Goal: Information Seeking & Learning: Learn about a topic

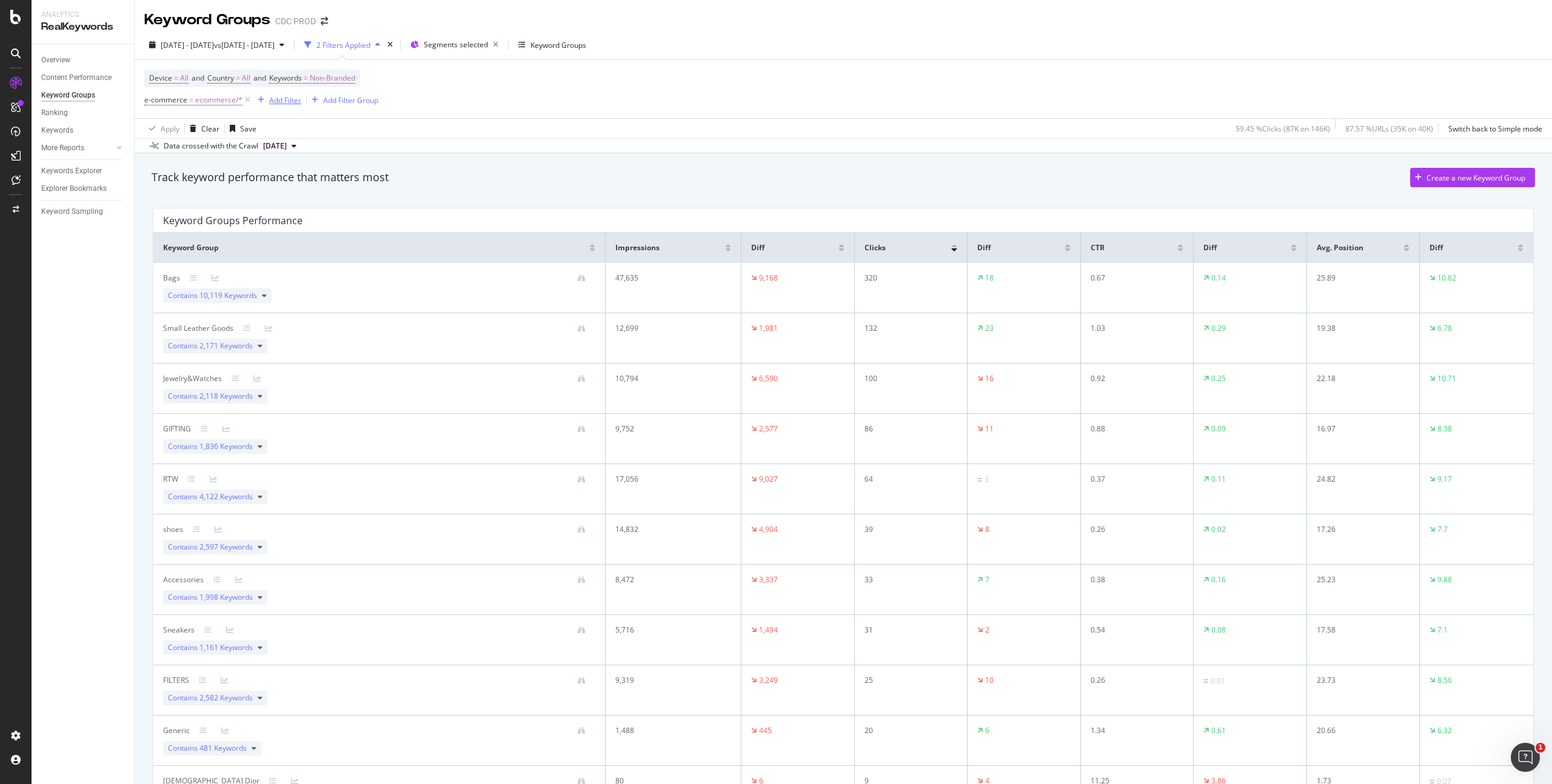
click at [282, 98] on div "Add Filter" at bounding box center [285, 100] width 32 height 11
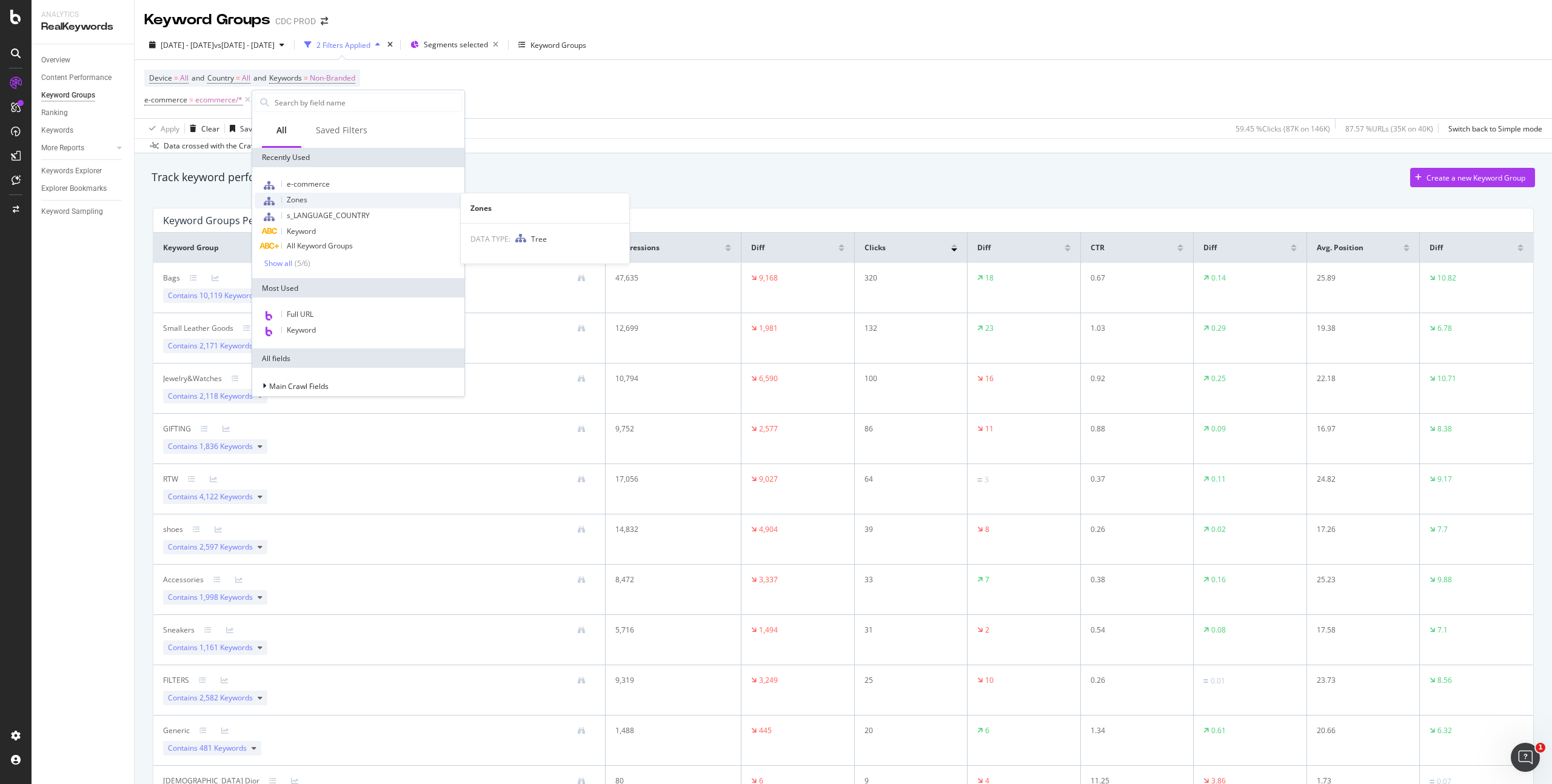
click at [313, 198] on div "Zones" at bounding box center [358, 200] width 208 height 16
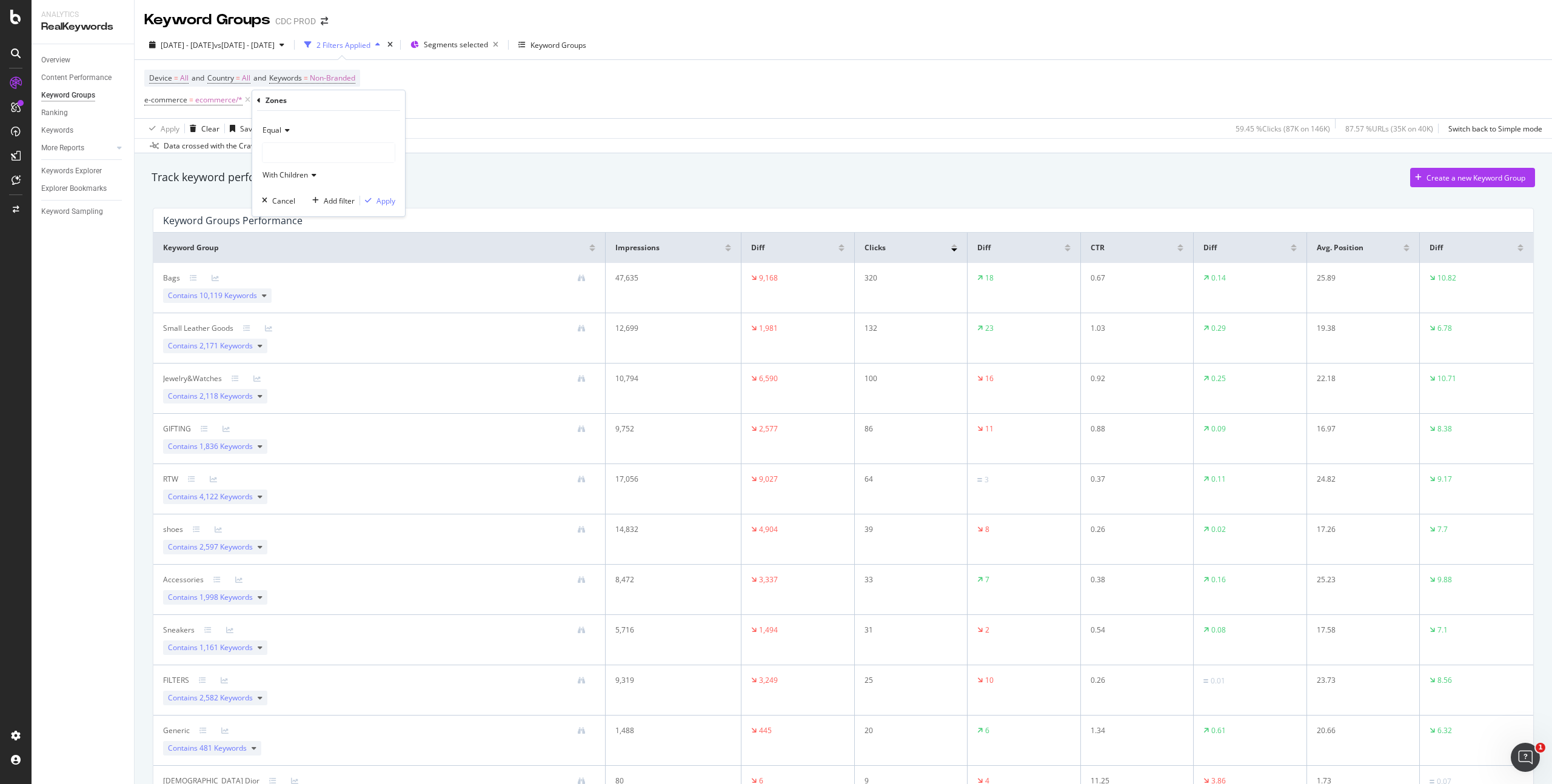
click at [297, 151] on div at bounding box center [329, 153] width 132 height 20
click at [311, 181] on span "19,379 URLS" at bounding box center [325, 178] width 46 height 11
click at [387, 204] on div "Apply" at bounding box center [386, 201] width 19 height 11
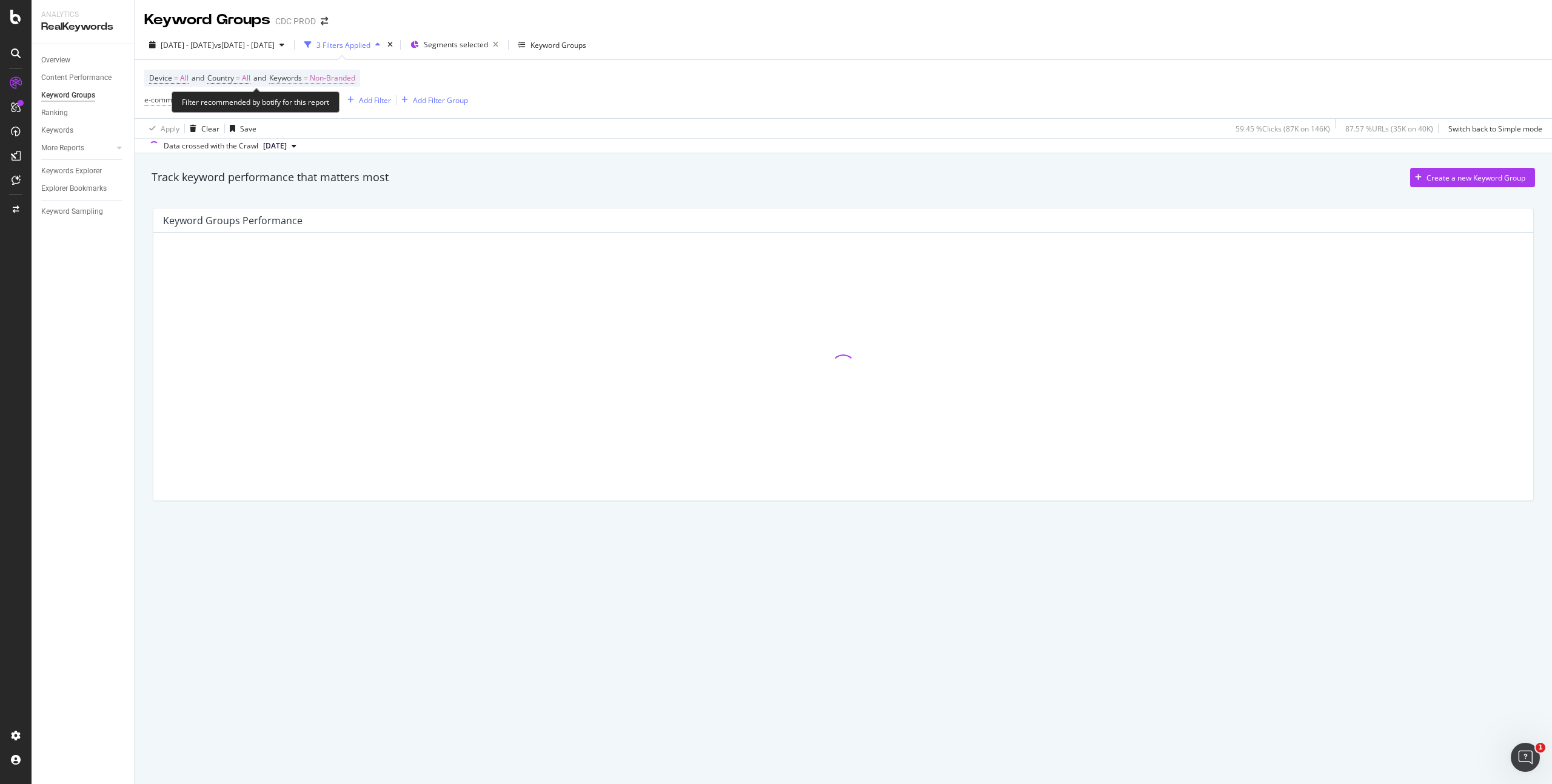
click at [345, 78] on span "Non-Branded" at bounding box center [332, 78] width 46 height 17
click at [316, 109] on span "Non-Branded" at bounding box center [312, 106] width 50 height 11
click at [321, 198] on div "Keyword Groups Performance" at bounding box center [843, 354] width 1396 height 313
click at [355, 79] on span "Non-Branded" at bounding box center [332, 78] width 46 height 17
click at [310, 127] on div "Cancel" at bounding box center [309, 132] width 23 height 11
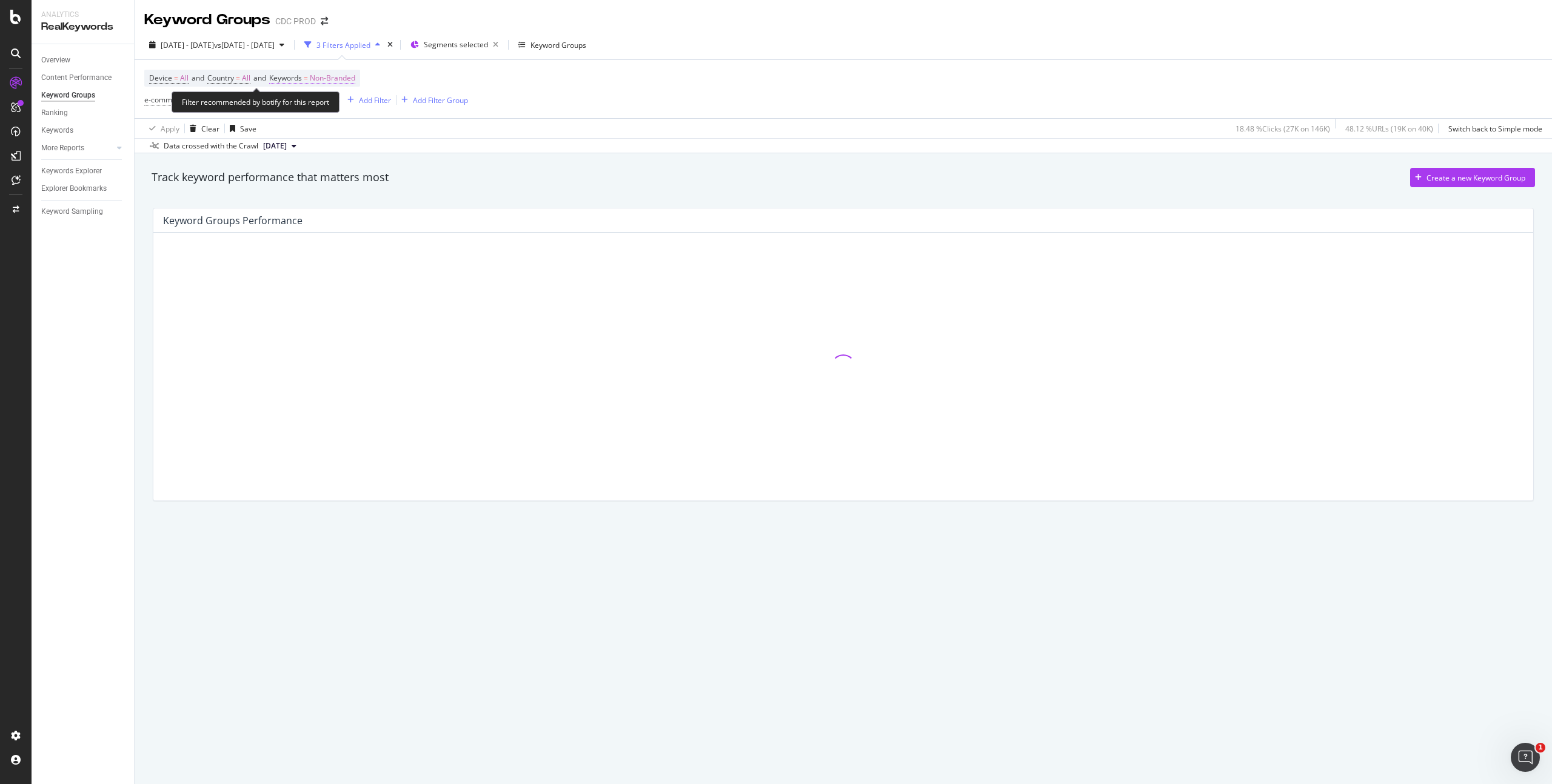
click at [345, 74] on span "Non-Branded" at bounding box center [332, 78] width 46 height 17
click at [332, 106] on span "Non-Branded" at bounding box center [312, 106] width 50 height 11
drag, startPoint x: 315, startPoint y: 193, endPoint x: 344, endPoint y: 157, distance: 46.2
click at [315, 193] on div "All" at bounding box center [359, 201] width 143 height 17
click at [410, 132] on div "Apply" at bounding box center [411, 132] width 19 height 11
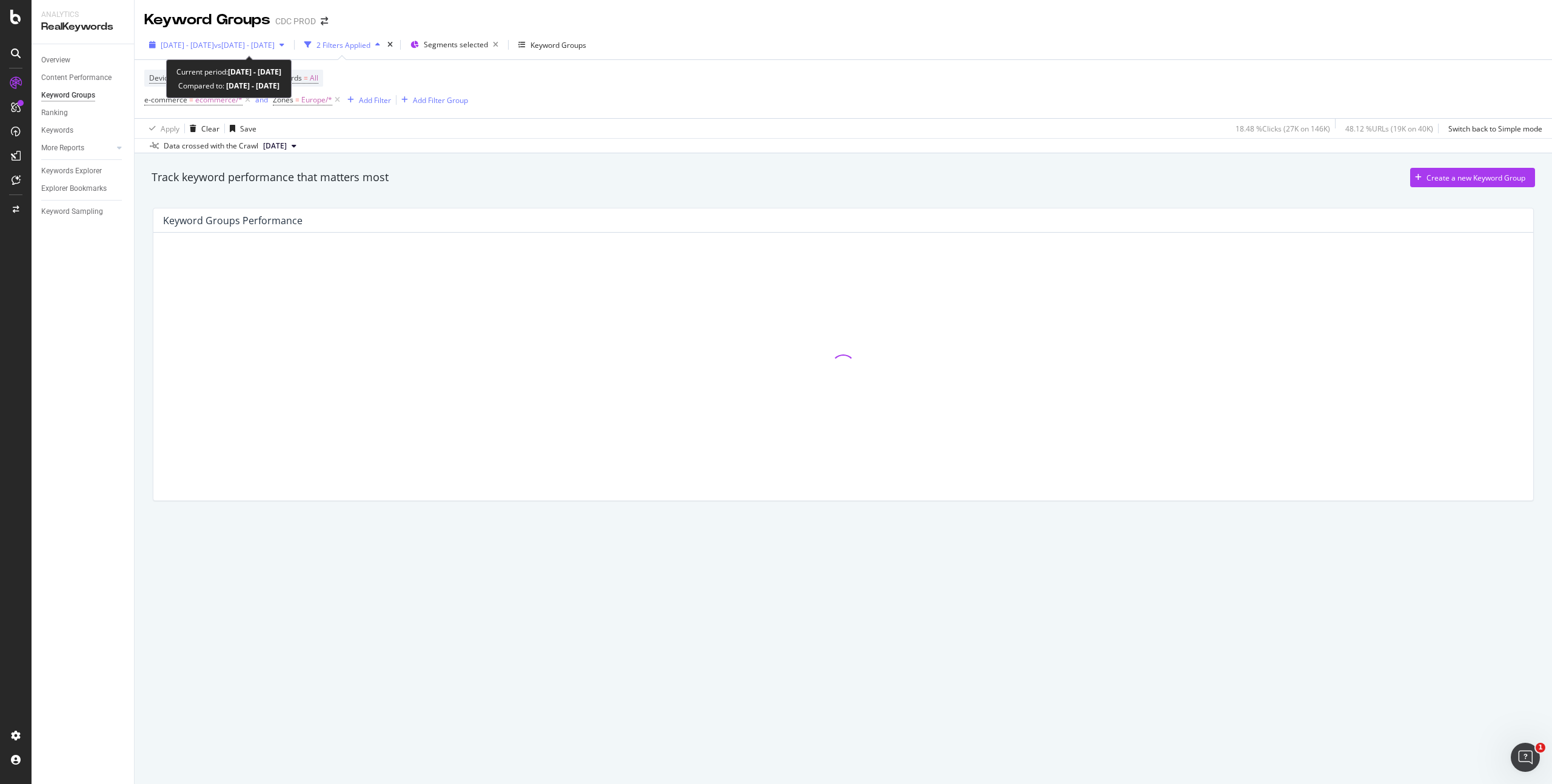
click at [275, 44] on span "vs 2025 Sep. 4th - Sep. 4th" at bounding box center [244, 46] width 61 height 11
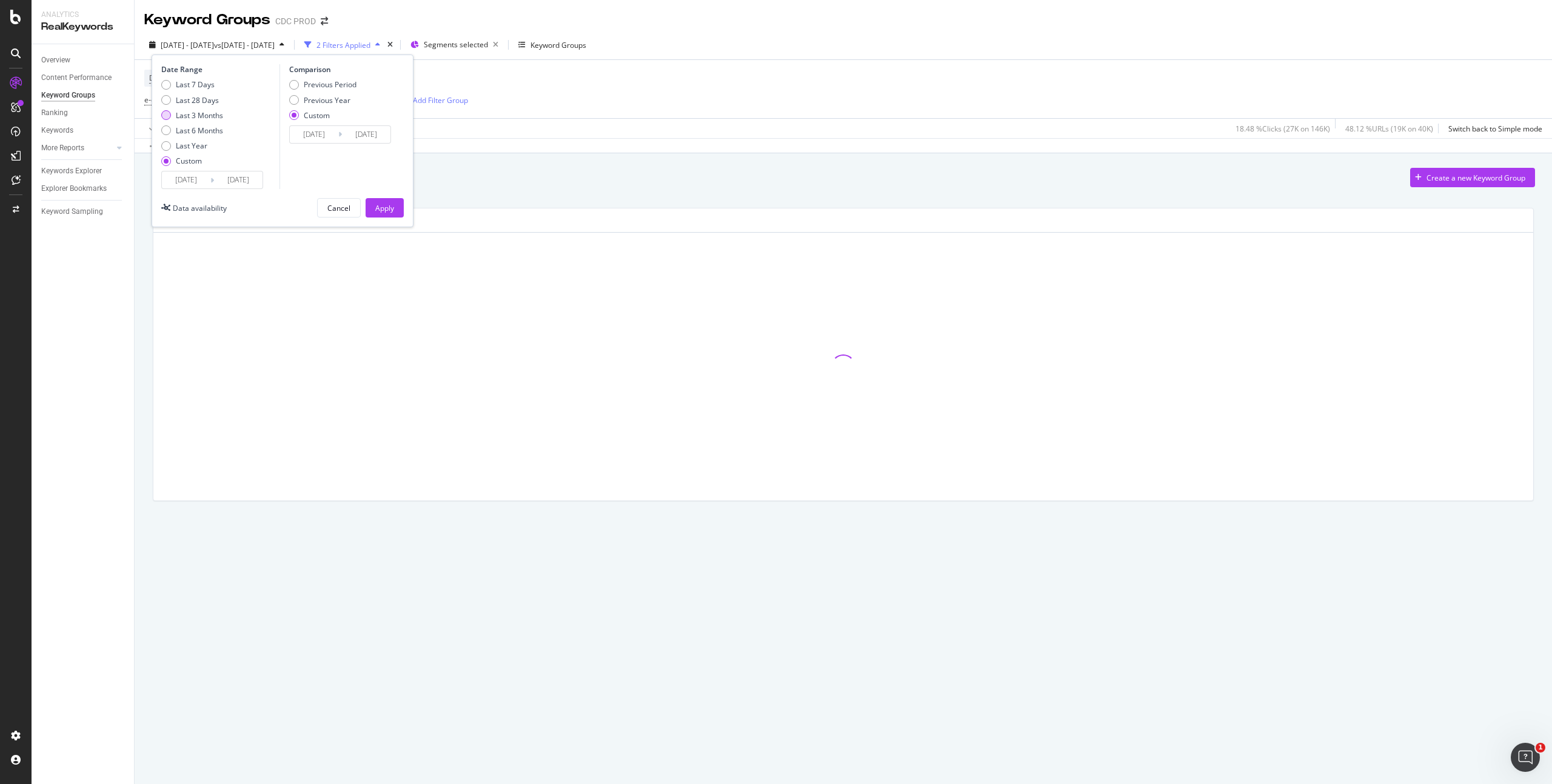
click at [212, 113] on div "Last 3 Months" at bounding box center [199, 116] width 47 height 11
type input "2025/06/13"
click at [383, 208] on div "Apply" at bounding box center [384, 208] width 19 height 11
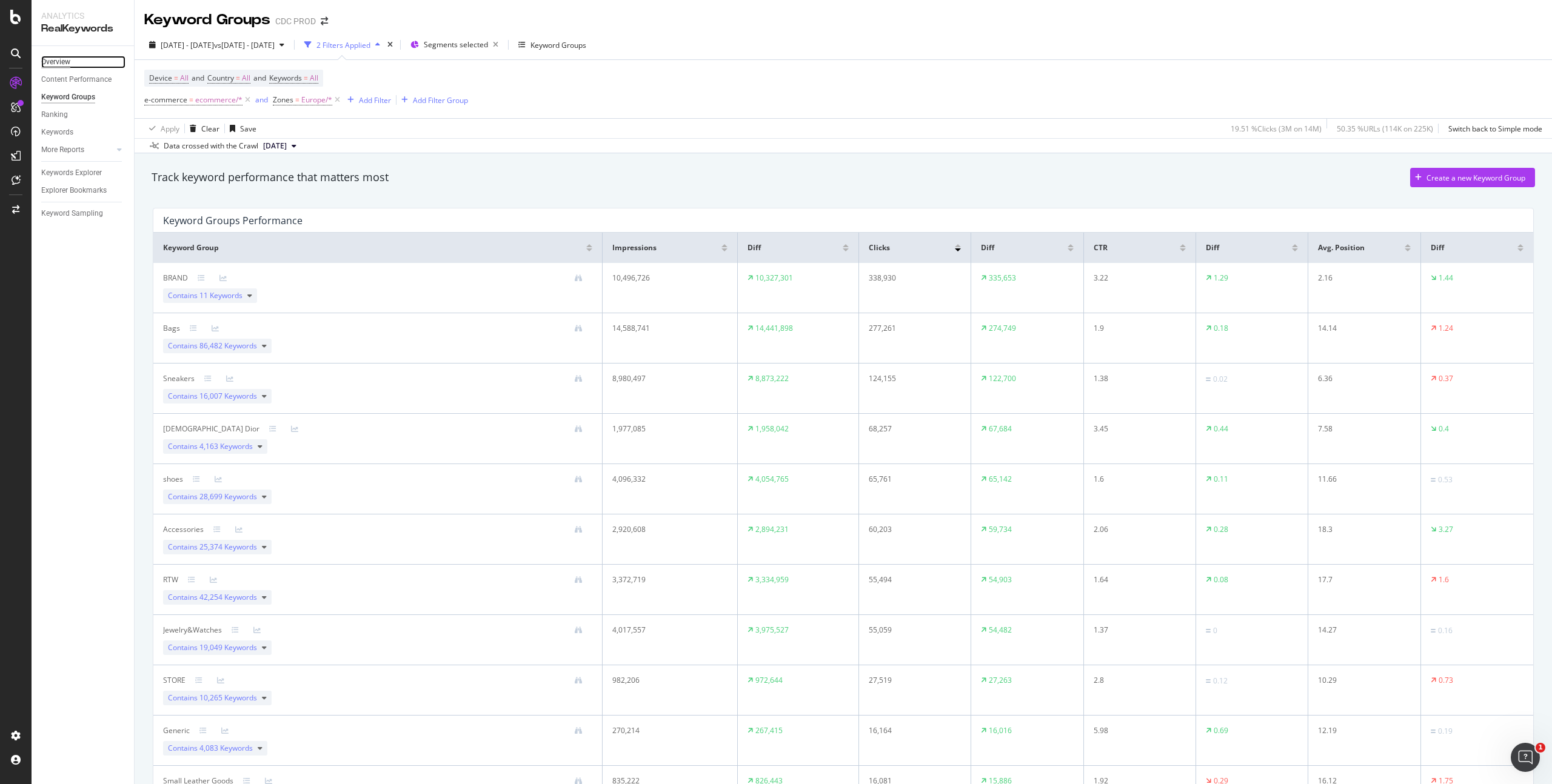
click at [68, 56] on div "Overview" at bounding box center [56, 62] width 29 height 13
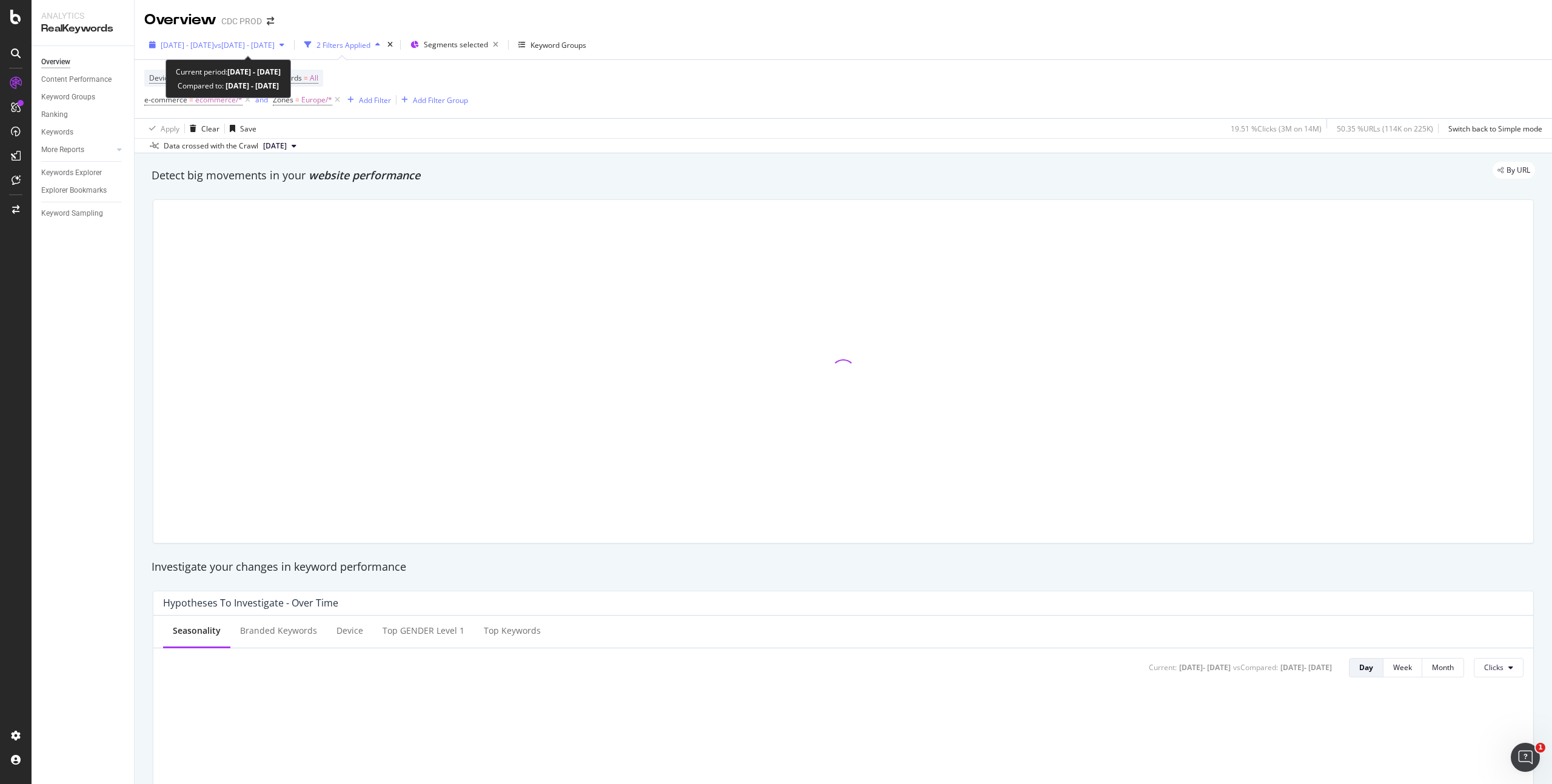
click at [272, 43] on span "vs [DATE] - [DATE]" at bounding box center [244, 46] width 61 height 11
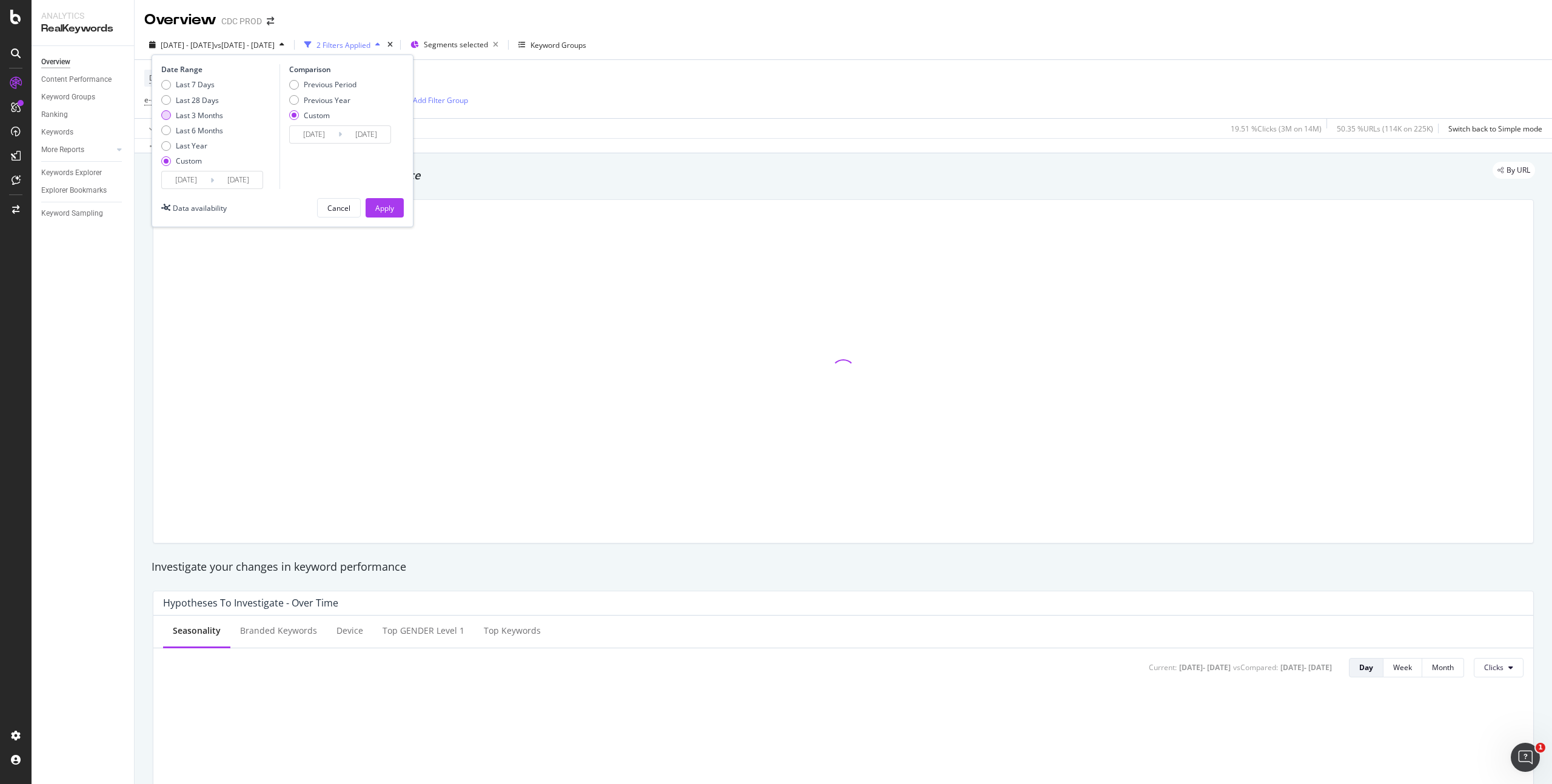
click at [199, 113] on div "Last 3 Months" at bounding box center [199, 116] width 47 height 11
type input "[DATE]"
click at [381, 205] on div "Apply" at bounding box center [384, 208] width 19 height 11
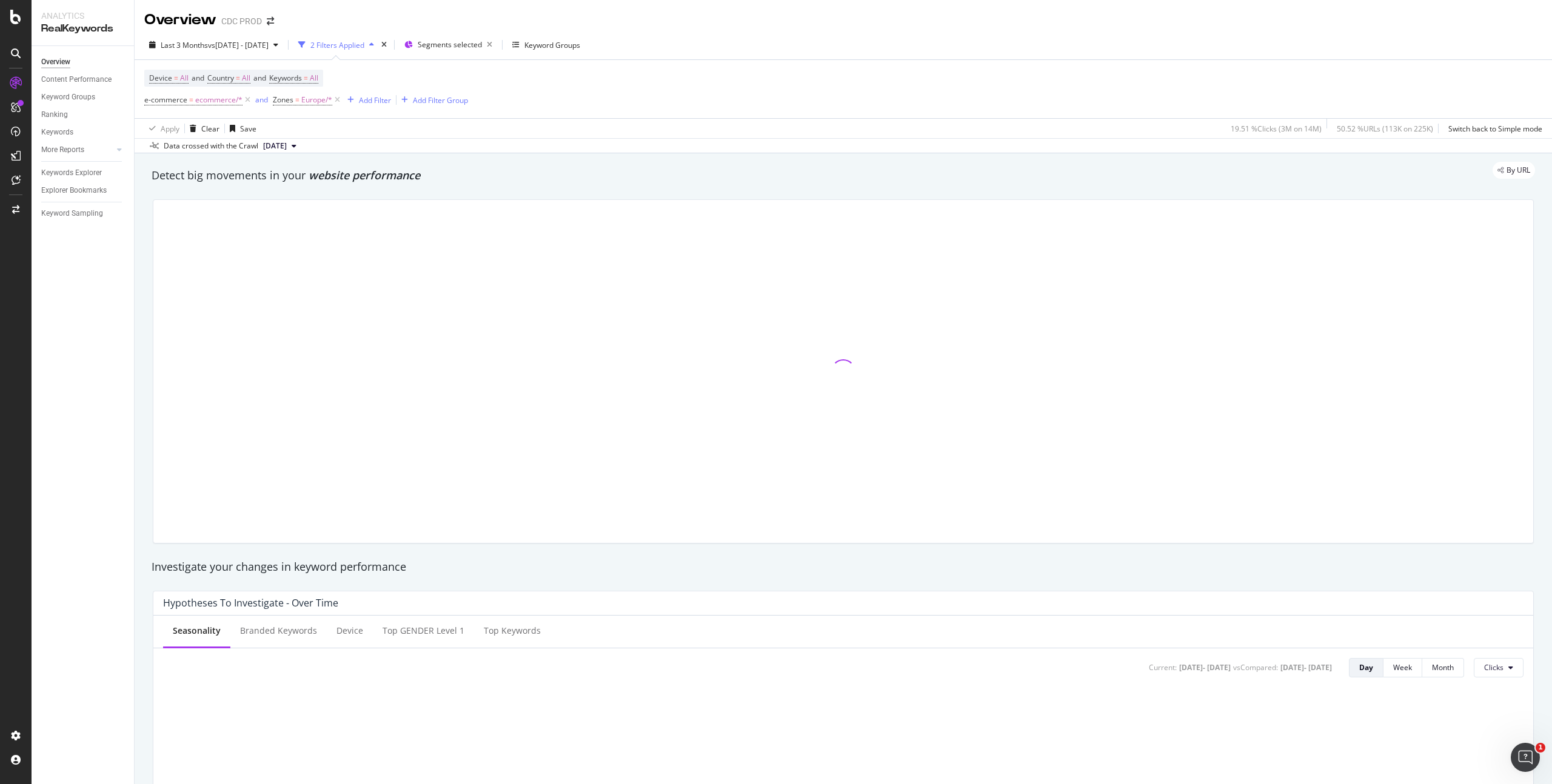
click at [911, 78] on div "Device = All and Country = All and Keywords = All e-commerce = ecommerce/* and …" at bounding box center [844, 89] width 1398 height 59
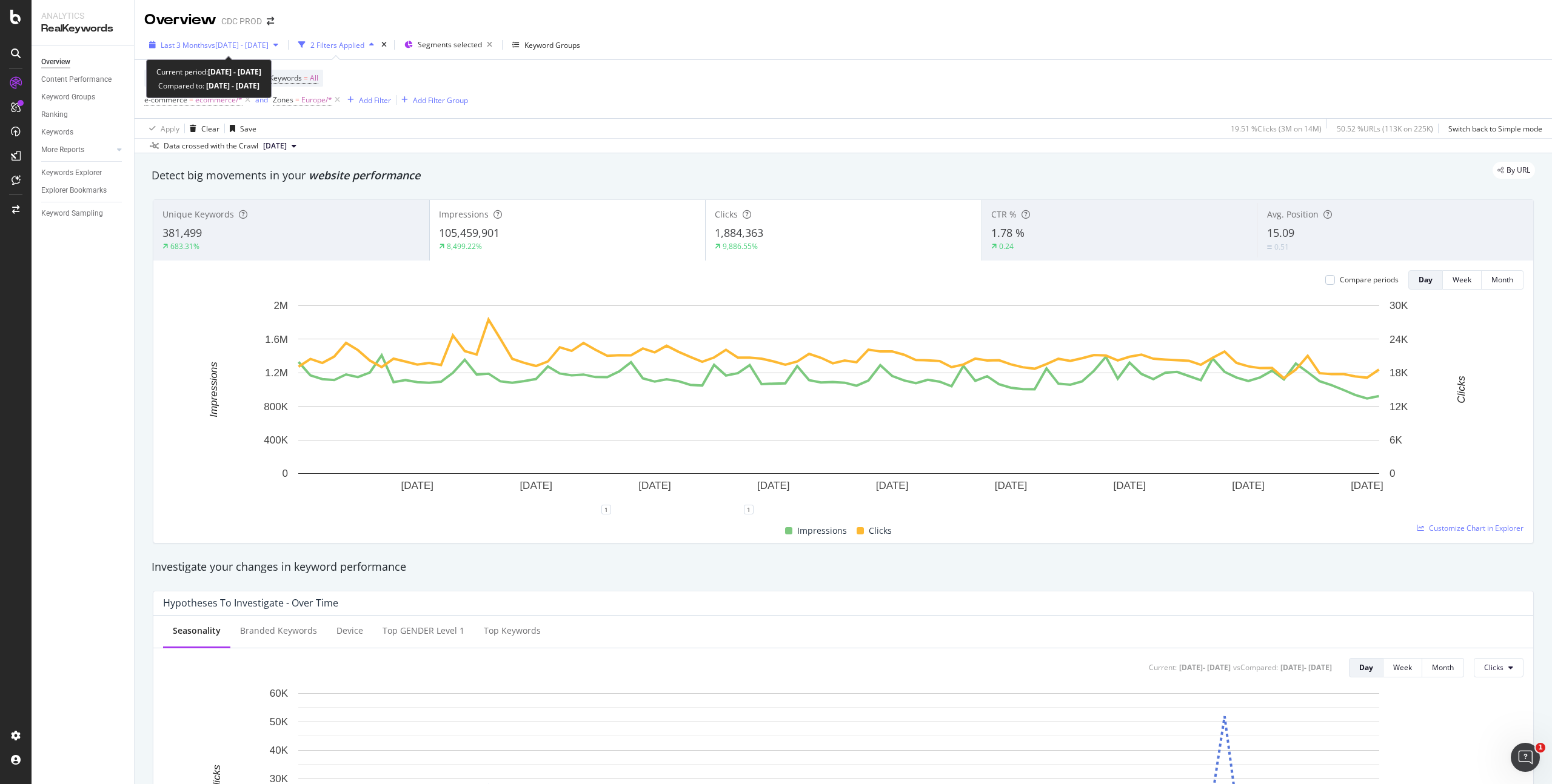
click at [262, 40] on span "vs 2025 Sep. 4th - Sep. 4th" at bounding box center [238, 46] width 61 height 11
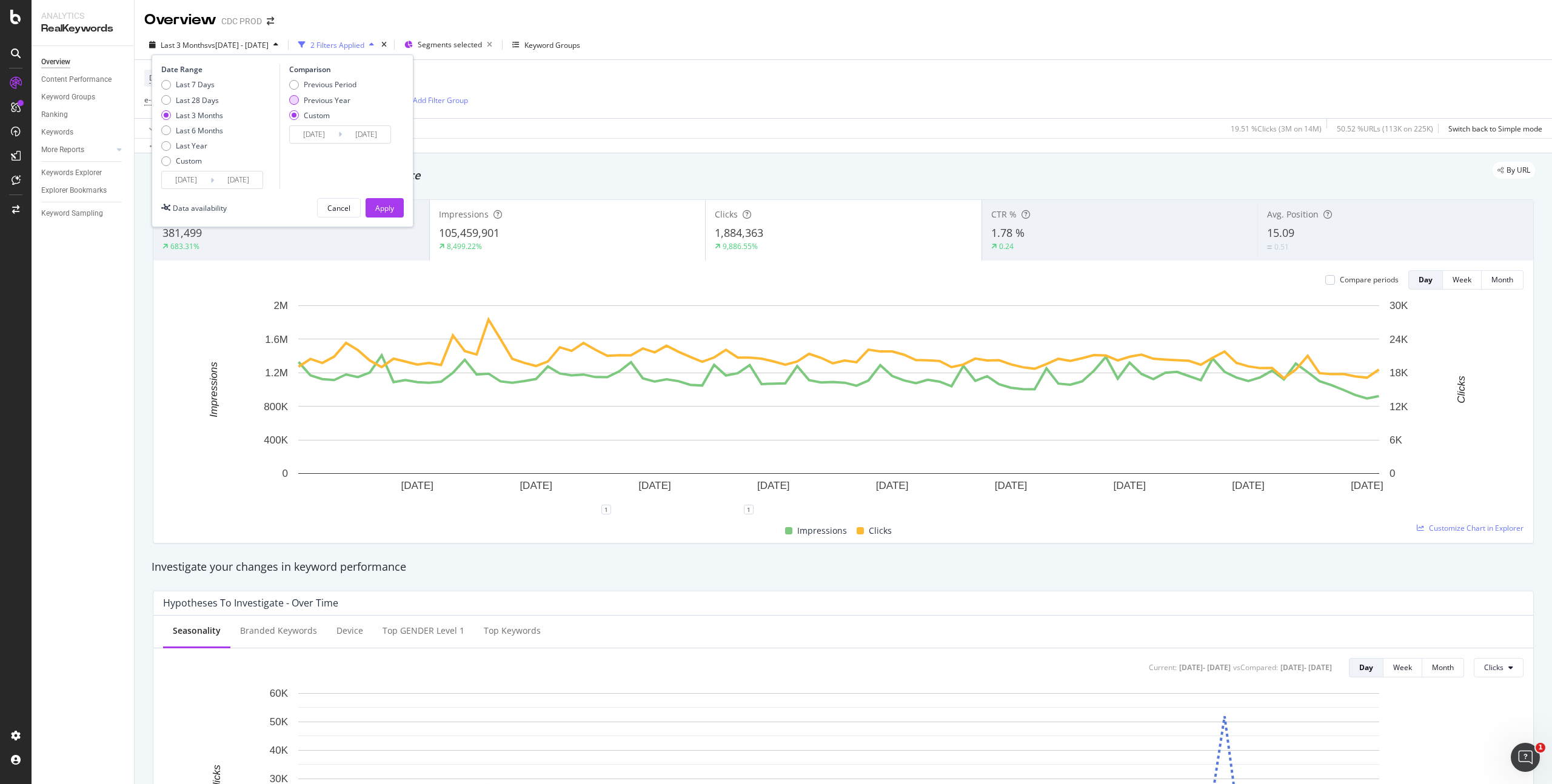
click at [329, 100] on div "Previous Year" at bounding box center [326, 100] width 46 height 11
type input "2024/06/15"
type input "2024/09/14"
click at [390, 205] on div "Apply" at bounding box center [384, 208] width 19 height 11
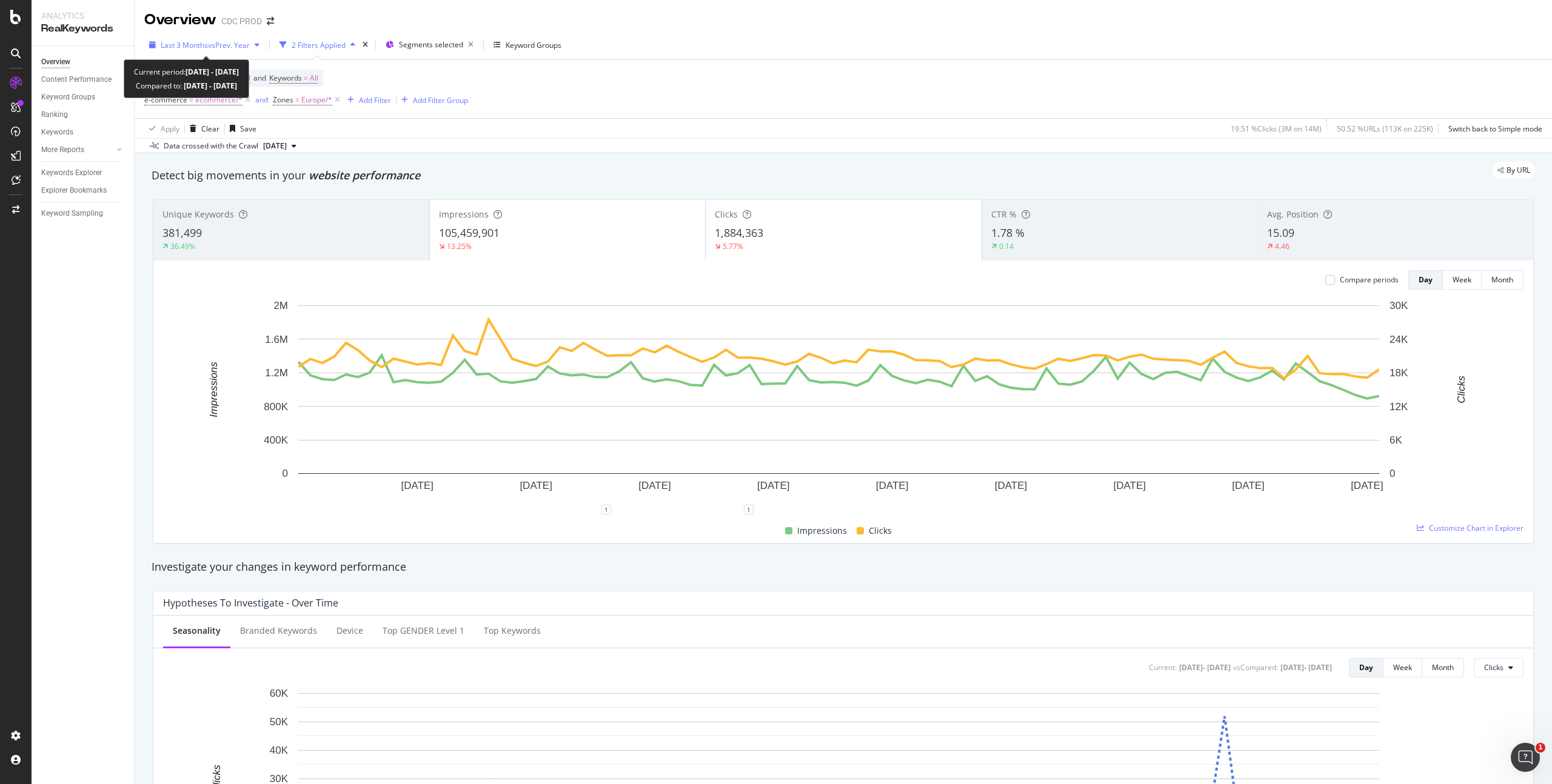
click at [205, 39] on div "Last 3 Months vs Prev. Year" at bounding box center [205, 45] width 120 height 18
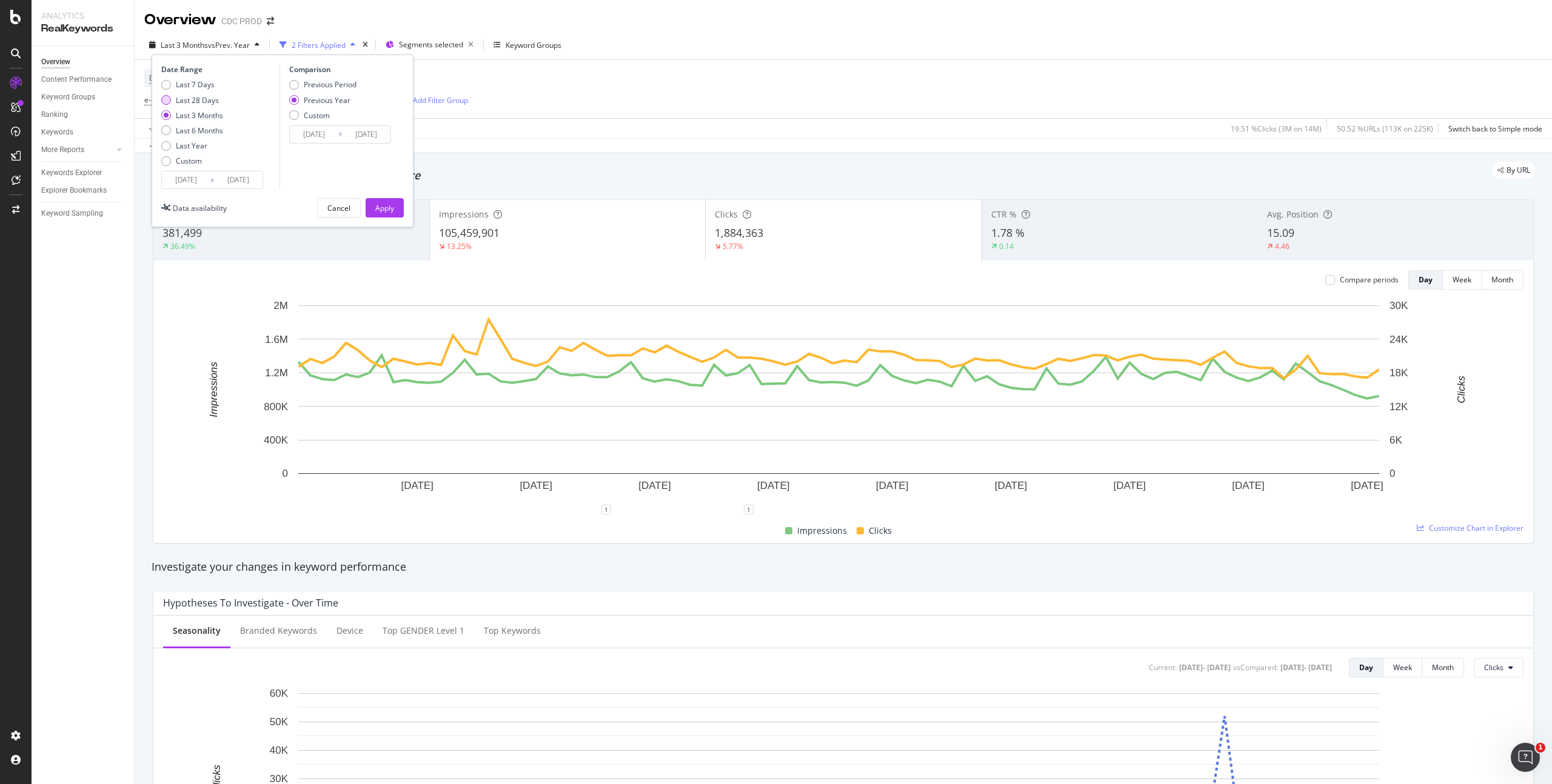
click at [197, 100] on div "Last 28 Days" at bounding box center [197, 100] width 43 height 11
type input "2025/08/17"
type input "2024/08/18"
click at [391, 205] on div "Apply" at bounding box center [384, 208] width 19 height 11
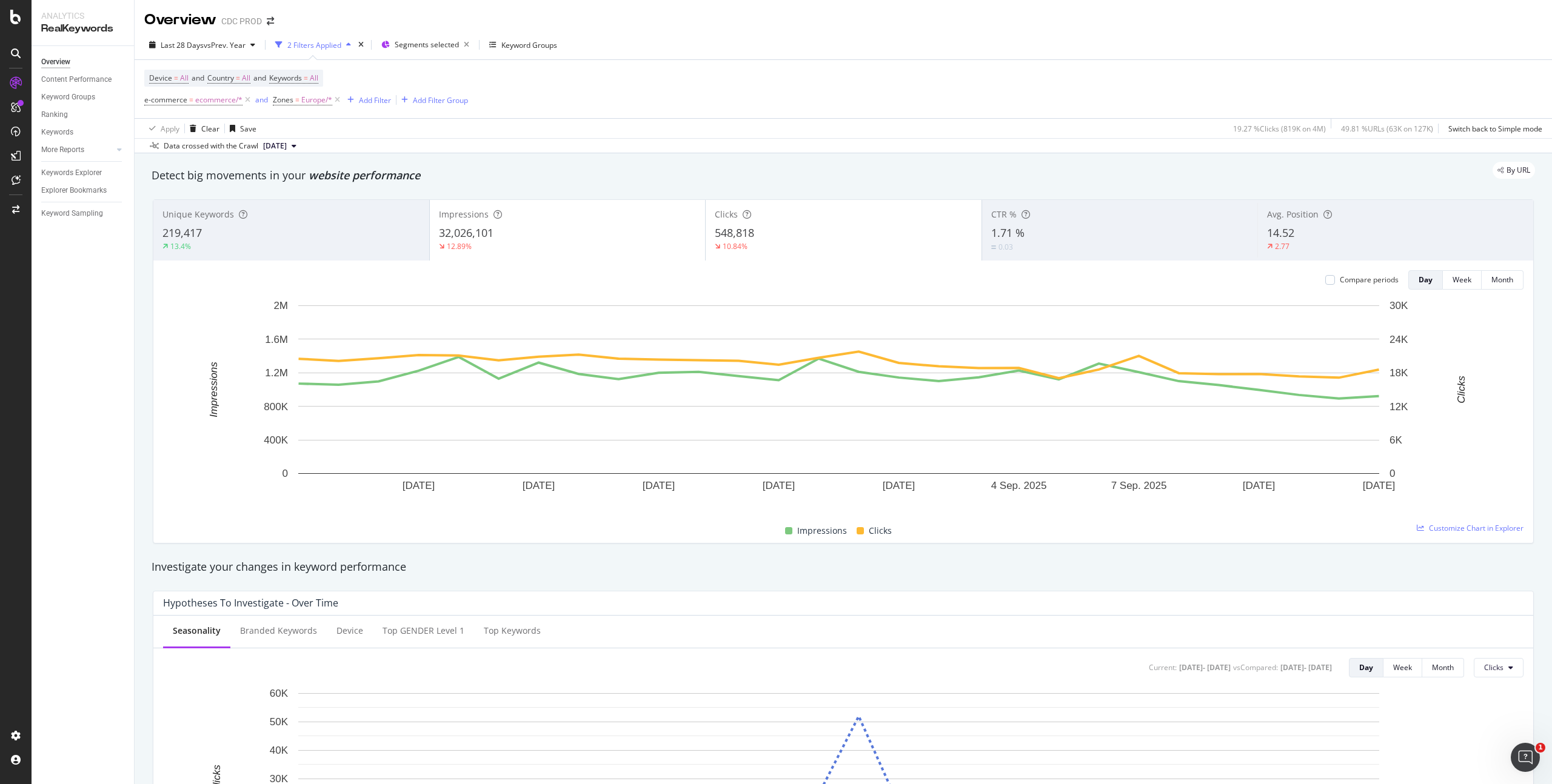
click at [787, 246] on div "10.84%" at bounding box center [844, 246] width 258 height 11
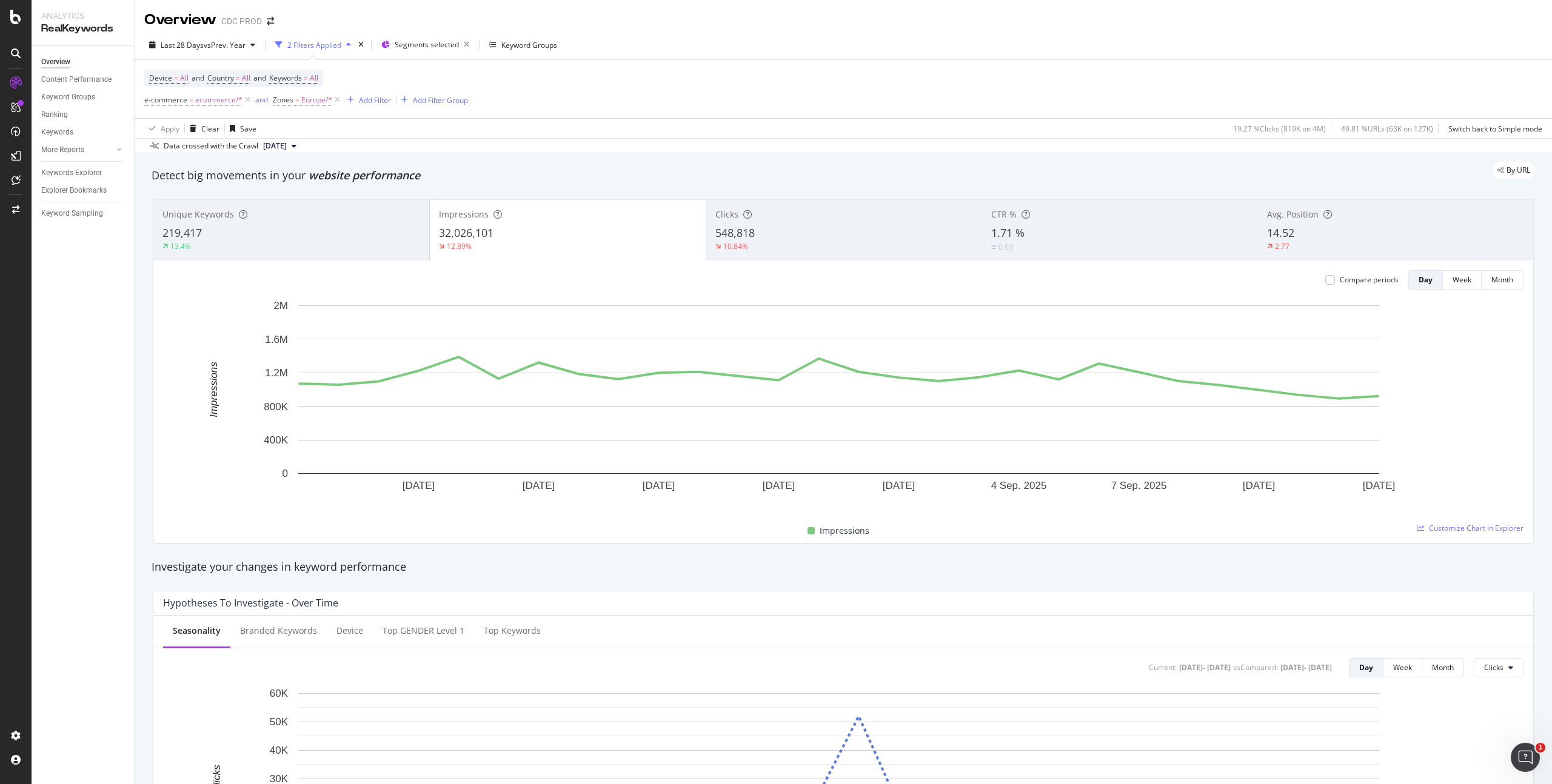
click at [1359, 286] on div "Compare periods" at bounding box center [1362, 280] width 73 height 20
click at [1359, 282] on div "Compare periods" at bounding box center [1369, 280] width 59 height 11
click at [363, 98] on div "Add Filter" at bounding box center [375, 100] width 32 height 11
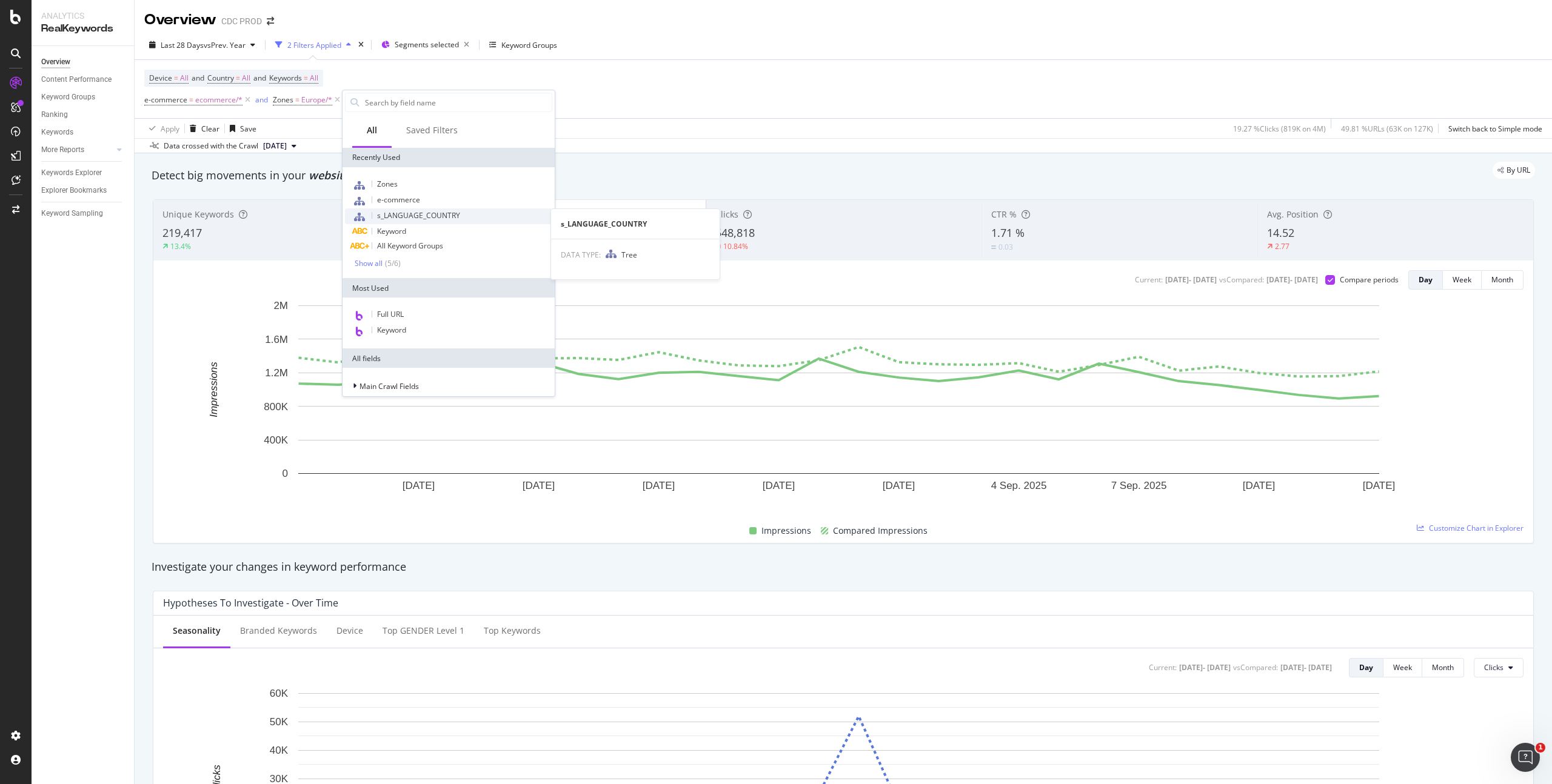
click at [421, 214] on span "s_LANGUAGE_COUNTRY" at bounding box center [418, 216] width 83 height 11
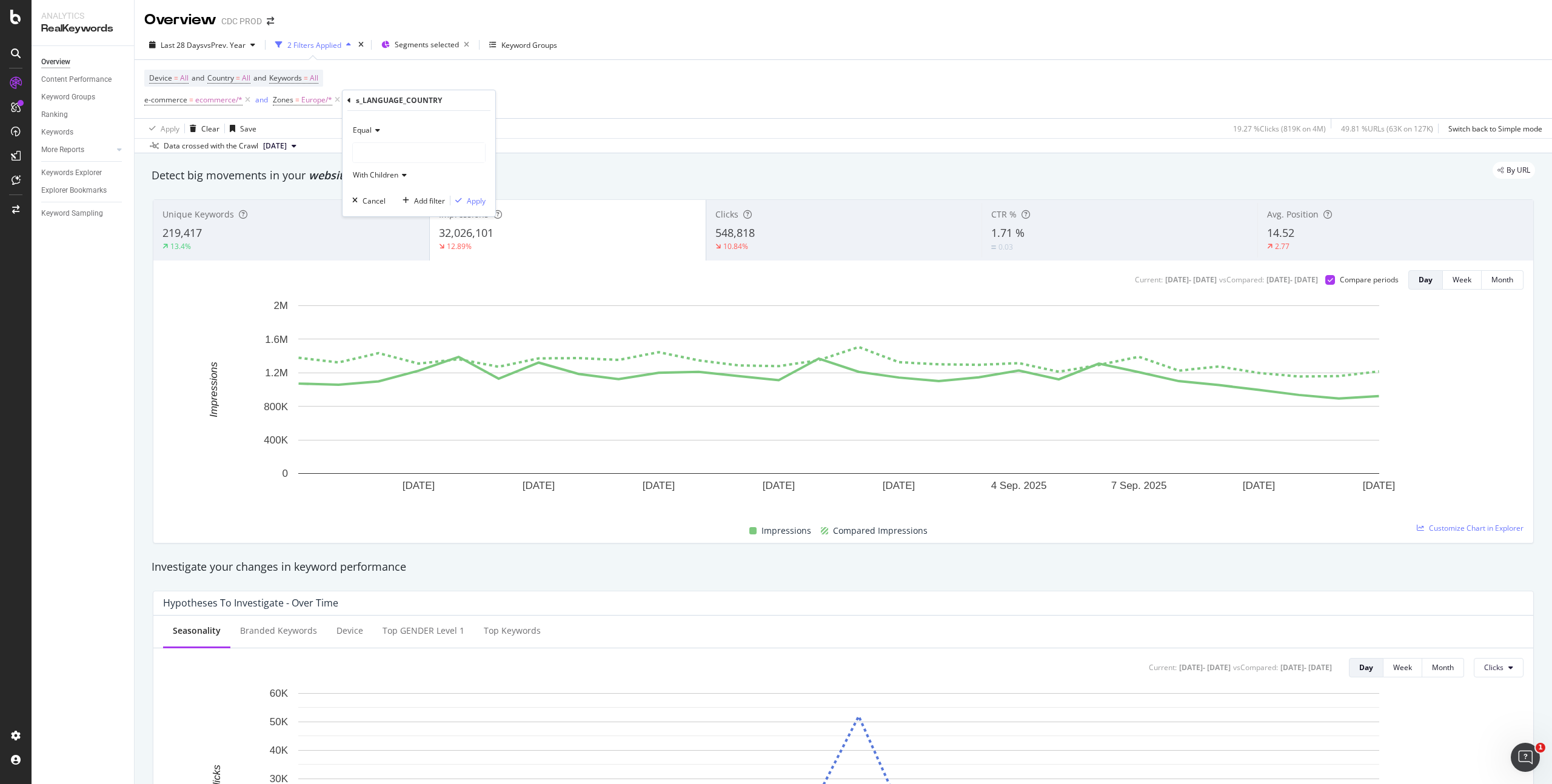
click at [388, 151] on div at bounding box center [419, 153] width 132 height 20
click at [408, 291] on span "6,824 URLS" at bounding box center [408, 288] width 41 height 11
click at [476, 200] on div "Apply" at bounding box center [476, 201] width 19 height 11
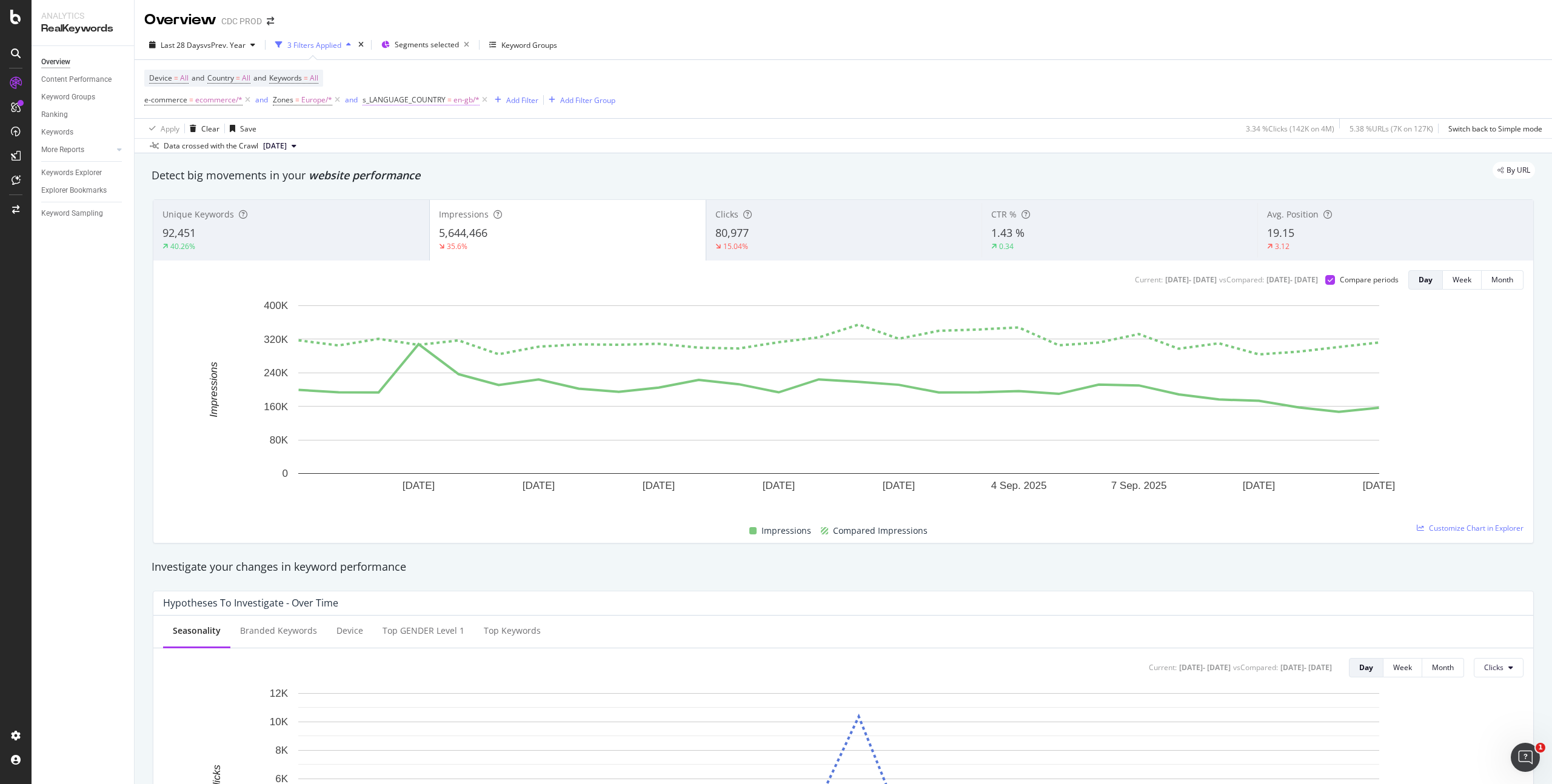
click at [449, 99] on span "=" at bounding box center [450, 100] width 5 height 11
click at [396, 152] on icon at bounding box center [396, 151] width 8 height 8
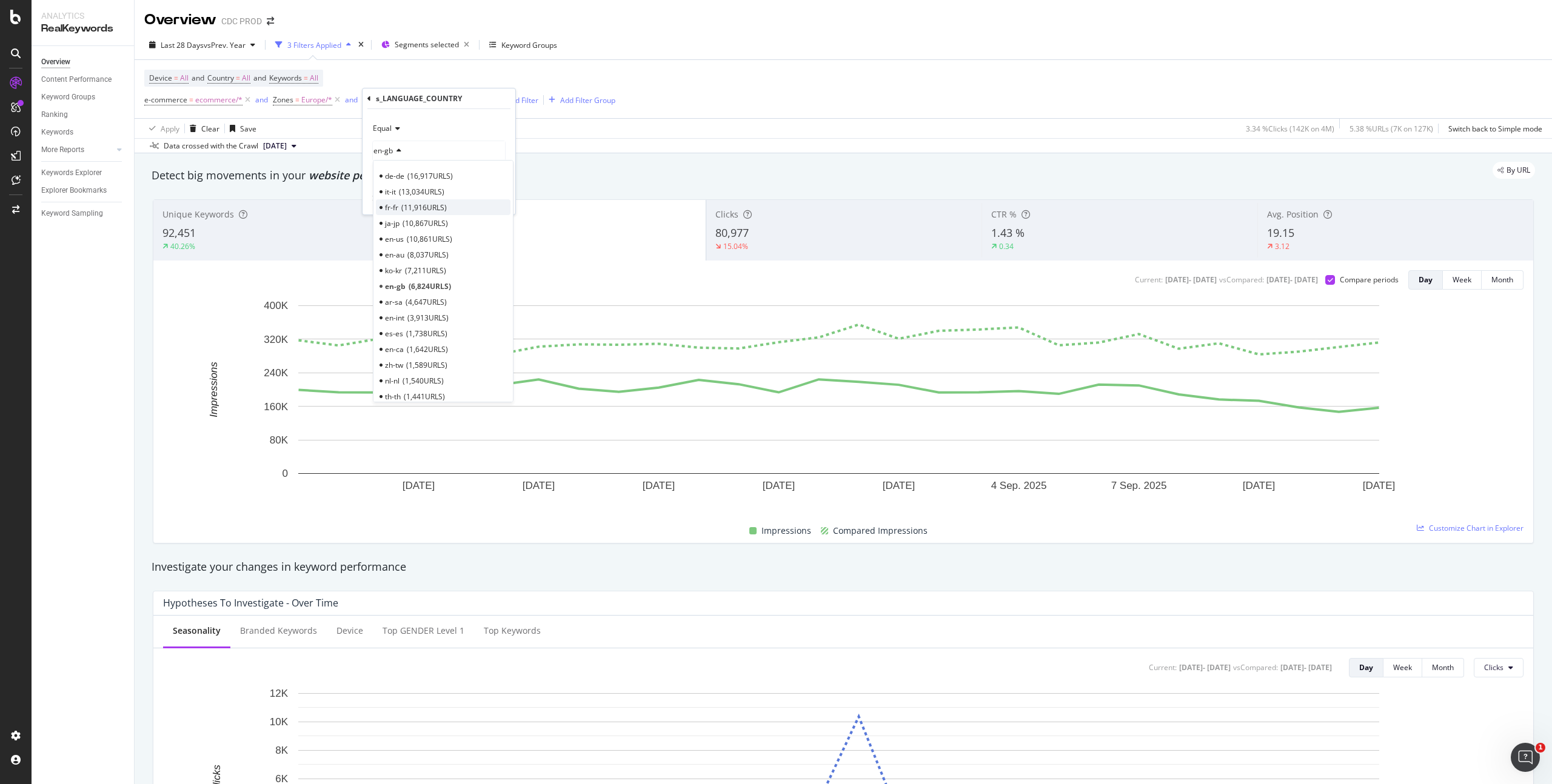
click at [421, 206] on span "11,916 URLS" at bounding box center [425, 208] width 46 height 11
click at [495, 198] on div "Apply" at bounding box center [496, 199] width 19 height 11
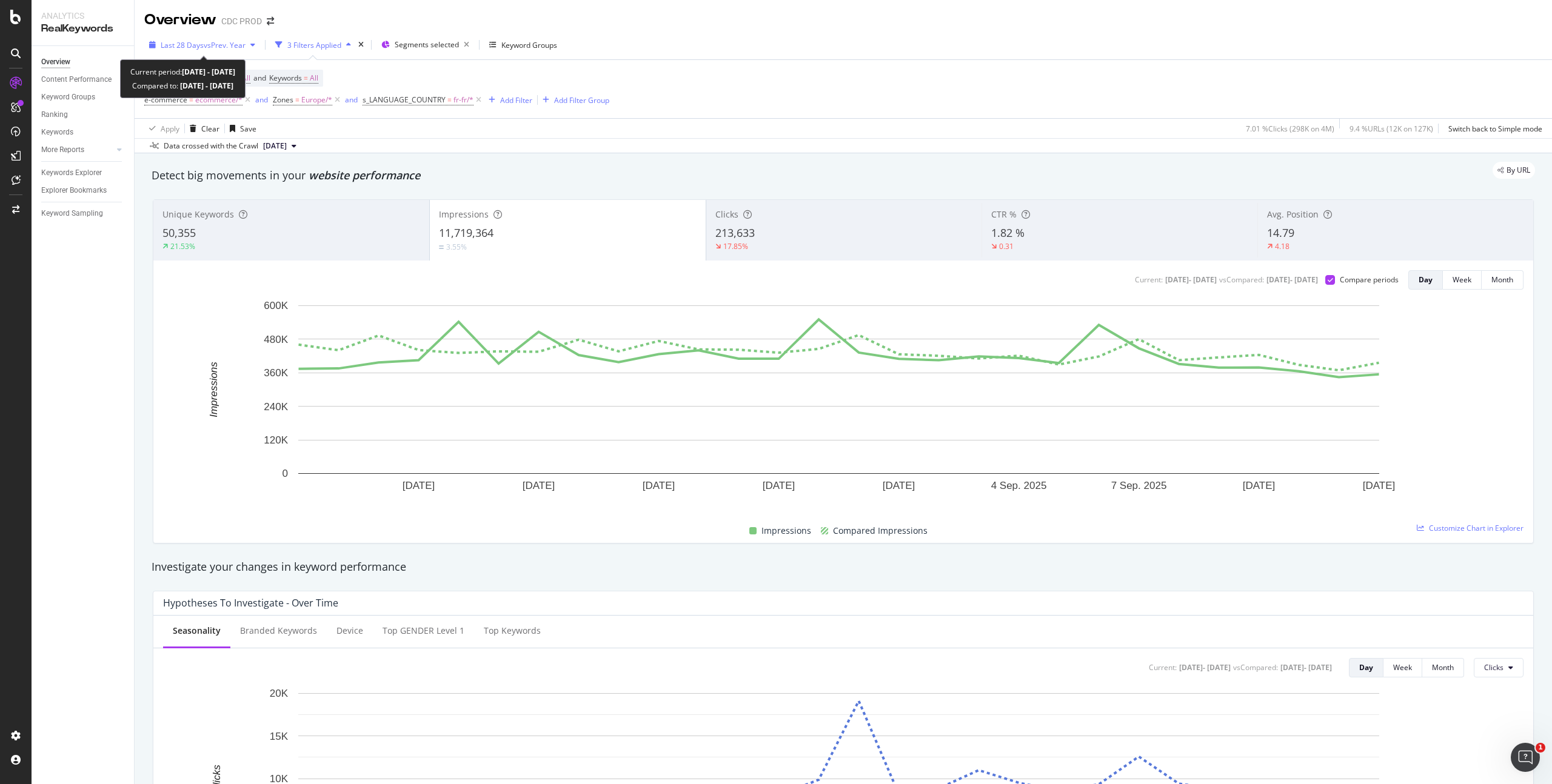
click at [212, 48] on span "vs Prev. Year" at bounding box center [224, 46] width 42 height 11
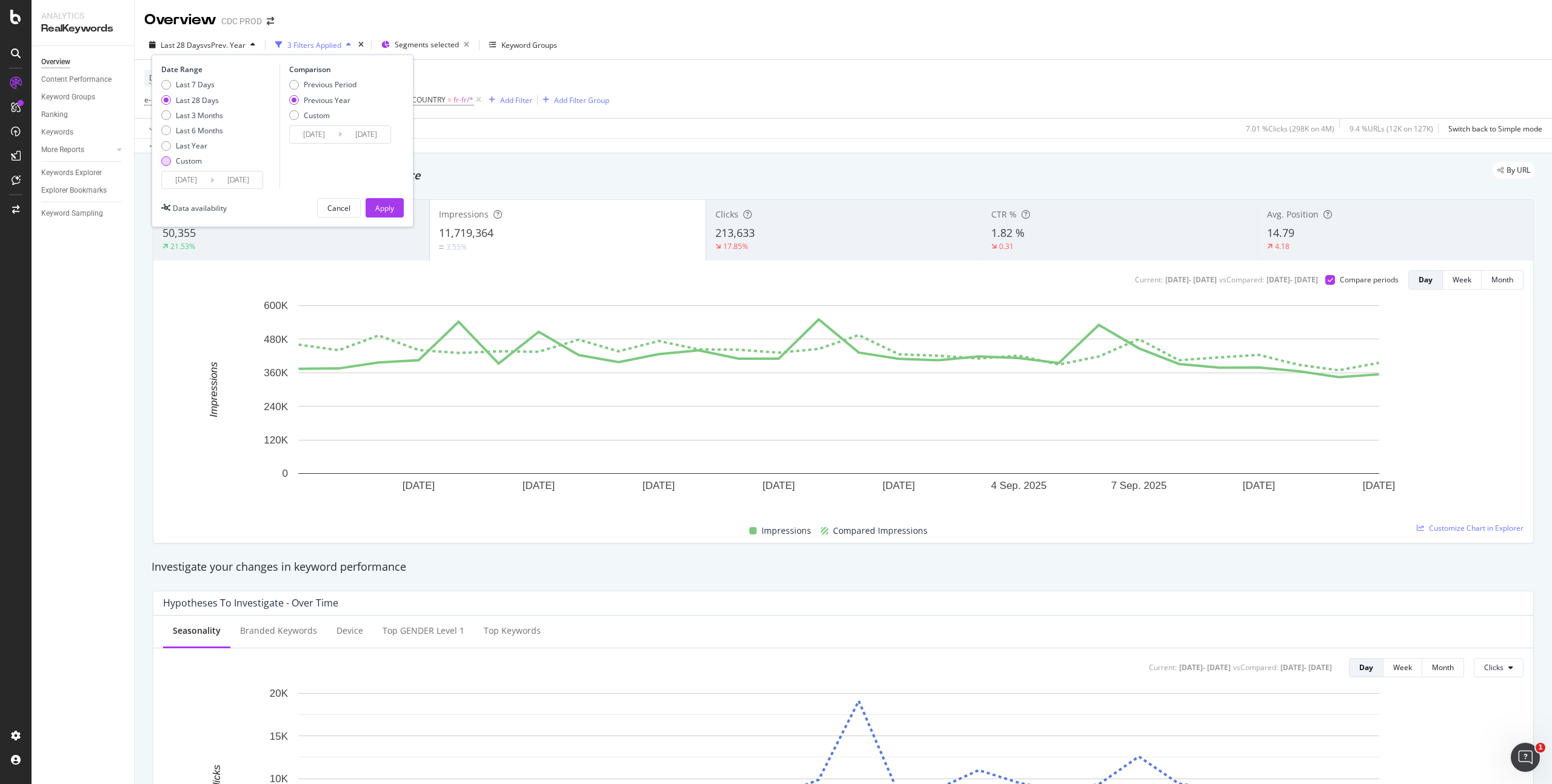
click at [184, 159] on div "Custom" at bounding box center [189, 161] width 26 height 11
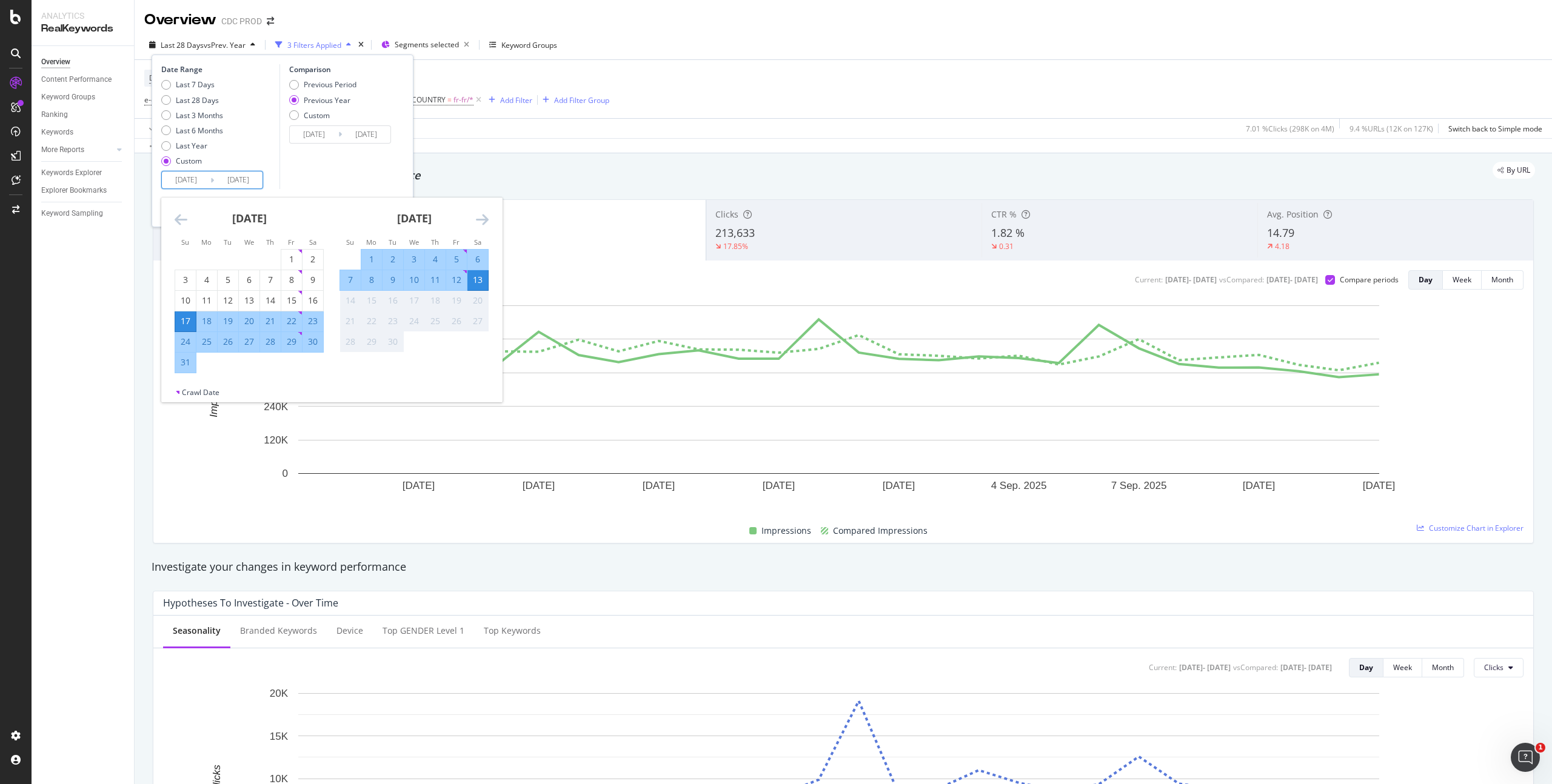
click at [227, 175] on input "2025/09/13" at bounding box center [238, 180] width 49 height 17
click at [372, 280] on div "8" at bounding box center [371, 280] width 21 height 12
type input "2025/09/08"
type input "2024/09/09"
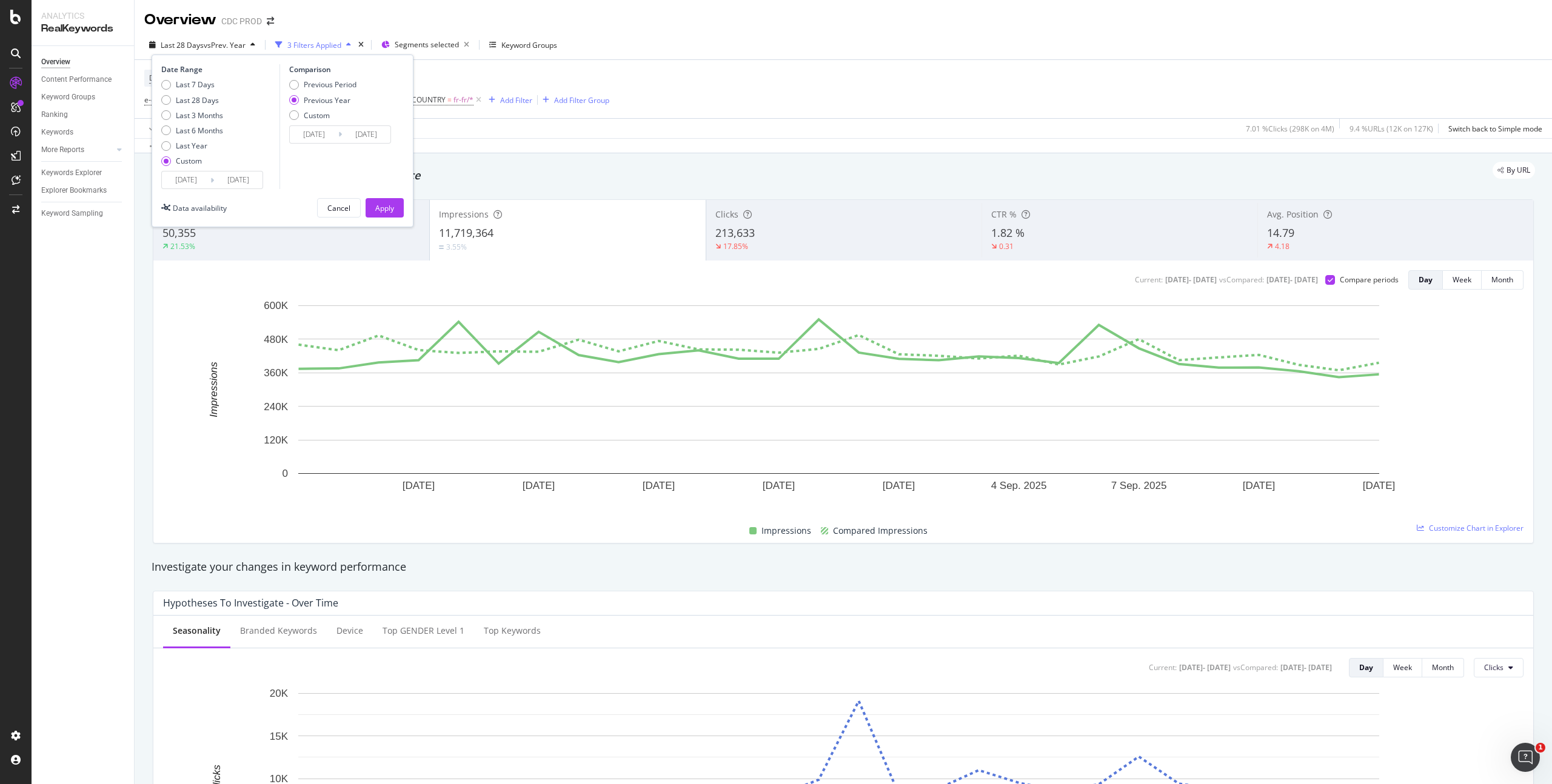
click at [245, 178] on input "2025/09/08" at bounding box center [238, 180] width 49 height 17
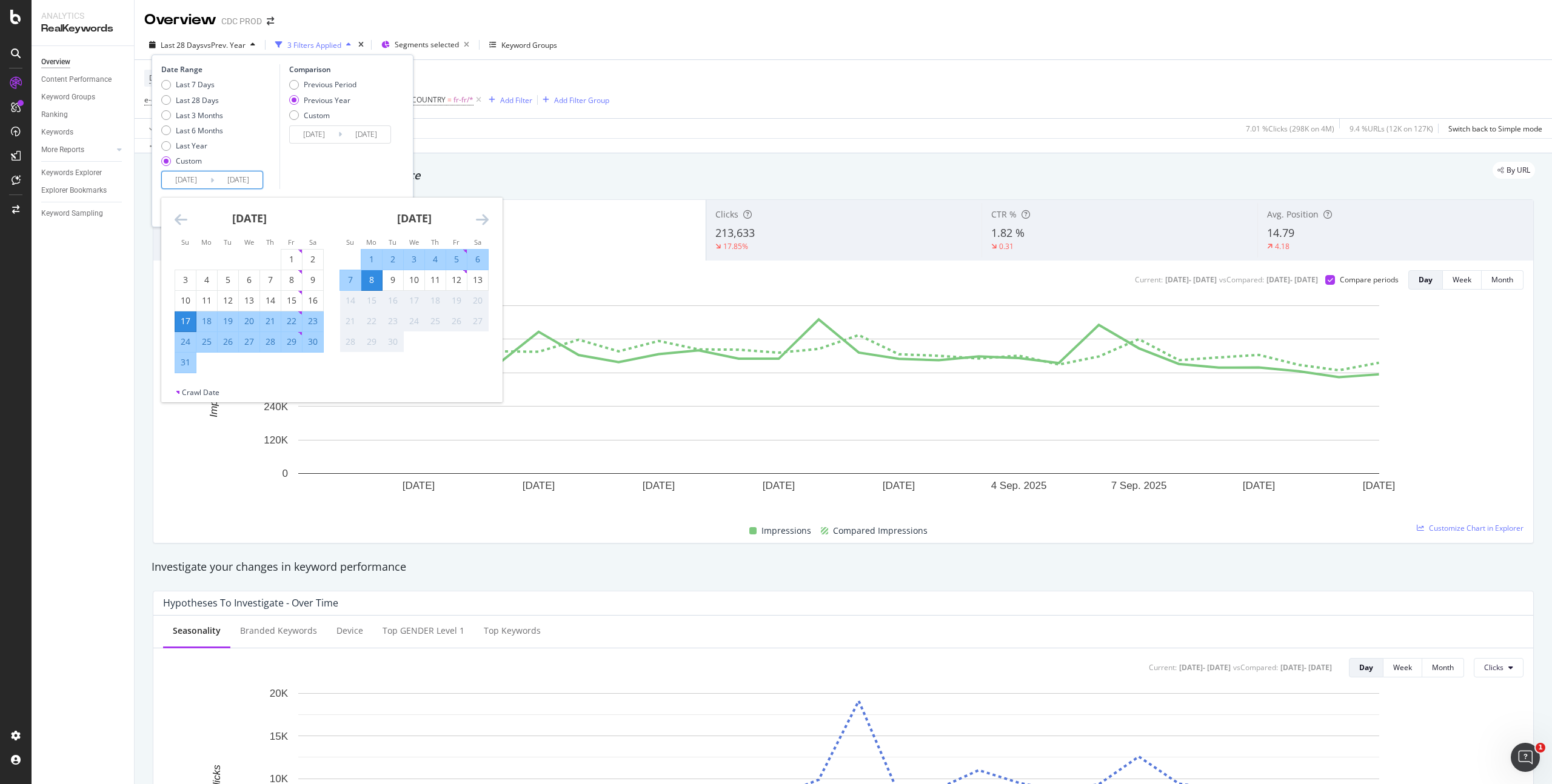
click at [374, 279] on div "8" at bounding box center [371, 280] width 21 height 12
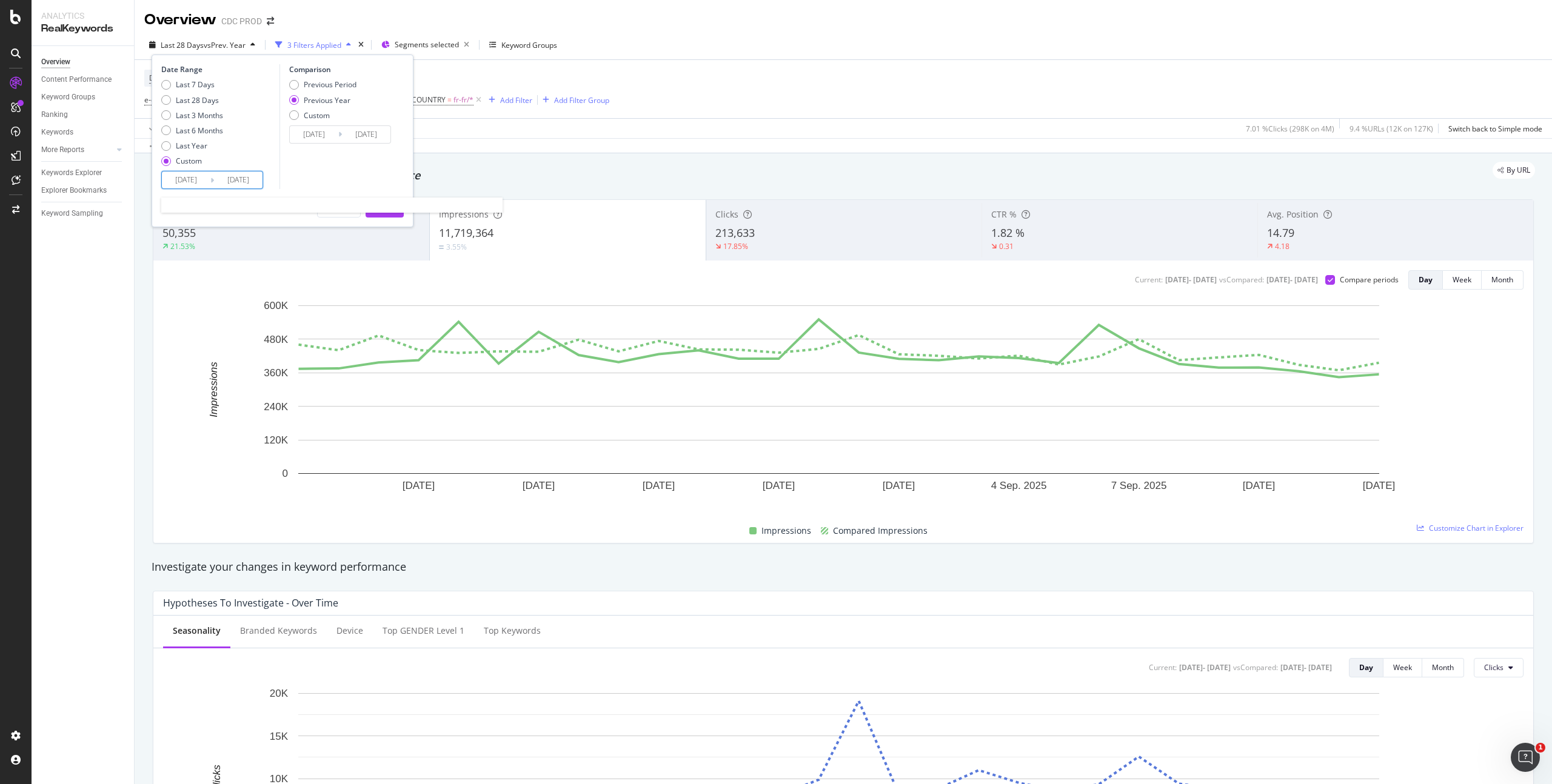
click at [231, 186] on input "2025/09/08" at bounding box center [238, 180] width 49 height 17
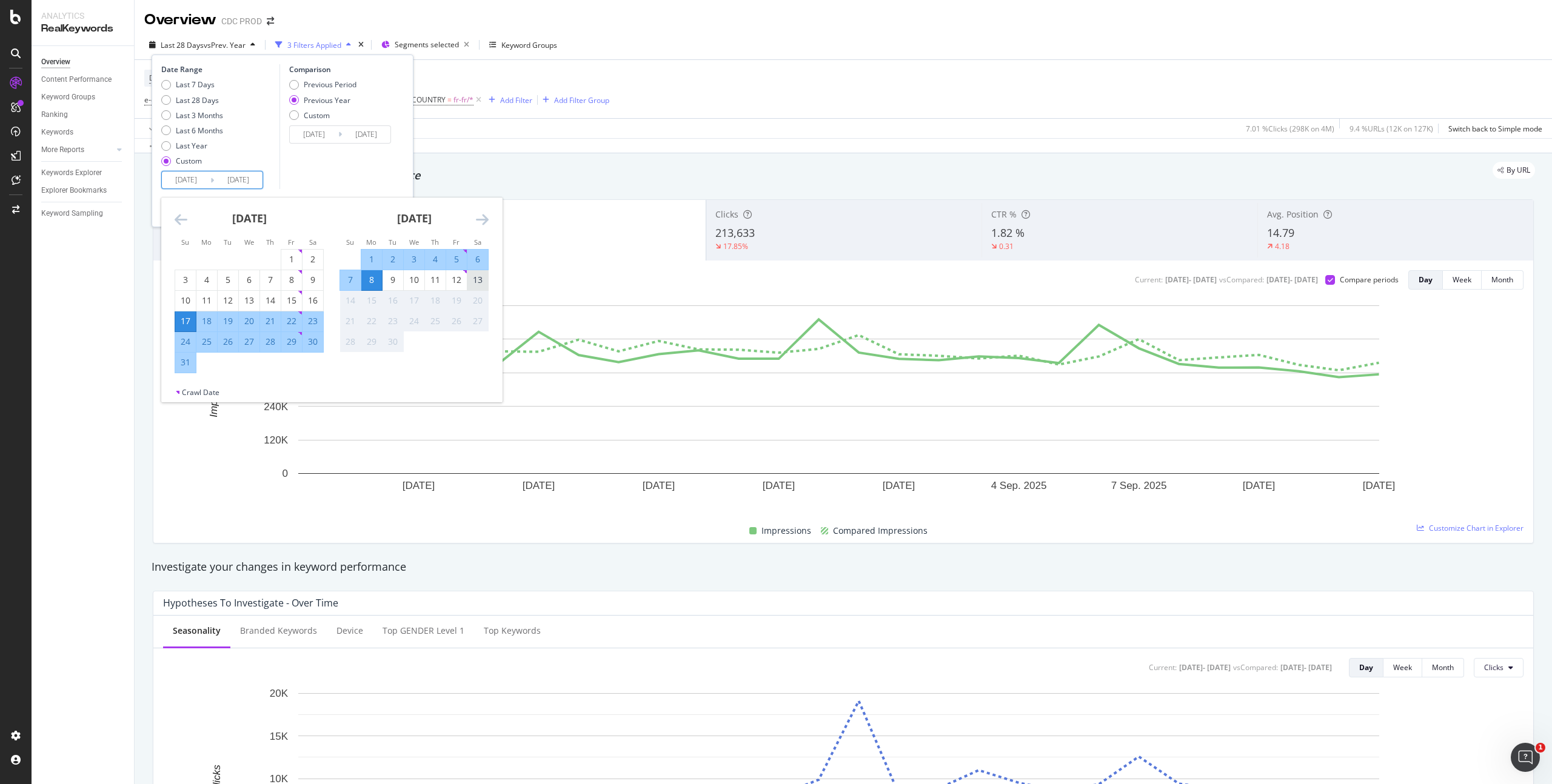
click at [479, 284] on div "13" at bounding box center [478, 280] width 21 height 12
type input "2025/09/13"
type input "2024/09/14"
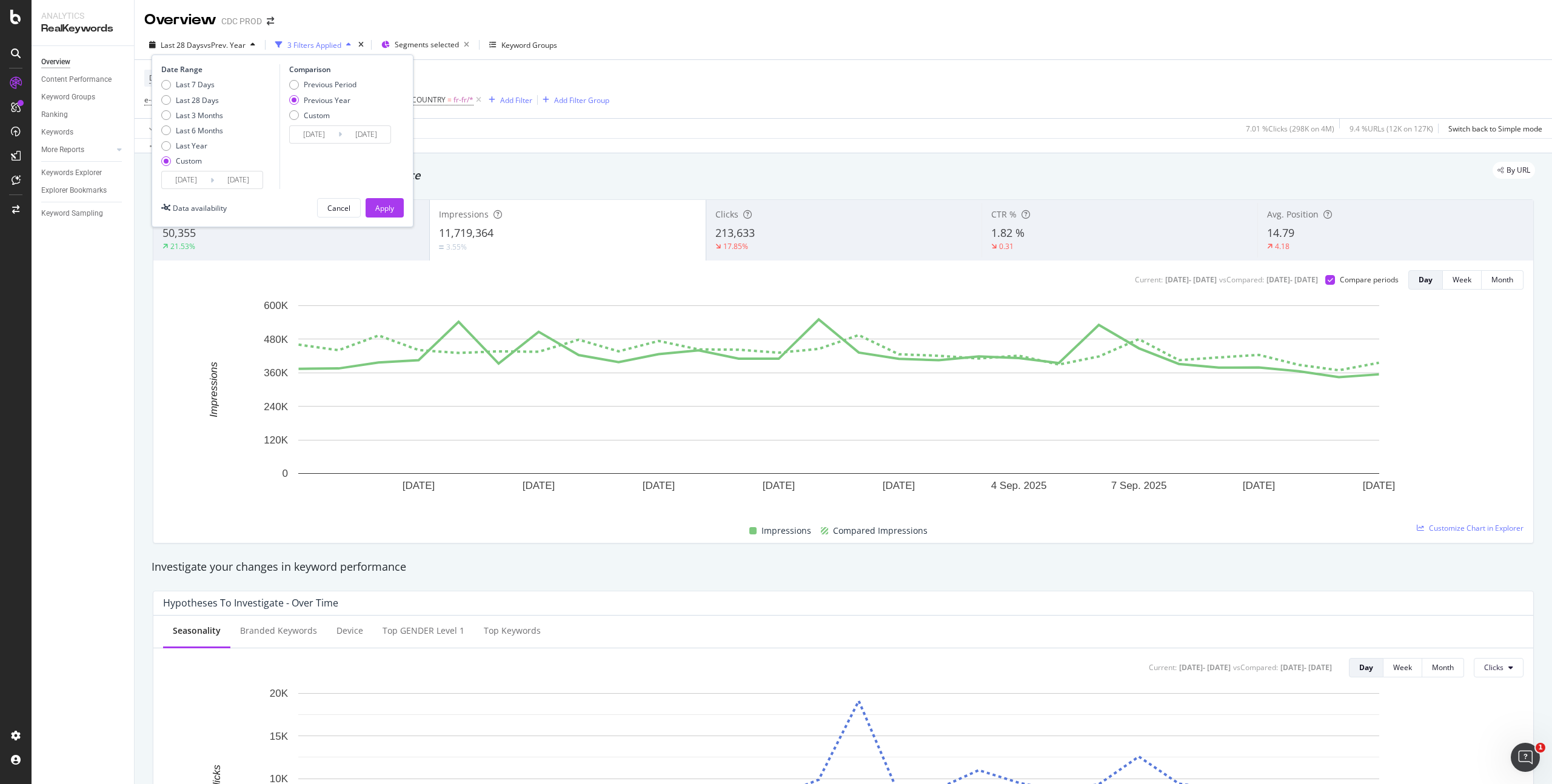
click at [215, 183] on input "2025/09/13" at bounding box center [238, 180] width 49 height 17
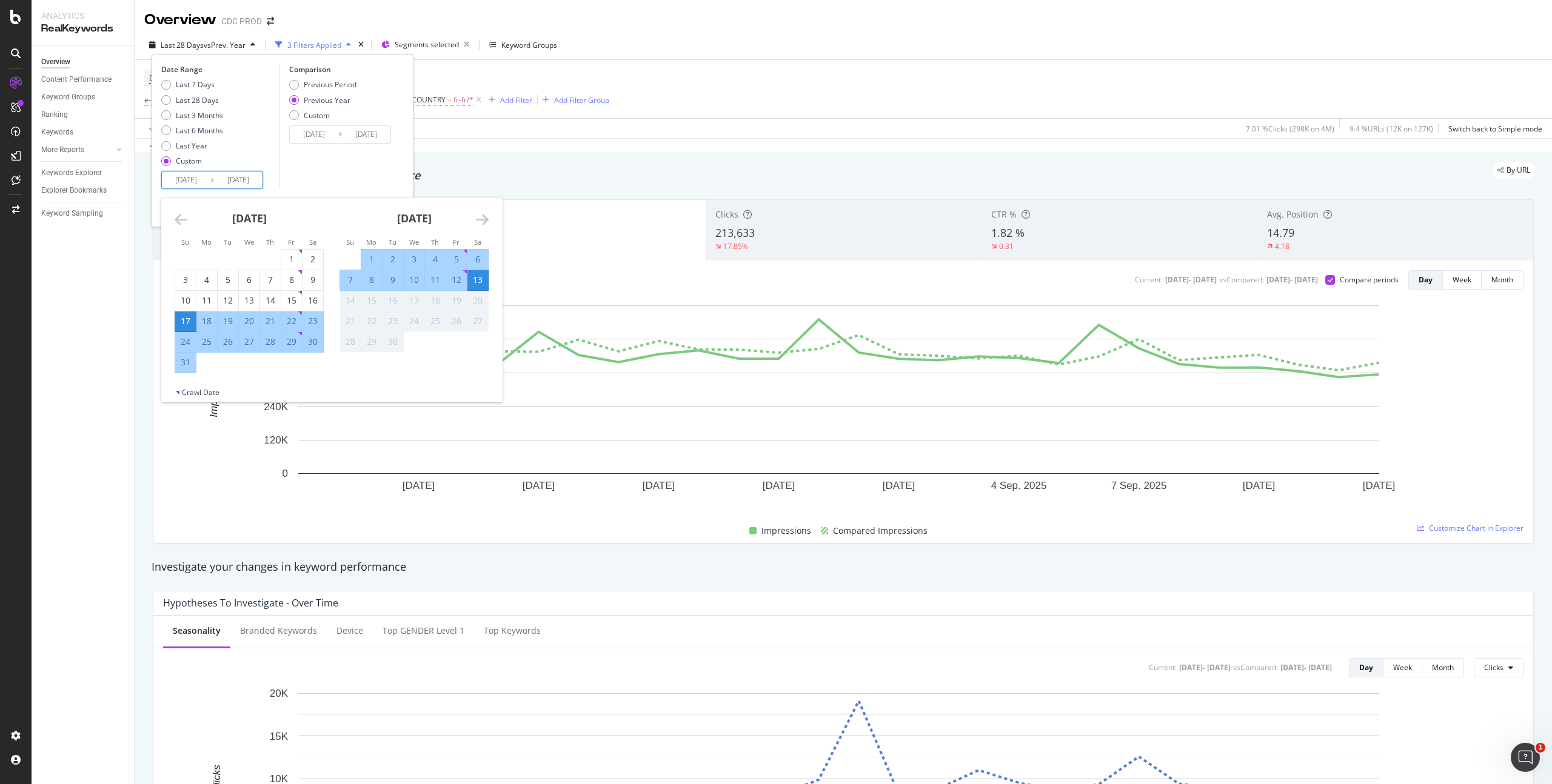
click at [369, 282] on div "8" at bounding box center [371, 280] width 21 height 12
type input "2025/09/08"
type input "2024/09/09"
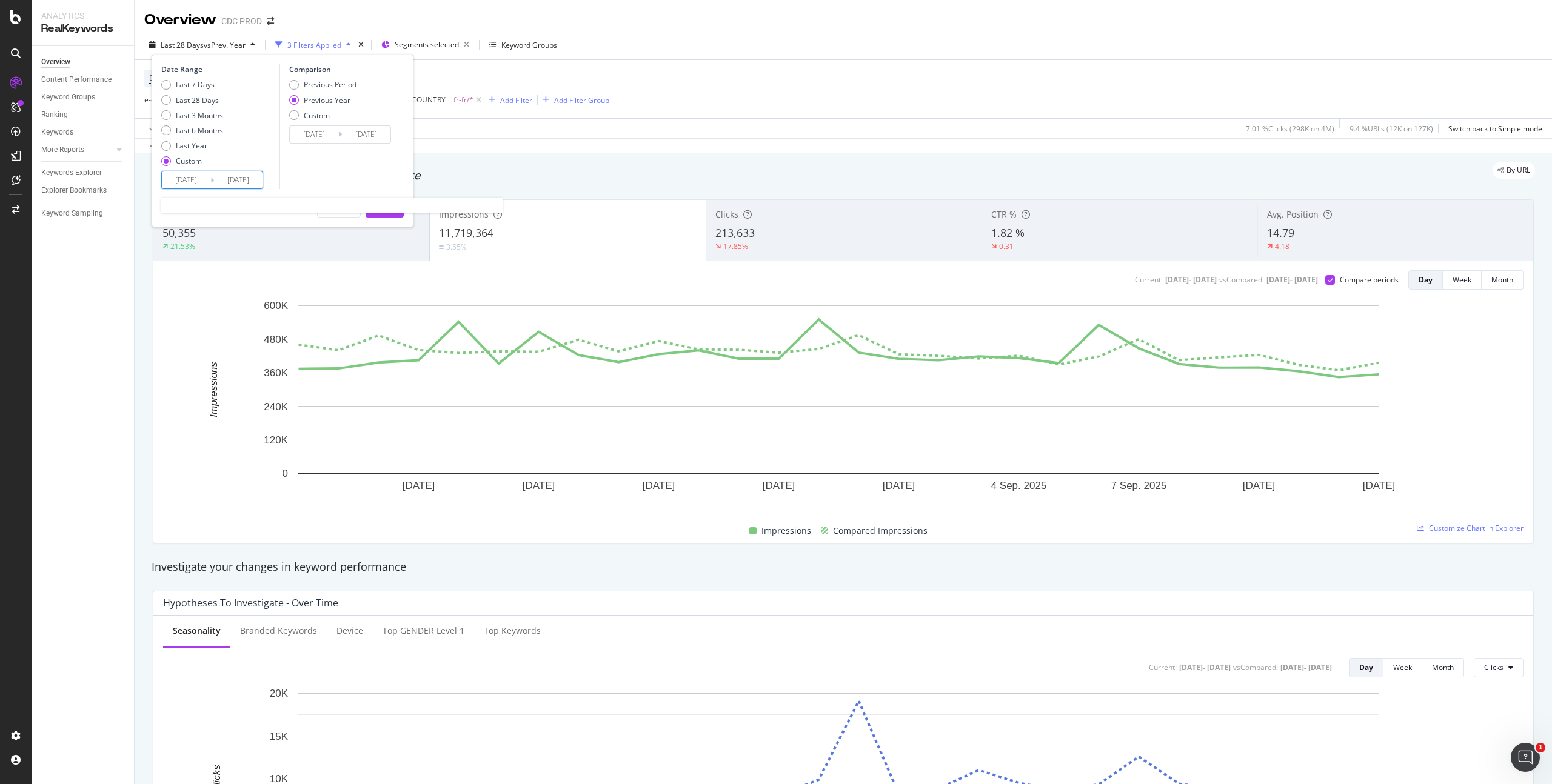
drag, startPoint x: 196, startPoint y: 179, endPoint x: 203, endPoint y: 182, distance: 7.6
click at [196, 179] on input "2025/08/17" at bounding box center [186, 180] width 49 height 17
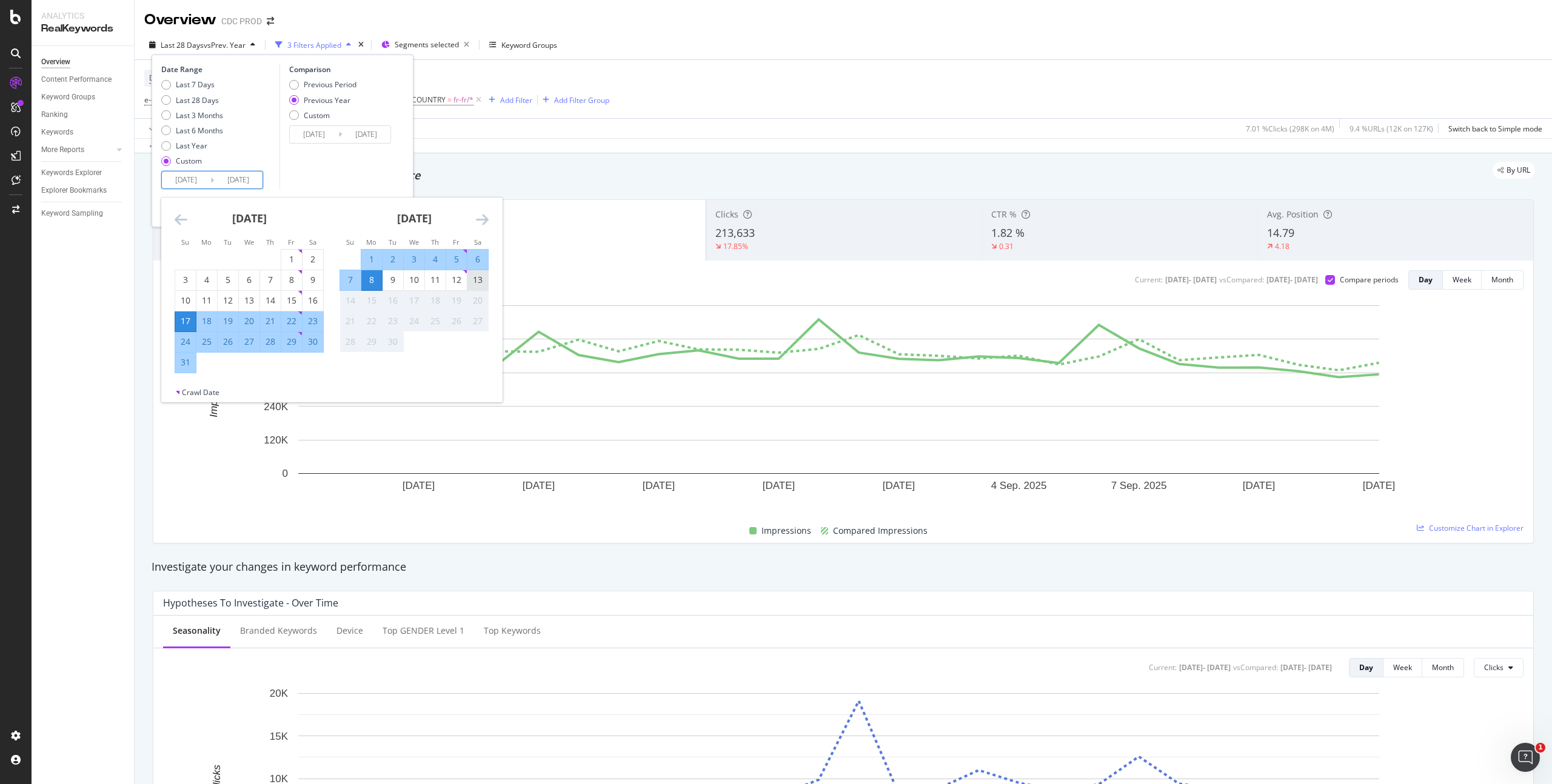
click at [477, 282] on div "13" at bounding box center [478, 280] width 21 height 12
type input "2025/09/13"
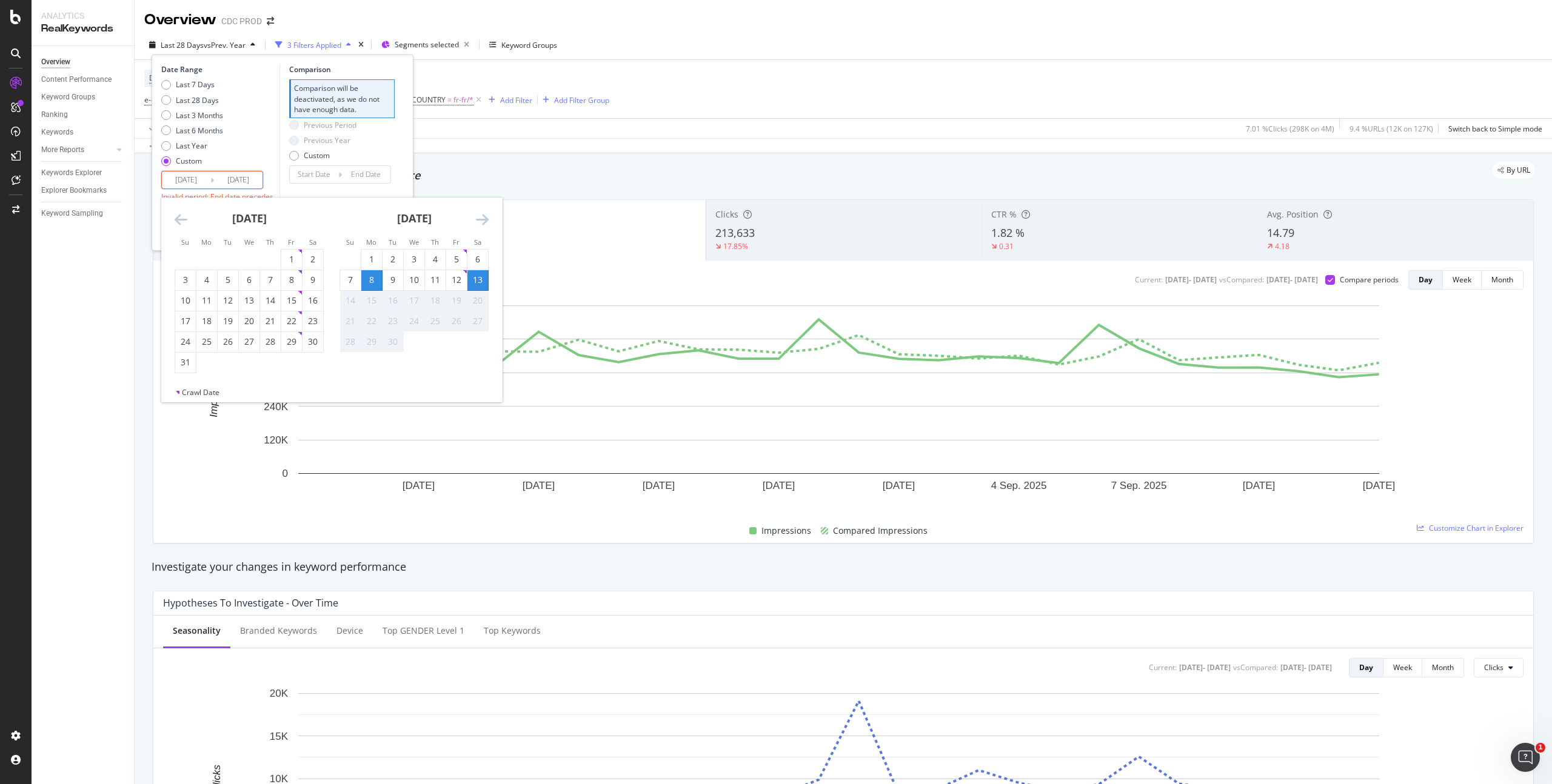
click at [372, 281] on div "8" at bounding box center [371, 280] width 21 height 12
type input "2025/09/08"
type input "2025/09/07"
click at [479, 285] on div "13" at bounding box center [478, 280] width 21 height 12
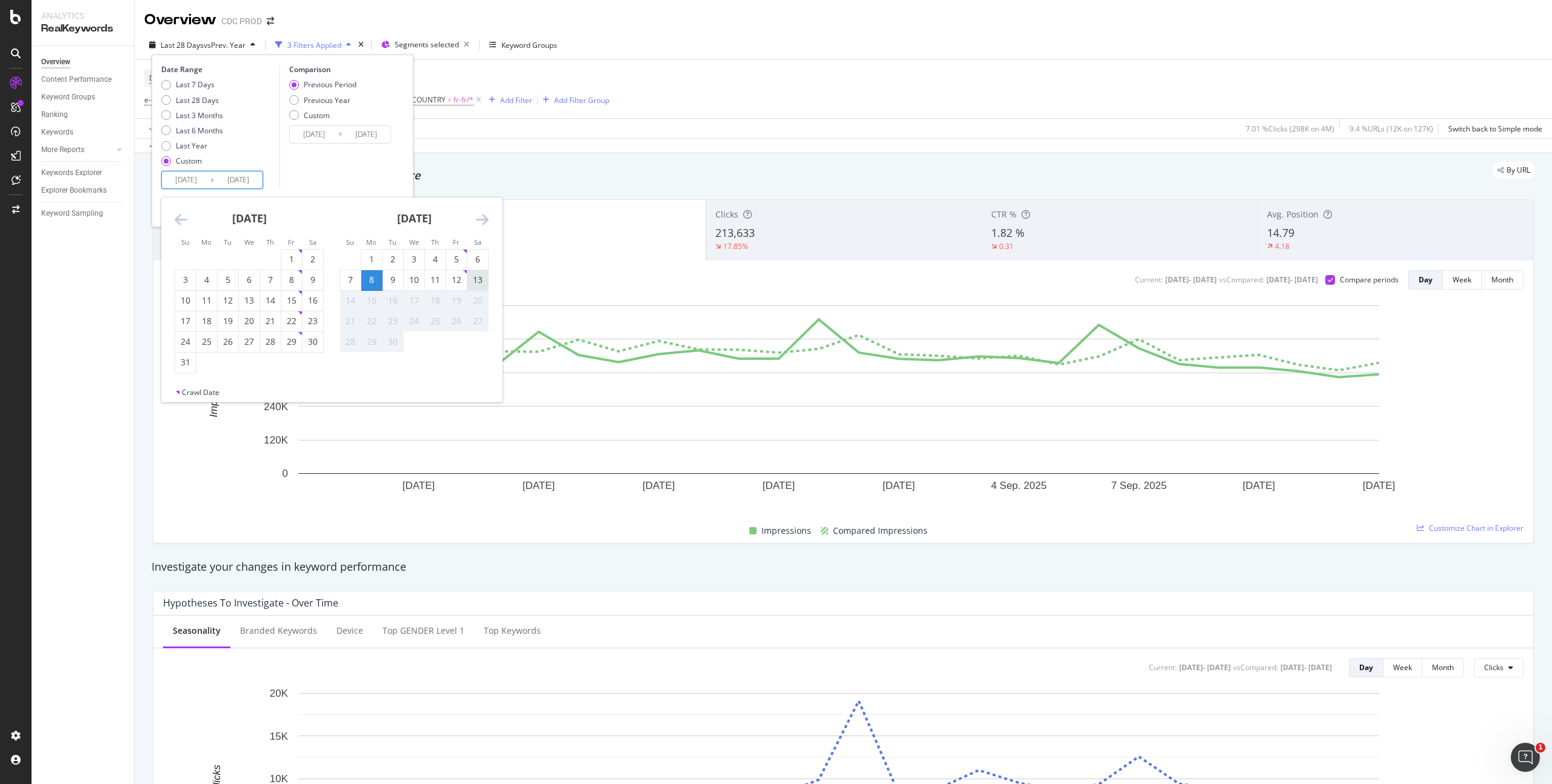
type input "2025/09/13"
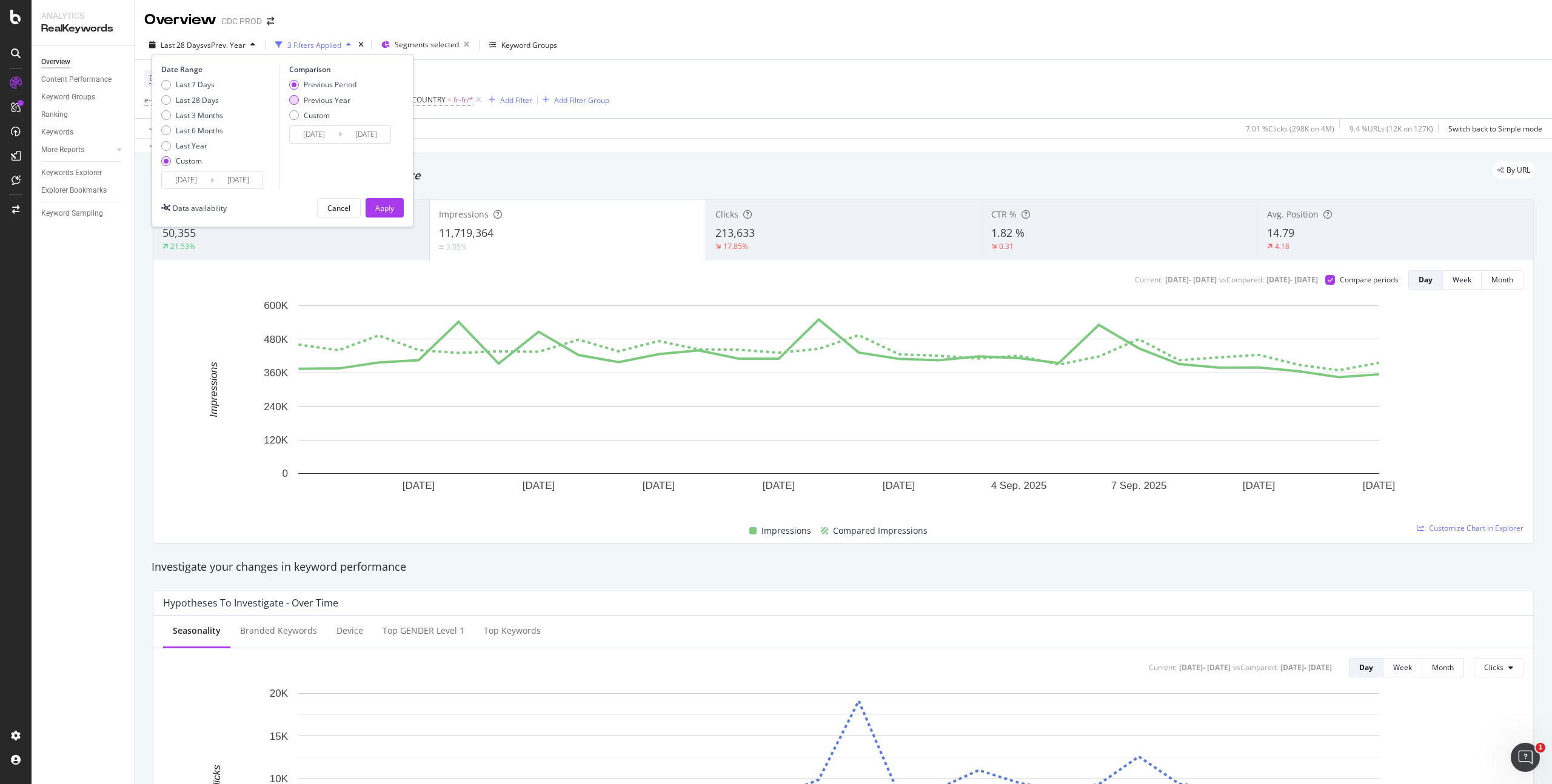
click at [339, 103] on div "Previous Year" at bounding box center [326, 100] width 46 height 11
type input "2024/09/09"
type input "2024/09/14"
click at [351, 85] on div "Previous Period" at bounding box center [329, 84] width 52 height 11
type input "2025/09/02"
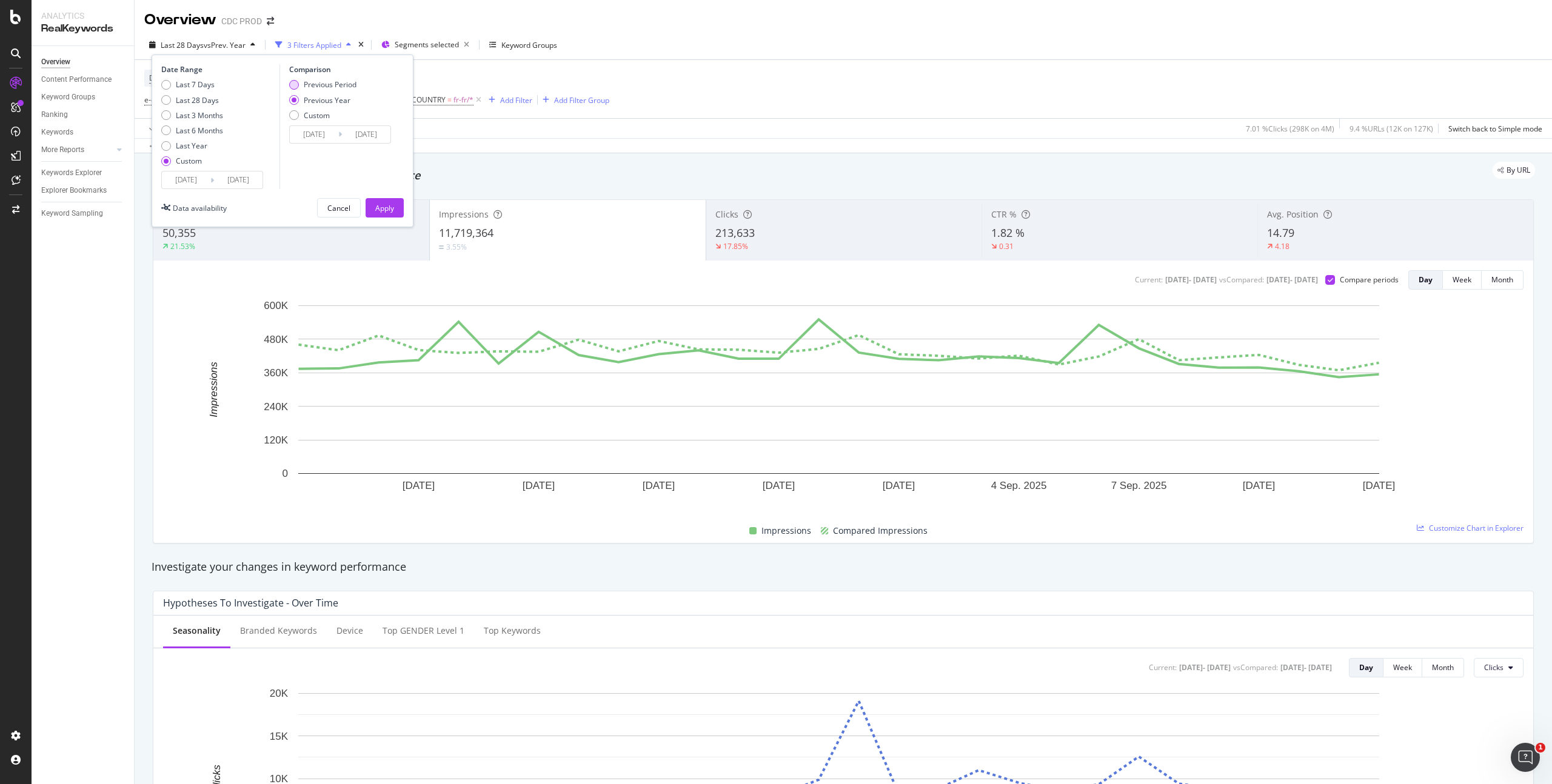
type input "2025/09/07"
click at [390, 212] on div "Apply" at bounding box center [384, 208] width 19 height 11
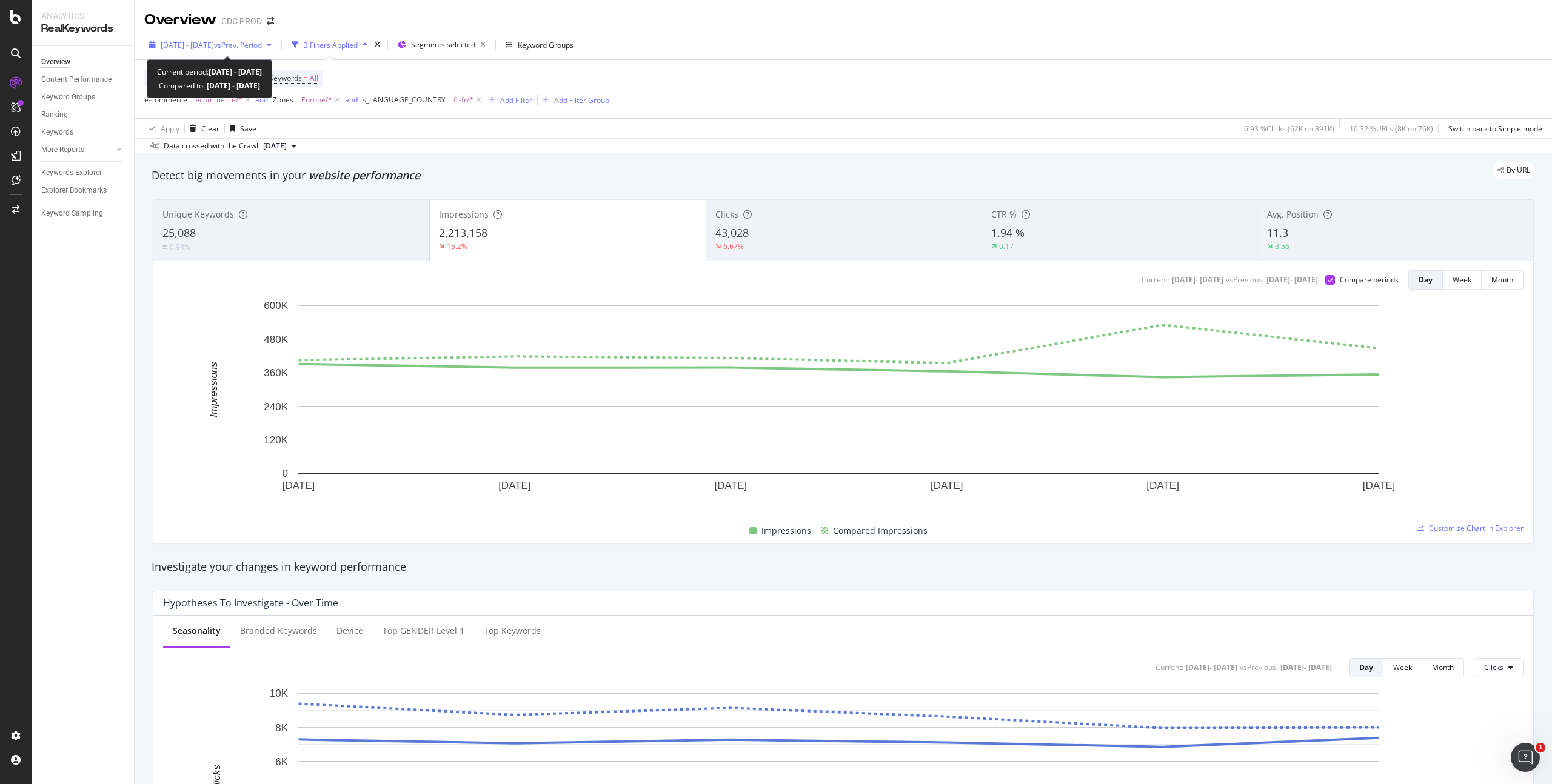
click at [214, 44] on span "2025 Sep. 8th - Sep. 13th" at bounding box center [187, 46] width 53 height 11
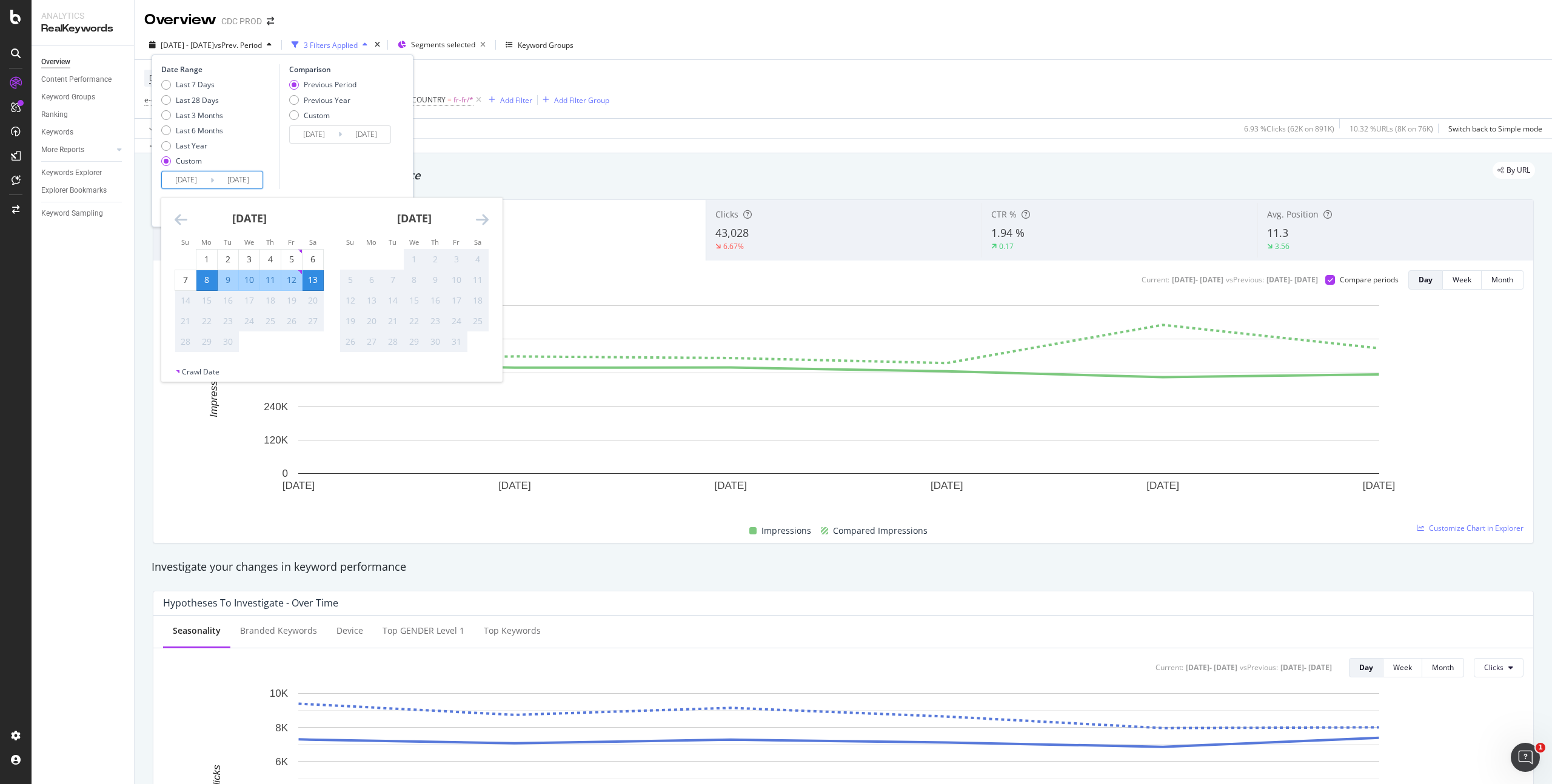
click at [200, 176] on input "2025/09/08" at bounding box center [186, 180] width 49 height 17
click at [329, 133] on input "2025/09/02" at bounding box center [314, 135] width 49 height 17
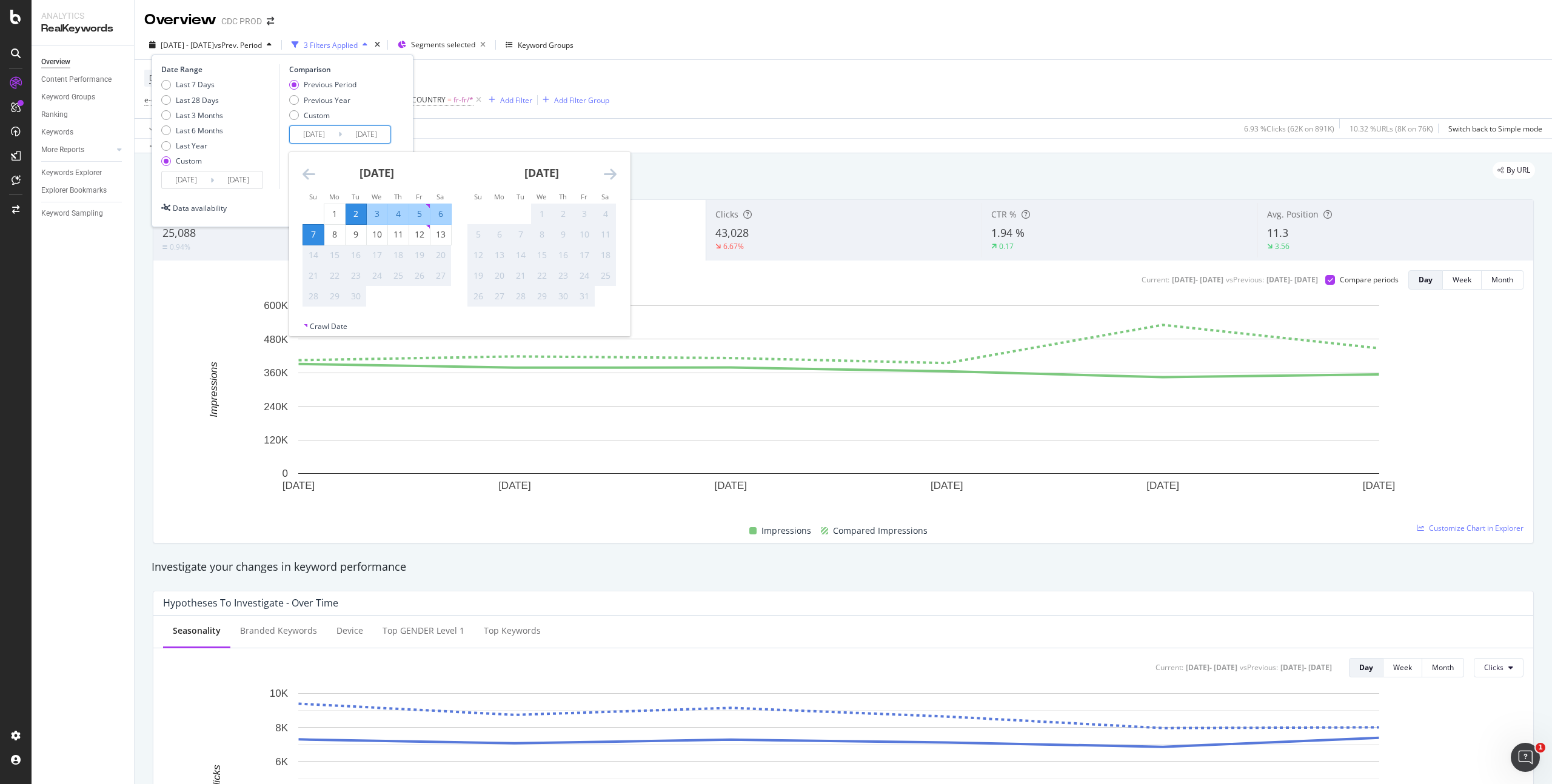
click at [345, 214] on div "2" at bounding box center [355, 214] width 21 height 12
click at [328, 214] on div "1" at bounding box center [334, 214] width 21 height 12
type input "2025/09/01"
click at [447, 214] on div "6" at bounding box center [440, 214] width 21 height 12
type input "2025/09/06"
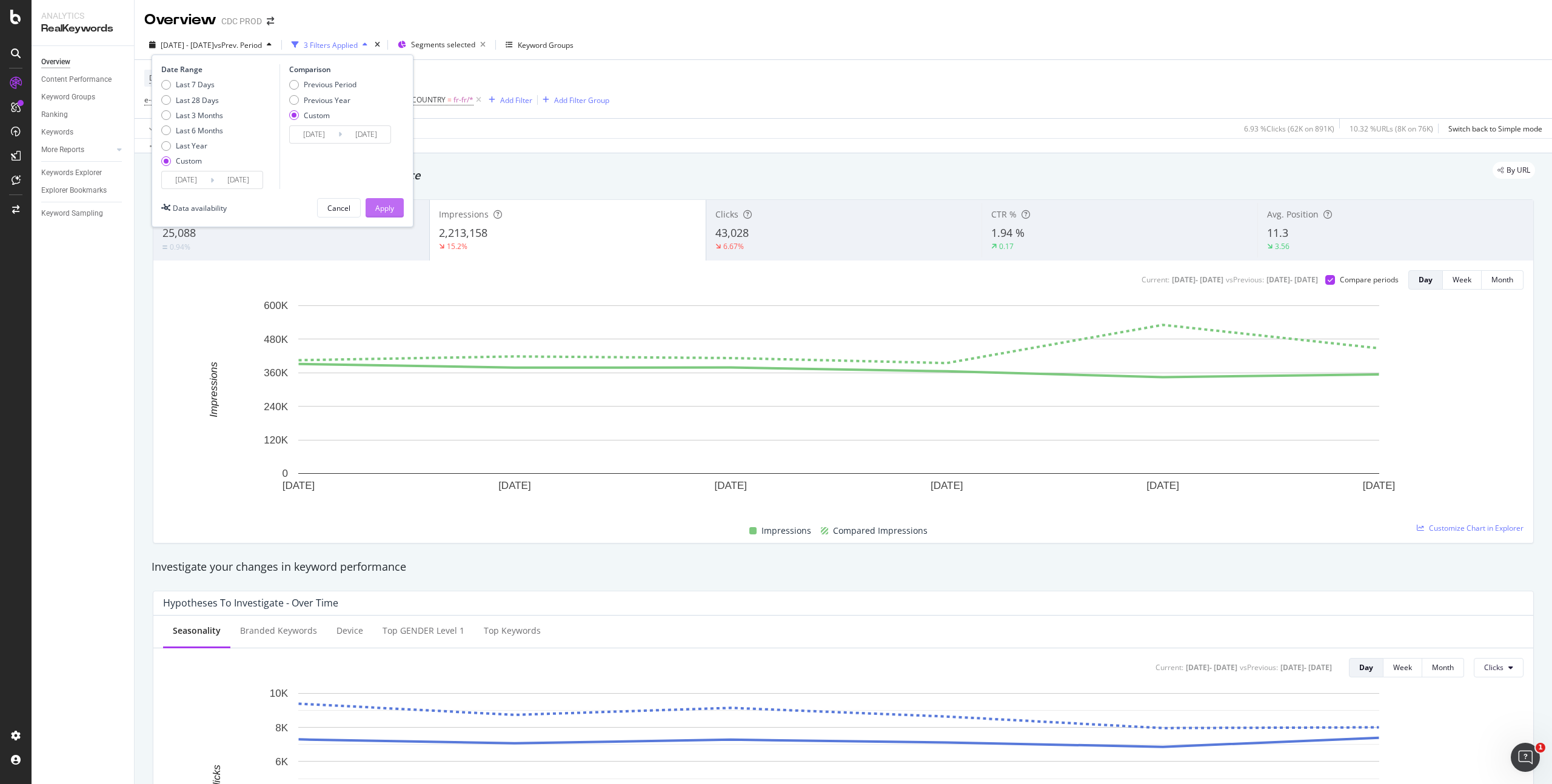
click at [389, 208] on div "Apply" at bounding box center [384, 208] width 19 height 11
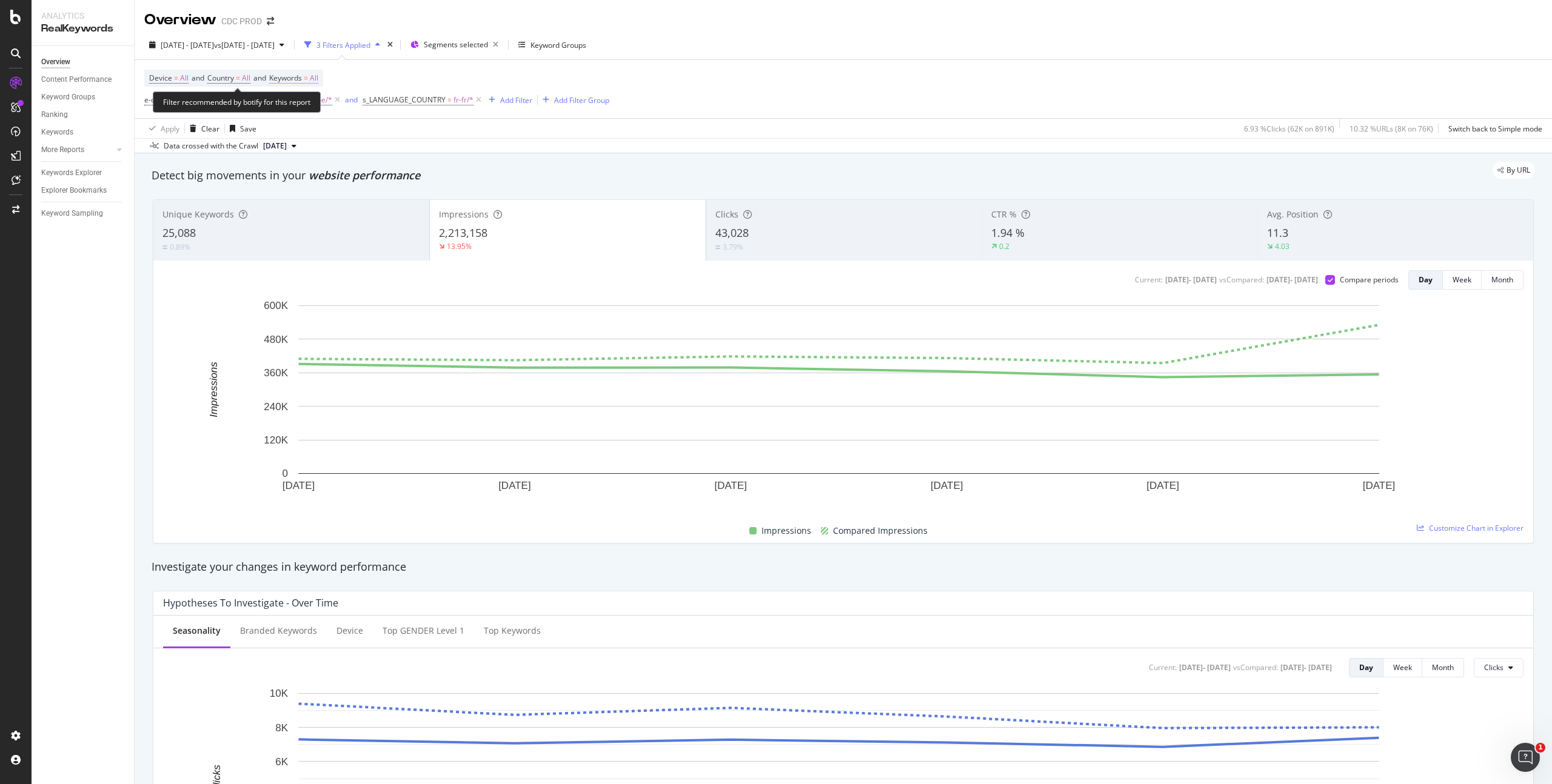
click at [318, 73] on span "All" at bounding box center [313, 78] width 8 height 17
click at [307, 106] on icon "button" at bounding box center [304, 106] width 5 height 8
click at [330, 130] on span "Non-Branded" at bounding box center [359, 131] width 124 height 11
click at [412, 132] on div "Apply" at bounding box center [411, 132] width 19 height 11
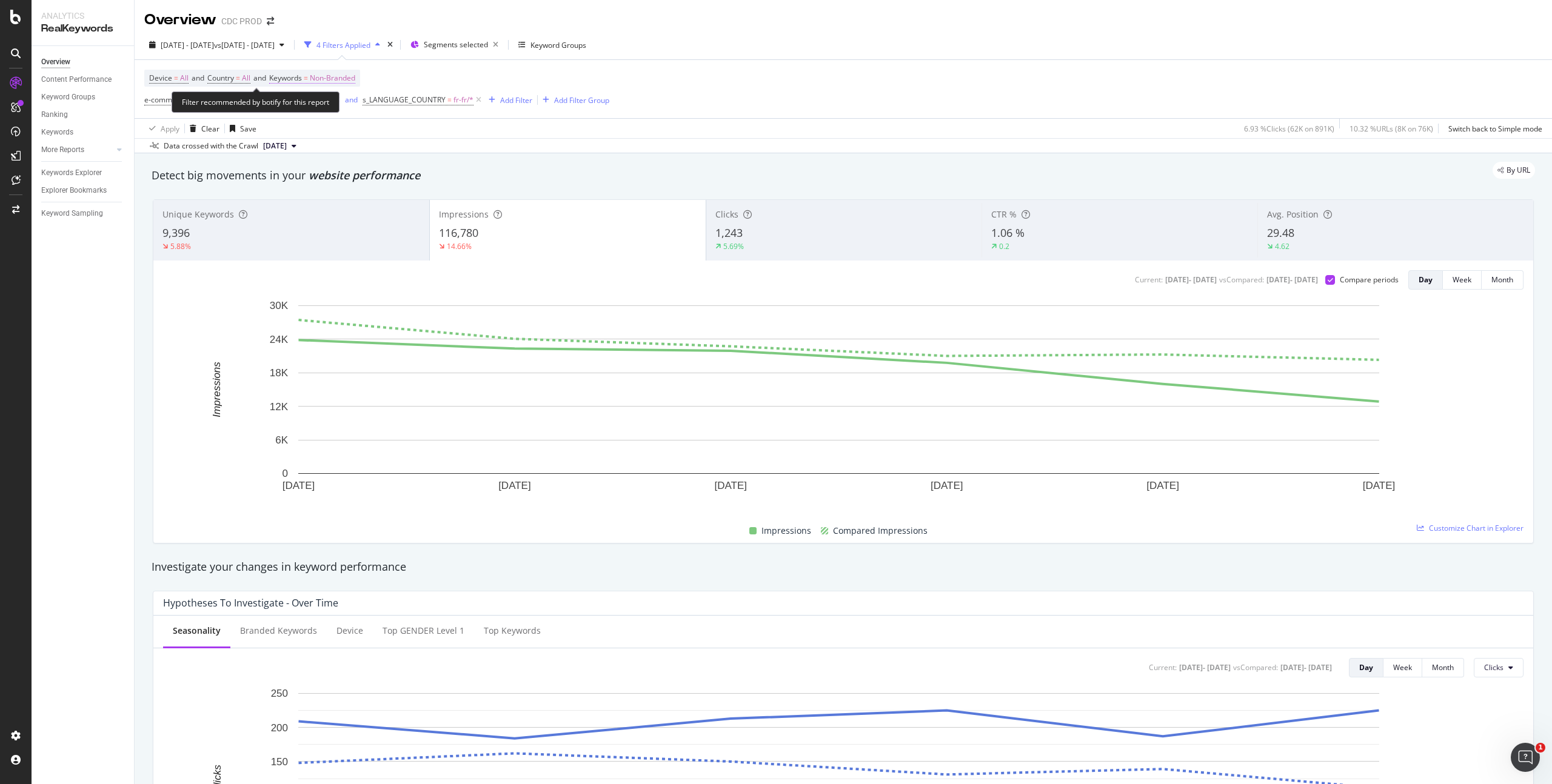
click at [355, 76] on span "Non-Branded" at bounding box center [332, 78] width 46 height 17
drag, startPoint x: 321, startPoint y: 104, endPoint x: 327, endPoint y: 106, distance: 6.3
click at [321, 104] on span "Non-Branded" at bounding box center [311, 106] width 46 height 11
click at [325, 144] on div "Branded" at bounding box center [359, 153] width 143 height 17
click at [407, 130] on div "Apply" at bounding box center [411, 132] width 19 height 11
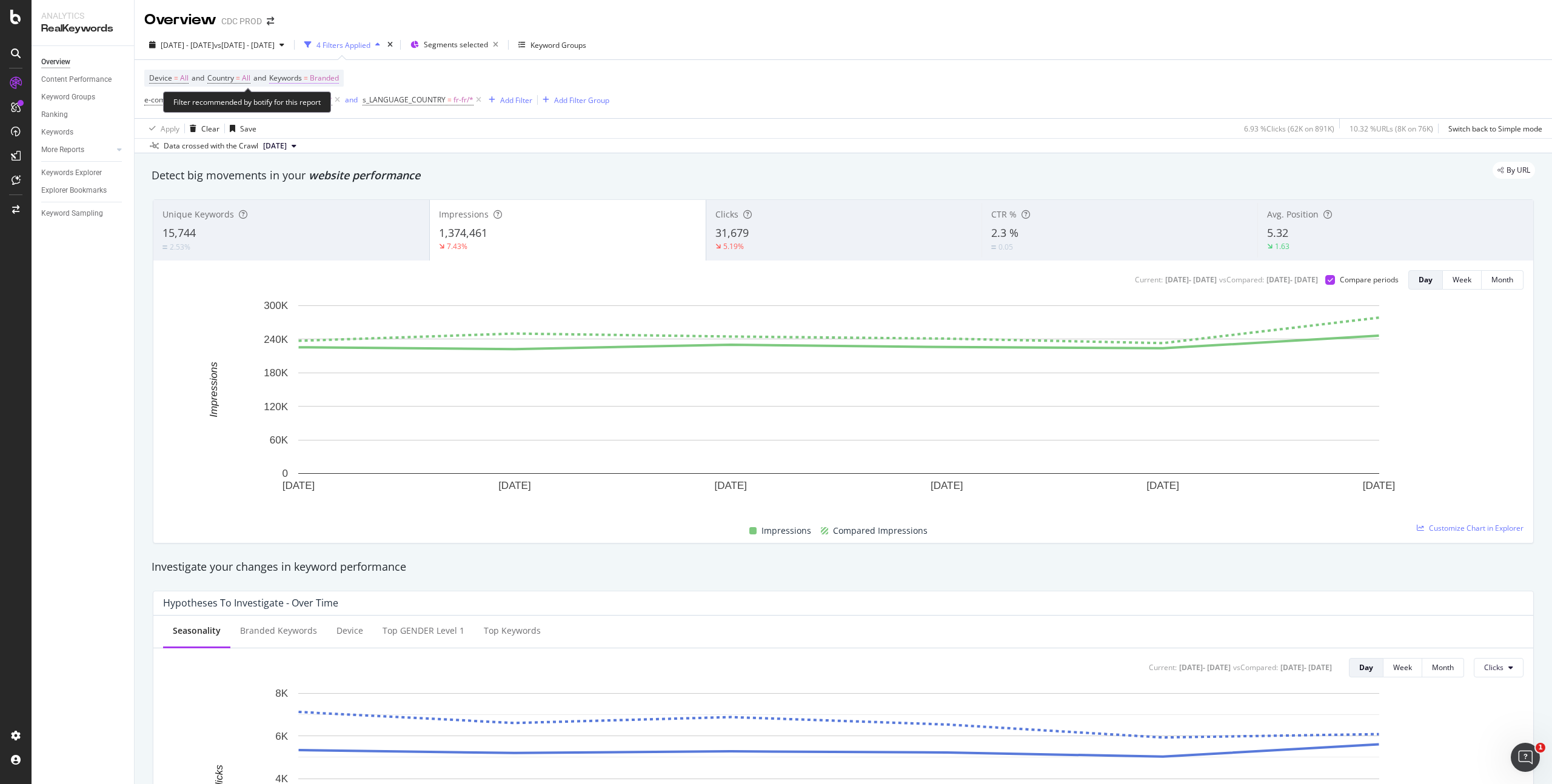
click at [336, 79] on span "Branded" at bounding box center [324, 78] width 29 height 17
click at [321, 102] on div "Branded" at bounding box center [310, 106] width 43 height 16
click at [312, 215] on span "All" at bounding box center [359, 221] width 124 height 11
click at [416, 135] on div "Apply" at bounding box center [411, 132] width 19 height 11
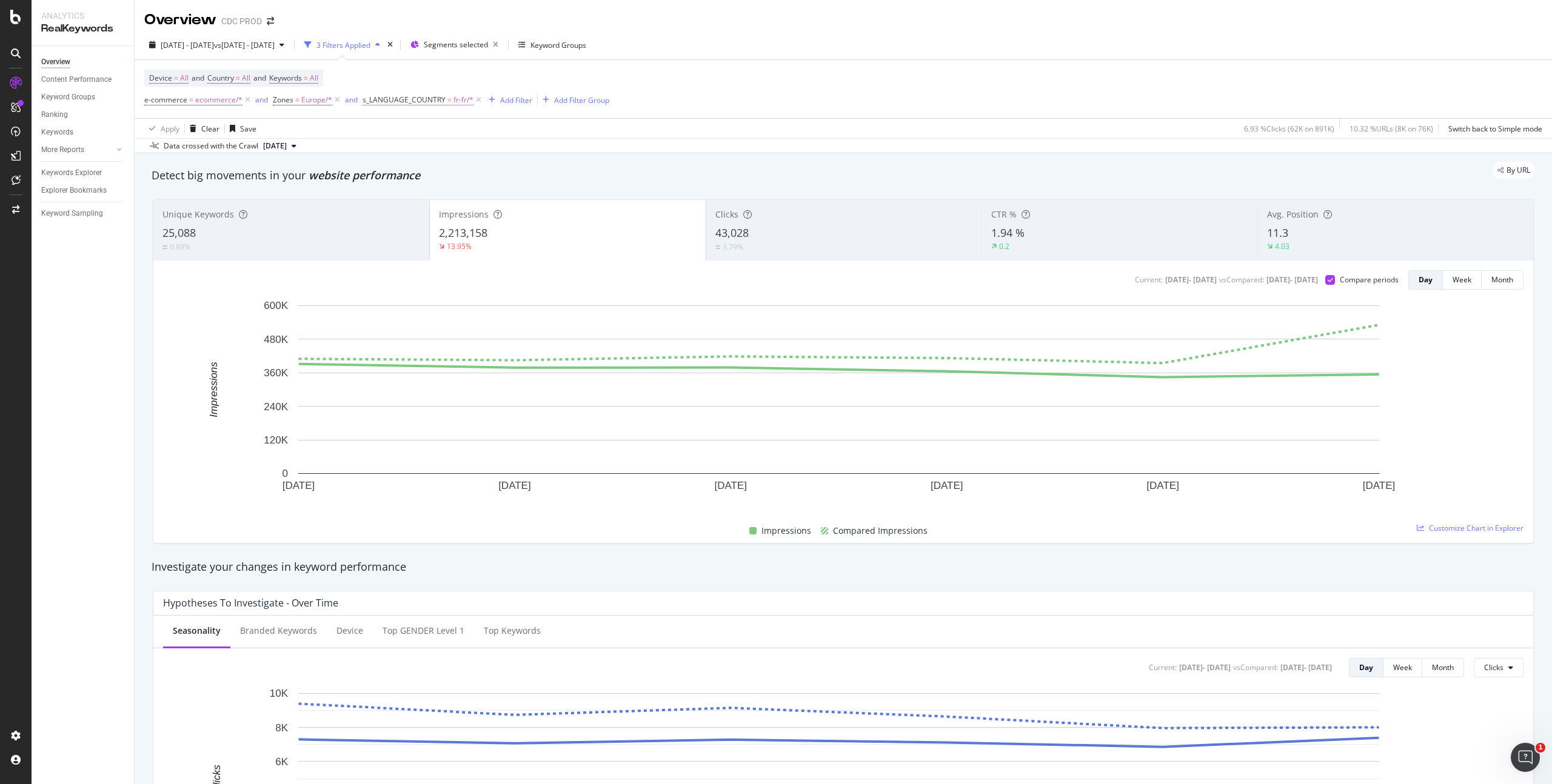
click at [448, 100] on span "=" at bounding box center [450, 100] width 5 height 11
click at [398, 155] on div at bounding box center [439, 151] width 132 height 20
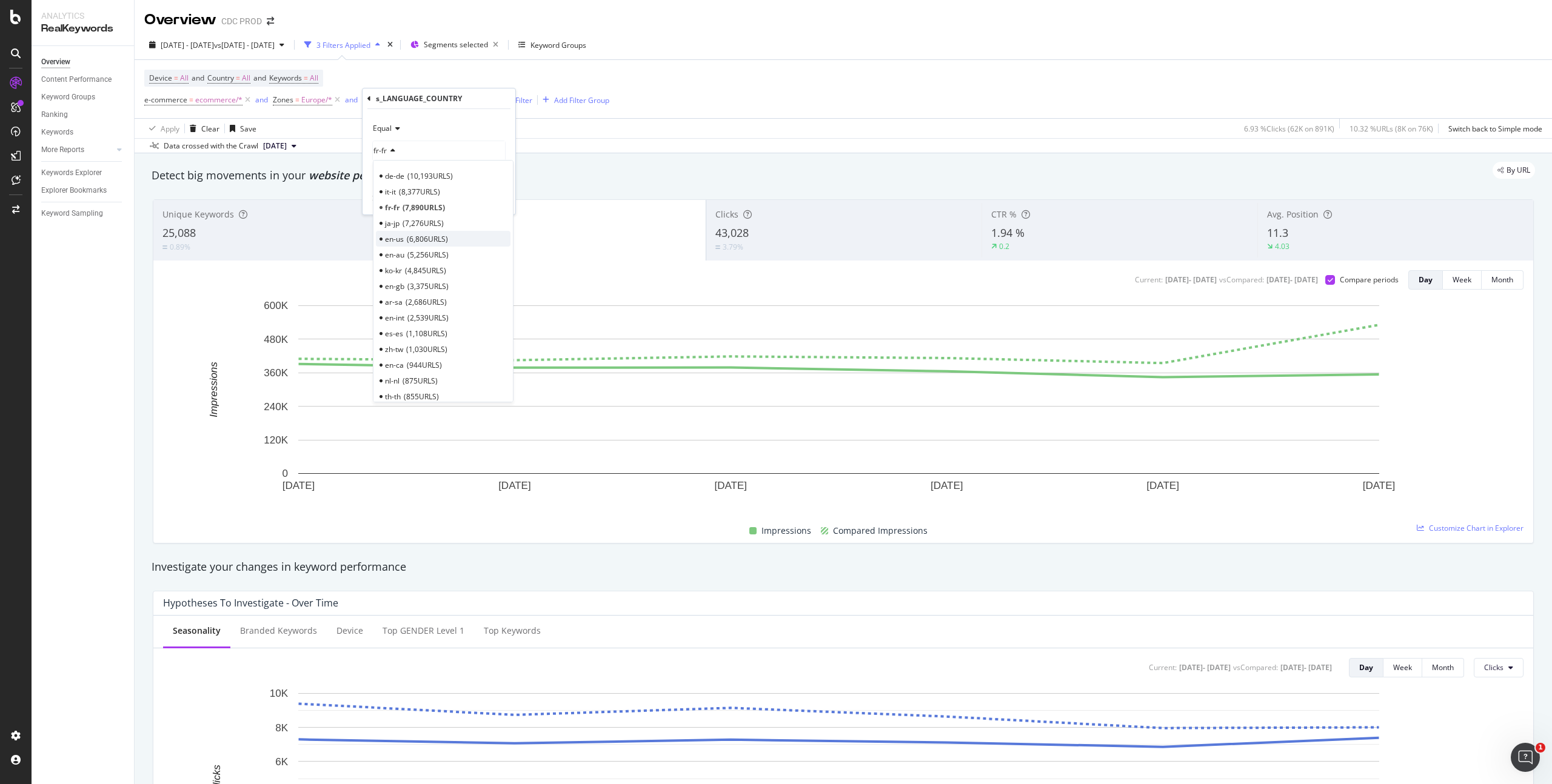
click at [408, 236] on span "6,806 URLS" at bounding box center [428, 240] width 41 height 11
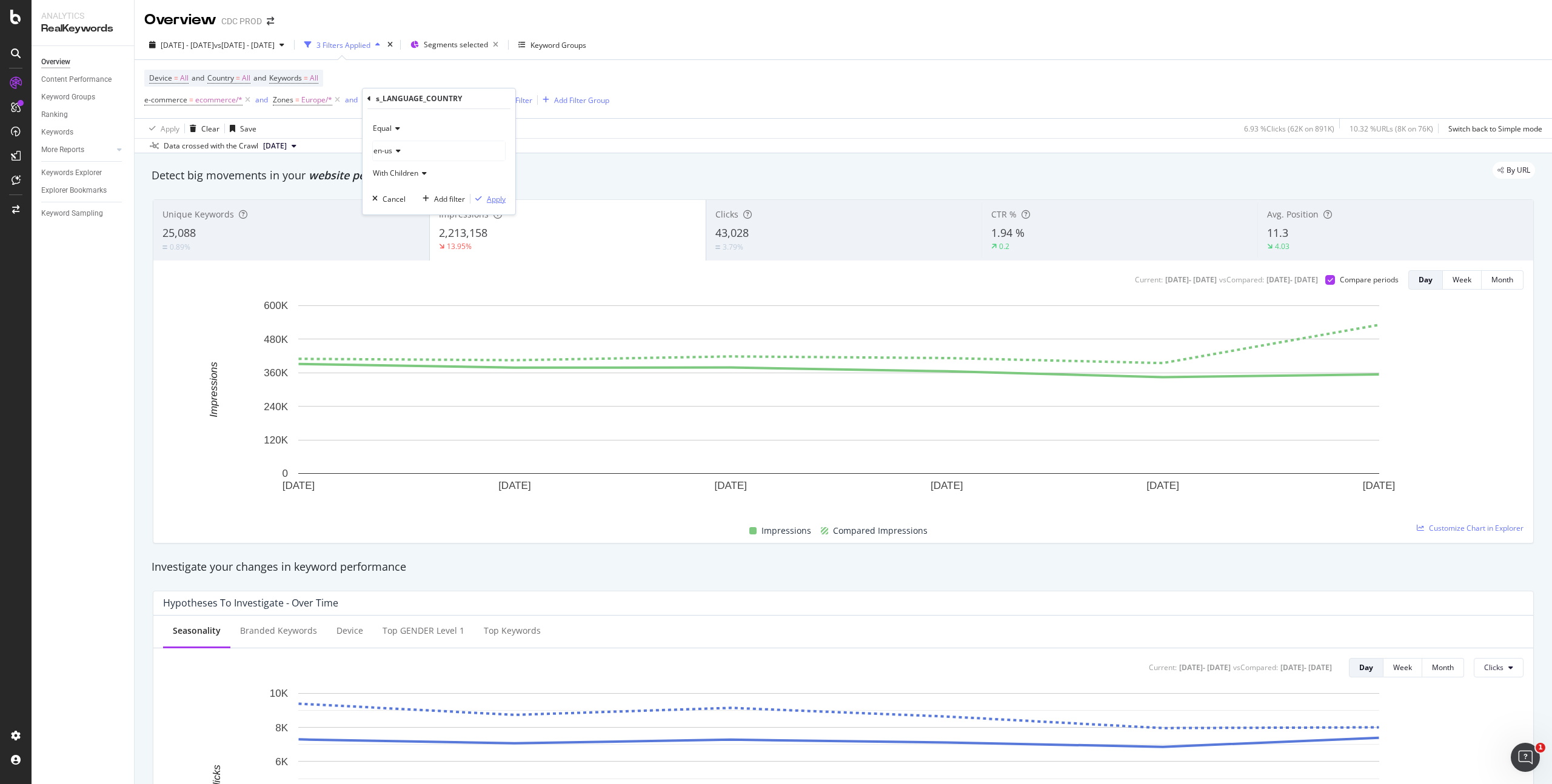
click at [497, 198] on div "Apply" at bounding box center [496, 199] width 19 height 11
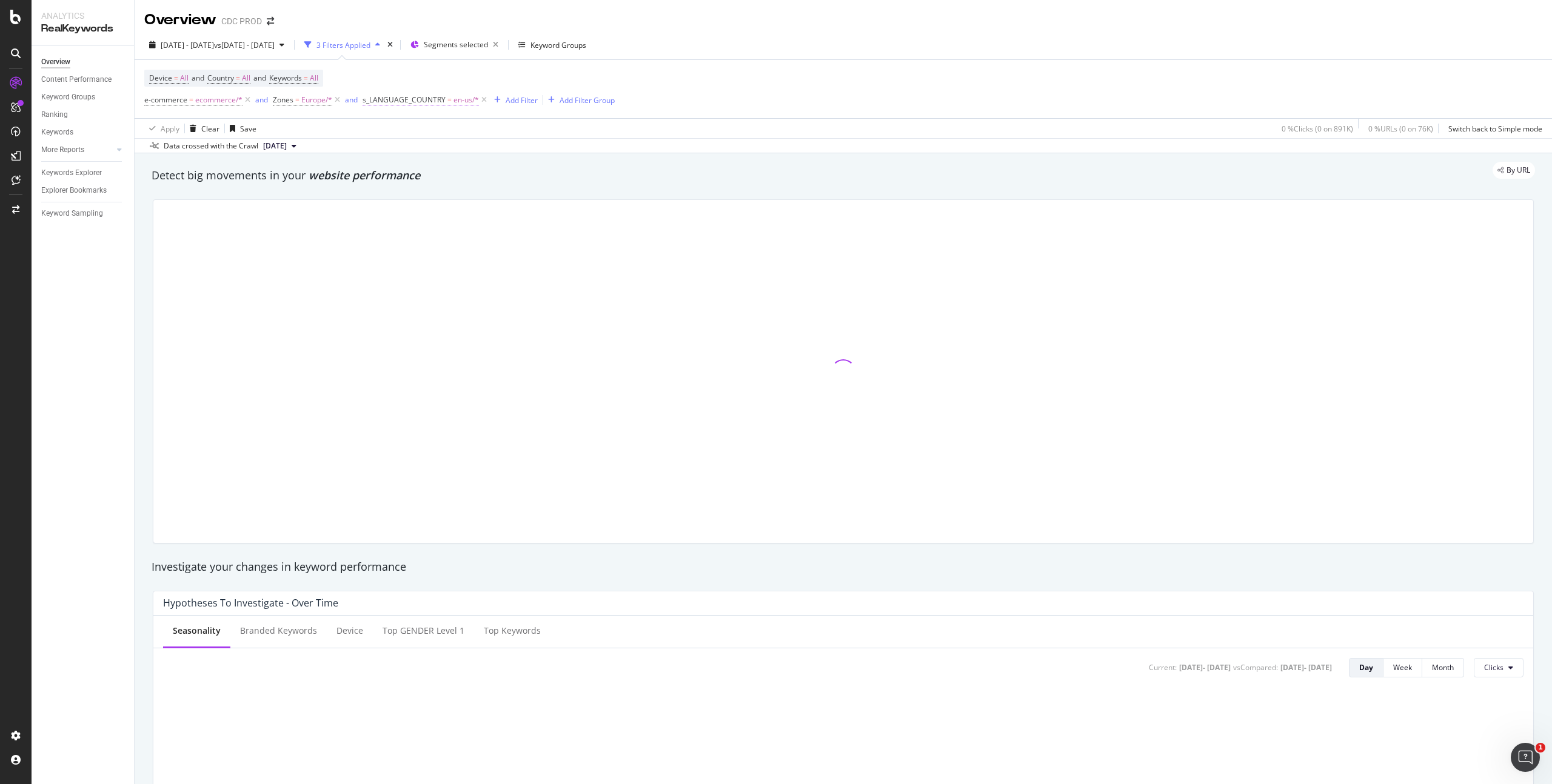
click at [460, 103] on span "en-us/*" at bounding box center [466, 100] width 25 height 17
click at [399, 153] on icon at bounding box center [396, 151] width 8 height 8
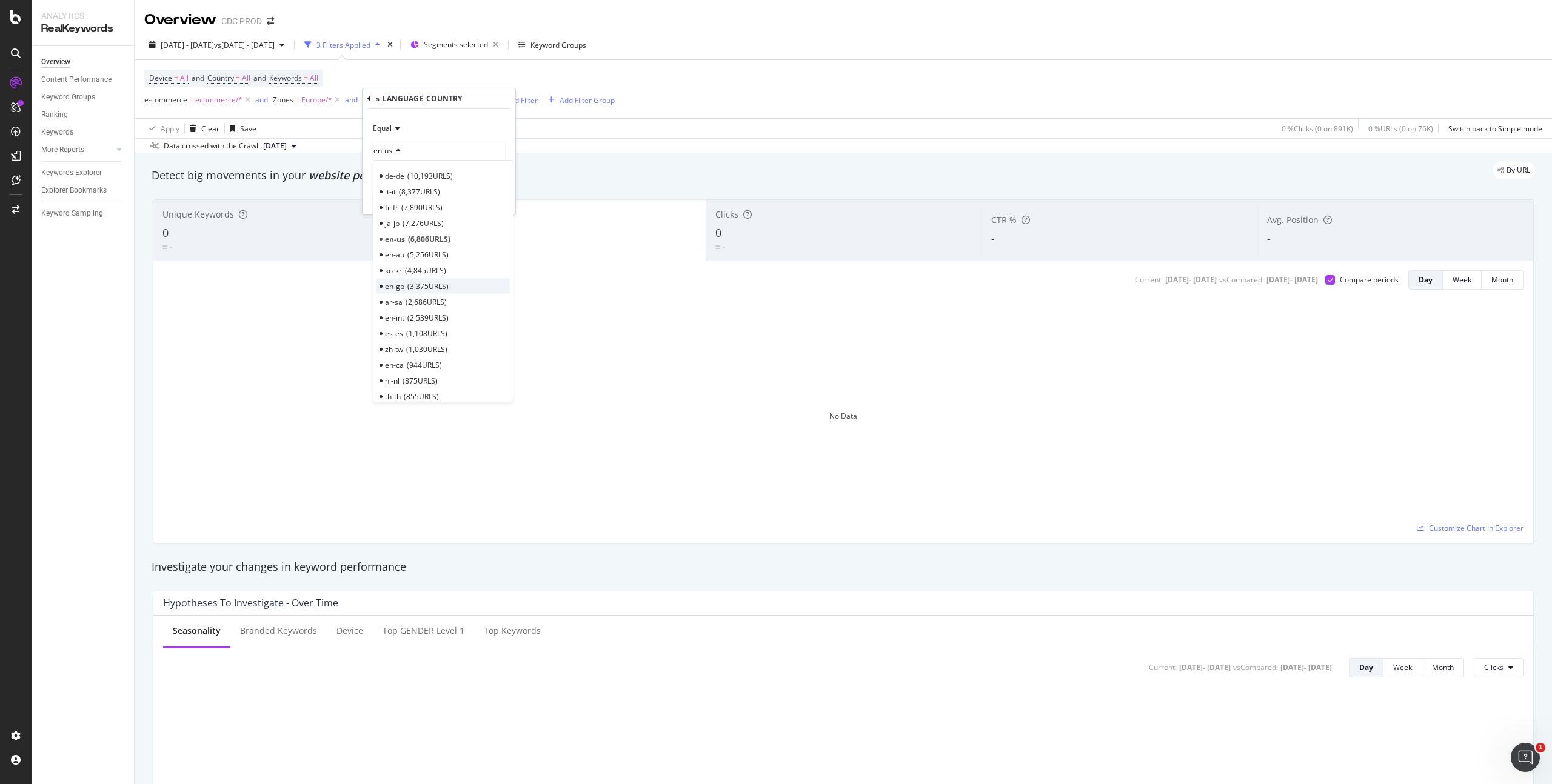
click at [423, 285] on span "3,375 URLS" at bounding box center [428, 287] width 41 height 11
click at [496, 199] on div "Apply" at bounding box center [496, 199] width 19 height 11
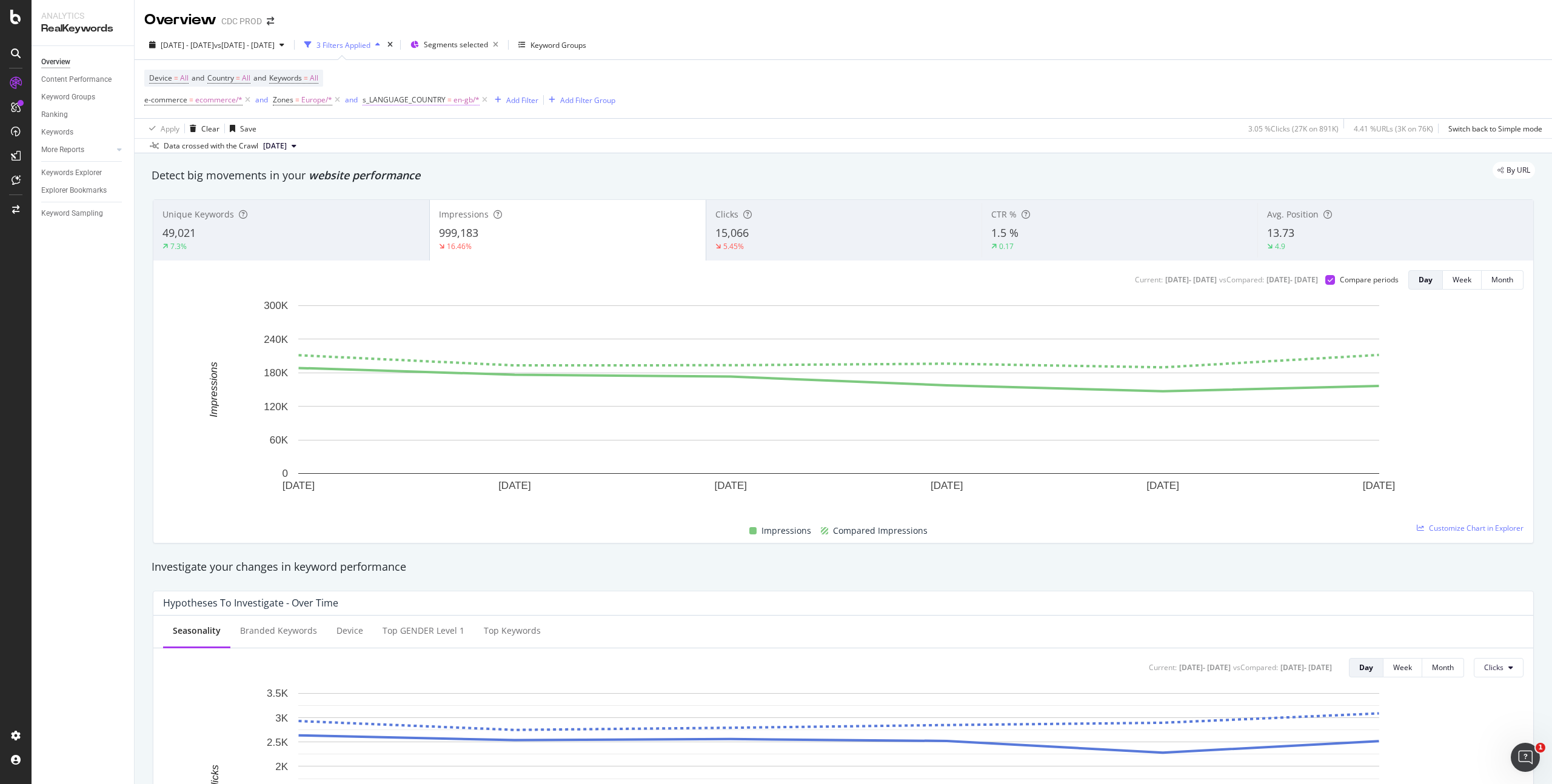
click at [463, 99] on span "en-gb/*" at bounding box center [466, 100] width 26 height 17
click at [396, 151] on icon at bounding box center [396, 151] width 8 height 8
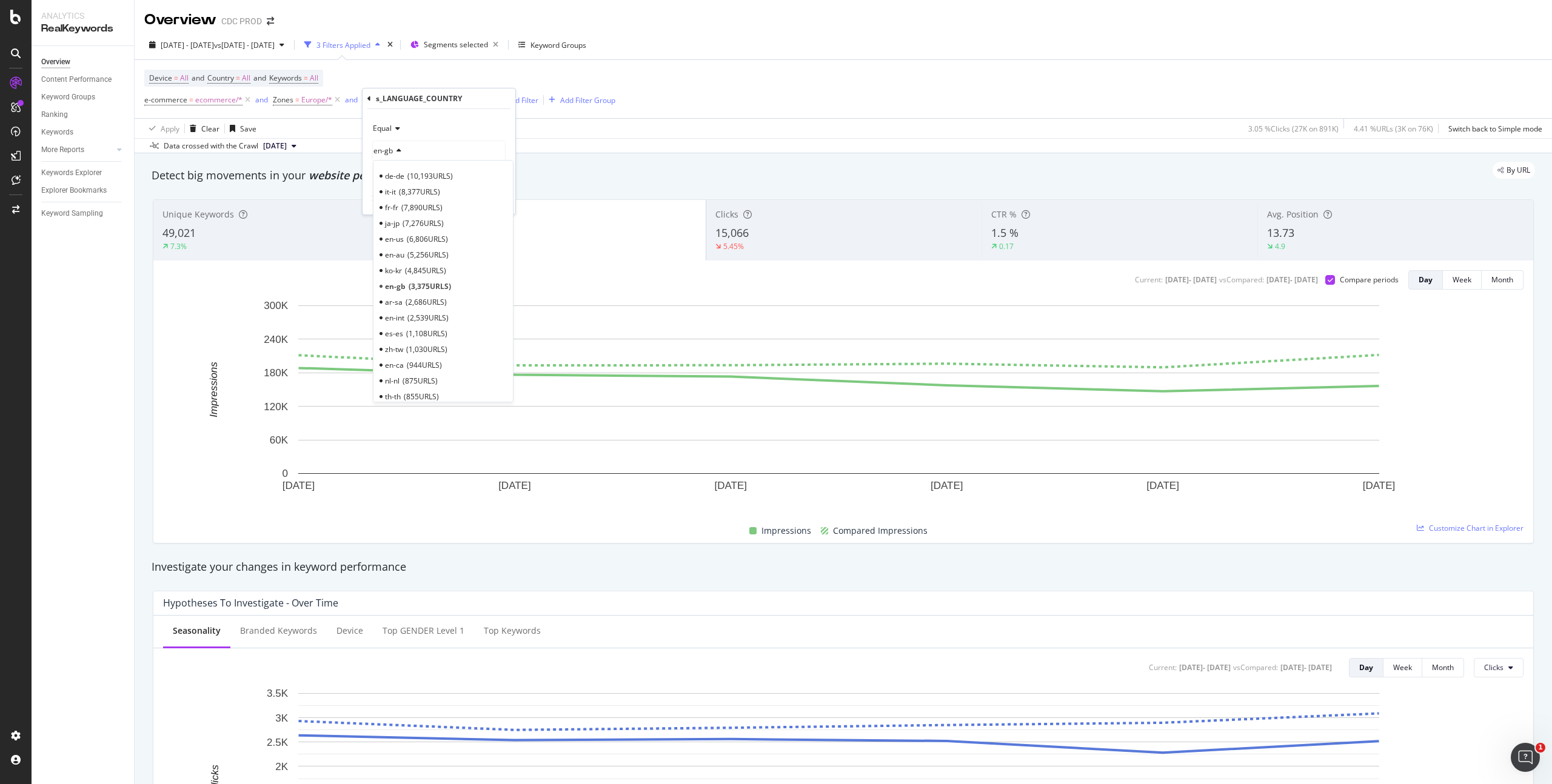
drag, startPoint x: 409, startPoint y: 207, endPoint x: 425, endPoint y: 208, distance: 16.0
click at [409, 207] on span "7,890 URLS" at bounding box center [422, 208] width 41 height 11
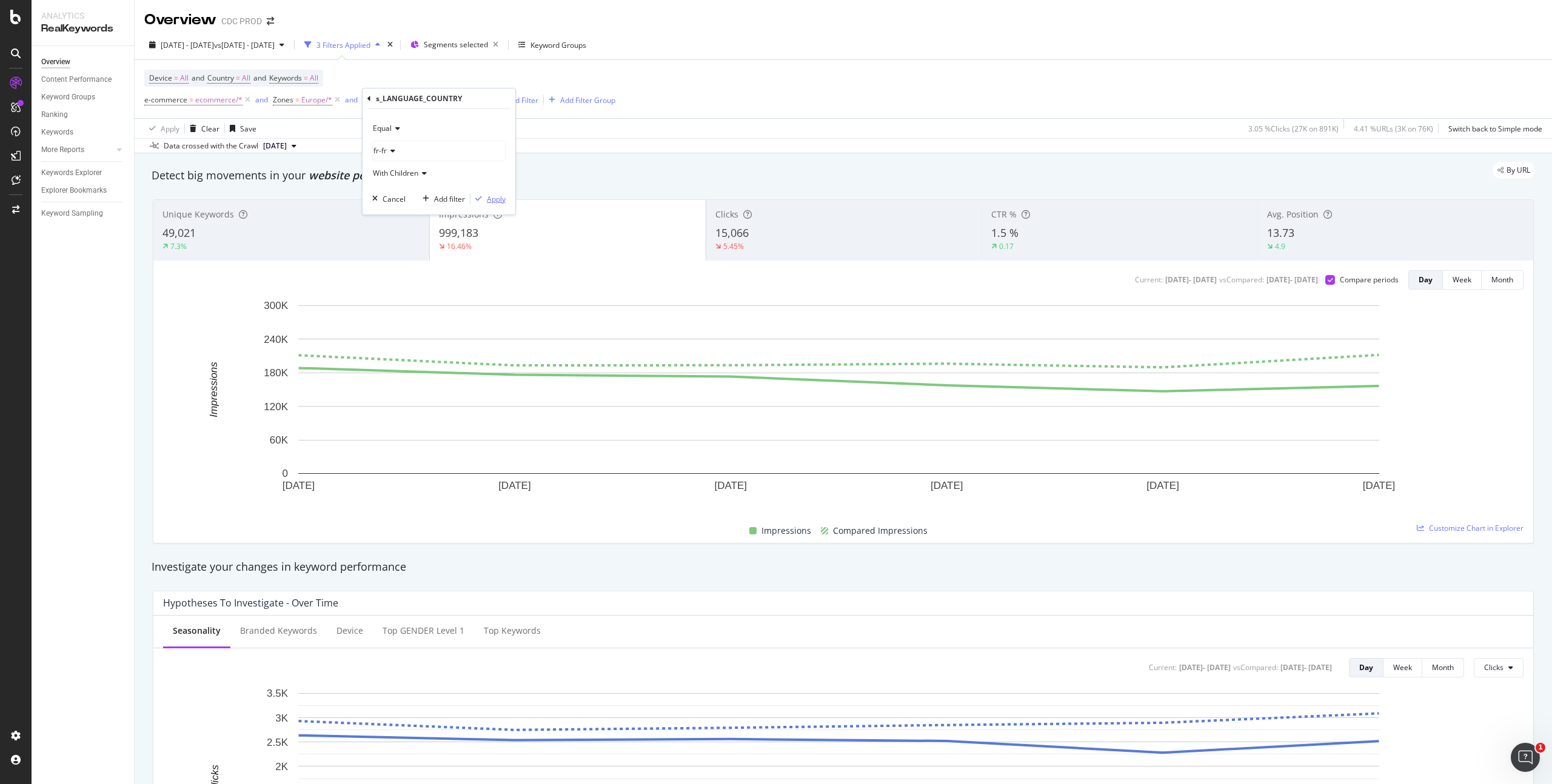
click at [491, 198] on div "Apply" at bounding box center [496, 199] width 19 height 11
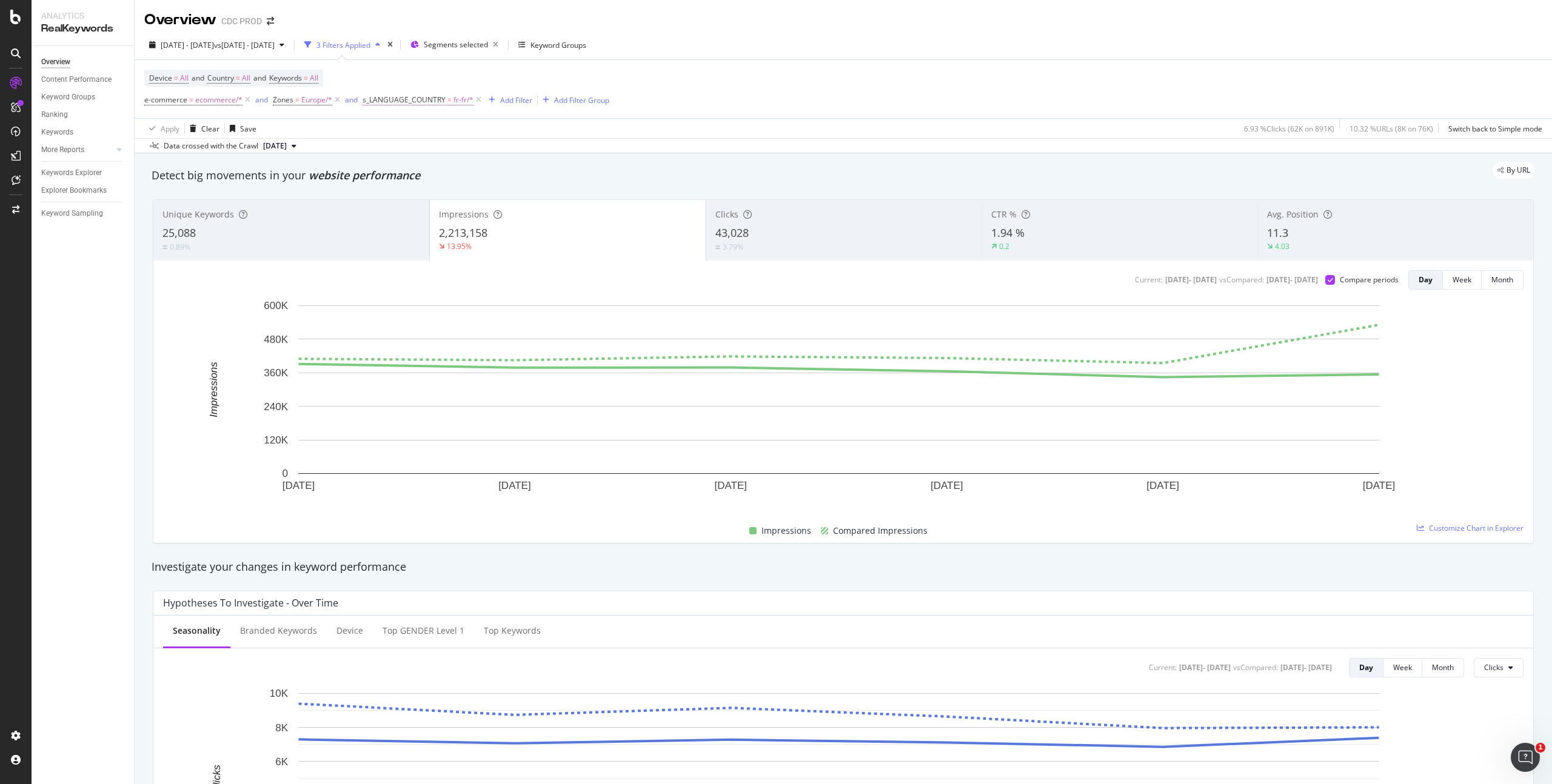
click at [449, 97] on span "=" at bounding box center [450, 100] width 5 height 11
click at [399, 154] on div "fr-fr" at bounding box center [439, 151] width 132 height 20
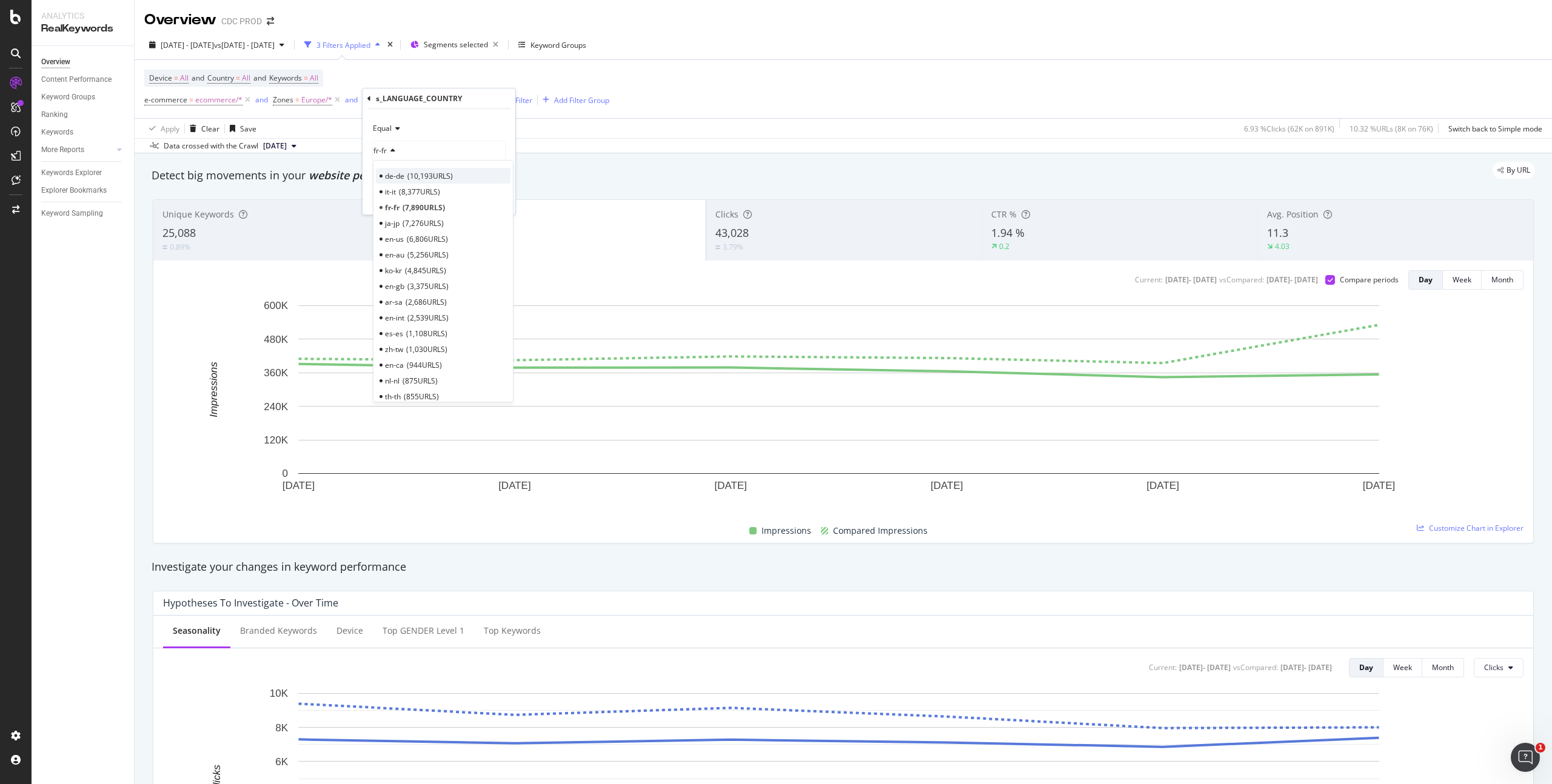
click at [415, 174] on span "10,193 URLS" at bounding box center [431, 176] width 46 height 11
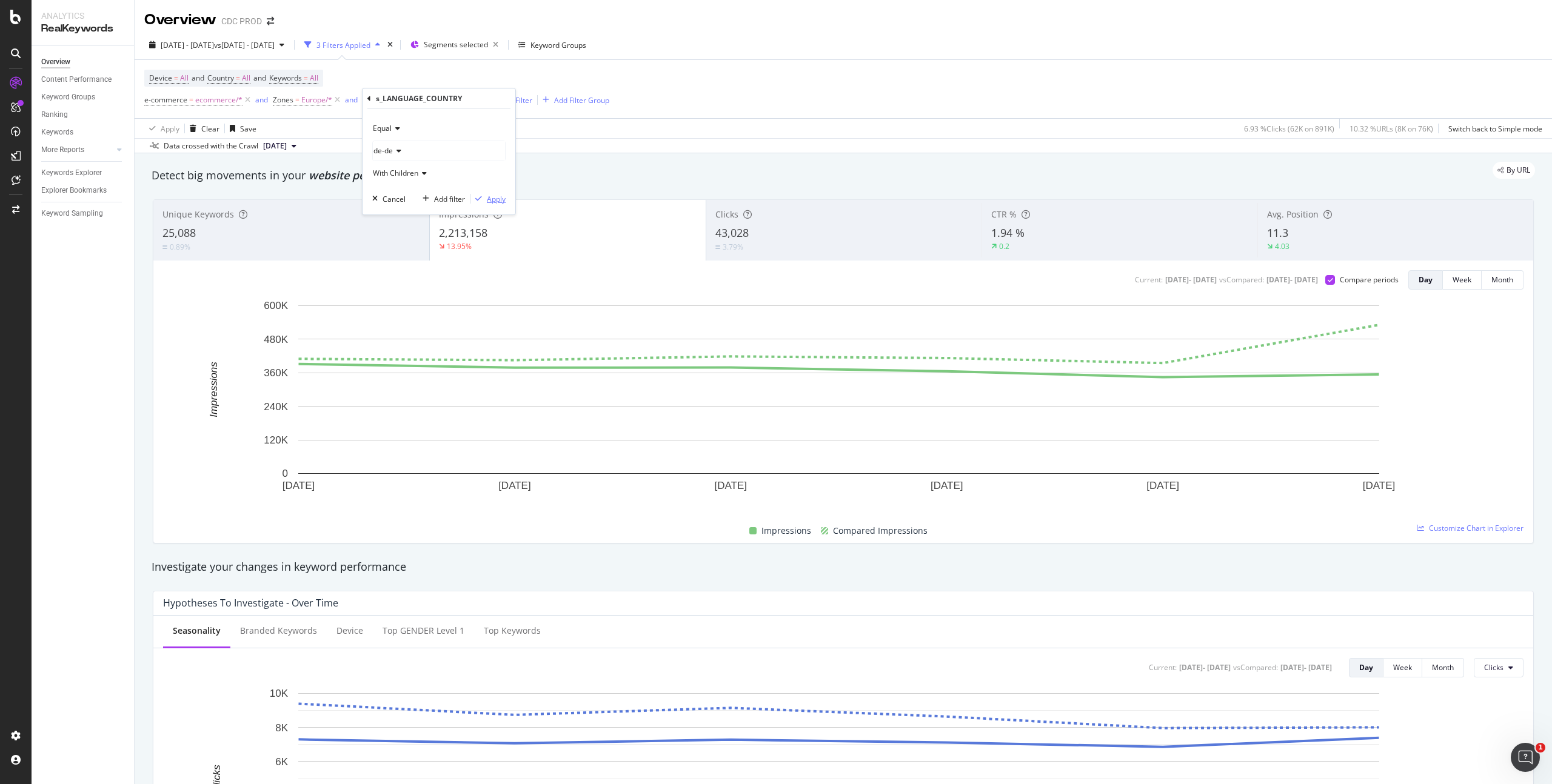
click at [495, 194] on div "Apply" at bounding box center [496, 199] width 19 height 11
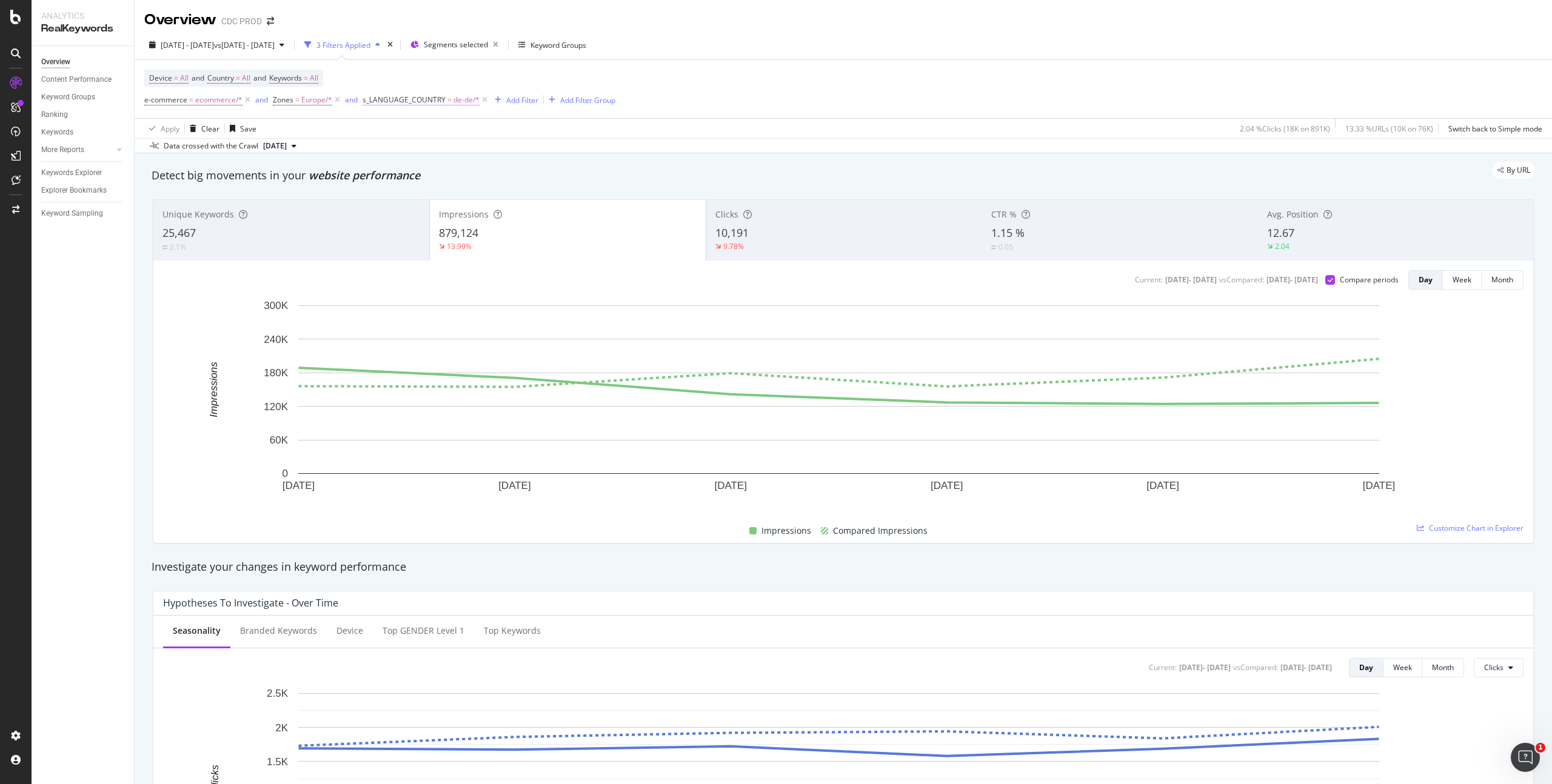
click at [466, 94] on span "de-de/*" at bounding box center [466, 100] width 26 height 17
click at [399, 157] on div "de-de" at bounding box center [439, 151] width 132 height 20
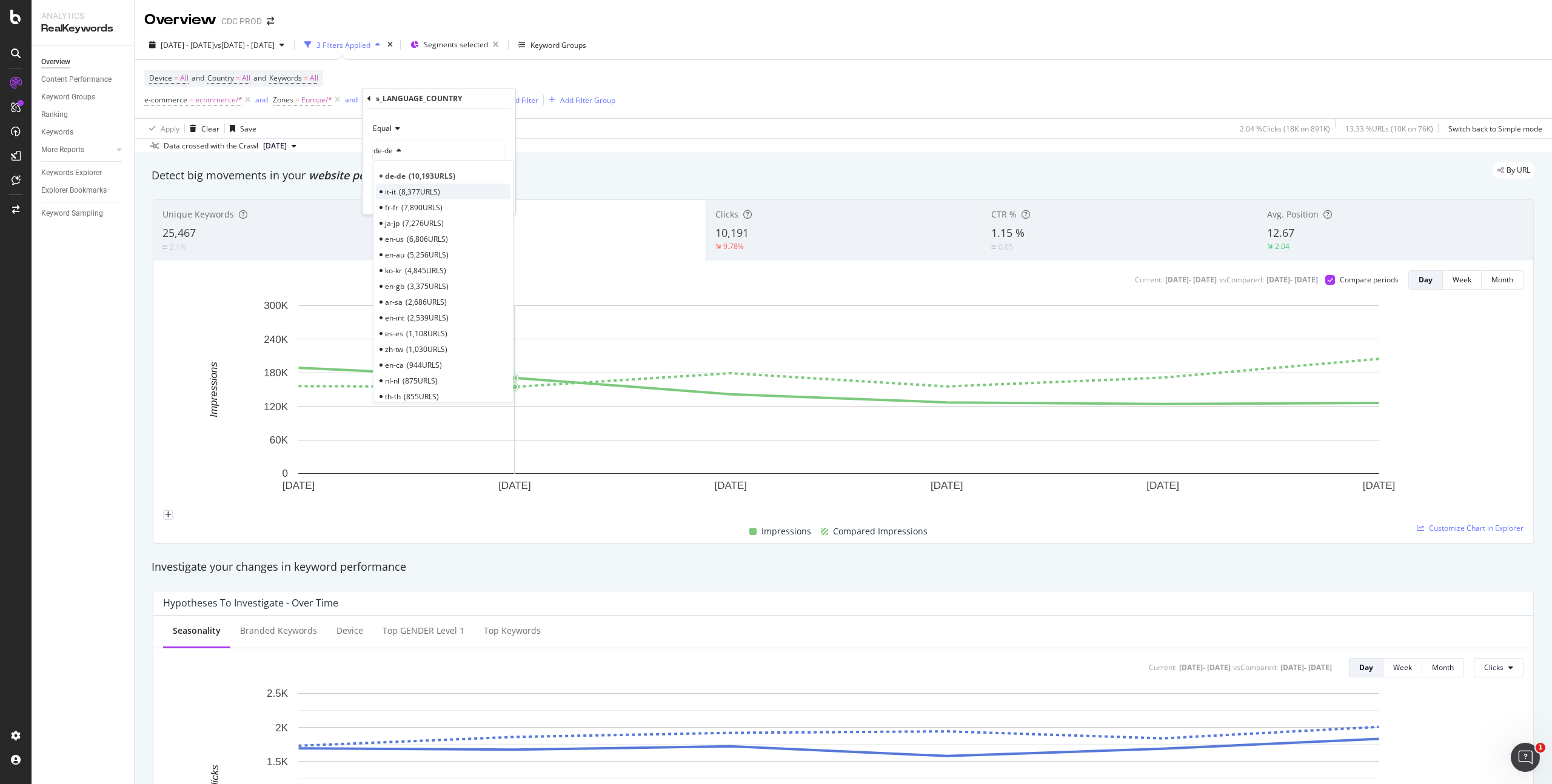
click at [420, 192] on span "8,377 URLS" at bounding box center [419, 192] width 41 height 11
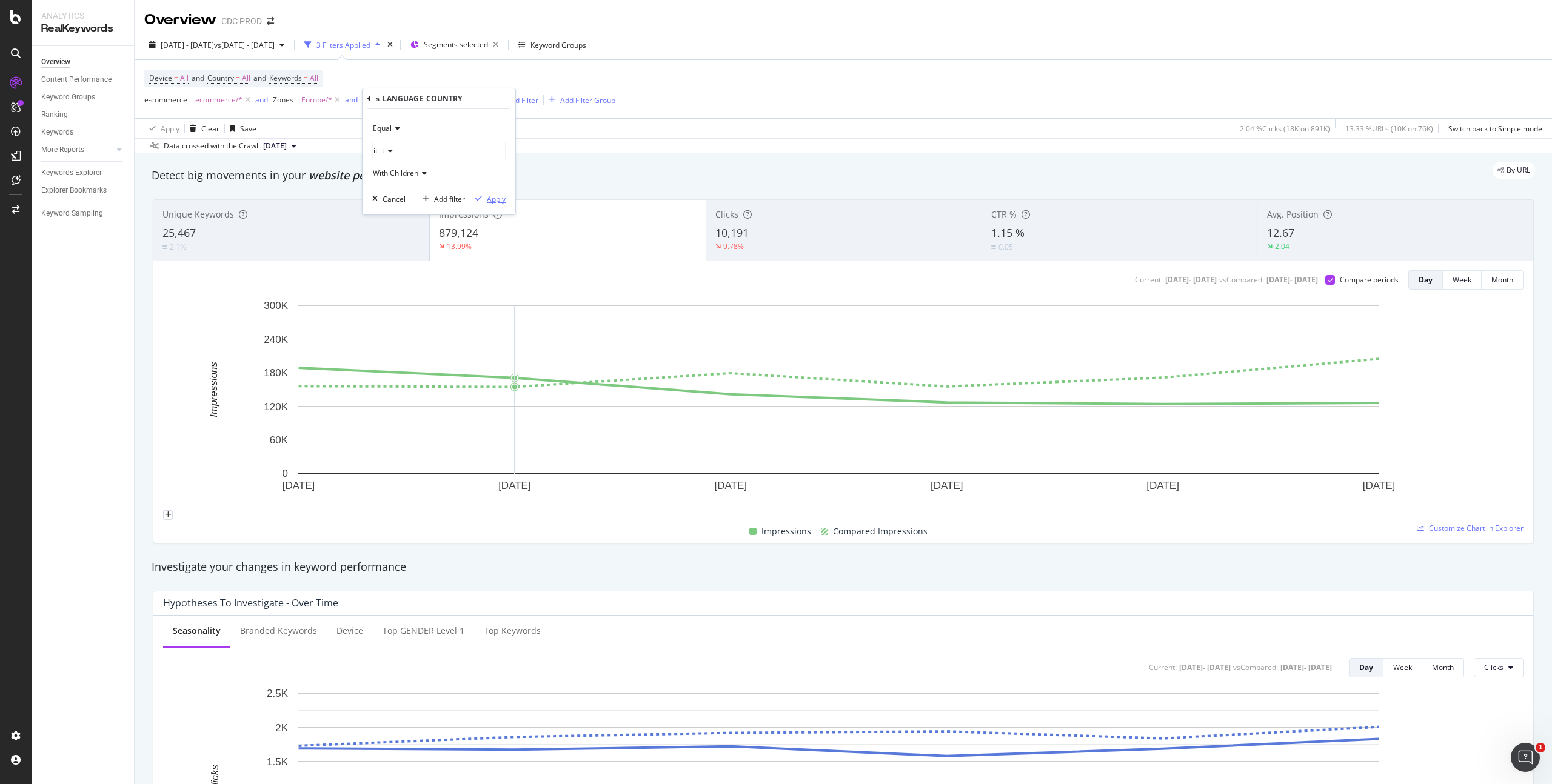
click at [491, 195] on div "Apply" at bounding box center [496, 199] width 19 height 11
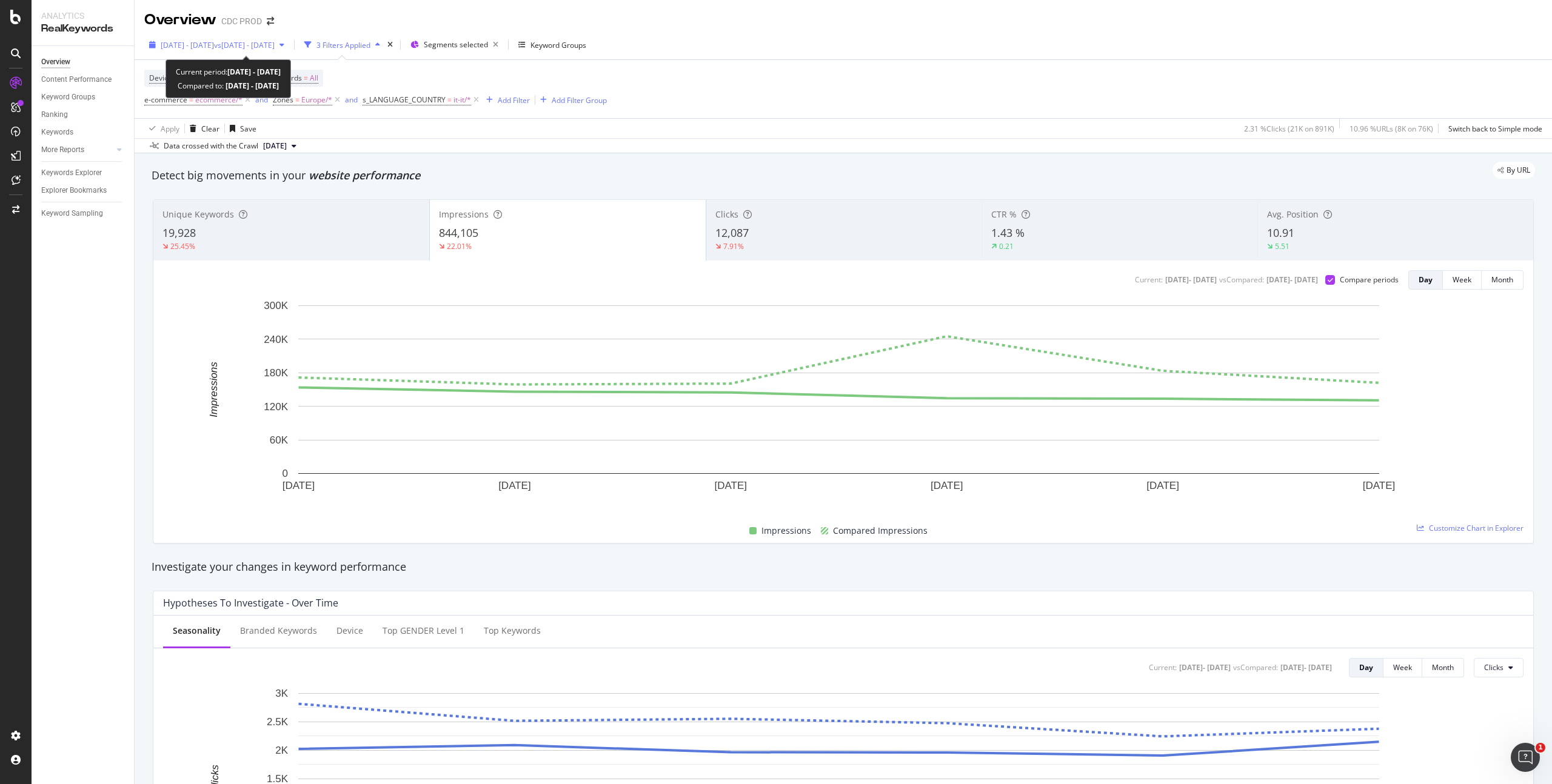
click at [289, 39] on div "2025 Sep. 8th - Sep. 13th vs 2025 Sep. 1st - Sep. 6th" at bounding box center [217, 45] width 145 height 18
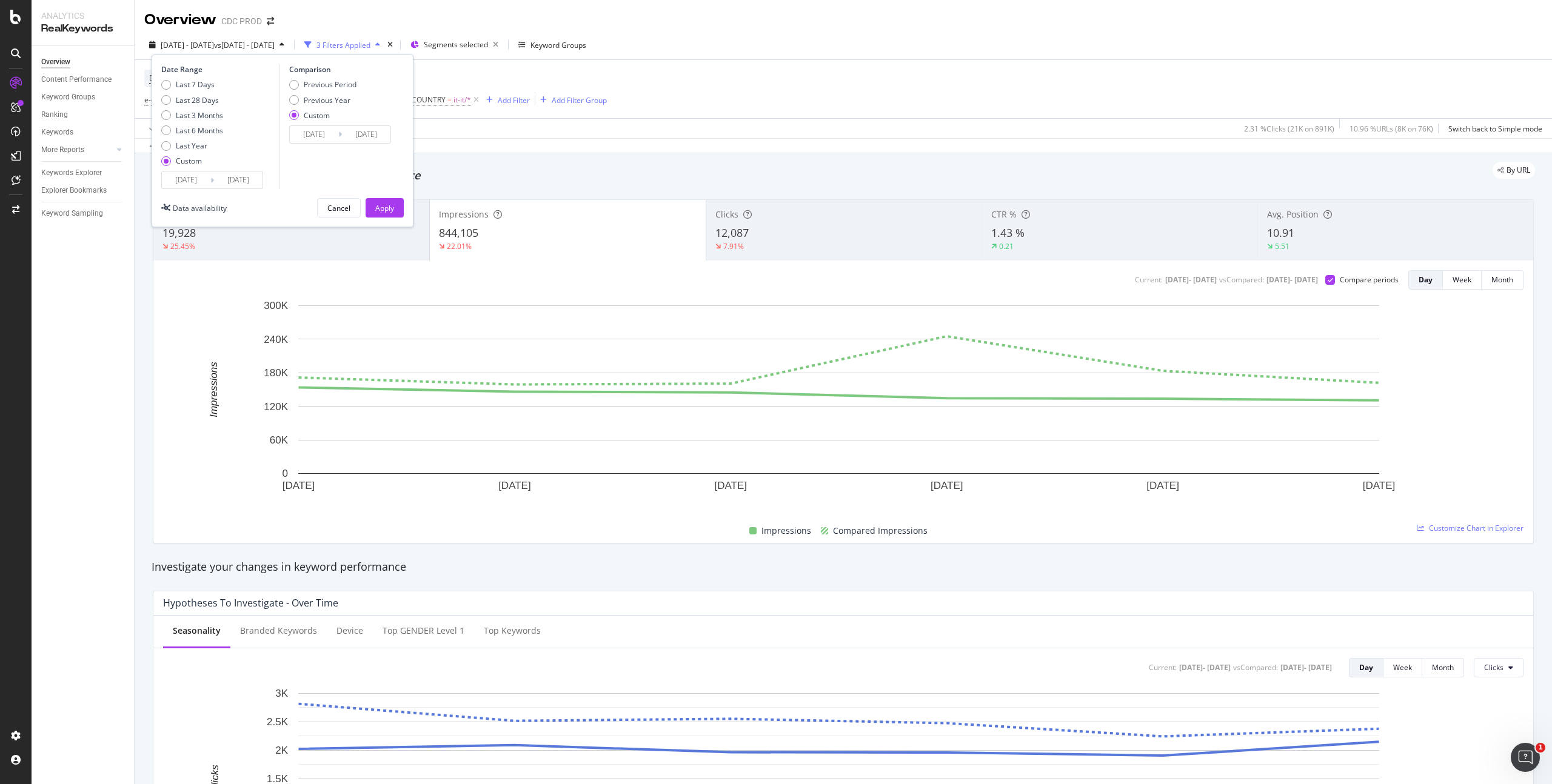
click at [202, 176] on input "2025/09/08" at bounding box center [186, 180] width 49 height 17
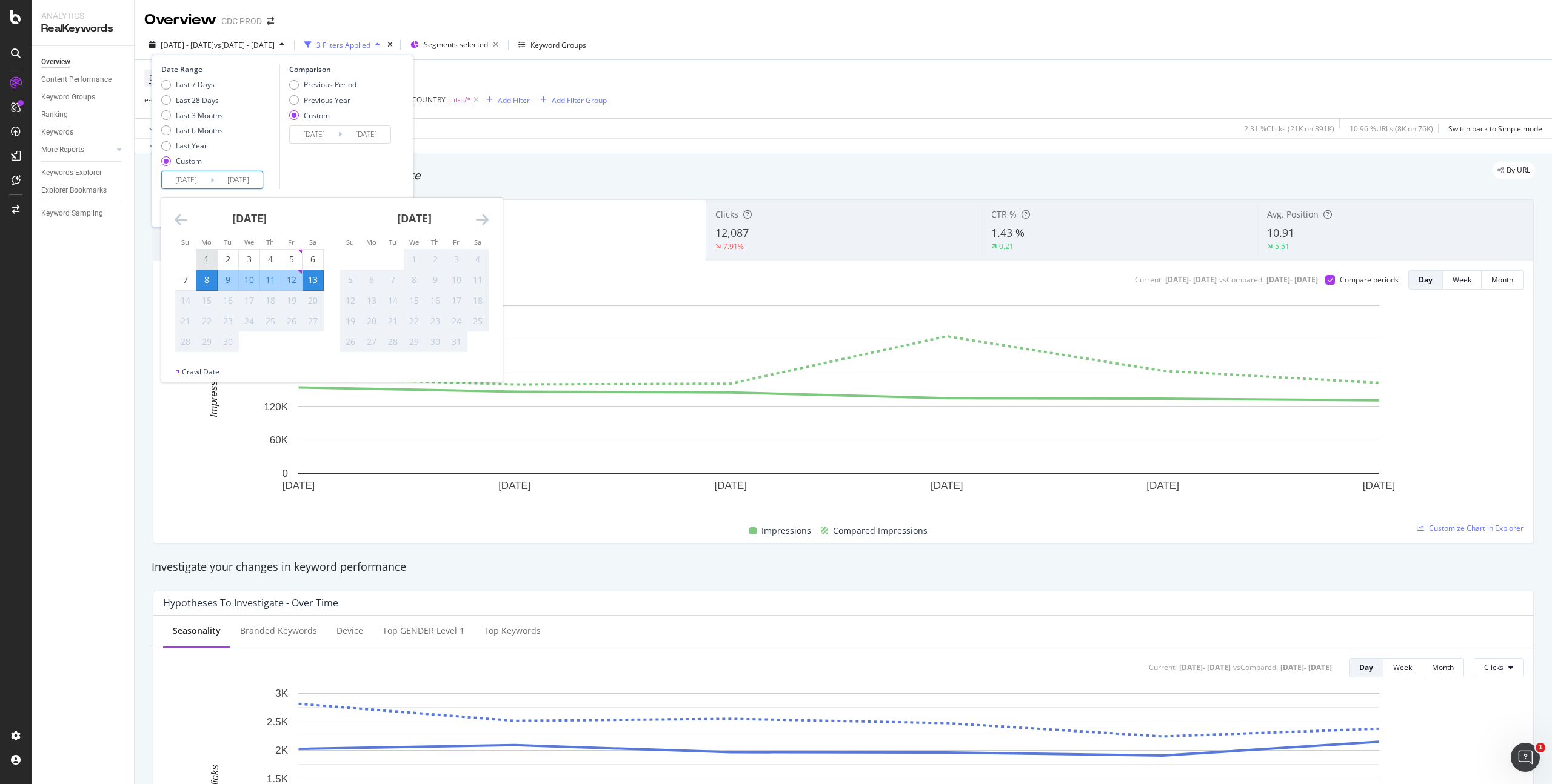
click at [207, 254] on div "1" at bounding box center [206, 259] width 21 height 12
type input "2025/09/01"
click at [309, 259] on div "6" at bounding box center [313, 259] width 21 height 12
type input "2025/09/06"
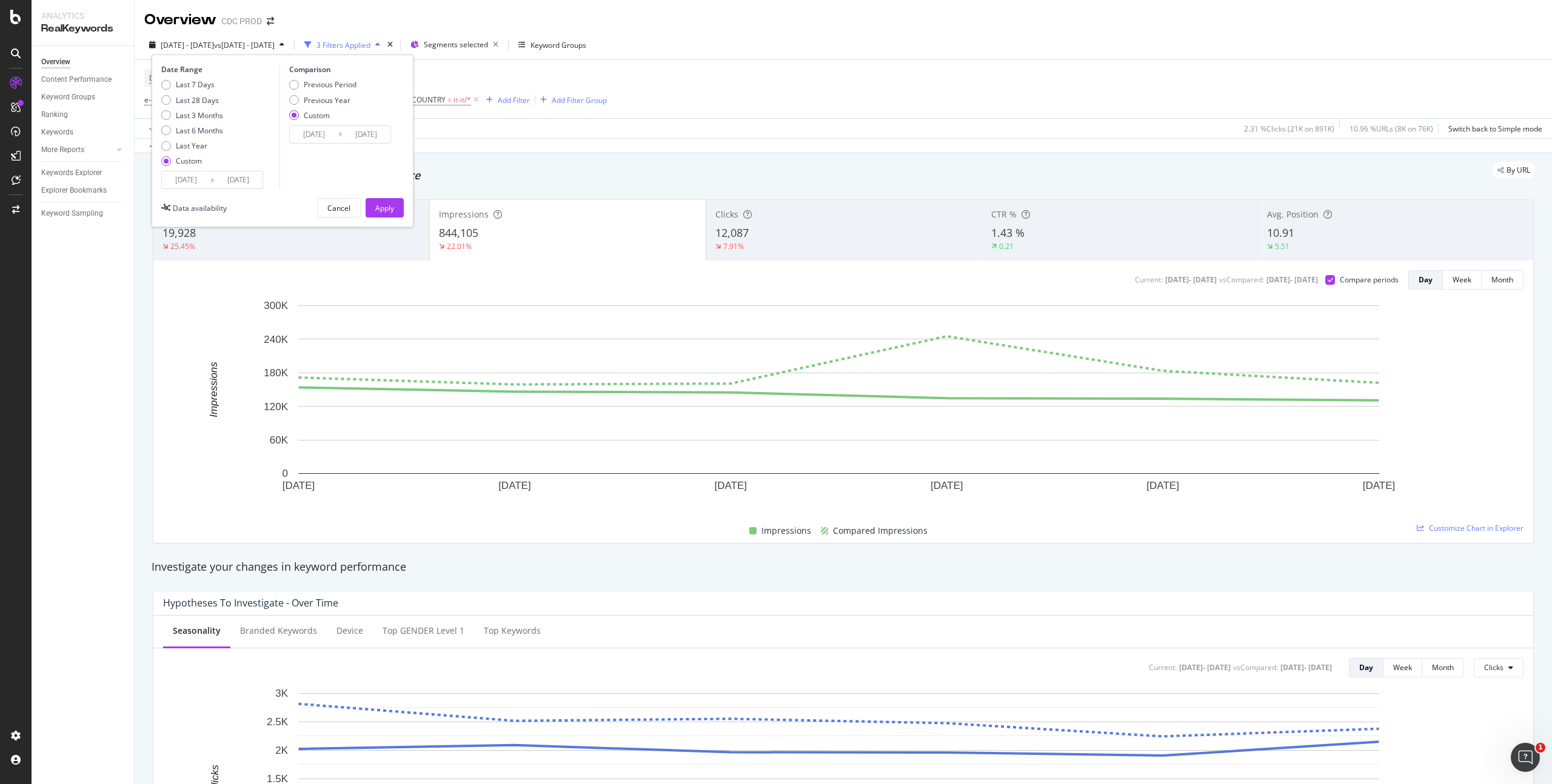
click at [331, 135] on input "2025/09/01" at bounding box center [314, 135] width 49 height 17
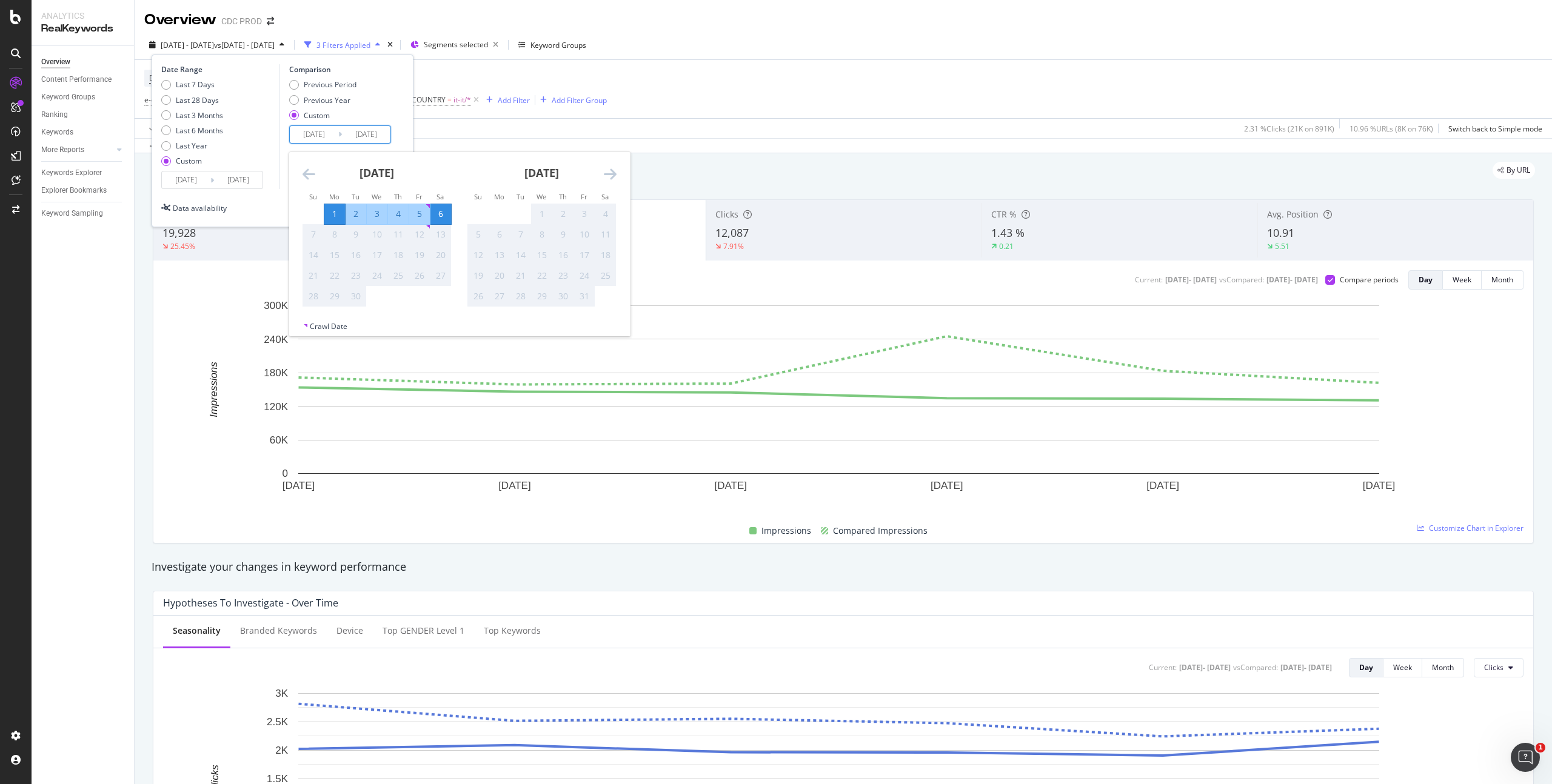
click at [309, 176] on icon "Move backward to switch to the previous month." at bounding box center [309, 173] width 13 height 14
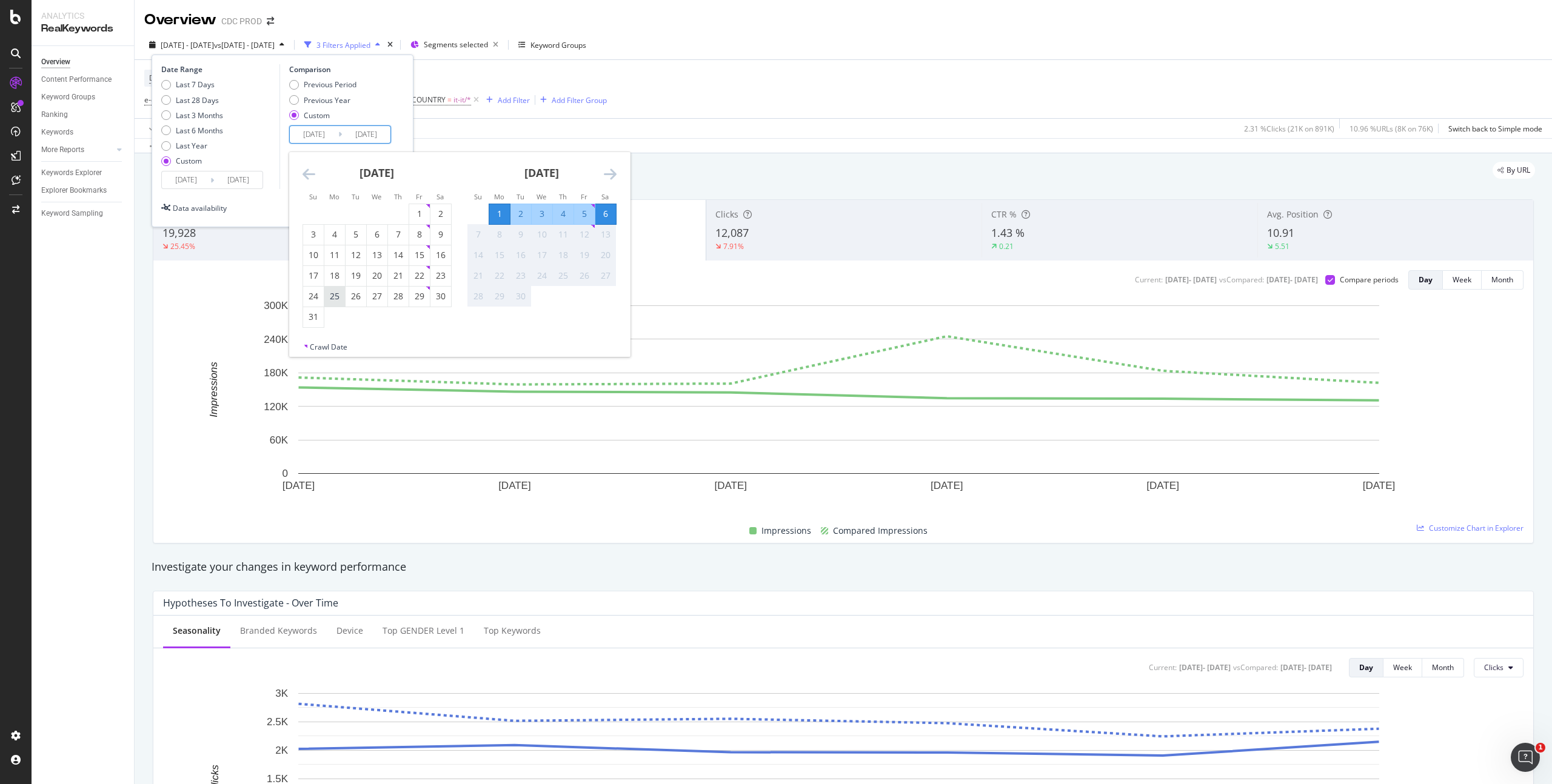
click at [336, 295] on div "25" at bounding box center [334, 297] width 21 height 12
type input "2025/08/25"
click at [442, 294] on div "30" at bounding box center [440, 297] width 21 height 12
type input "2025/08/30"
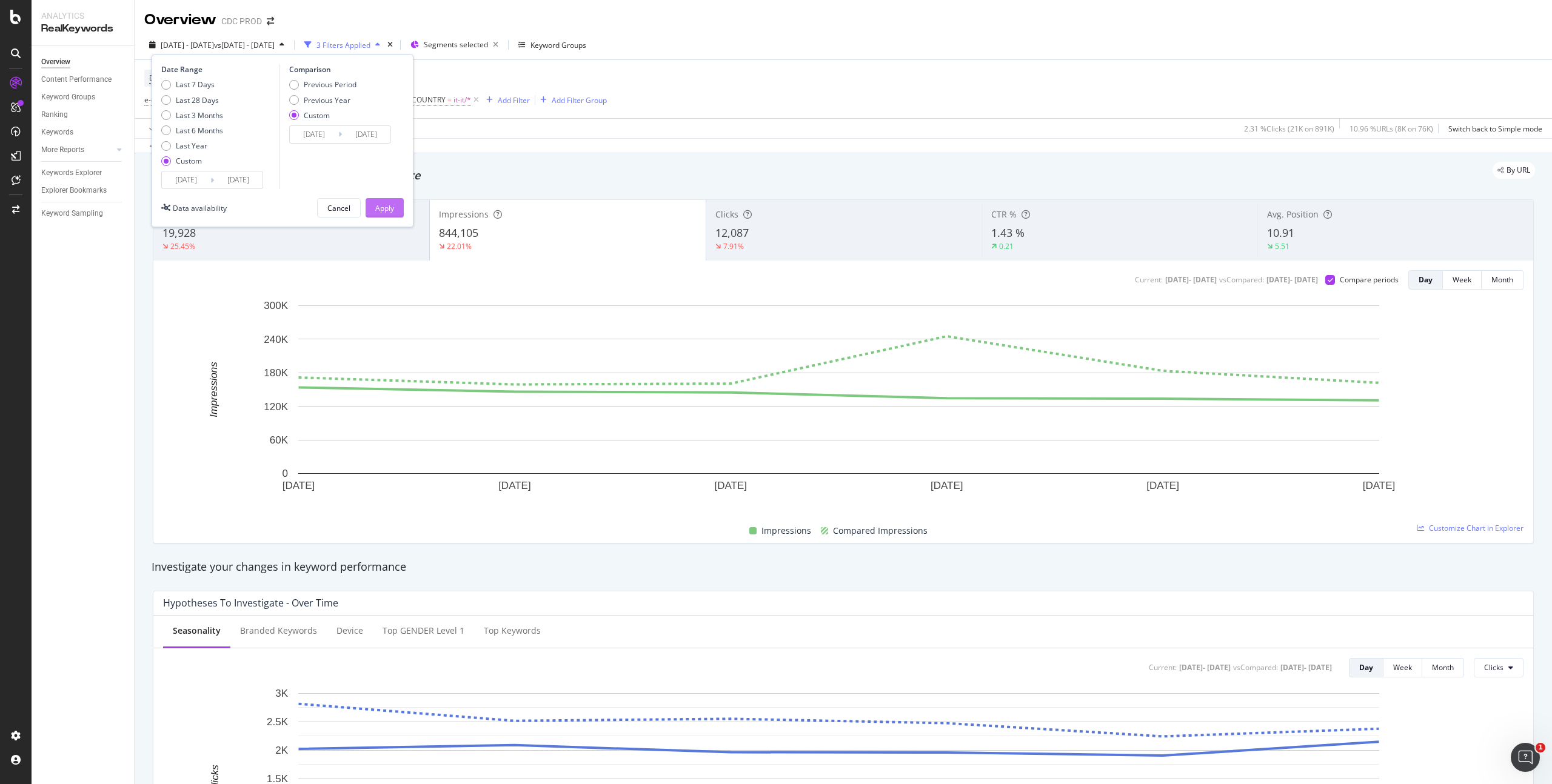
click at [392, 208] on div "Apply" at bounding box center [384, 208] width 19 height 11
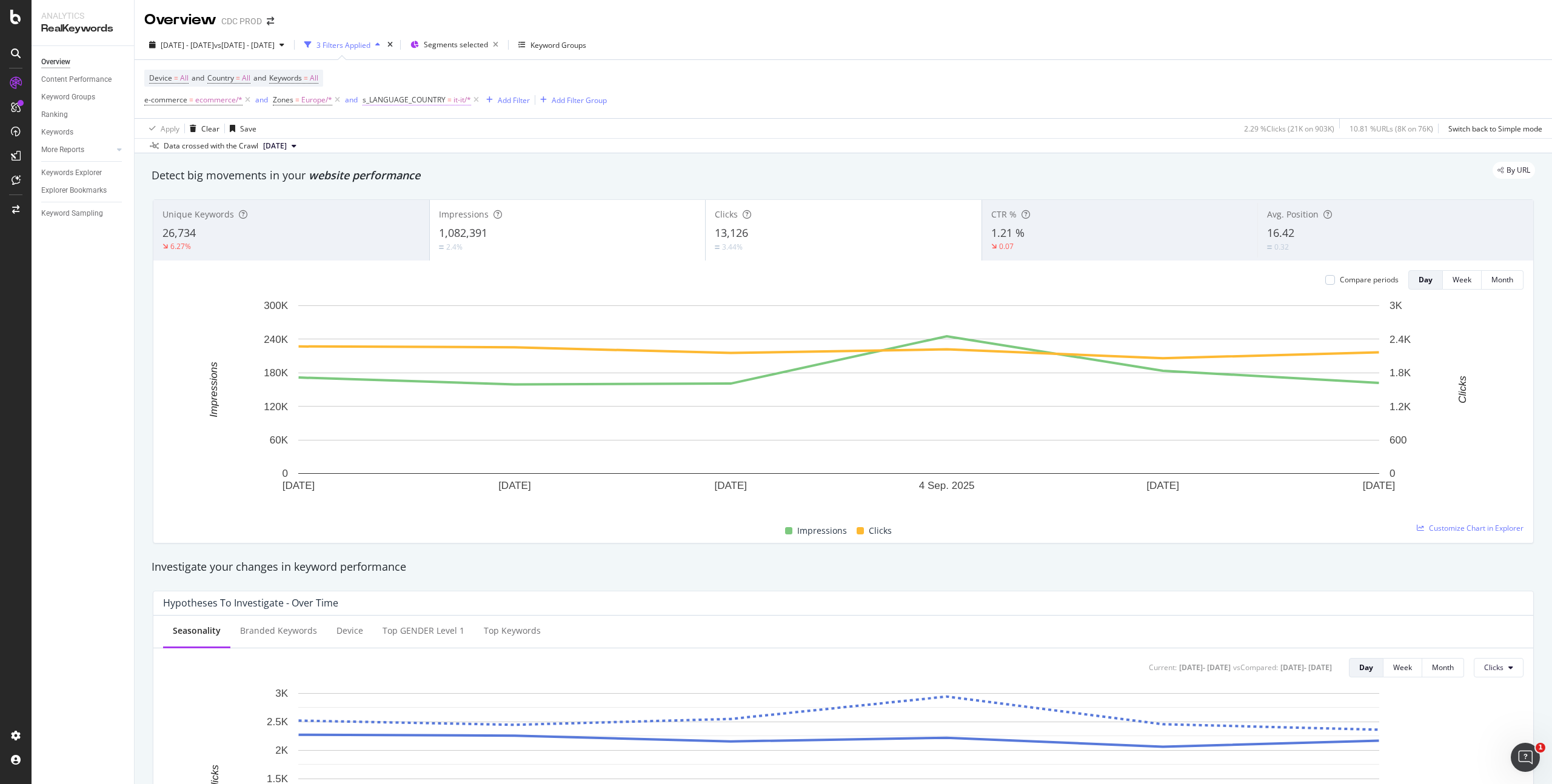
click at [458, 102] on span "it-it/*" at bounding box center [462, 100] width 17 height 17
click at [396, 151] on div at bounding box center [439, 151] width 132 height 20
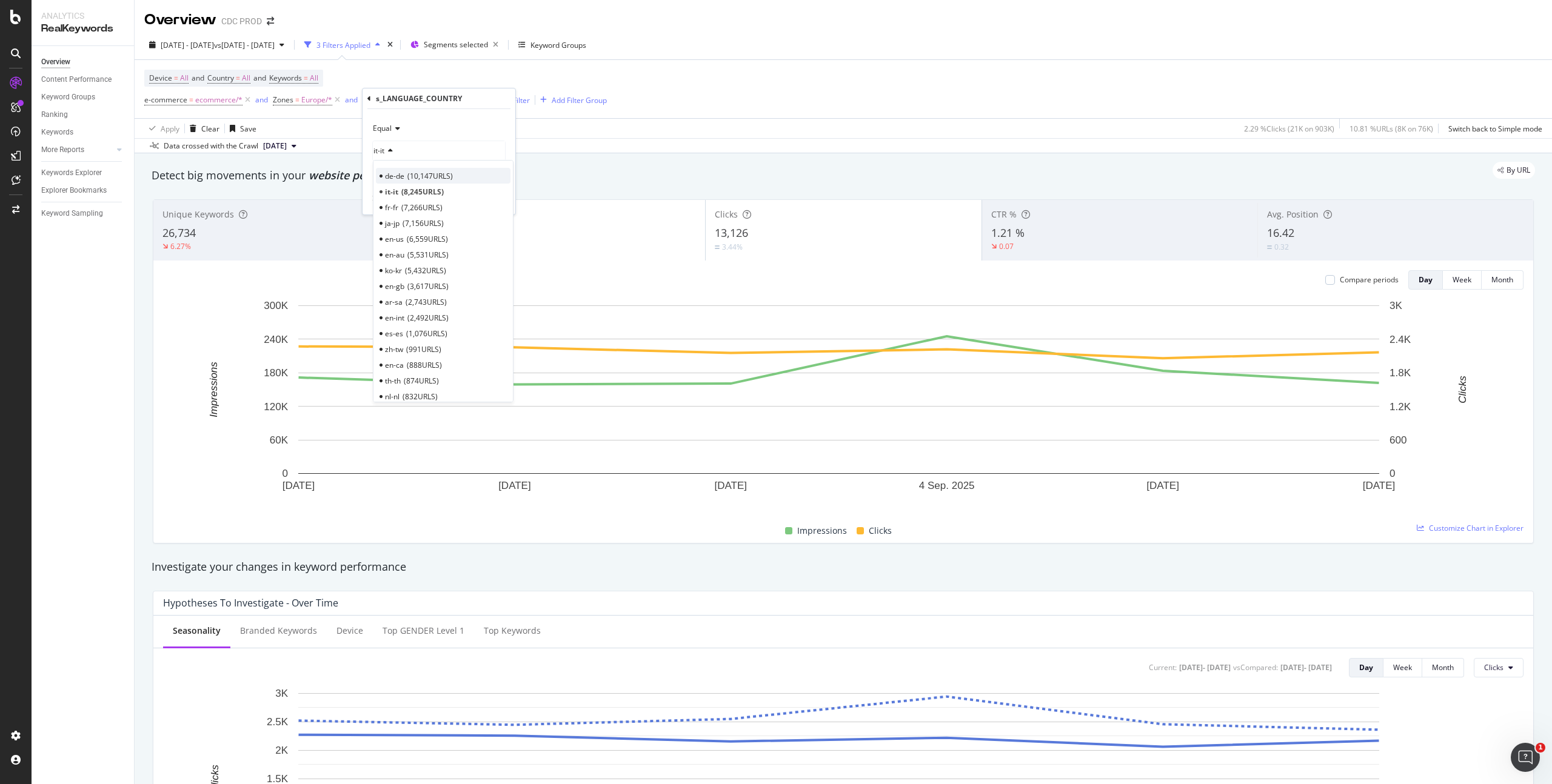
click at [409, 178] on span "10,147 URLS" at bounding box center [431, 176] width 46 height 11
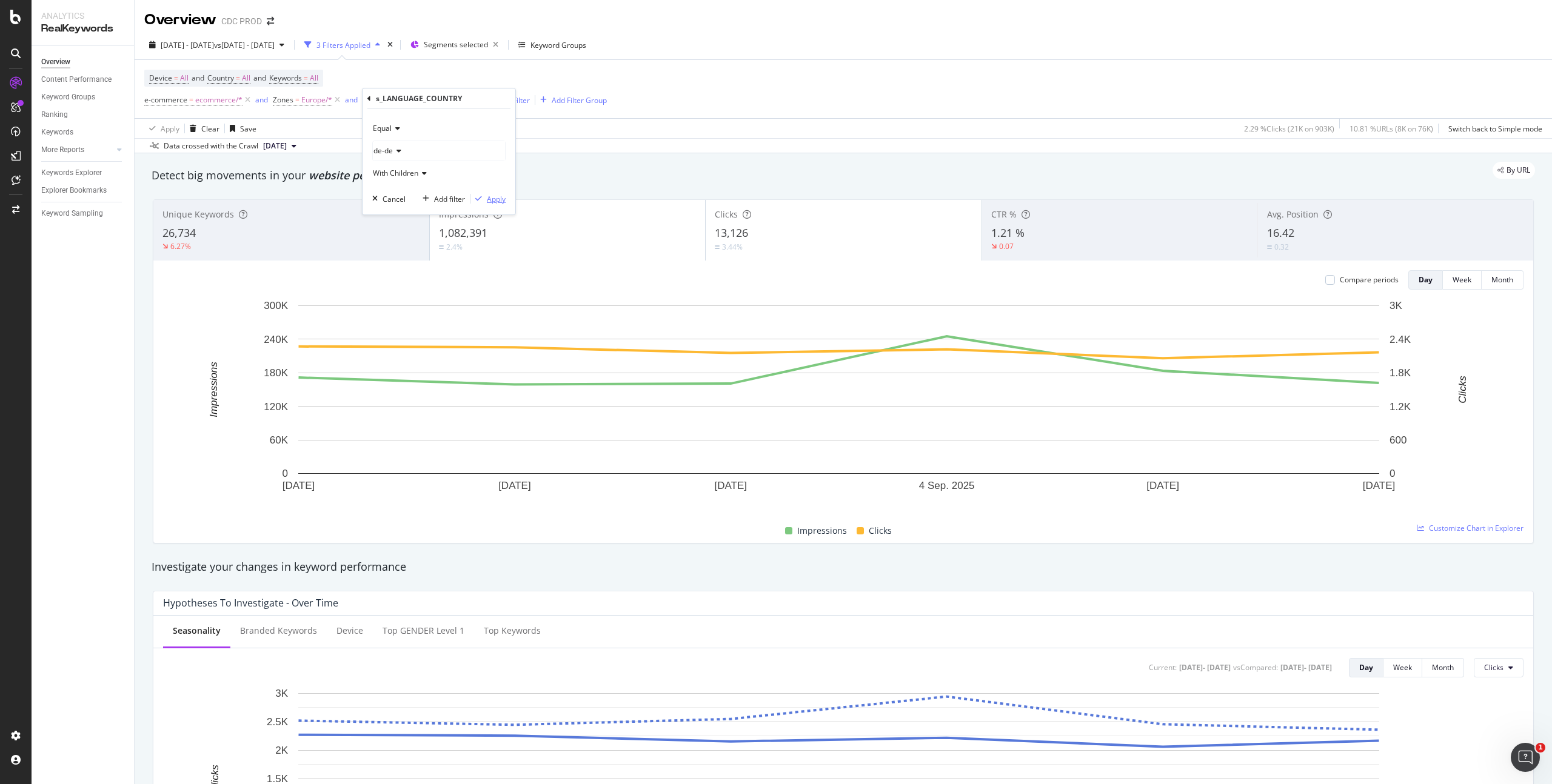
click at [501, 196] on div "Apply" at bounding box center [496, 199] width 19 height 11
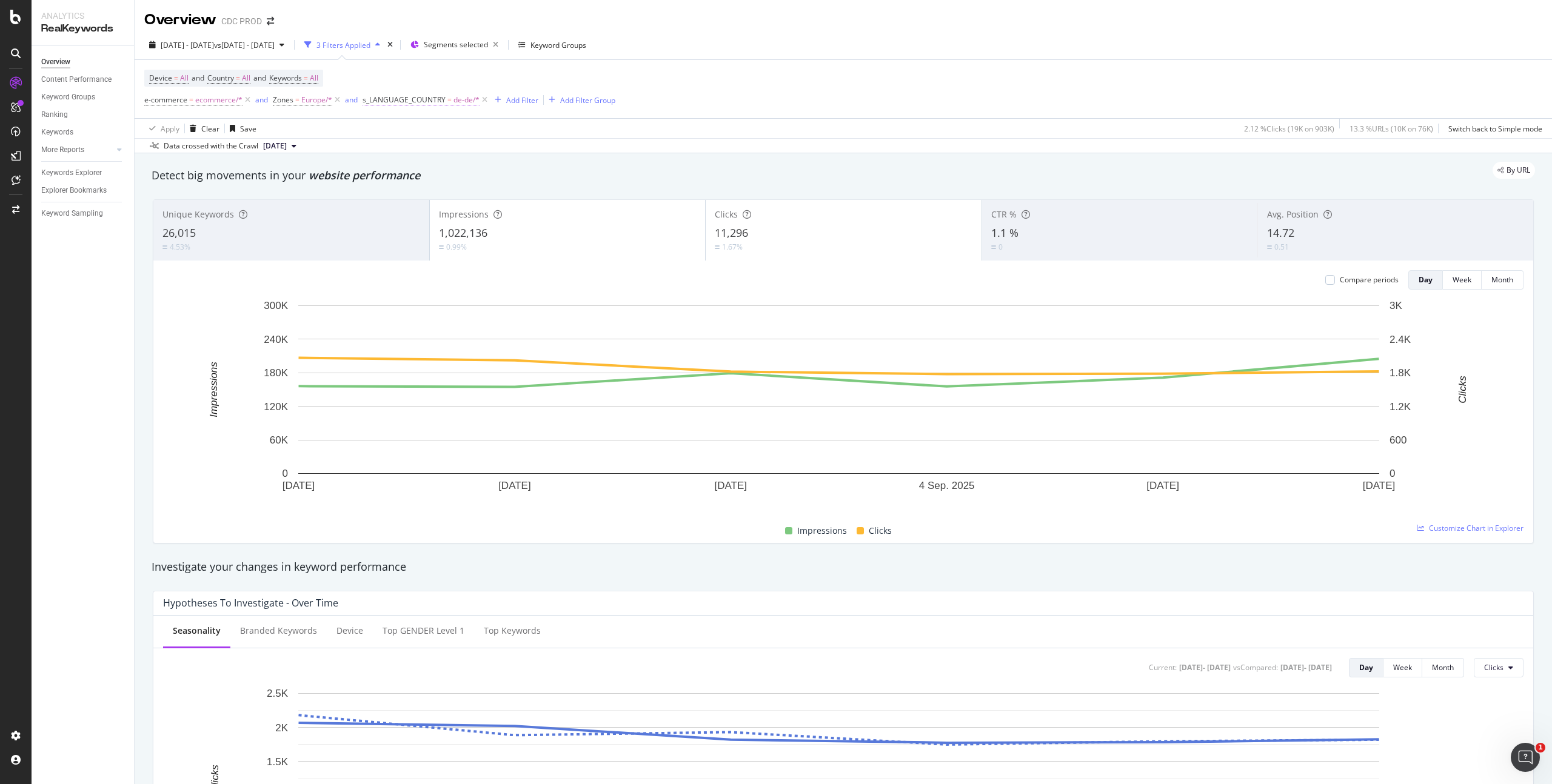
click at [463, 99] on span "de-de/*" at bounding box center [466, 100] width 26 height 17
click at [403, 153] on div "de-de" at bounding box center [439, 151] width 132 height 20
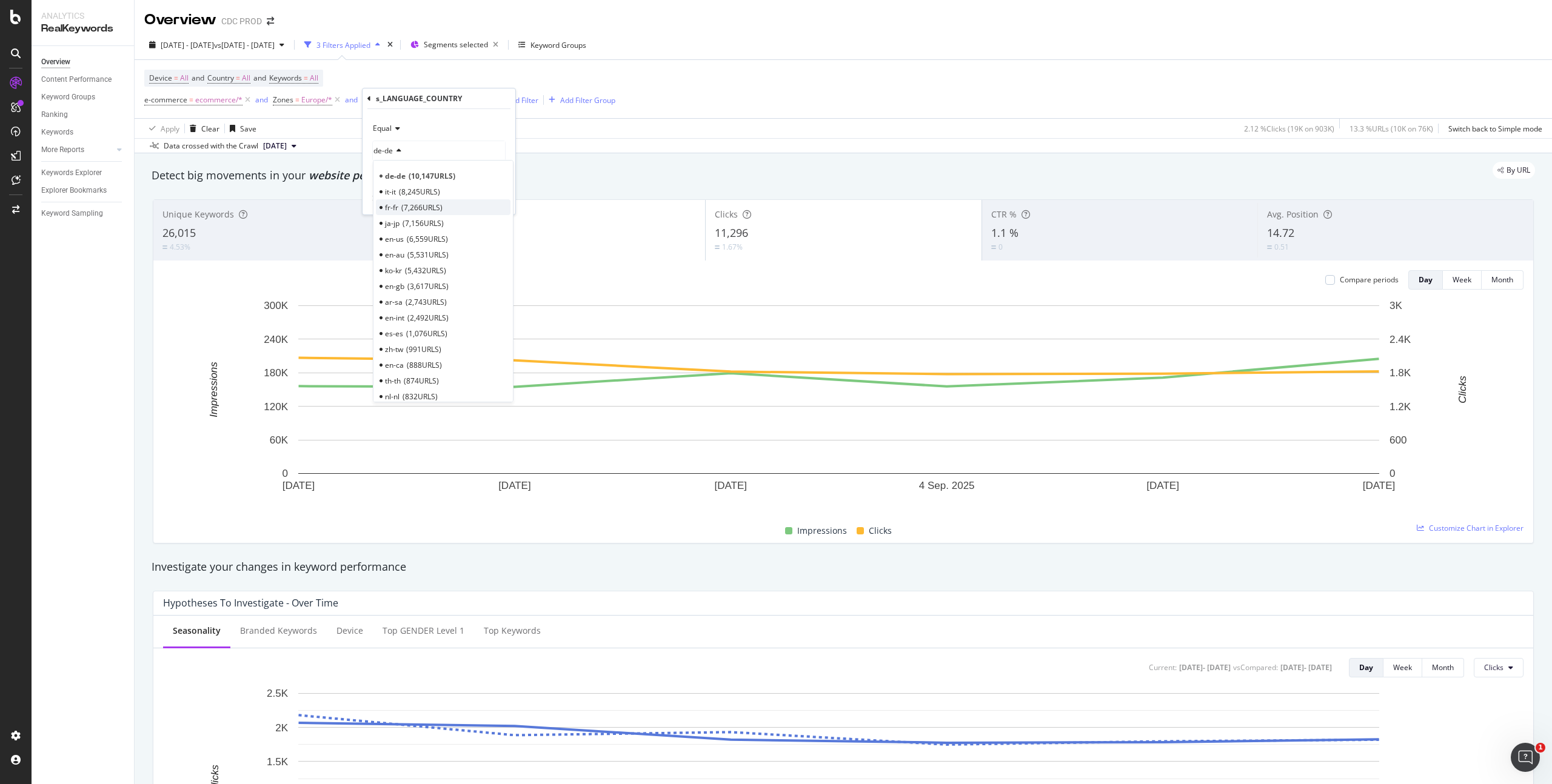
click at [419, 206] on span "7,266 URLS" at bounding box center [422, 208] width 41 height 11
click at [491, 198] on div "Apply" at bounding box center [496, 199] width 19 height 11
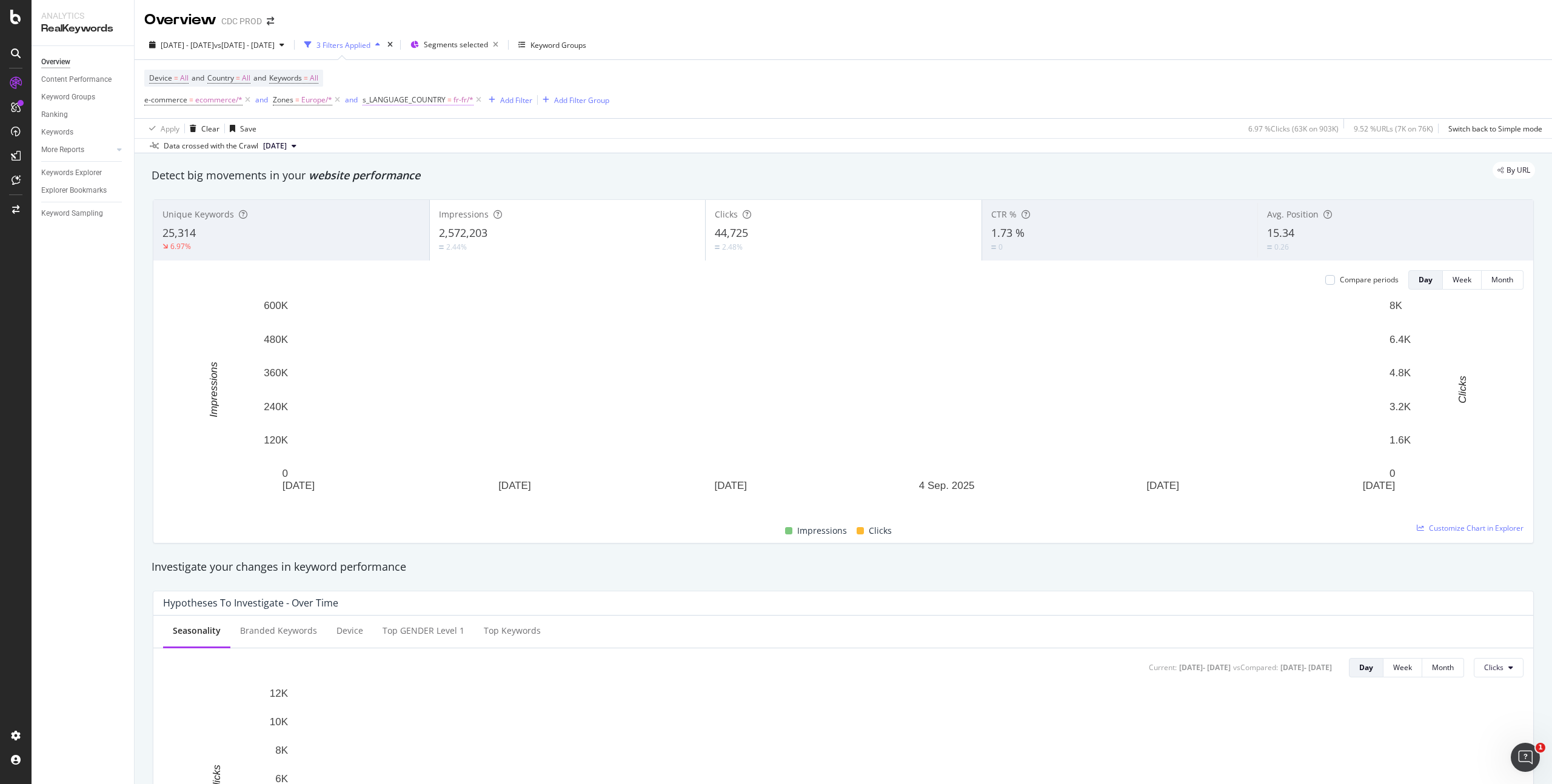
click at [456, 99] on span "fr-fr/*" at bounding box center [463, 100] width 20 height 17
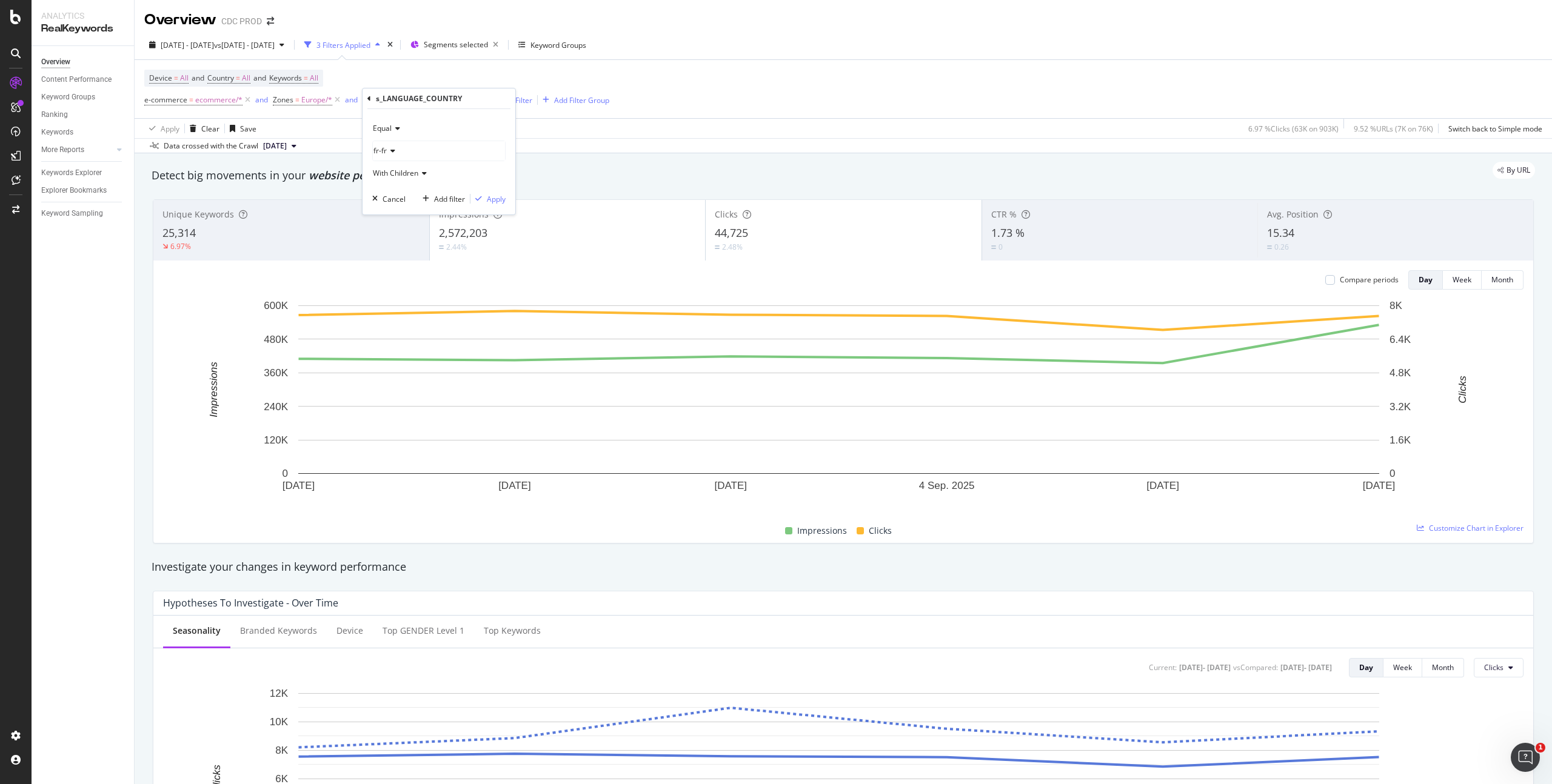
click at [399, 157] on div "fr-fr" at bounding box center [439, 151] width 132 height 20
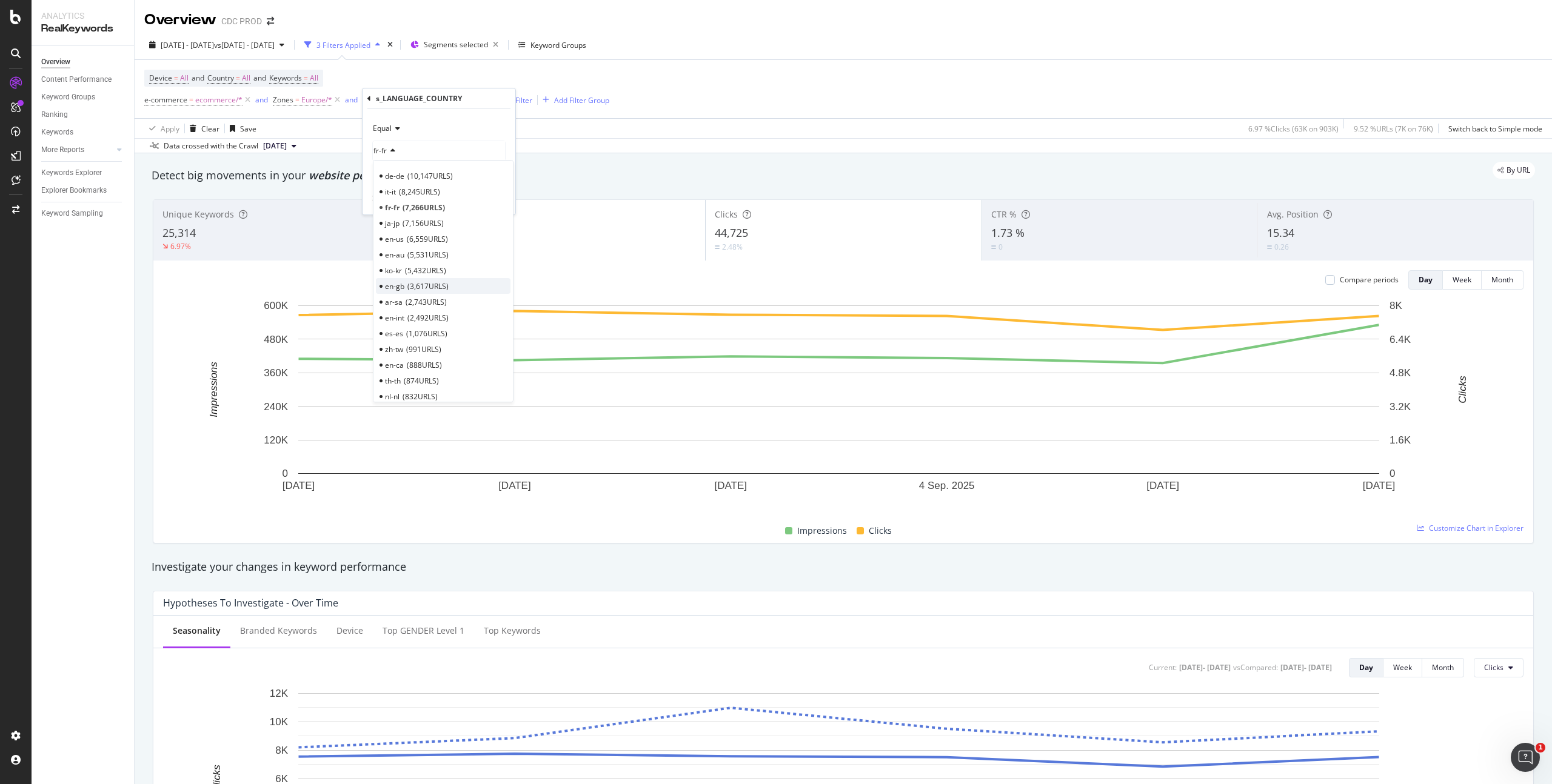
click at [404, 284] on span "en-gb" at bounding box center [395, 287] width 20 height 11
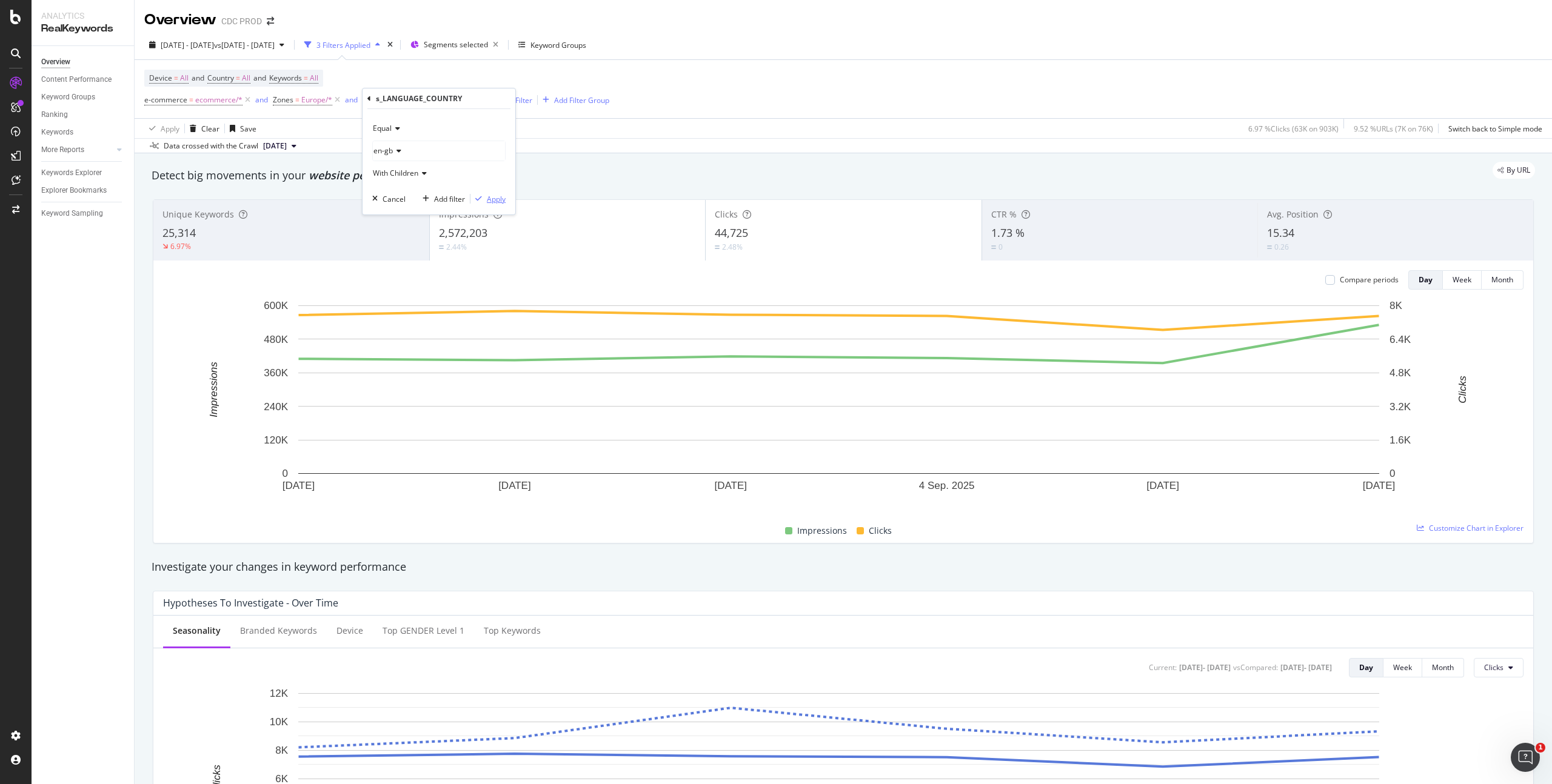
click at [498, 198] on div "Apply" at bounding box center [496, 199] width 19 height 11
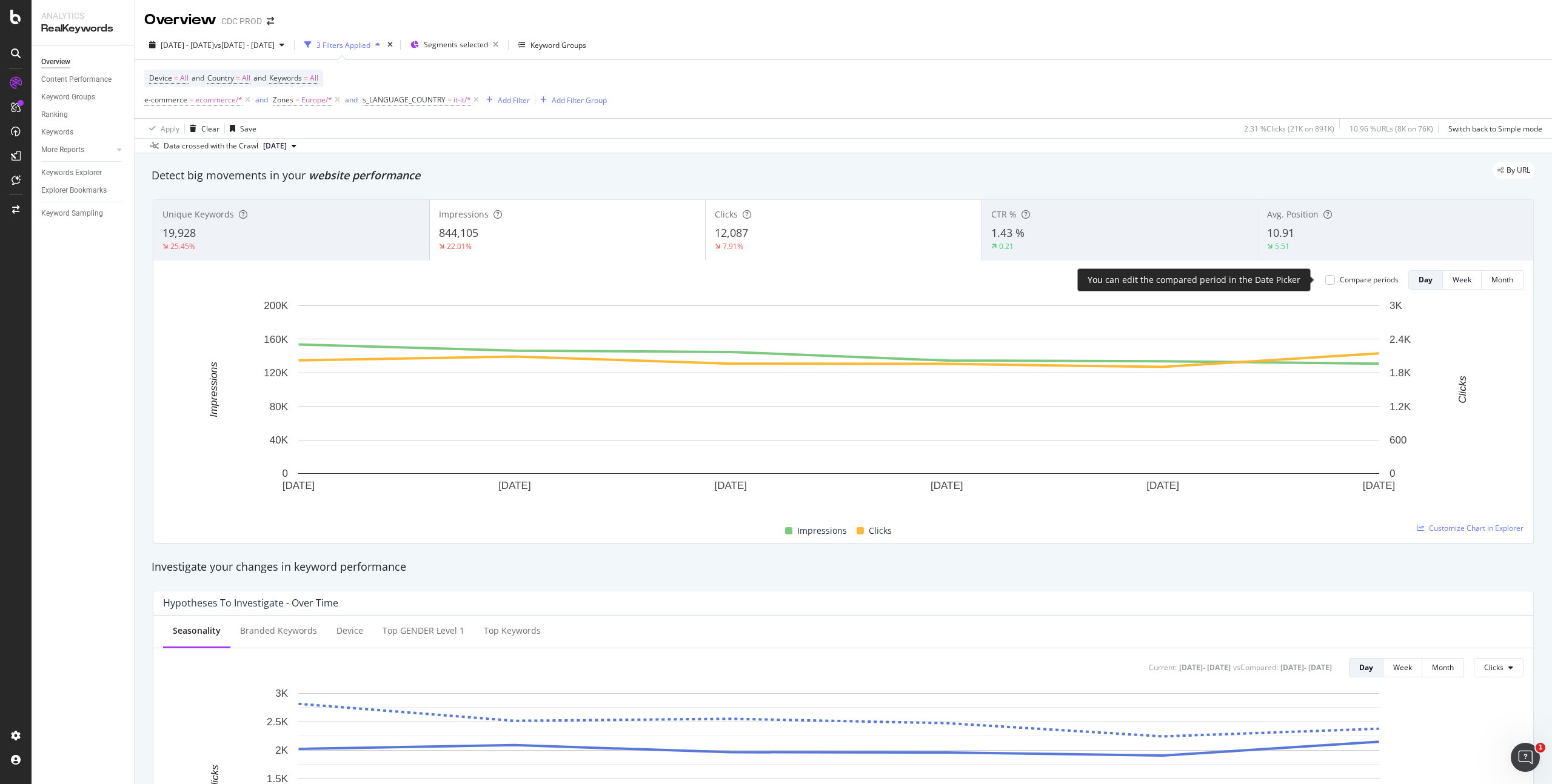
click at [1329, 279] on div "Compare periods" at bounding box center [1362, 280] width 73 height 11
click at [1325, 280] on div at bounding box center [1330, 280] width 10 height 10
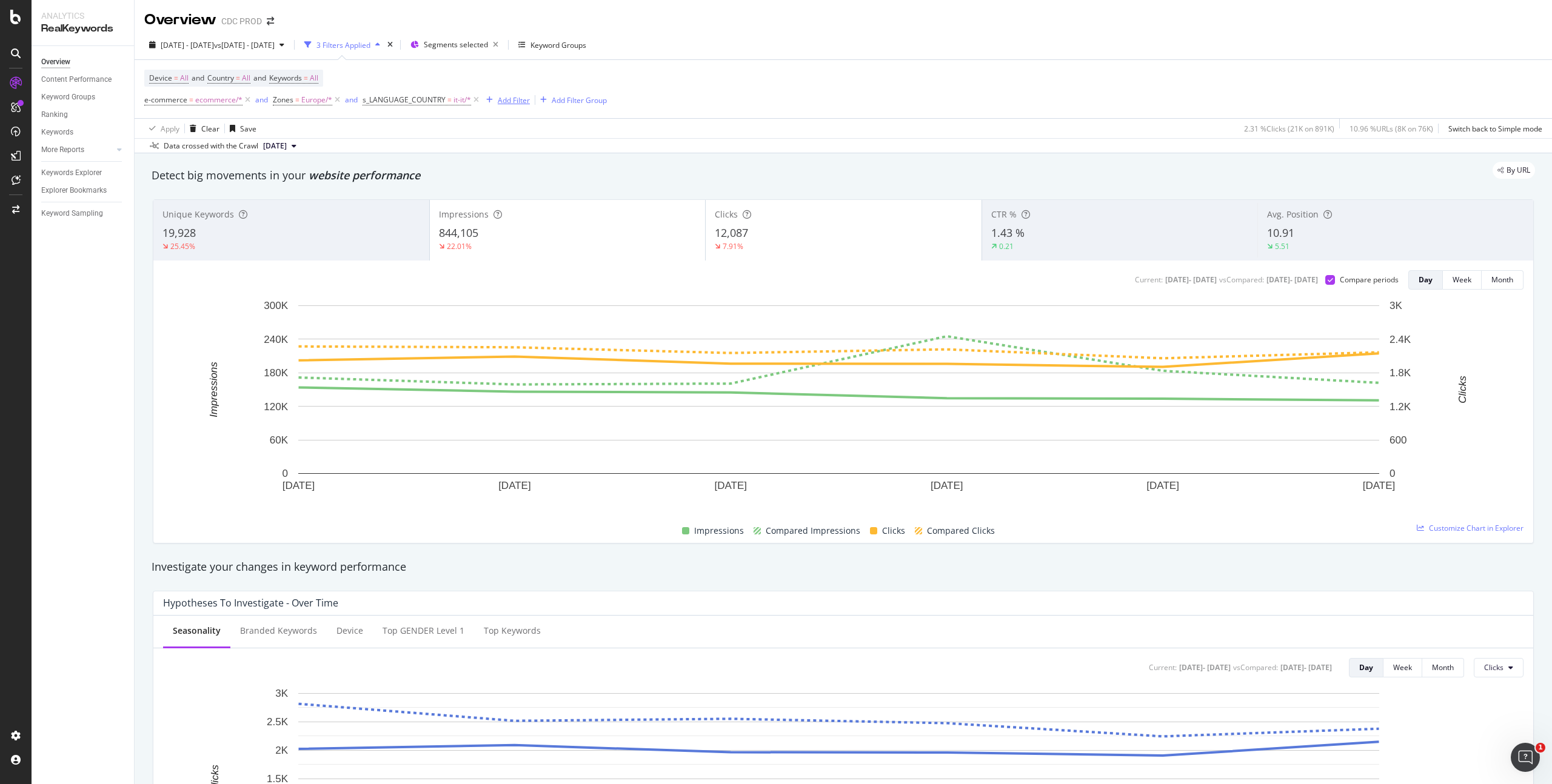
click at [482, 100] on div "button" at bounding box center [490, 100] width 17 height 8
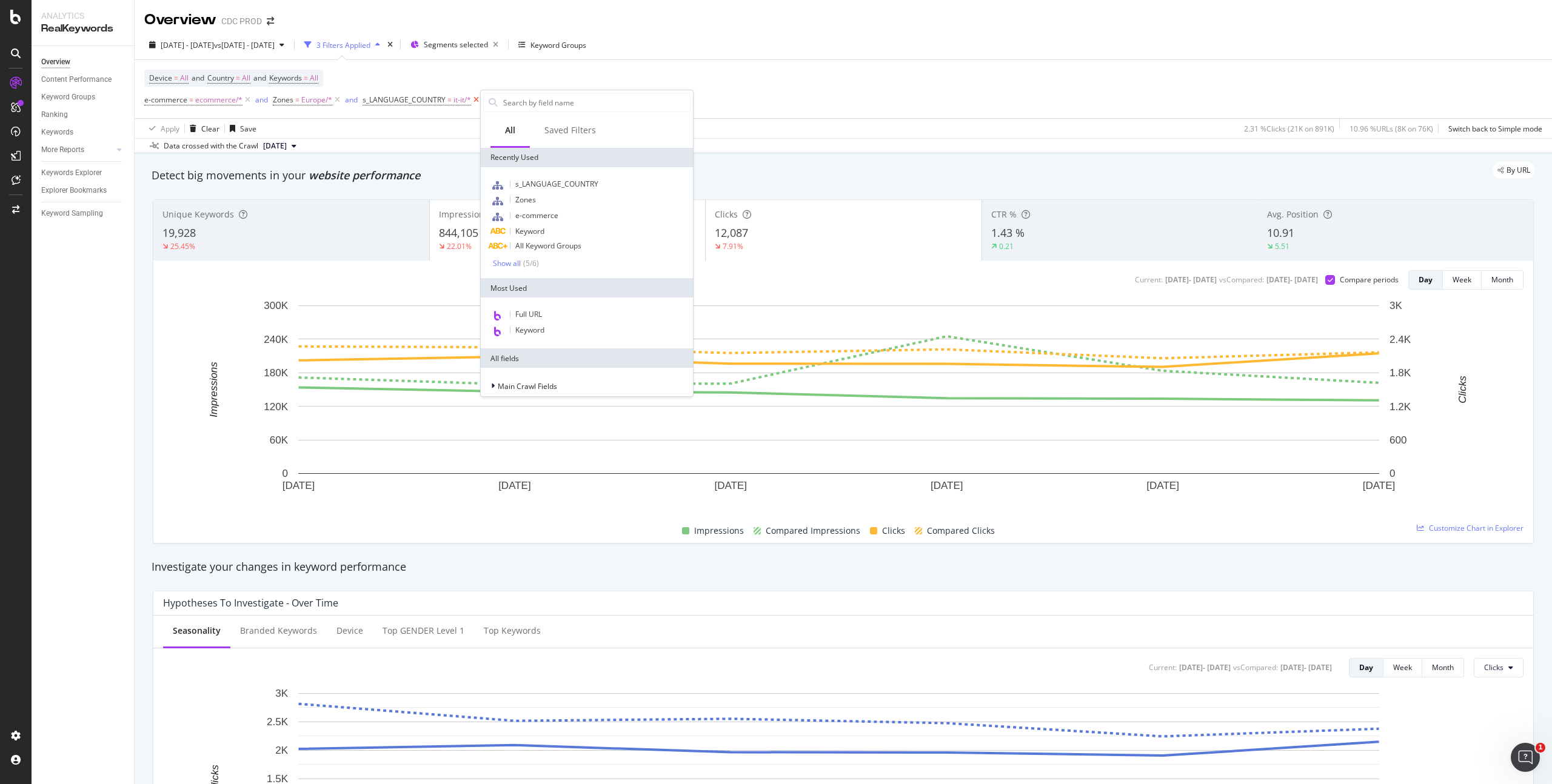
click at [471, 101] on icon at bounding box center [476, 100] width 11 height 12
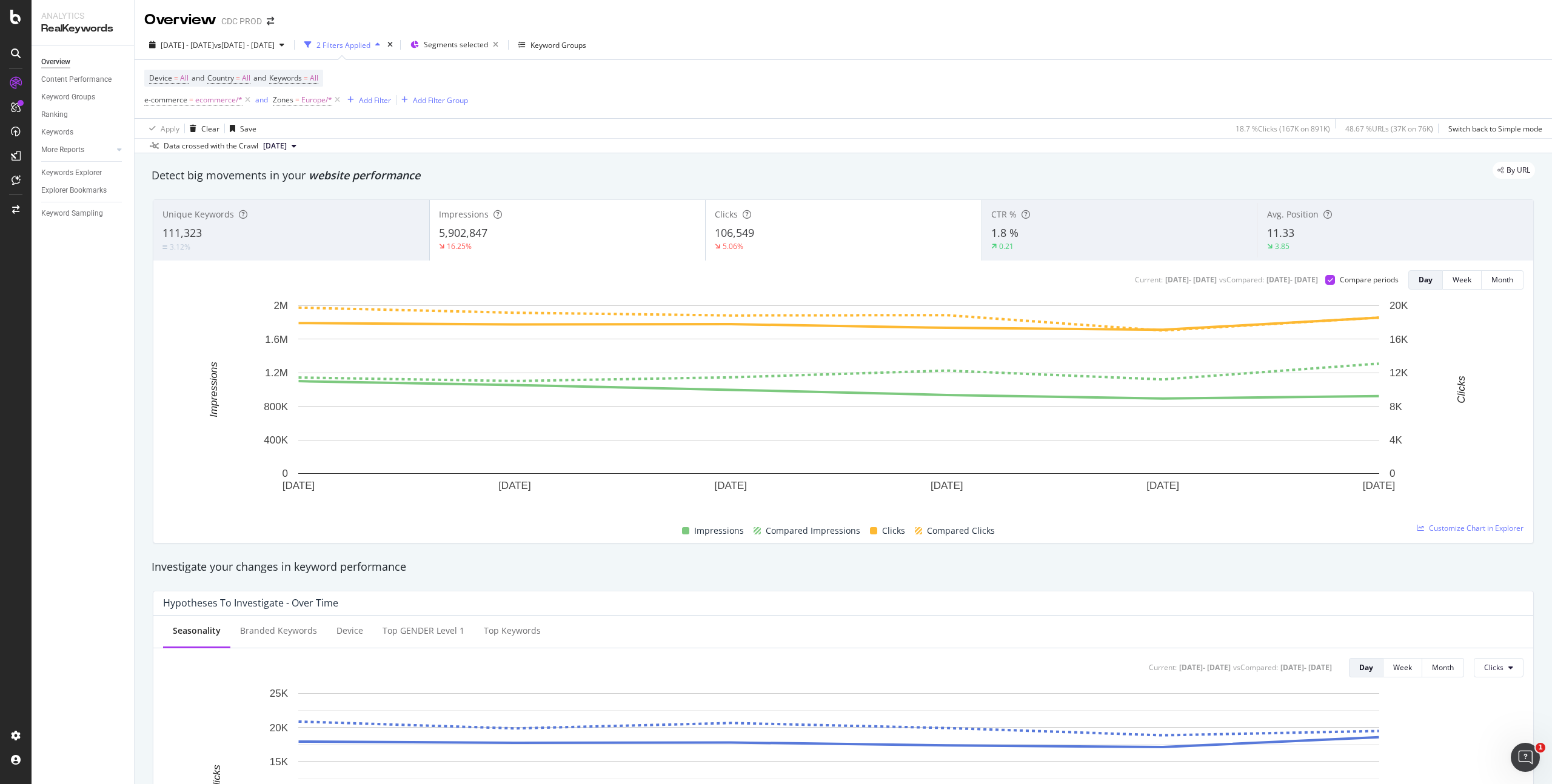
click at [820, 233] on div "106,549" at bounding box center [844, 233] width 258 height 16
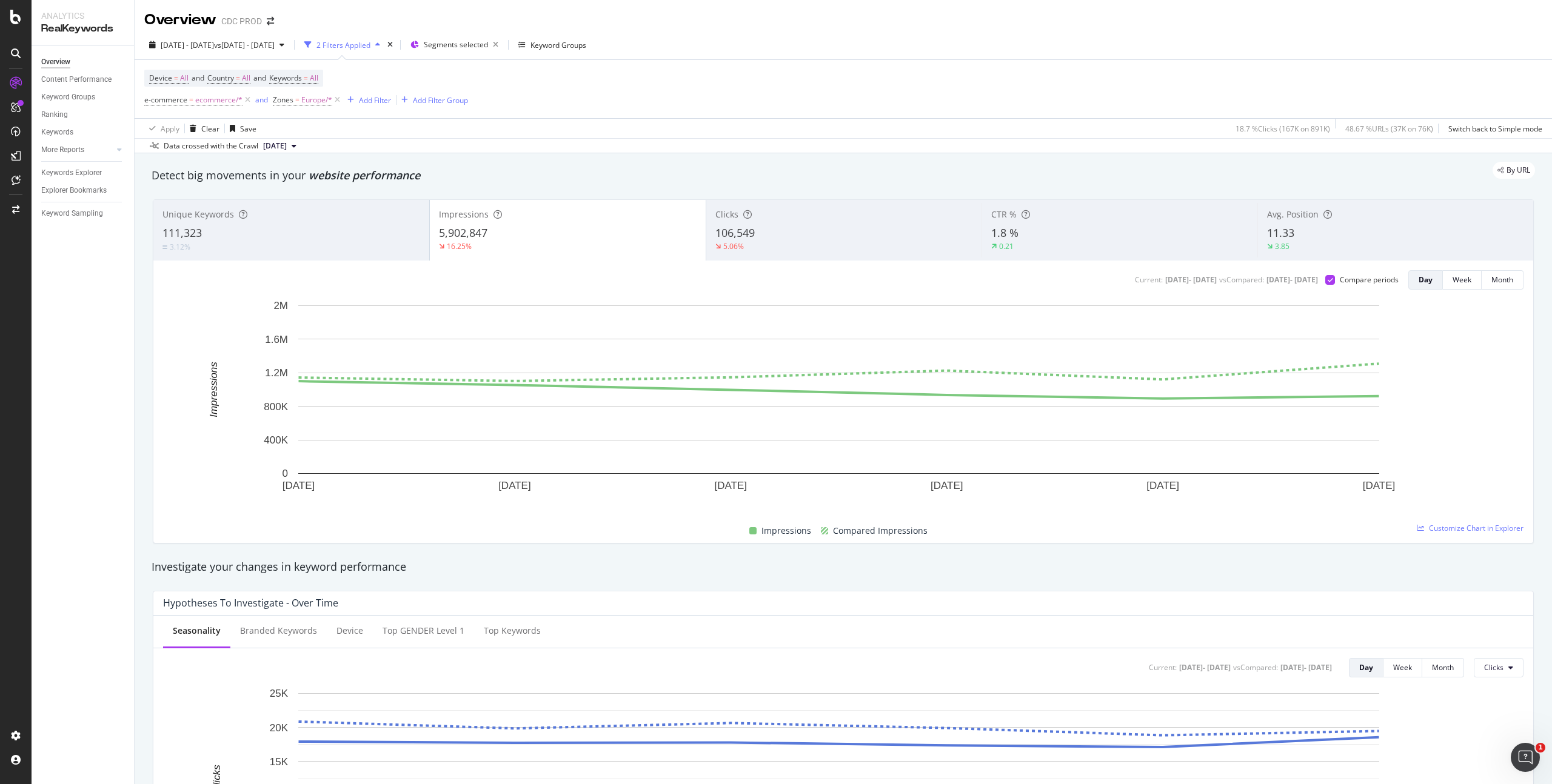
click at [1323, 231] on div "11.33" at bounding box center [1396, 233] width 257 height 16
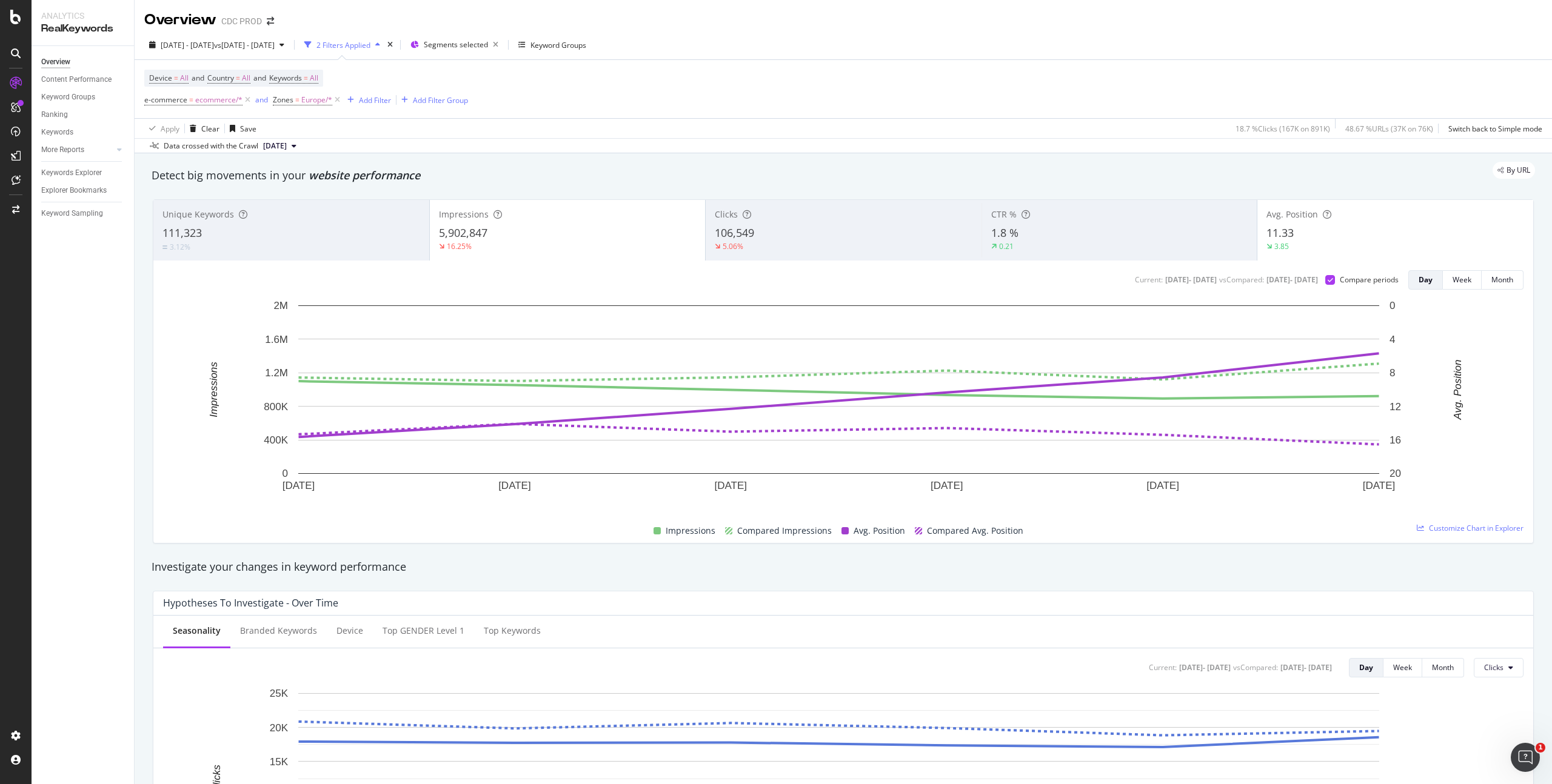
click at [515, 239] on div "5,902,847" at bounding box center [568, 233] width 258 height 16
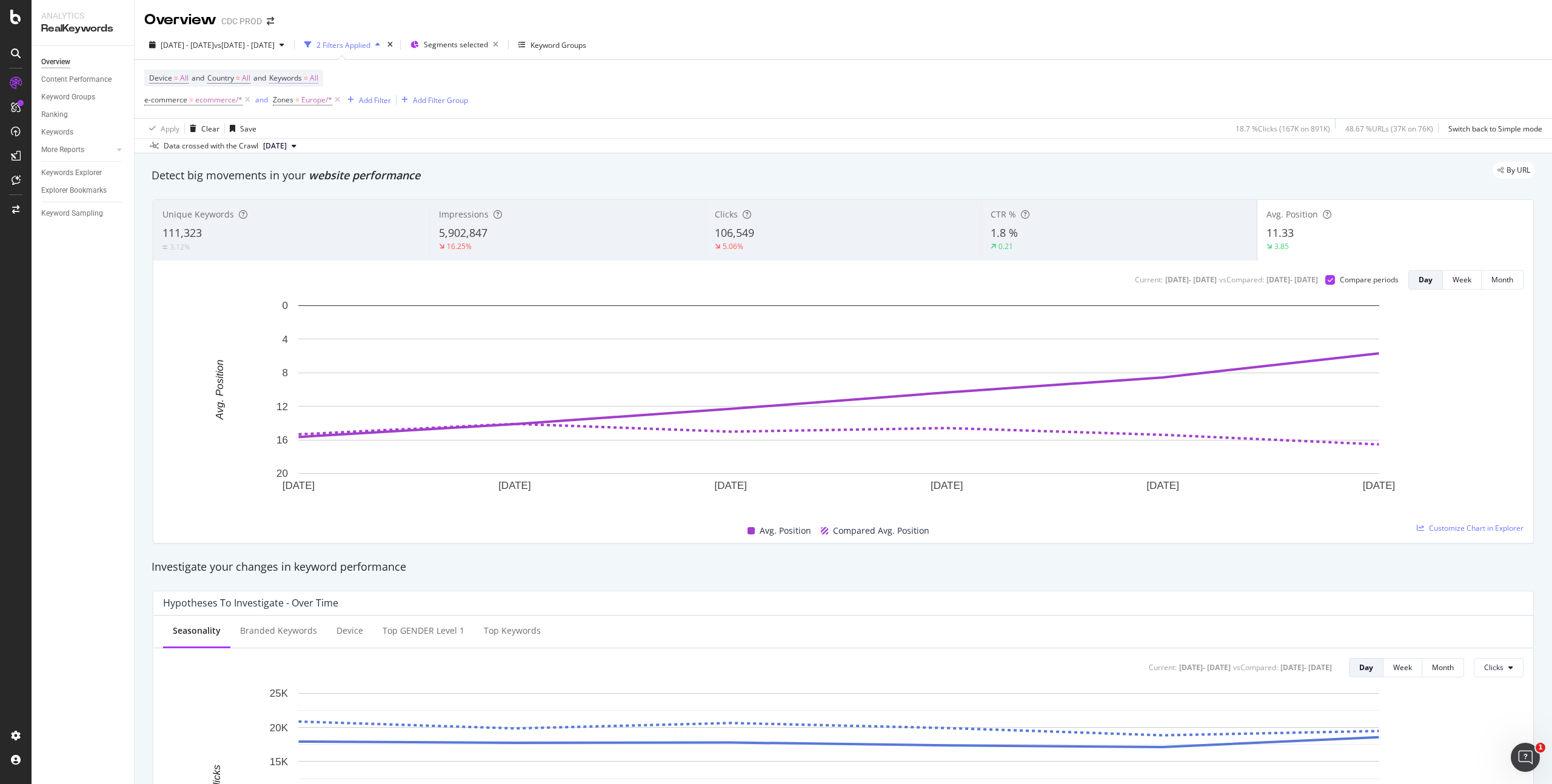
click at [318, 79] on span "All" at bounding box center [313, 78] width 8 height 17
click at [311, 107] on div "button" at bounding box center [304, 106] width 14 height 8
click at [329, 126] on span "Non-Branded" at bounding box center [359, 131] width 124 height 11
click at [412, 133] on div "Apply" at bounding box center [411, 132] width 19 height 11
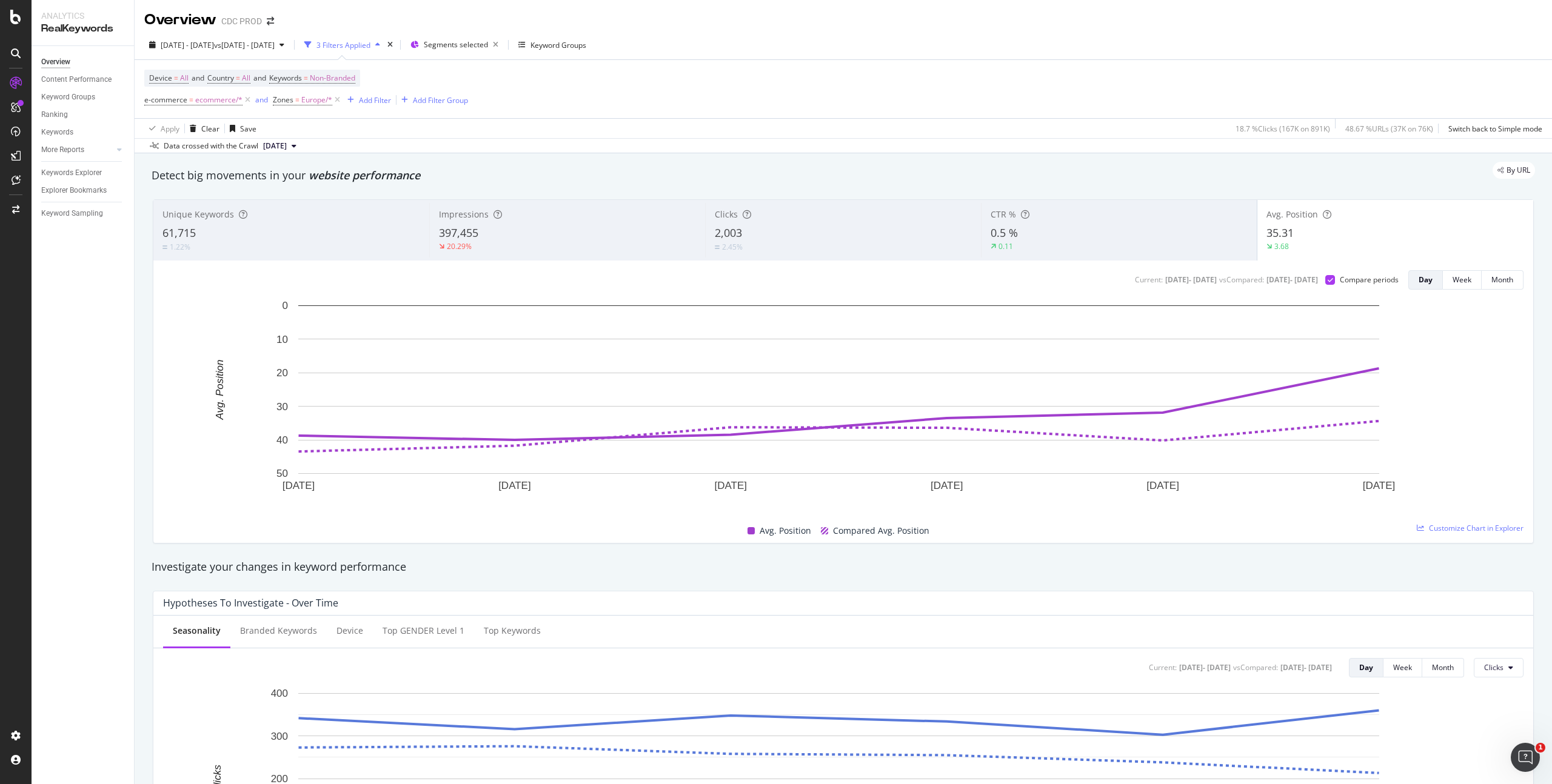
click at [542, 231] on div "397,455" at bounding box center [568, 233] width 257 height 16
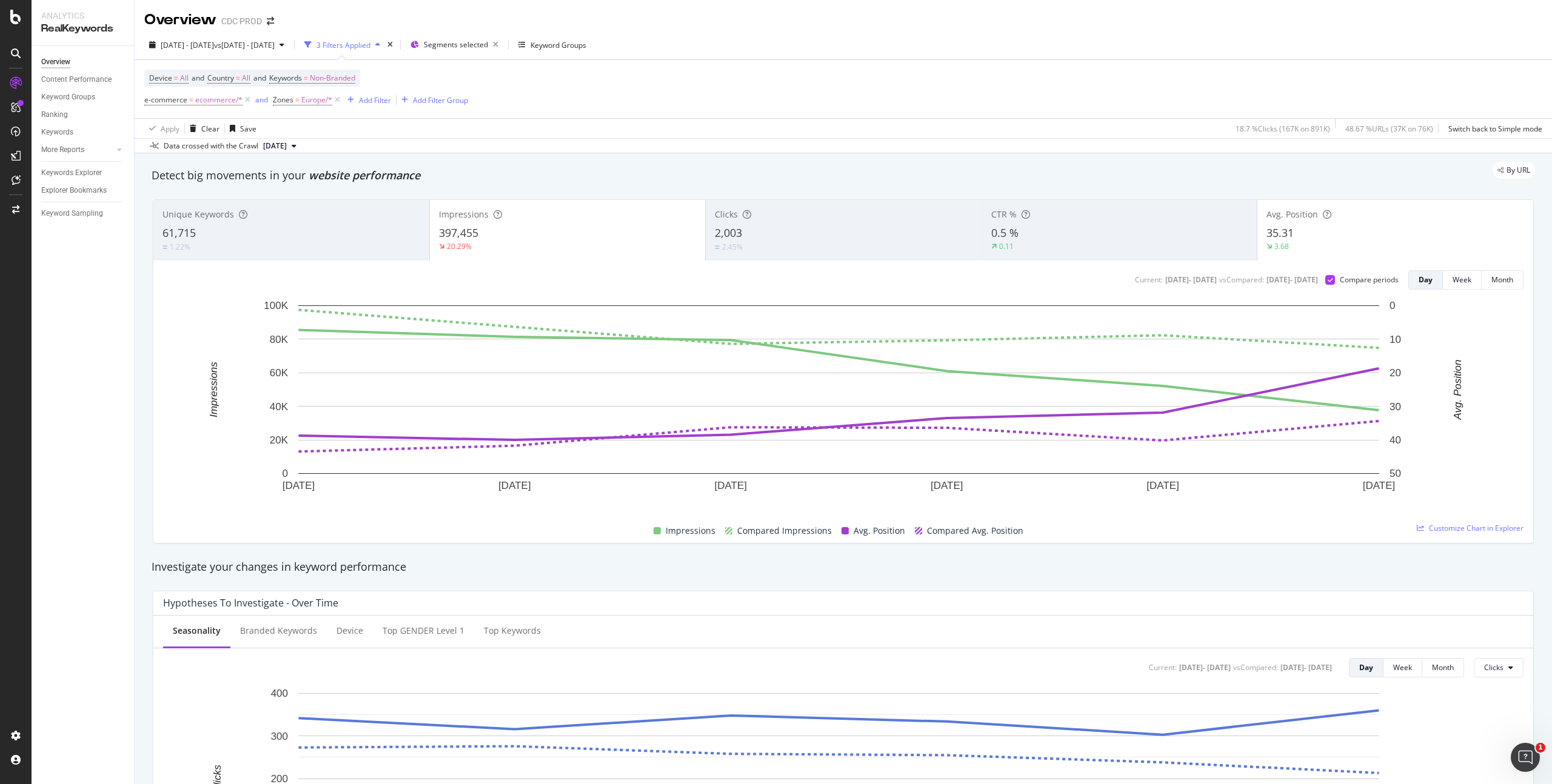
click at [1312, 224] on div "Avg. Position 35.31 3.68" at bounding box center [1395, 230] width 276 height 55
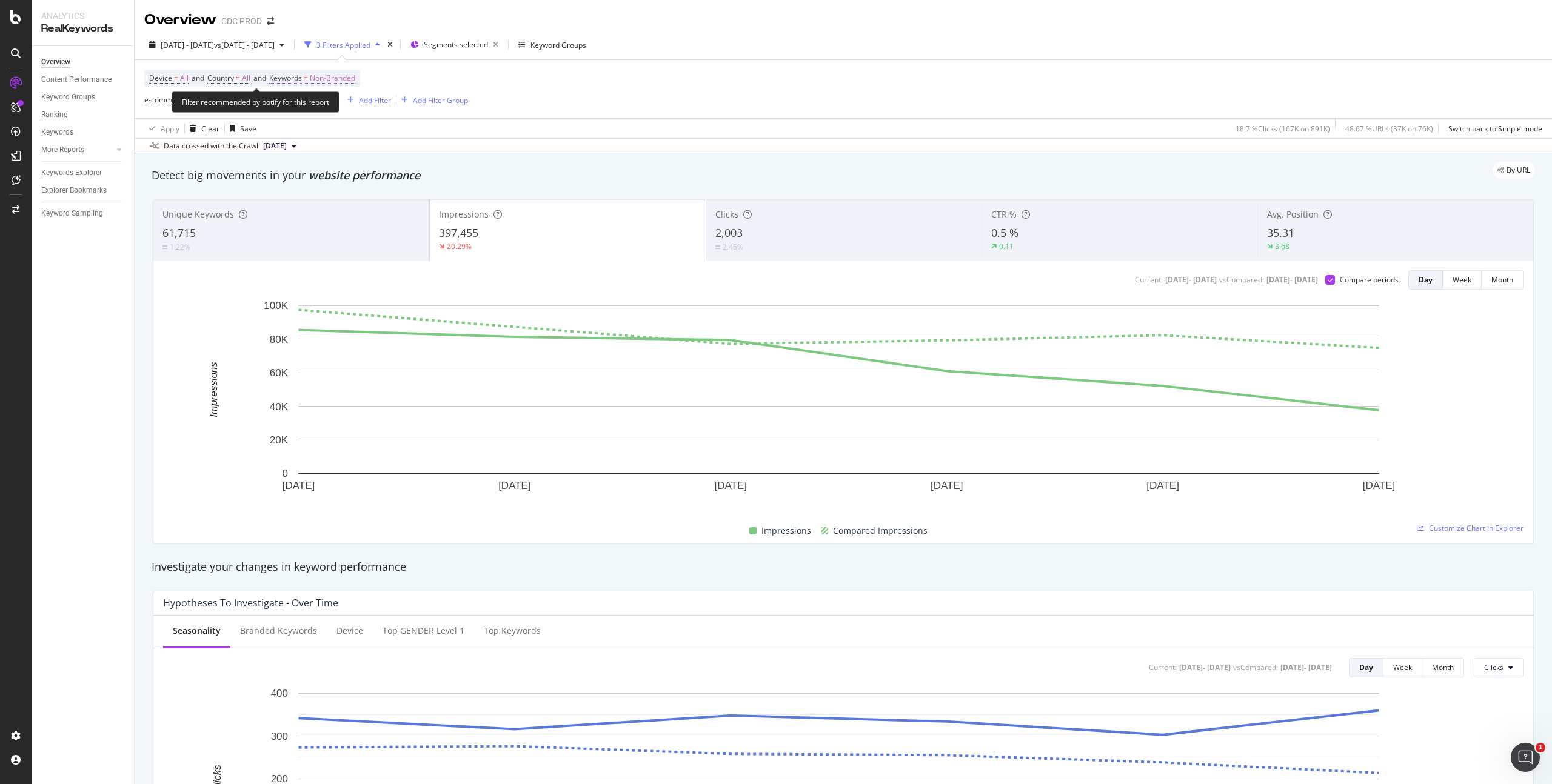
click at [332, 79] on span "Non-Branded" at bounding box center [332, 78] width 46 height 17
click at [320, 104] on span "Non-Branded" at bounding box center [311, 106] width 46 height 11
click at [328, 148] on span "Branded" at bounding box center [359, 153] width 124 height 11
click at [409, 130] on div "Apply" at bounding box center [411, 132] width 19 height 11
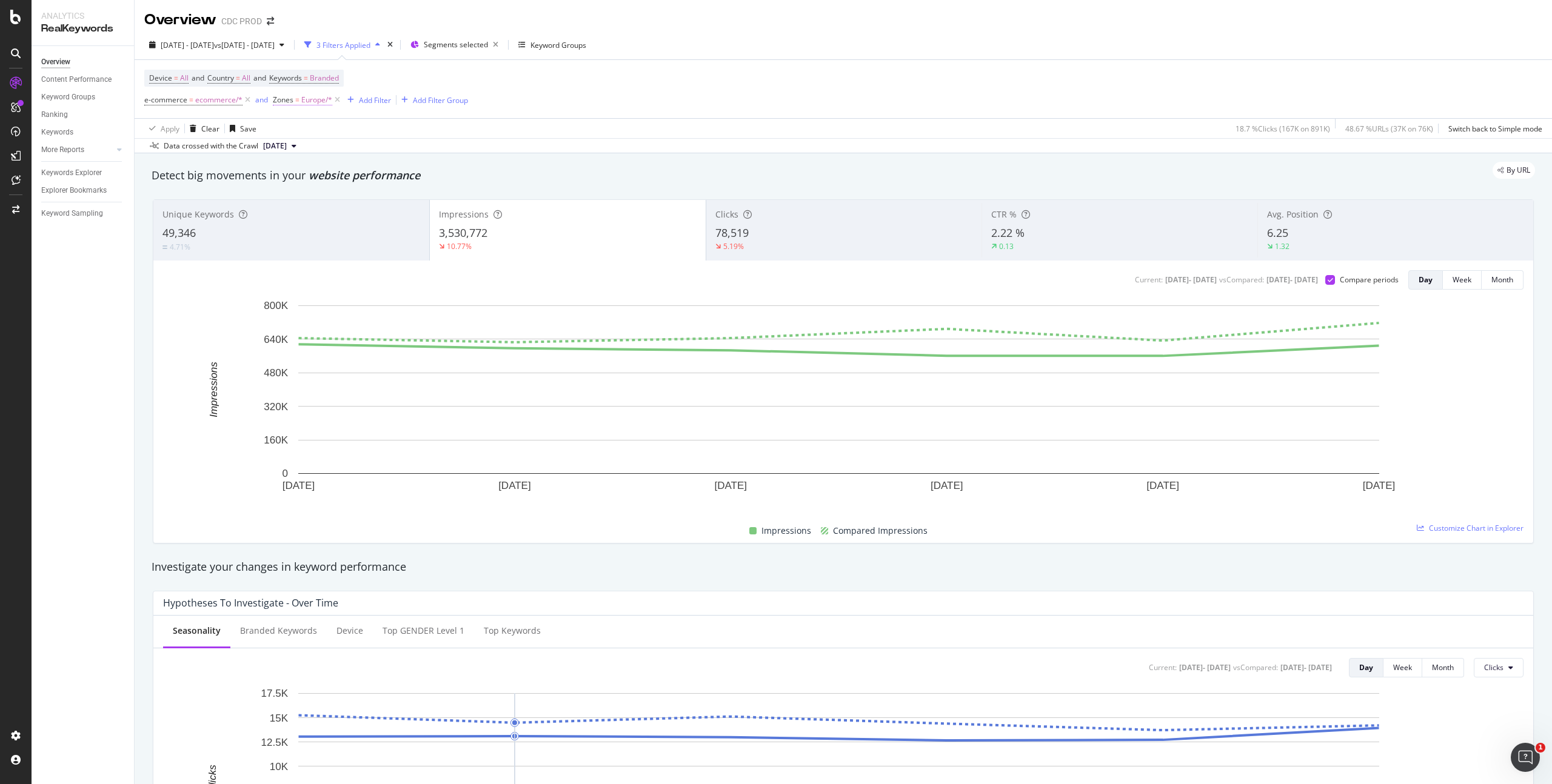
click at [320, 100] on span "Europe/*" at bounding box center [316, 100] width 31 height 17
click at [297, 147] on div at bounding box center [348, 151] width 132 height 20
drag, startPoint x: 391, startPoint y: 65, endPoint x: 375, endPoint y: 83, distance: 24.1
click at [392, 65] on div "Device = All and Country = All and Keywords = Branded e-commerce = ecommerce/* …" at bounding box center [844, 89] width 1398 height 59
click at [339, 103] on icon at bounding box center [338, 100] width 11 height 12
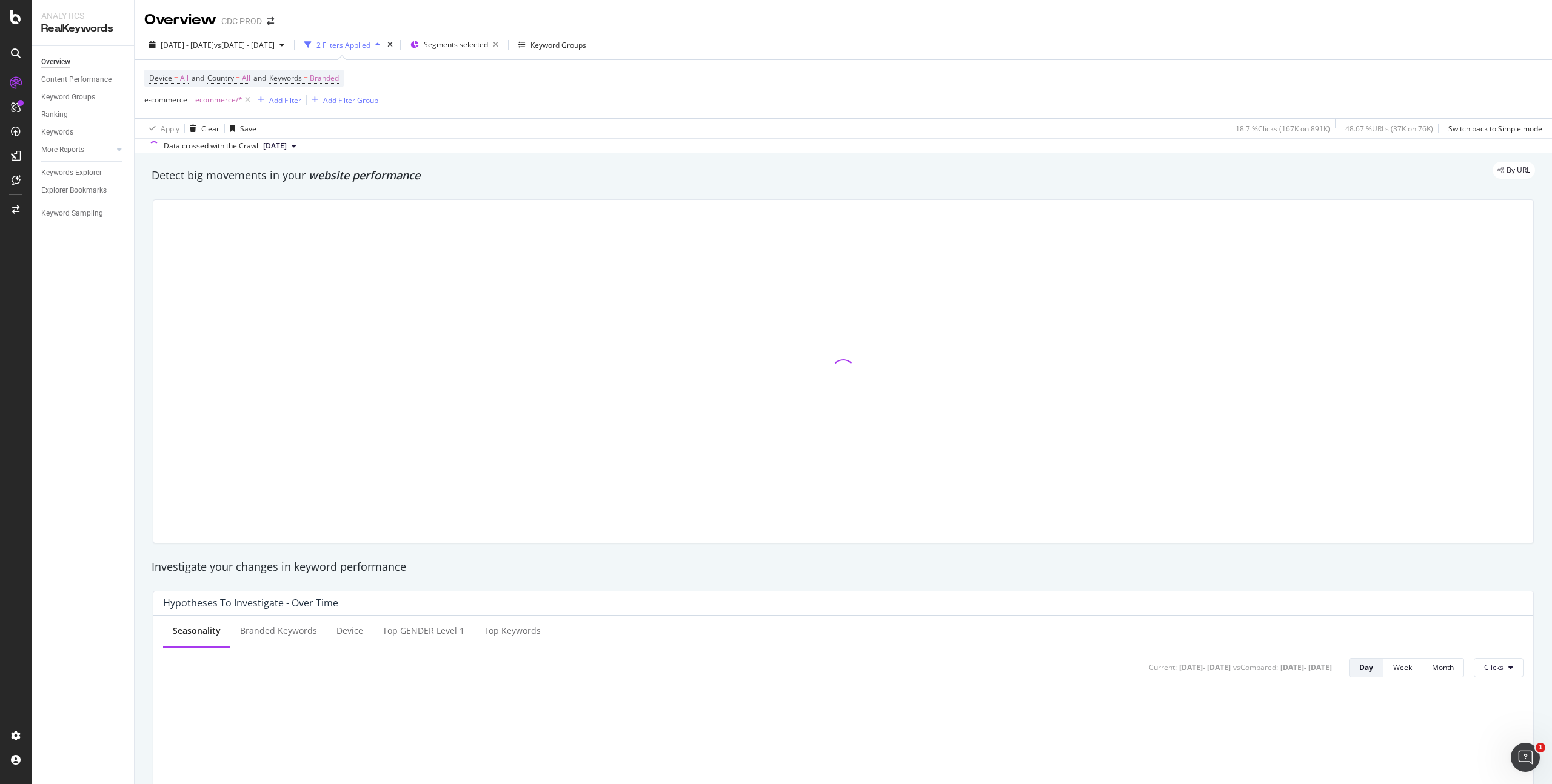
click at [291, 98] on div "Add Filter" at bounding box center [285, 100] width 32 height 11
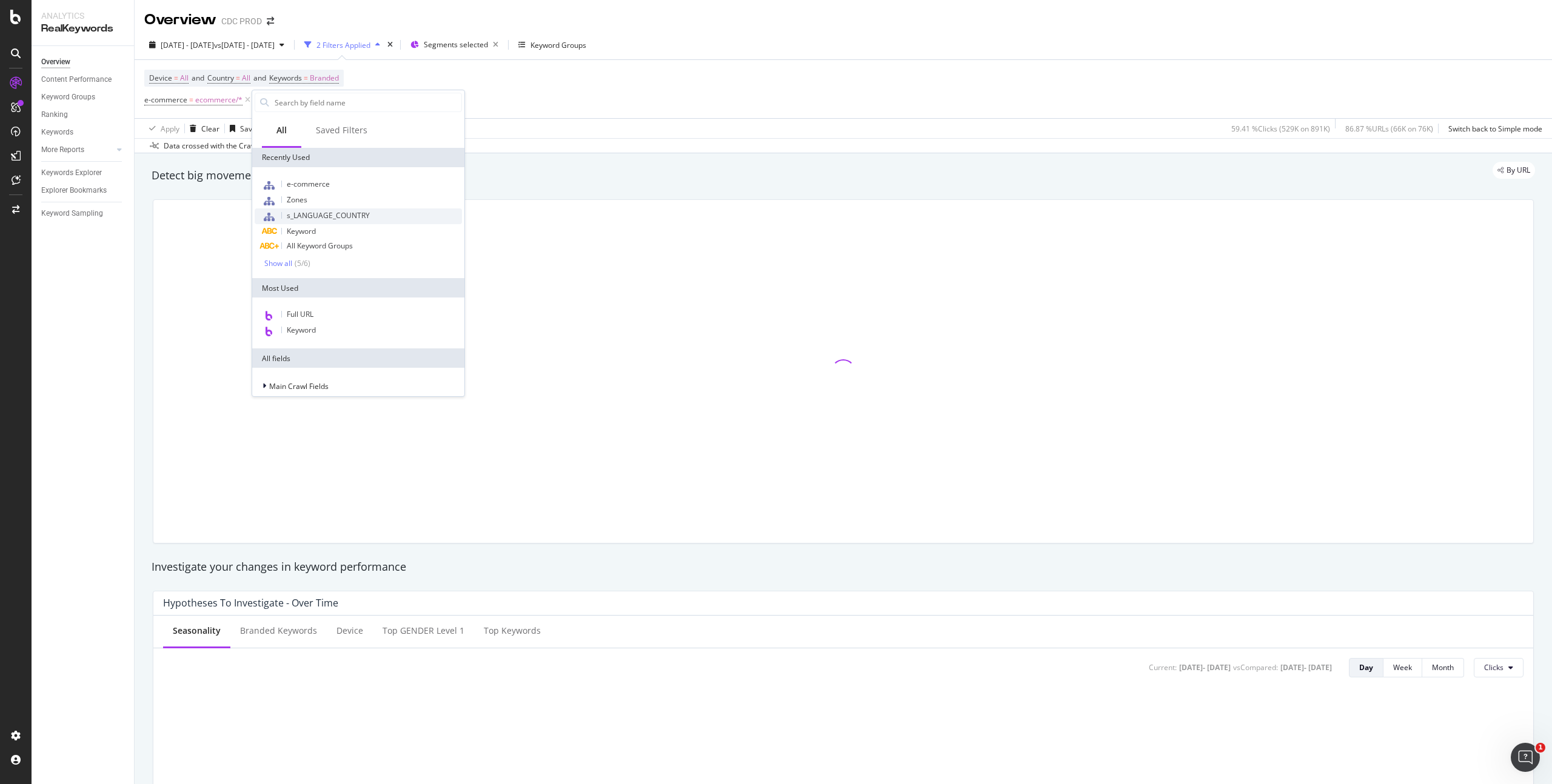
click at [353, 211] on span "s_LANGUAGE_COUNTRY" at bounding box center [328, 216] width 83 height 11
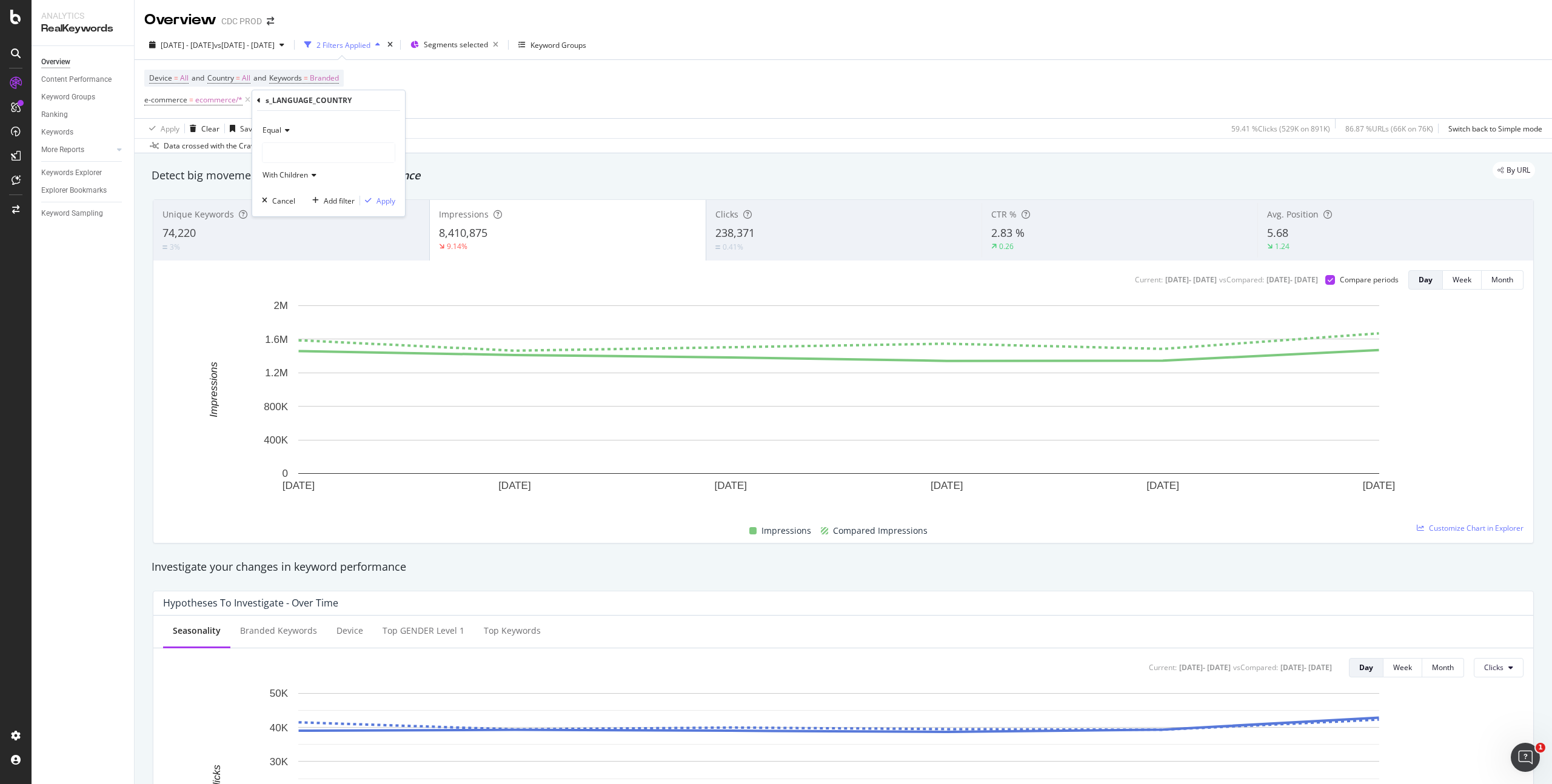
click at [288, 151] on div at bounding box center [329, 153] width 132 height 20
click at [301, 241] on span "6,806 URLS" at bounding box center [317, 241] width 41 height 11
drag, startPoint x: 383, startPoint y: 202, endPoint x: 479, endPoint y: 175, distance: 99.7
click at [383, 202] on div "Apply" at bounding box center [386, 201] width 19 height 11
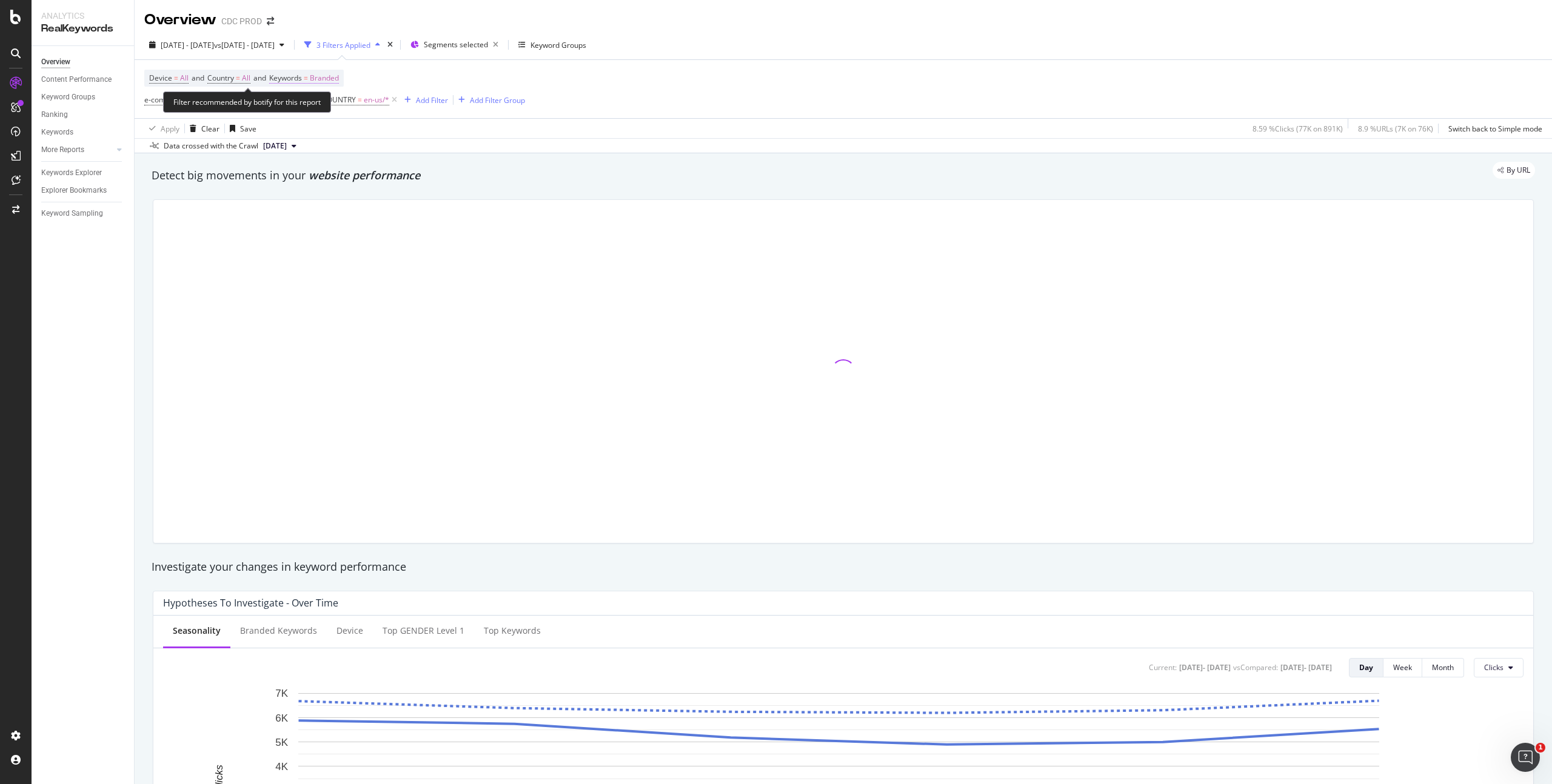
click at [331, 76] on span "Branded" at bounding box center [324, 78] width 29 height 17
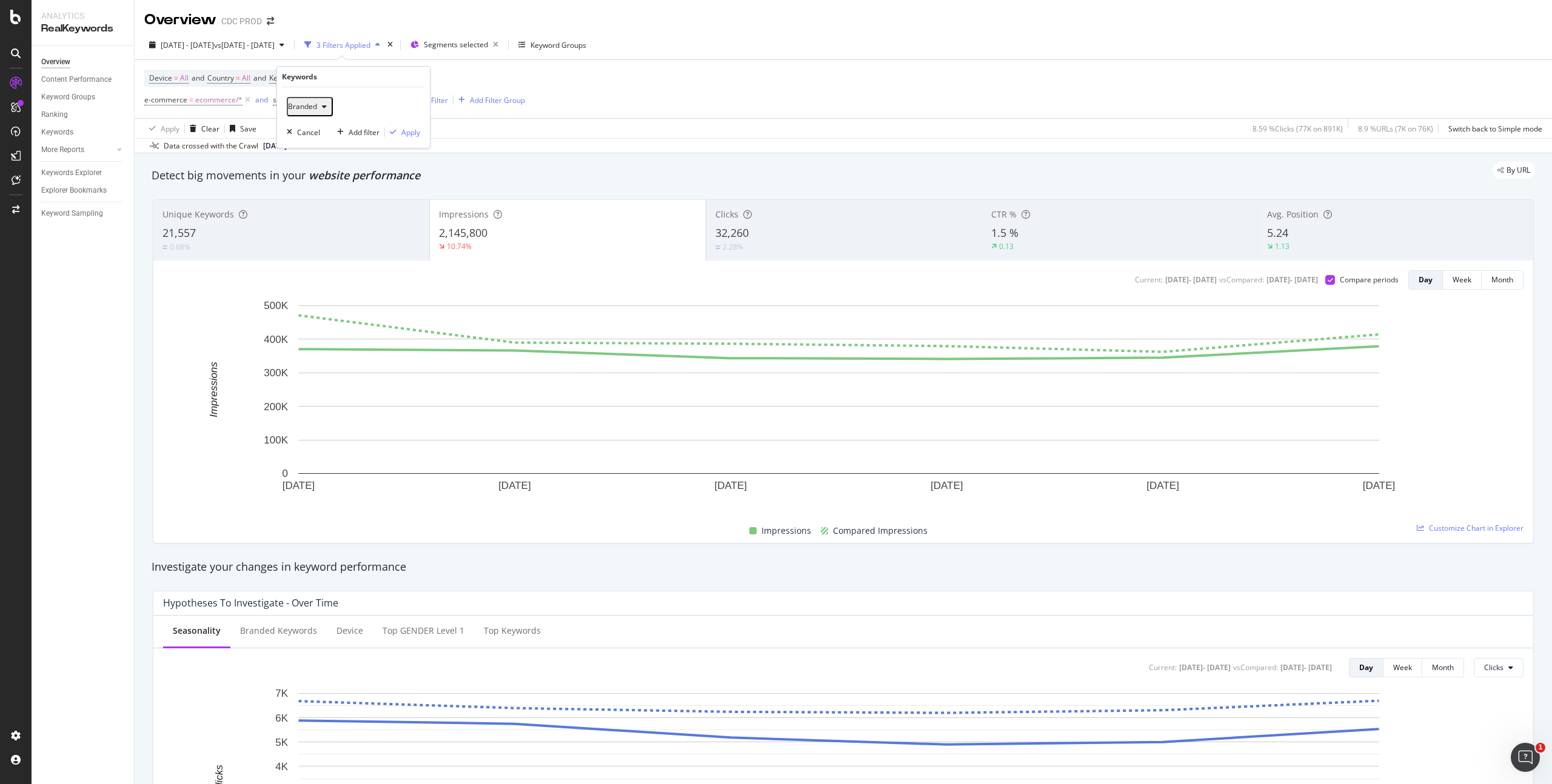
click at [307, 106] on span "Branded" at bounding box center [303, 106] width 29 height 11
click at [317, 215] on span "All" at bounding box center [359, 221] width 124 height 11
click at [413, 133] on div "Apply" at bounding box center [411, 132] width 19 height 11
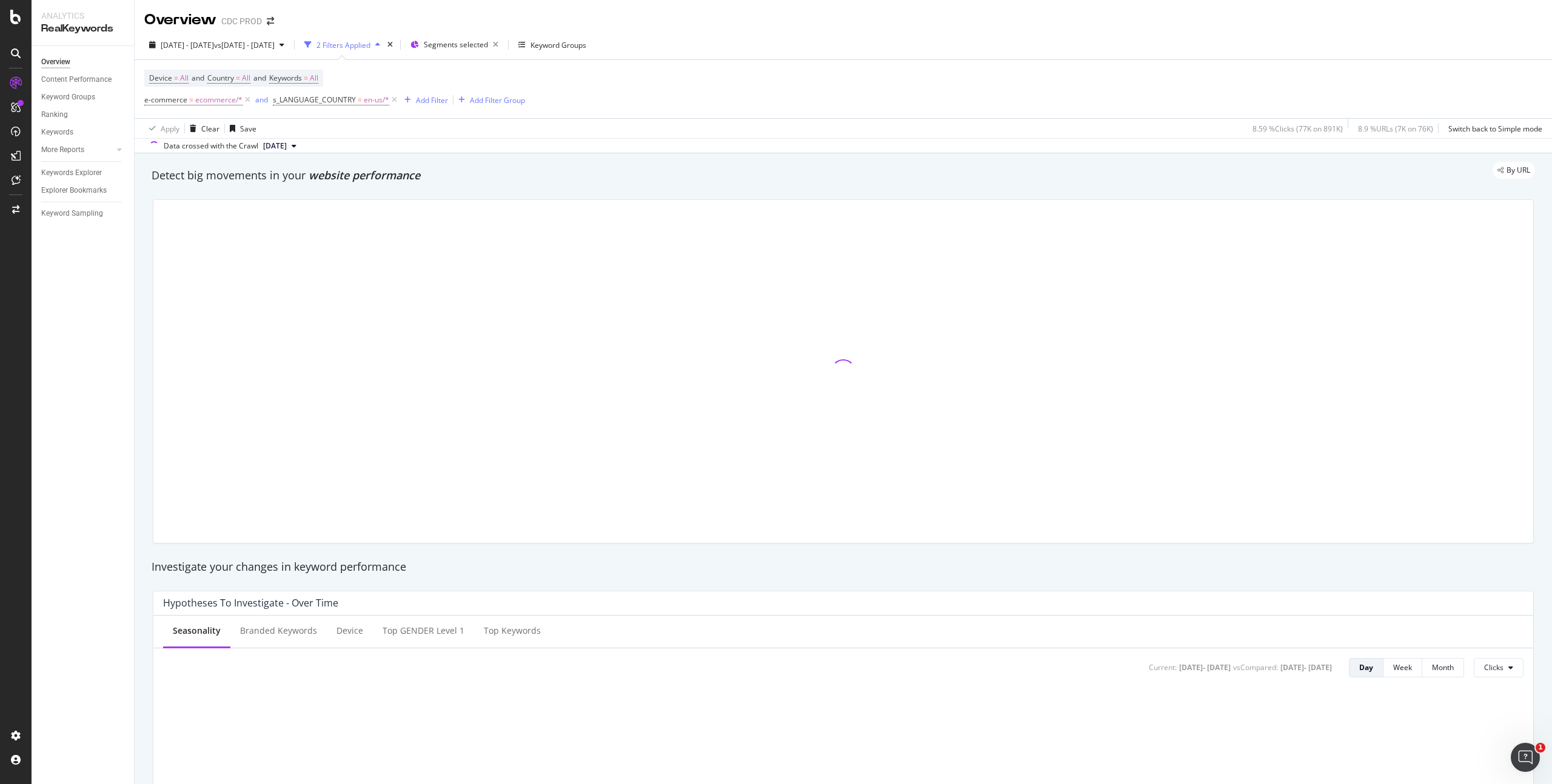
click at [684, 101] on div "Device = All and Country = All and Keywords = All e-commerce = ecommerce/* and …" at bounding box center [844, 89] width 1398 height 59
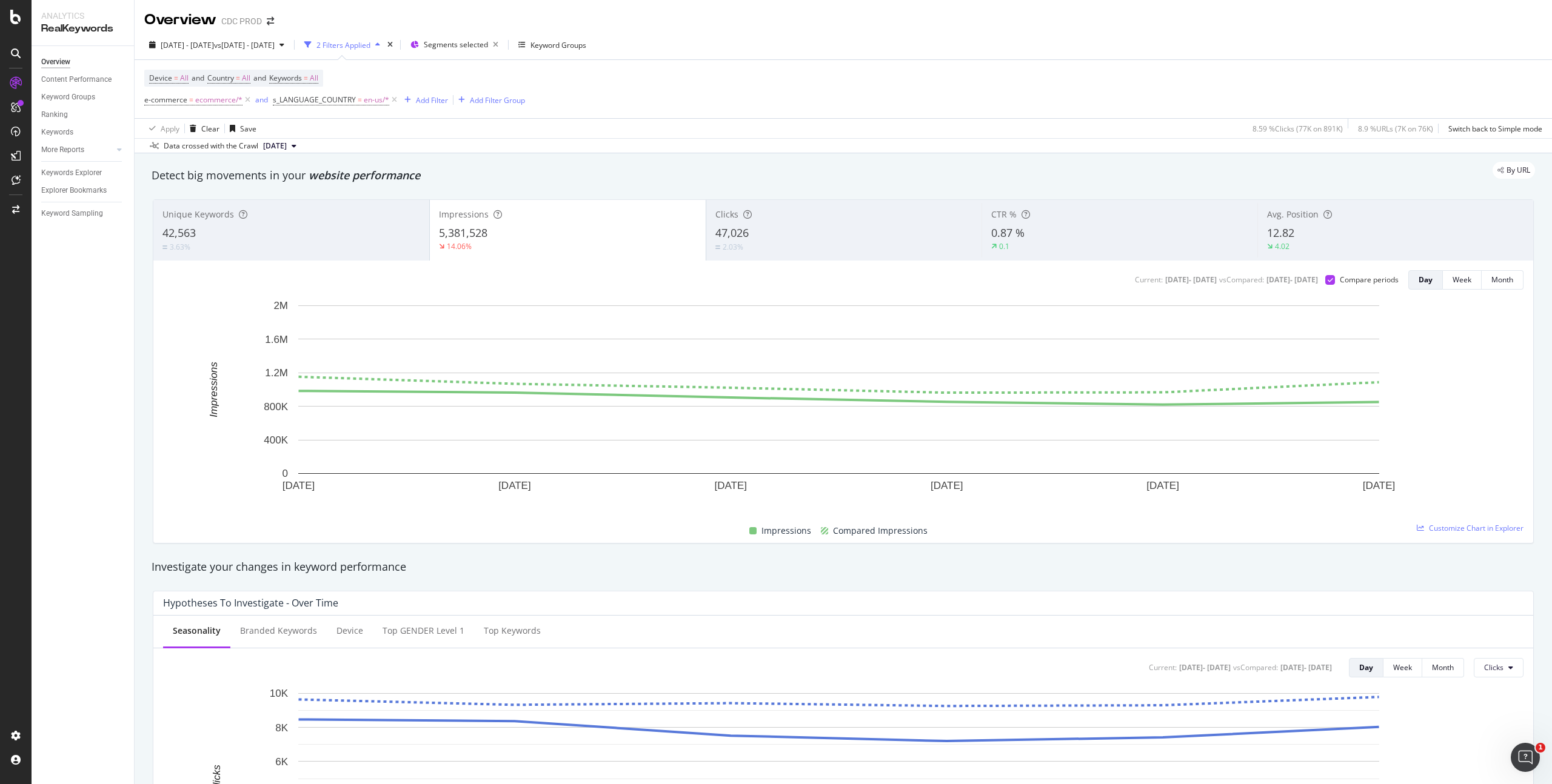
click at [1291, 226] on div "12.82" at bounding box center [1396, 233] width 257 height 16
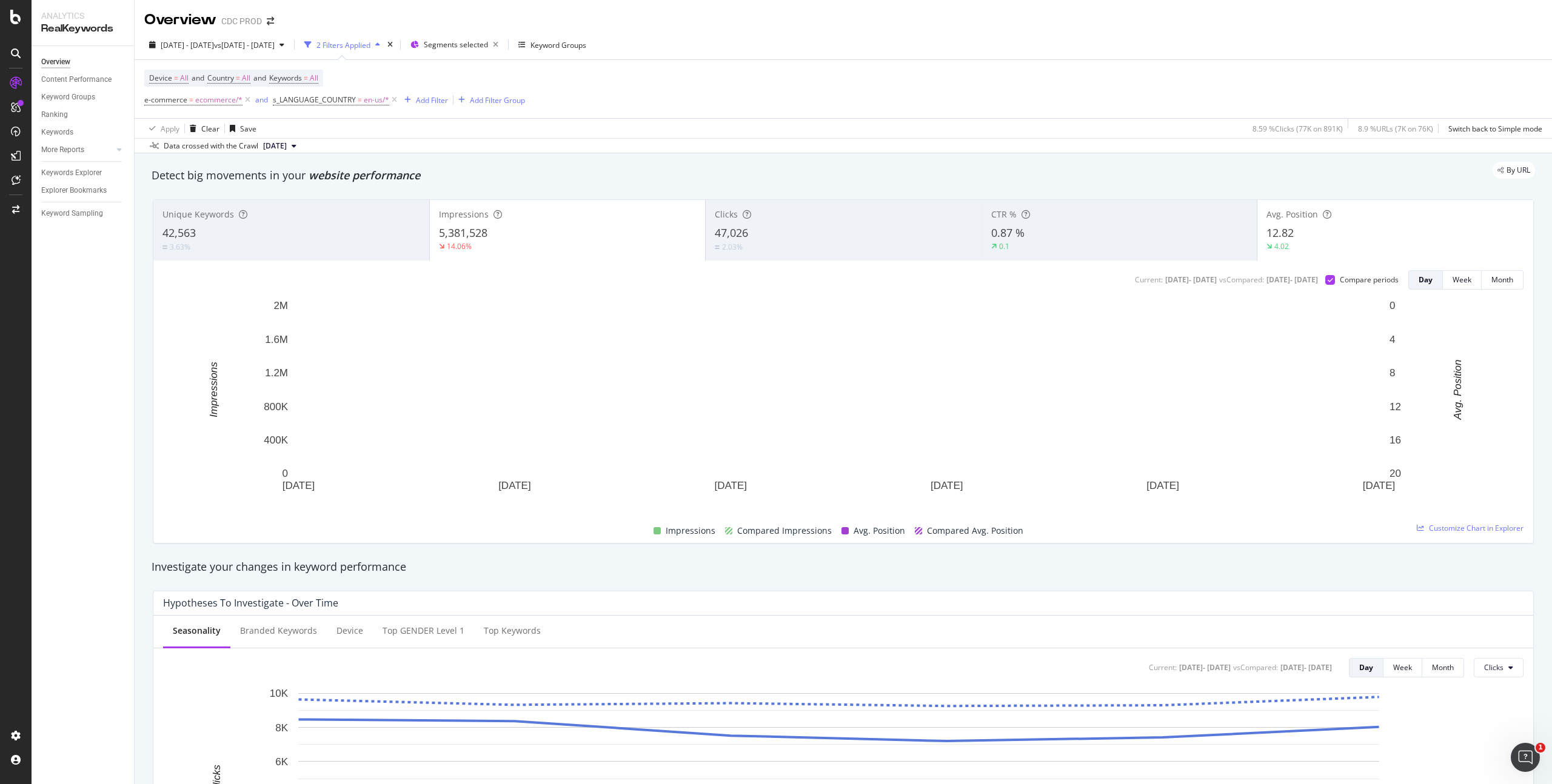
click at [536, 217] on div "Impressions" at bounding box center [568, 214] width 258 height 12
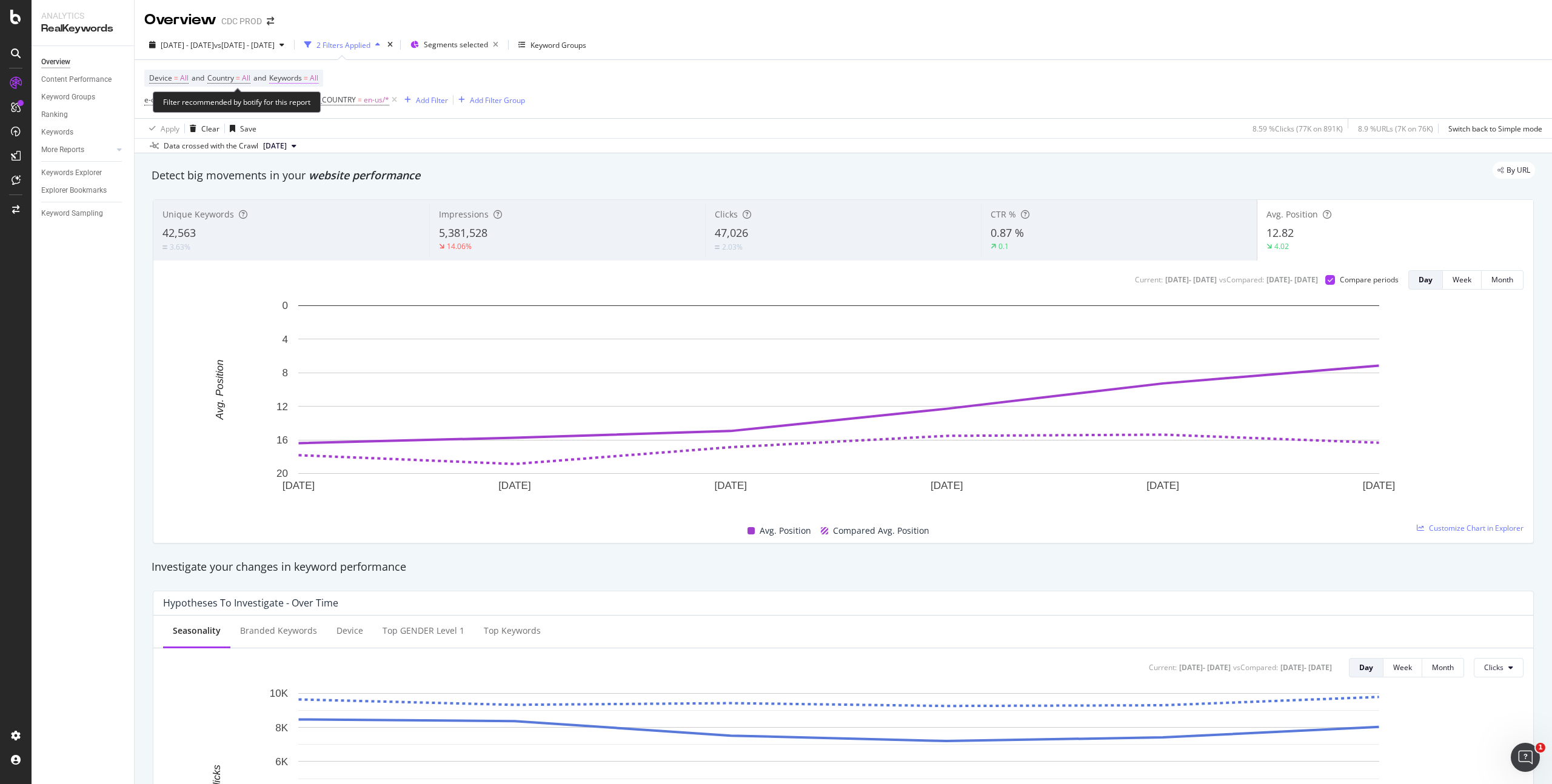
click at [318, 78] on span "All" at bounding box center [313, 78] width 8 height 17
click at [305, 109] on icon "button" at bounding box center [304, 106] width 5 height 8
click at [333, 127] on span "Non-Branded" at bounding box center [359, 131] width 124 height 11
click at [409, 134] on div "Apply" at bounding box center [411, 132] width 19 height 11
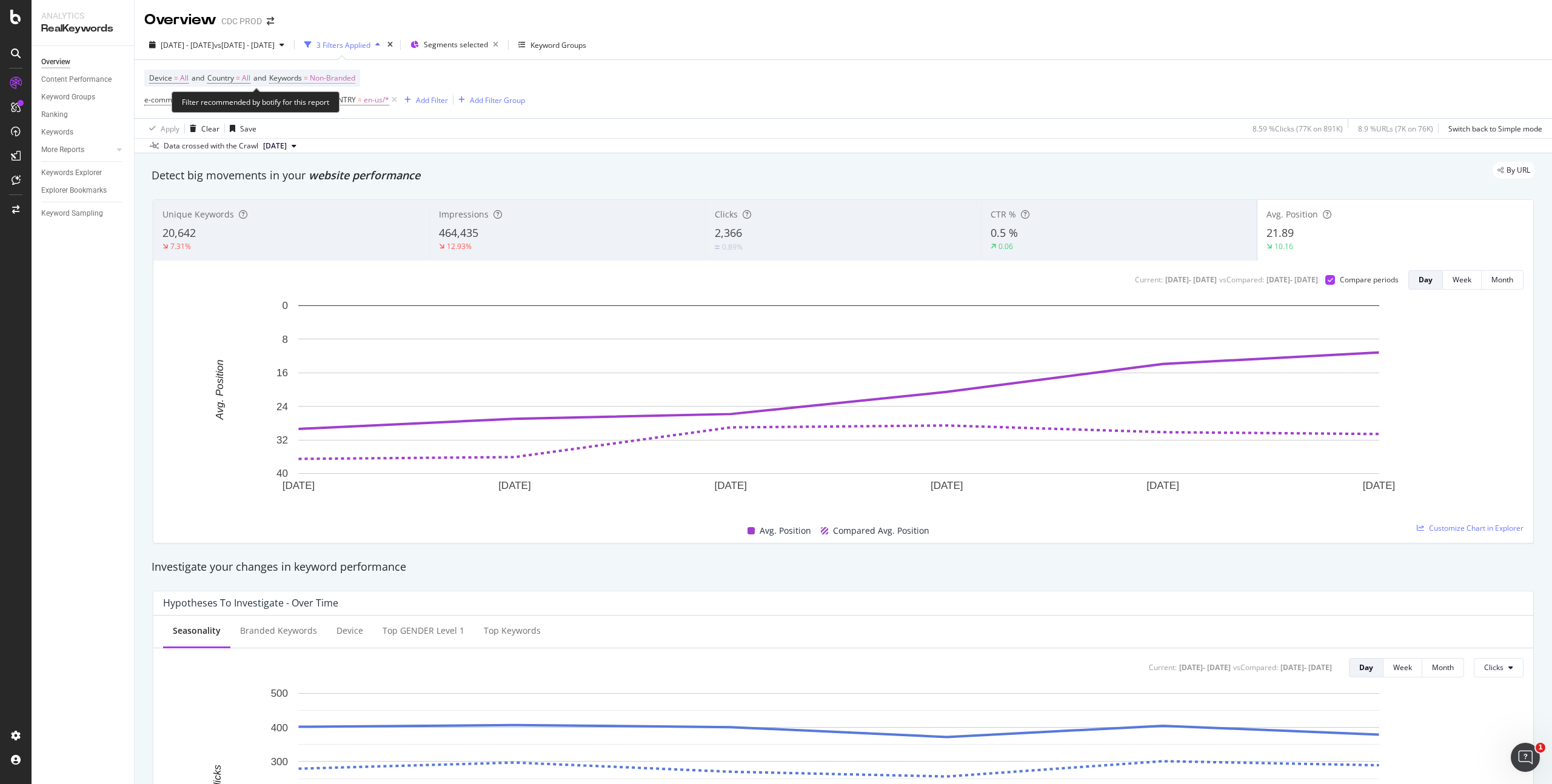
click at [339, 73] on span "Non-Branded" at bounding box center [332, 78] width 46 height 17
click at [324, 109] on span "Non-Branded" at bounding box center [311, 106] width 46 height 11
click at [327, 148] on span "Branded" at bounding box center [359, 153] width 124 height 11
click at [402, 134] on div "Apply" at bounding box center [411, 132] width 19 height 11
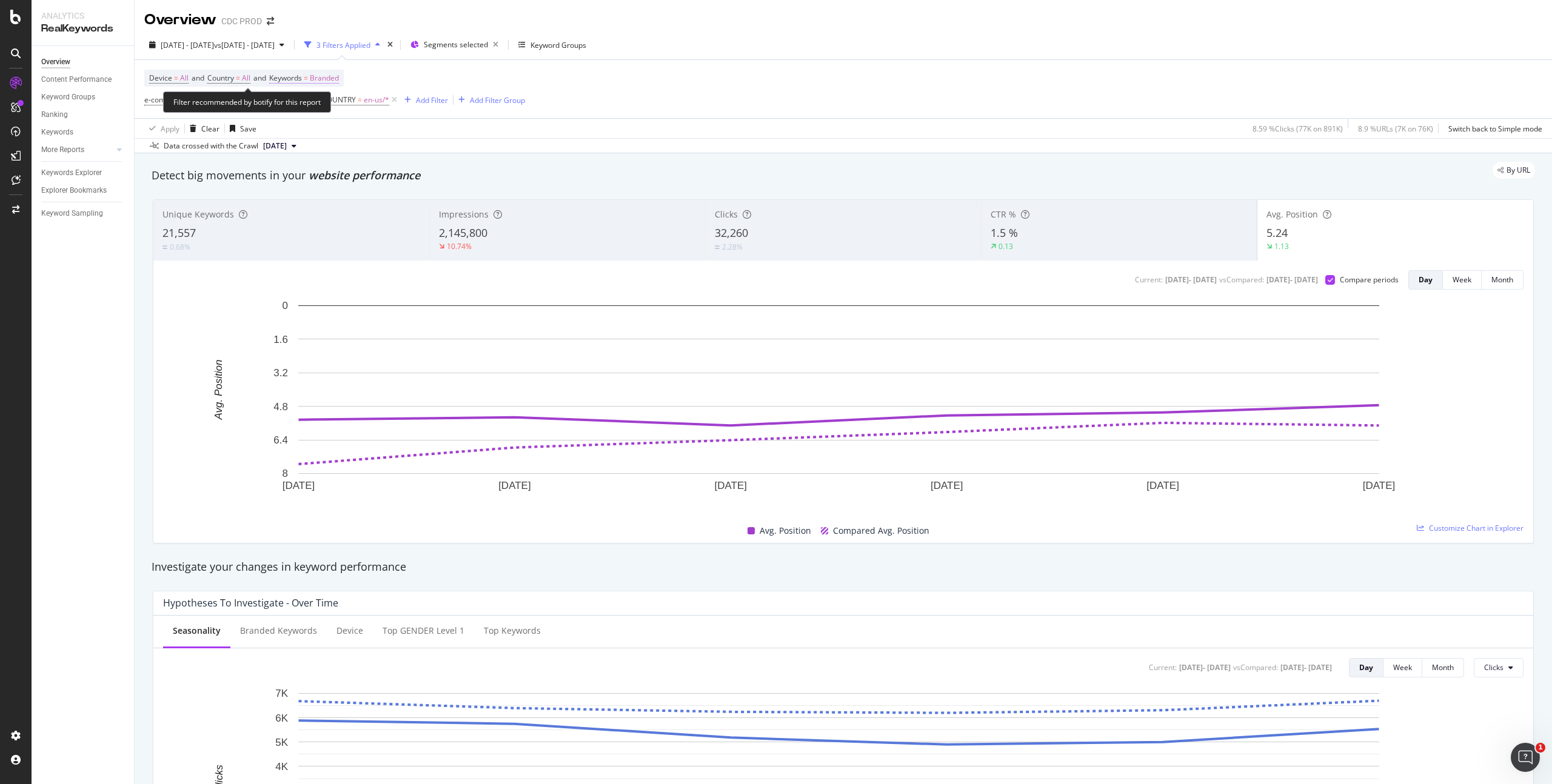
click at [339, 77] on span "Branded" at bounding box center [324, 78] width 29 height 17
click at [317, 100] on div "Branded" at bounding box center [310, 106] width 43 height 16
click at [329, 123] on div "Non-Branded" at bounding box center [359, 130] width 143 height 17
click at [408, 127] on div "Apply" at bounding box center [411, 132] width 19 height 11
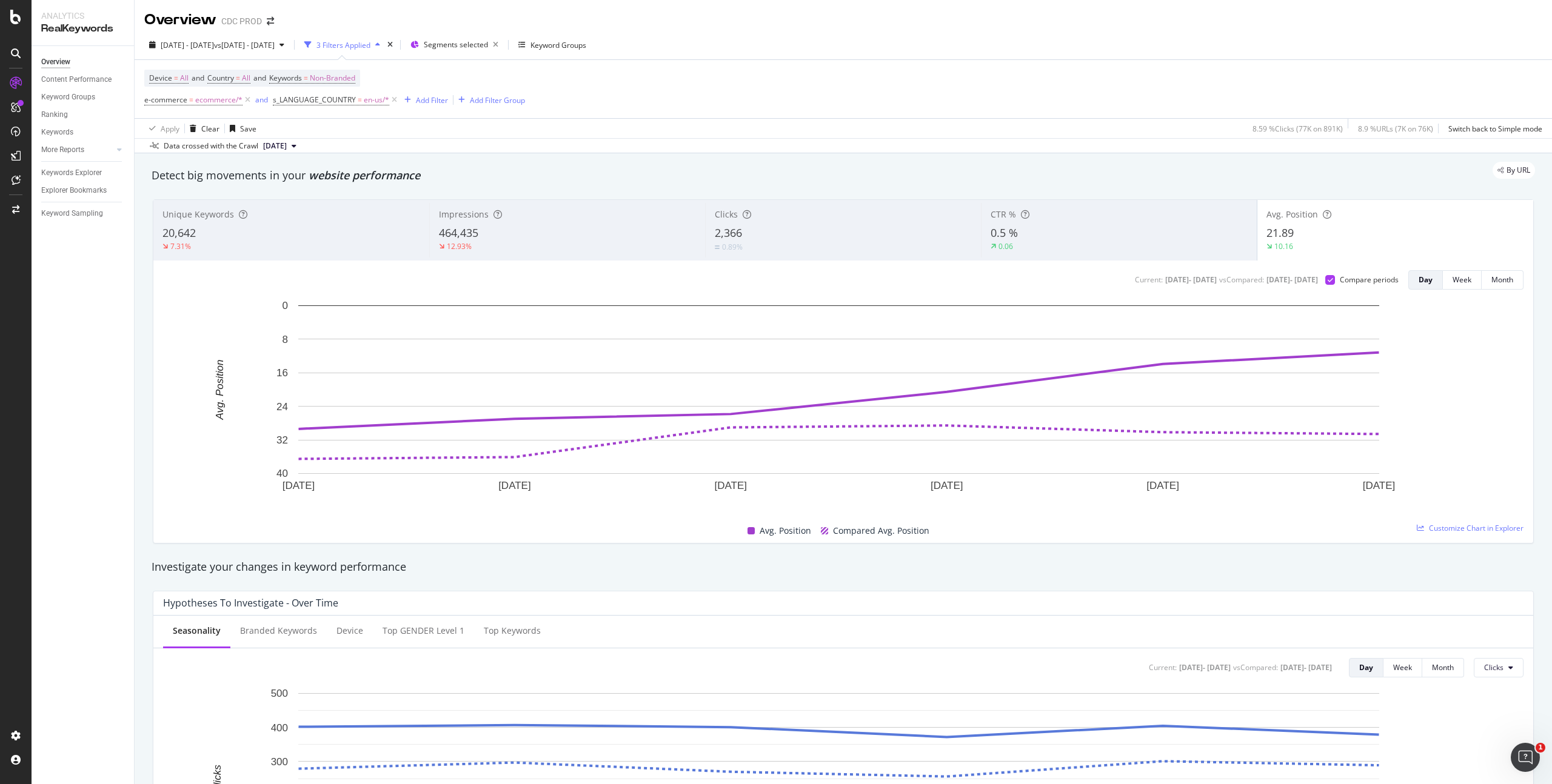
click at [504, 236] on div "464,435" at bounding box center [568, 233] width 257 height 16
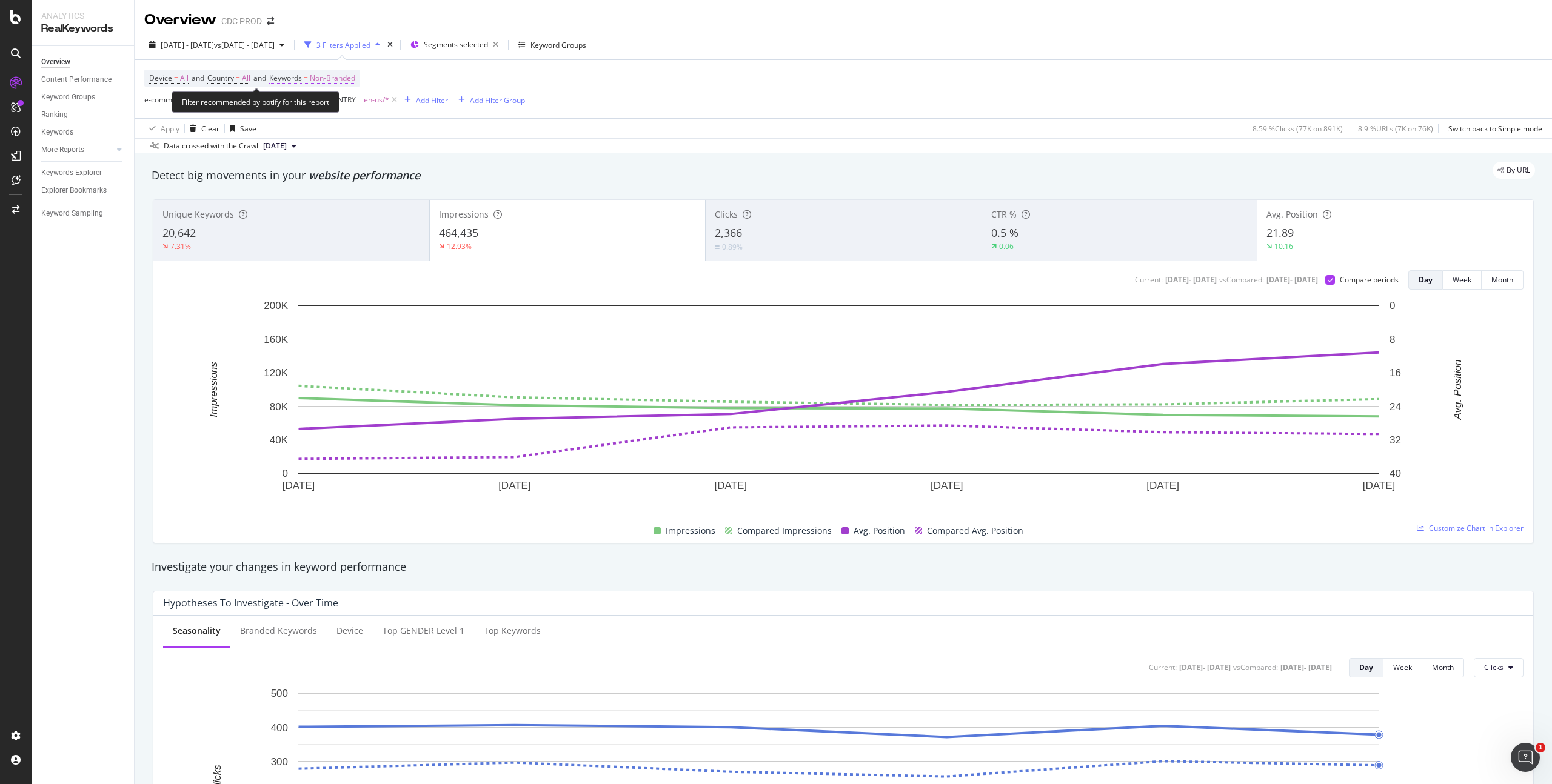
click at [343, 76] on span "Non-Branded" at bounding box center [332, 78] width 46 height 17
click at [318, 106] on span "Non-Branded" at bounding box center [311, 106] width 46 height 11
click at [328, 148] on span "Branded" at bounding box center [359, 153] width 124 height 11
click at [407, 132] on div "Apply" at bounding box center [411, 132] width 19 height 11
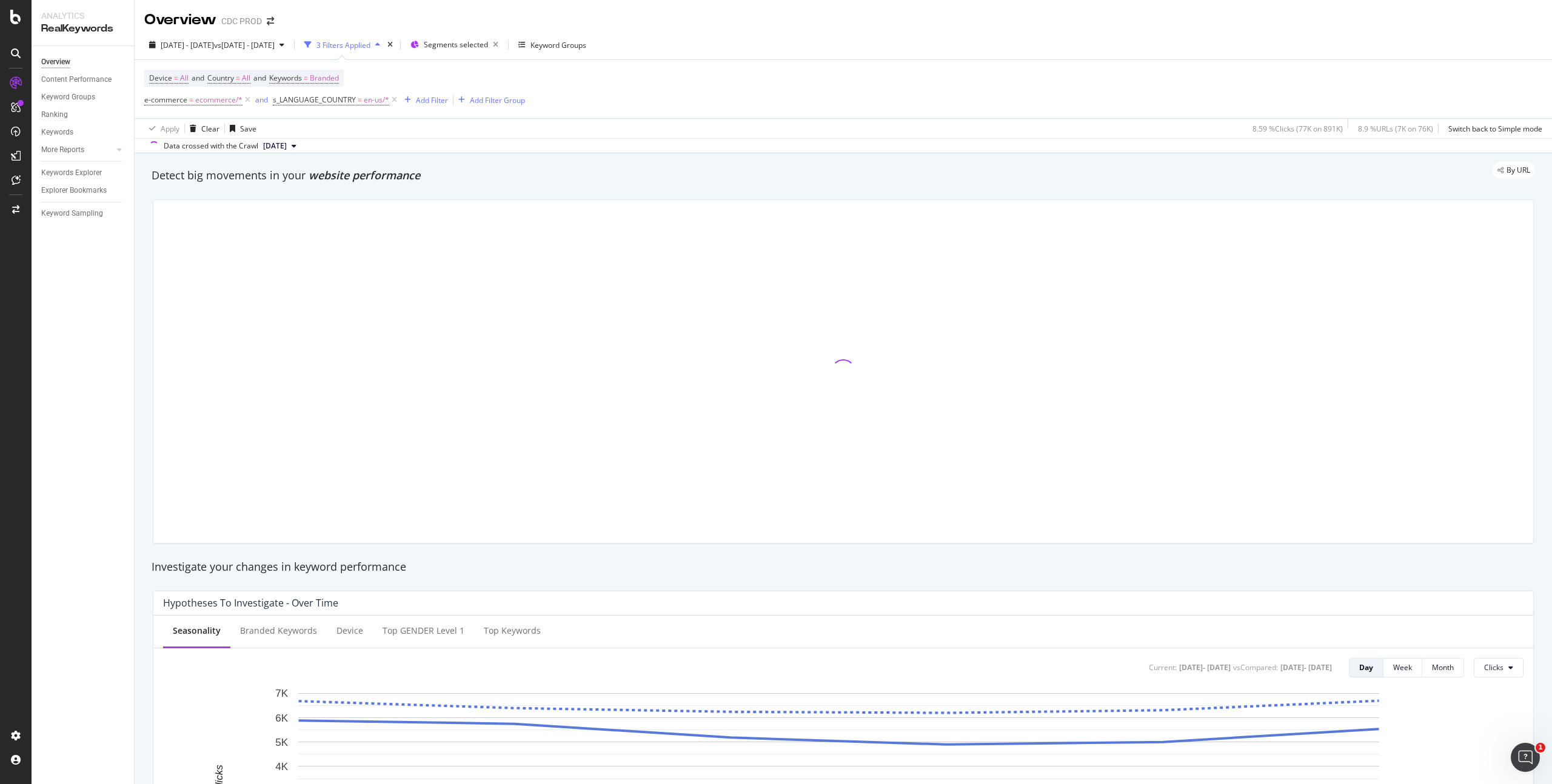
click at [841, 97] on div "Device = All and Country = All and Keywords = Branded e-commerce = ecommerce/* …" at bounding box center [844, 89] width 1398 height 59
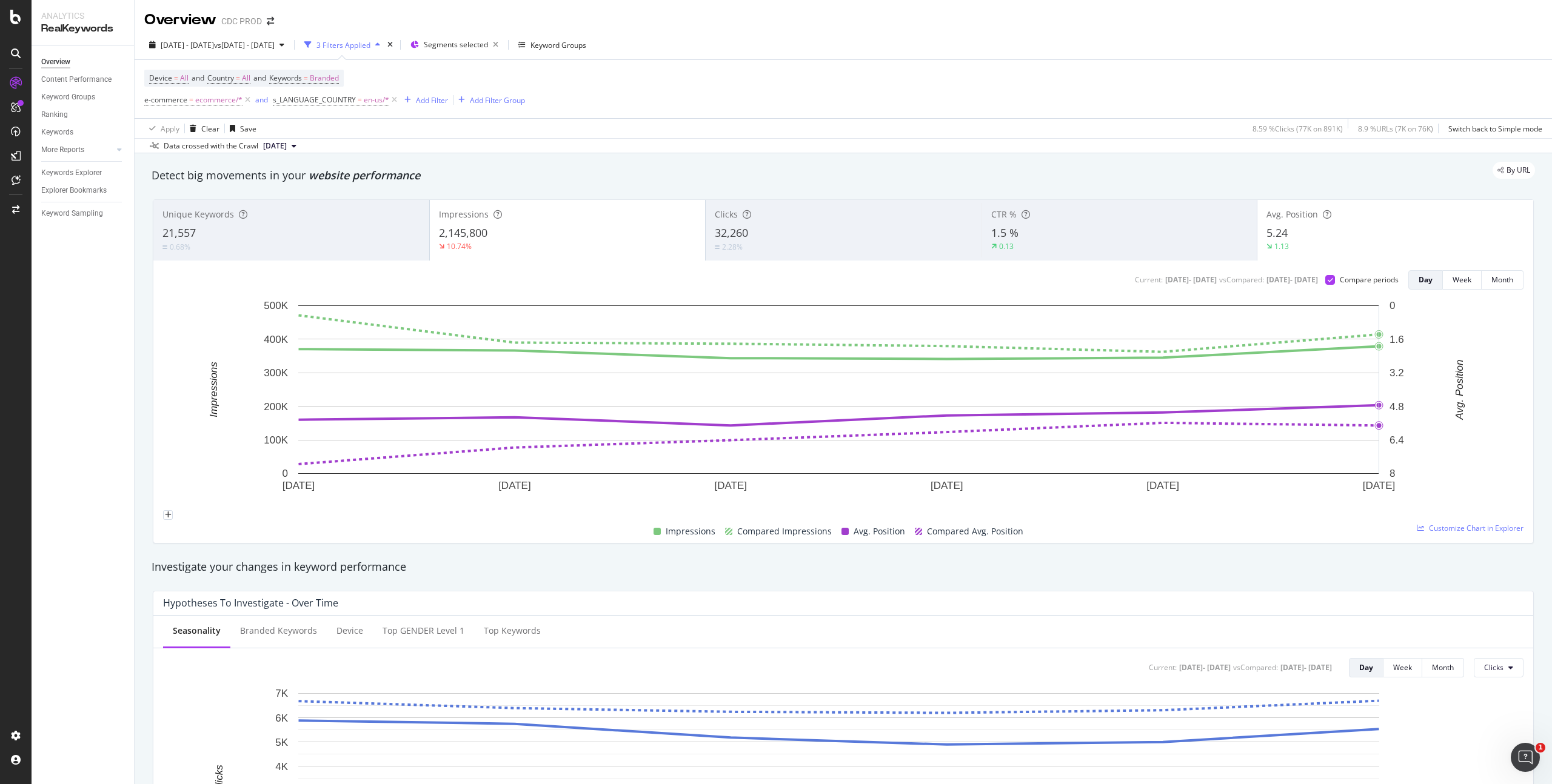
click at [393, 98] on icon at bounding box center [395, 100] width 11 height 12
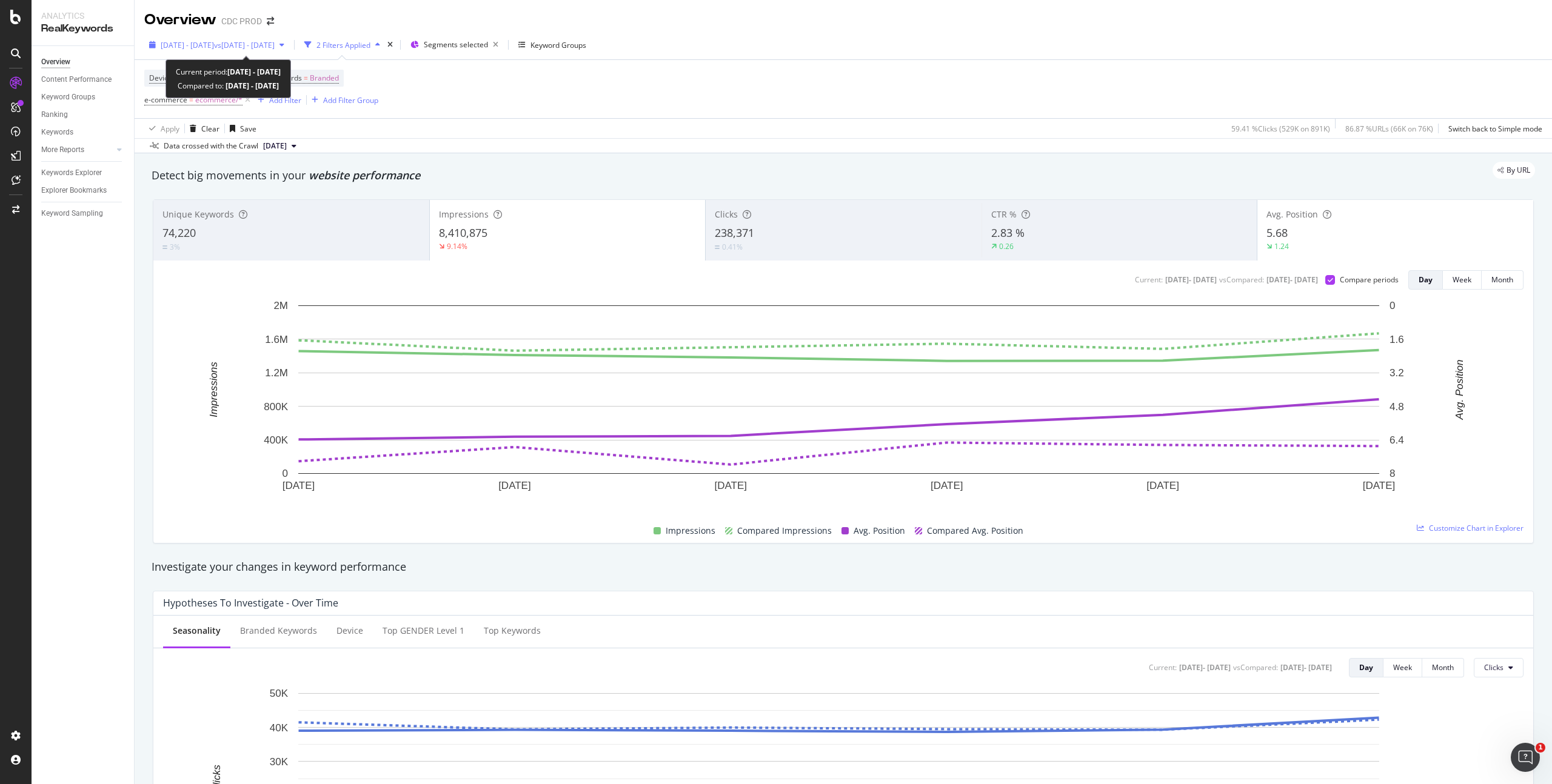
click at [261, 46] on span "vs 2025 Sep. 1st - Sep. 6th" at bounding box center [244, 46] width 61 height 11
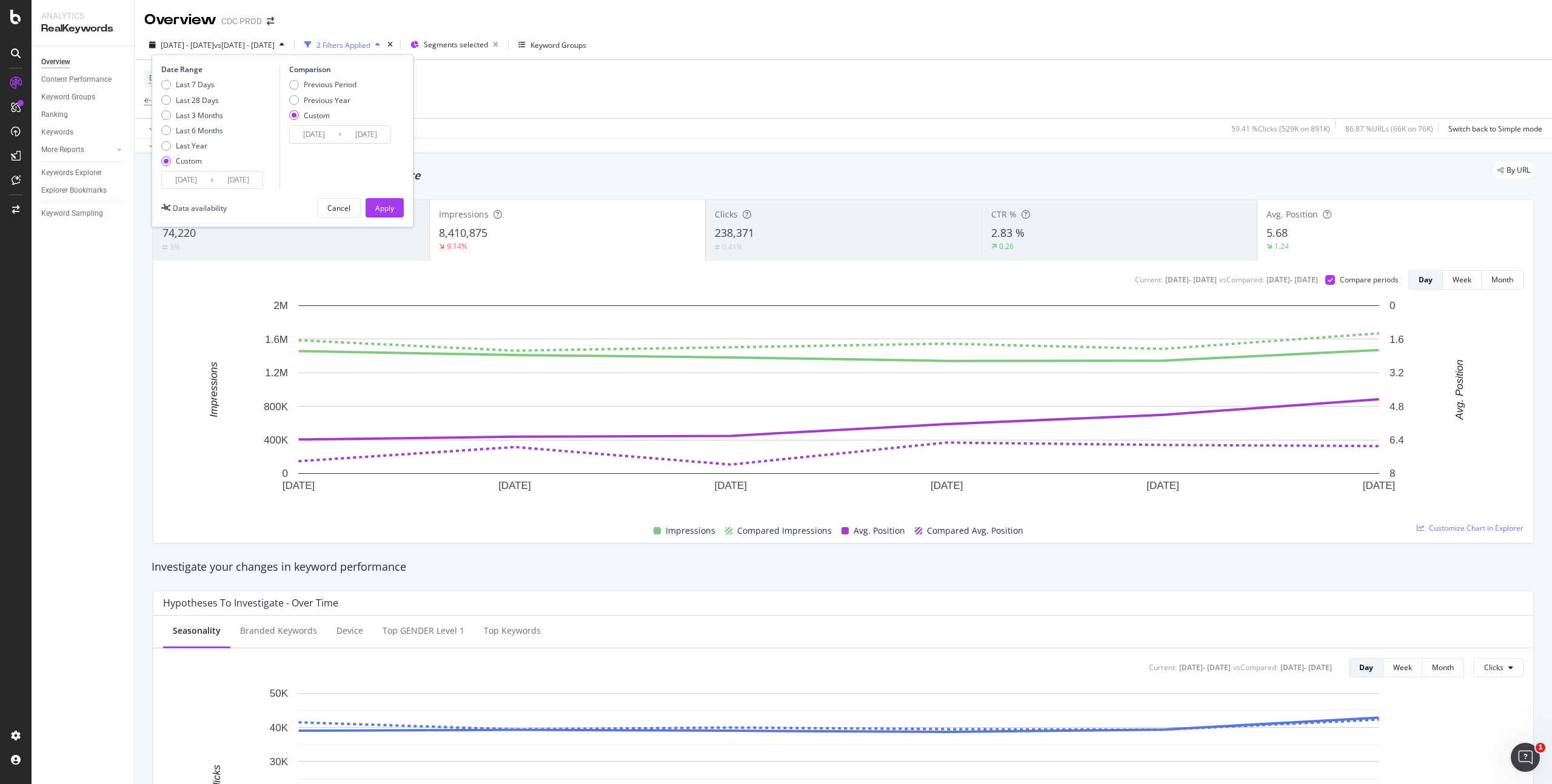
click at [198, 177] on input "2025/09/08" at bounding box center [186, 180] width 49 height 17
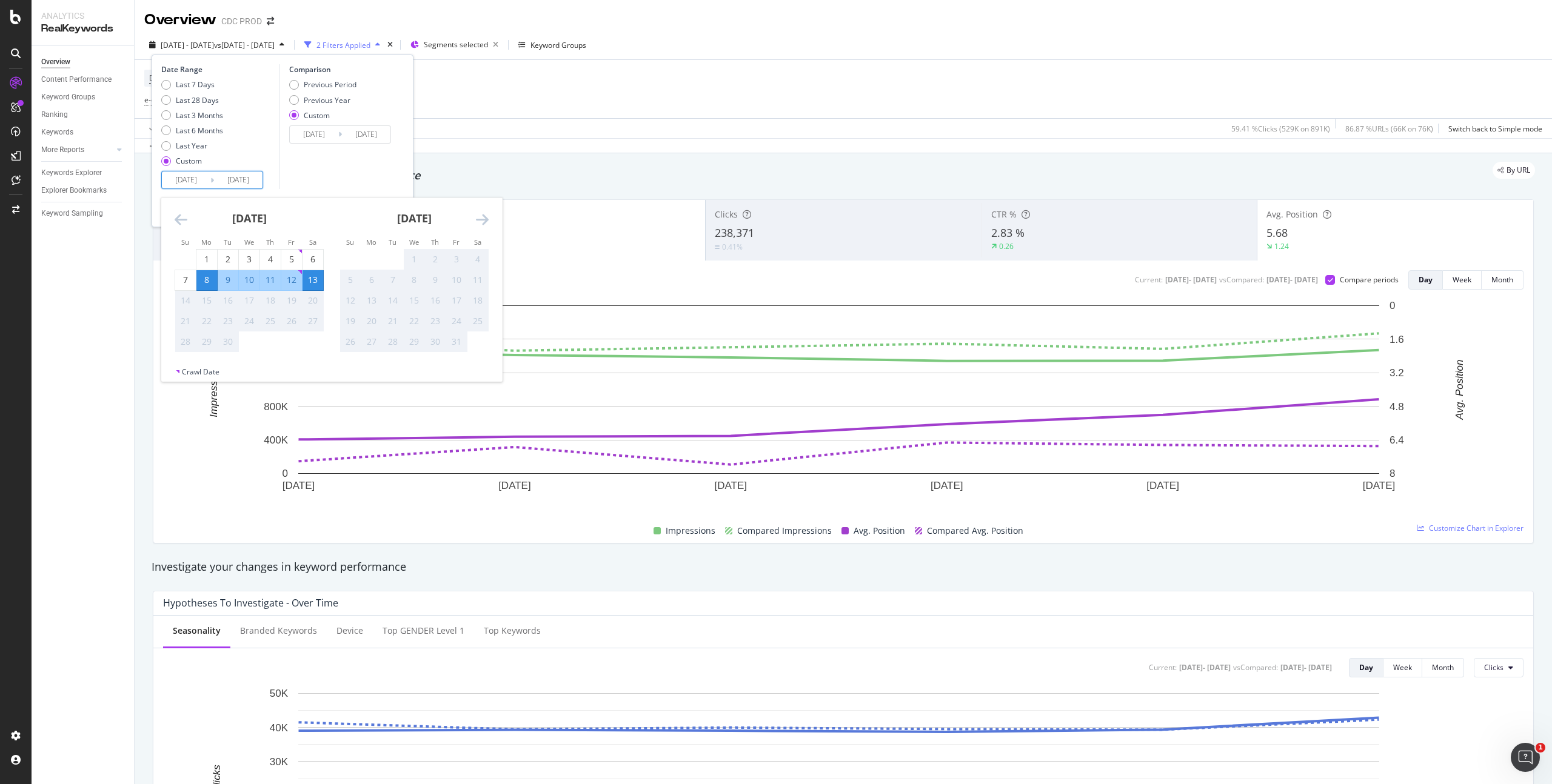
drag, startPoint x: 182, startPoint y: 279, endPoint x: 196, endPoint y: 282, distance: 14.3
click at [183, 279] on div "7" at bounding box center [185, 280] width 21 height 12
type input "2025/09/07"
click at [315, 276] on div "13" at bounding box center [313, 280] width 21 height 12
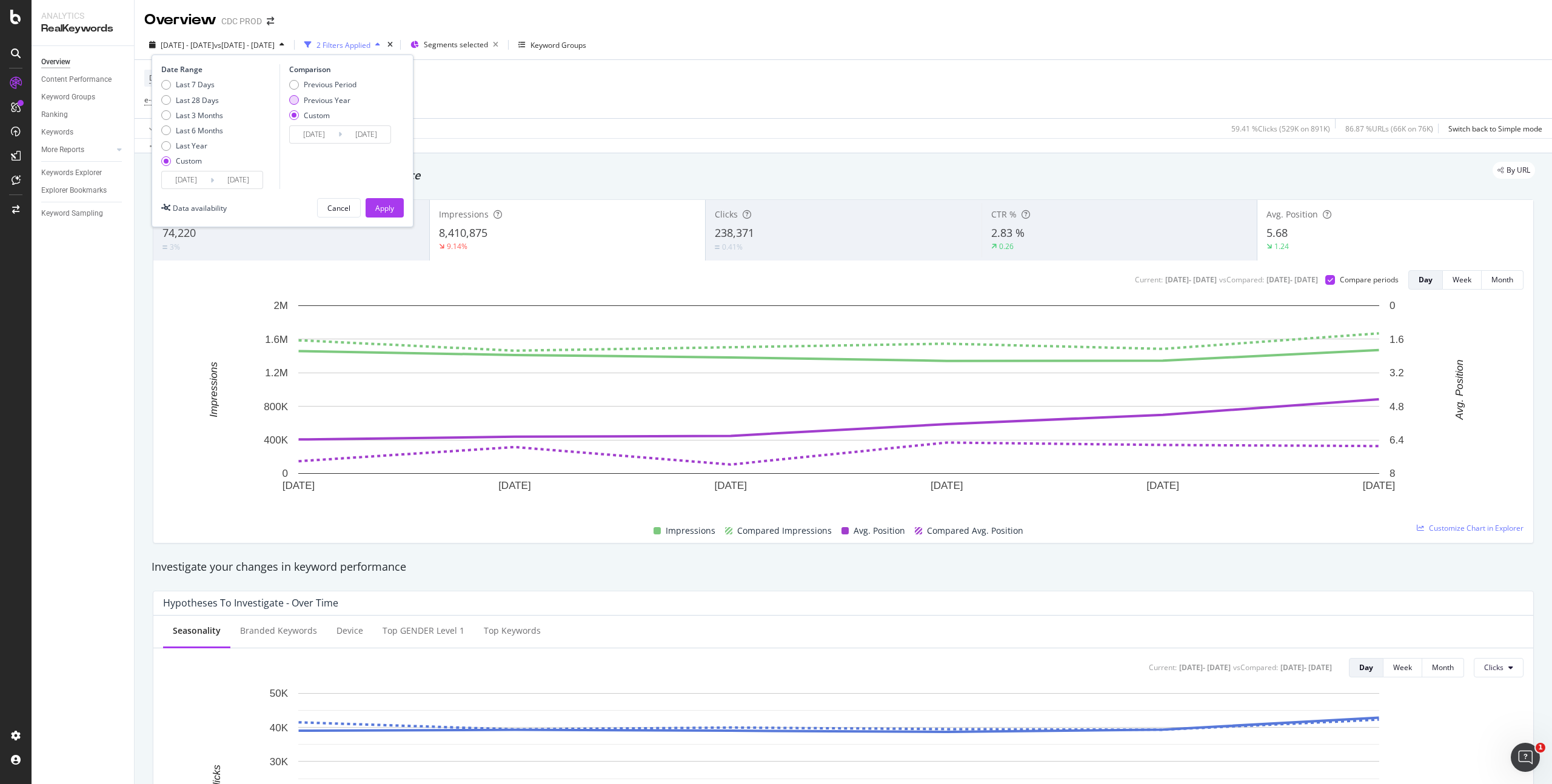
drag, startPoint x: 338, startPoint y: 100, endPoint x: 351, endPoint y: 103, distance: 13.3
click at [339, 100] on div "Previous Year" at bounding box center [326, 100] width 46 height 11
type input "2024/09/08"
type input "2024/09/14"
click at [384, 203] on div "Apply" at bounding box center [384, 208] width 19 height 11
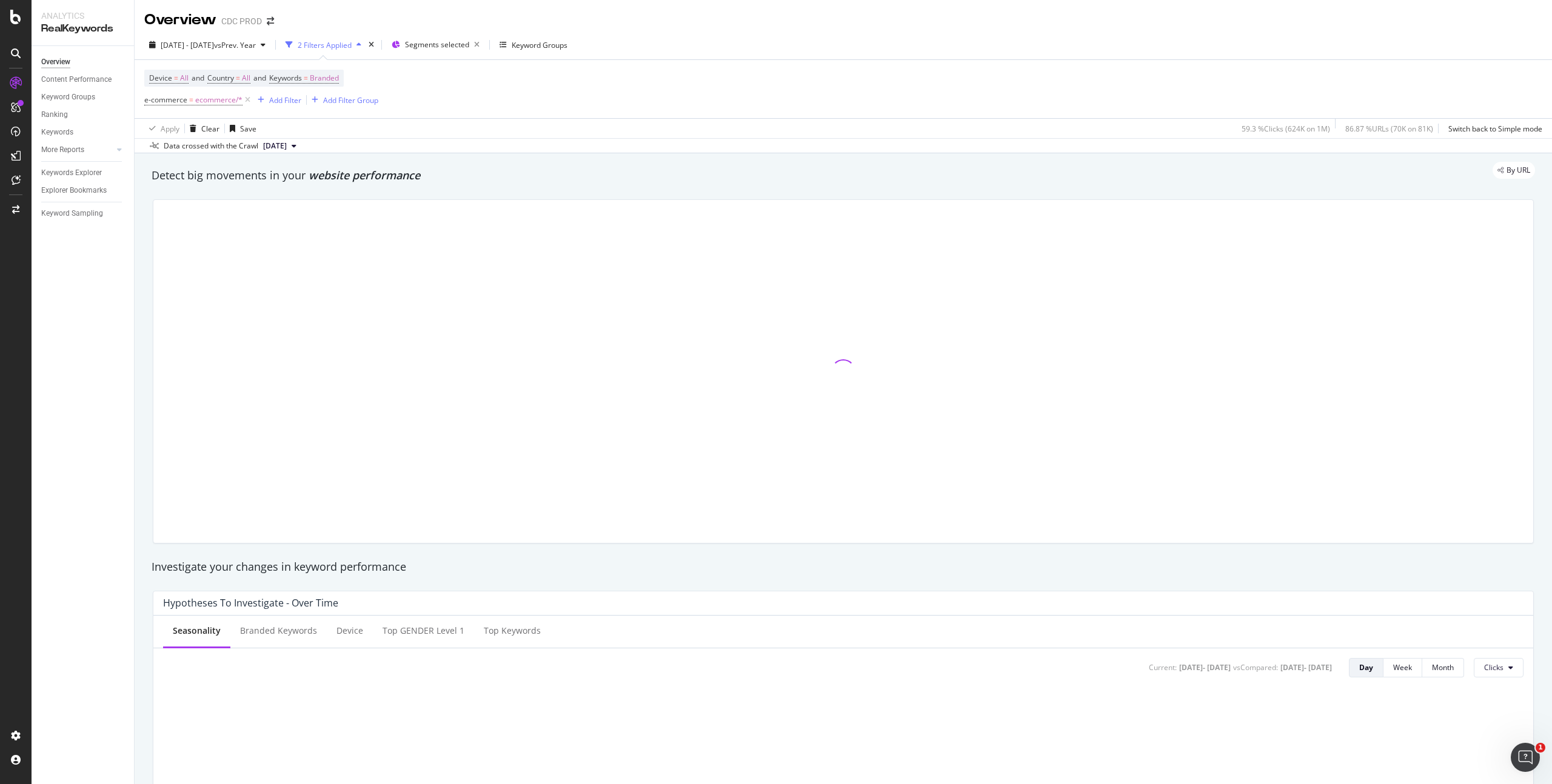
click at [685, 88] on div "Device = All and Country = All and Keywords = Branded e-commerce = ecommerce/* …" at bounding box center [844, 89] width 1398 height 59
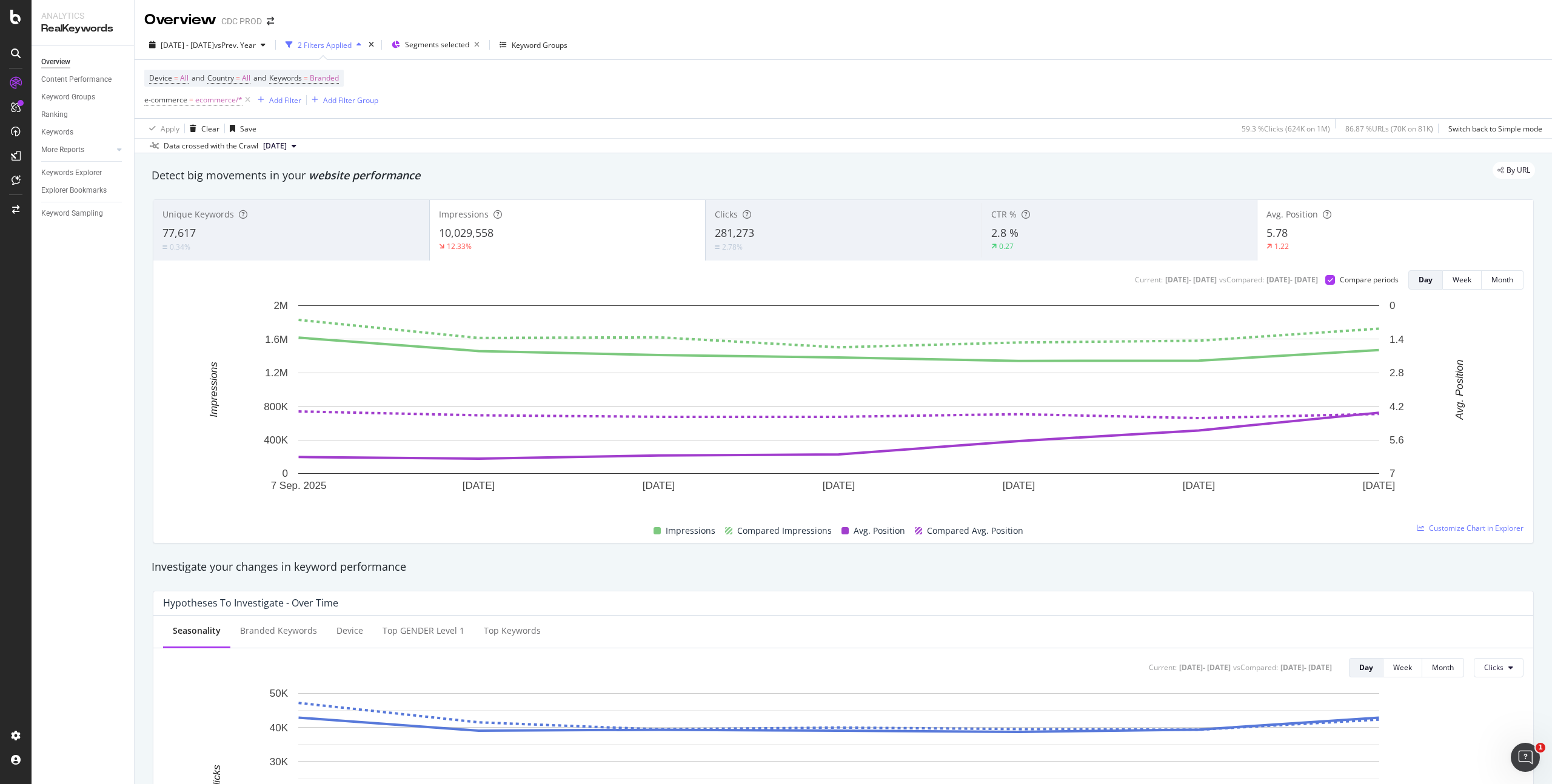
click at [1339, 227] on div "5.78" at bounding box center [1395, 233] width 258 height 16
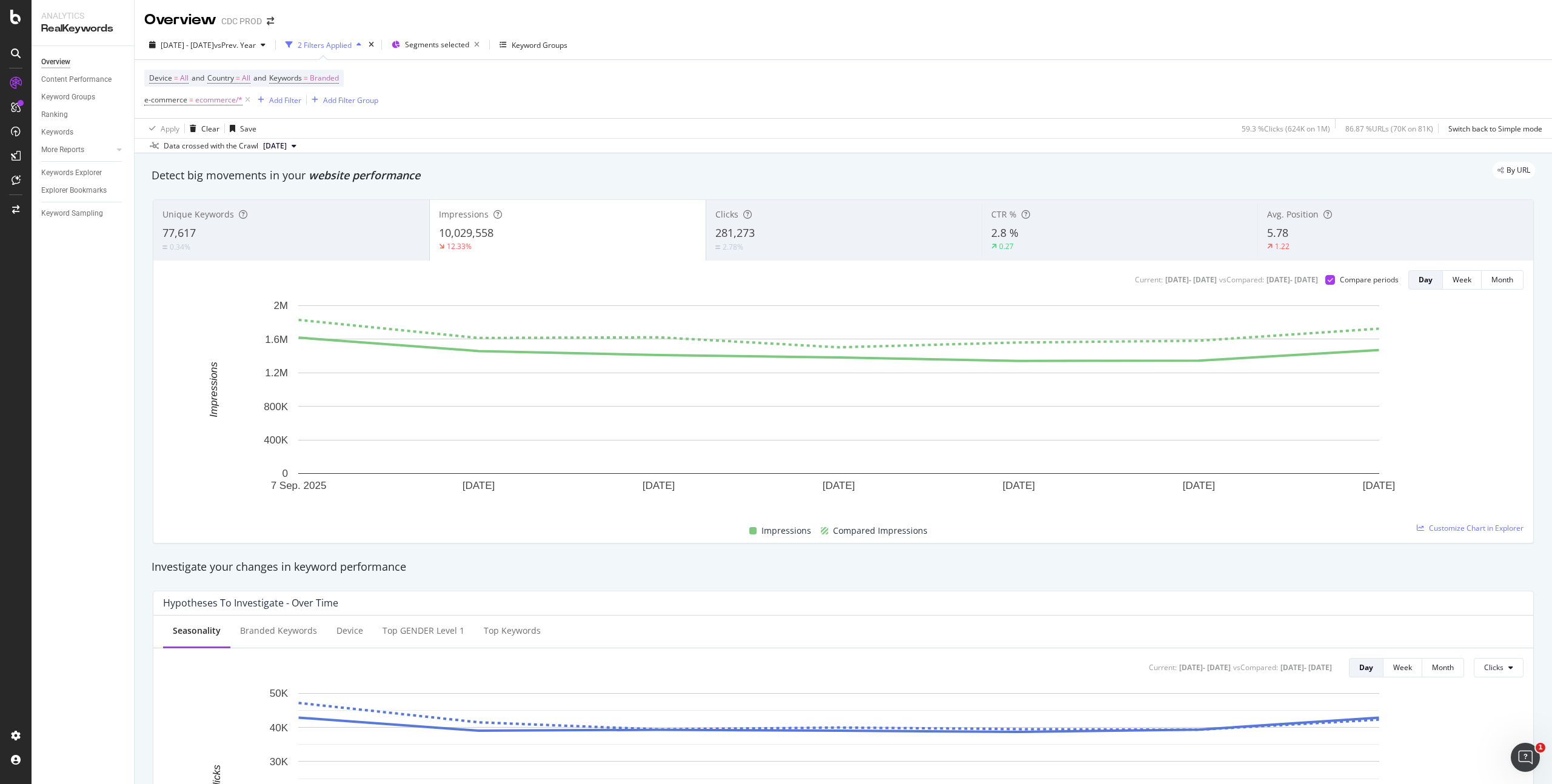
click at [800, 259] on div "Clicks 281,273 2.78%" at bounding box center [844, 230] width 276 height 61
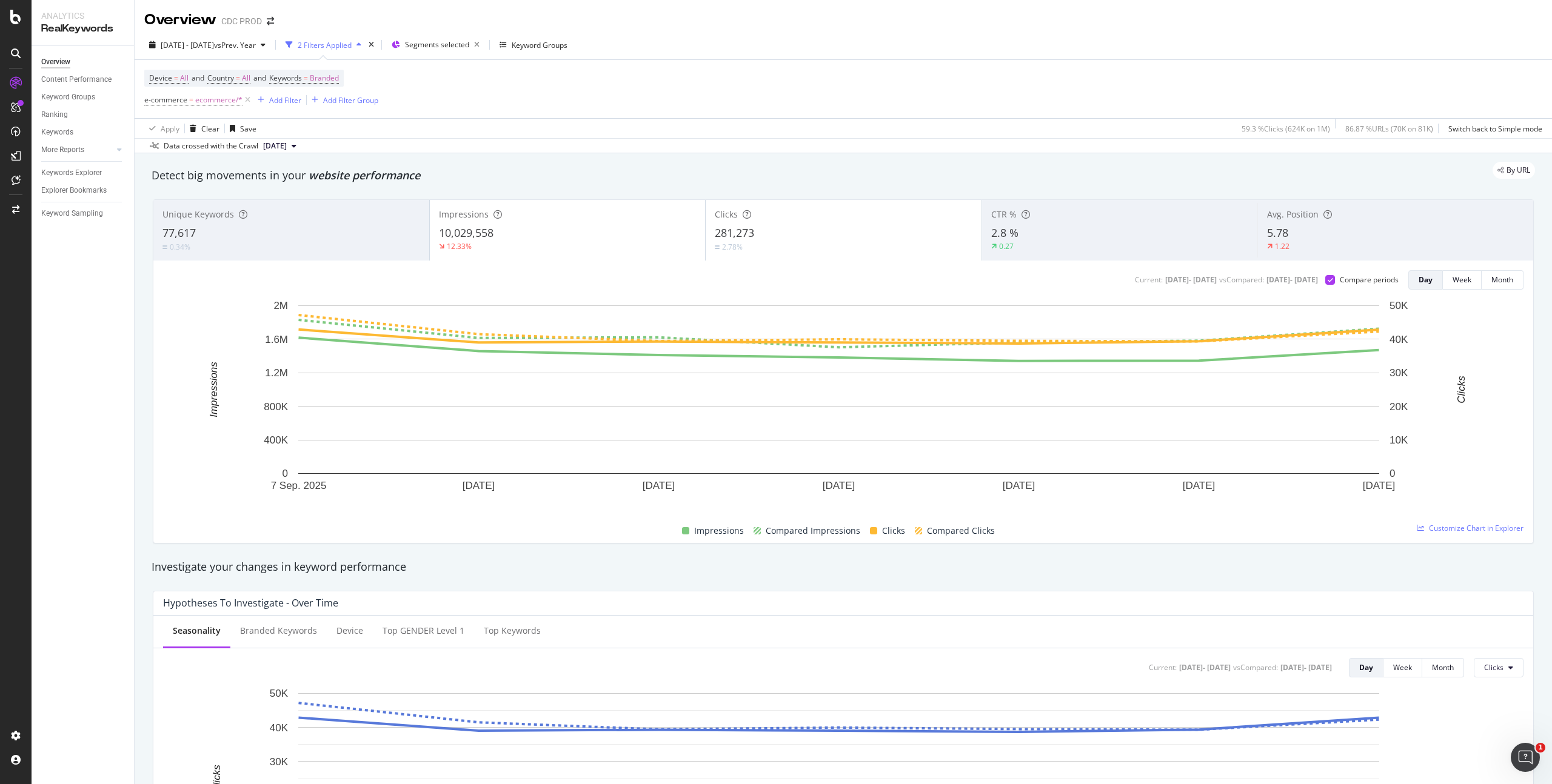
click at [635, 259] on div "Impressions 10,029,558 12.33%" at bounding box center [567, 230] width 276 height 61
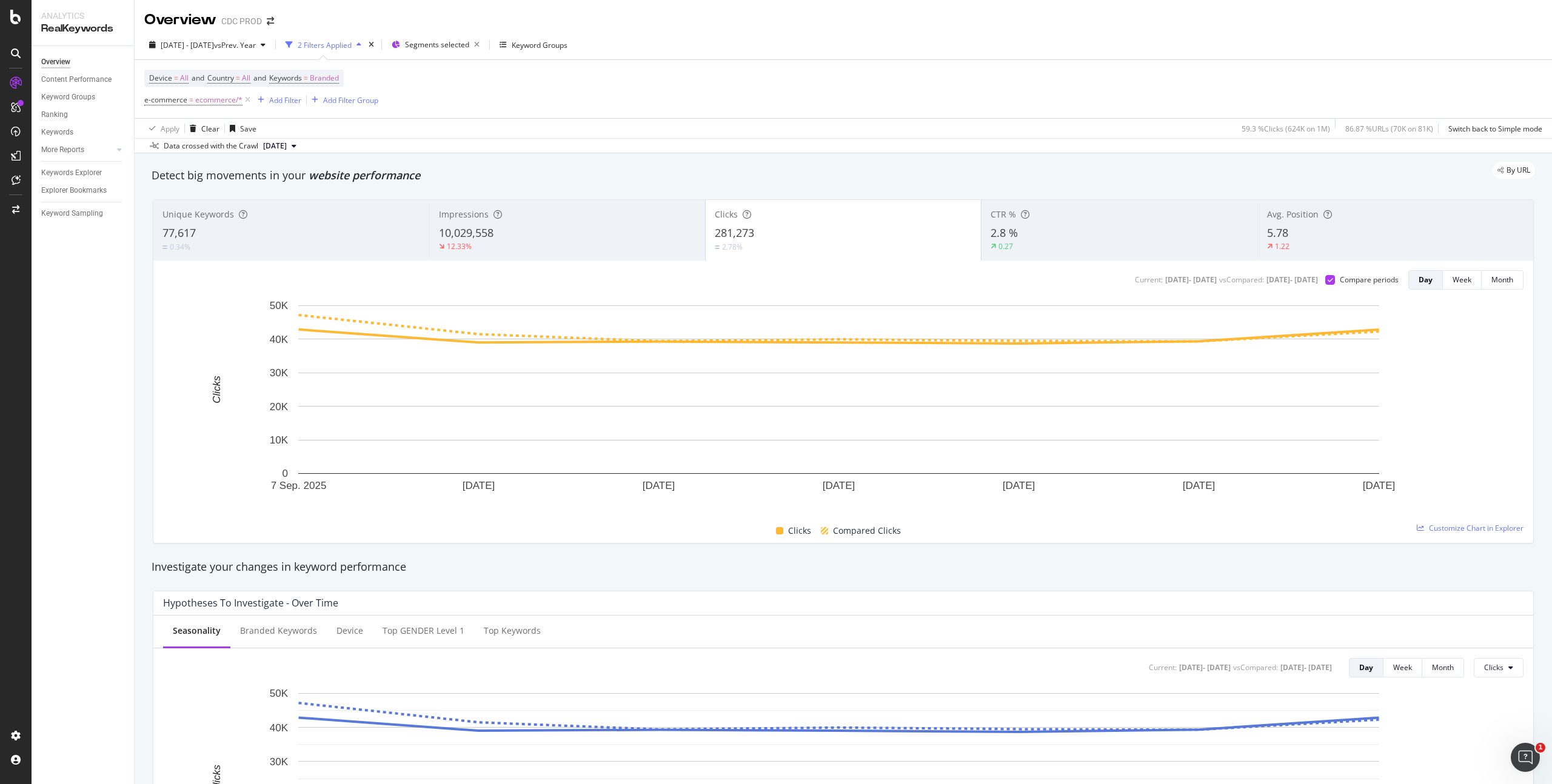
click at [575, 237] on div "10,029,558" at bounding box center [568, 233] width 257 height 16
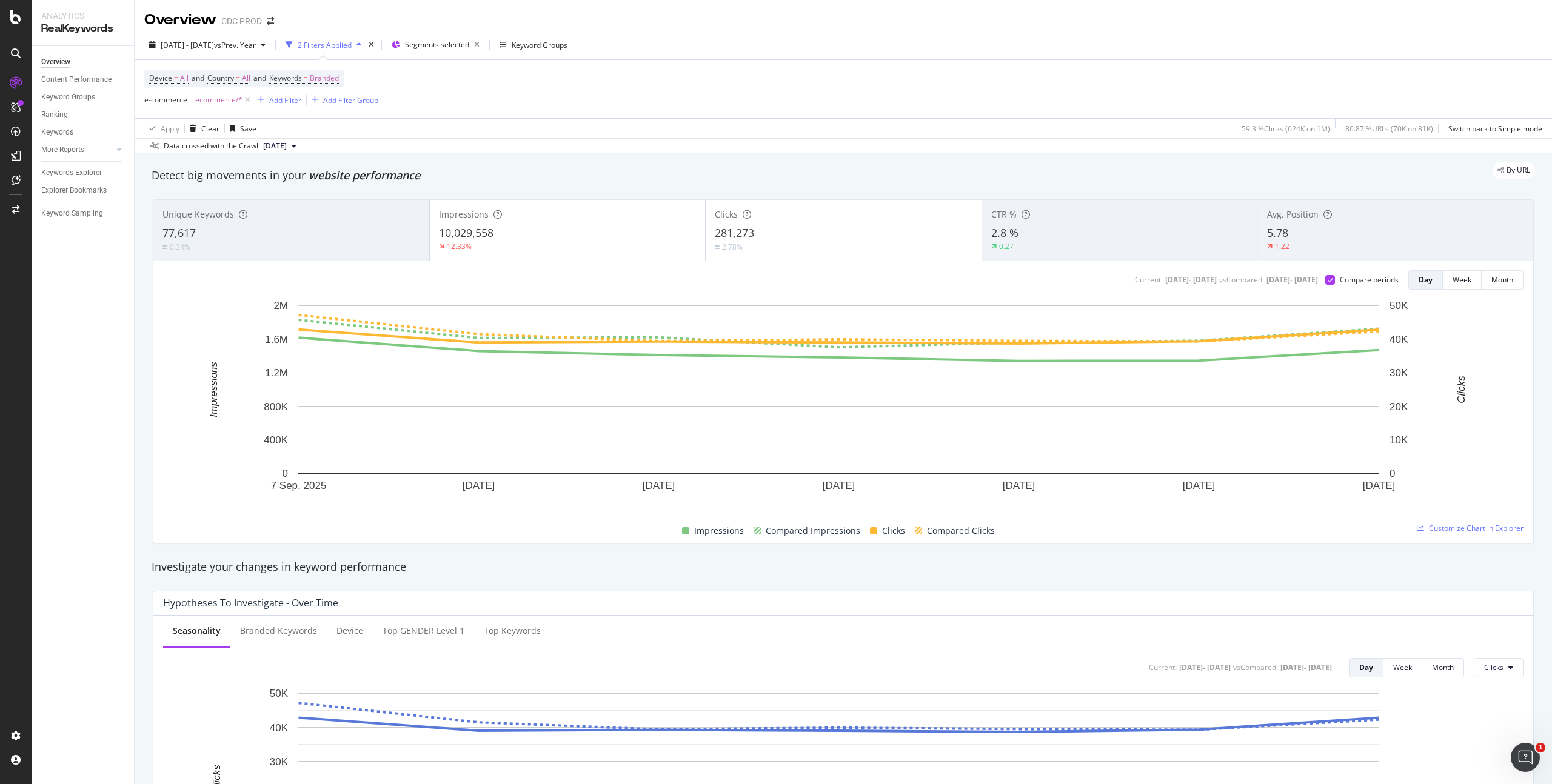
click at [793, 236] on div "281,273" at bounding box center [844, 233] width 258 height 16
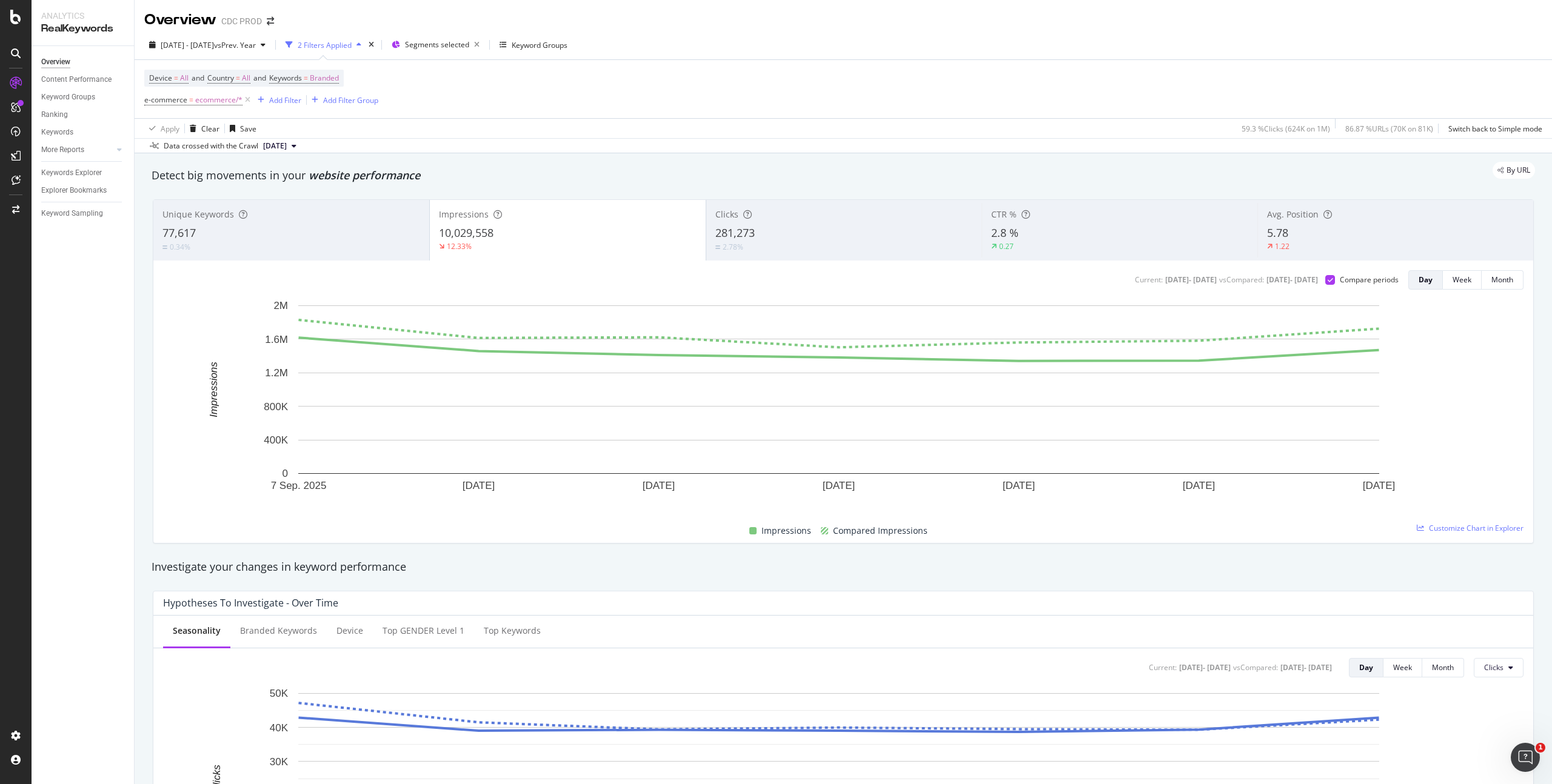
click at [806, 233] on div "281,273" at bounding box center [844, 233] width 258 height 16
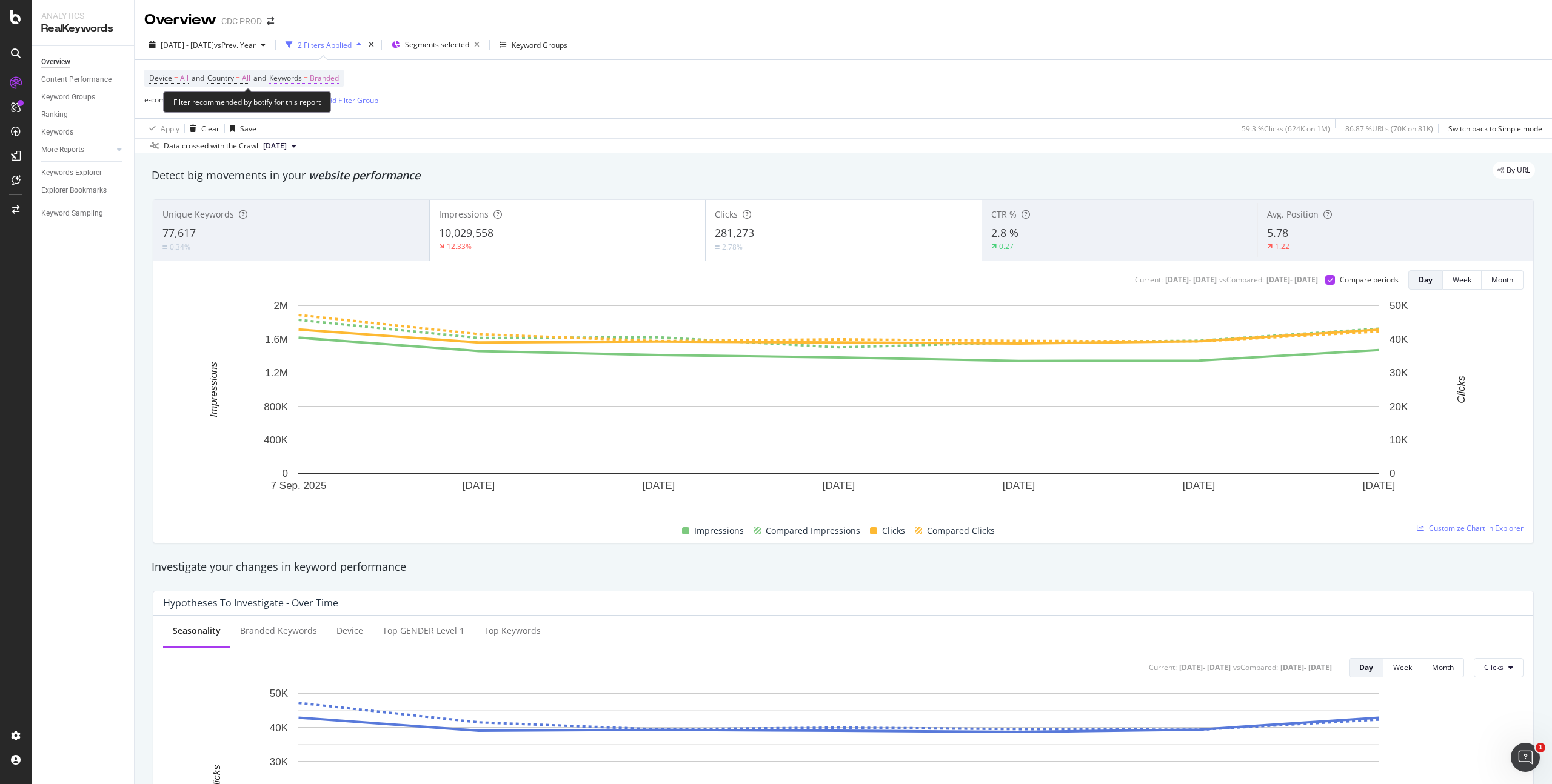
click at [339, 78] on span "Branded" at bounding box center [324, 78] width 29 height 17
click at [305, 109] on span "Branded" at bounding box center [303, 106] width 29 height 11
click at [324, 215] on span "All" at bounding box center [359, 221] width 124 height 11
click at [408, 132] on div "Apply" at bounding box center [411, 132] width 19 height 11
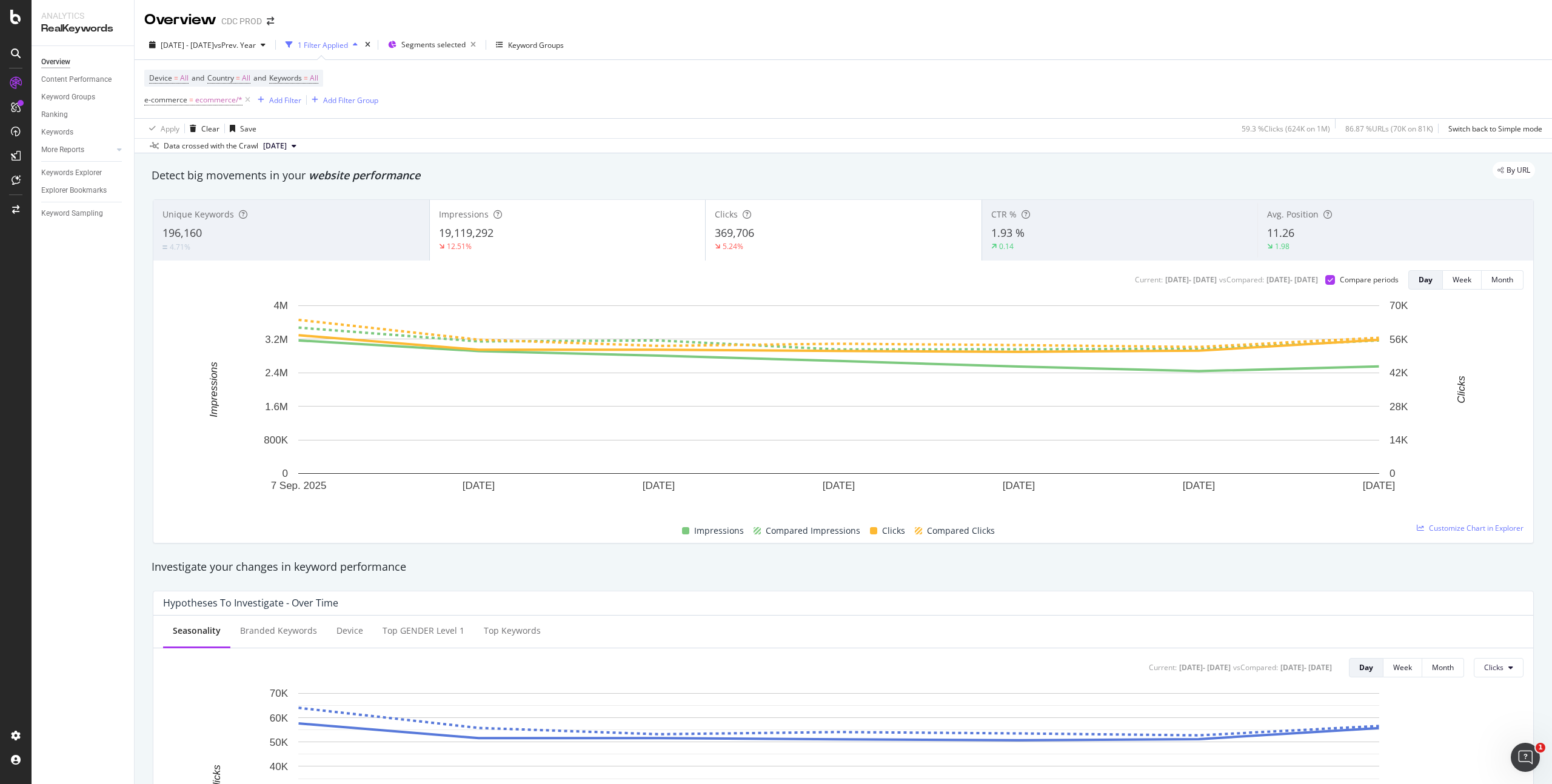
click at [680, 94] on div "Device = All and Country = All and Keywords = All e-commerce = ecommerce/* Add …" at bounding box center [844, 89] width 1398 height 59
click at [807, 241] on div "5.24%" at bounding box center [844, 246] width 258 height 11
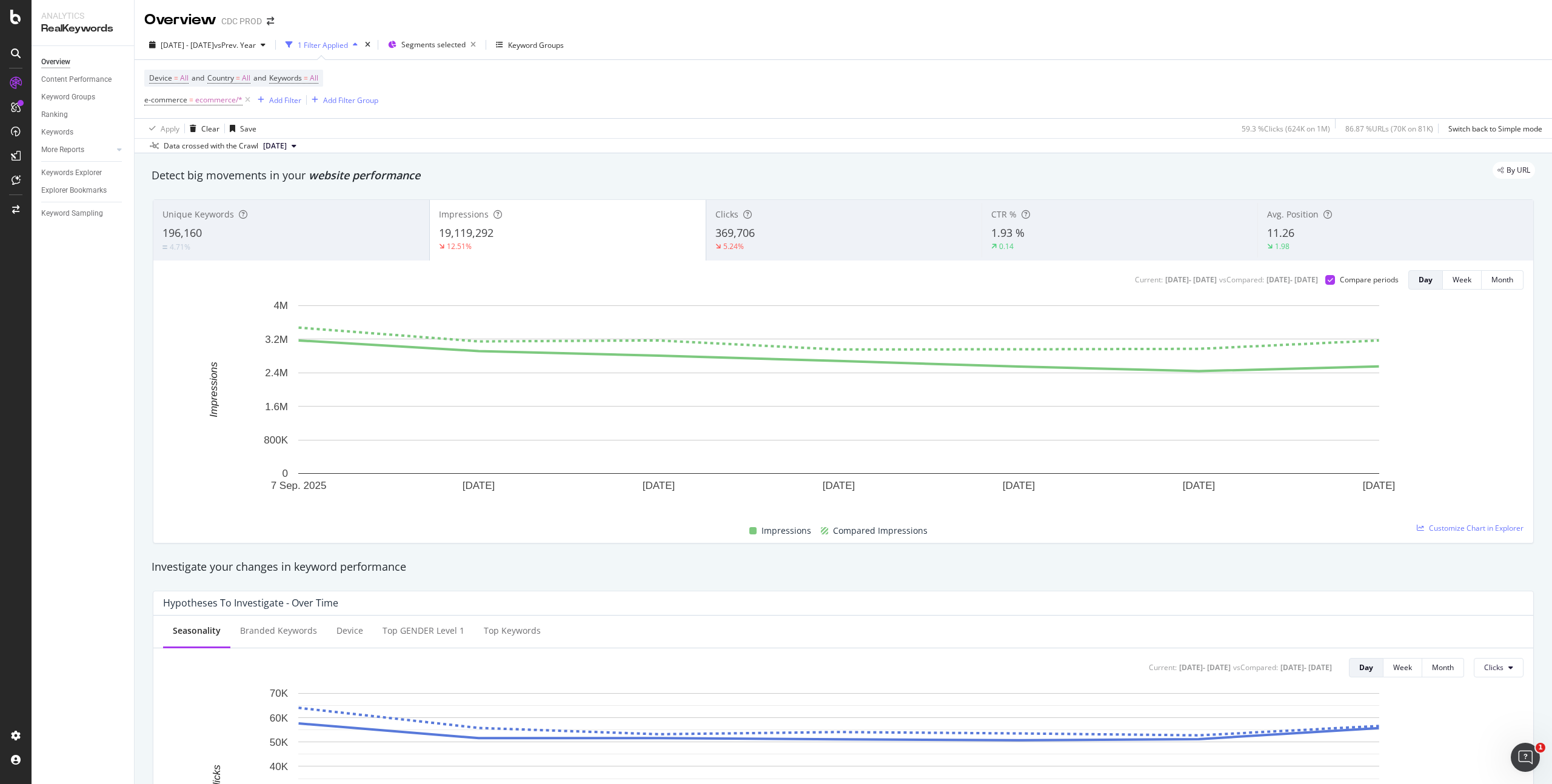
click at [803, 227] on div "369,706" at bounding box center [844, 233] width 258 height 16
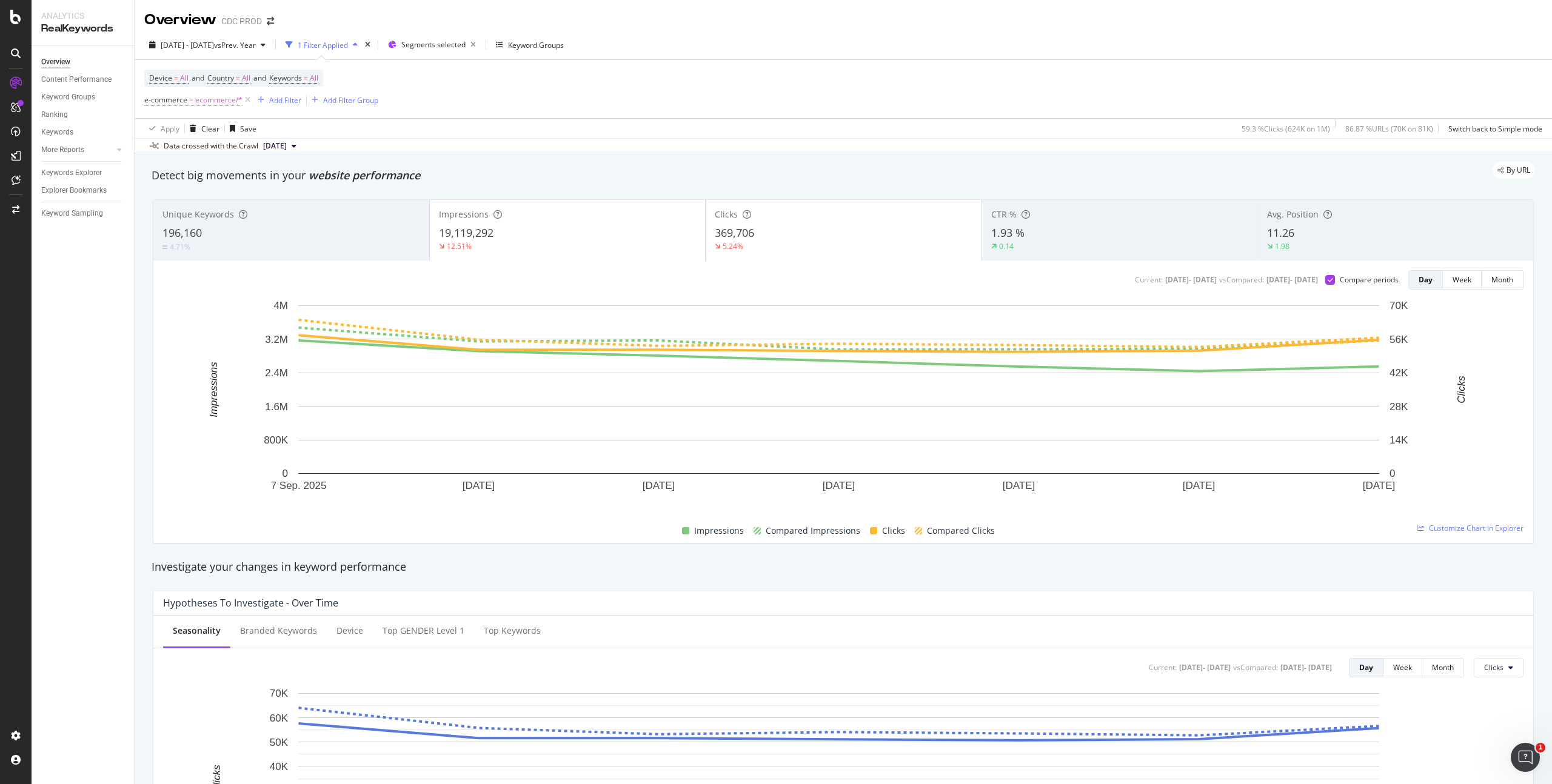
click at [598, 240] on div "19,119,292" at bounding box center [568, 233] width 258 height 16
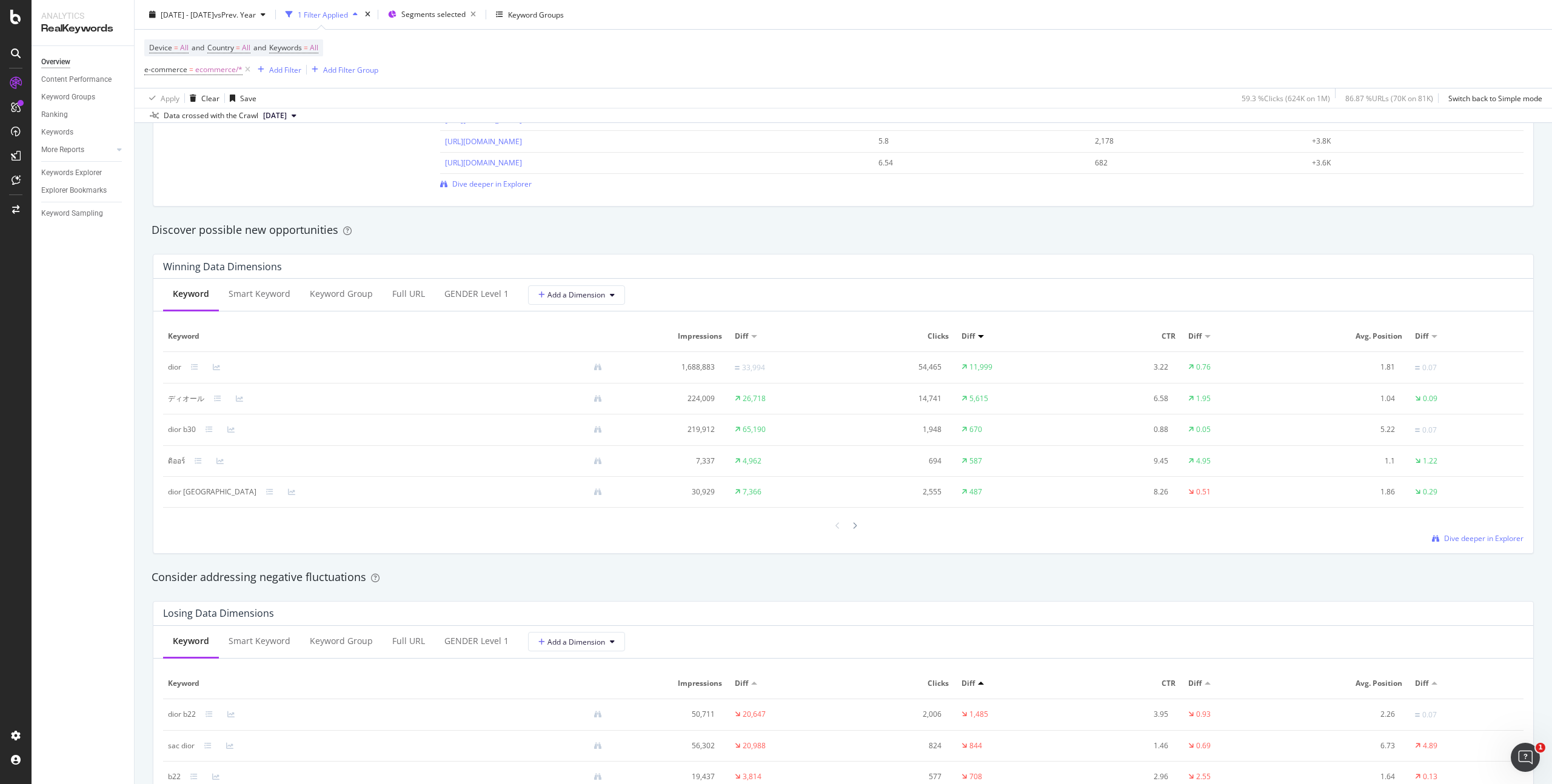
scroll to position [1060, 0]
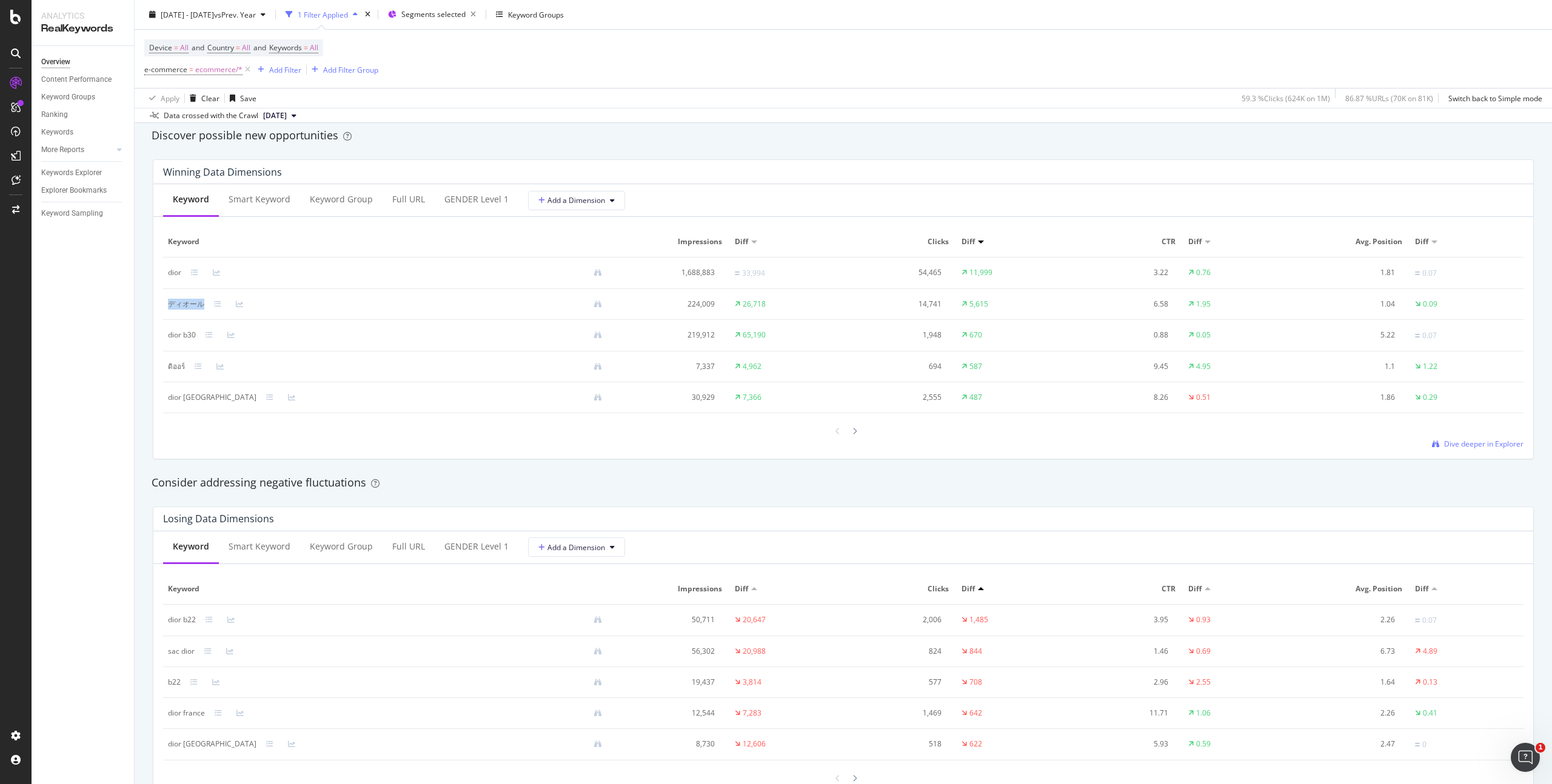
drag, startPoint x: 205, startPoint y: 303, endPoint x: 166, endPoint y: 306, distance: 39.1
click at [166, 306] on td "ディオール" at bounding box center [390, 304] width 453 height 31
copy div "ディオール"
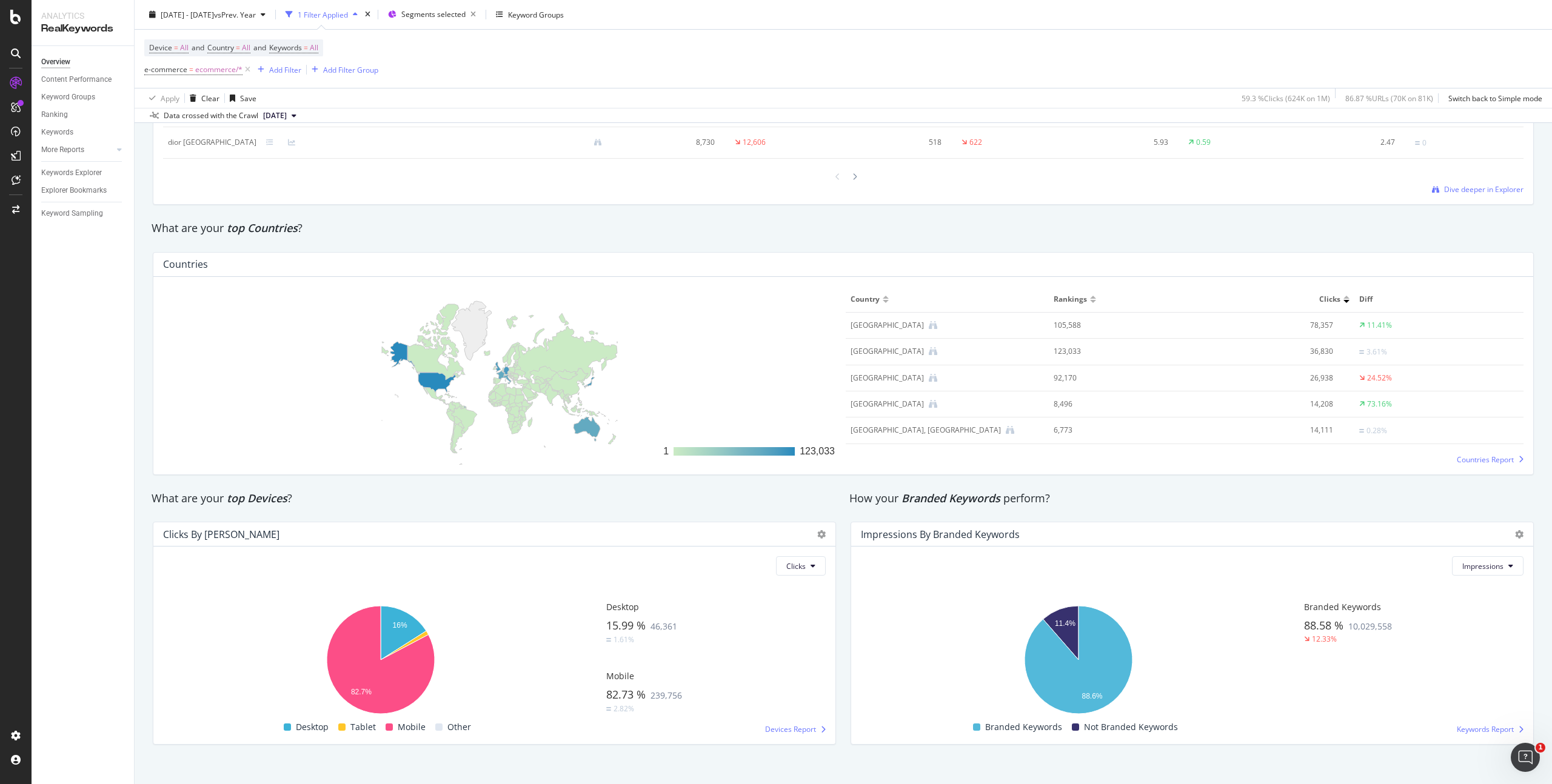
scroll to position [1658, 0]
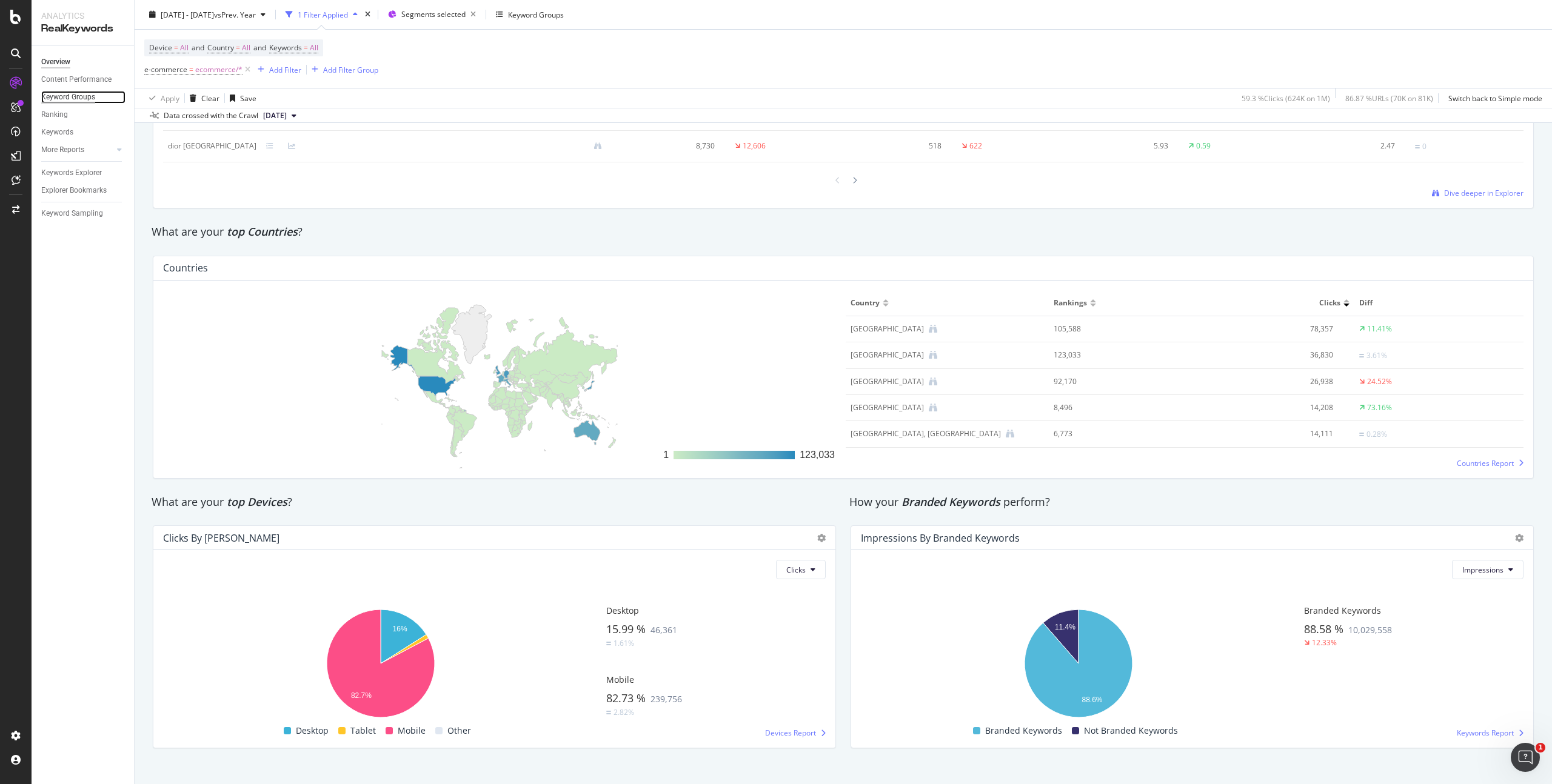
click at [79, 97] on div "Keyword Groups" at bounding box center [68, 97] width 54 height 13
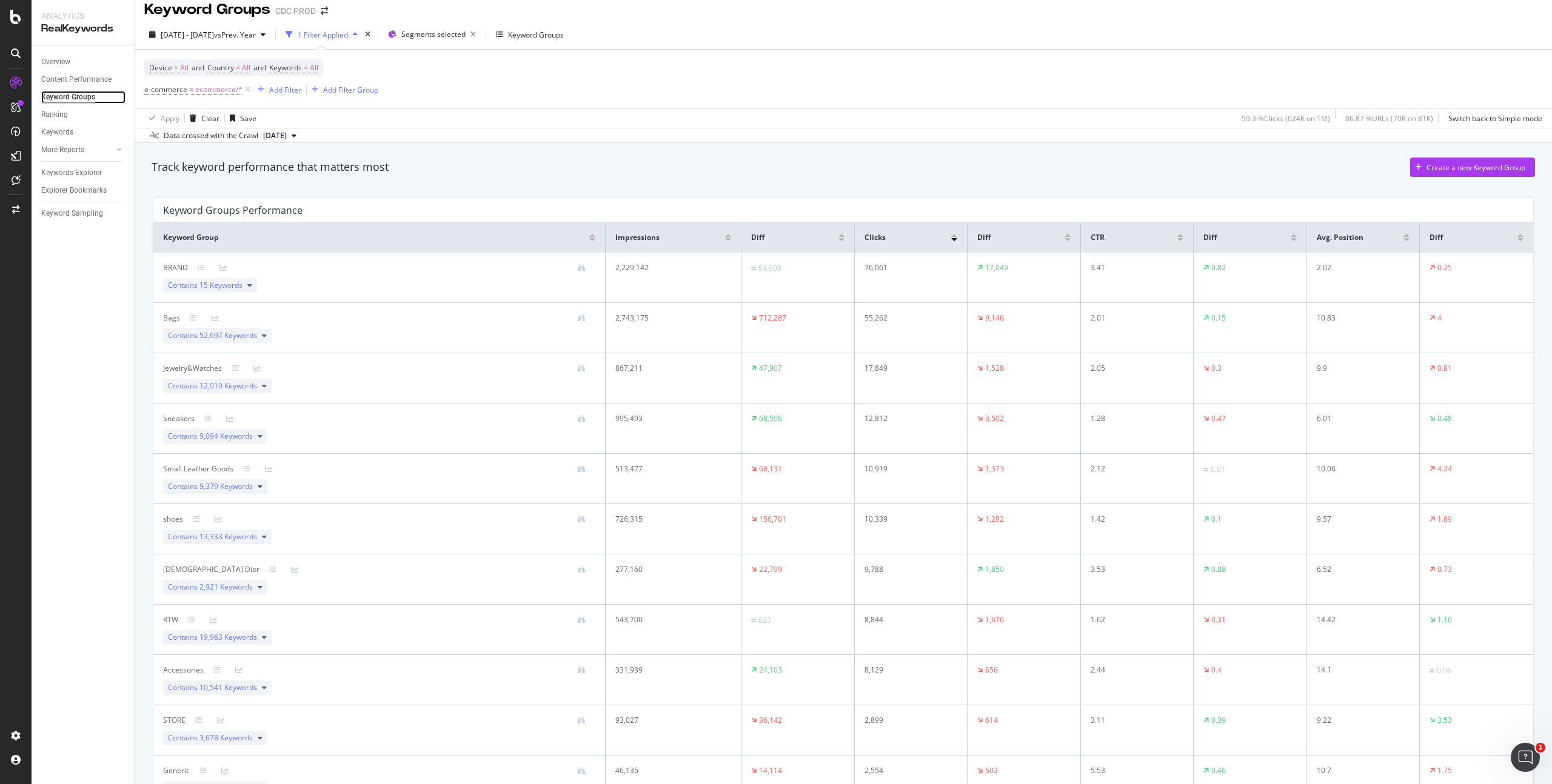
scroll to position [8, 0]
click at [318, 69] on span "All" at bounding box center [313, 71] width 8 height 17
click at [306, 100] on icon "button" at bounding box center [304, 100] width 5 height 8
click at [336, 141] on span "Branded" at bounding box center [359, 146] width 124 height 11
click at [417, 127] on div "Apply" at bounding box center [411, 125] width 19 height 11
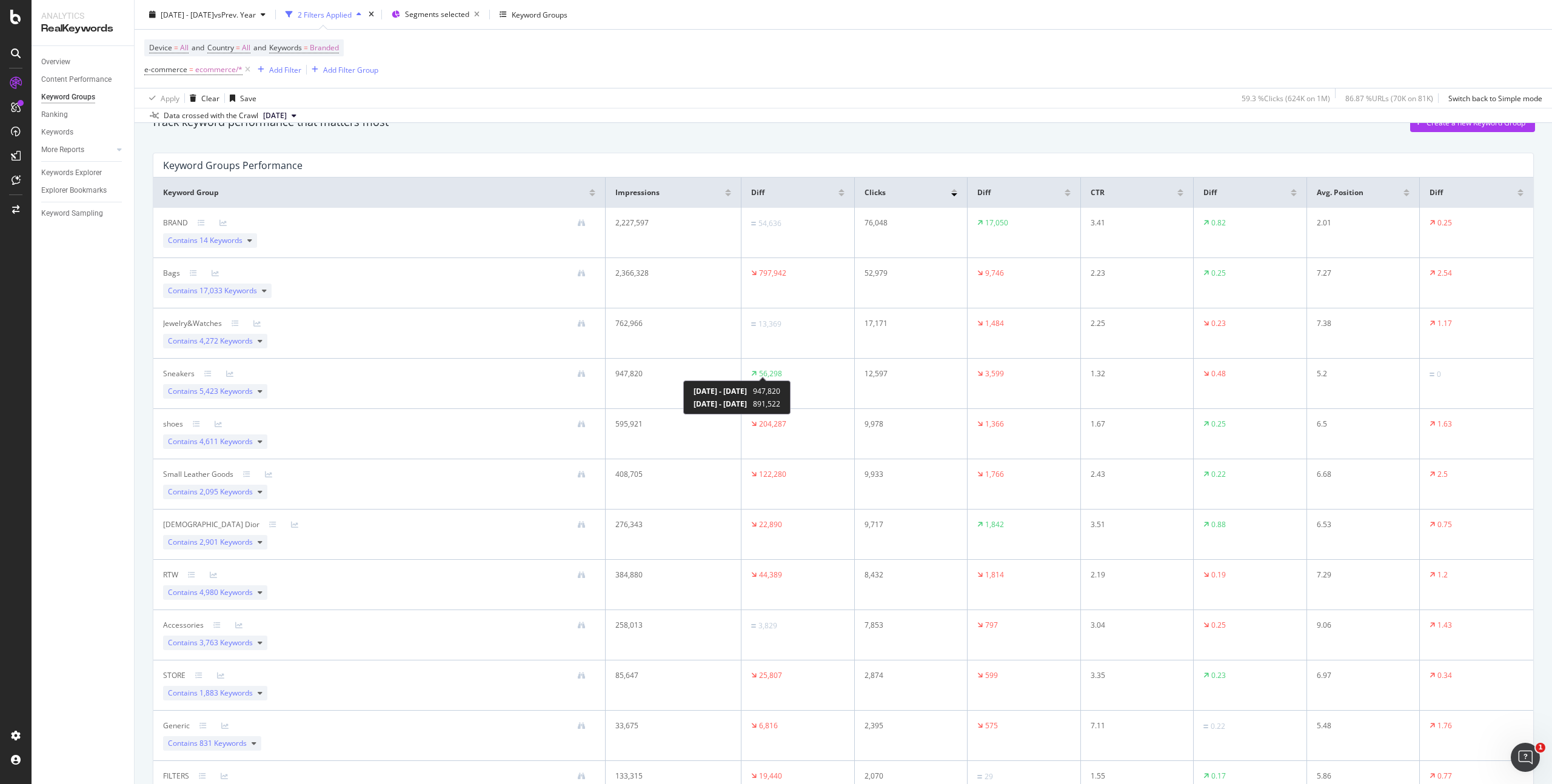
scroll to position [59, 0]
click at [57, 59] on div "Overview" at bounding box center [56, 62] width 29 height 13
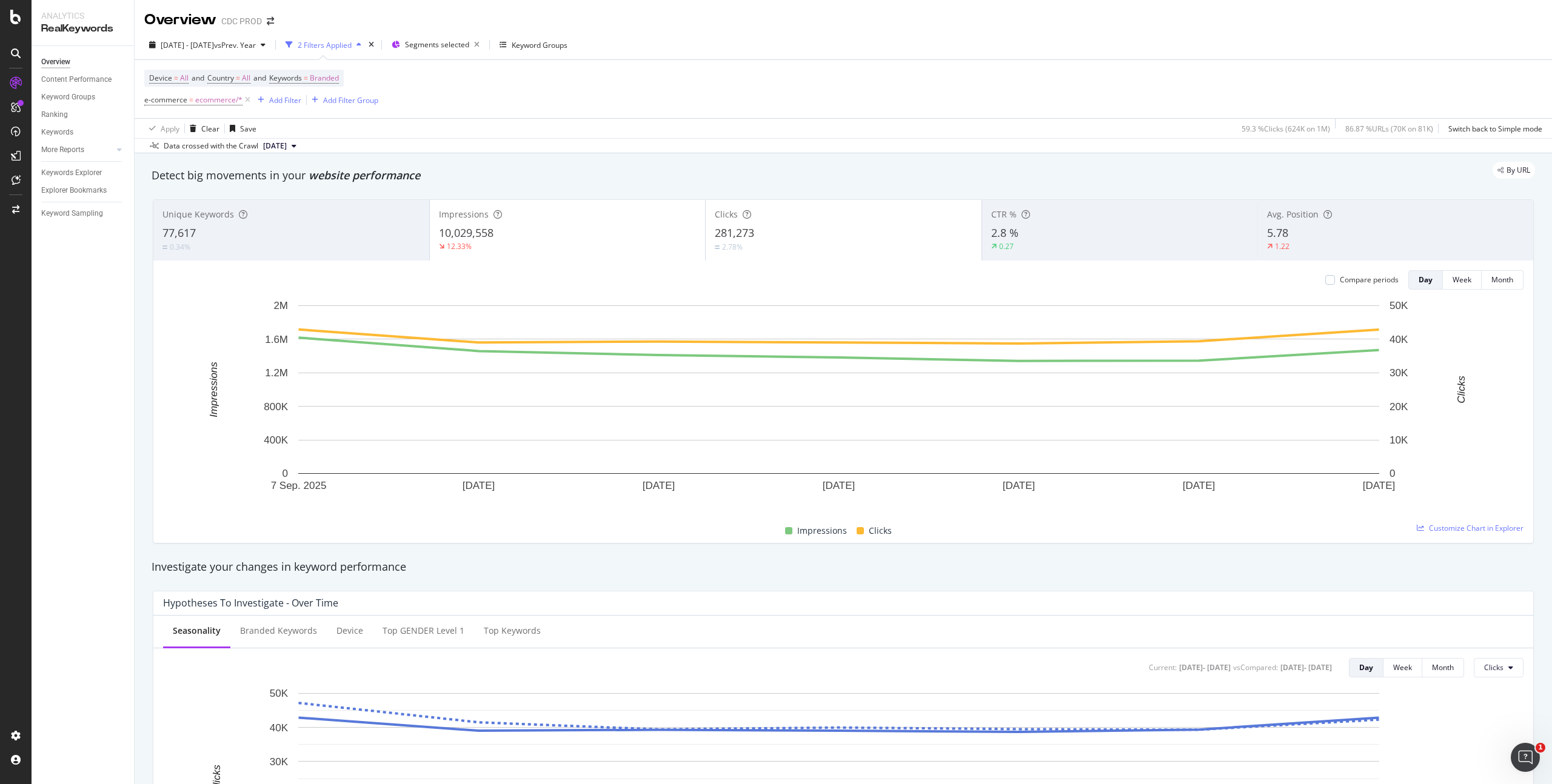
click at [487, 78] on div "Device = All and Country = All and Keywords = Branded e-commerce = ecommerce/* …" at bounding box center [844, 89] width 1398 height 59
click at [283, 99] on div "Add Filter" at bounding box center [285, 100] width 32 height 11
type input "group"
click at [348, 183] on span "Groups" at bounding box center [341, 184] width 26 height 11
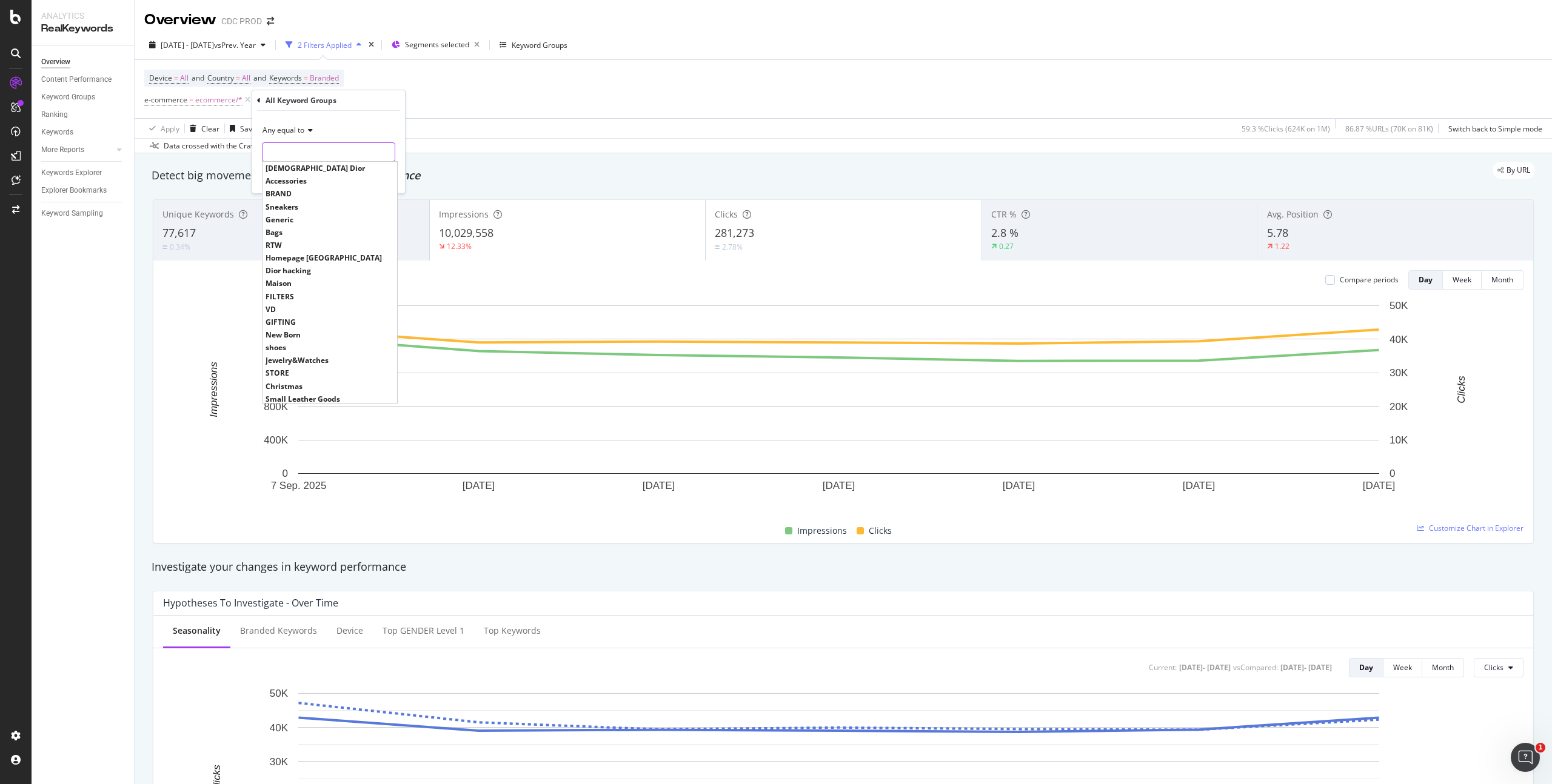
click at [294, 146] on input "text" at bounding box center [329, 152] width 132 height 20
click at [287, 204] on span "Sneakers" at bounding box center [329, 205] width 129 height 11
type input "Sneakers"
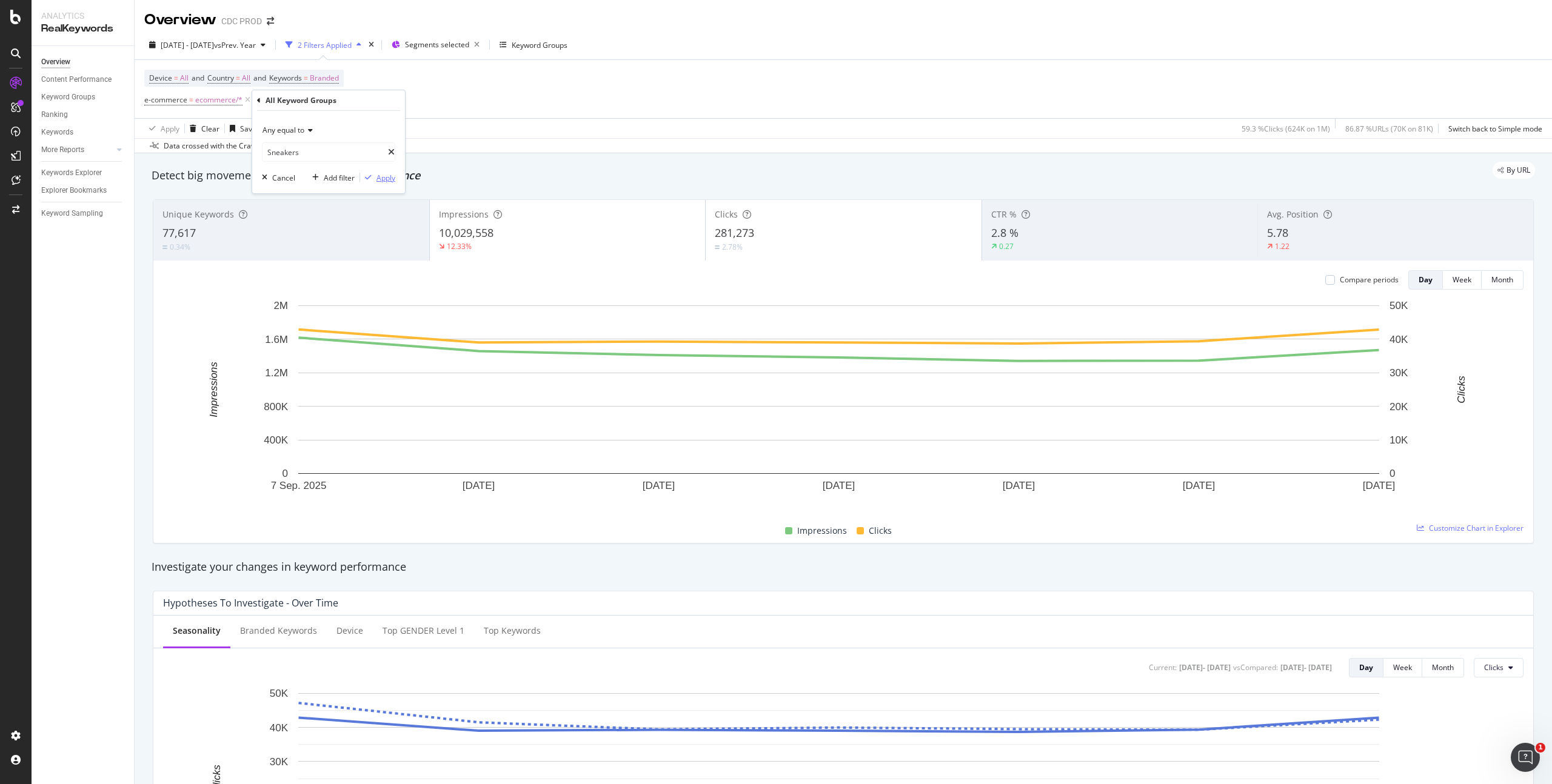
click at [387, 175] on div "Apply" at bounding box center [386, 178] width 19 height 11
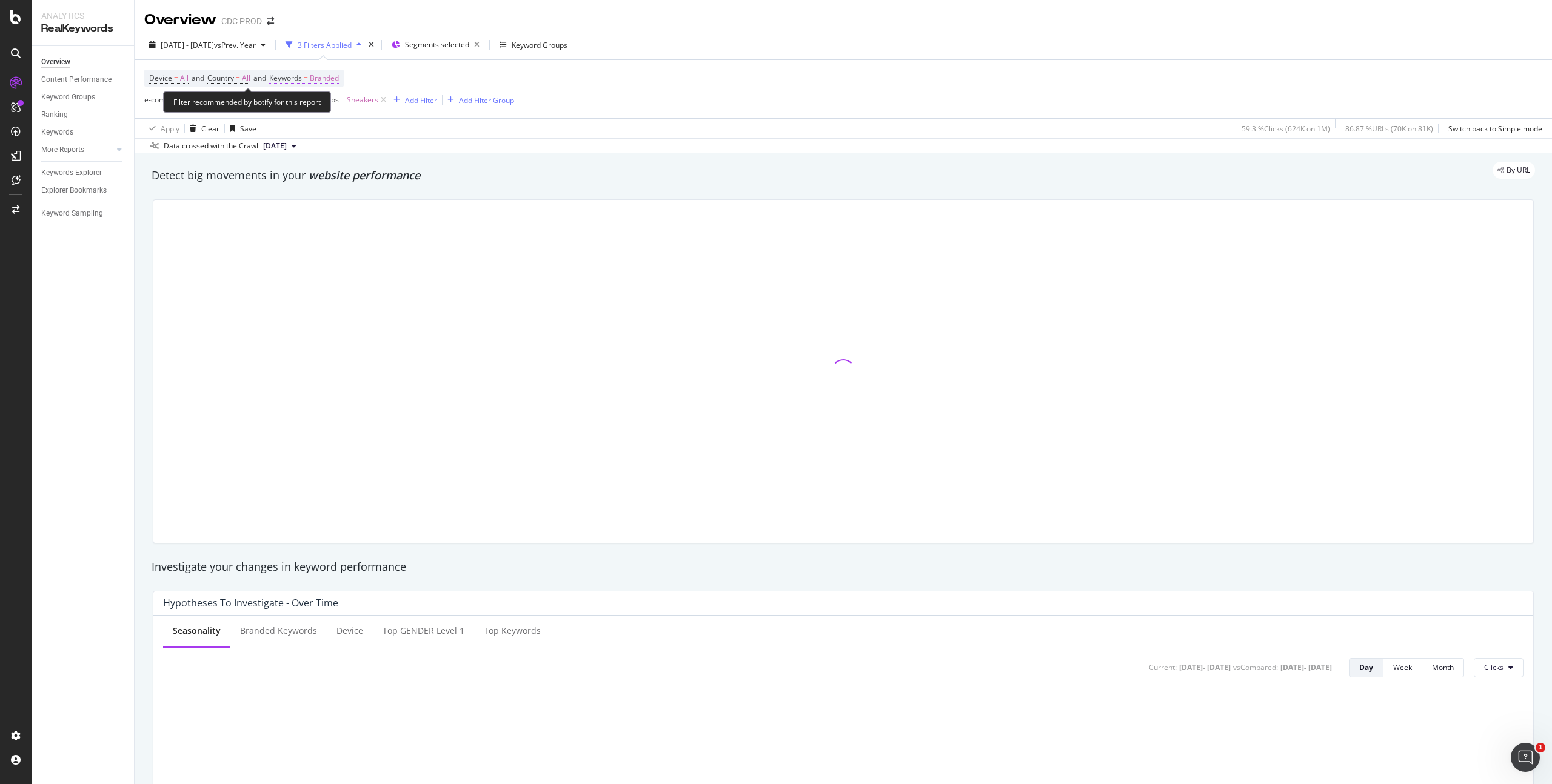
click at [337, 73] on span "Branded" at bounding box center [324, 78] width 29 height 17
click at [320, 103] on div "button" at bounding box center [324, 106] width 14 height 8
drag, startPoint x: 318, startPoint y: 198, endPoint x: 363, endPoint y: 179, distance: 48.8
click at [319, 215] on span "All" at bounding box center [359, 221] width 124 height 11
click at [409, 132] on div "Apply" at bounding box center [411, 132] width 19 height 11
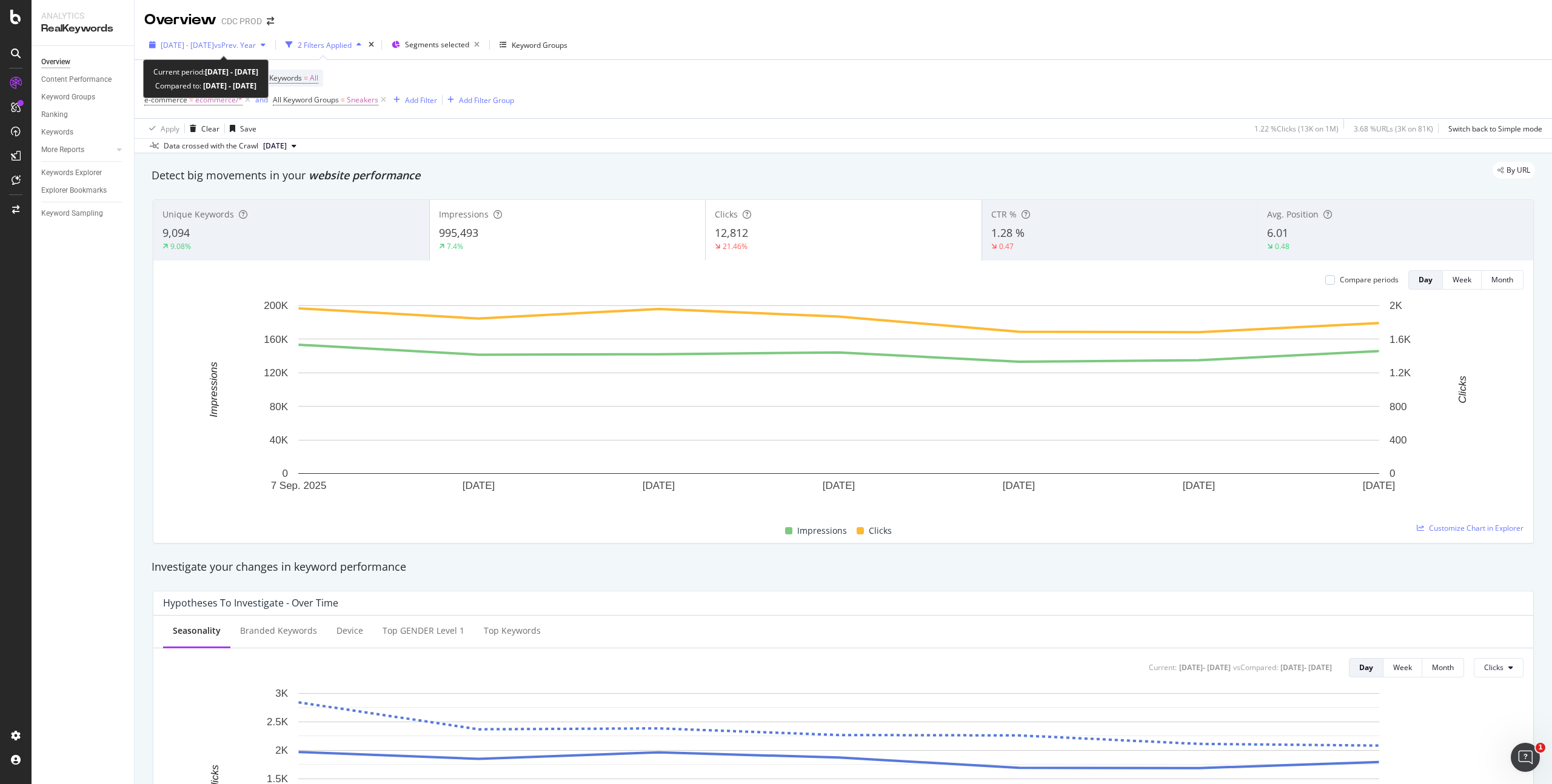
click at [214, 41] on span "[DATE] - [DATE]" at bounding box center [187, 46] width 53 height 11
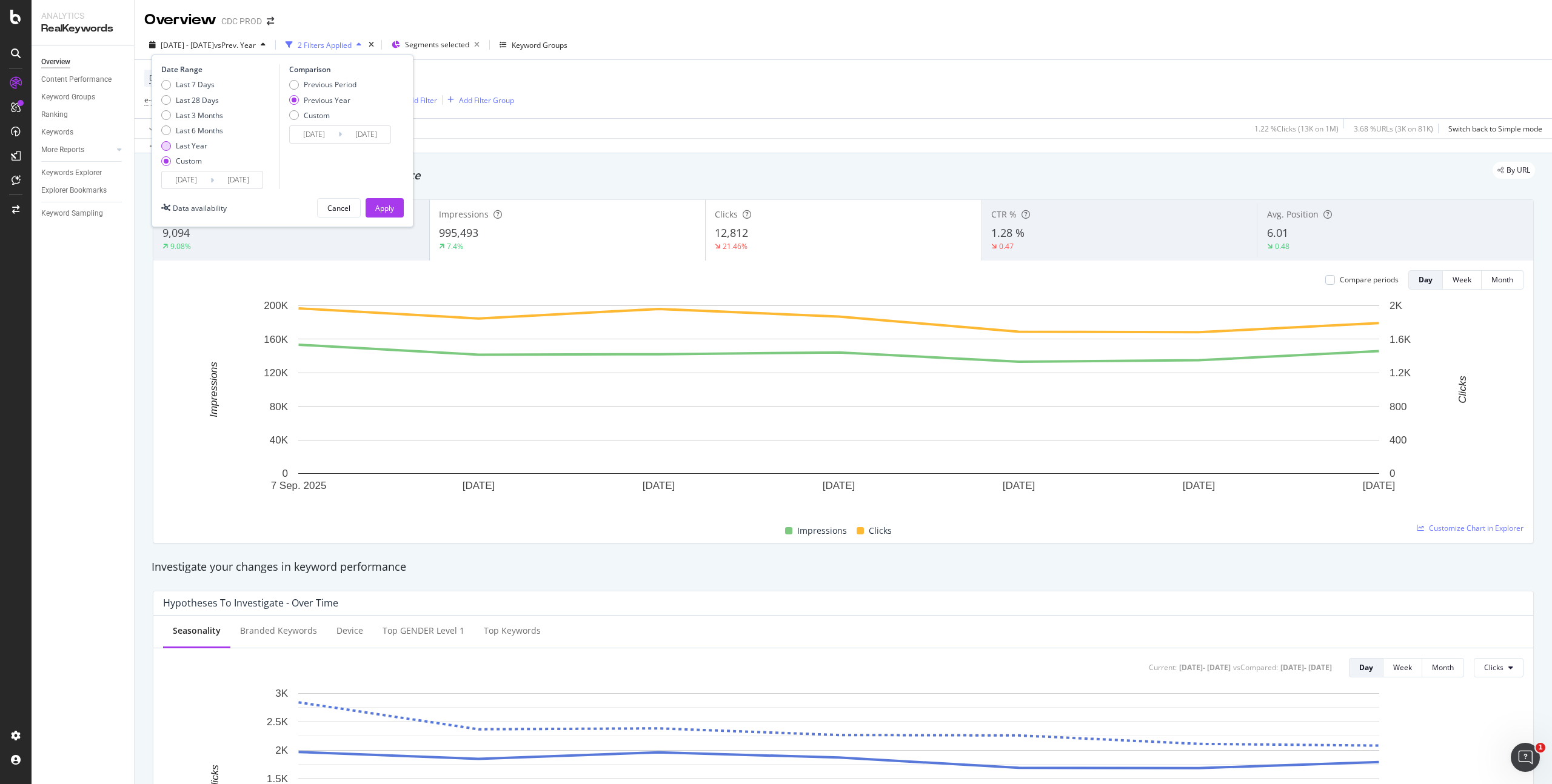
click at [199, 144] on div "Last Year" at bounding box center [191, 146] width 31 height 11
type input "2024/09/14"
type input "2023/09/16"
click at [396, 208] on button "Apply" at bounding box center [385, 208] width 38 height 20
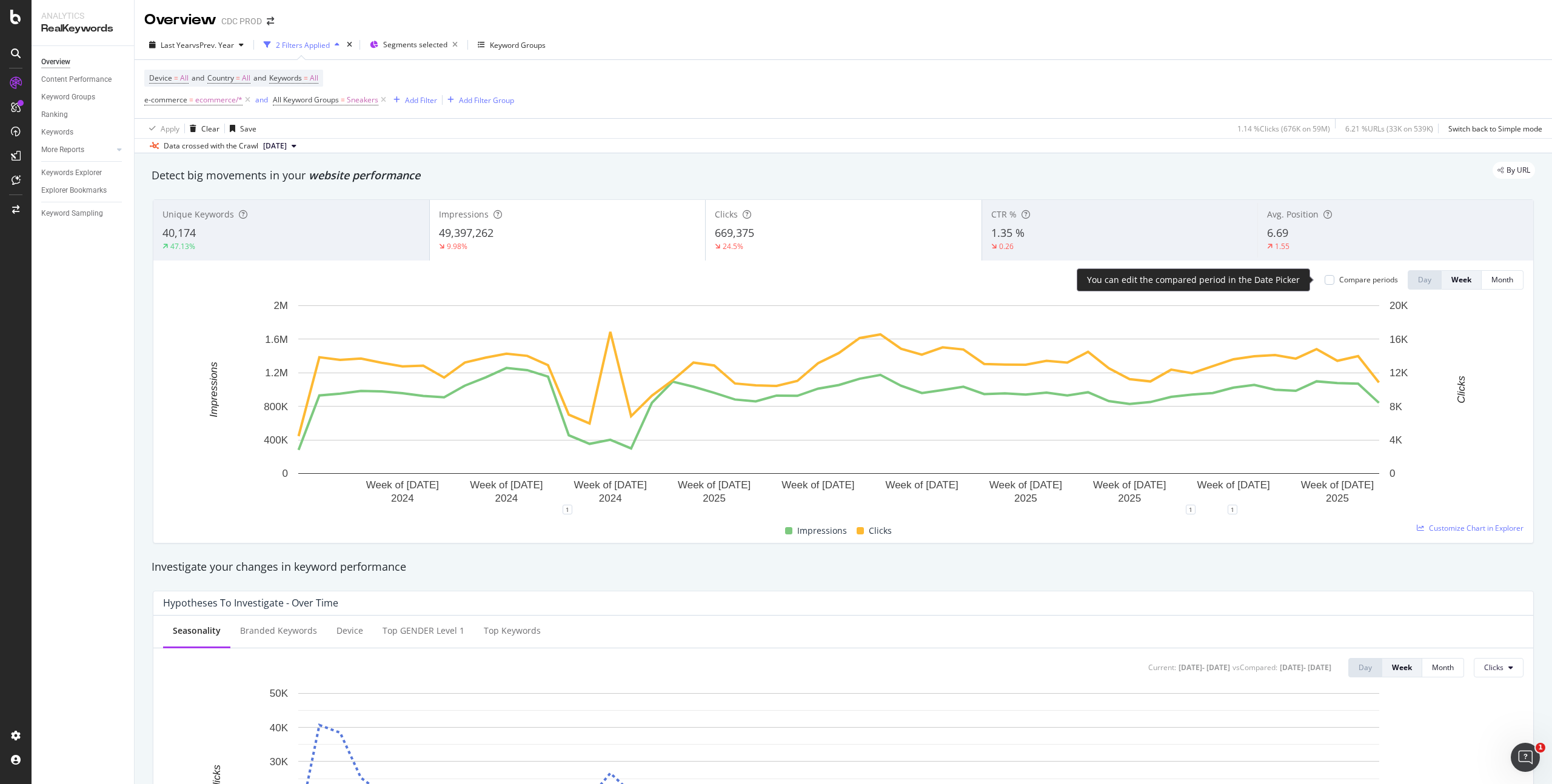
click at [1344, 279] on div "Compare periods" at bounding box center [1369, 280] width 59 height 11
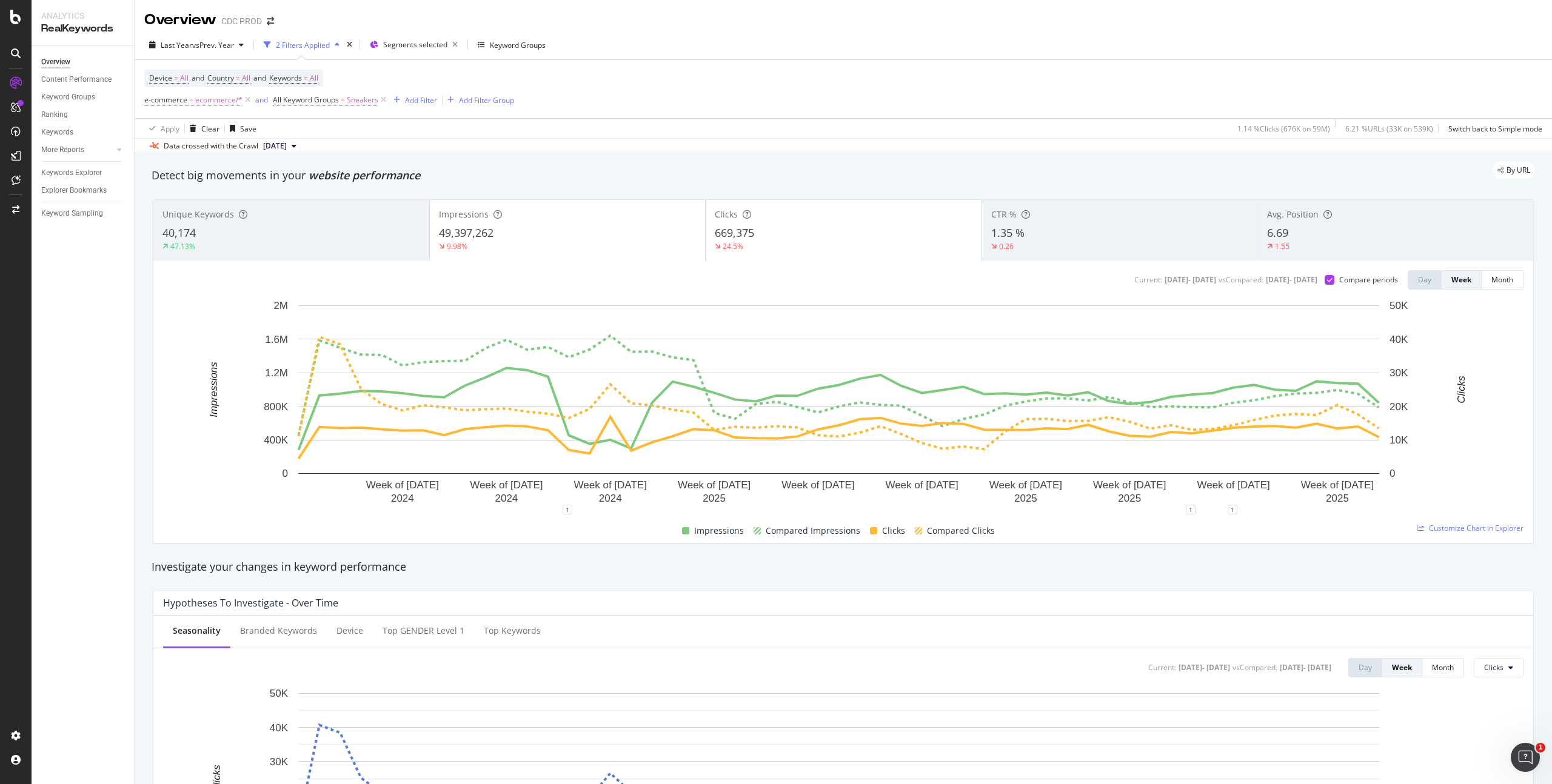
click at [874, 253] on div "Clicks 669,375 24.5%" at bounding box center [844, 230] width 276 height 55
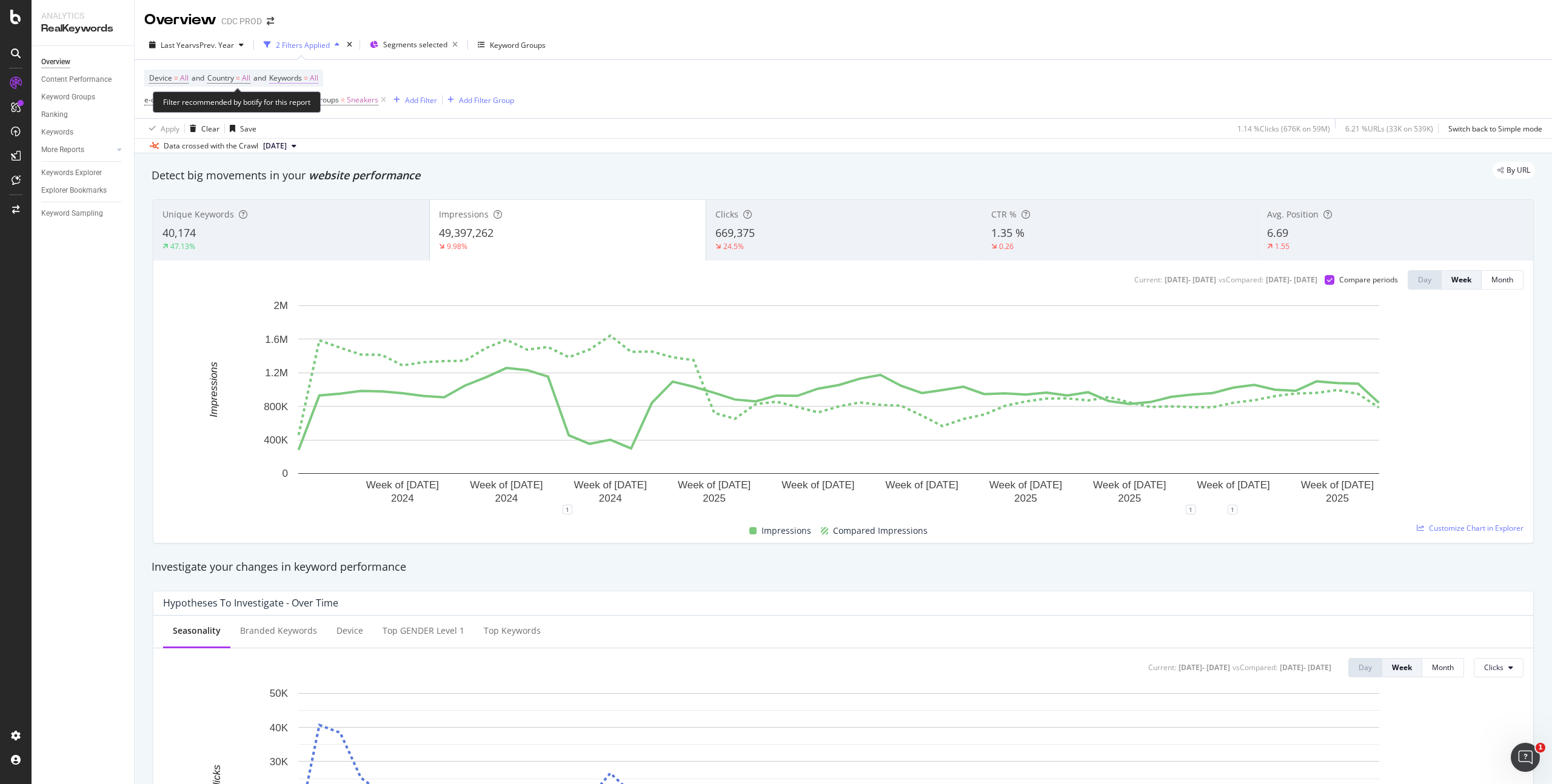
click at [318, 78] on span "All" at bounding box center [313, 78] width 8 height 17
click at [688, 79] on div "Device = All and Country = All and Keywords = All e-commerce = ecommerce/* and …" at bounding box center [844, 89] width 1398 height 59
click at [318, 76] on span "All" at bounding box center [313, 78] width 8 height 17
click at [307, 108] on icon "button" at bounding box center [307, 106] width 5 height 8
click at [324, 151] on span "Branded" at bounding box center [359, 148] width 124 height 11
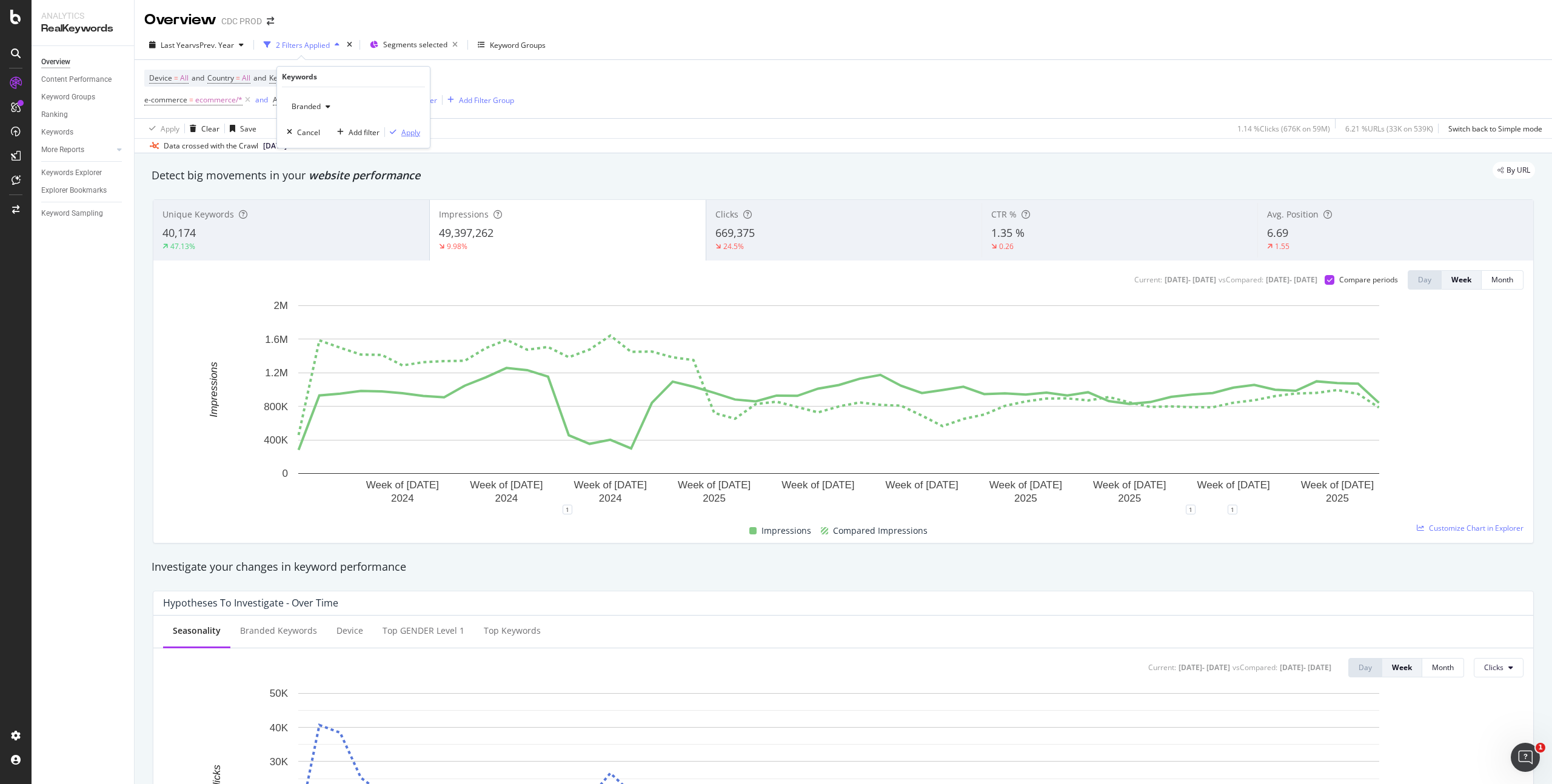
drag, startPoint x: 412, startPoint y: 132, endPoint x: 619, endPoint y: 163, distance: 209.3
click at [412, 132] on div "Apply" at bounding box center [411, 132] width 19 height 11
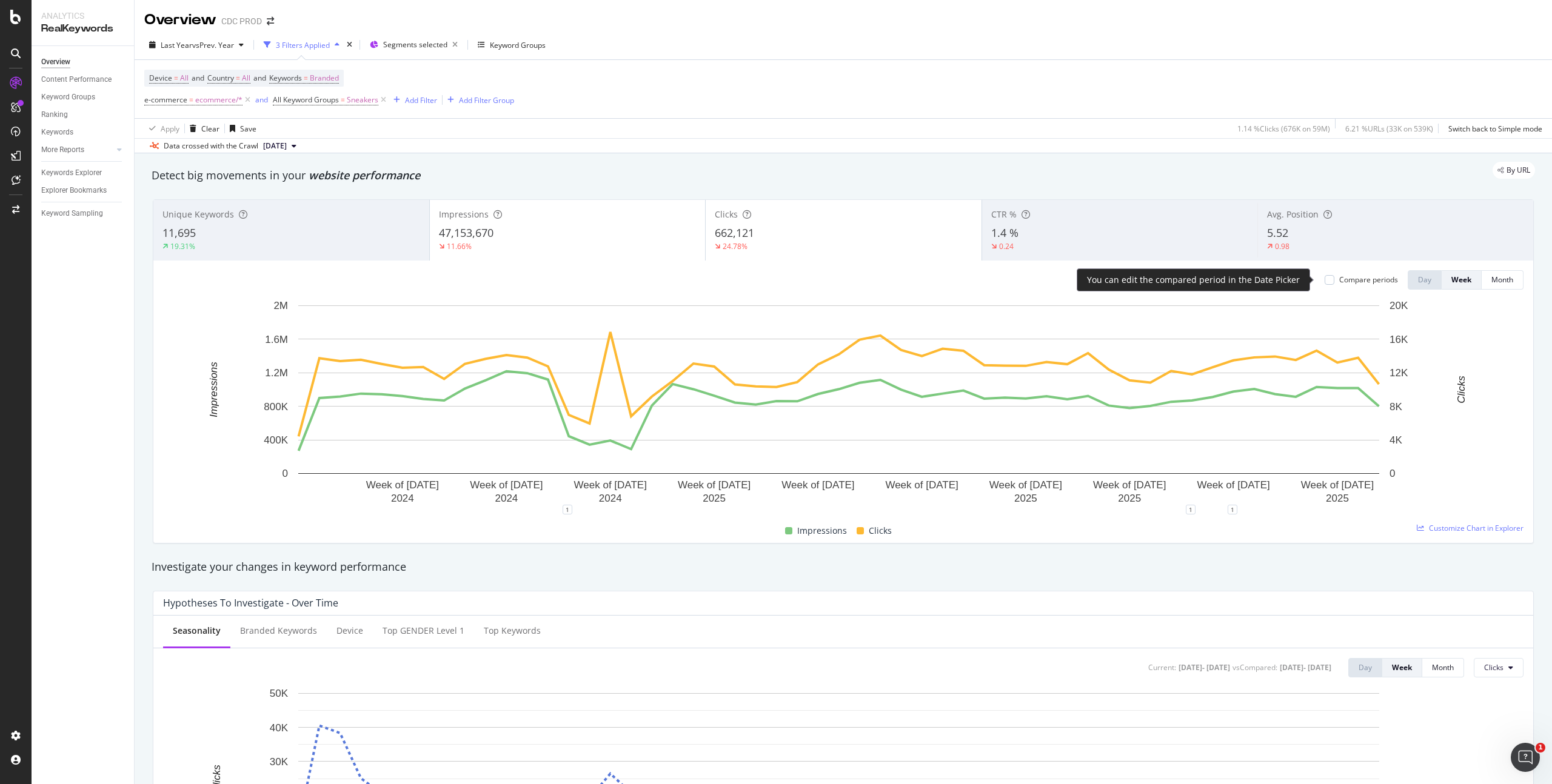
click at [1329, 276] on div "Compare periods" at bounding box center [1362, 280] width 73 height 11
click at [1327, 279] on div "Compare periods" at bounding box center [1362, 280] width 73 height 11
click at [1325, 278] on div at bounding box center [1330, 280] width 10 height 10
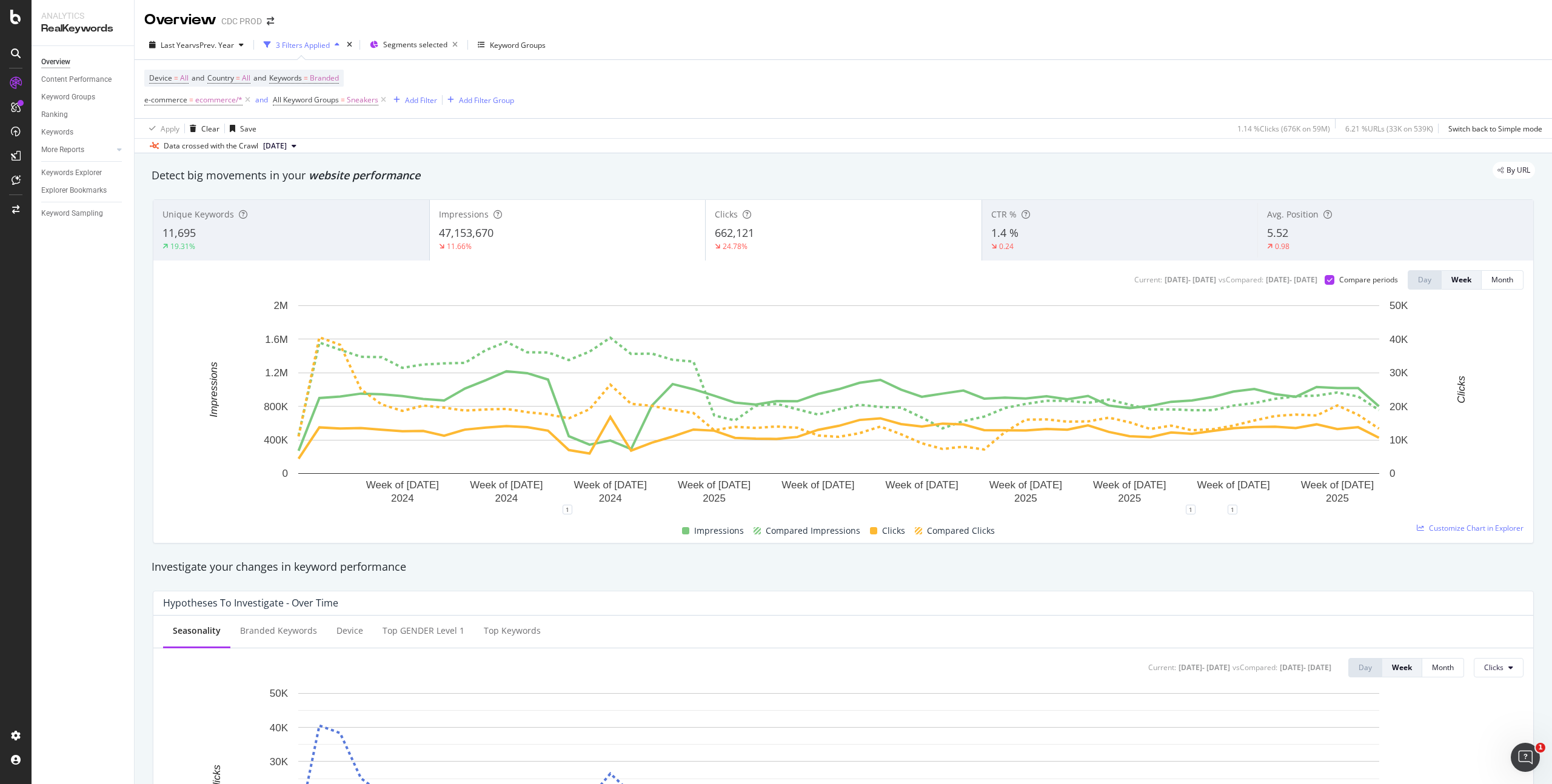
click at [769, 241] on div "24.78%" at bounding box center [844, 246] width 258 height 11
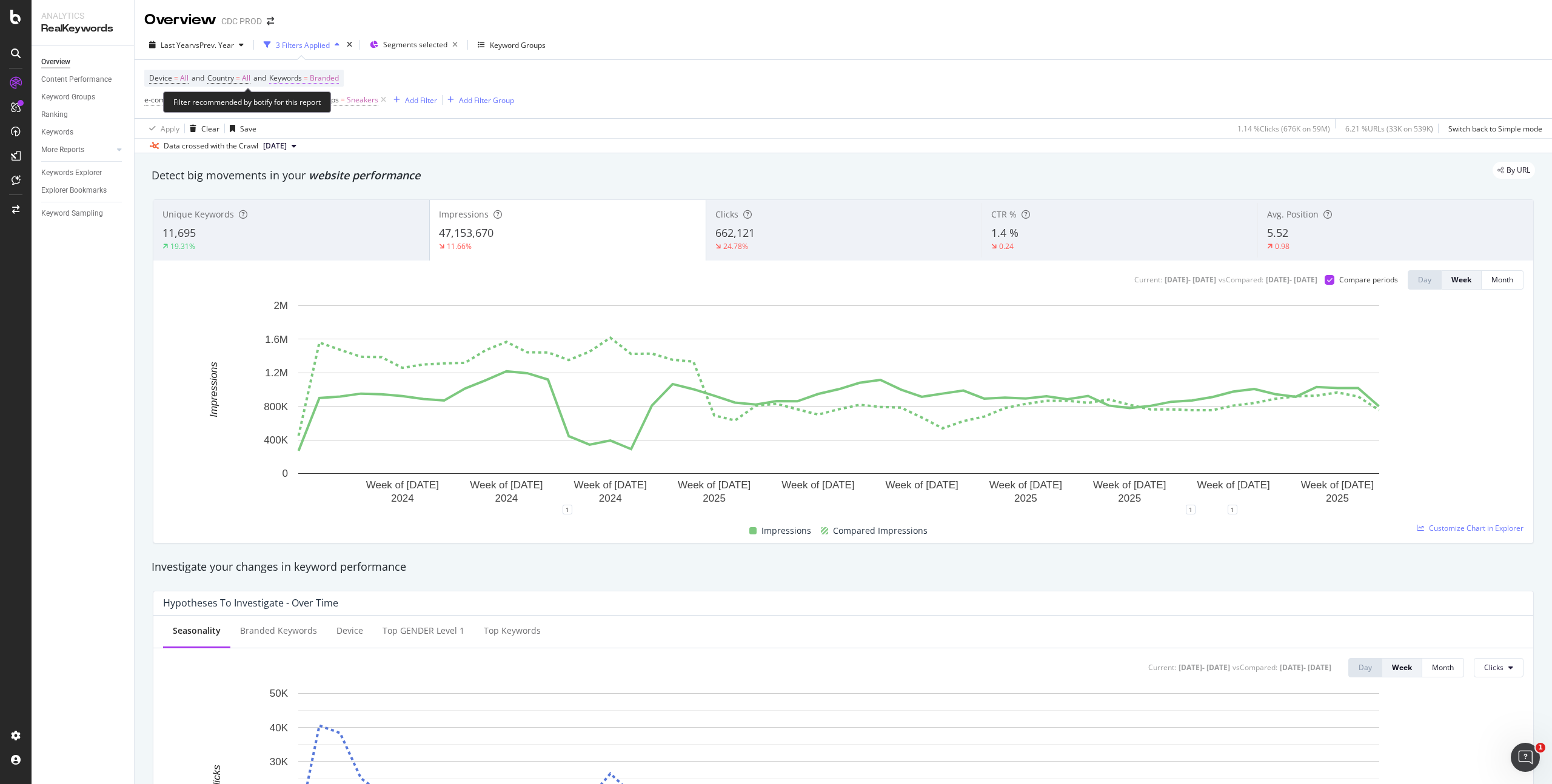
click at [336, 82] on span "Branded" at bounding box center [324, 78] width 29 height 17
click at [310, 110] on span "Branded" at bounding box center [304, 106] width 34 height 11
drag, startPoint x: 339, startPoint y: 132, endPoint x: 358, endPoint y: 137, distance: 19.6
click at [340, 133] on span "Non-Branded" at bounding box center [359, 131] width 124 height 11
click at [412, 135] on div "Apply" at bounding box center [411, 132] width 19 height 11
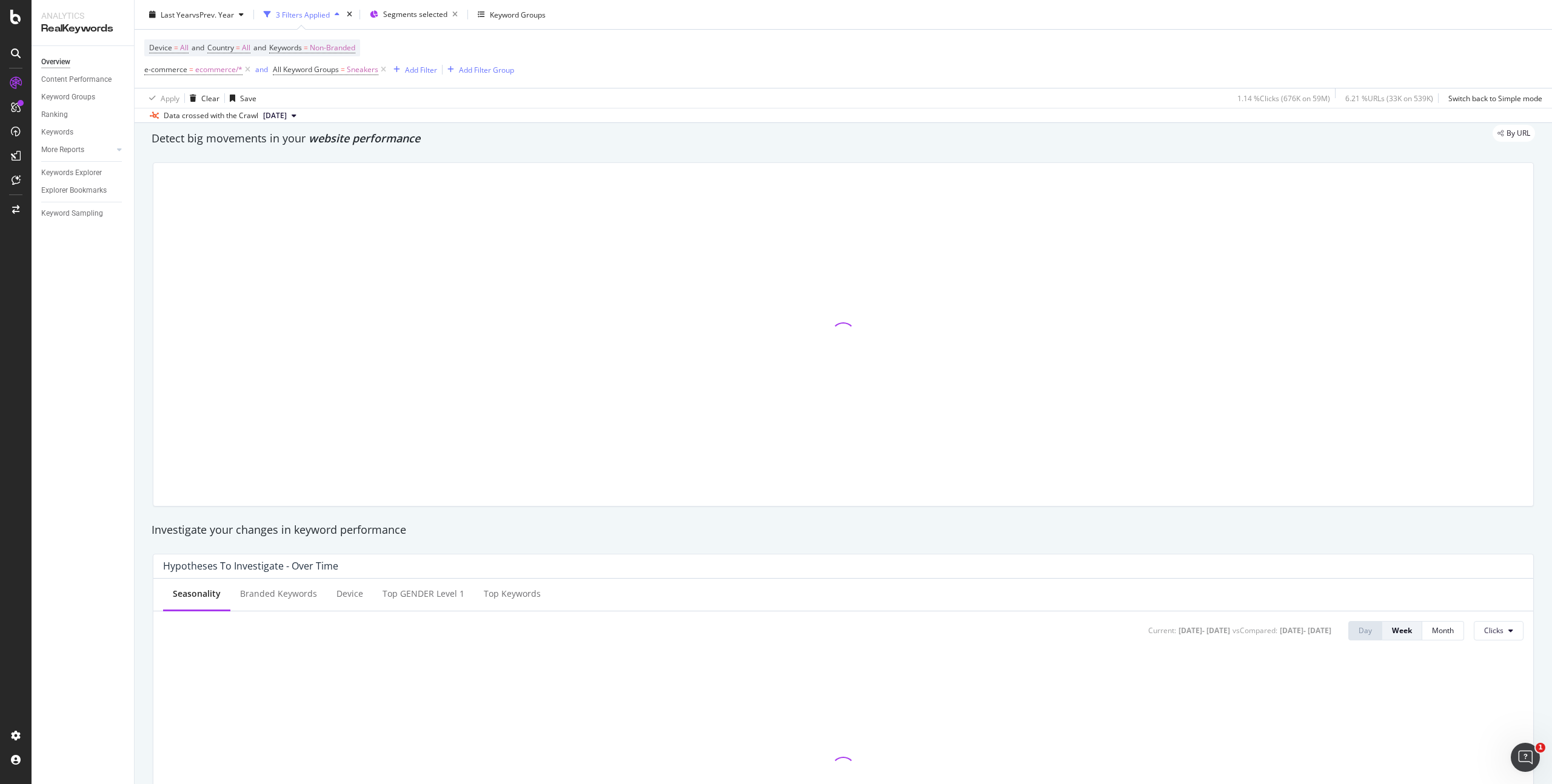
scroll to position [37, 0]
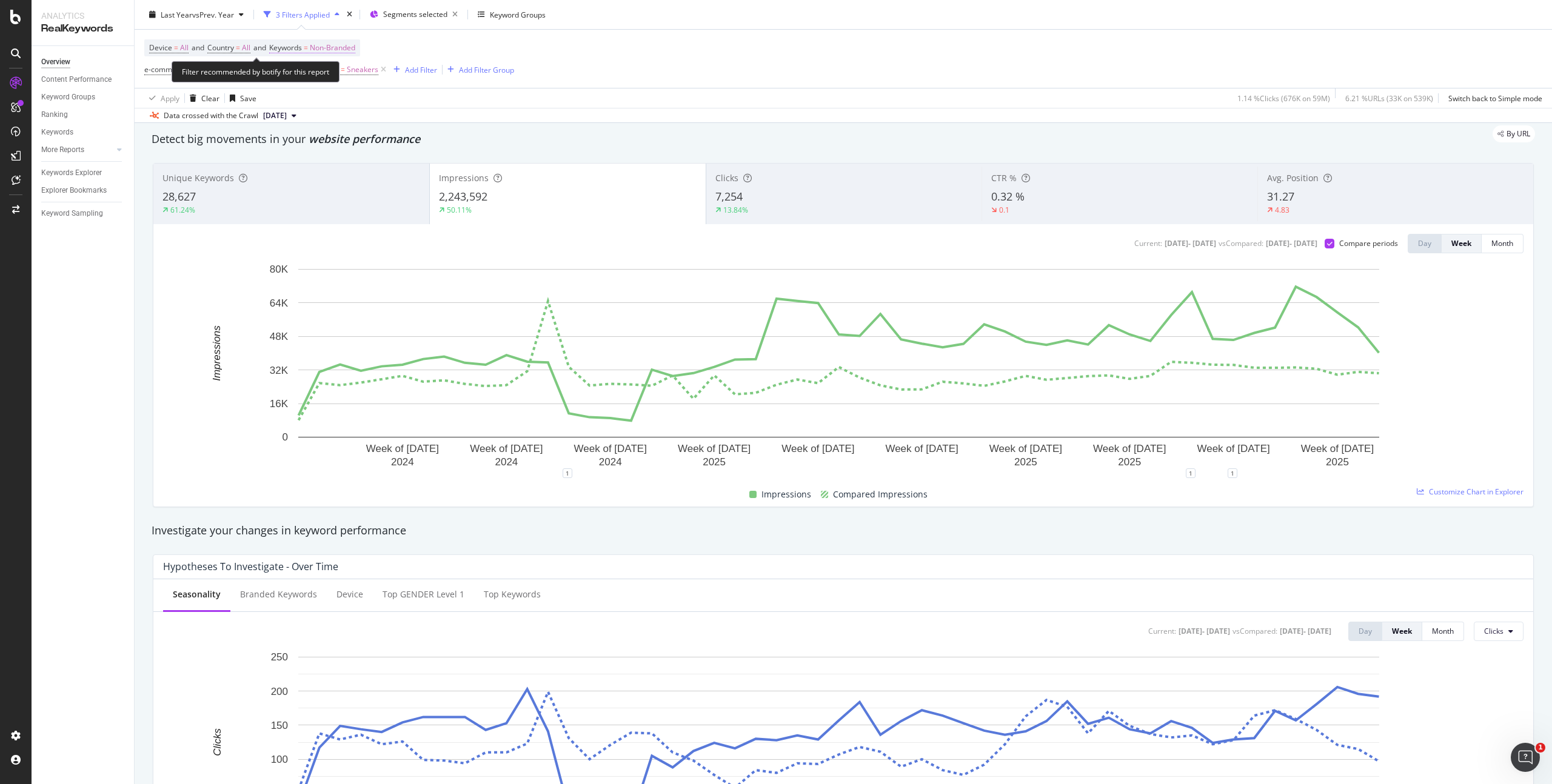
click at [336, 44] on span "Non-Branded" at bounding box center [332, 48] width 46 height 17
click at [315, 77] on span "Non-Branded" at bounding box center [312, 76] width 50 height 11
click at [316, 169] on span "All" at bounding box center [359, 171] width 124 height 11
click at [411, 101] on div "Apply" at bounding box center [411, 103] width 19 height 11
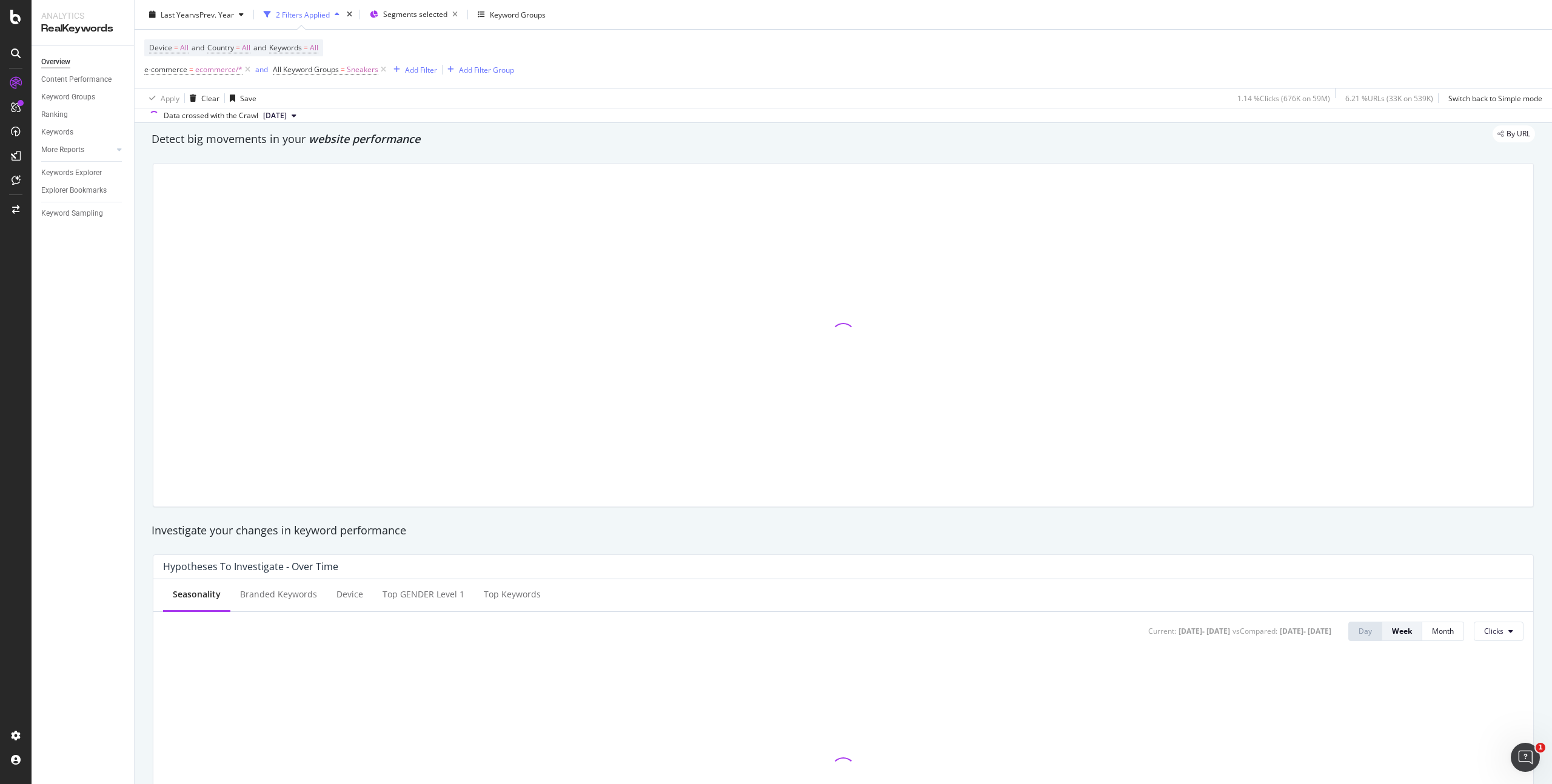
click at [734, 57] on div "Device = All and Country = All and Keywords = All e-commerce = ecommerce/* and …" at bounding box center [844, 59] width 1398 height 59
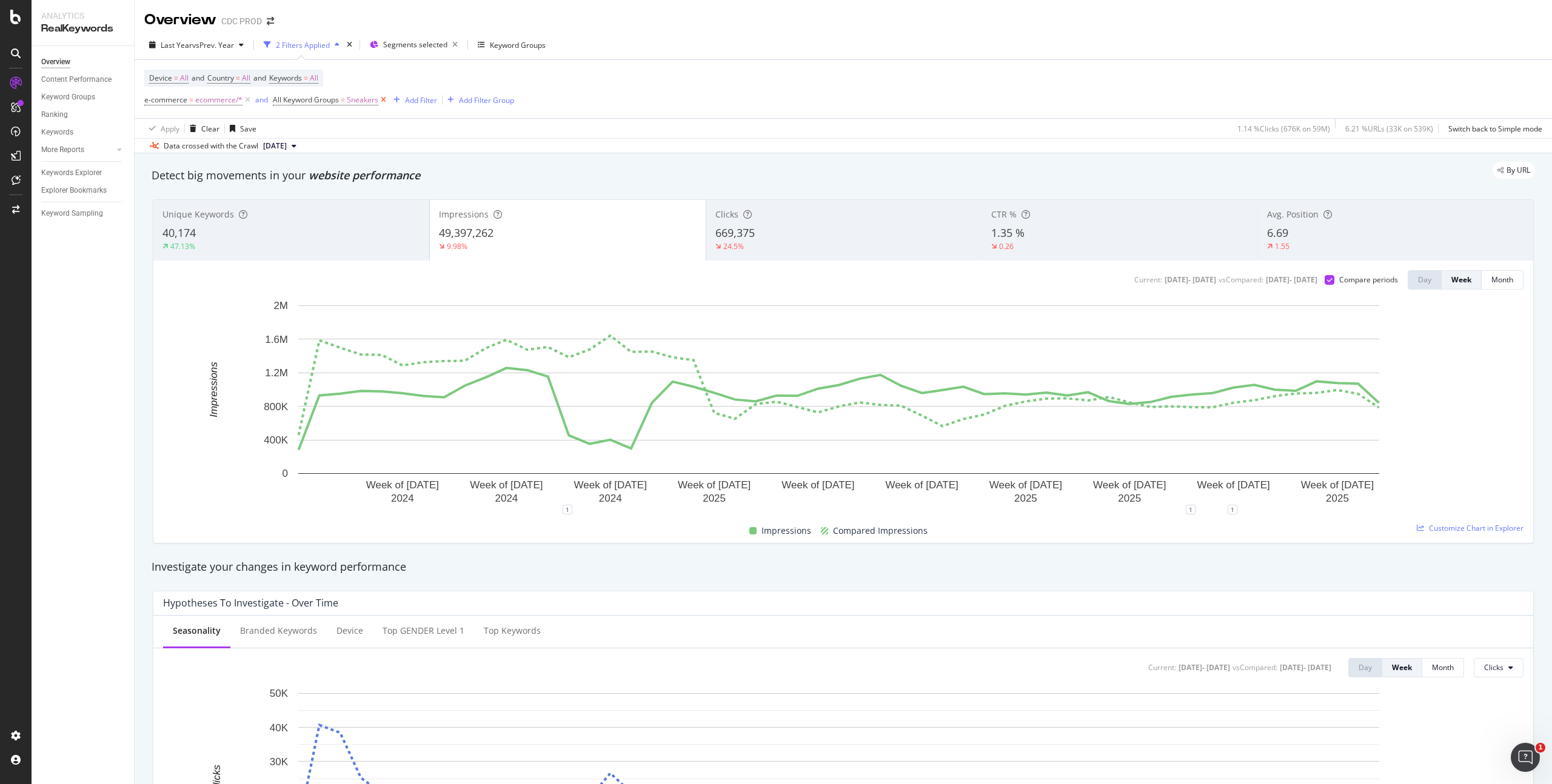
click at [385, 100] on icon at bounding box center [383, 100] width 11 height 12
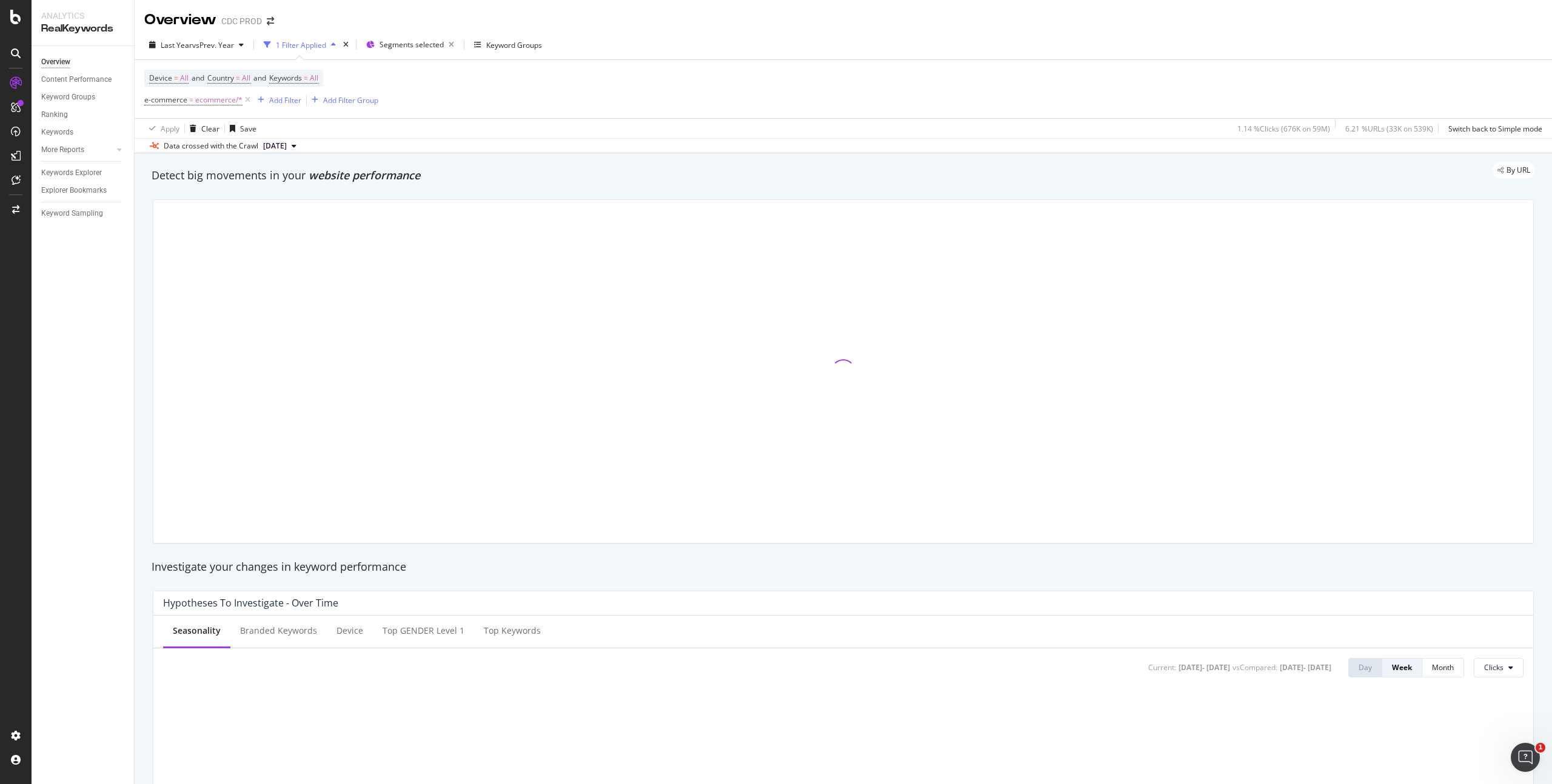
click at [653, 85] on div "Device = All and Country = All and Keywords = All e-commerce = ecommerce/* Add …" at bounding box center [844, 89] width 1398 height 59
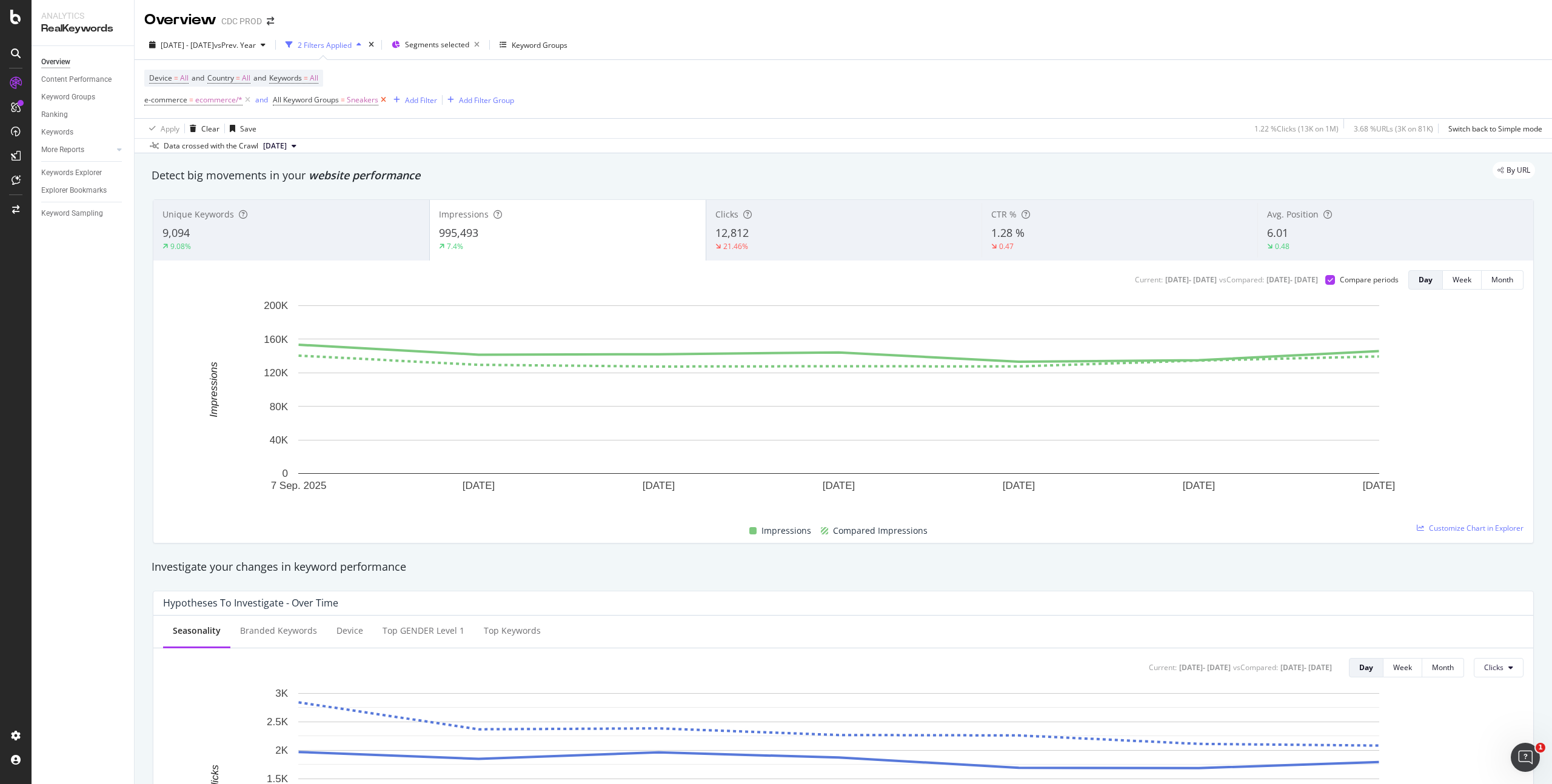
click at [386, 100] on icon at bounding box center [383, 100] width 11 height 12
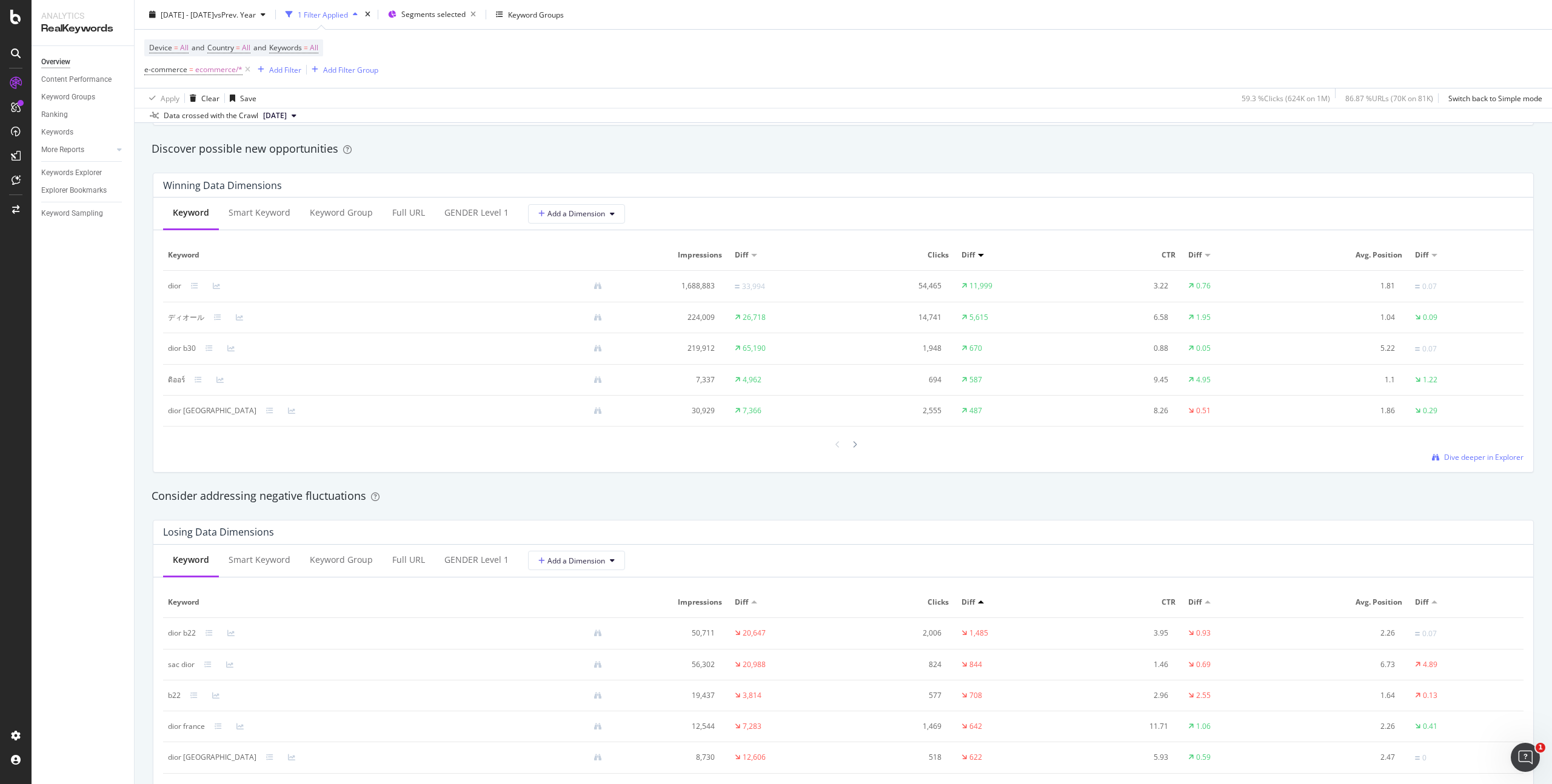
scroll to position [1045, 0]
click at [59, 116] on div "Ranking" at bounding box center [54, 115] width 27 height 13
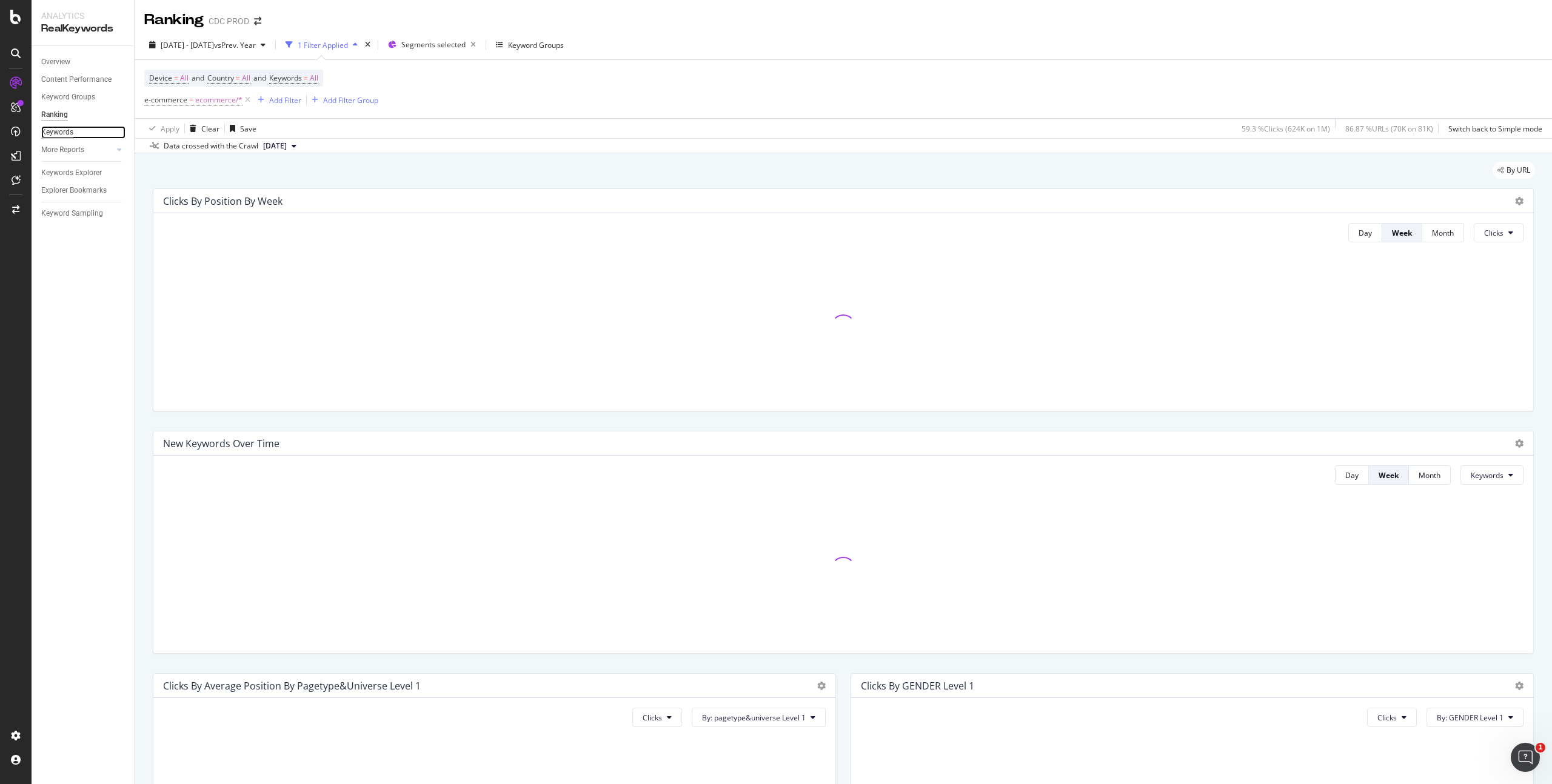
click at [41, 132] on div "Keywords" at bounding box center [57, 132] width 32 height 13
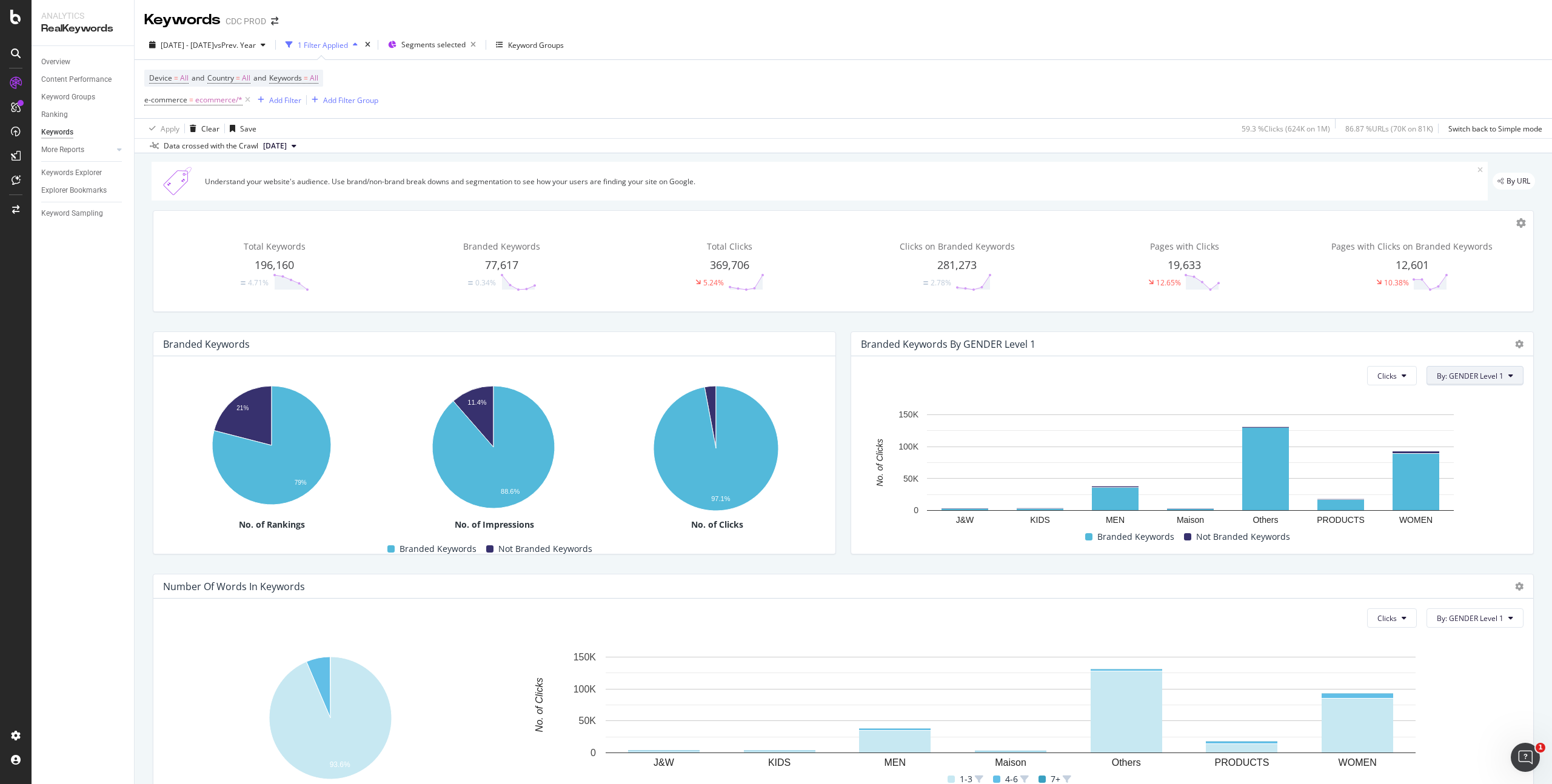
click at [1487, 376] on span "By: GENDER Level 1" at bounding box center [1471, 376] width 67 height 11
click at [1454, 420] on span "s_LANGUAGE_COUNTRY Level 1" at bounding box center [1439, 419] width 131 height 11
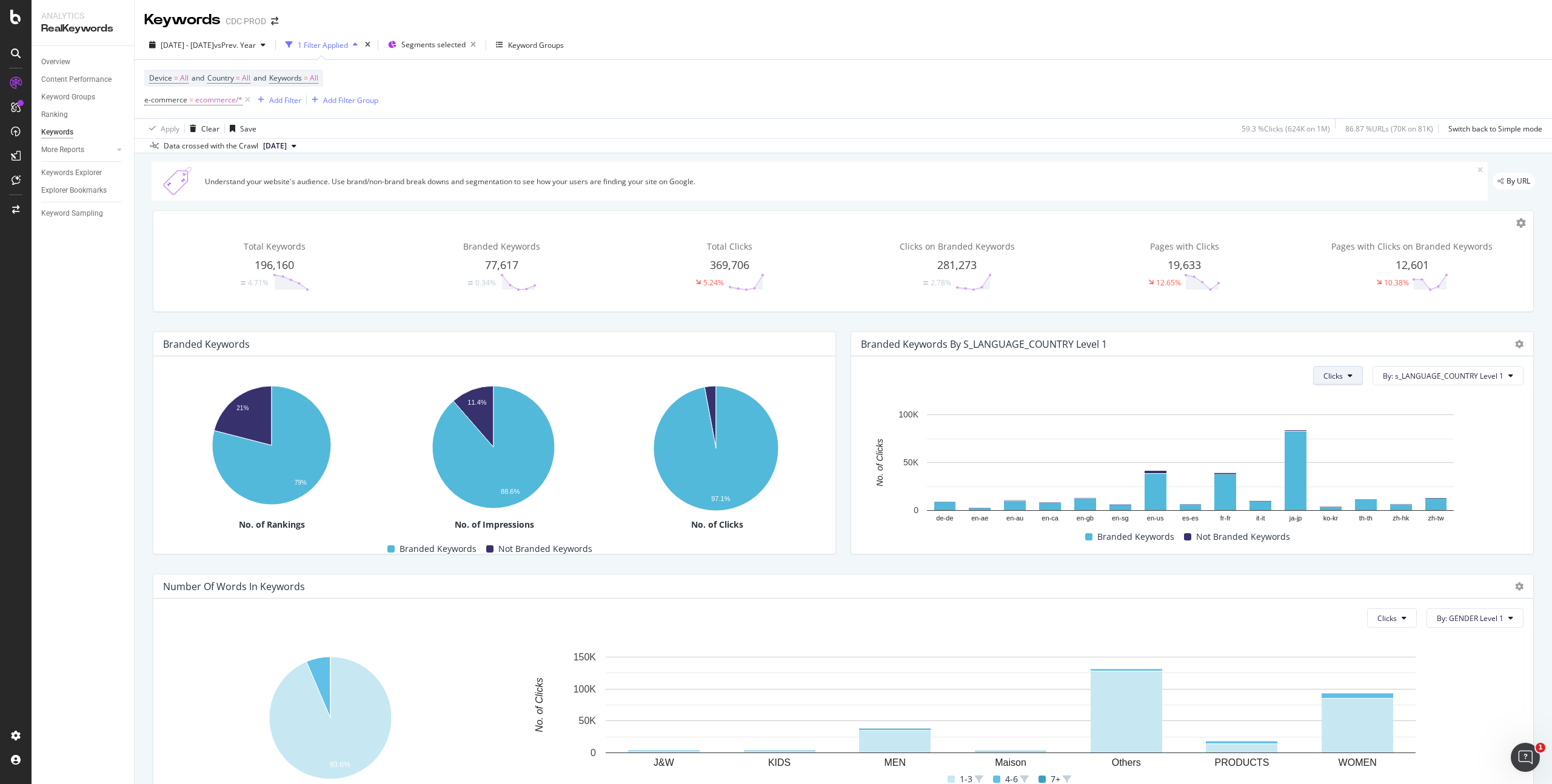
click at [1337, 381] on button "Clicks" at bounding box center [1337, 376] width 49 height 20
click at [1348, 447] on span "Impressions" at bounding box center [1340, 445] width 46 height 11
click at [1348, 375] on icon at bounding box center [1350, 376] width 5 height 8
click at [1321, 419] on span "Clicks" at bounding box center [1318, 422] width 46 height 11
click at [1329, 370] on button "Clicks" at bounding box center [1337, 376] width 49 height 20
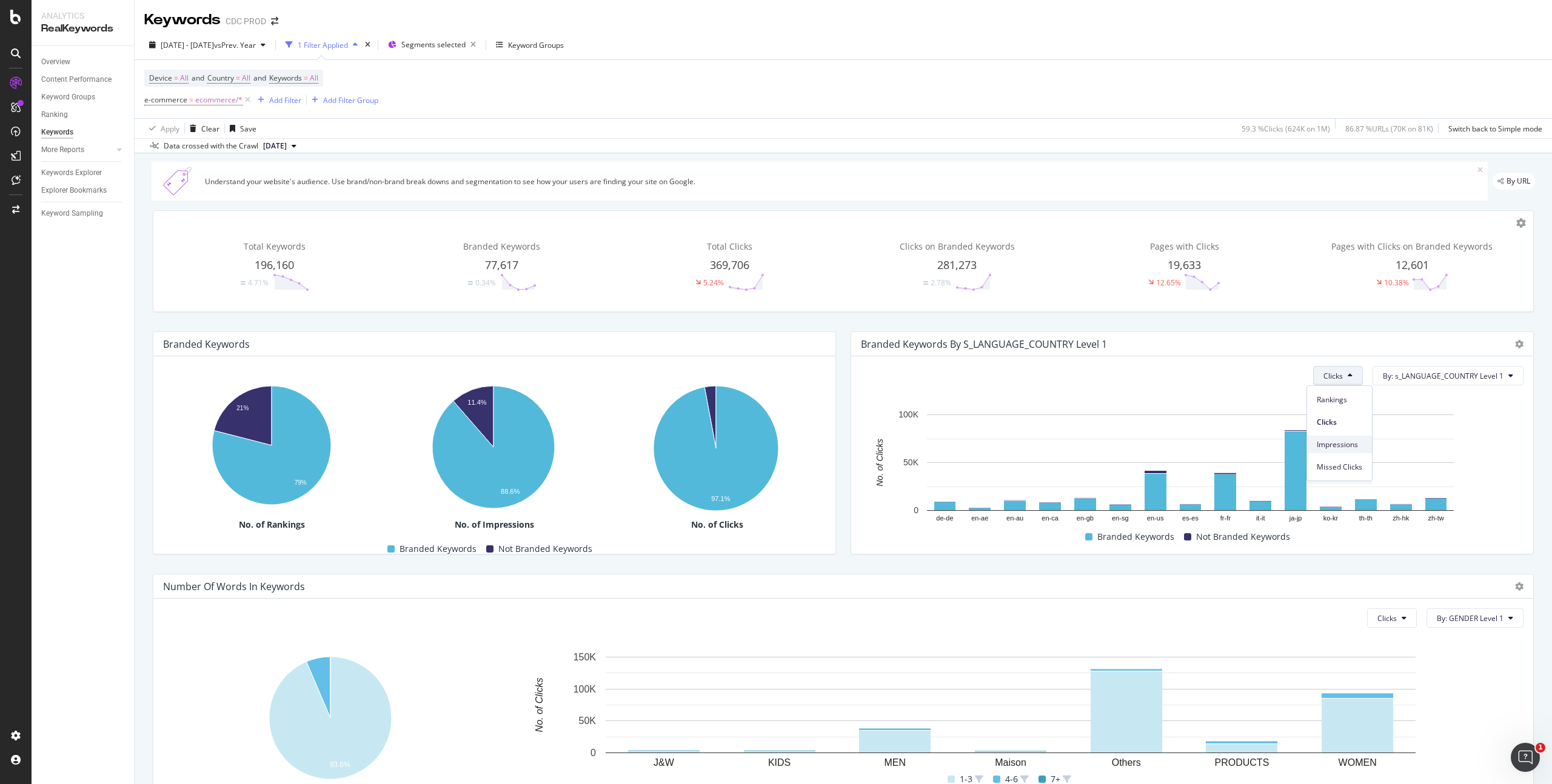
click at [1328, 443] on span "Impressions" at bounding box center [1340, 445] width 46 height 11
click at [1328, 375] on span "Impressions" at bounding box center [1322, 376] width 41 height 11
click at [1325, 418] on span "Clicks" at bounding box center [1318, 422] width 46 height 11
click at [1459, 379] on span "By: s_LANGUAGE_COUNTRY Level 1" at bounding box center [1443, 376] width 121 height 11
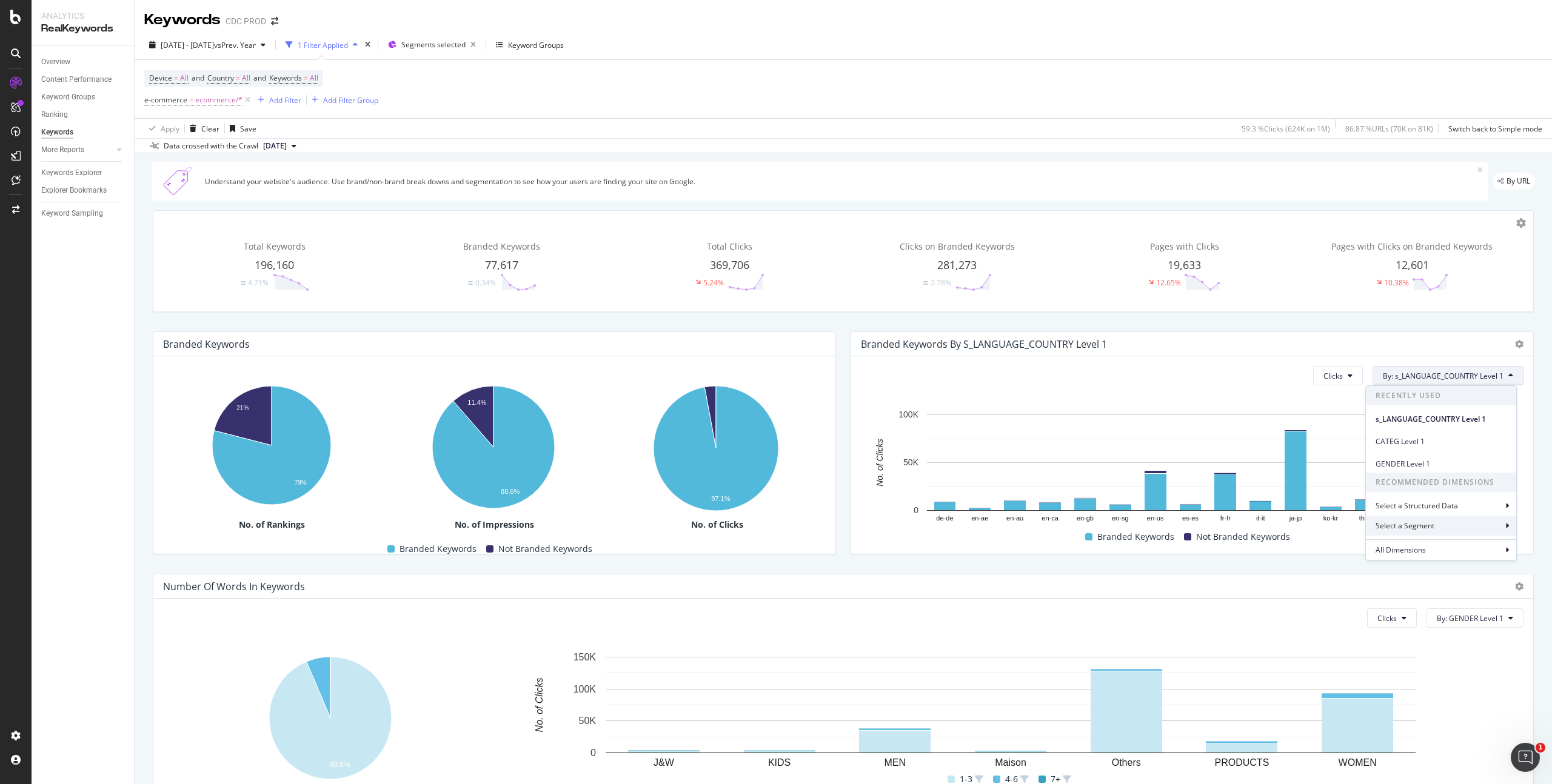
click at [1484, 528] on div "Select a Segment" at bounding box center [1442, 525] width 151 height 20
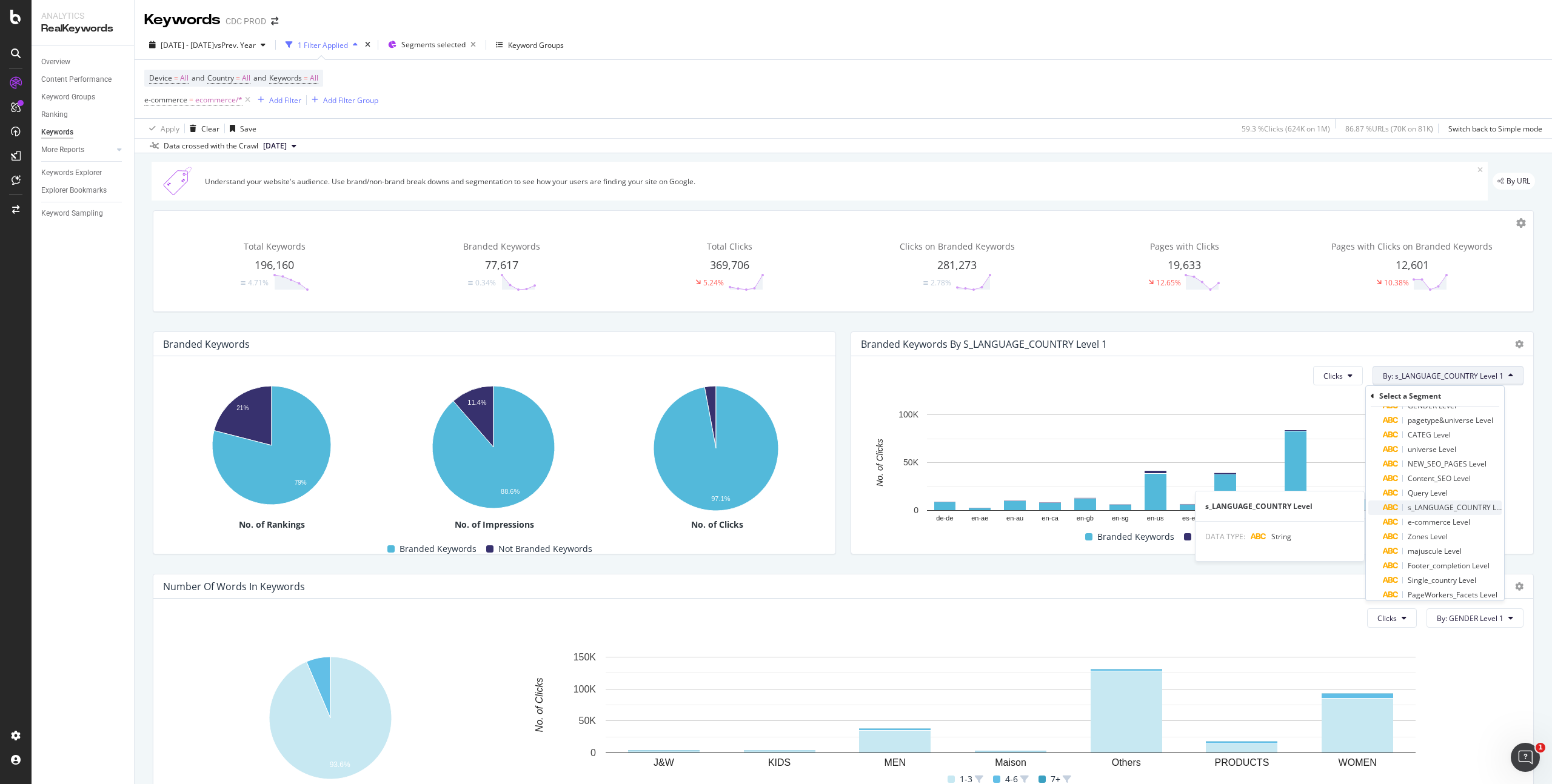
scroll to position [46, 0]
click at [1449, 525] on div "Zones Level" at bounding box center [1442, 525] width 119 height 14
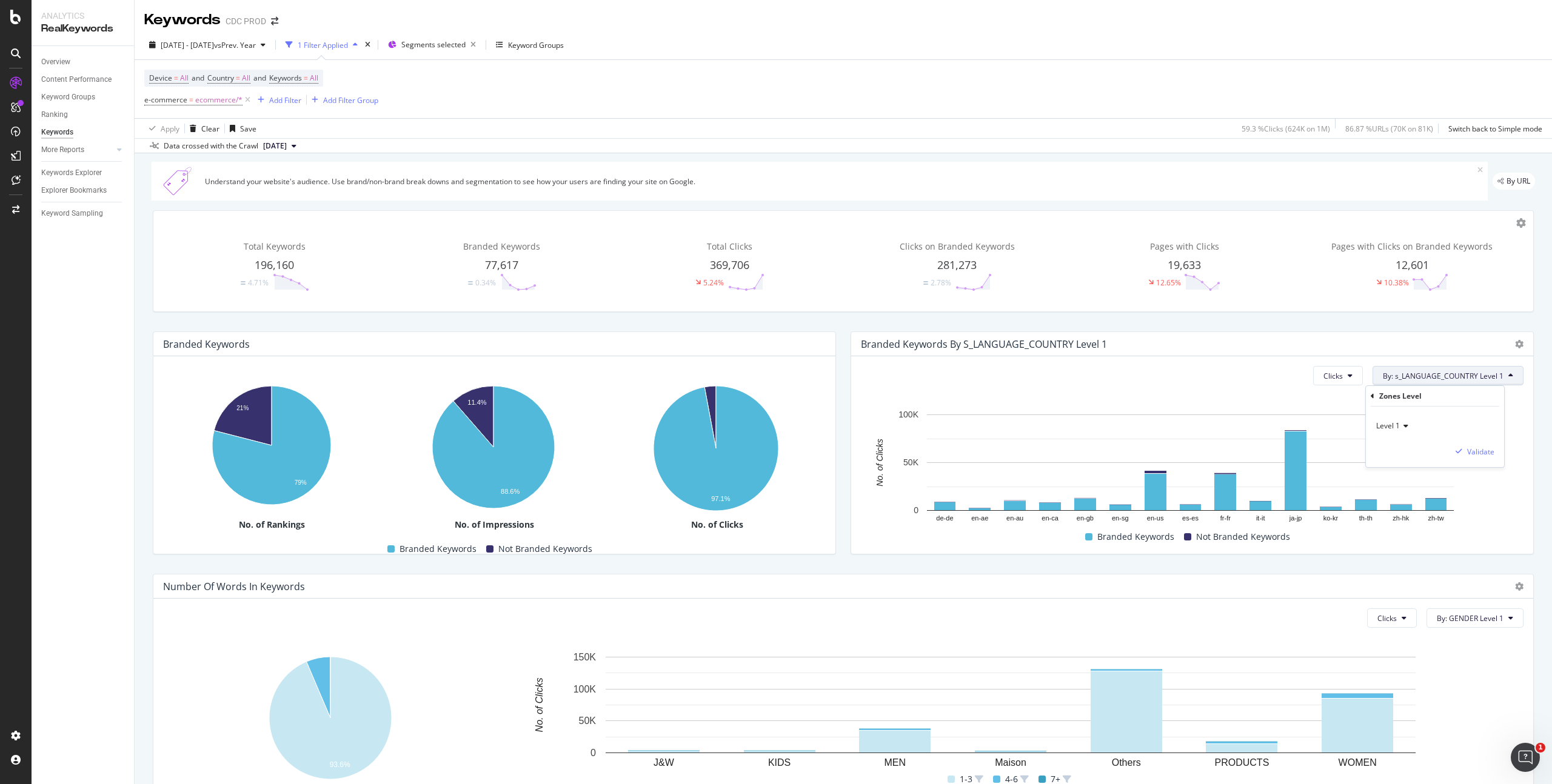
click at [1396, 424] on span "Level 1" at bounding box center [1388, 426] width 24 height 11
click at [1397, 451] on span "Level 1" at bounding box center [1394, 452] width 25 height 11
click at [1484, 452] on div "Validate" at bounding box center [1481, 452] width 27 height 11
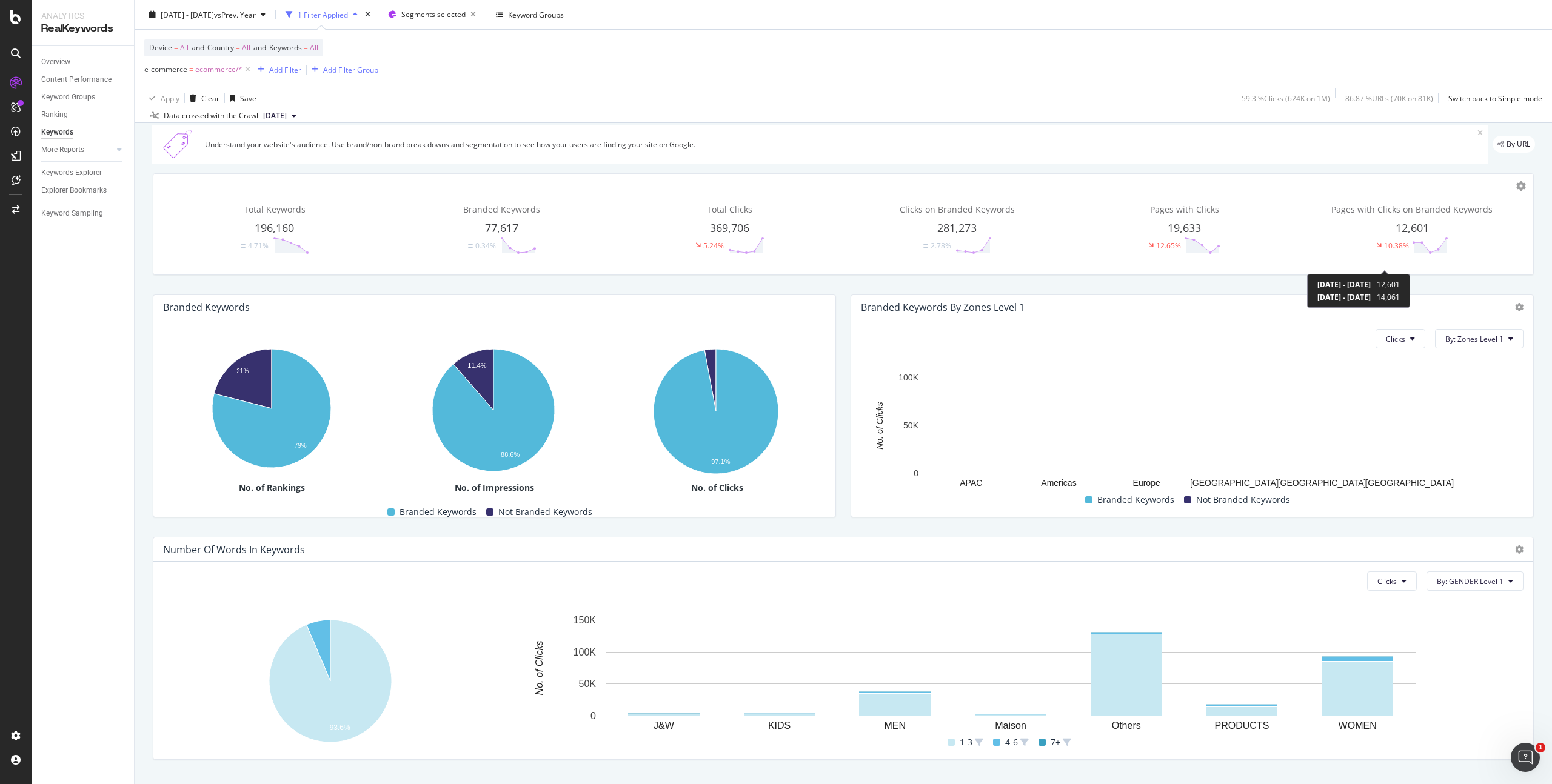
scroll to position [65, 0]
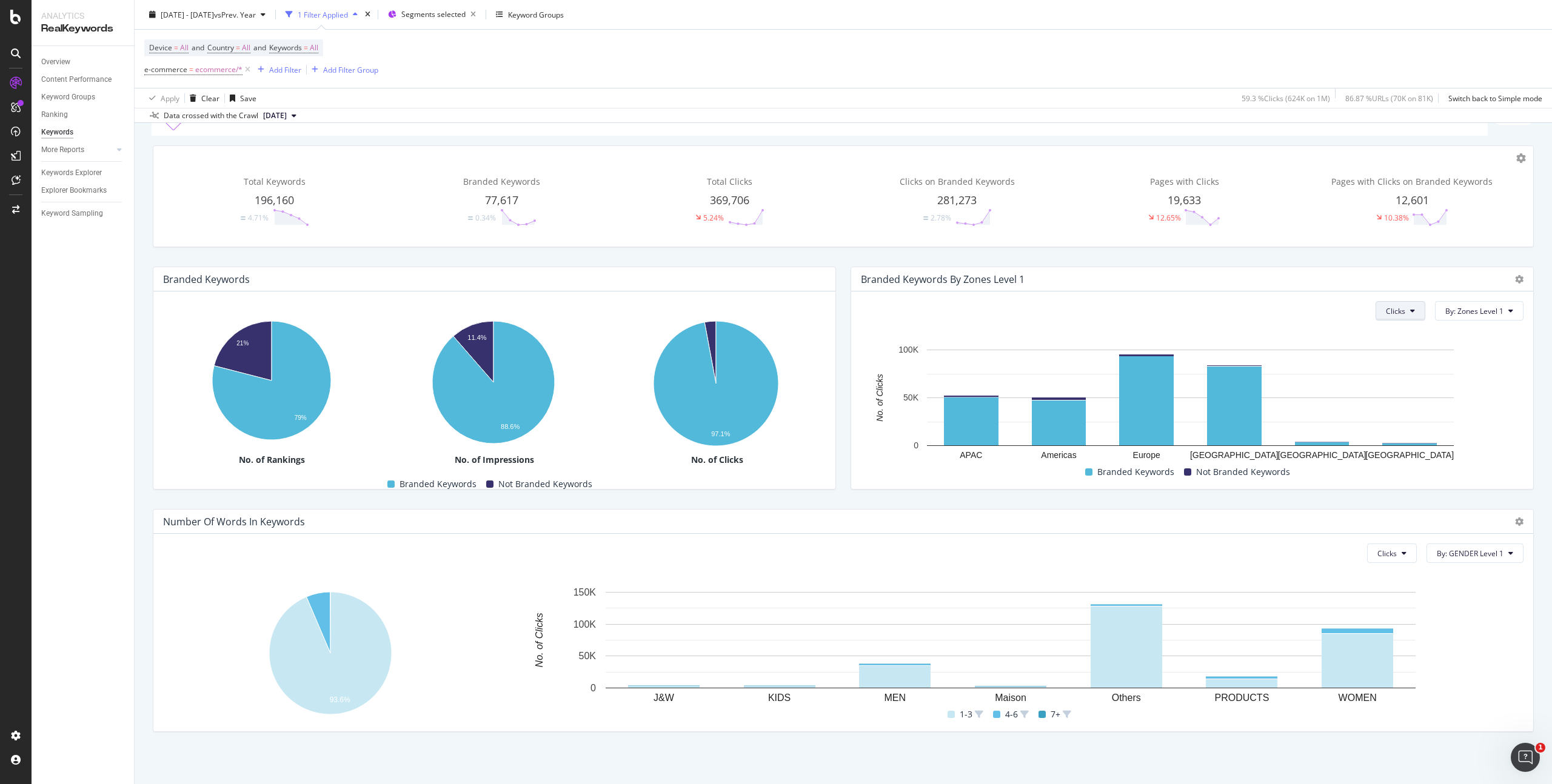
click at [1407, 312] on button "Clicks" at bounding box center [1401, 311] width 49 height 20
click at [1406, 381] on span "Impressions" at bounding box center [1401, 380] width 46 height 11
click at [1372, 307] on span "Impressions" at bounding box center [1385, 312] width 41 height 11
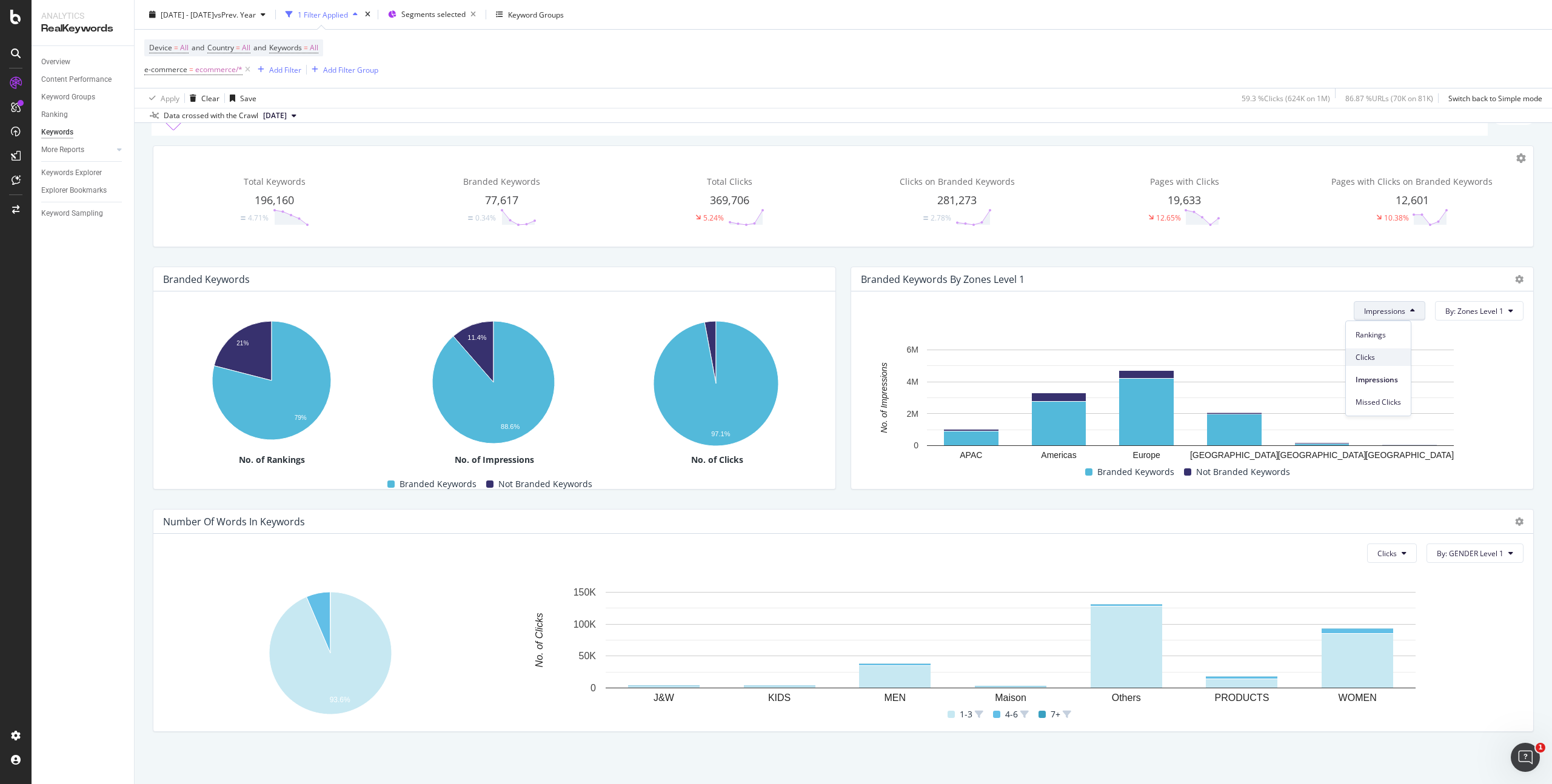
click at [1375, 356] on span "Clicks" at bounding box center [1379, 357] width 46 height 11
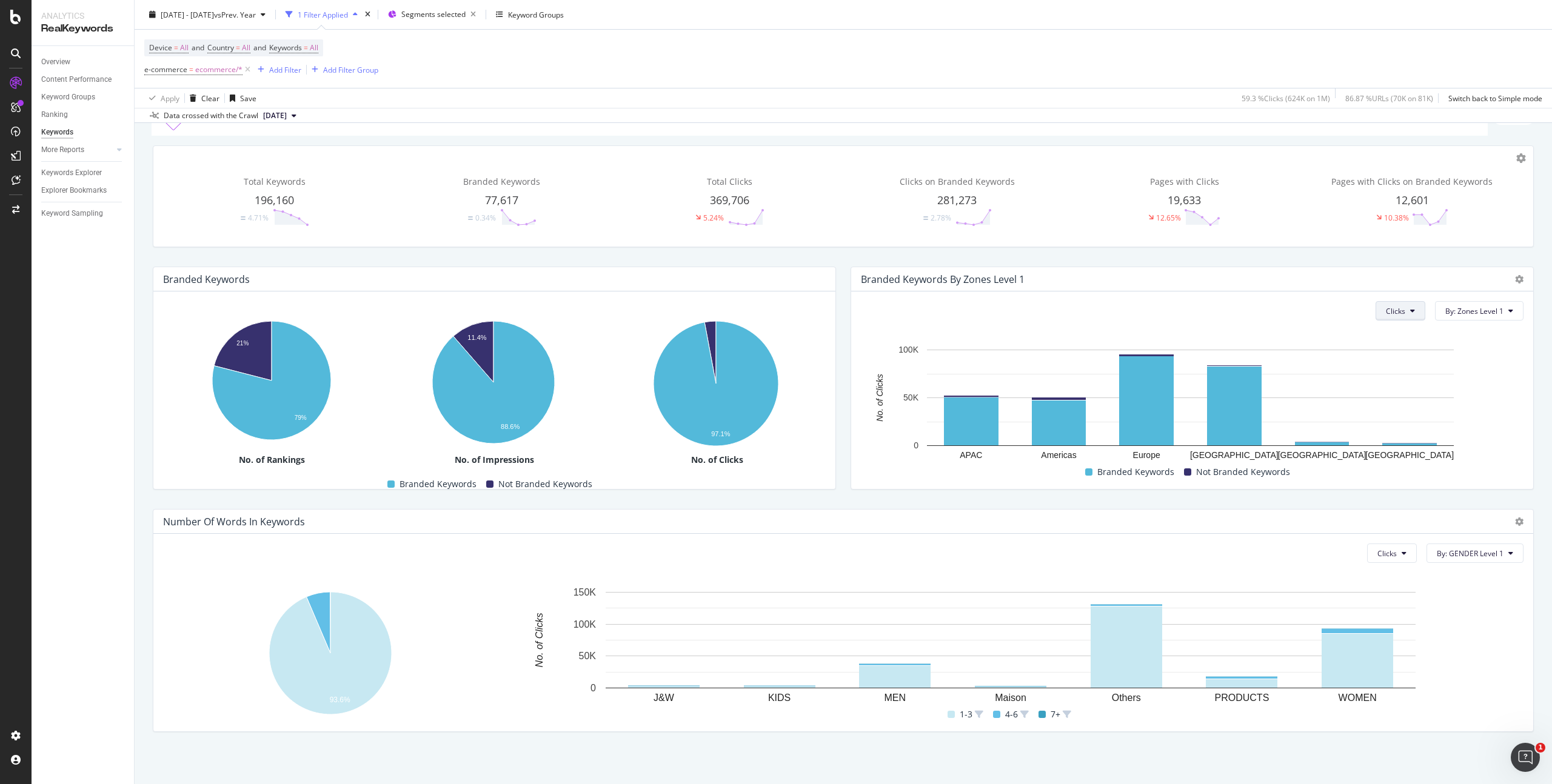
click at [1397, 316] on button "Clicks" at bounding box center [1401, 311] width 49 height 20
click at [1401, 376] on span "Impressions" at bounding box center [1401, 380] width 46 height 11
click at [1375, 316] on span "Impressions" at bounding box center [1385, 312] width 41 height 11
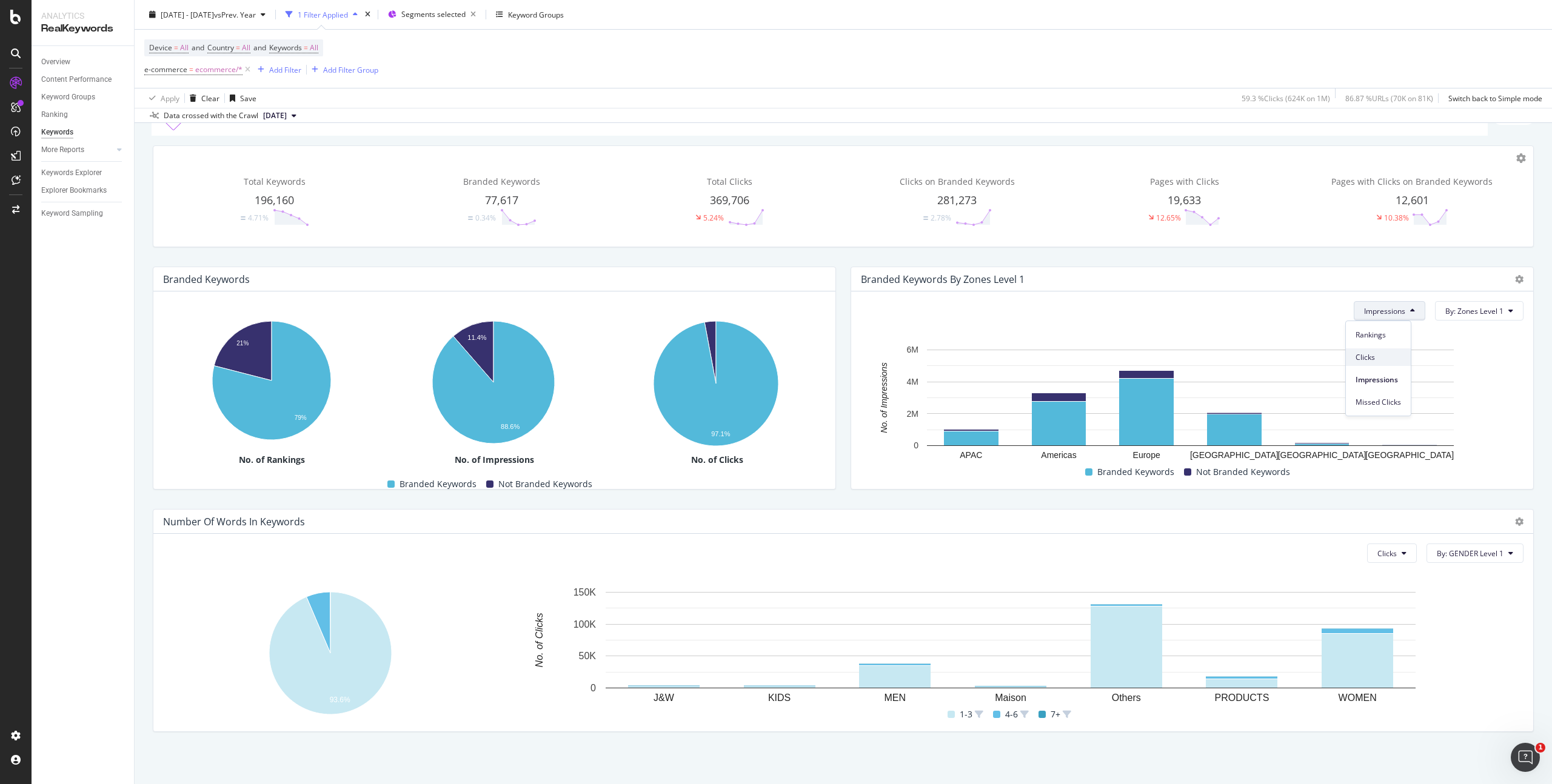
click at [1378, 354] on span "Clicks" at bounding box center [1379, 357] width 46 height 11
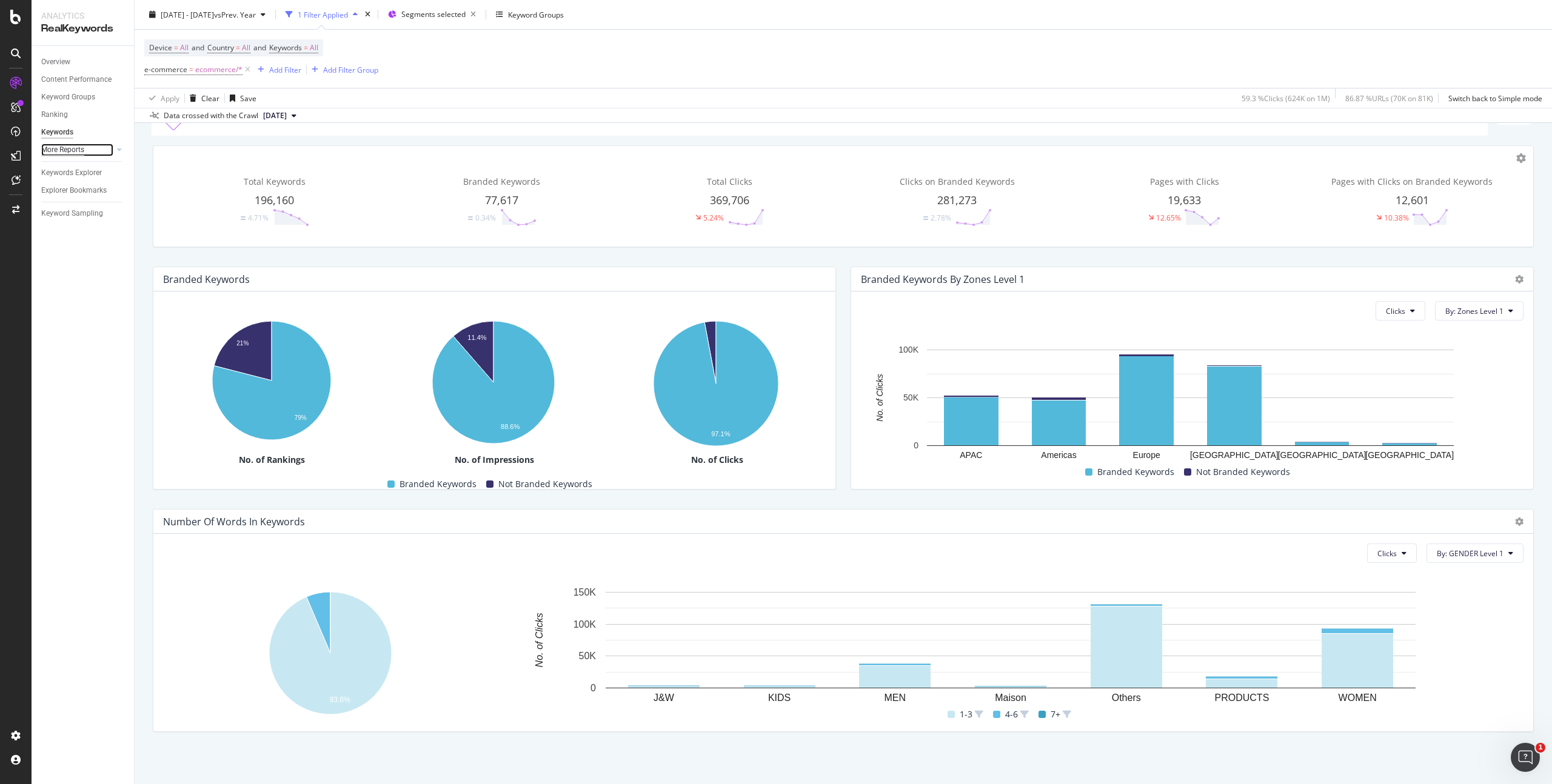
click at [65, 148] on div "More Reports" at bounding box center [62, 150] width 43 height 13
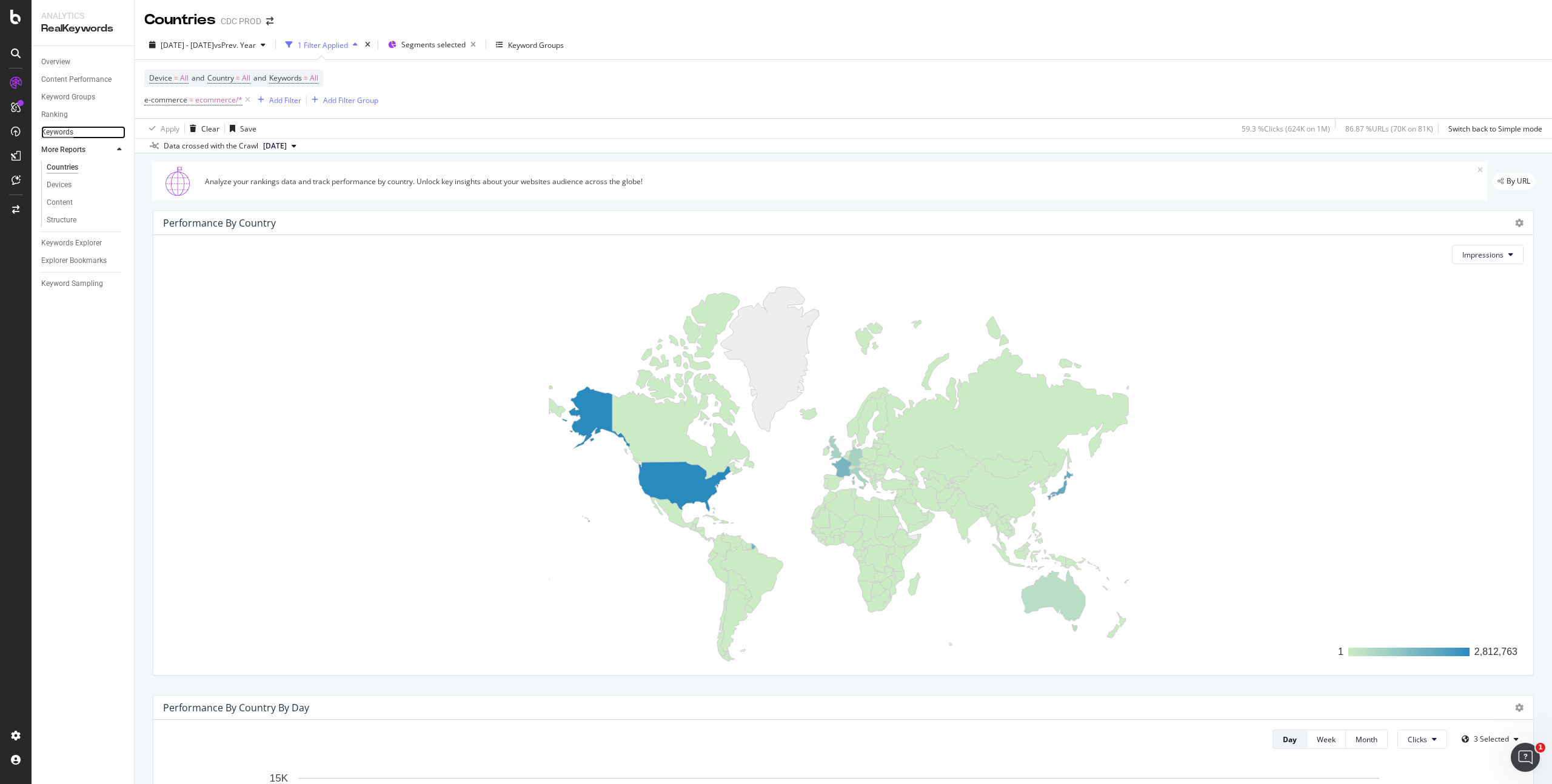
click at [72, 134] on div "Keywords" at bounding box center [57, 132] width 32 height 13
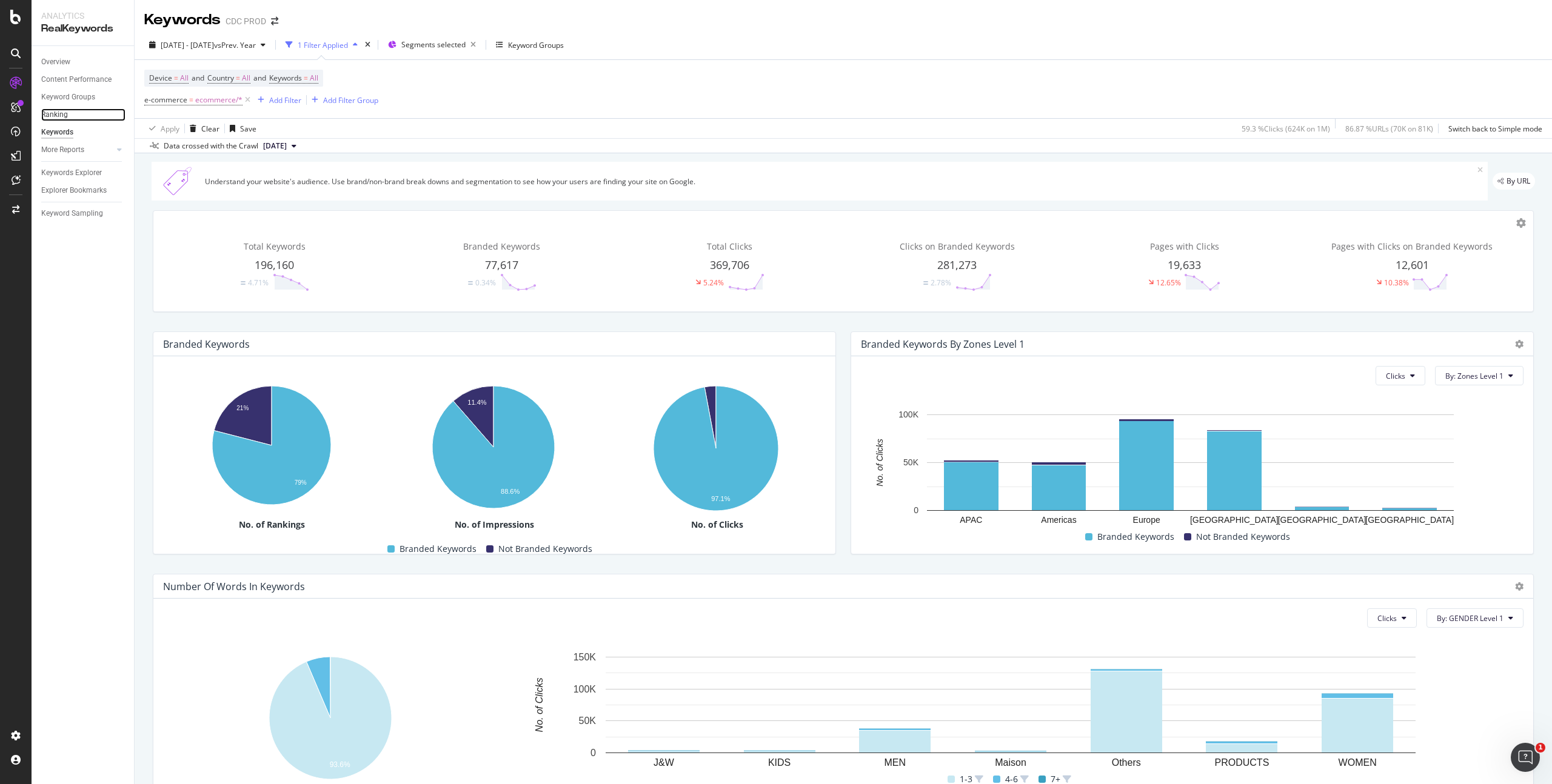
click at [73, 117] on link "Ranking" at bounding box center [83, 115] width 84 height 13
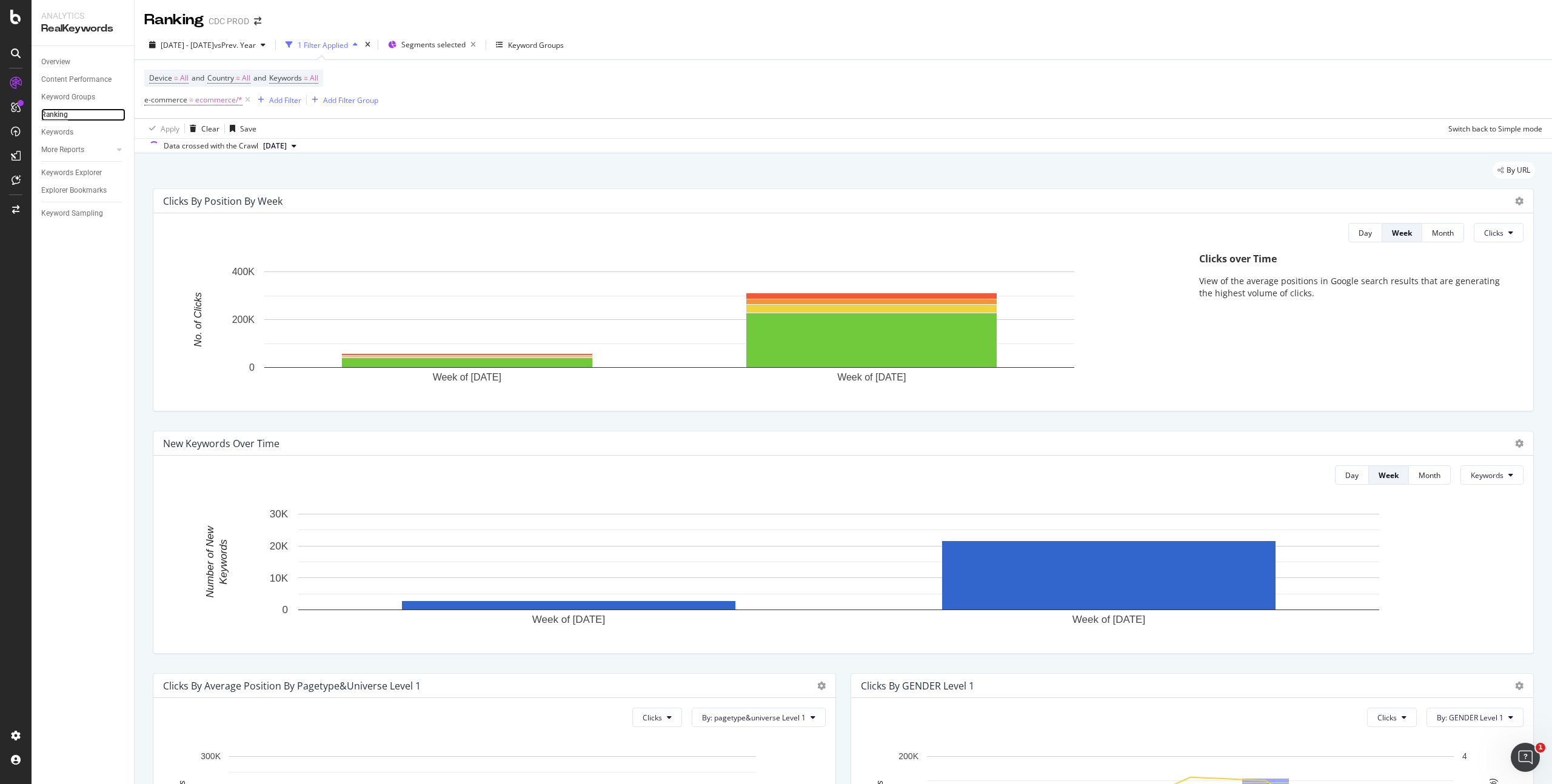
click at [62, 116] on div "Ranking" at bounding box center [54, 115] width 27 height 13
click at [92, 96] on div "Keyword Groups" at bounding box center [68, 97] width 54 height 13
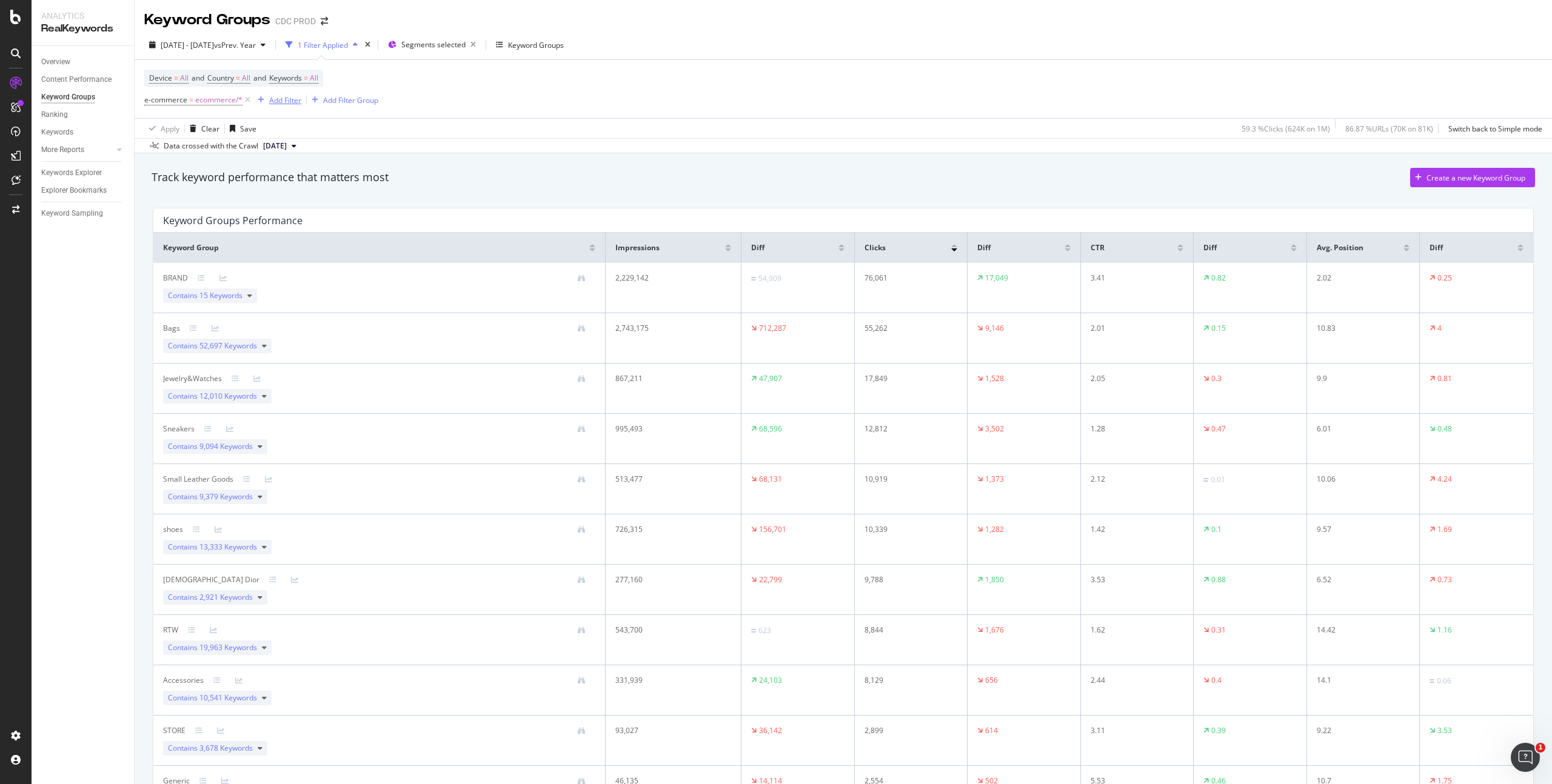
click at [273, 98] on div "Add Filter" at bounding box center [285, 100] width 32 height 11
click at [561, 127] on div "Apply Clear Save 59.3 % Clicks ( 624K on 1M ) 86.87 % URLs ( 70K on 81K ) Switc…" at bounding box center [844, 128] width 1418 height 20
click at [57, 56] on div "Overview" at bounding box center [56, 62] width 29 height 13
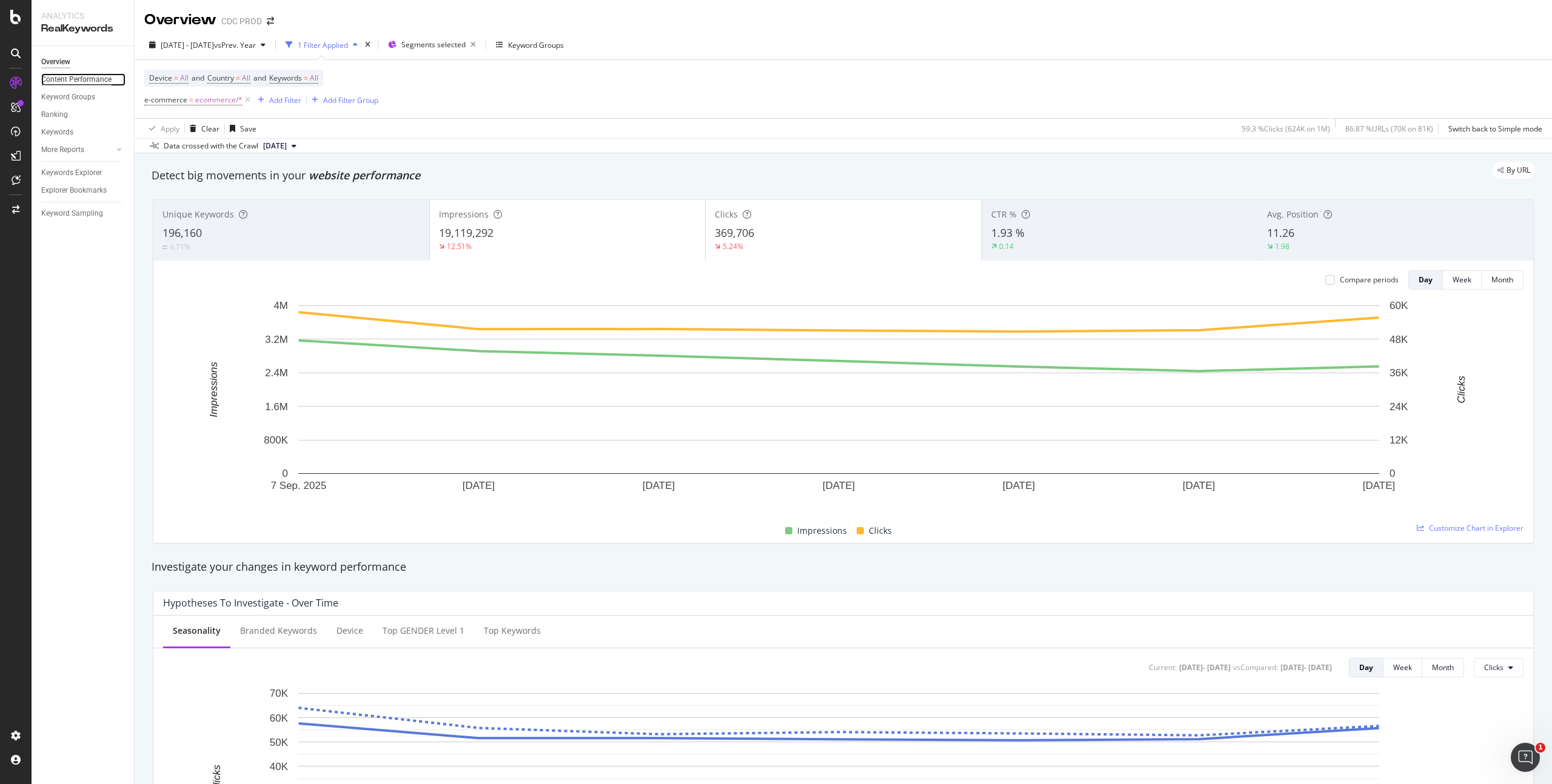
click at [75, 79] on div "Content Performance" at bounding box center [76, 79] width 70 height 13
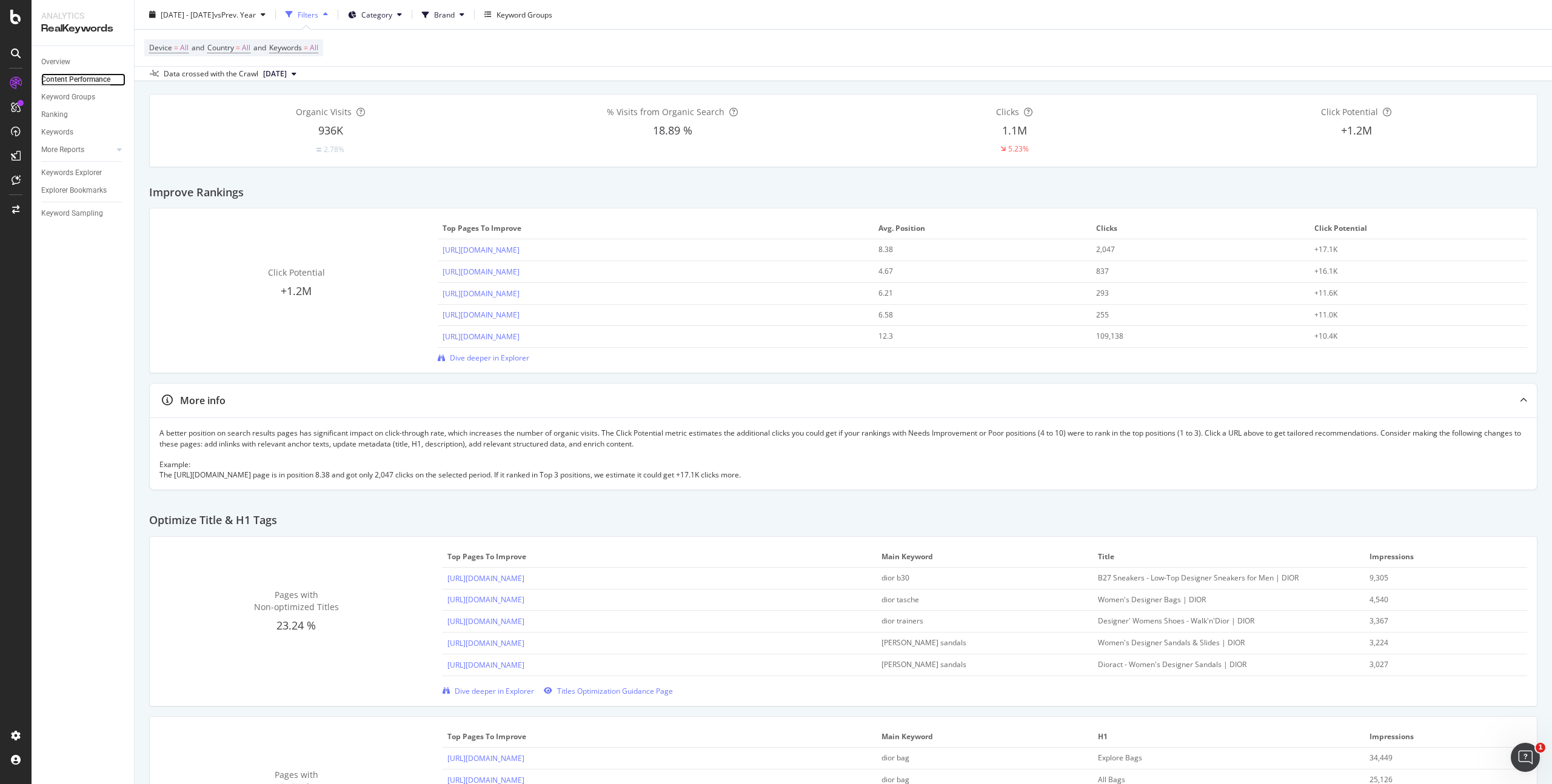
scroll to position [8, 0]
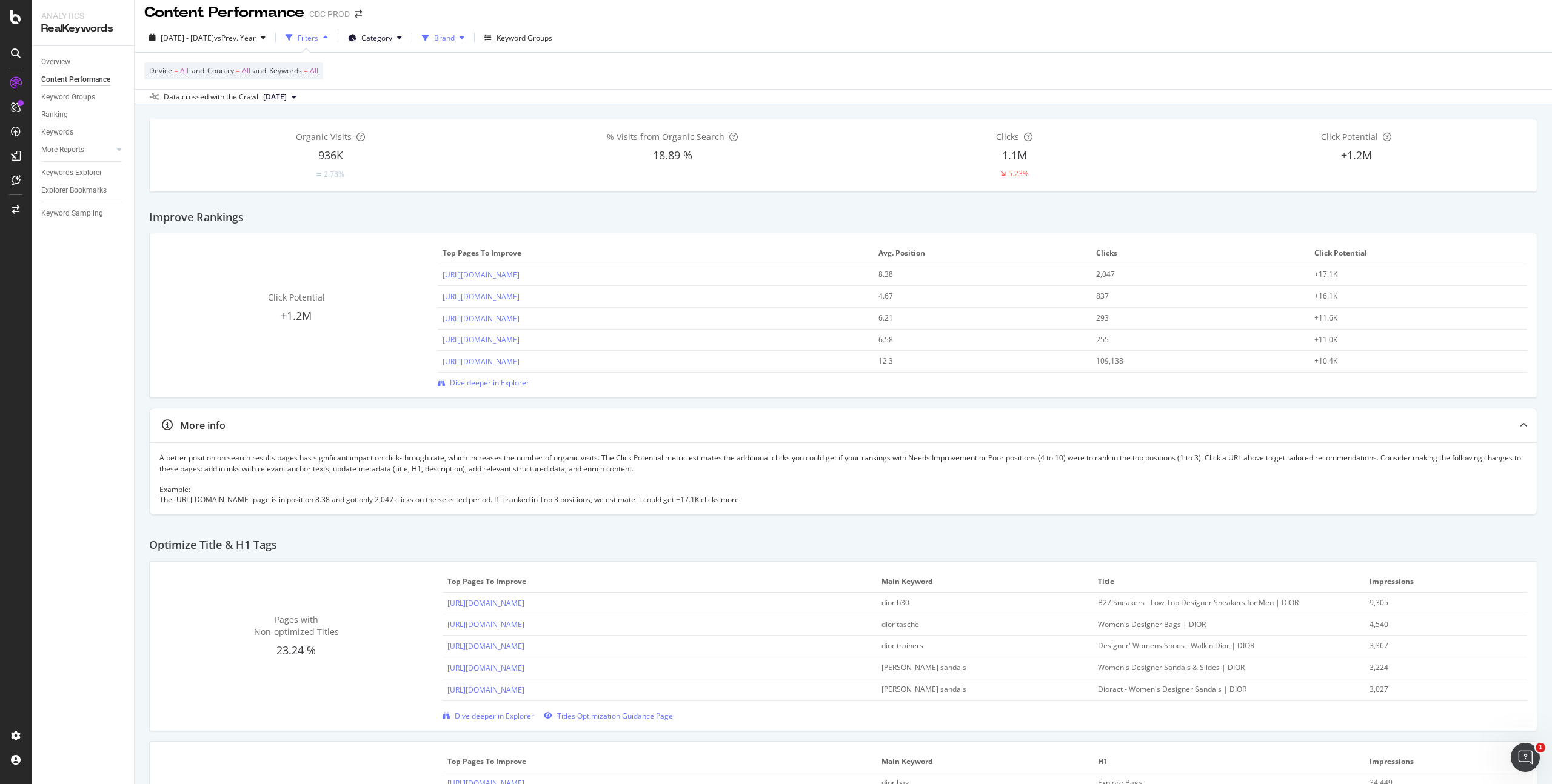
click at [465, 39] on icon at bounding box center [462, 38] width 5 height 8
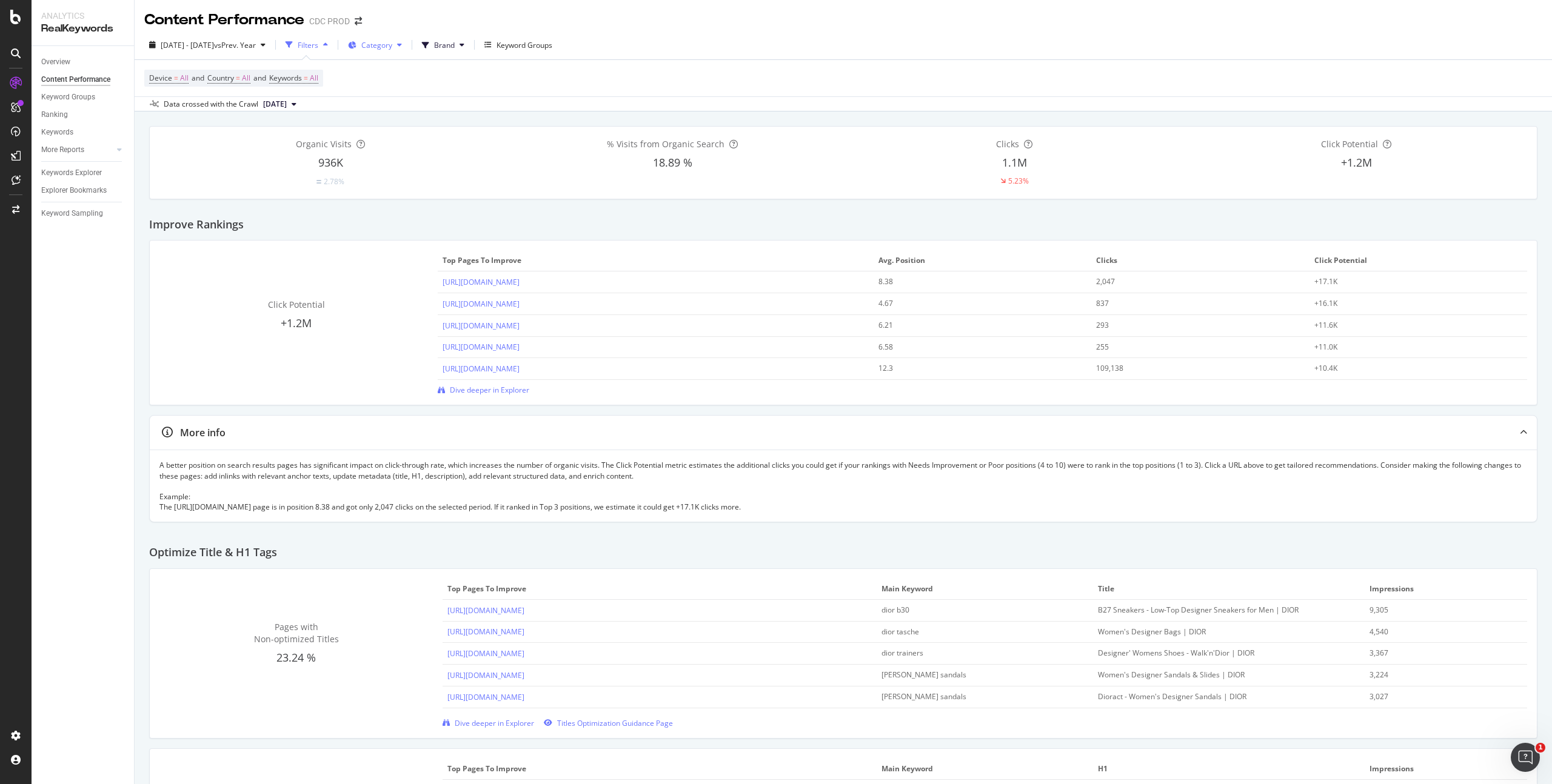
click at [402, 45] on icon at bounding box center [399, 45] width 5 height 8
click at [359, 77] on div "Device = All and Country = All and Keywords = All" at bounding box center [844, 78] width 1398 height 37
click at [469, 45] on button "Brand" at bounding box center [443, 45] width 52 height 20
click at [551, 43] on div "Keyword Groups" at bounding box center [524, 46] width 56 height 11
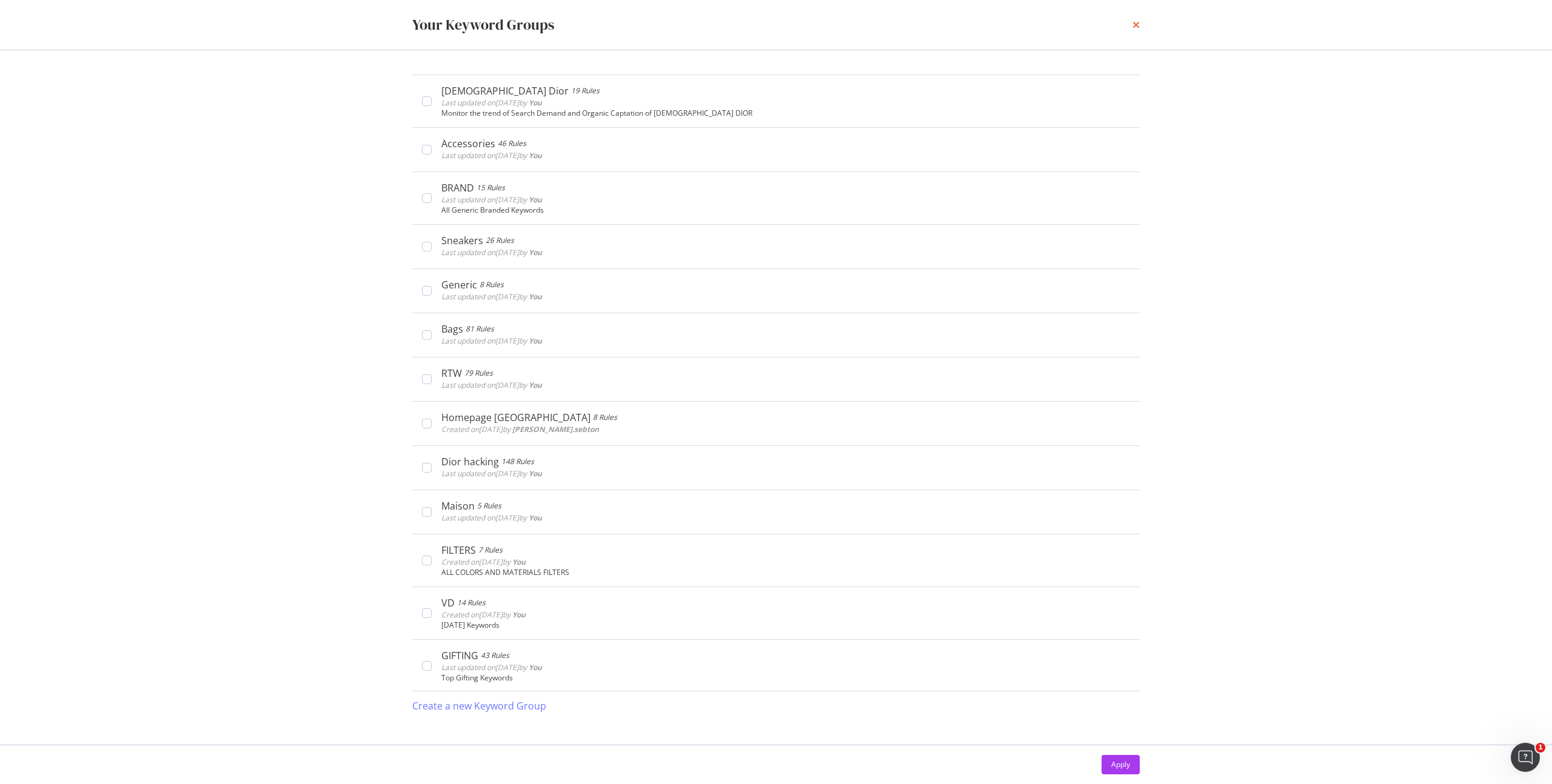
click at [1136, 24] on icon "times" at bounding box center [1137, 24] width 8 height 10
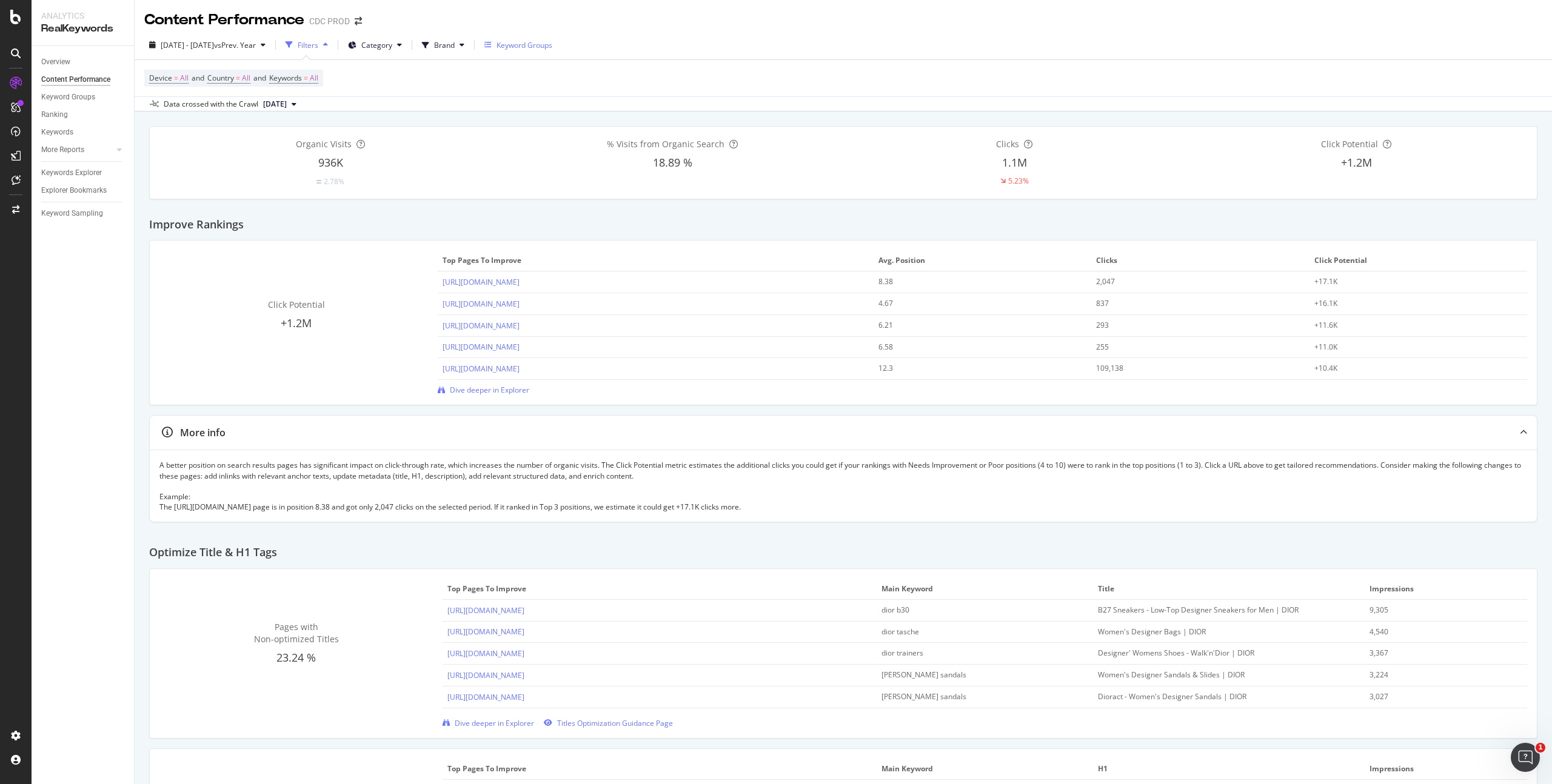
click at [545, 43] on div "Keyword Groups" at bounding box center [524, 46] width 56 height 11
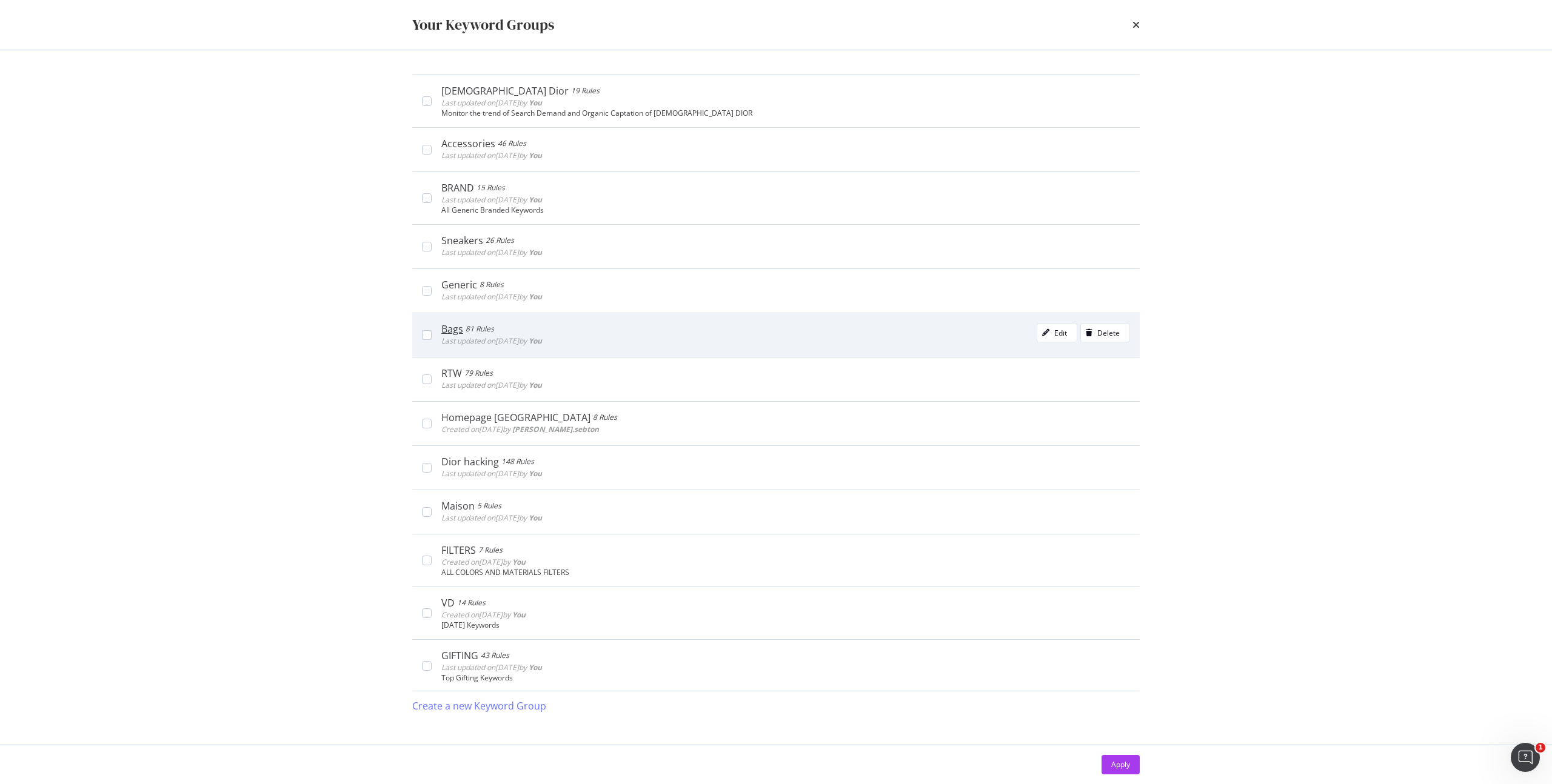
click at [739, 326] on div "Bags 81 Rules Last updated on 2025 Aug 22nd by You Edit Delete" at bounding box center [785, 335] width 689 height 24
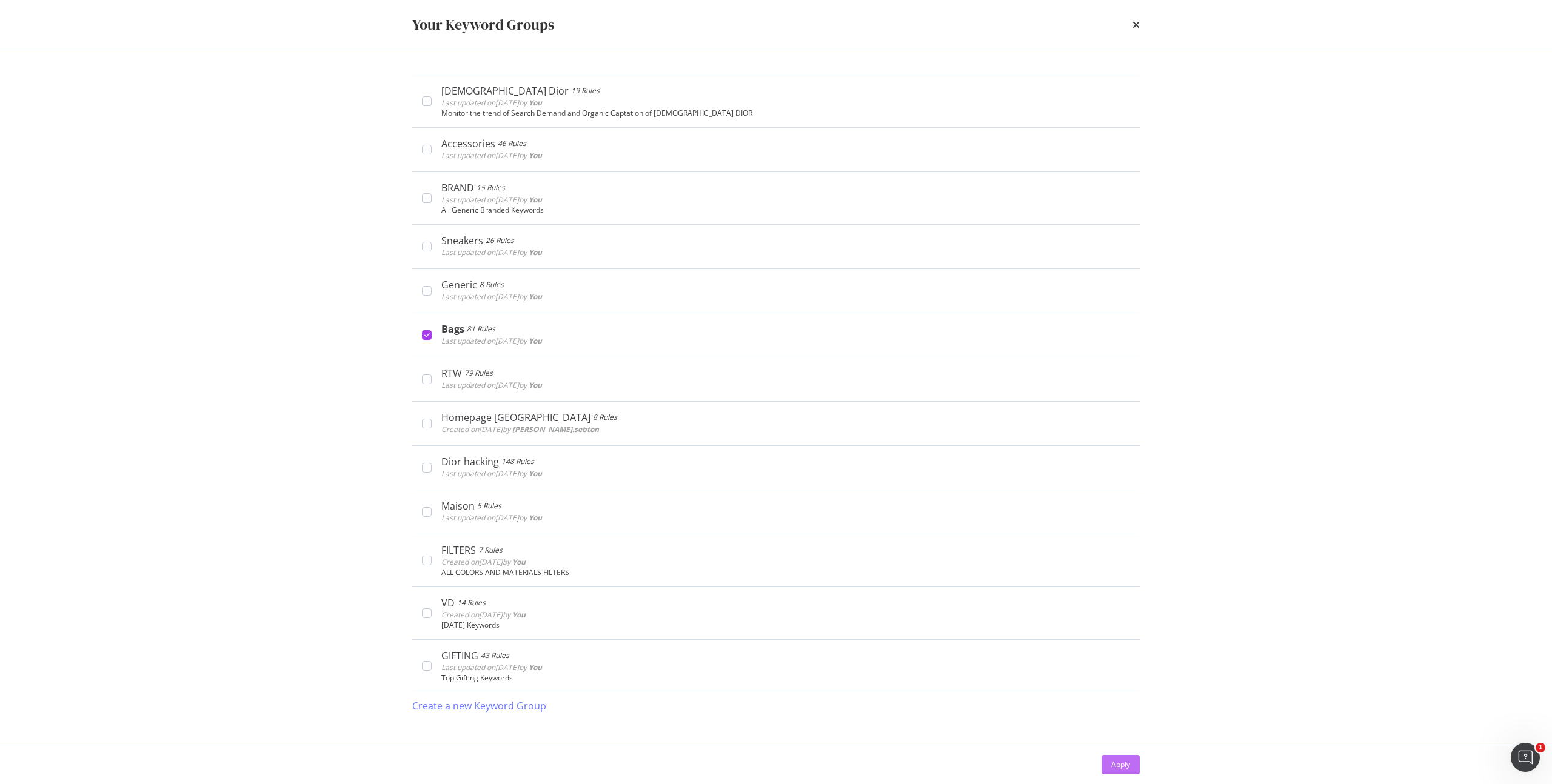
click at [1129, 769] on div "Apply" at bounding box center [1121, 765] width 19 height 11
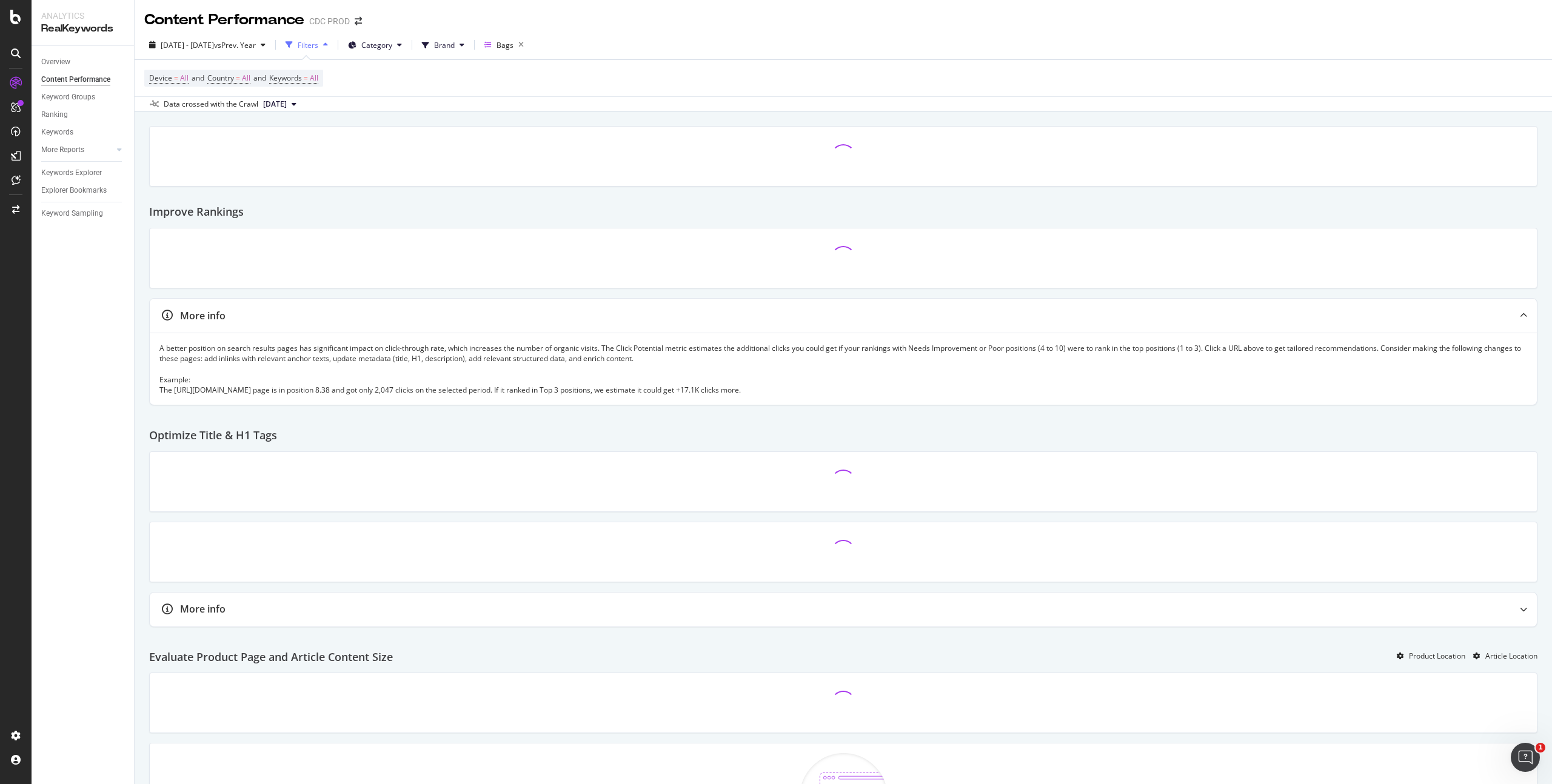
click at [318, 45] on div "Filters" at bounding box center [307, 46] width 21 height 11
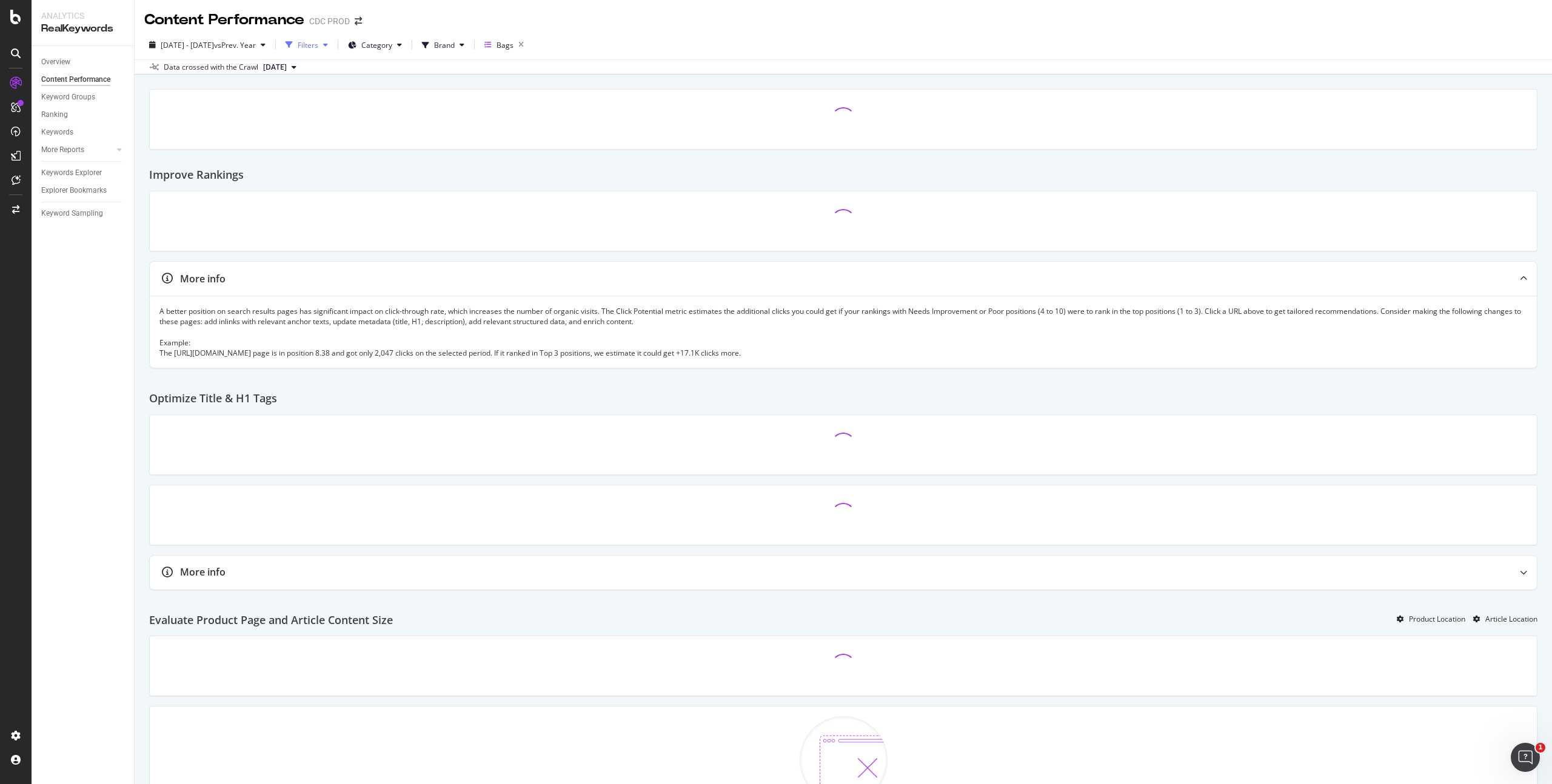
click at [318, 45] on div "Filters" at bounding box center [307, 46] width 21 height 11
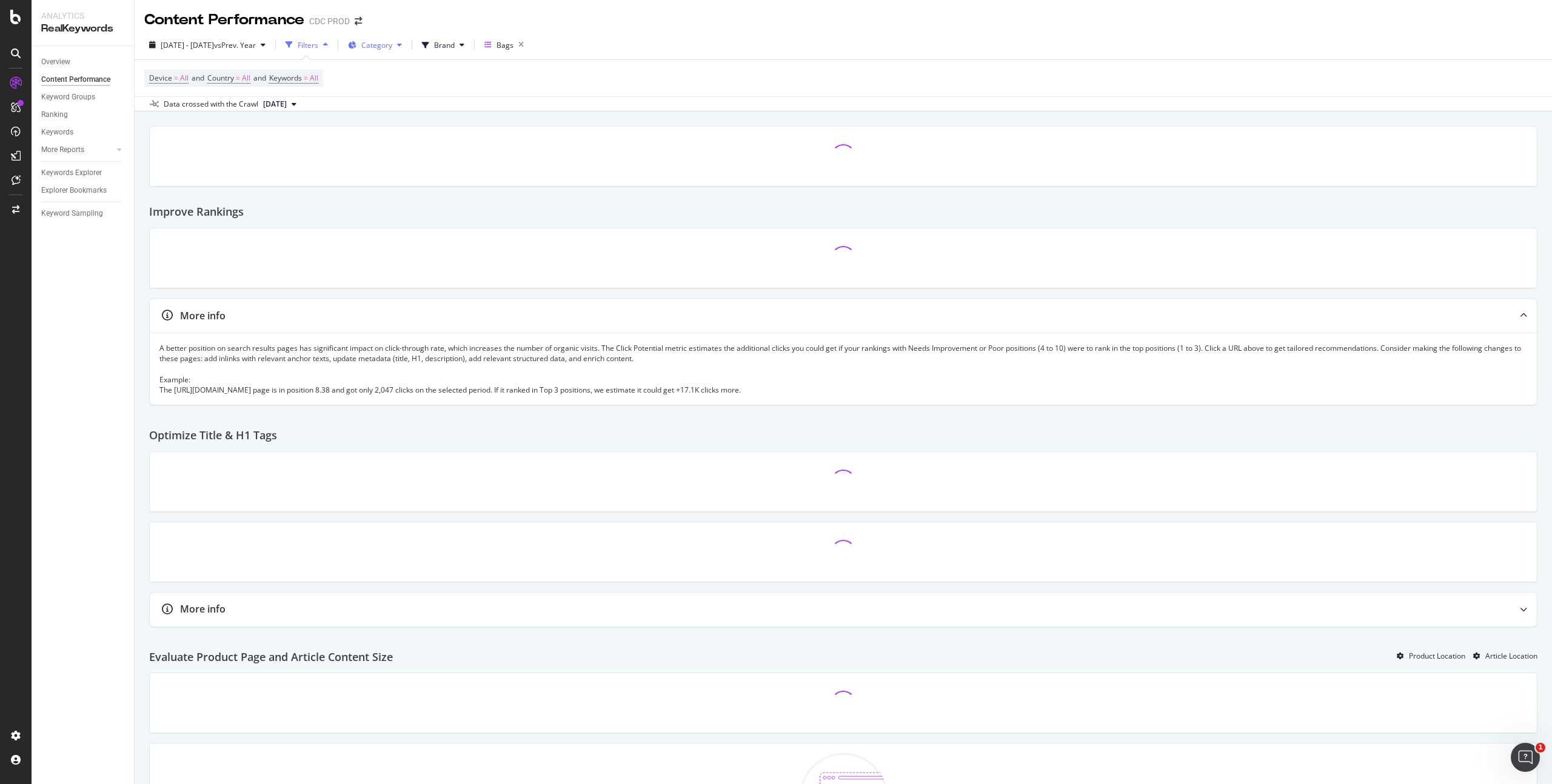
click at [393, 45] on span "Category" at bounding box center [377, 46] width 31 height 11
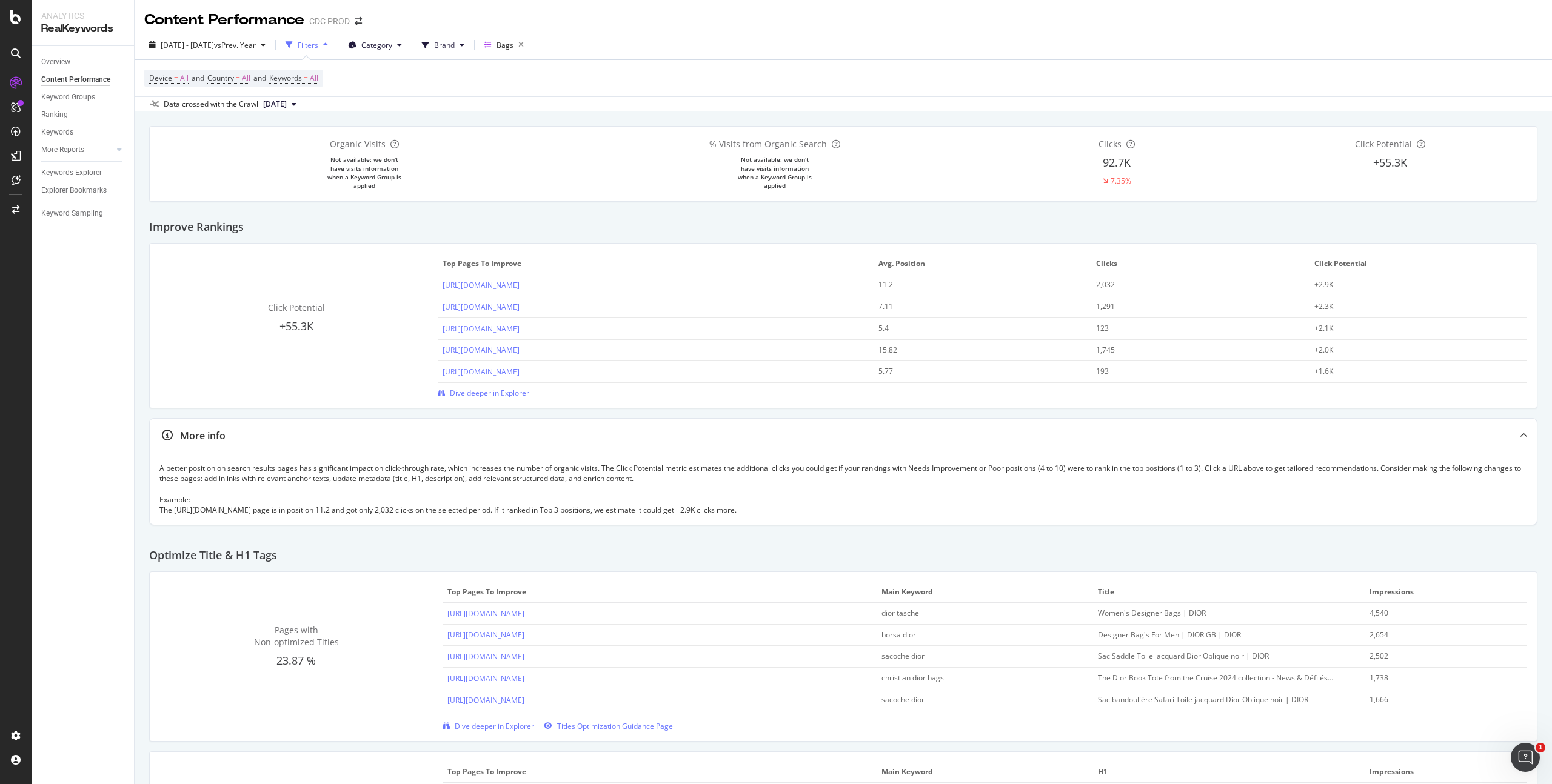
click at [787, 41] on div "2025 Sep. 7th - Sep. 13th vs Prev. Year Filters Category Brand Bags" at bounding box center [844, 47] width 1418 height 24
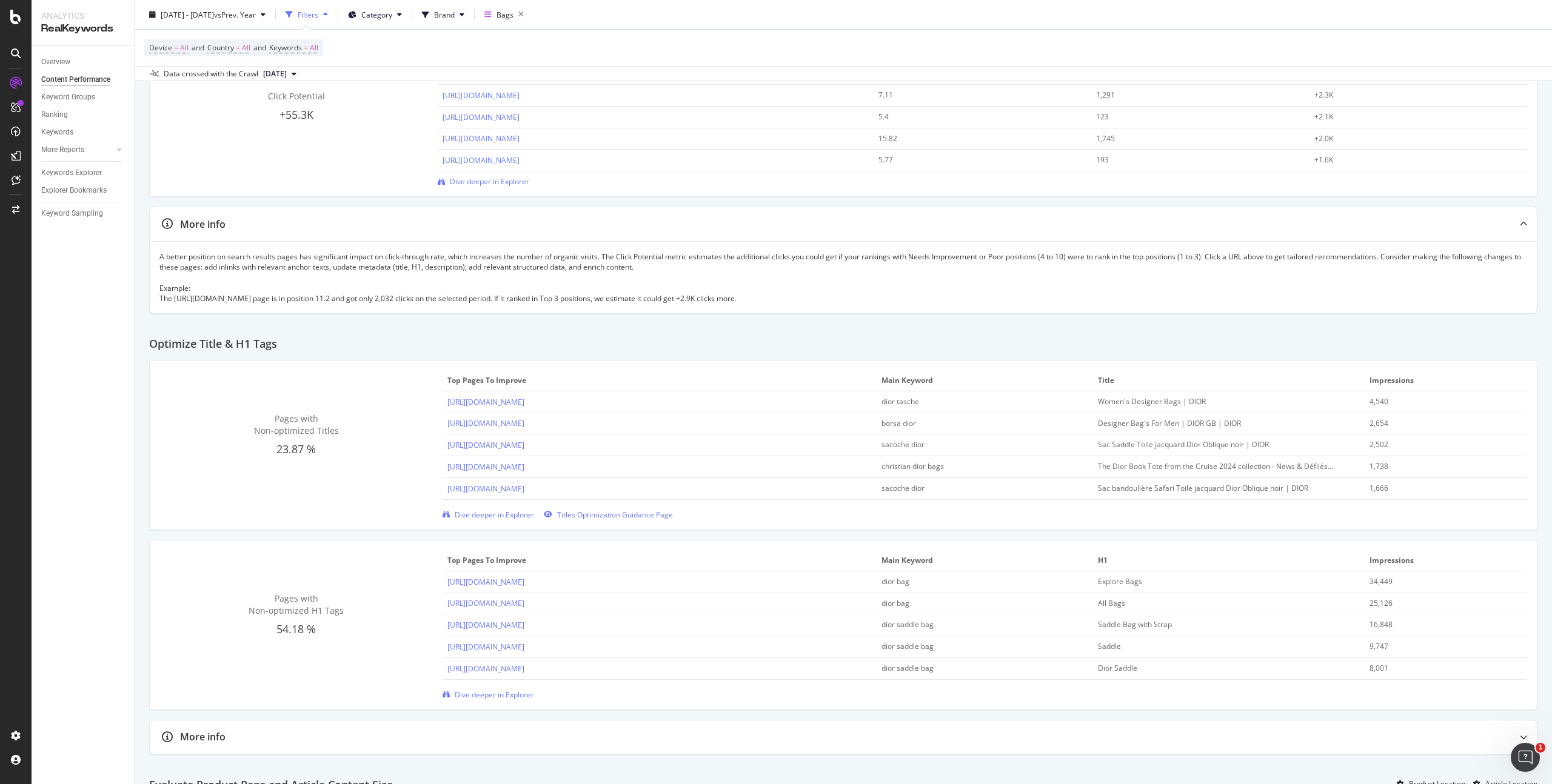
scroll to position [213, 0]
drag, startPoint x: 696, startPoint y: 399, endPoint x: 446, endPoint y: 399, distance: 250.0
click at [447, 399] on div "https://www.dior.com/de_de/fashion/damenmode/taschen/alle-taschen" at bounding box center [660, 401] width 425 height 11
copy link "https://www.dior.com/de_de/fashion/damenmode/taschen/alle-taschen"
click at [1509, 398] on td "4,540" at bounding box center [1446, 401] width 163 height 22
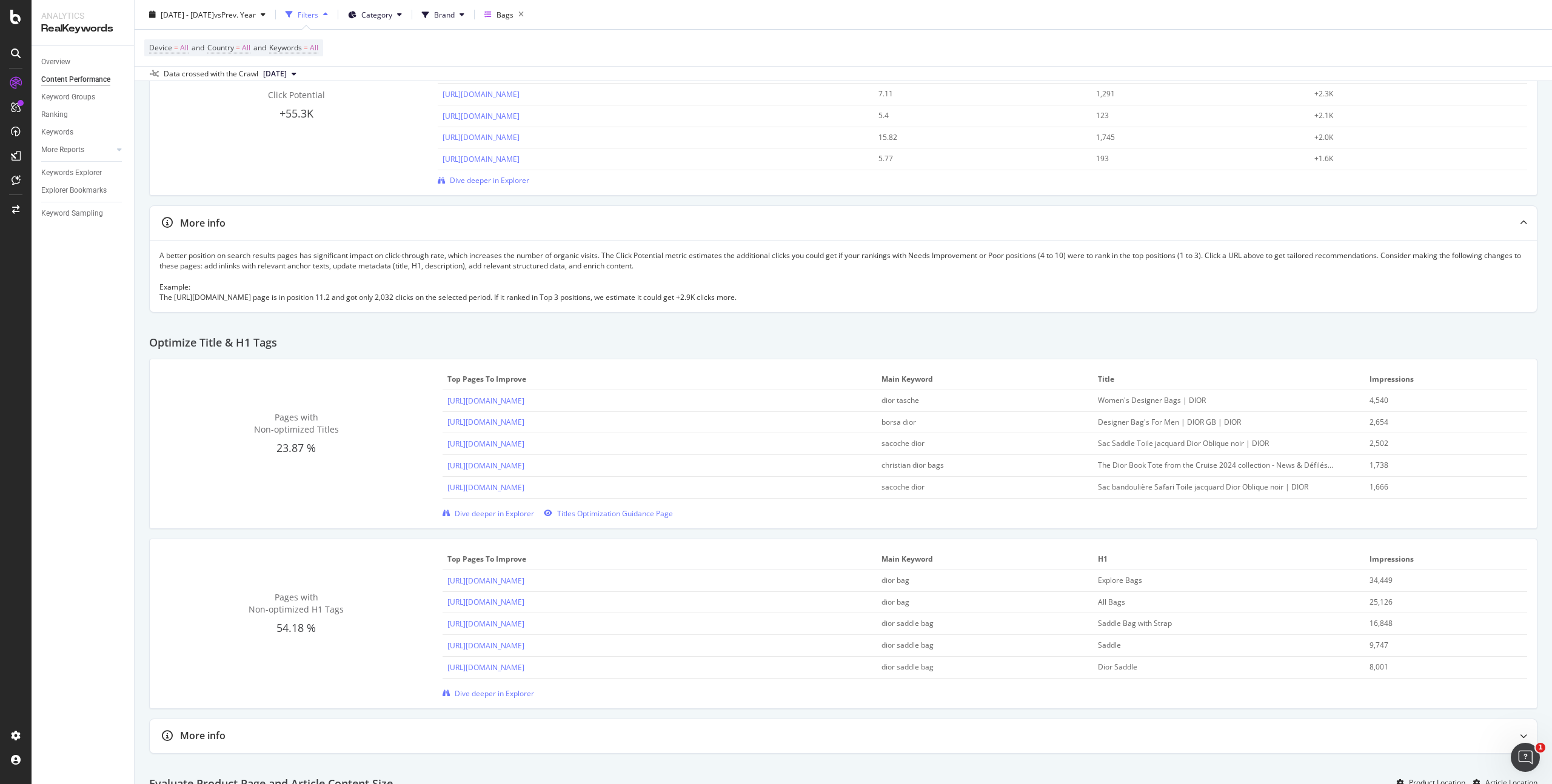
drag, startPoint x: 930, startPoint y: 441, endPoint x: 850, endPoint y: 438, distance: 80.1
click at [850, 438] on tr "https://www.dior.com/fr_fr/fashion/products/1ADPO093YKY_H00N sacoche dior Sac S…" at bounding box center [985, 444] width 1085 height 22
click at [1417, 341] on div "Optimize Title & H1 Tags" at bounding box center [843, 338] width 1388 height 41
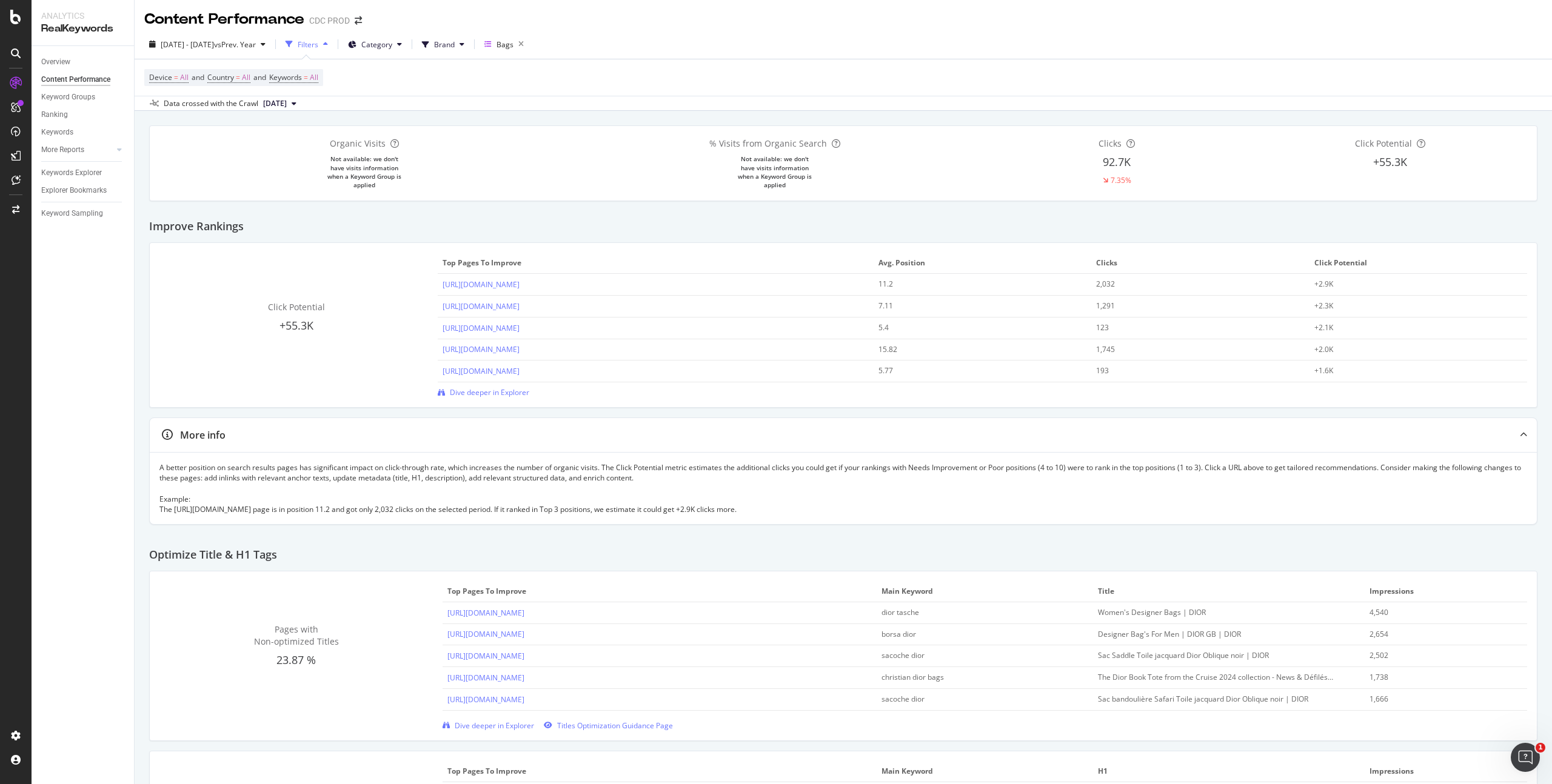
scroll to position [0, 0]
click at [529, 44] on icon "button" at bounding box center [521, 45] width 15 height 17
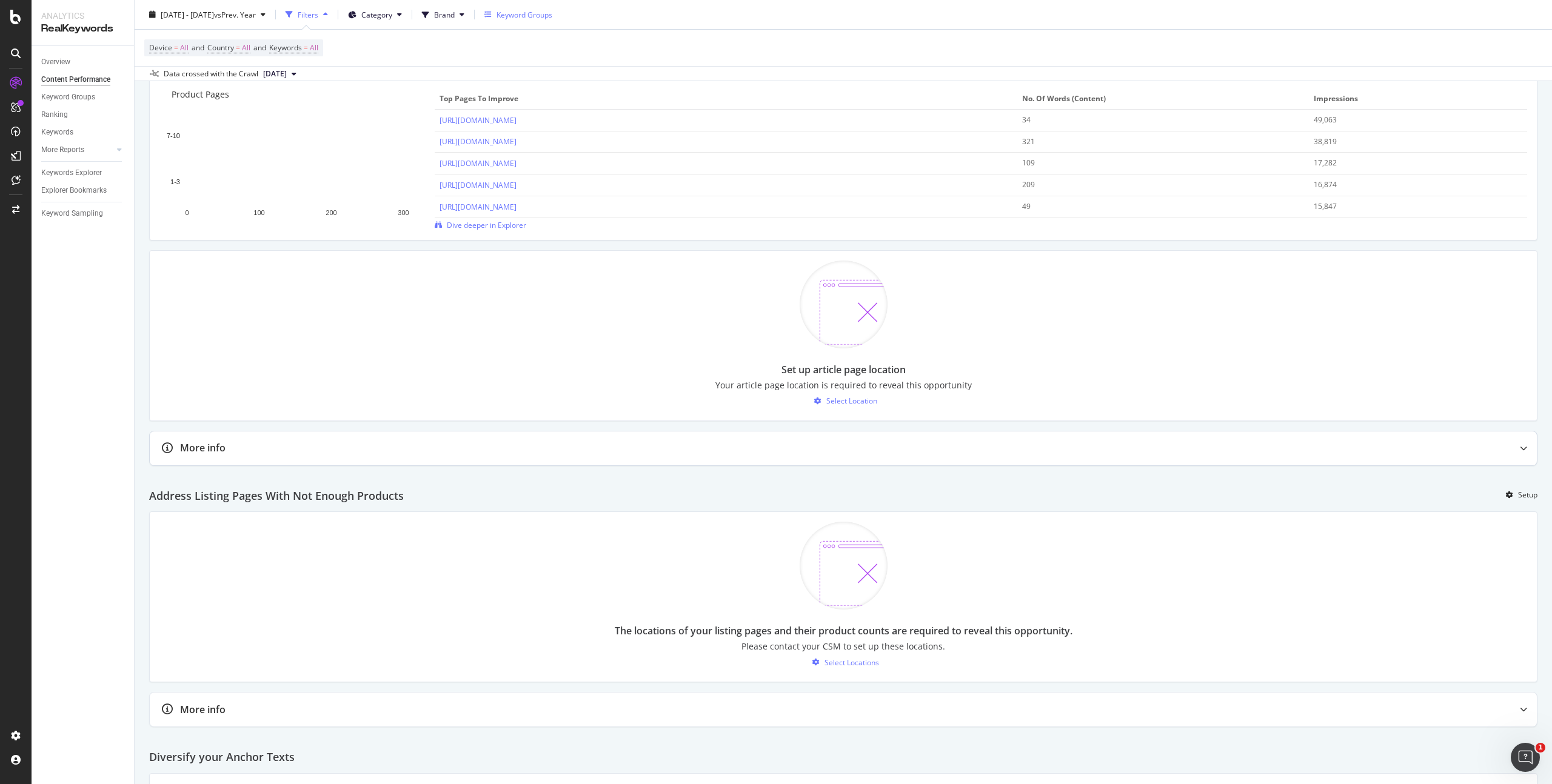
scroll to position [961, 0]
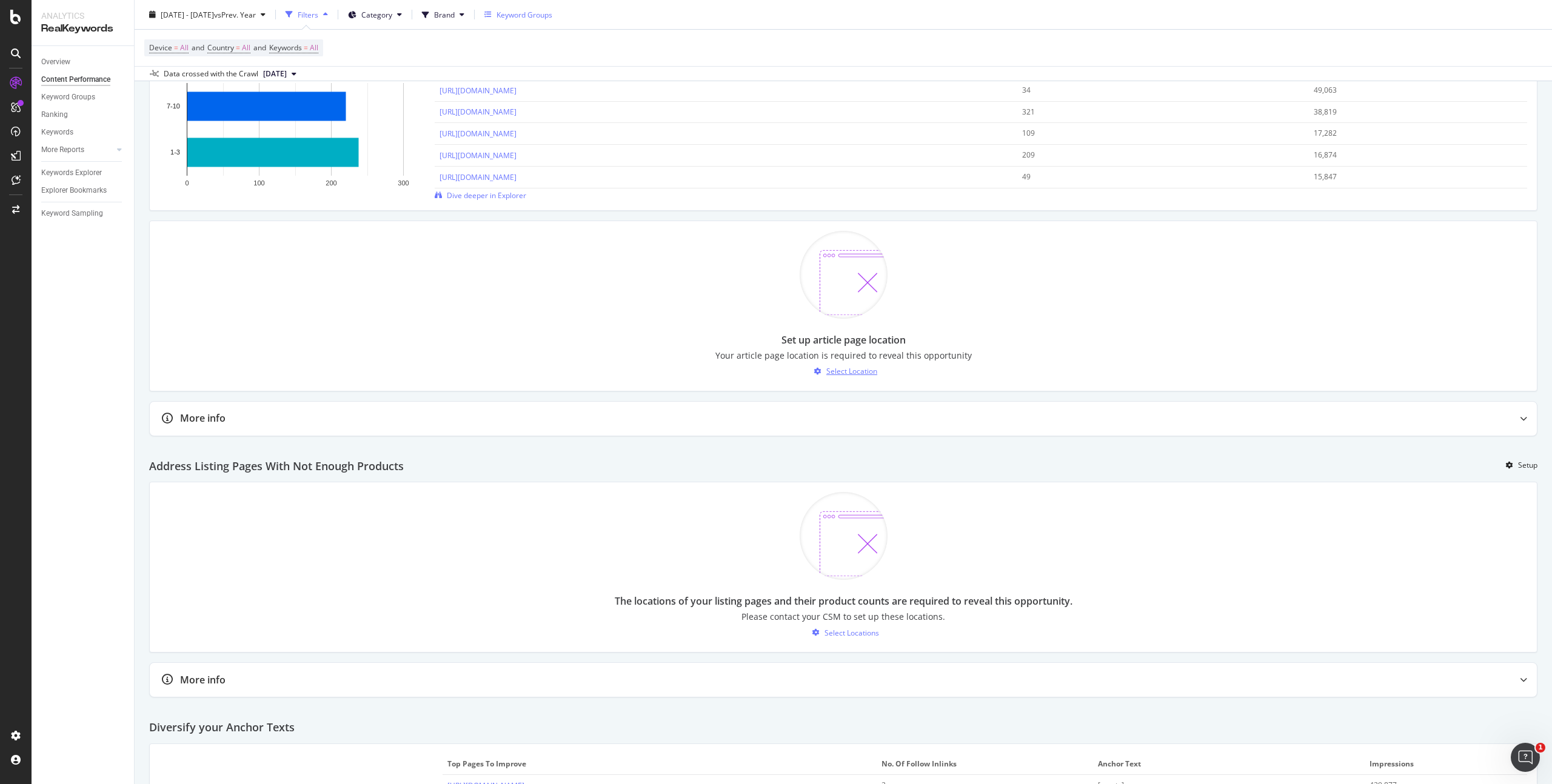
click at [844, 373] on div "Select Location" at bounding box center [851, 371] width 51 height 11
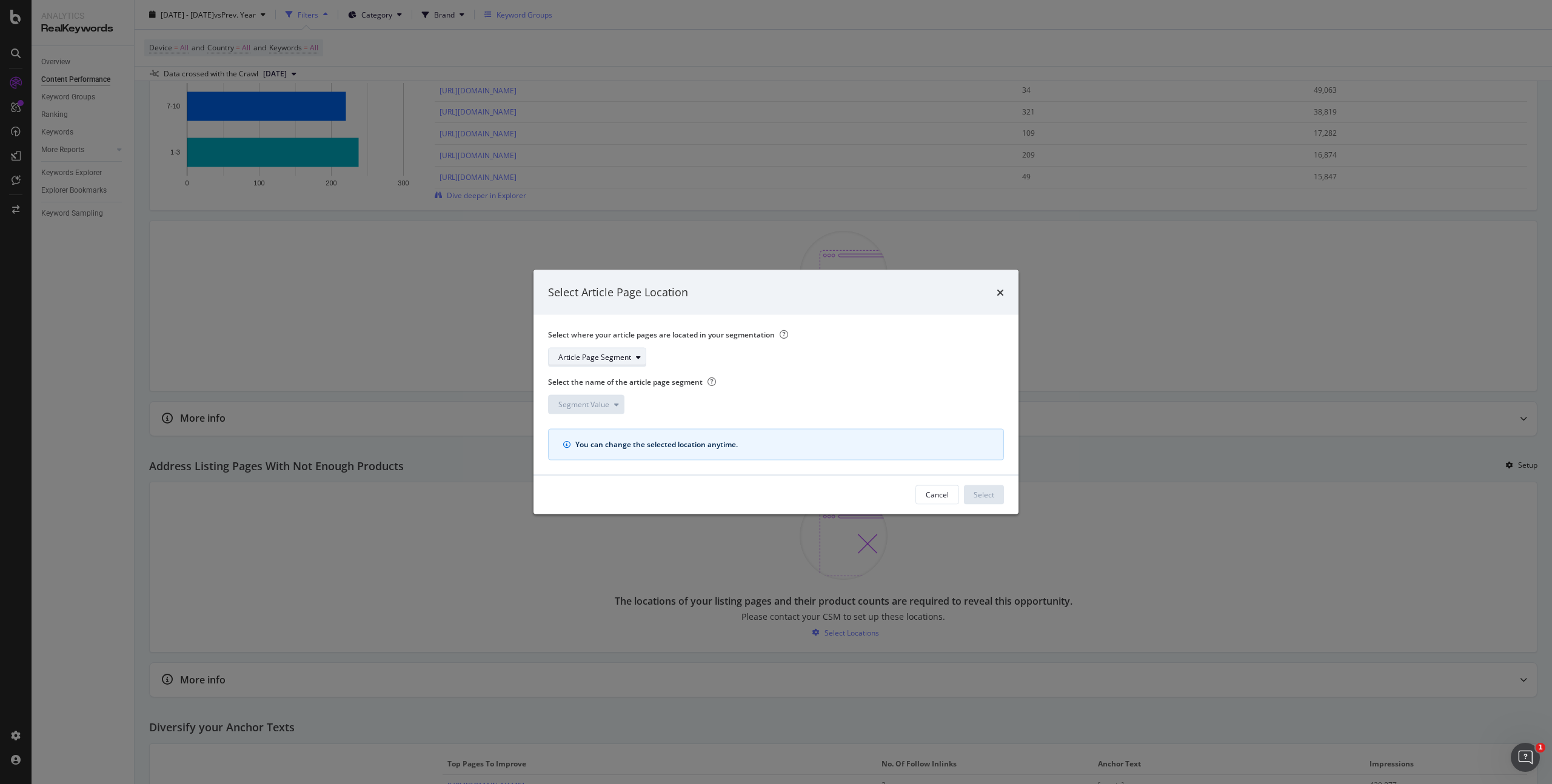
click at [634, 357] on div "modal" at bounding box center [638, 357] width 14 height 8
click at [633, 357] on div "modal" at bounding box center [638, 357] width 14 height 8
click at [620, 359] on div "Article Page Segment" at bounding box center [595, 357] width 73 height 8
click at [797, 357] on div "Article Page Segment" at bounding box center [771, 357] width 447 height 20
click at [673, 386] on label "Select the name of the article page segment" at bounding box center [771, 382] width 447 height 11
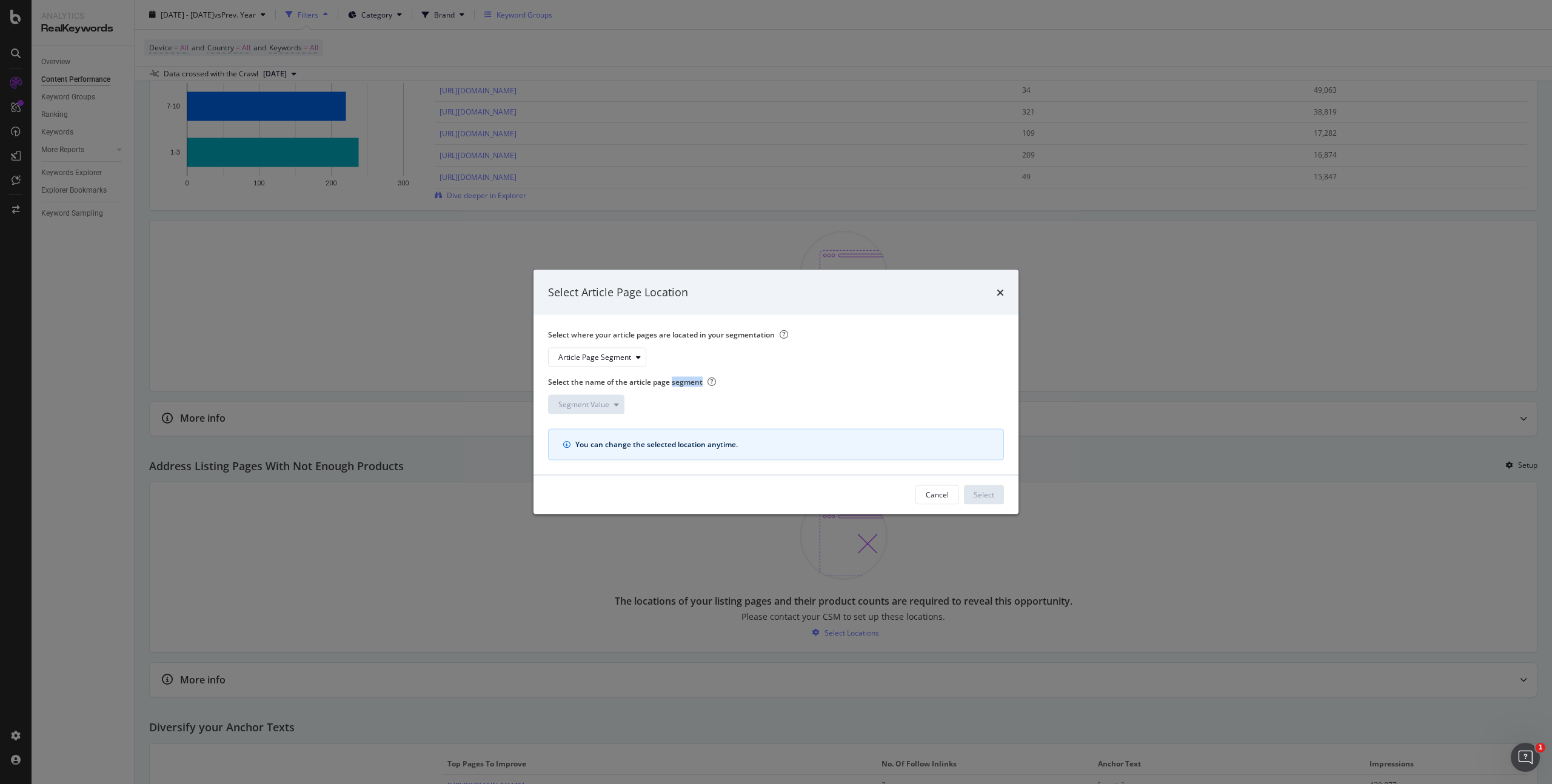
click at [673, 386] on label "Select the name of the article page segment" at bounding box center [771, 382] width 447 height 11
click at [674, 386] on label "Select the name of the article page segment" at bounding box center [771, 382] width 447 height 11
click at [700, 360] on div "Article Page Segment" at bounding box center [771, 357] width 447 height 20
drag, startPoint x: 719, startPoint y: 438, endPoint x: 731, endPoint y: 440, distance: 12.2
click at [719, 439] on div "You can change the selected location anytime." at bounding box center [782, 444] width 414 height 11
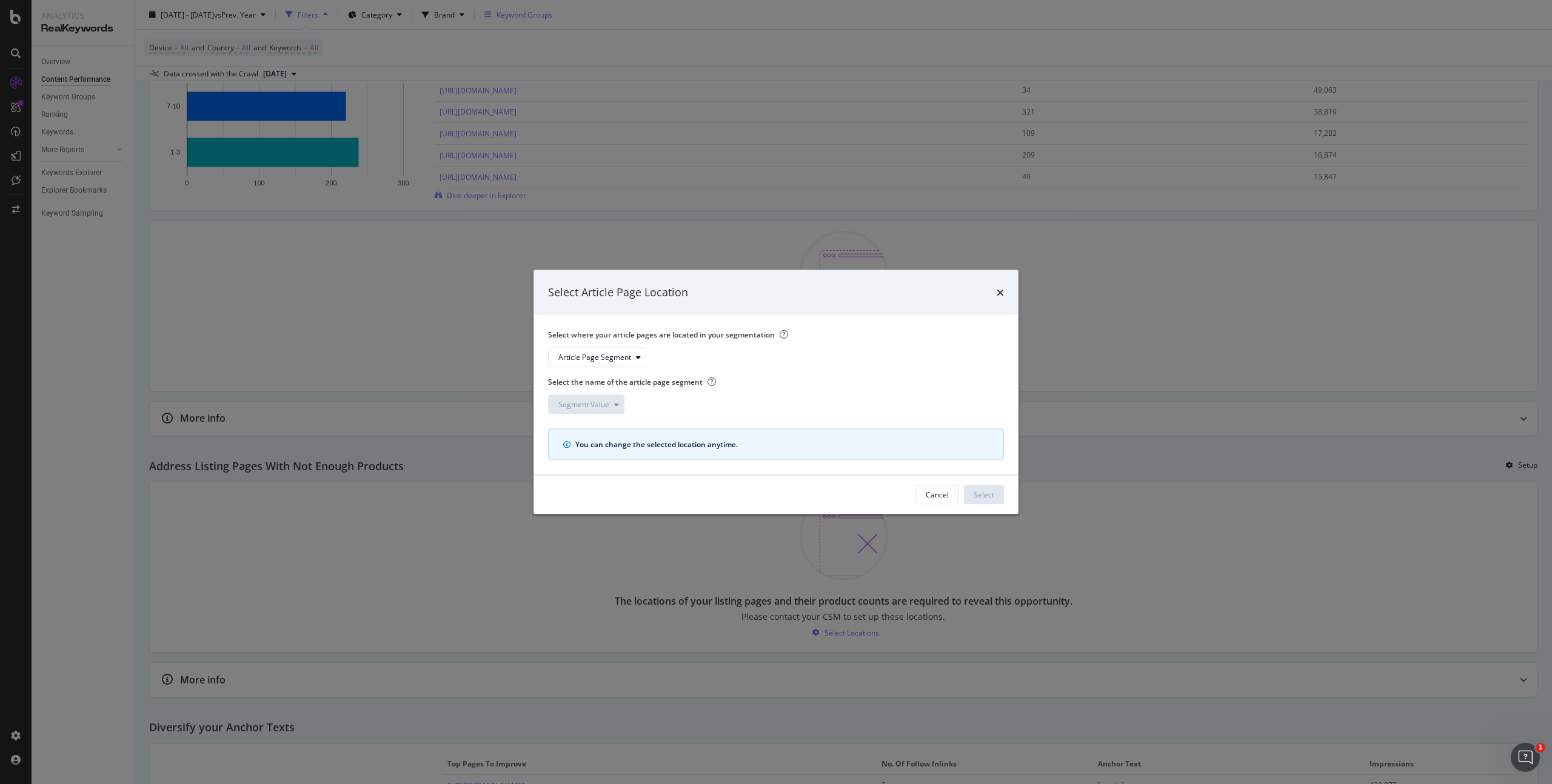
click at [733, 441] on div "You can change the selected location anytime." at bounding box center [782, 444] width 414 height 11
click at [629, 360] on div "Article Page Segment" at bounding box center [595, 357] width 73 height 8
click at [629, 377] on div "pagetype&universe" at bounding box center [605, 378] width 103 height 15
click at [609, 408] on div "modal" at bounding box center [616, 405] width 14 height 8
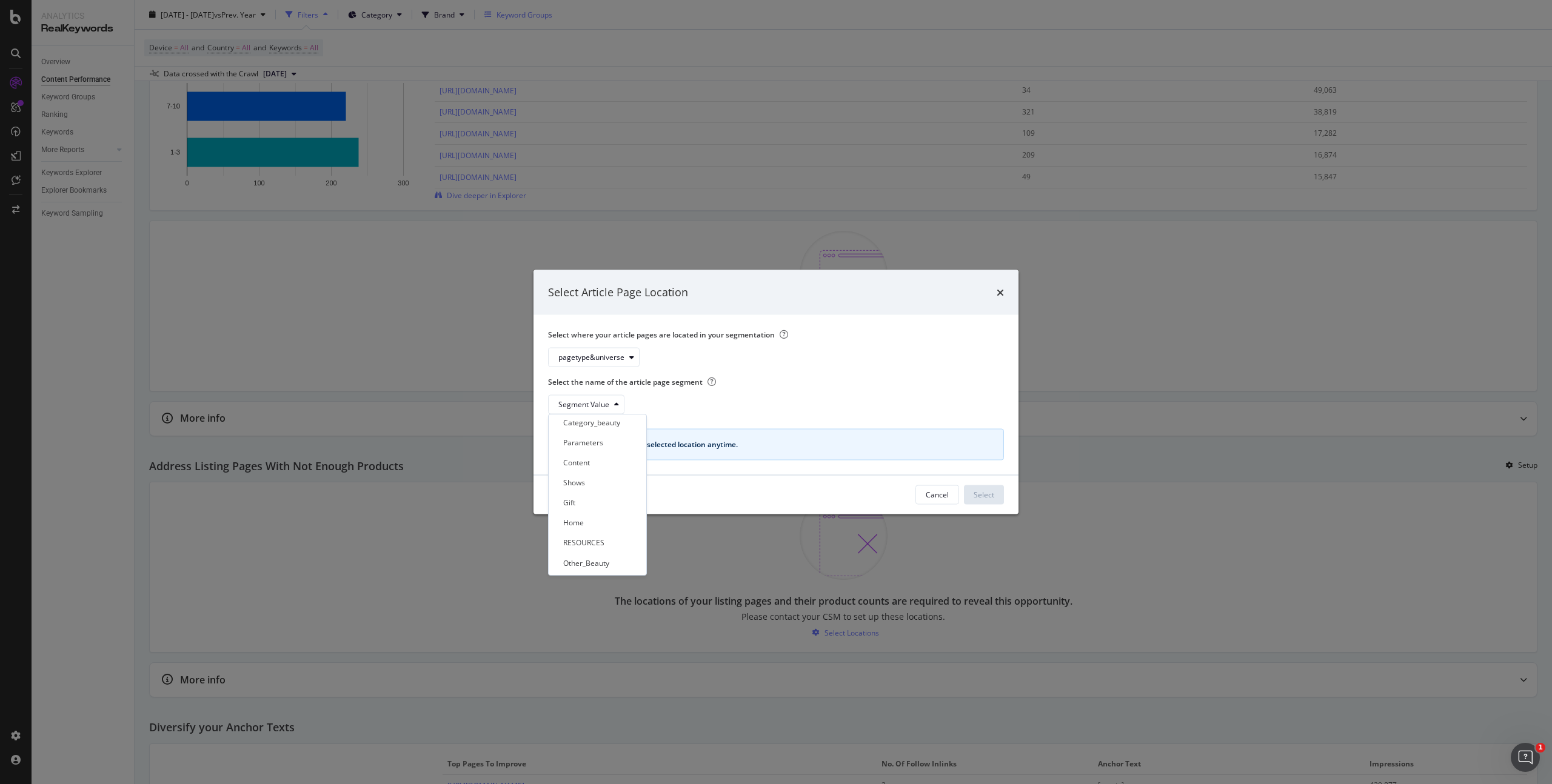
scroll to position [100, 0]
click at [607, 441] on div "Content" at bounding box center [593, 445] width 78 height 15
click at [979, 497] on div "Select" at bounding box center [984, 495] width 21 height 11
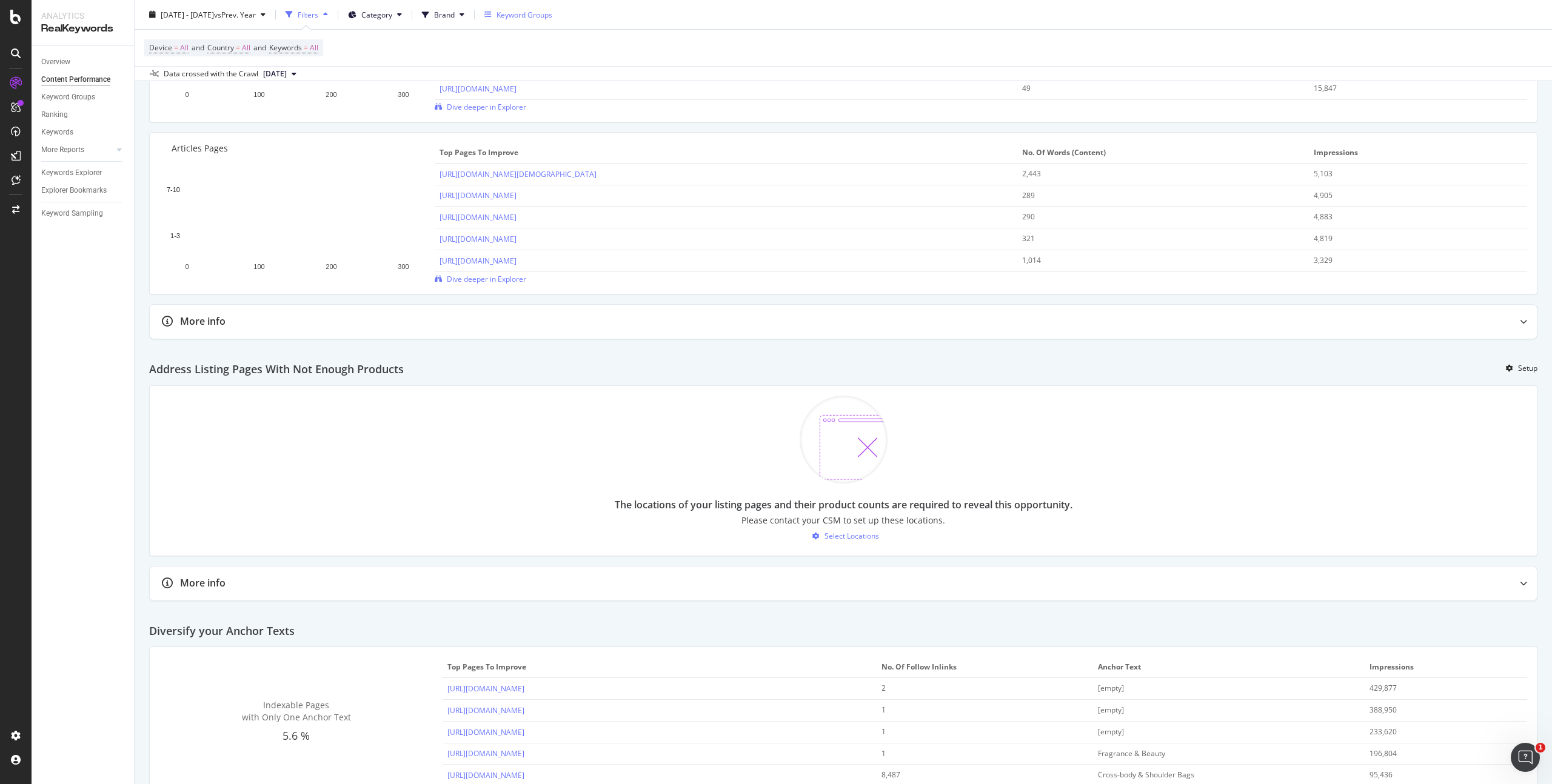
scroll to position [1055, 0]
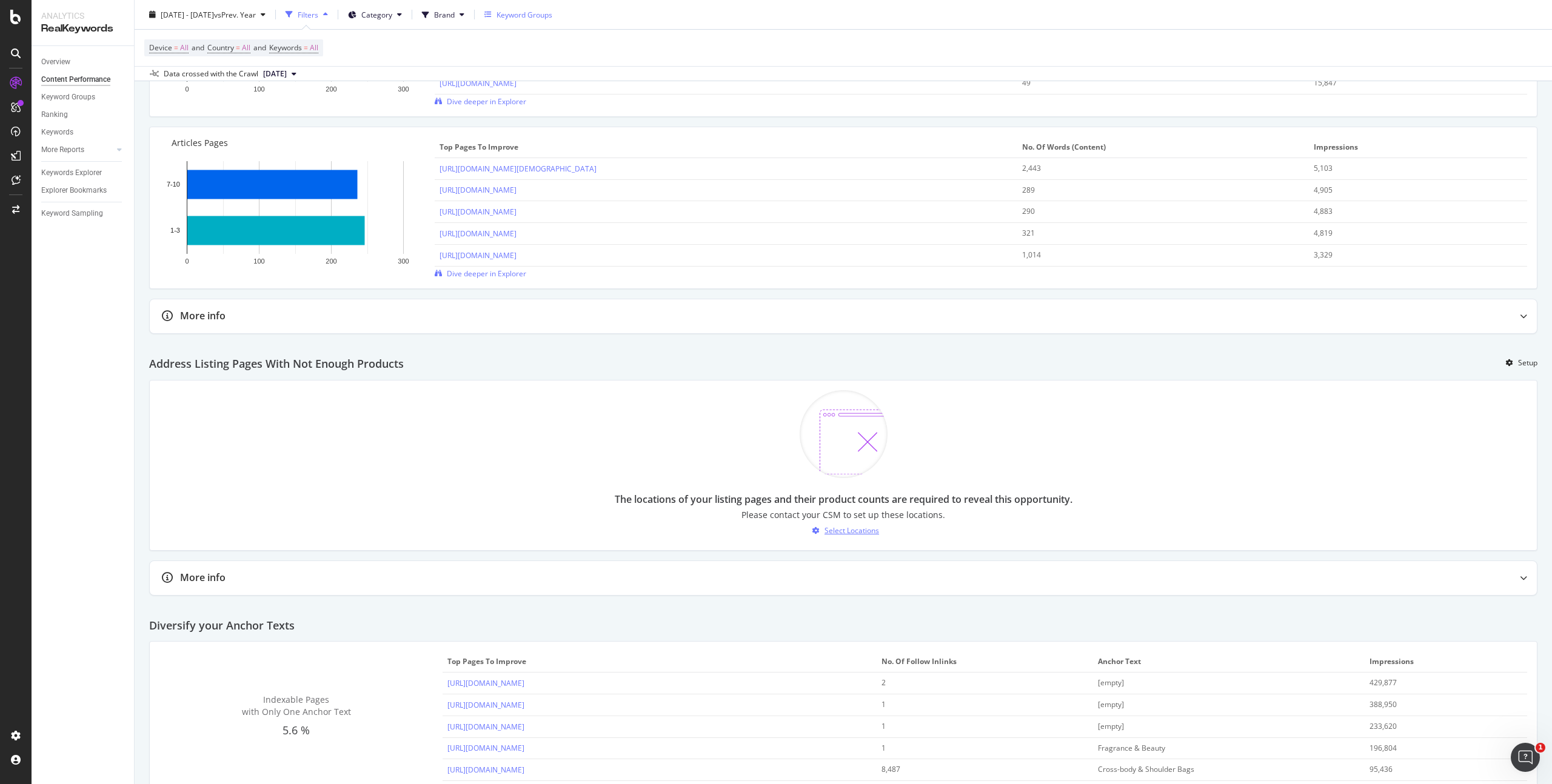
click at [838, 533] on div "Select Locations" at bounding box center [852, 531] width 55 height 11
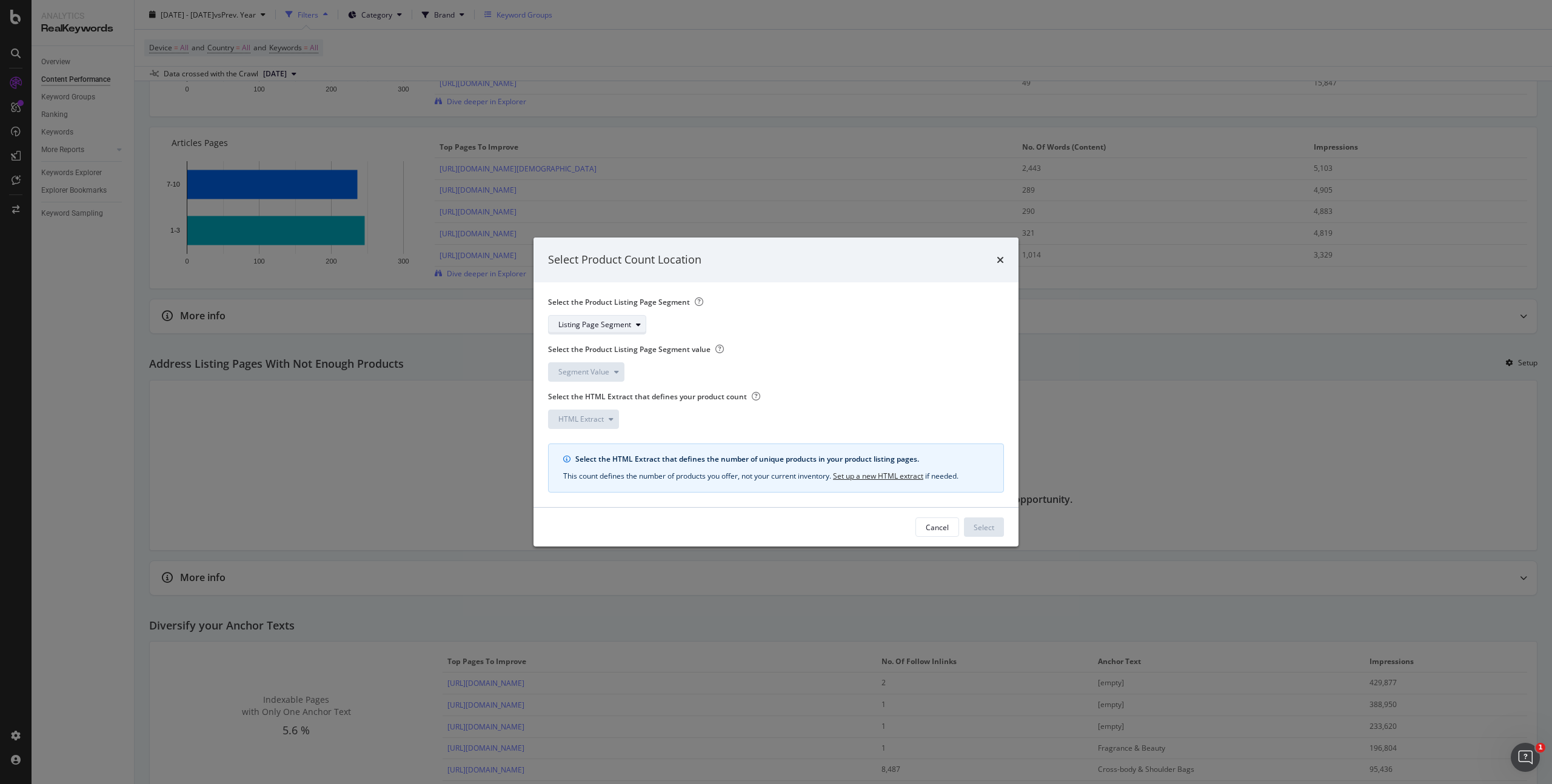
click at [632, 328] on div "modal" at bounding box center [638, 325] width 14 height 8
click at [615, 388] on div "pagetype&universe" at bounding box center [596, 386] width 66 height 11
click at [612, 373] on div "modal" at bounding box center [616, 373] width 14 height 8
click at [606, 411] on div "Category_fashion" at bounding box center [592, 413] width 59 height 11
click at [618, 370] on div "modal" at bounding box center [624, 373] width 14 height 8
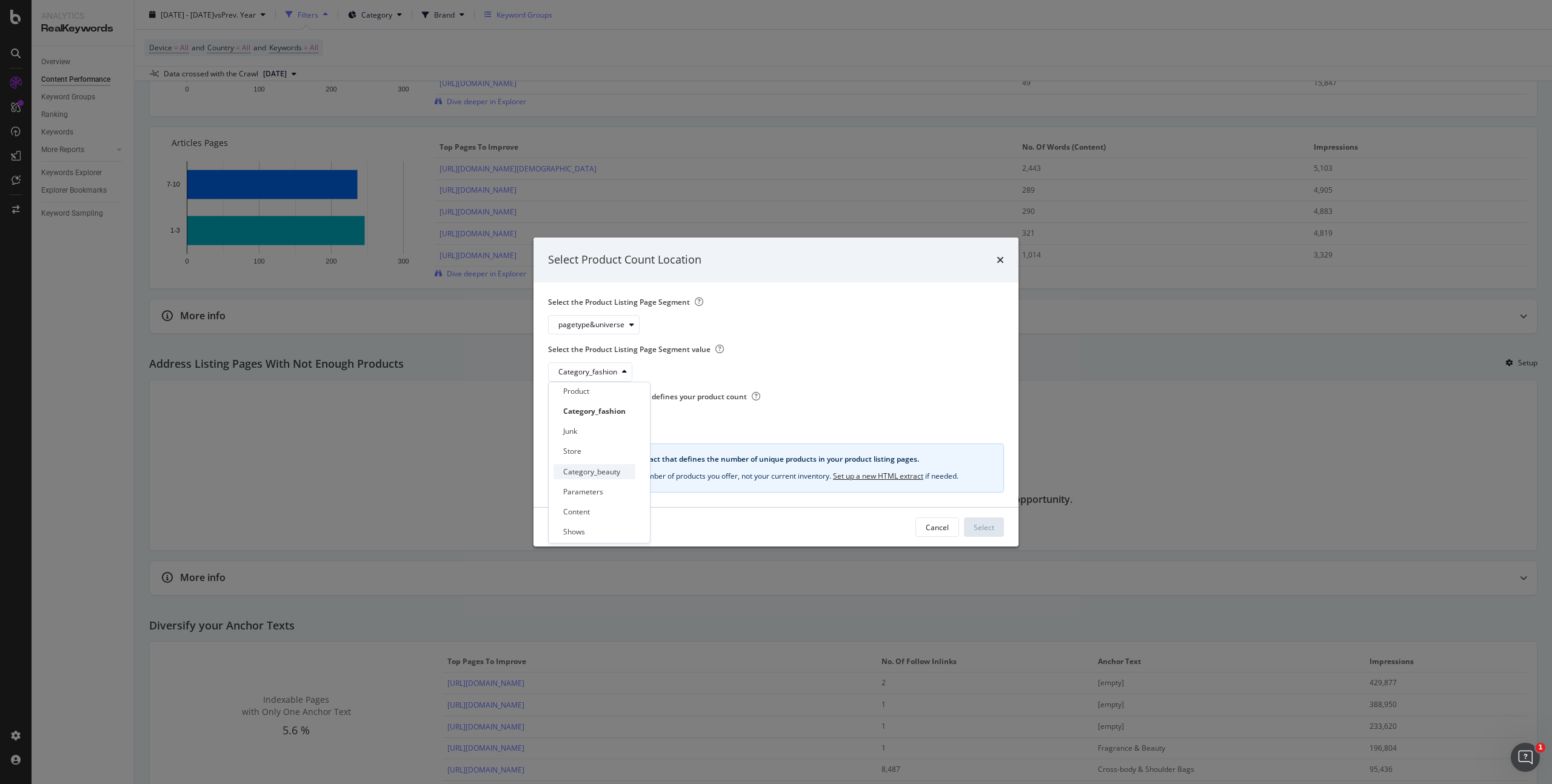
scroll to position [0, 0]
click at [622, 411] on div "Category_fashion" at bounding box center [594, 413] width 62 height 11
click at [789, 363] on div "Category_fashion" at bounding box center [771, 373] width 447 height 20
click at [598, 426] on div "HTML Extract" at bounding box center [588, 419] width 60 height 17
click at [657, 461] on div "Number of products per PLP" at bounding box center [610, 460] width 95 height 11
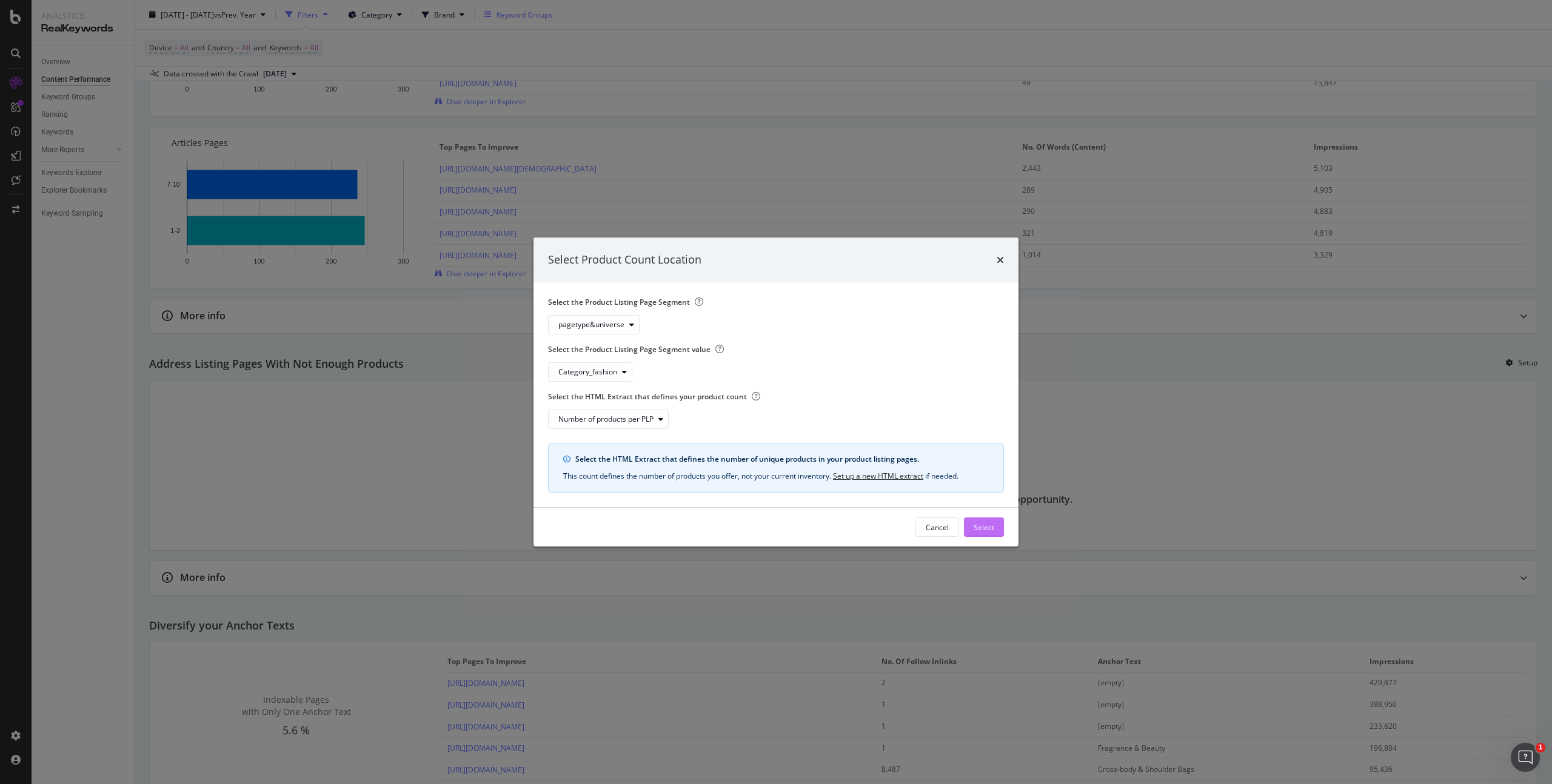
click at [974, 522] on div "Select" at bounding box center [984, 527] width 21 height 11
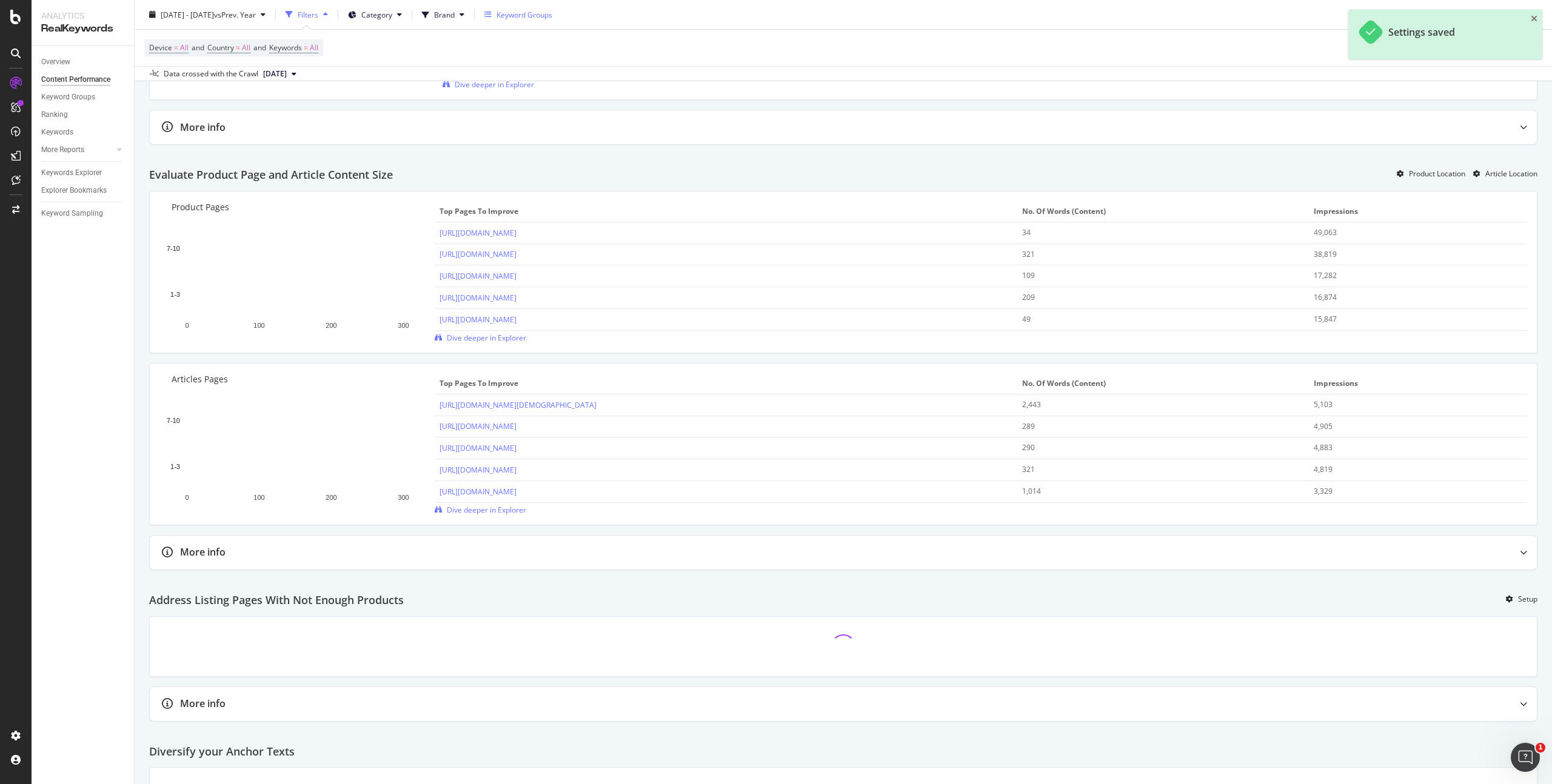
scroll to position [875, 0]
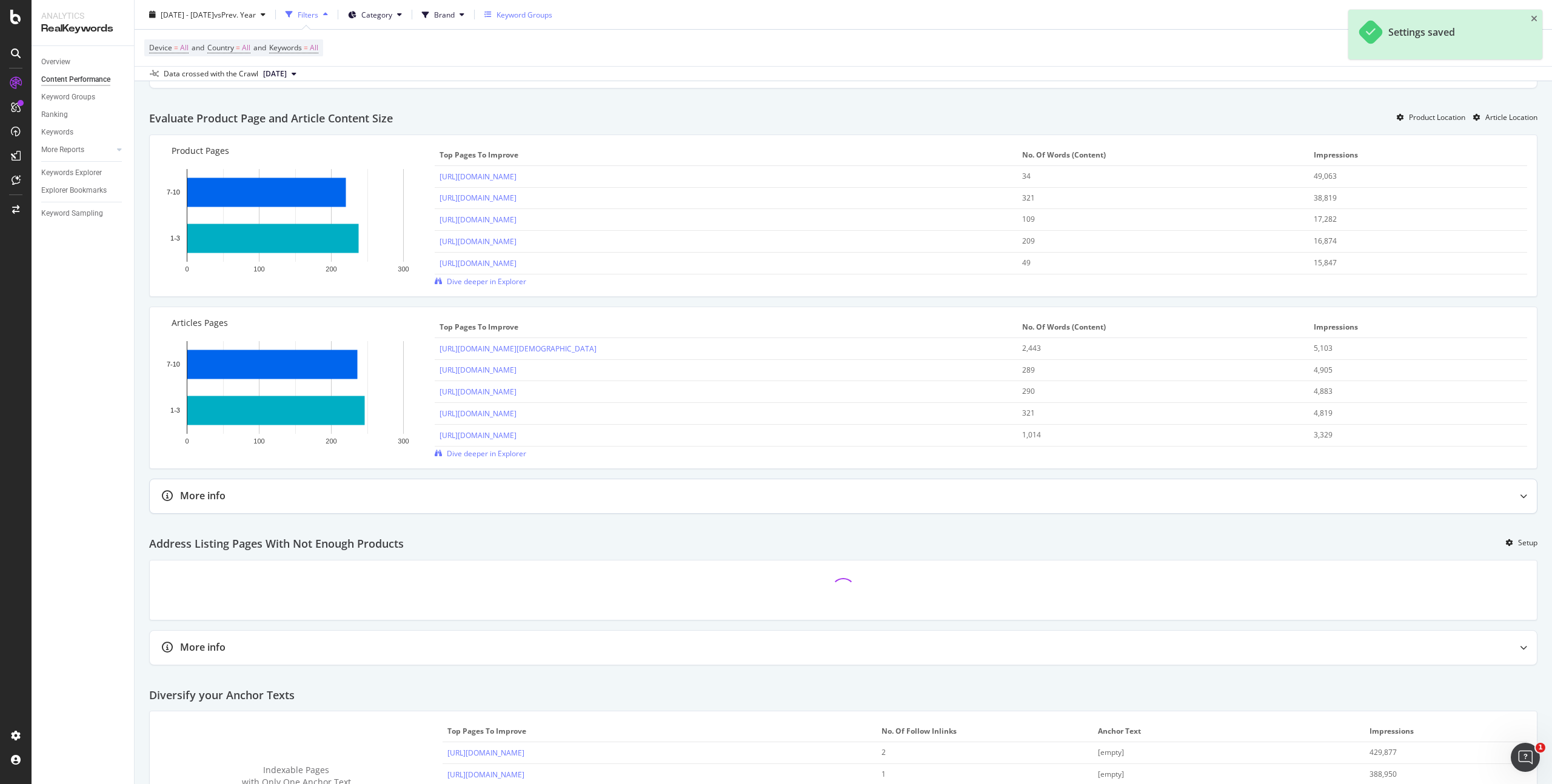
click at [188, 494] on div "More info" at bounding box center [203, 496] width 46 height 14
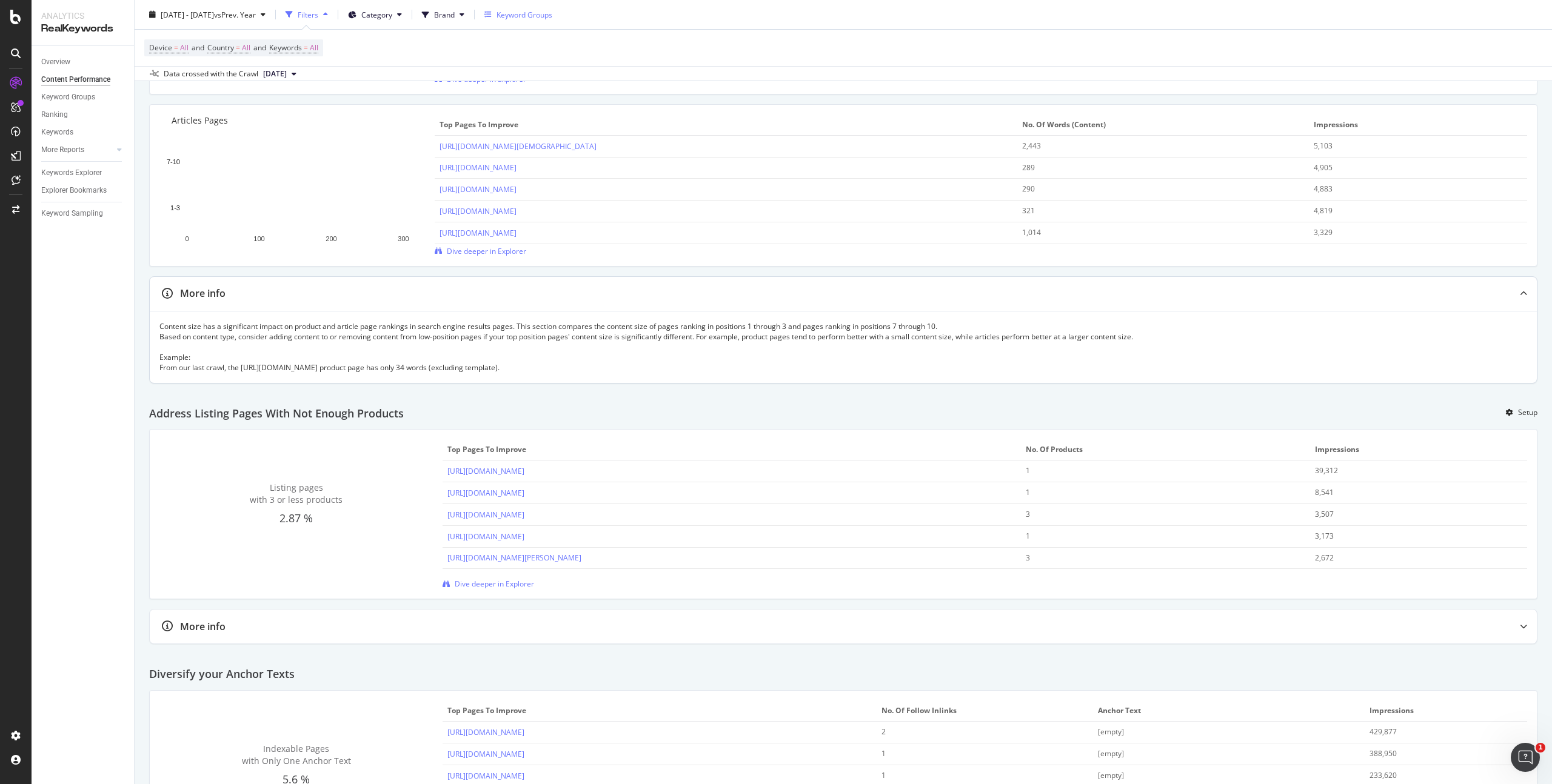
scroll to position [1086, 0]
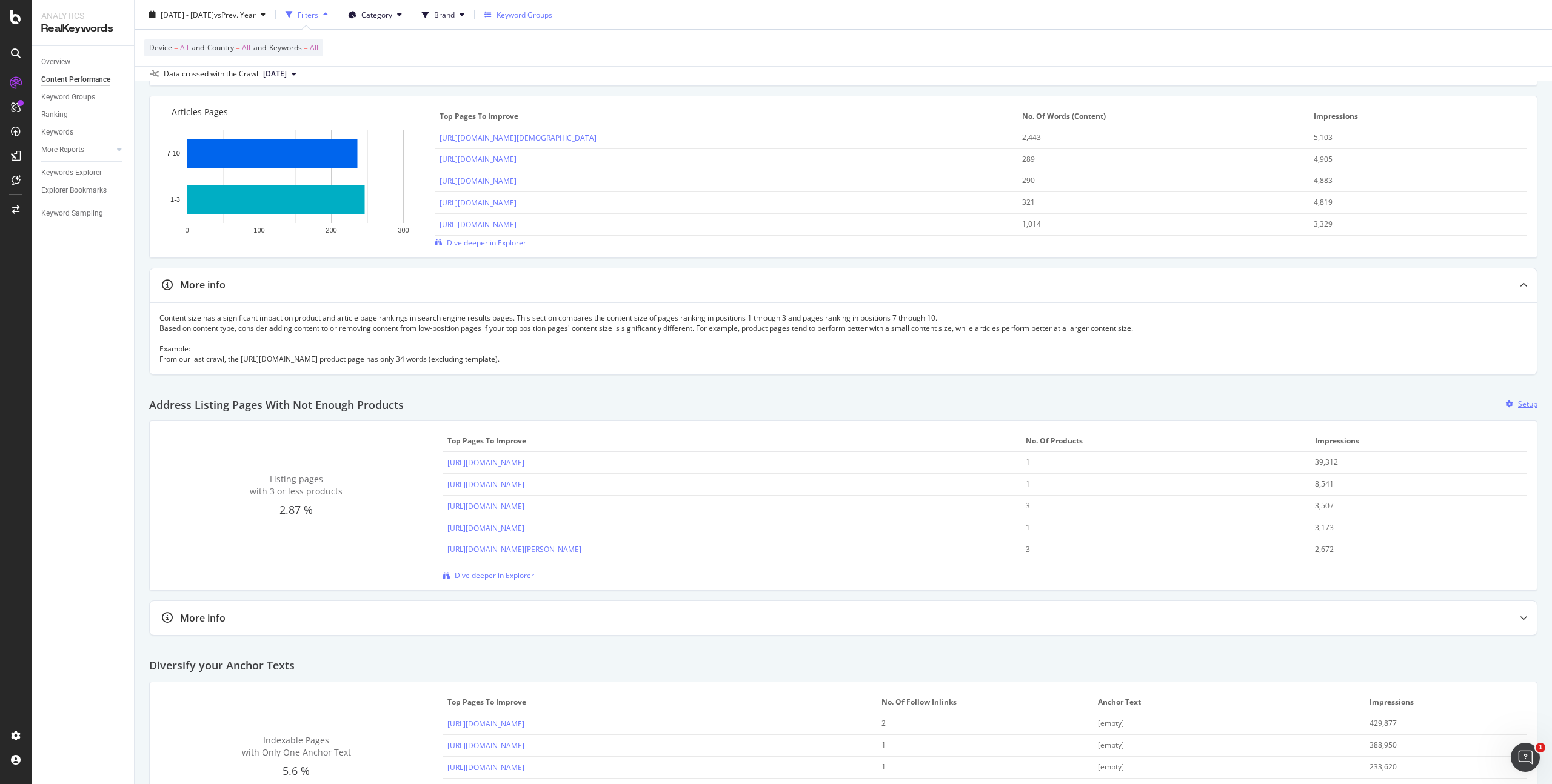
click at [1522, 402] on div "Setup" at bounding box center [1528, 404] width 20 height 11
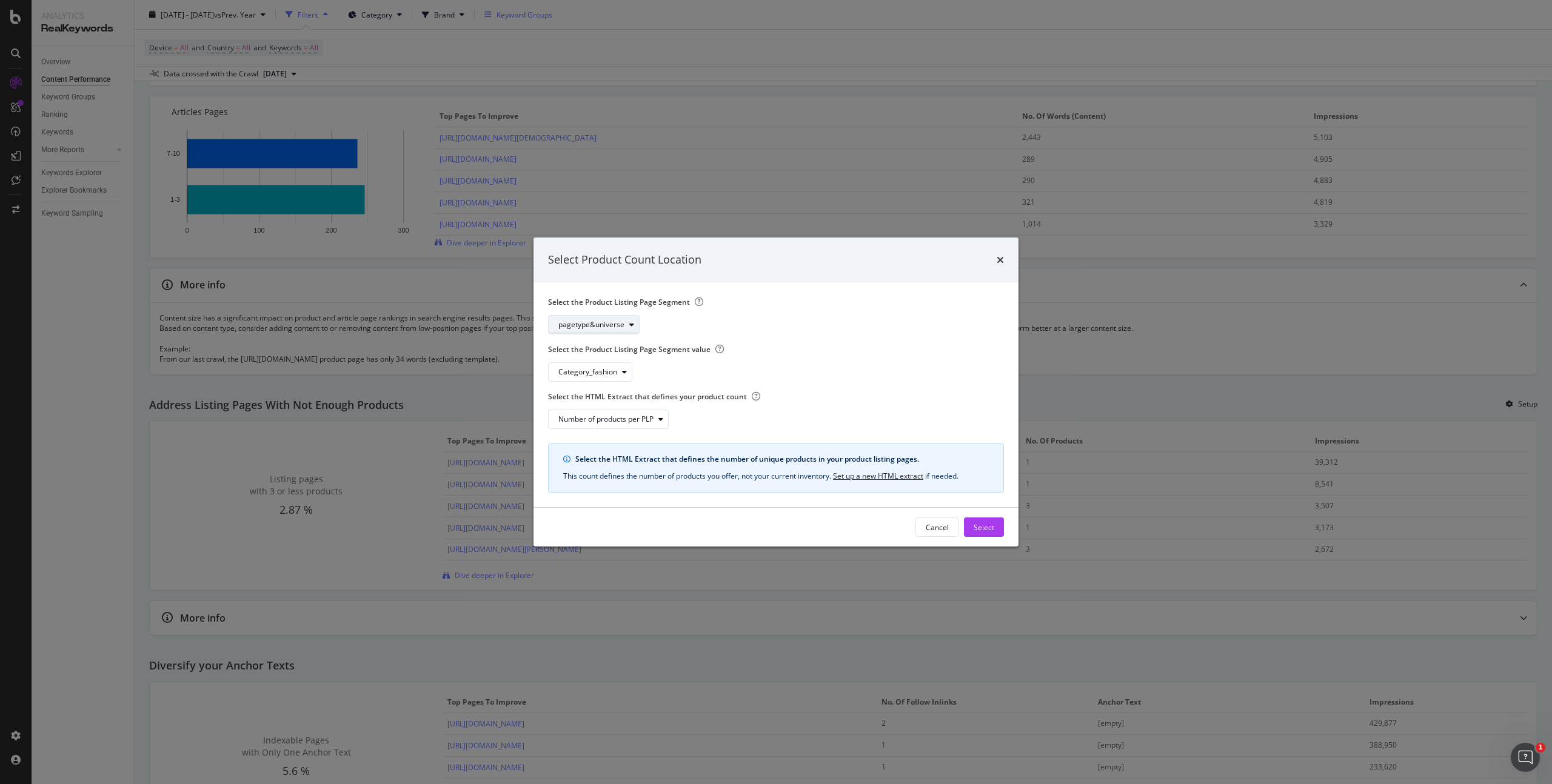
click at [621, 327] on div "pagetype&universe" at bounding box center [591, 325] width 66 height 8
click at [603, 385] on div "pagetype&universe" at bounding box center [598, 386] width 71 height 11
drag, startPoint x: 734, startPoint y: 379, endPoint x: 682, endPoint y: 381, distance: 52.0
click at [734, 380] on div "Category_fashion" at bounding box center [771, 373] width 447 height 20
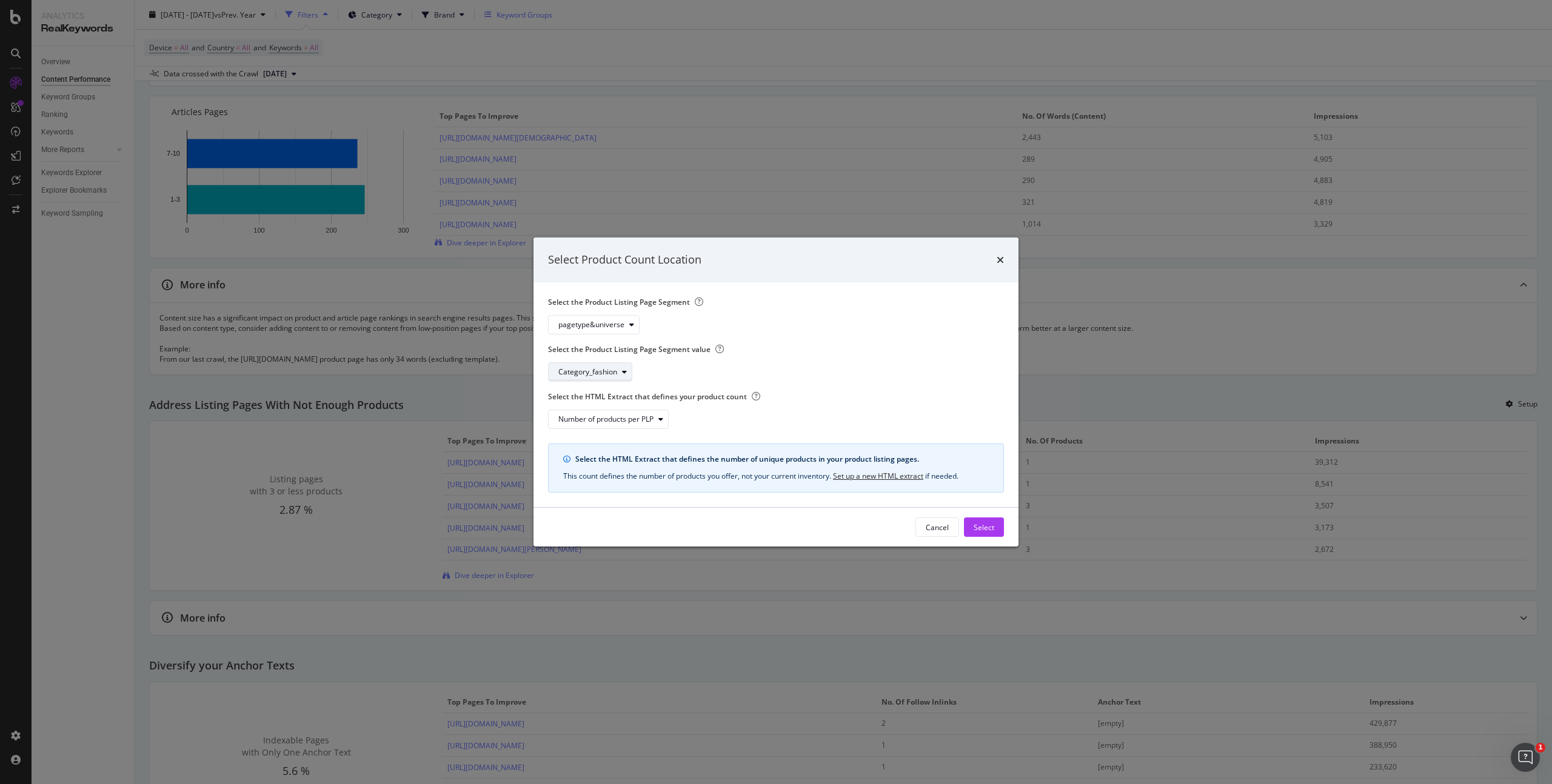
click at [605, 376] on div "Category_fashion" at bounding box center [587, 373] width 59 height 8
click at [789, 309] on div "Select the Product Listing Page Segment pagetype&universe" at bounding box center [771, 316] width 447 height 37
click at [626, 321] on div "modal" at bounding box center [631, 325] width 14 height 8
click at [611, 424] on div "universe" at bounding box center [605, 426] width 103 height 15
click at [610, 370] on div "modal" at bounding box center [616, 373] width 14 height 8
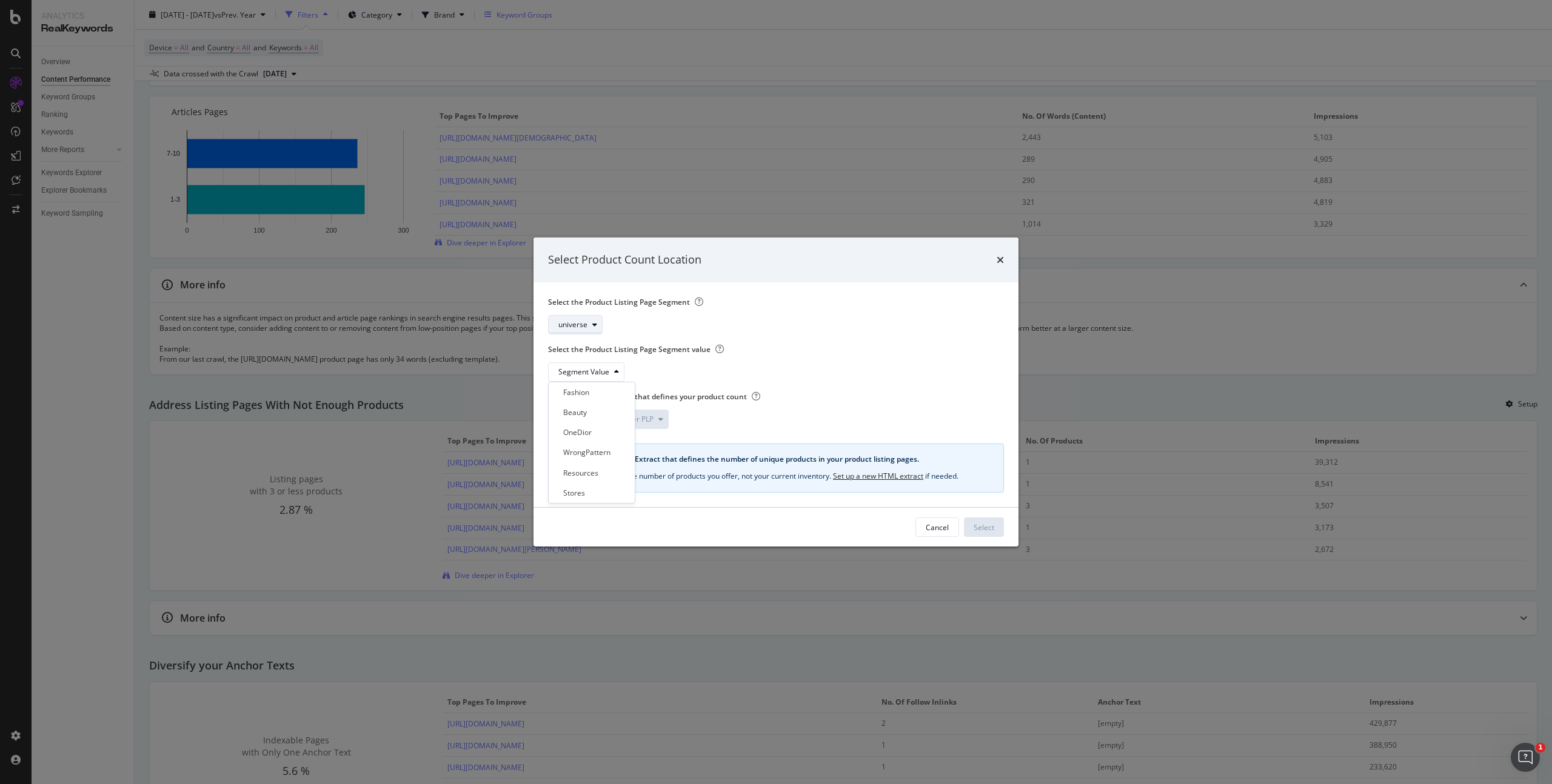
click at [588, 318] on div "universe" at bounding box center [580, 325] width 43 height 17
click at [616, 386] on div "pagetype&universe" at bounding box center [596, 386] width 66 height 11
click at [609, 375] on div "modal" at bounding box center [616, 373] width 14 height 8
click at [612, 414] on div "Category_fashion" at bounding box center [592, 413] width 59 height 11
click at [991, 528] on div "Select" at bounding box center [984, 527] width 21 height 11
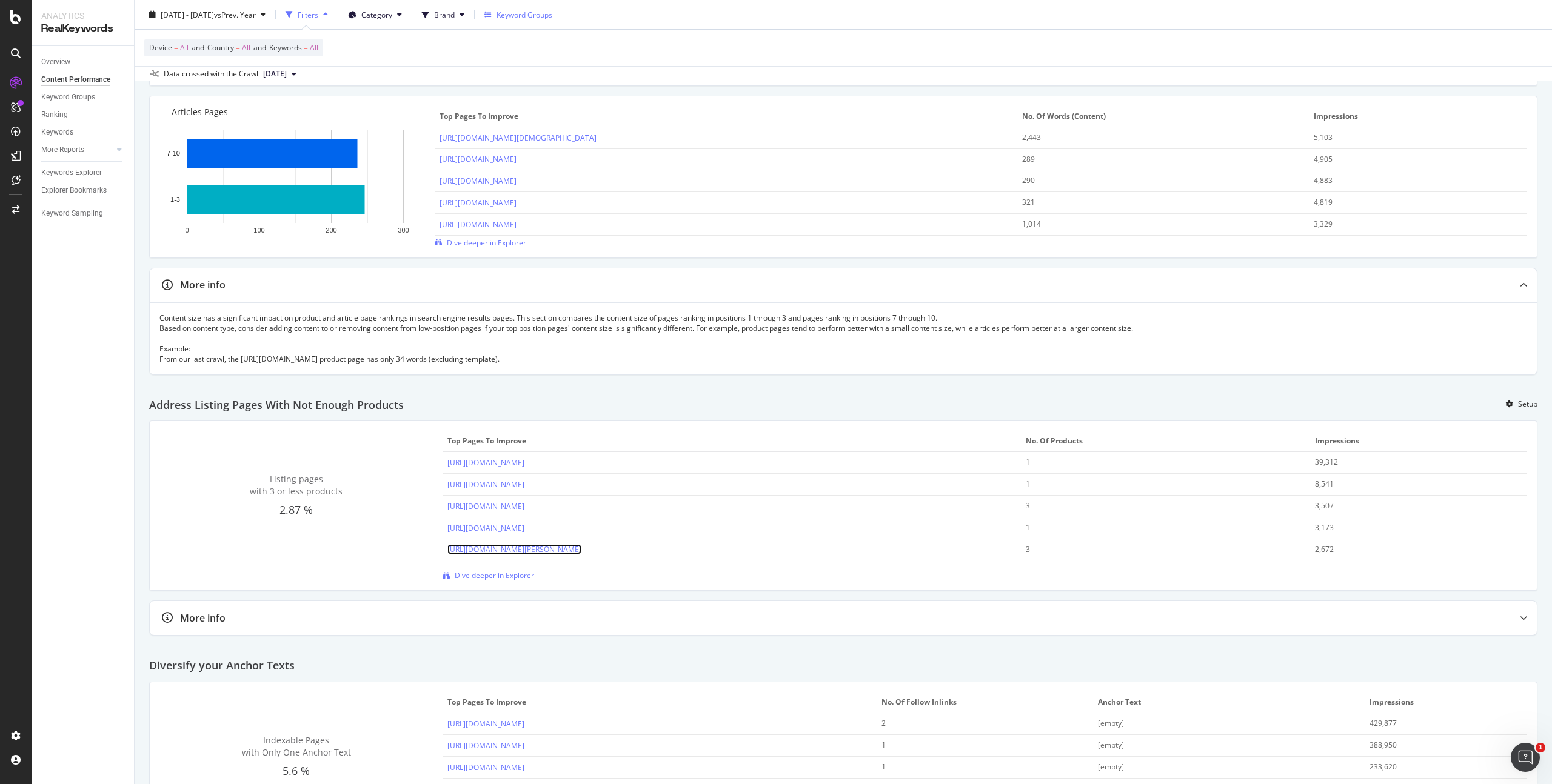
click at [581, 551] on link "[URL][DOMAIN_NAME]" at bounding box center [514, 550] width 134 height 11
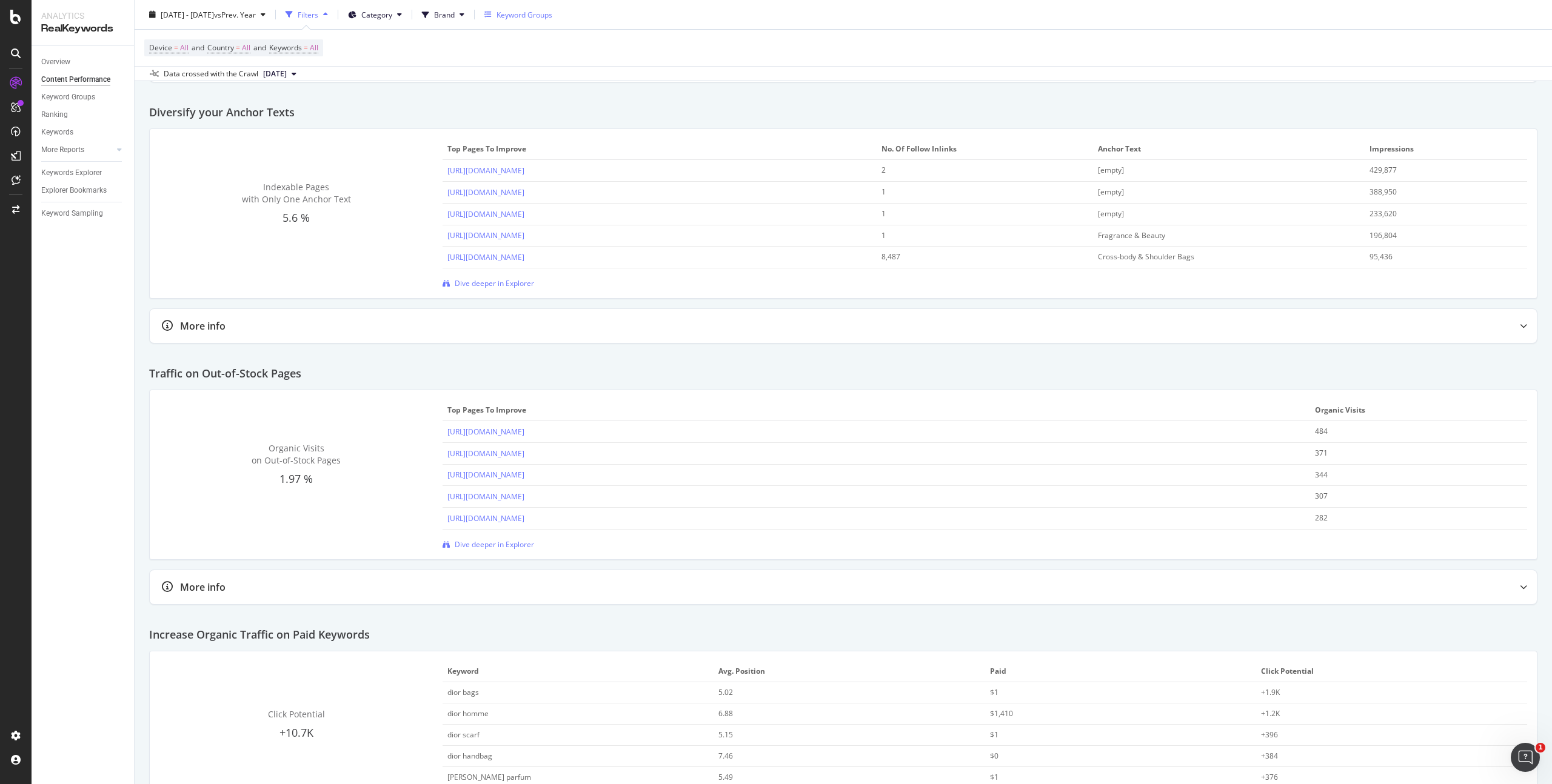
scroll to position [1724, 0]
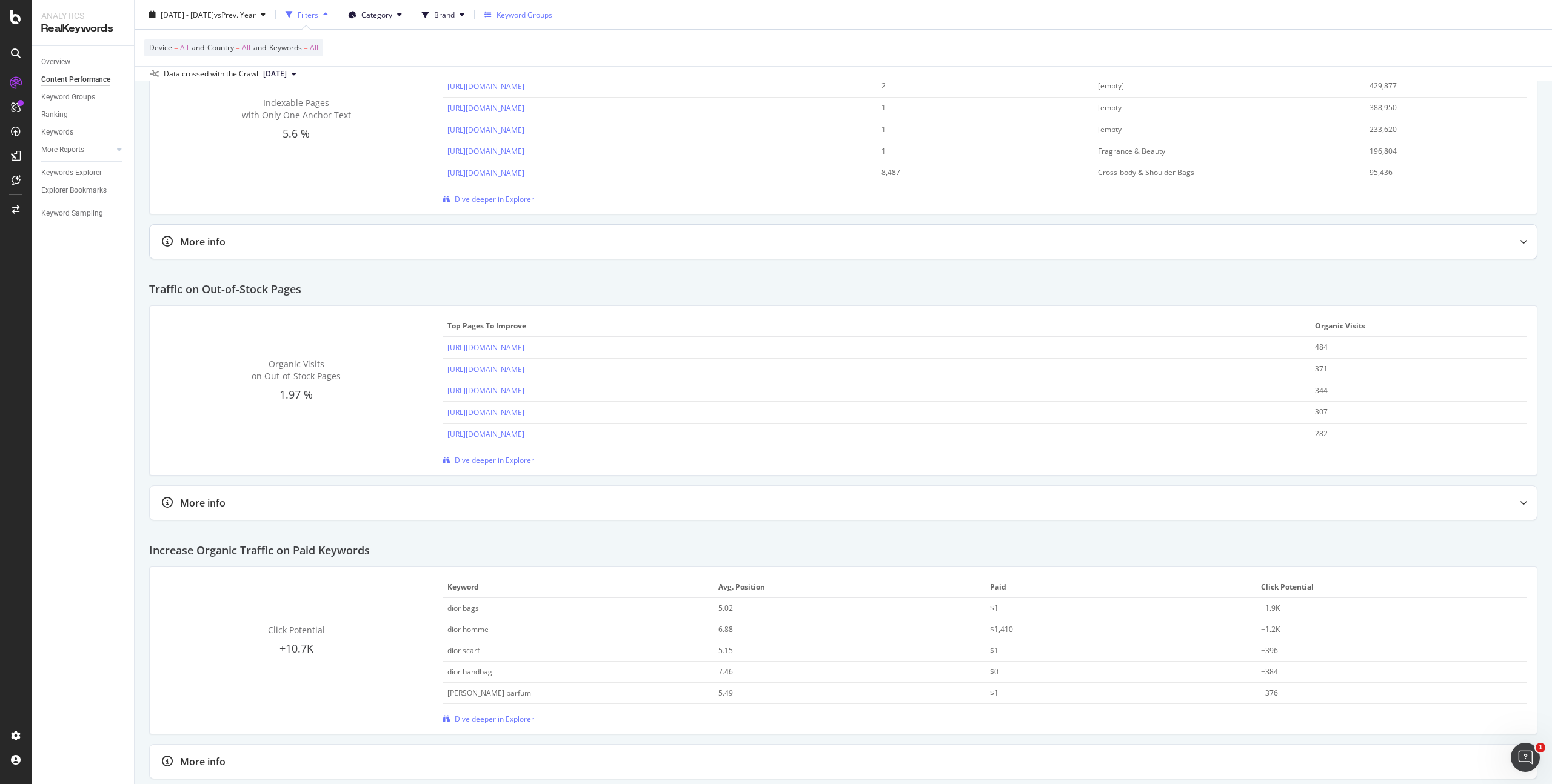
click at [1520, 243] on icon at bounding box center [1524, 242] width 8 height 8
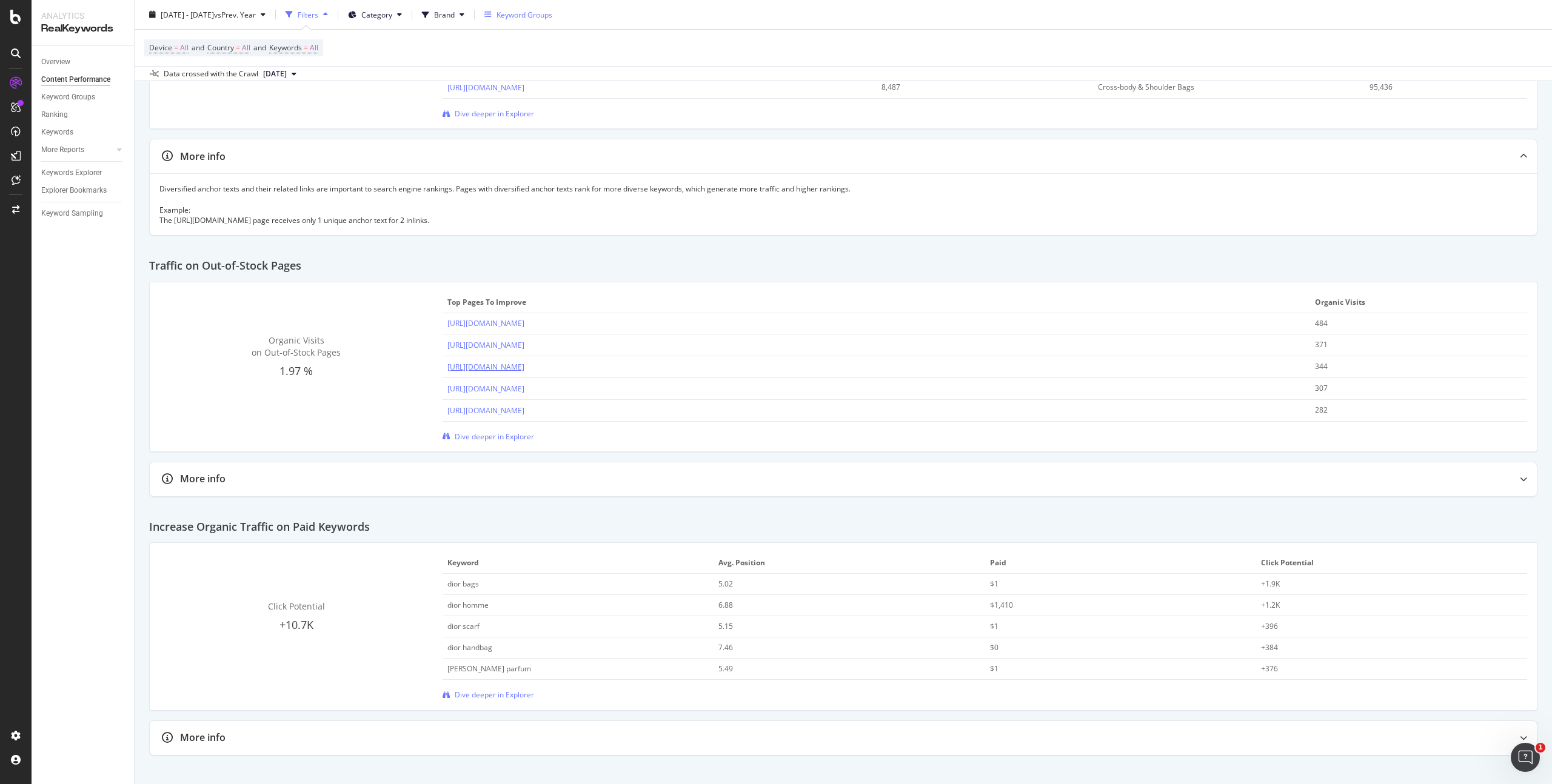
scroll to position [1820, 0]
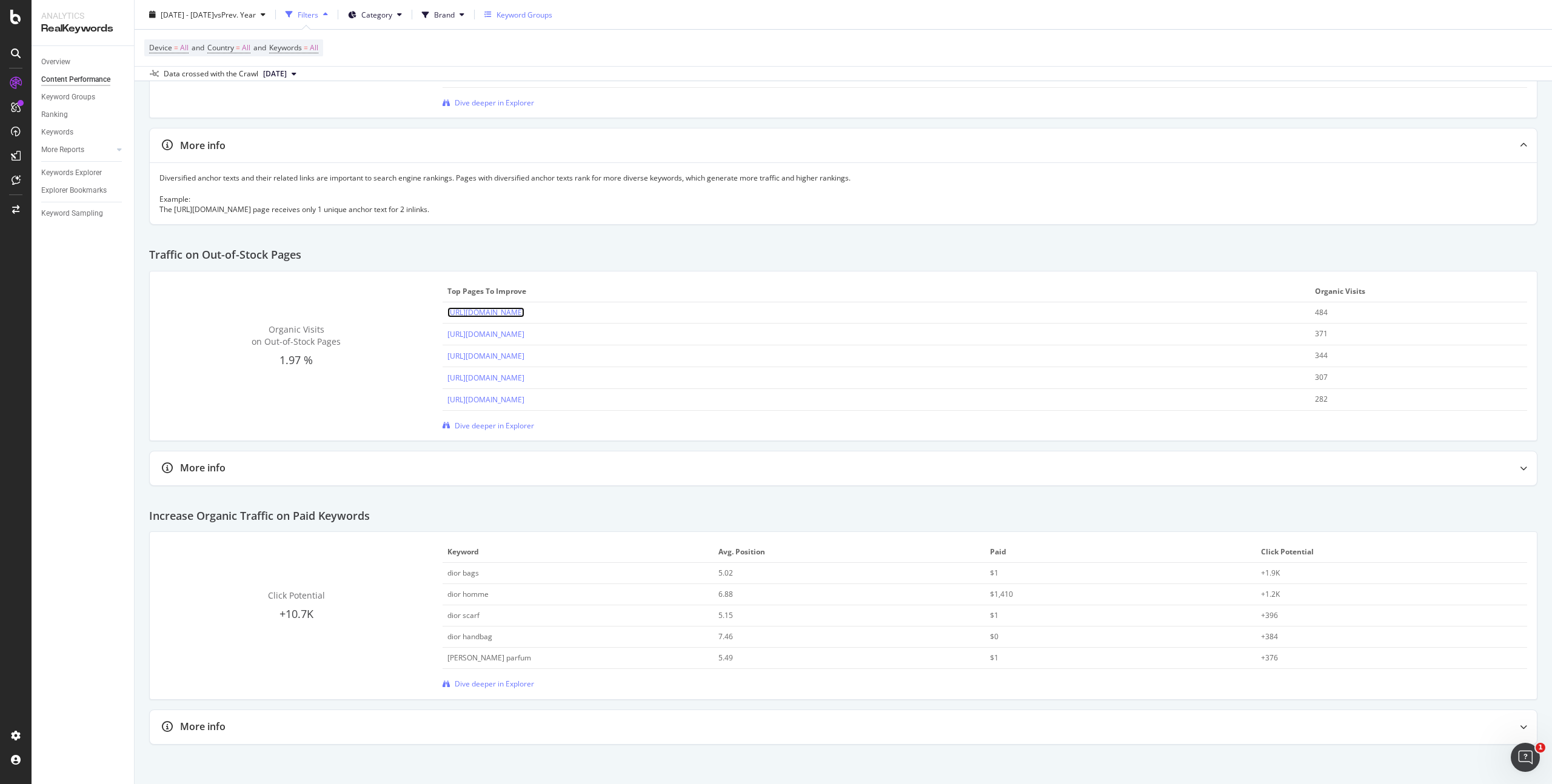
click at [524, 312] on link "https://www.dior.com/en_in/fashion/products/844E50AM506_X0200" at bounding box center [485, 313] width 77 height 11
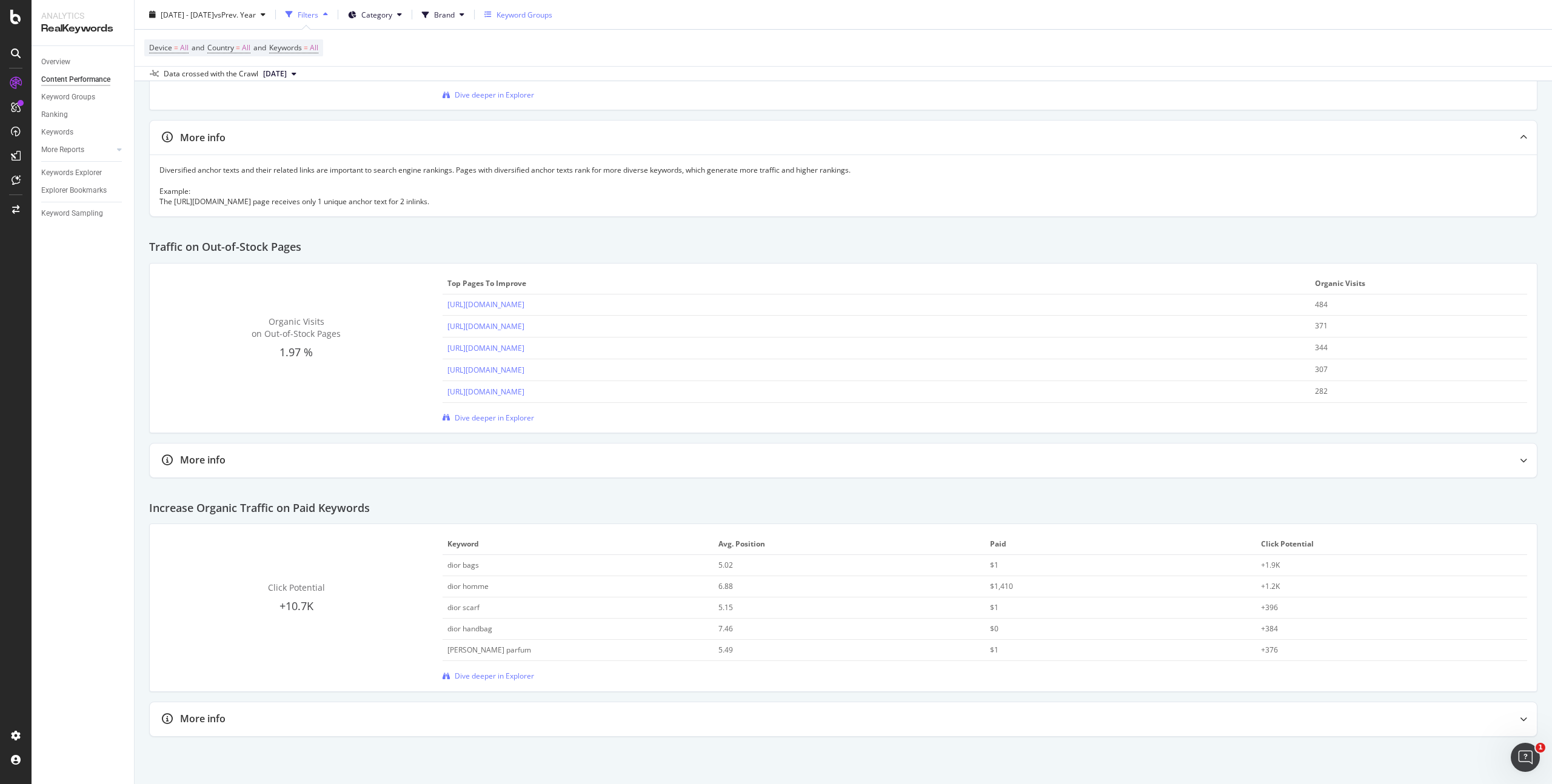
drag, startPoint x: 679, startPoint y: 326, endPoint x: 444, endPoint y: 326, distance: 235.0
click at [444, 326] on td "https://www.dior.com/ko_kr/fashion/products/KCK385OBE_S27G" at bounding box center [876, 326] width 868 height 22
copy link "https://www.dior.com/ko_kr/fashion/products/KCK385OBE_S27G"
click at [692, 673] on div "Dive deeper in Explorer" at bounding box center [985, 676] width 1085 height 11
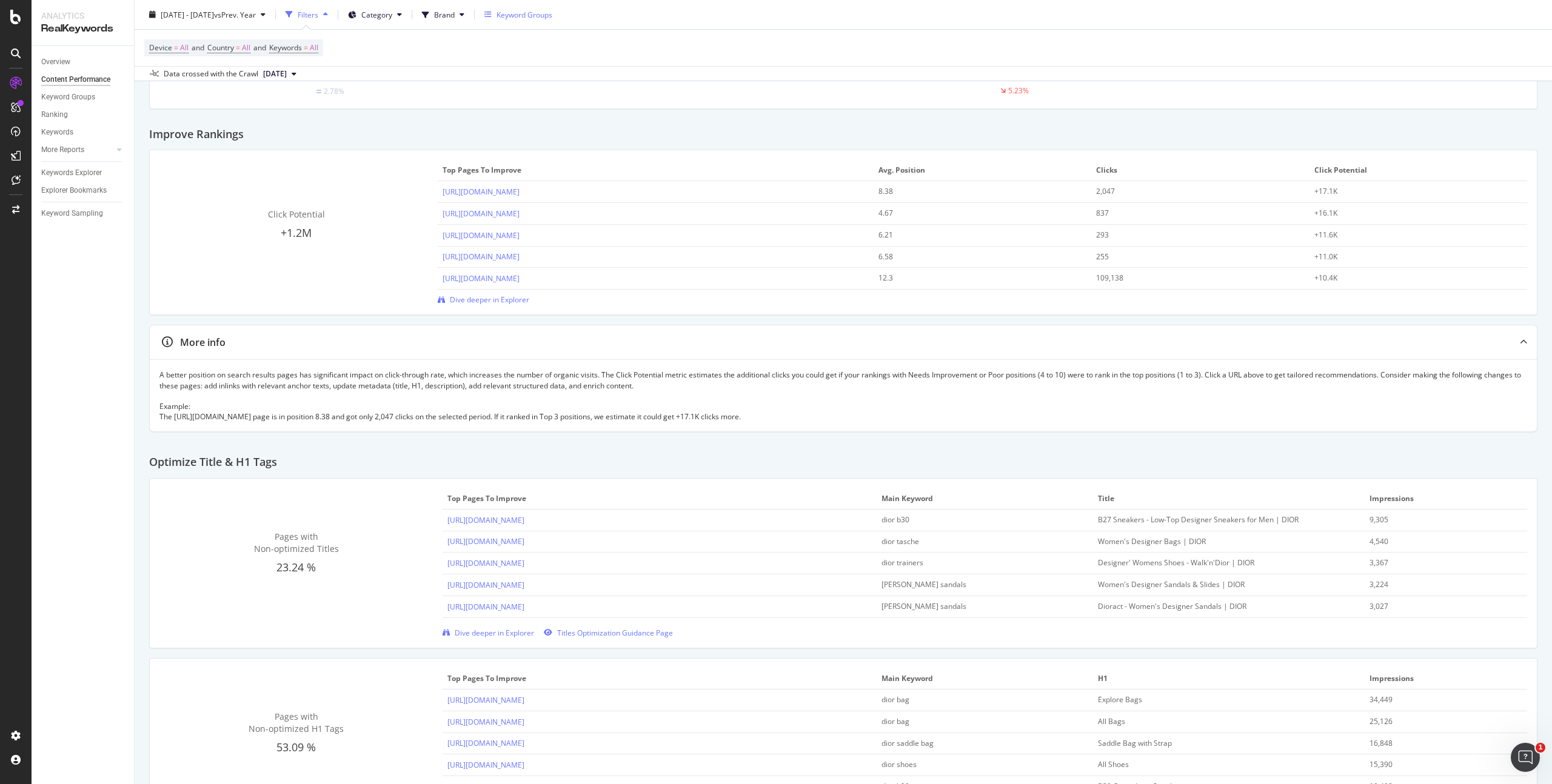
scroll to position [0, 0]
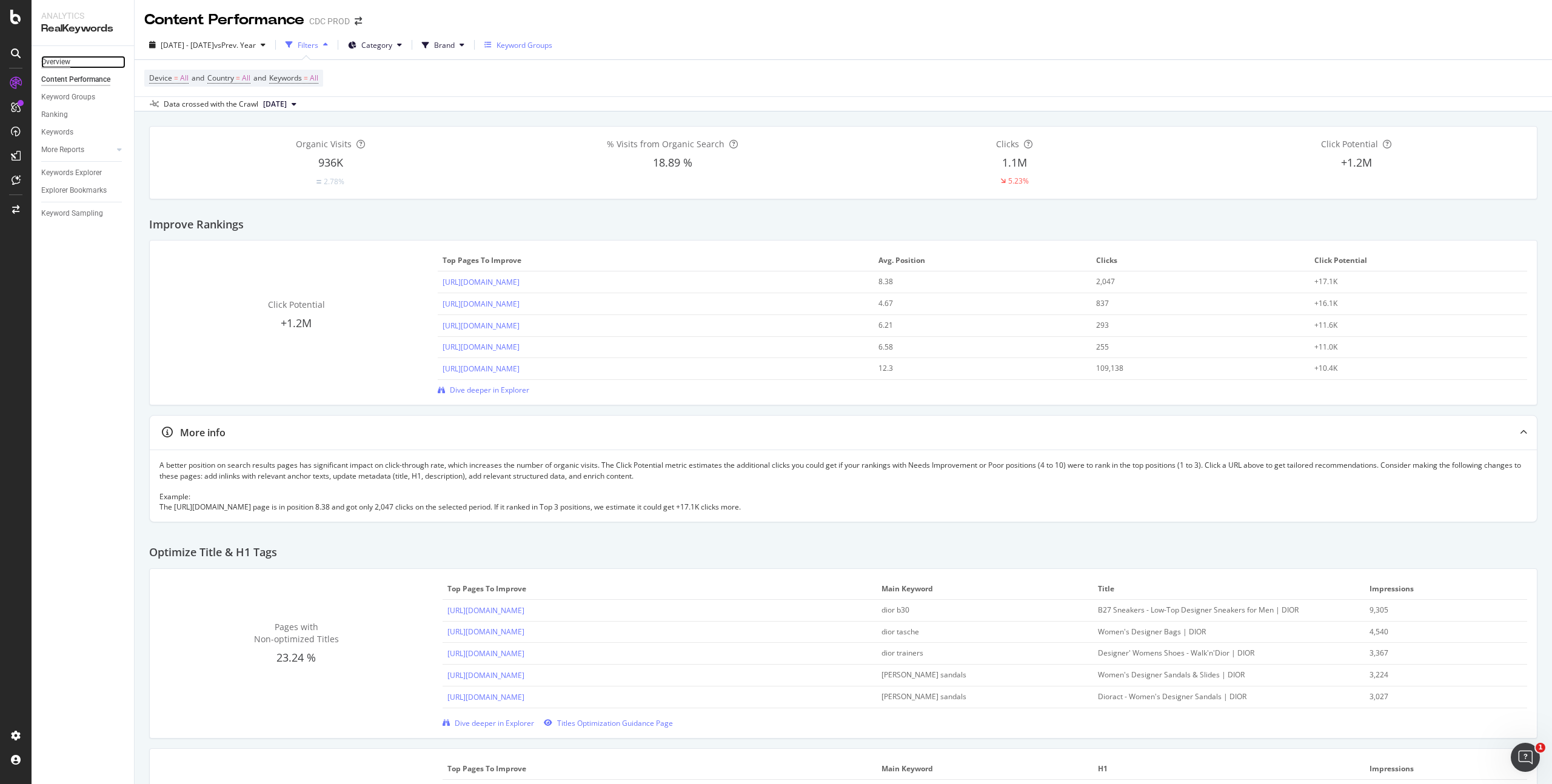
click at [56, 60] on div "Overview" at bounding box center [56, 62] width 29 height 13
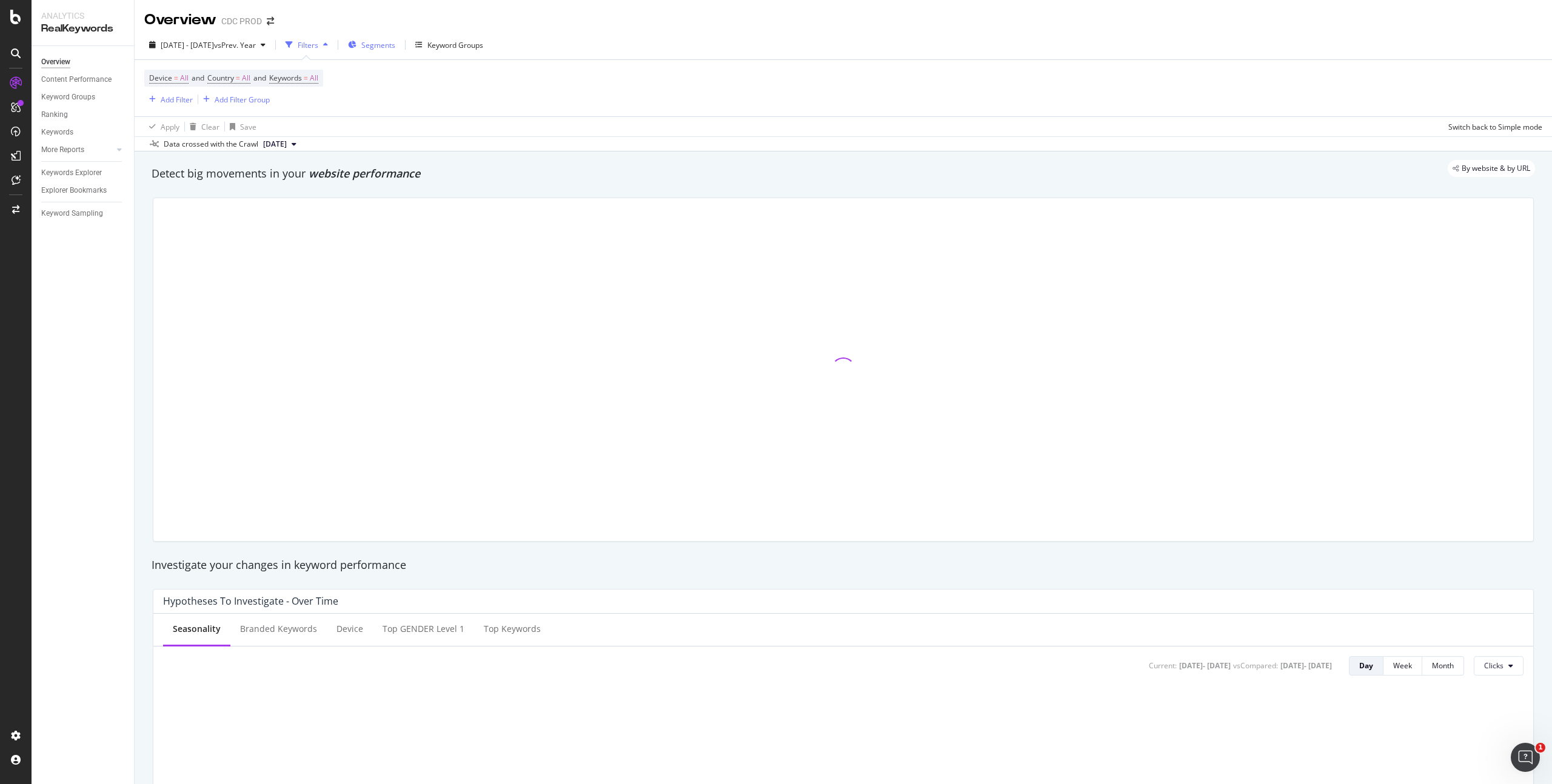
click at [396, 43] on span "Segments" at bounding box center [378, 46] width 34 height 11
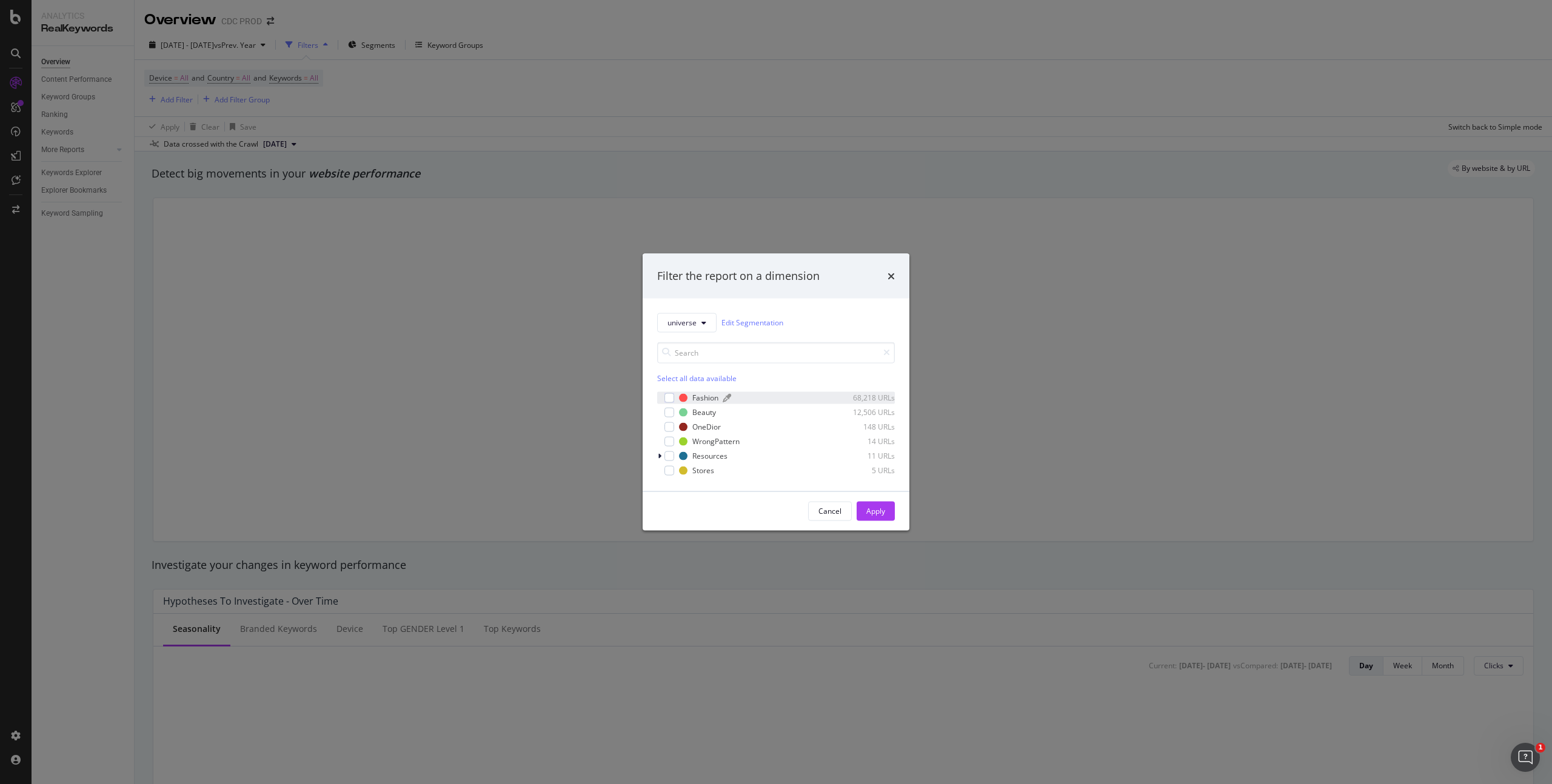
click at [695, 396] on div "Fashion" at bounding box center [705, 398] width 26 height 11
click at [709, 426] on div "OneDior" at bounding box center [706, 427] width 28 height 11
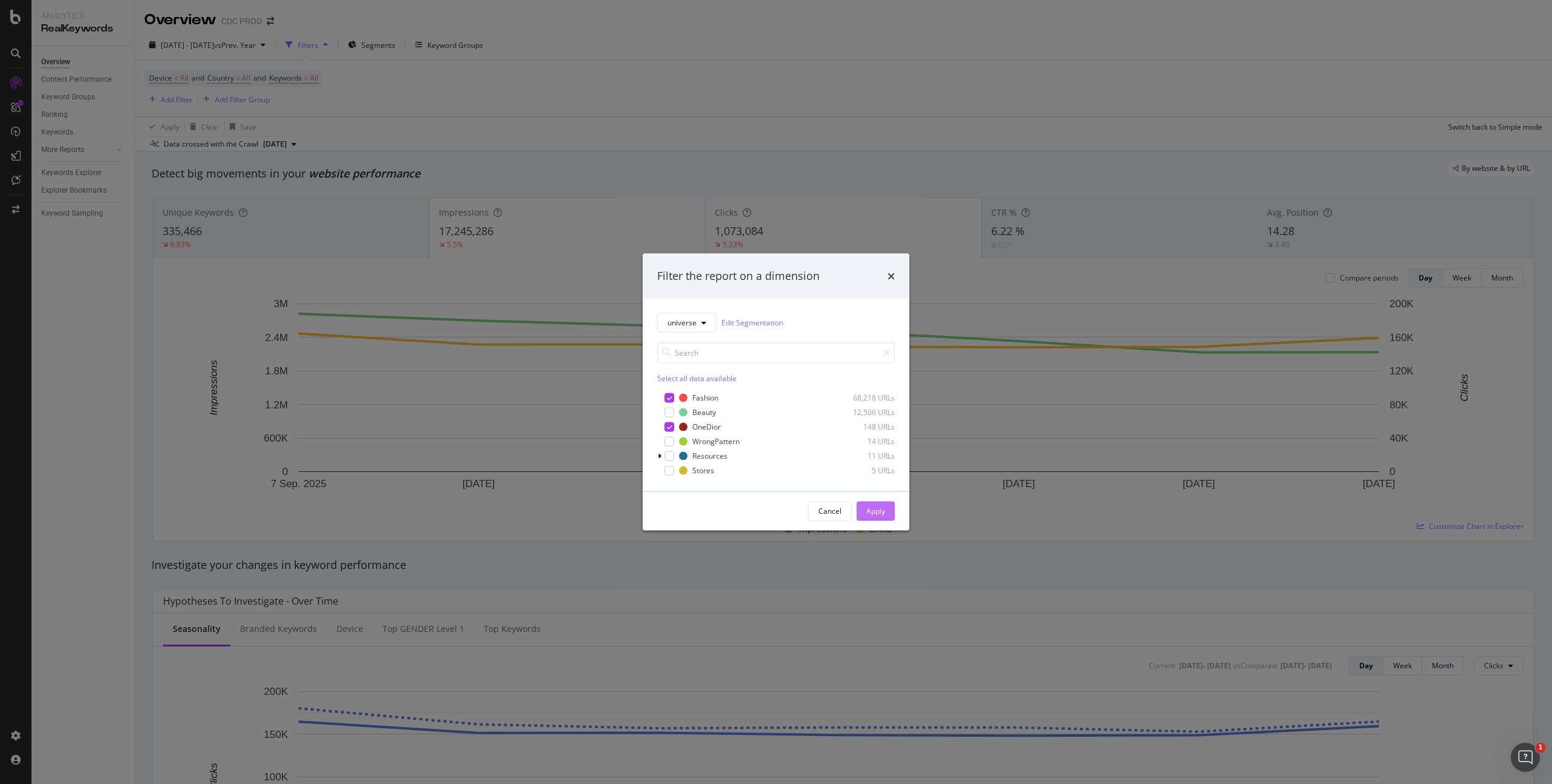
click at [885, 508] on div "Apply" at bounding box center [876, 512] width 19 height 11
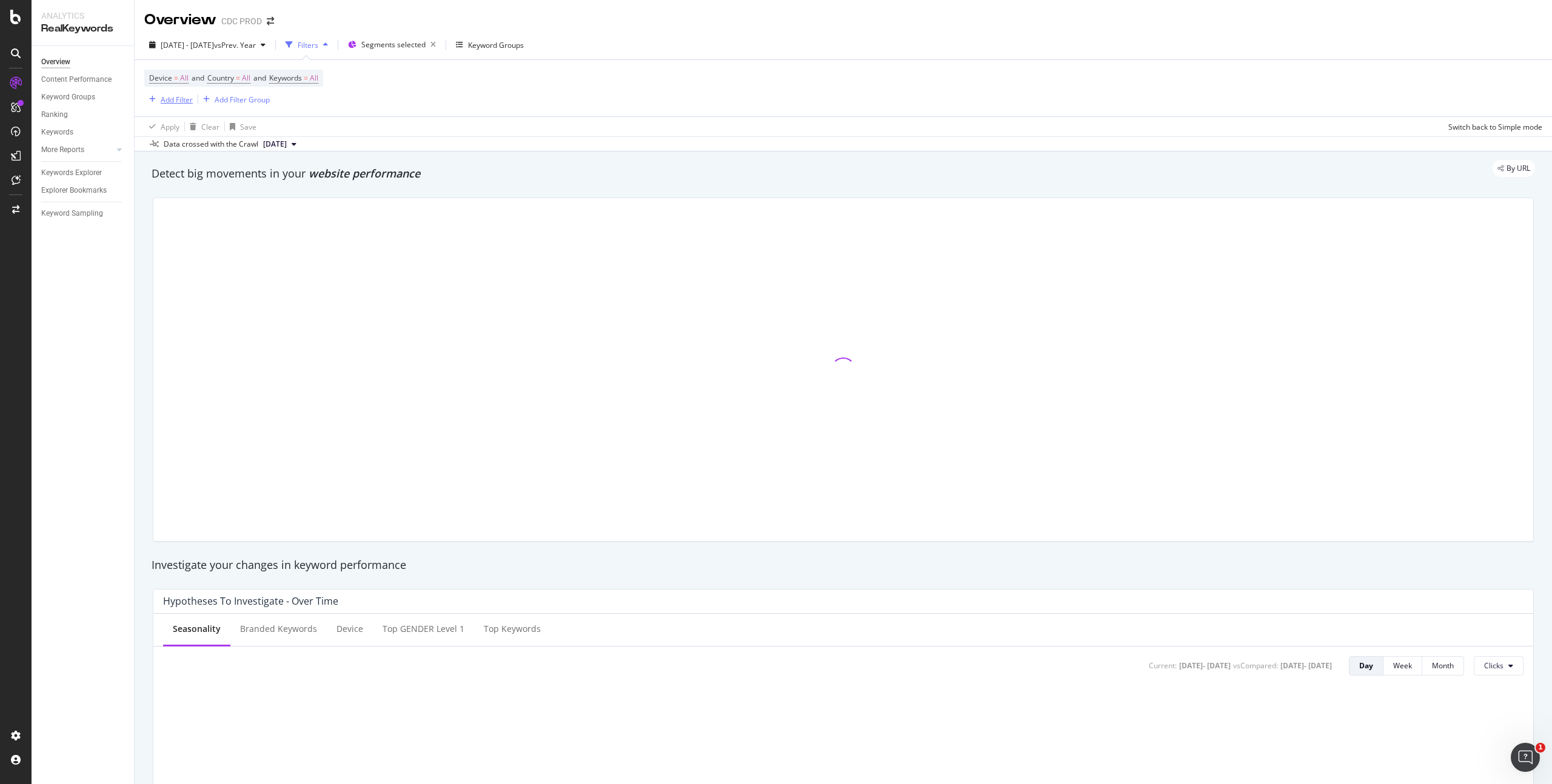
click at [166, 100] on div "Add Filter" at bounding box center [177, 100] width 32 height 11
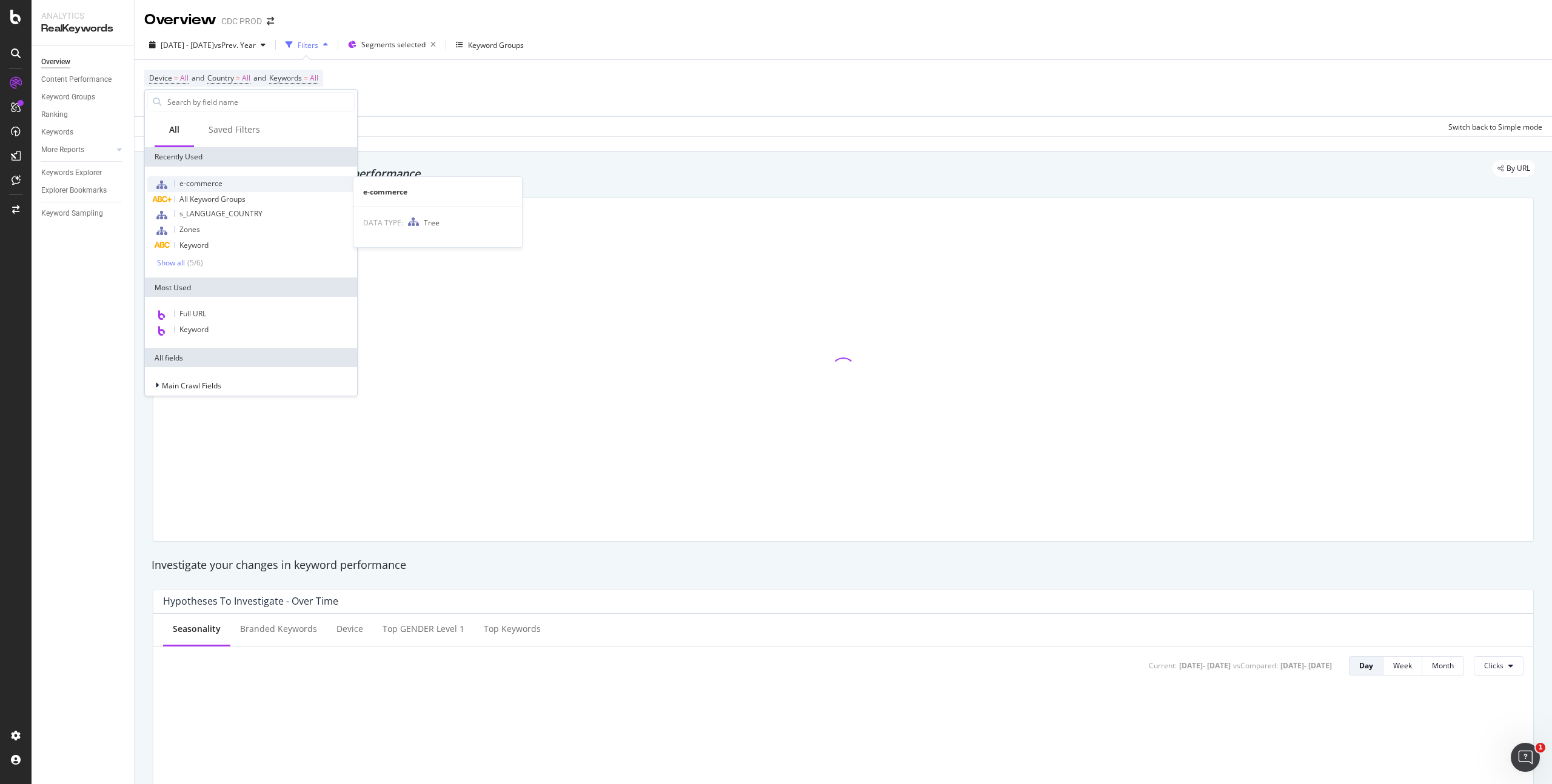
click at [219, 186] on span "e-commerce" at bounding box center [201, 183] width 43 height 11
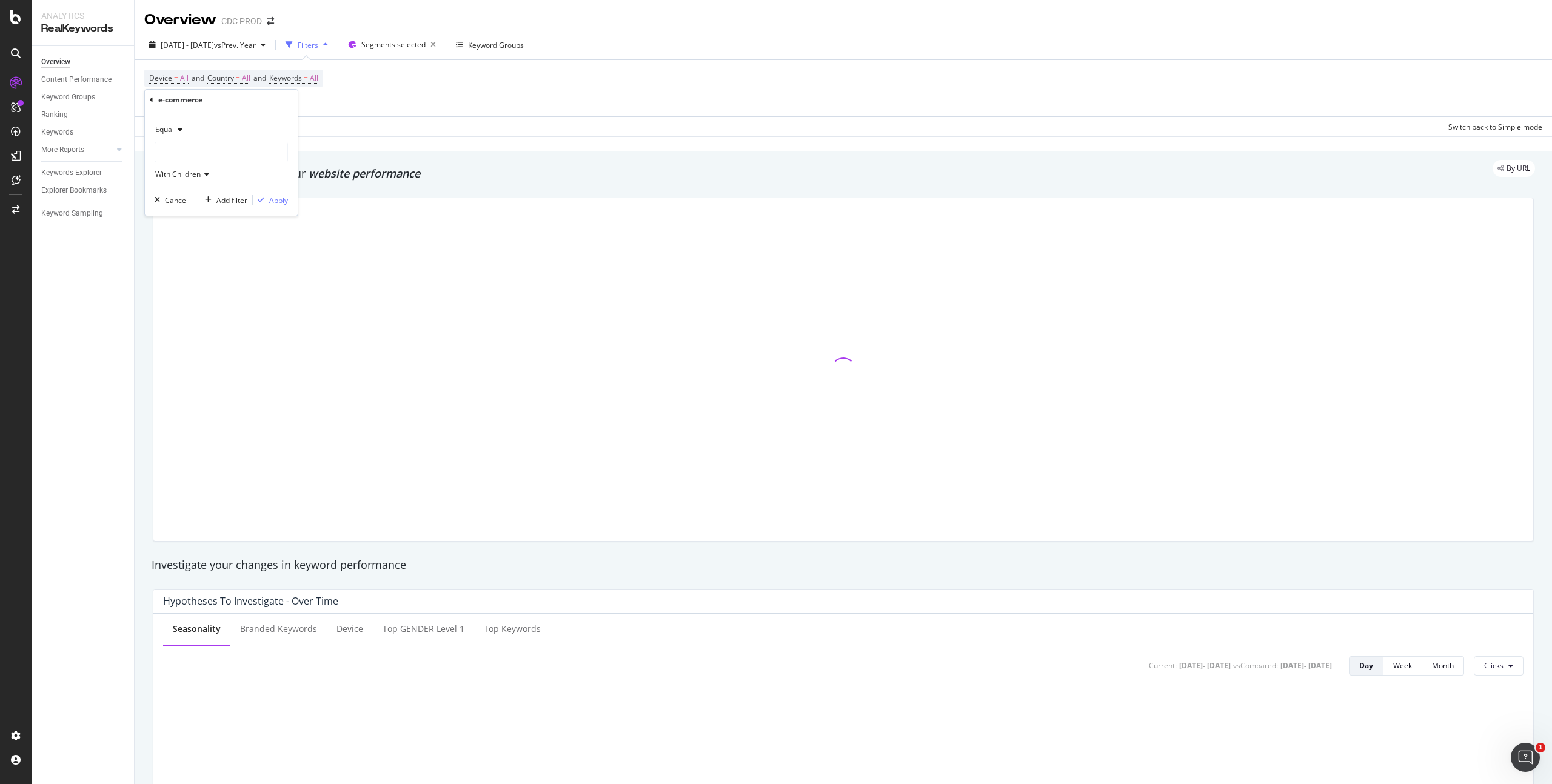
click at [195, 153] on div at bounding box center [221, 152] width 132 height 20
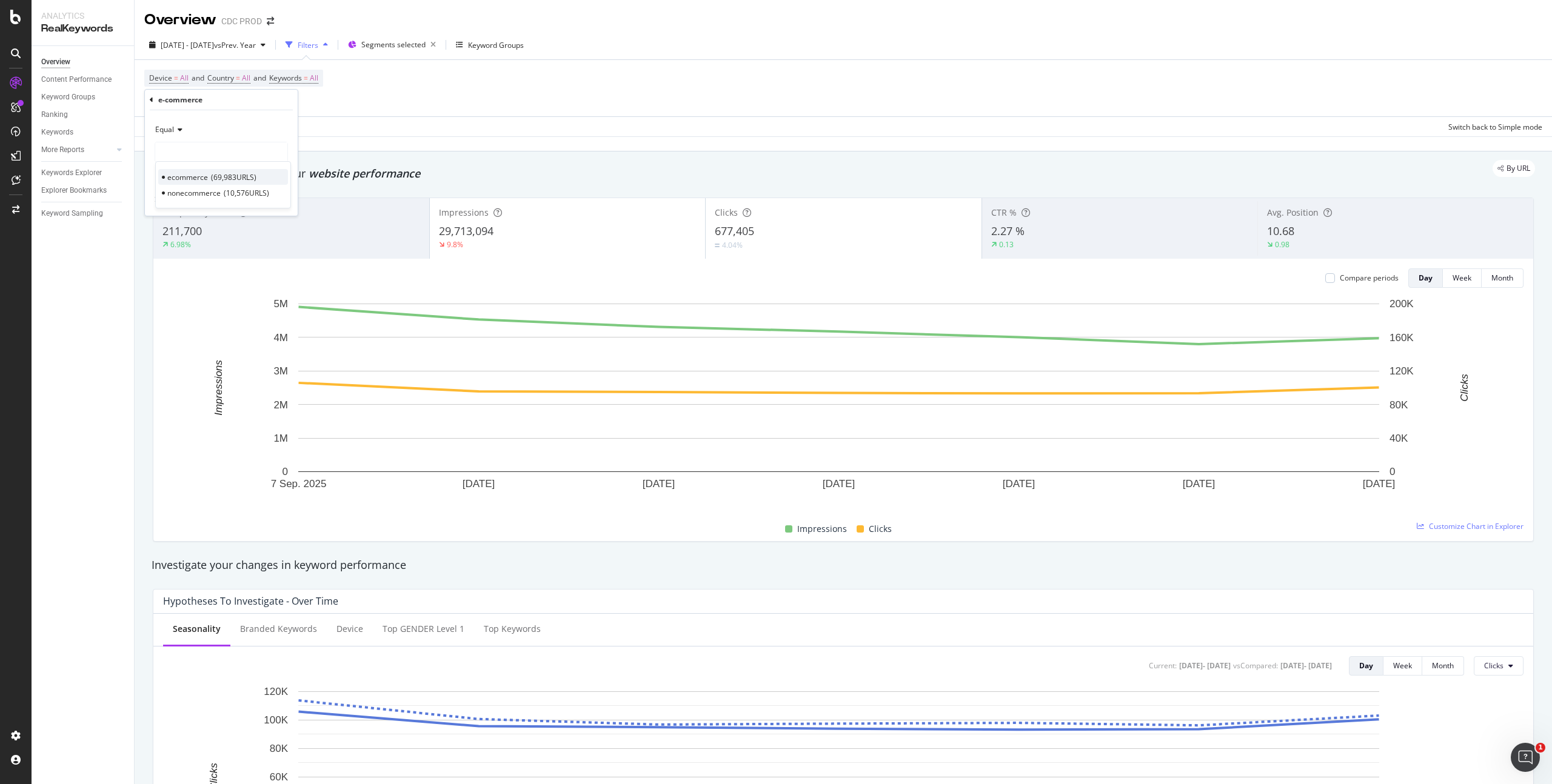
click at [207, 176] on span "ecommerce" at bounding box center [187, 177] width 40 height 11
click at [283, 198] on div "Apply" at bounding box center [278, 201] width 19 height 11
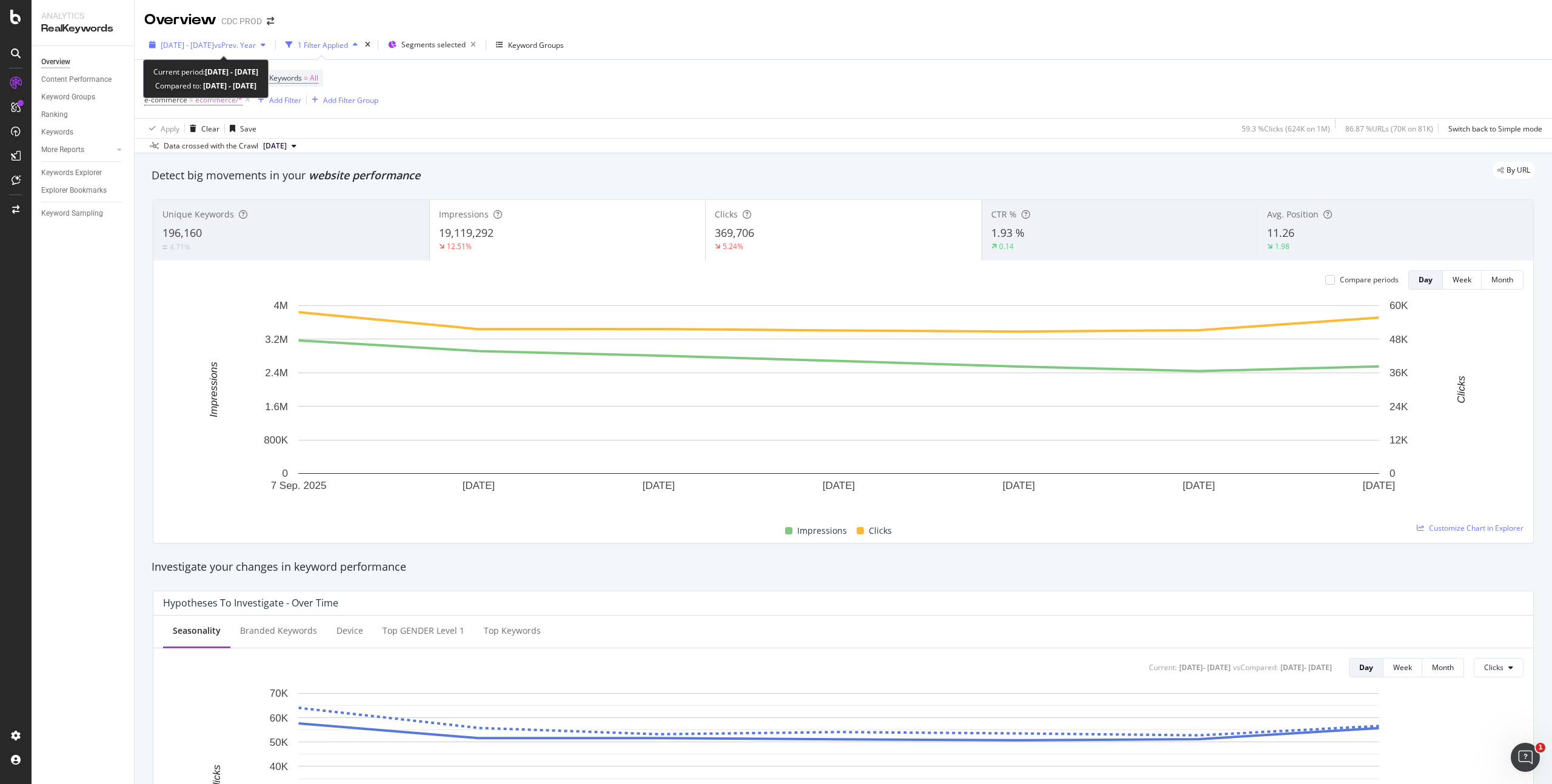
click at [196, 43] on span "[DATE] - [DATE]" at bounding box center [187, 46] width 53 height 11
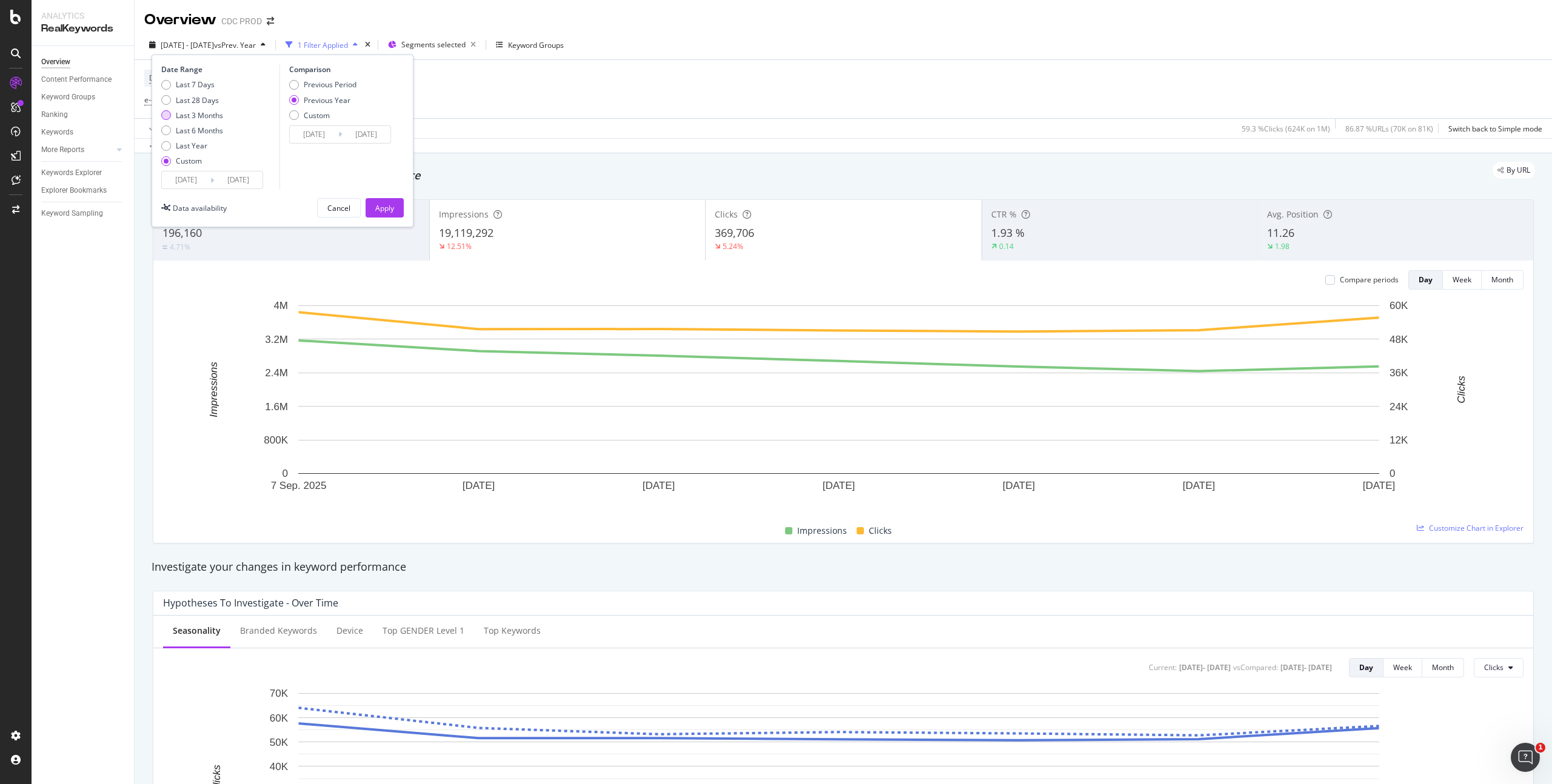
click at [205, 117] on div "Last 3 Months" at bounding box center [199, 116] width 47 height 11
type input "2025/06/14"
type input "2024/06/15"
click at [384, 203] on div "Apply" at bounding box center [384, 208] width 19 height 11
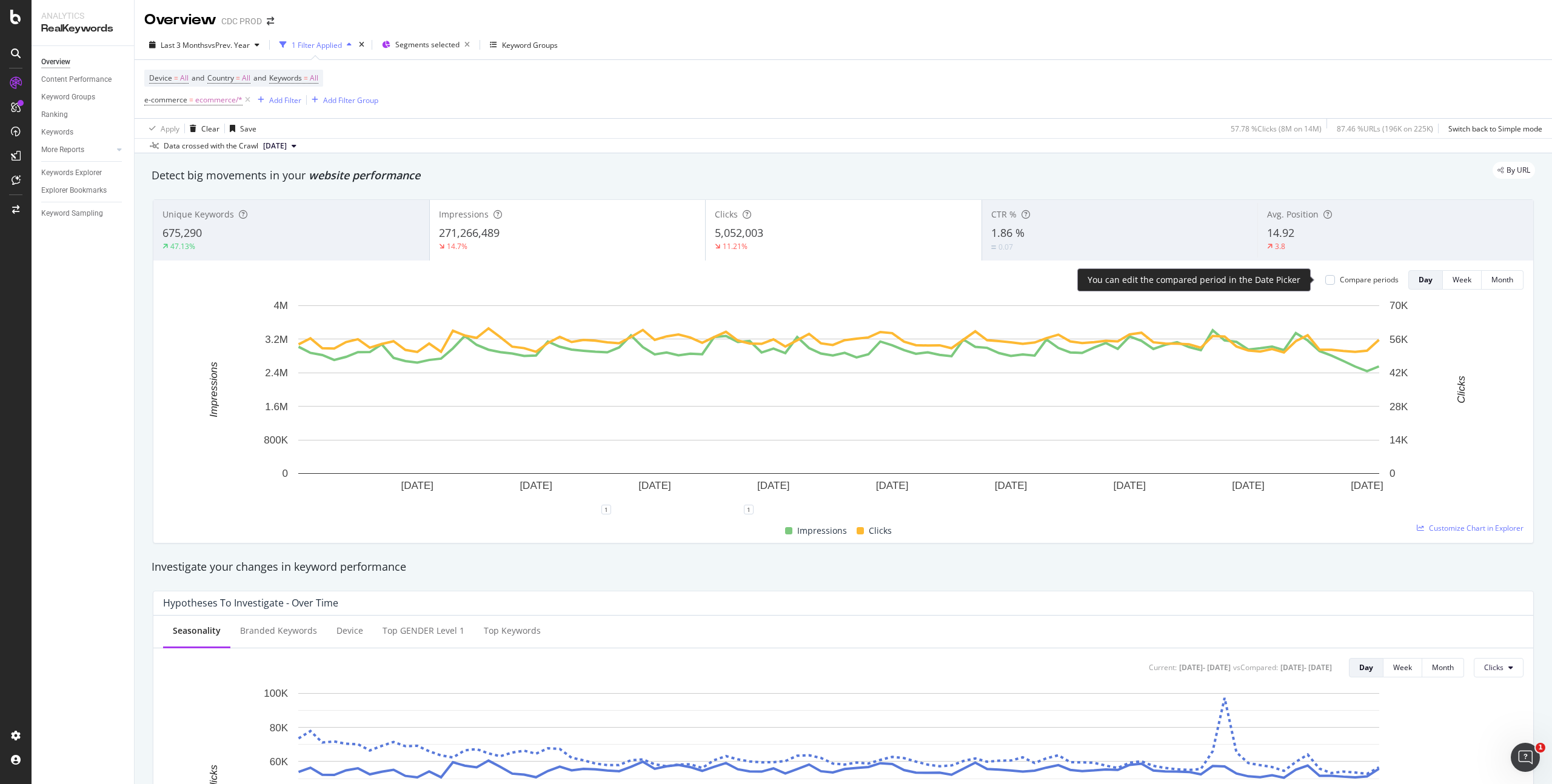
click at [1351, 278] on div "Compare periods" at bounding box center [1369, 280] width 59 height 11
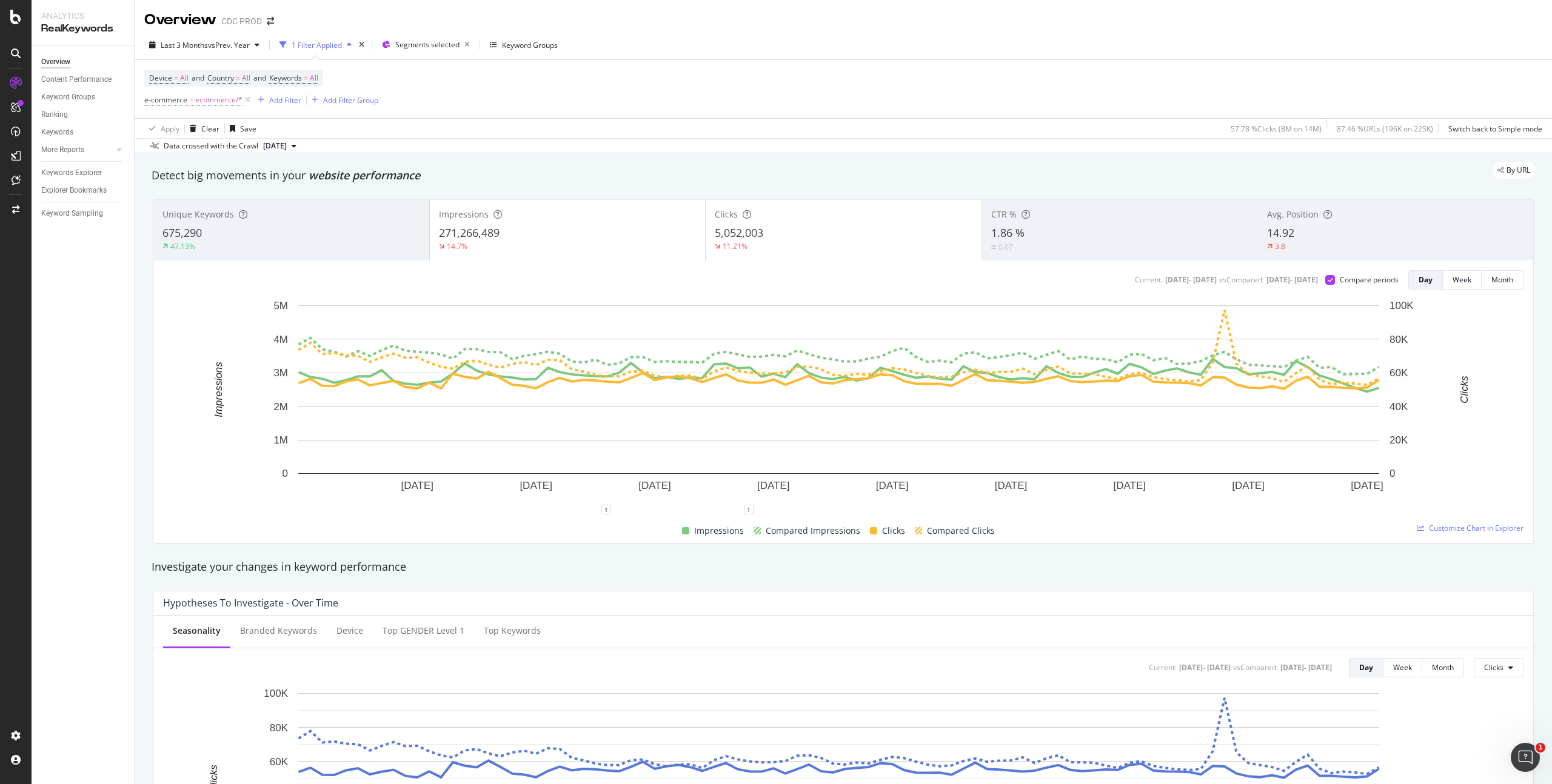
click at [655, 108] on div "Device = All and Country = All and Keywords = All e-commerce = ecommerce/* Add …" at bounding box center [844, 89] width 1398 height 59
click at [199, 43] on span "Last 3 Months" at bounding box center [184, 46] width 47 height 11
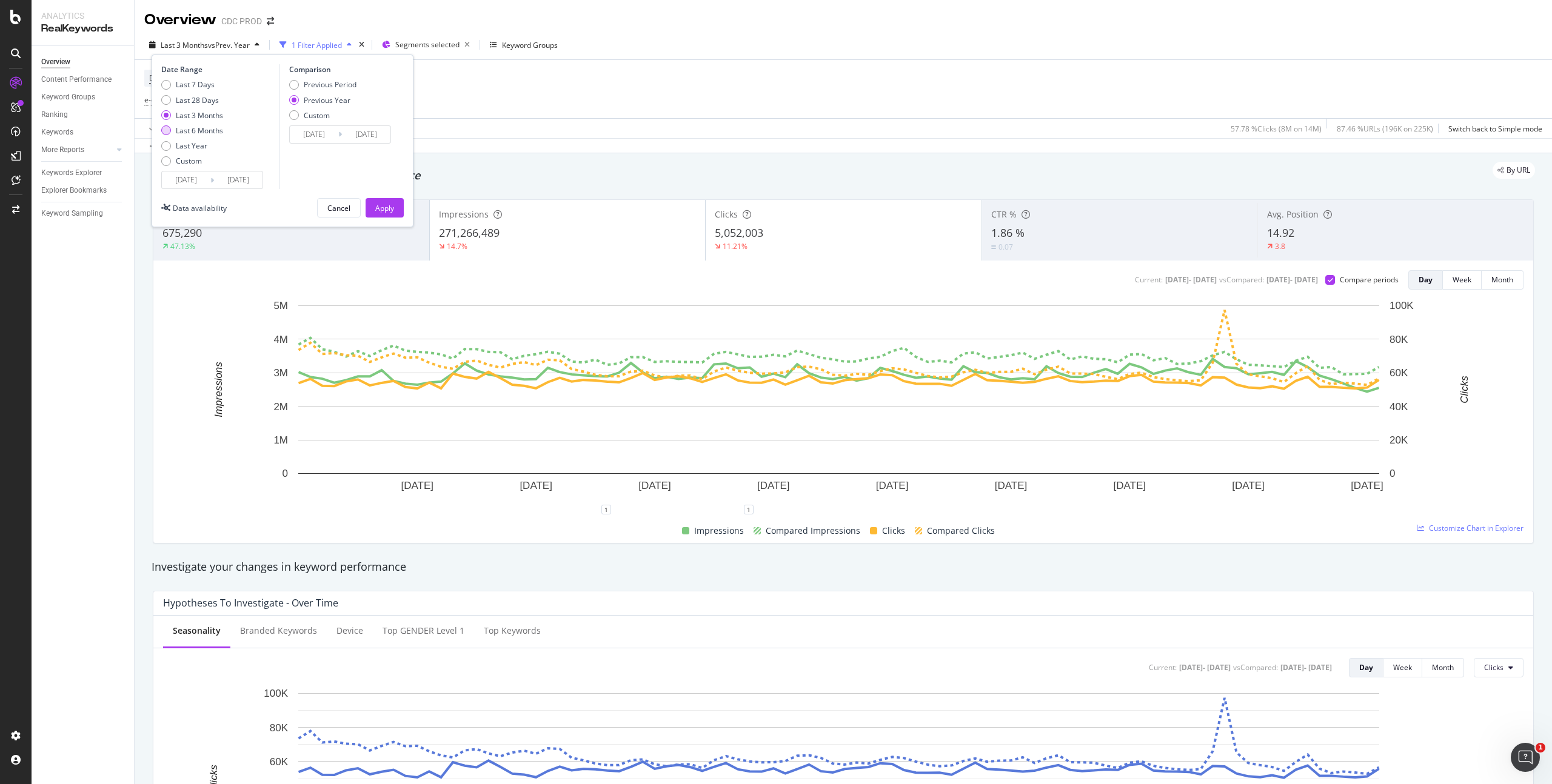
click at [208, 133] on div "Last 6 Months" at bounding box center [199, 131] width 47 height 11
type input "2025/03/14"
type input "2024/03/15"
click at [396, 209] on button "Apply" at bounding box center [385, 208] width 38 height 20
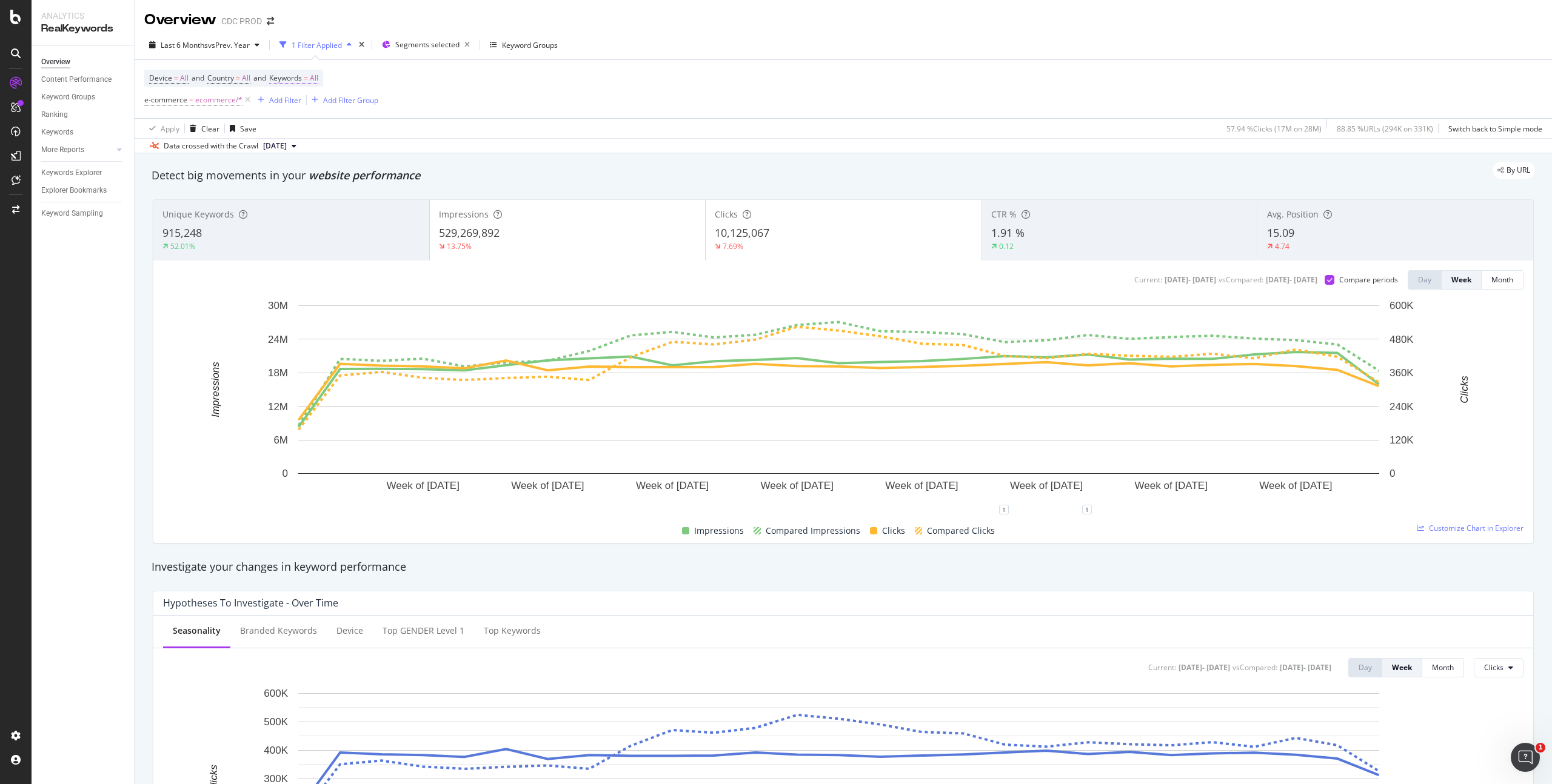
click at [318, 76] on span "All" at bounding box center [313, 78] width 8 height 17
click at [298, 100] on div "All" at bounding box center [301, 106] width 28 height 18
click at [327, 144] on span "Branded" at bounding box center [359, 148] width 124 height 11
click at [412, 133] on div "Apply" at bounding box center [411, 132] width 19 height 11
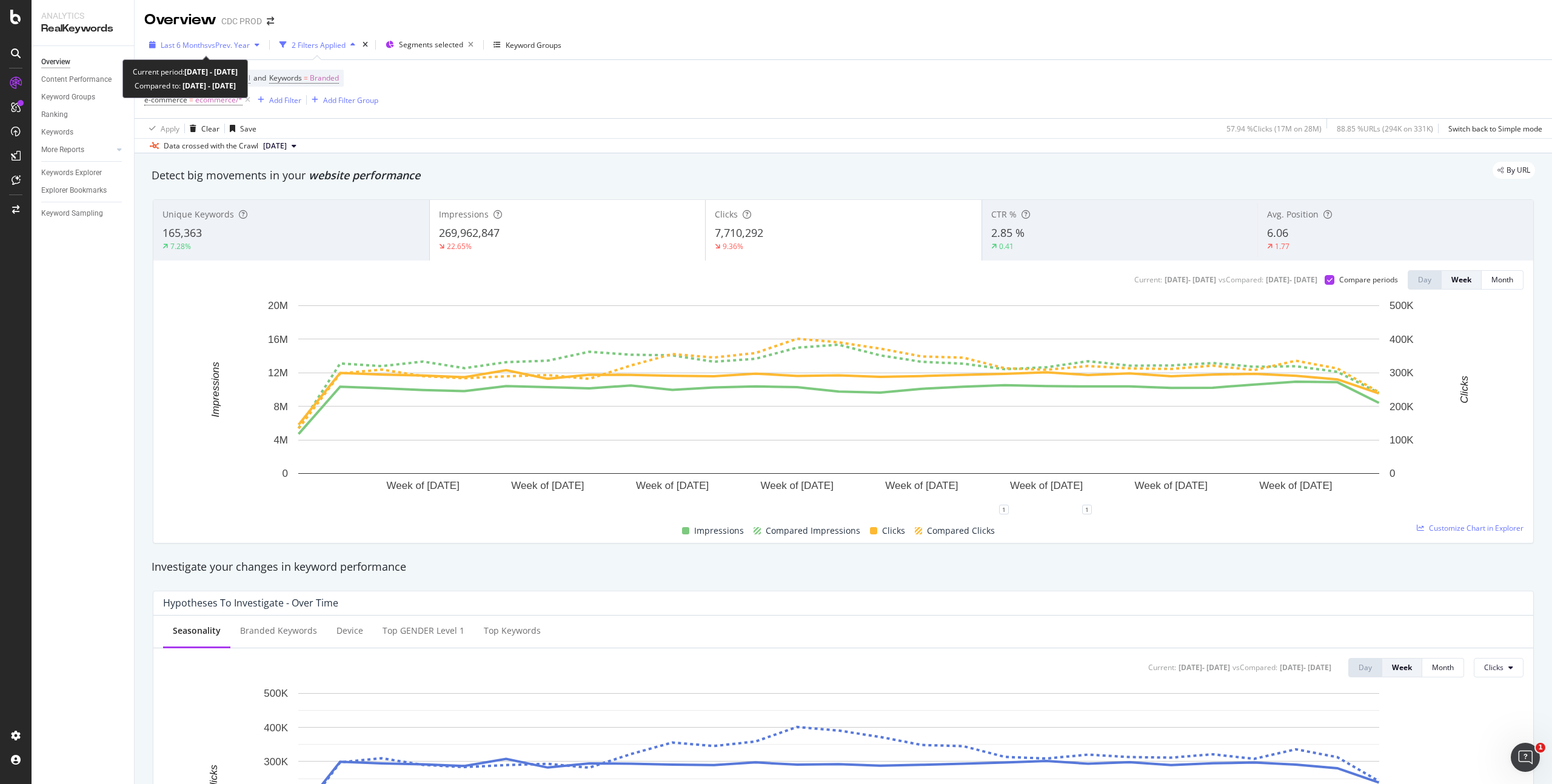
click at [205, 44] on span "Last 6 Months" at bounding box center [184, 46] width 47 height 11
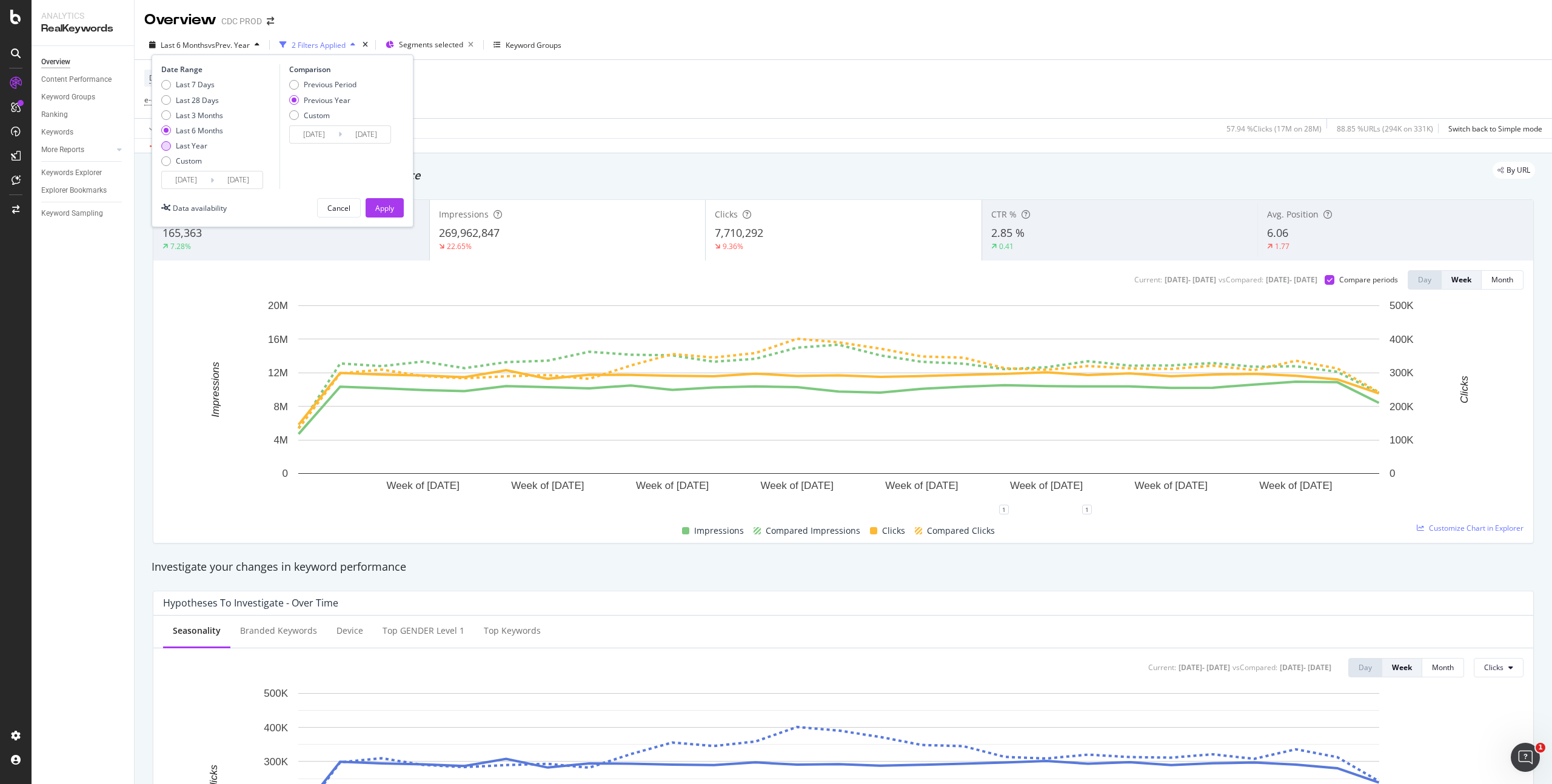
click at [202, 144] on div "Last Year" at bounding box center [191, 146] width 31 height 11
type input "2024/09/14"
type input "2023/09/16"
click at [384, 207] on div "Apply" at bounding box center [384, 208] width 19 height 11
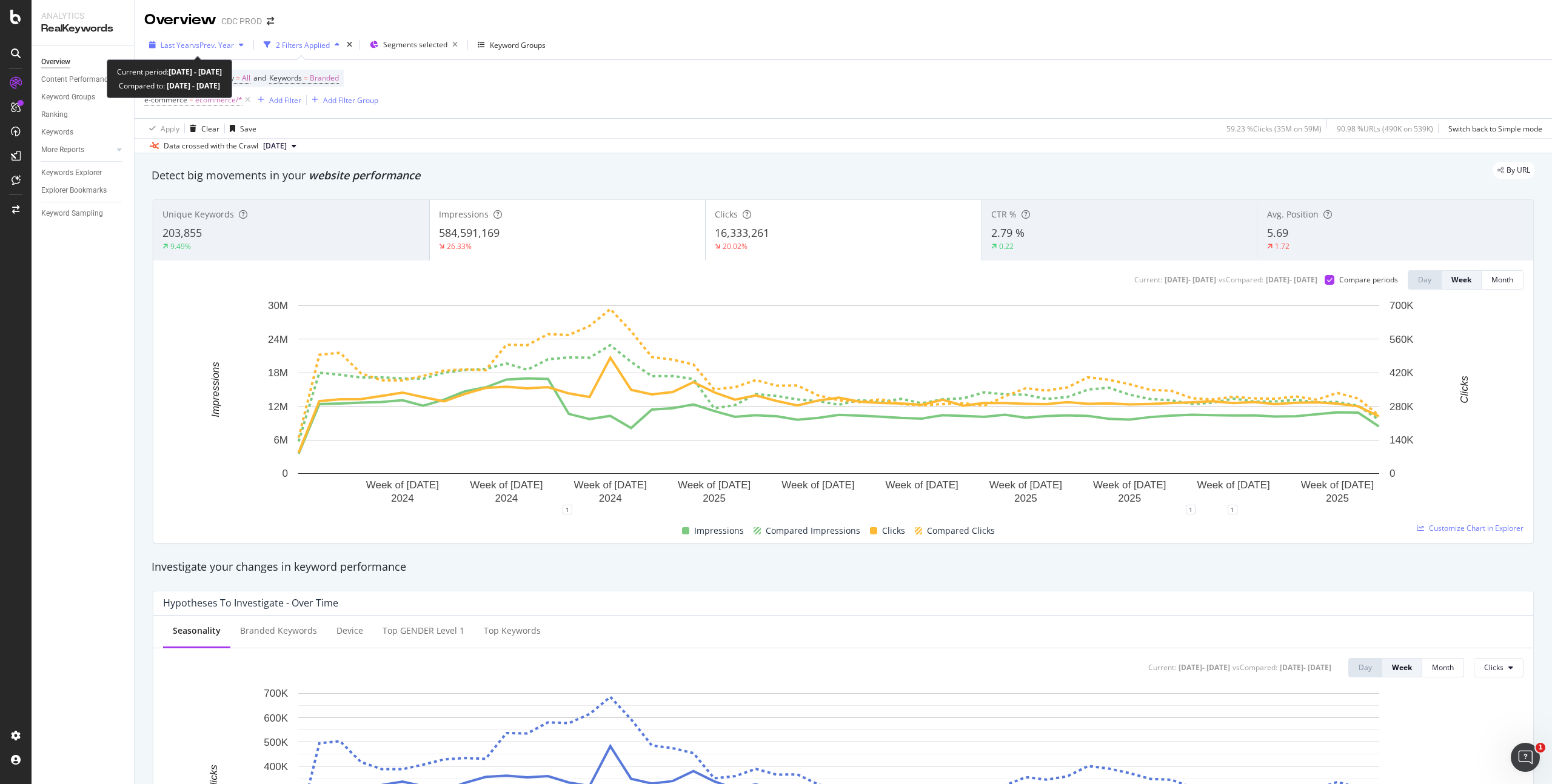
click at [202, 43] on span "vs Prev. Year" at bounding box center [213, 46] width 42 height 11
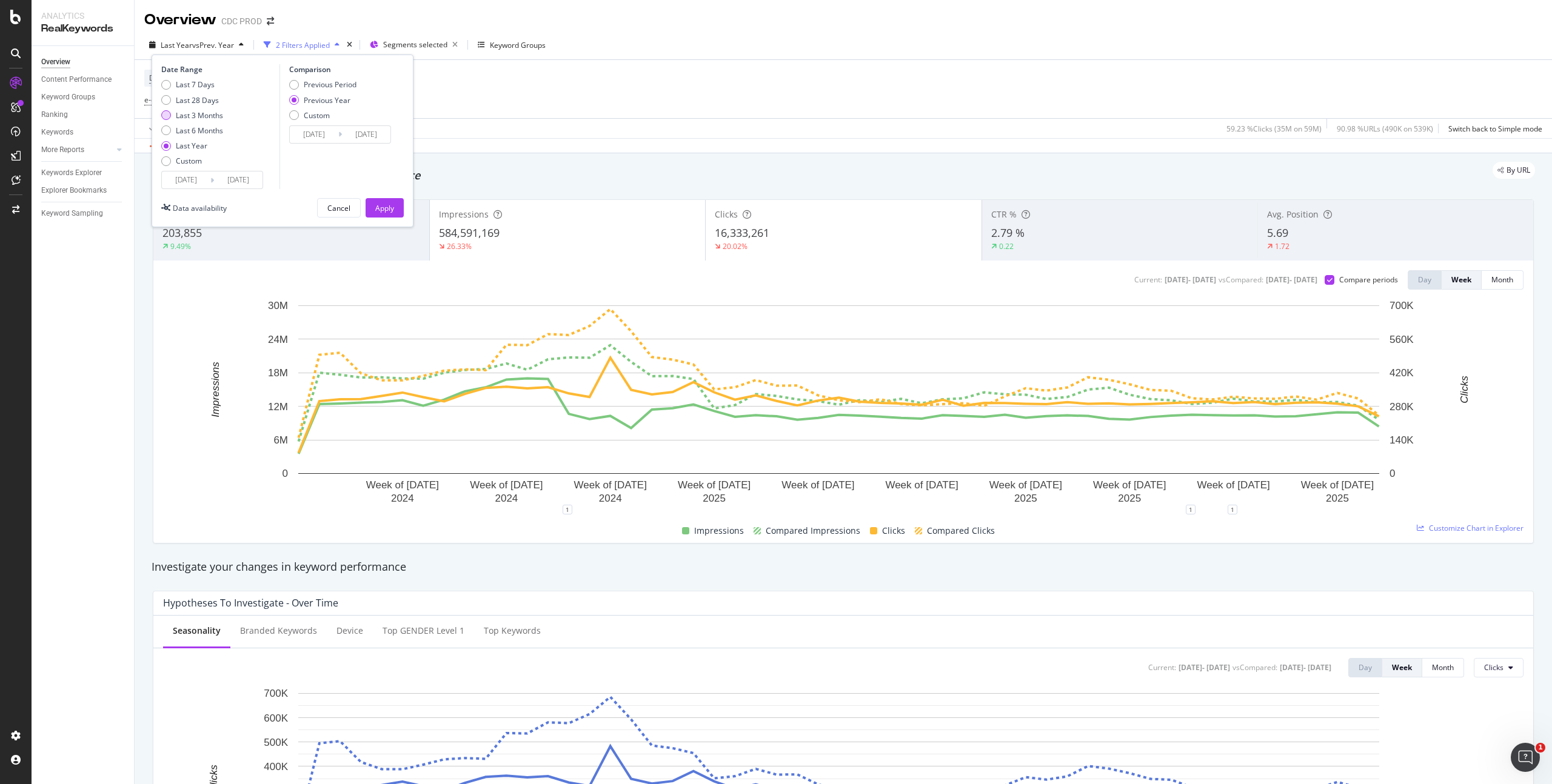
click at [205, 113] on div "Last 3 Months" at bounding box center [199, 116] width 47 height 11
type input "2025/06/14"
type input "2024/06/15"
click at [386, 208] on div "Apply" at bounding box center [384, 208] width 19 height 11
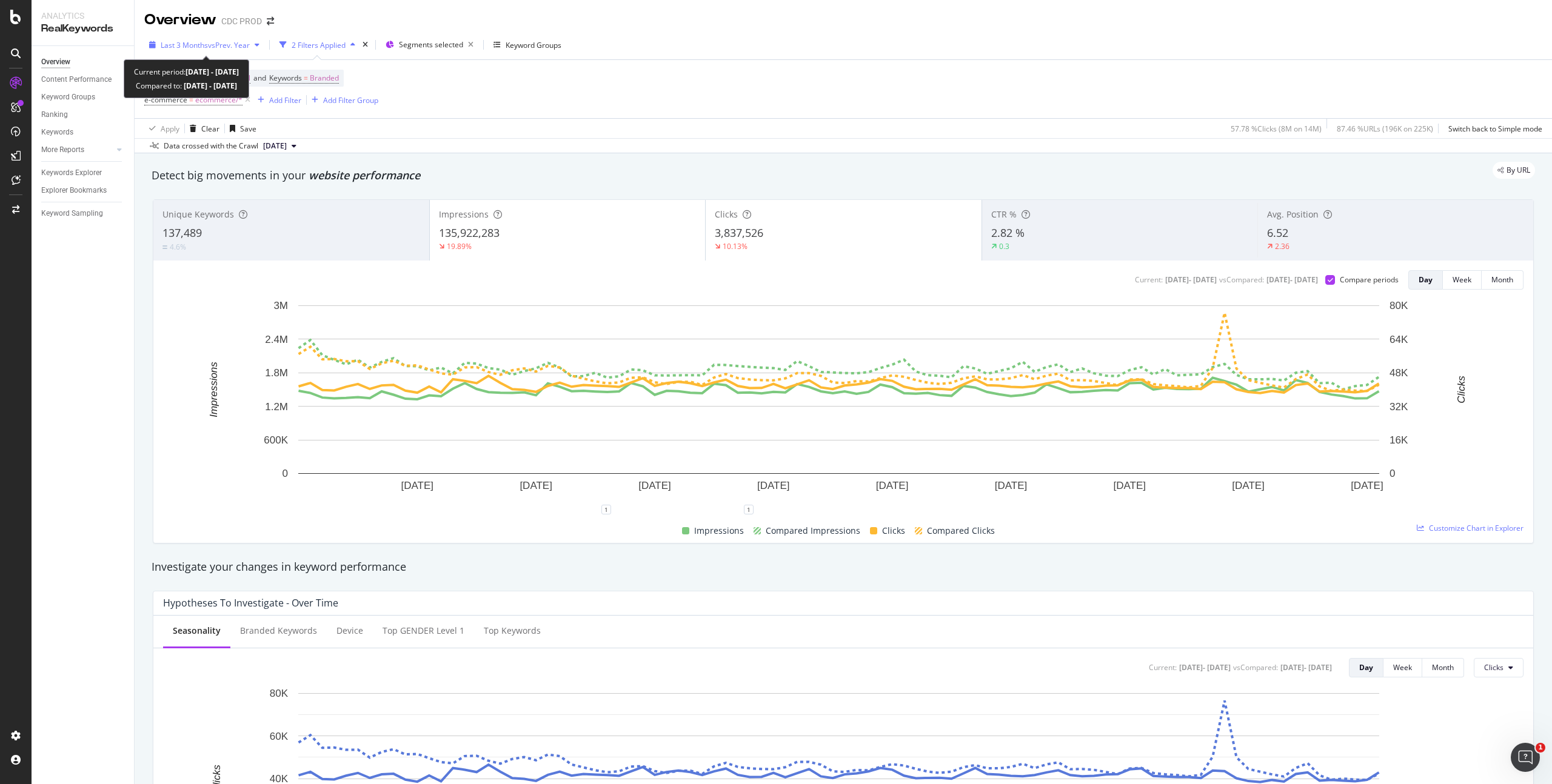
click at [248, 45] on span "vs Prev. Year" at bounding box center [228, 46] width 42 height 11
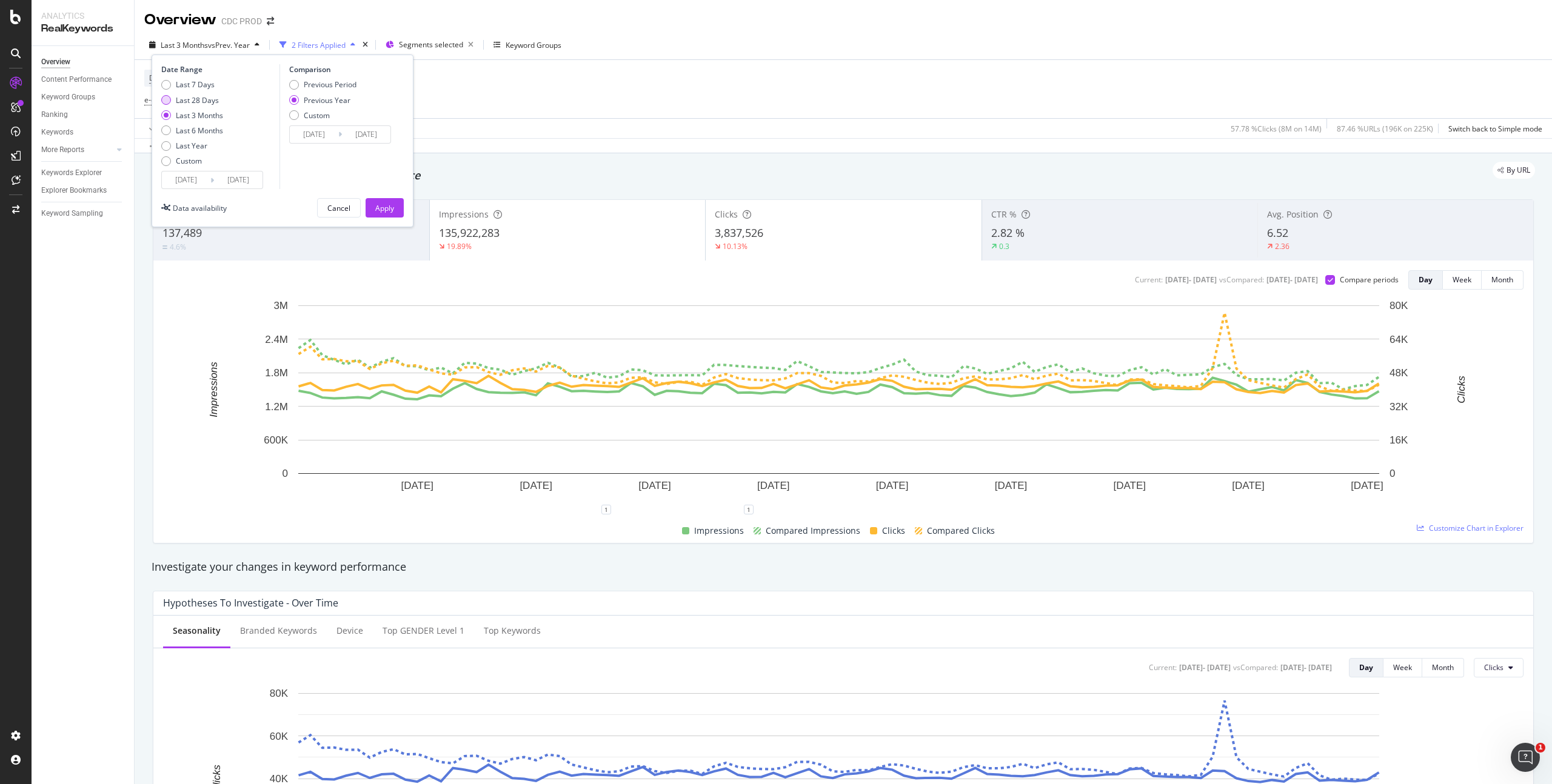
click at [204, 100] on div "Last 28 Days" at bounding box center [197, 100] width 43 height 11
type input "2025/08/17"
type input "2024/08/18"
click at [397, 205] on button "Apply" at bounding box center [385, 208] width 38 height 20
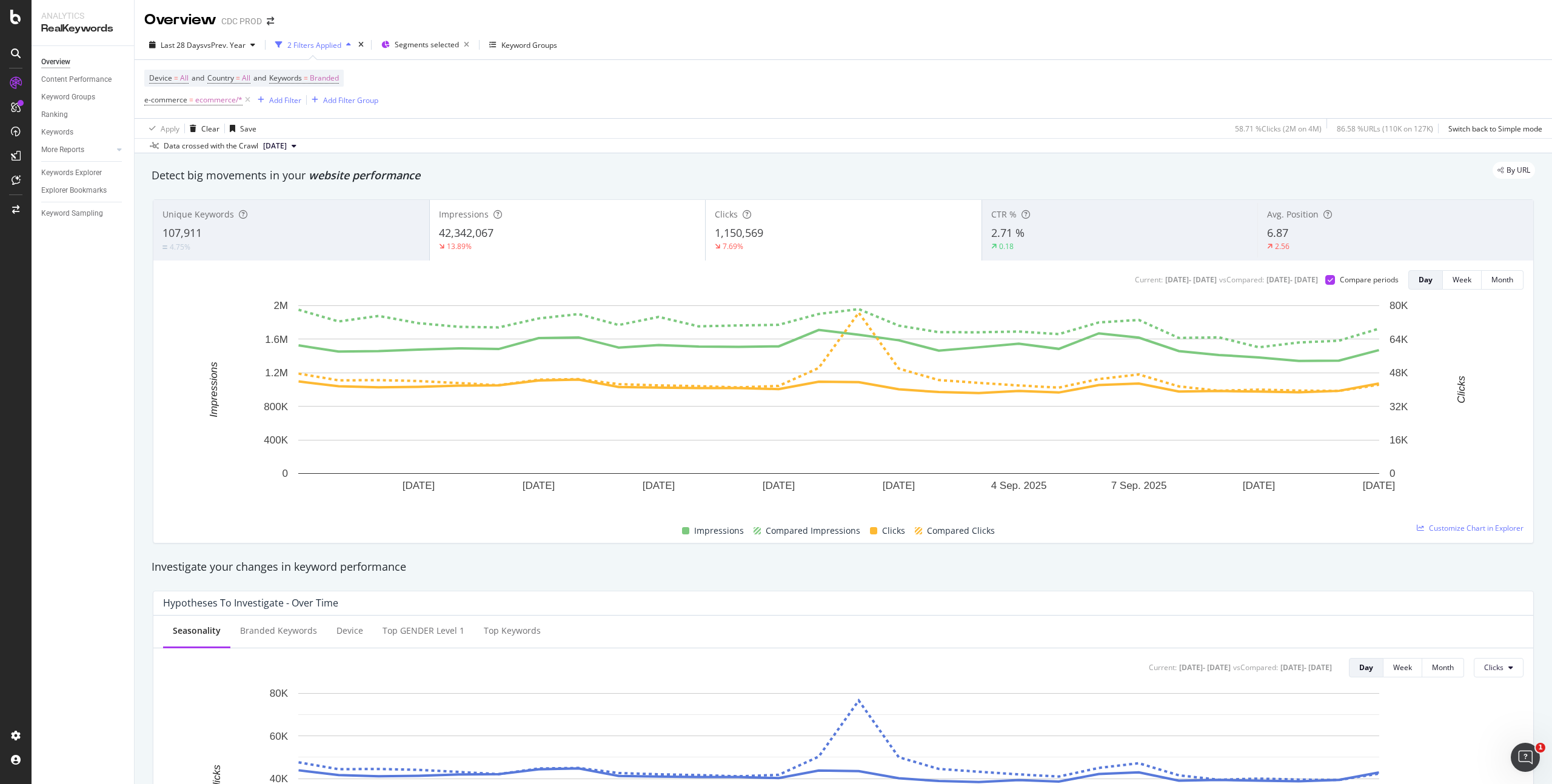
click at [611, 100] on div "Device = All and Country = All and Keywords = Branded e-commerce = ecommerce/* …" at bounding box center [844, 89] width 1398 height 59
click at [73, 78] on div "Content Performance" at bounding box center [76, 79] width 70 height 13
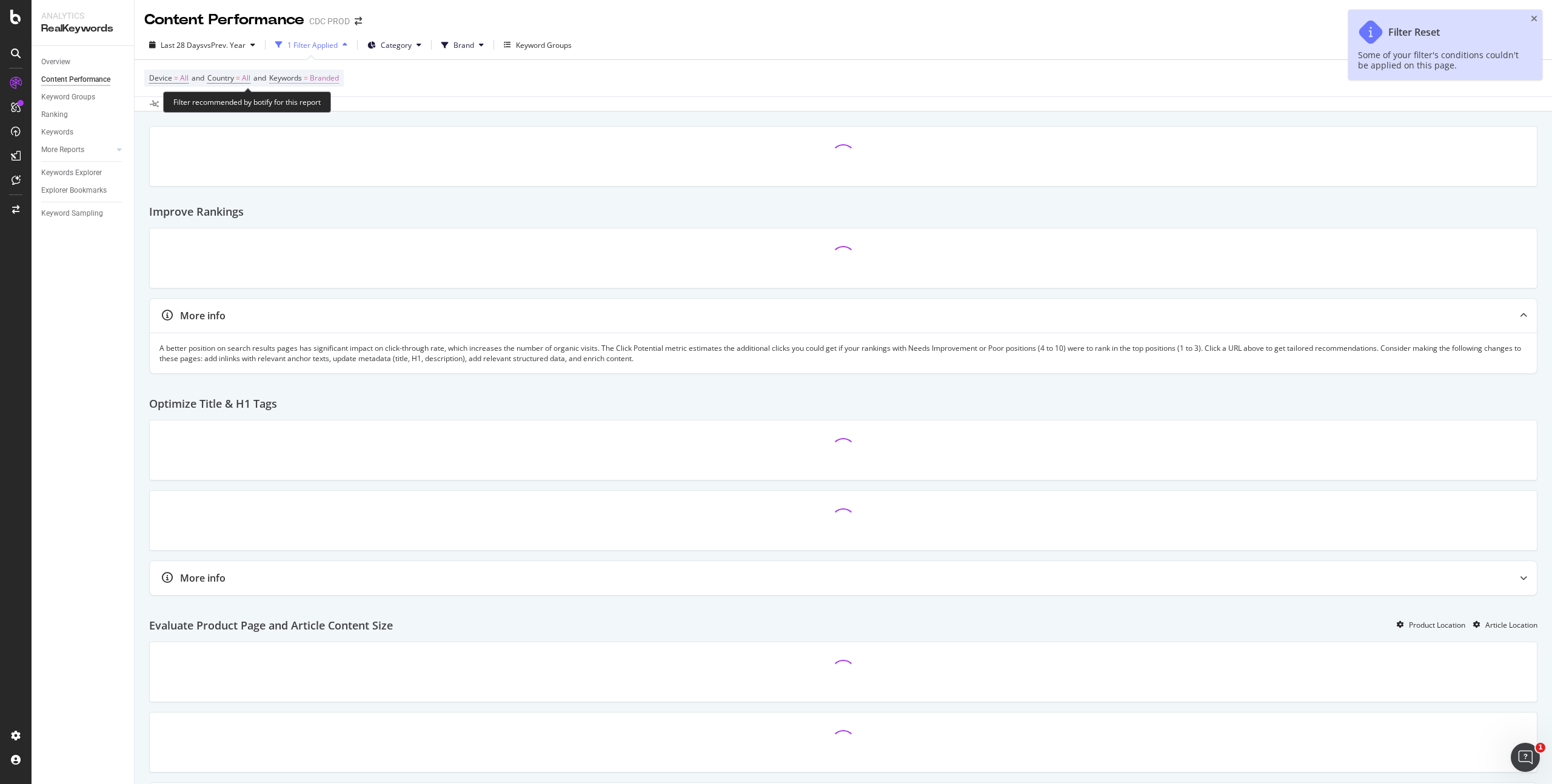
click at [327, 75] on span "Branded" at bounding box center [324, 78] width 29 height 17
click at [285, 106] on div "Branded Cancel Apply" at bounding box center [353, 118] width 153 height 61
click at [309, 110] on span "Branded" at bounding box center [304, 106] width 34 height 11
click at [321, 199] on span "All" at bounding box center [359, 201] width 124 height 11
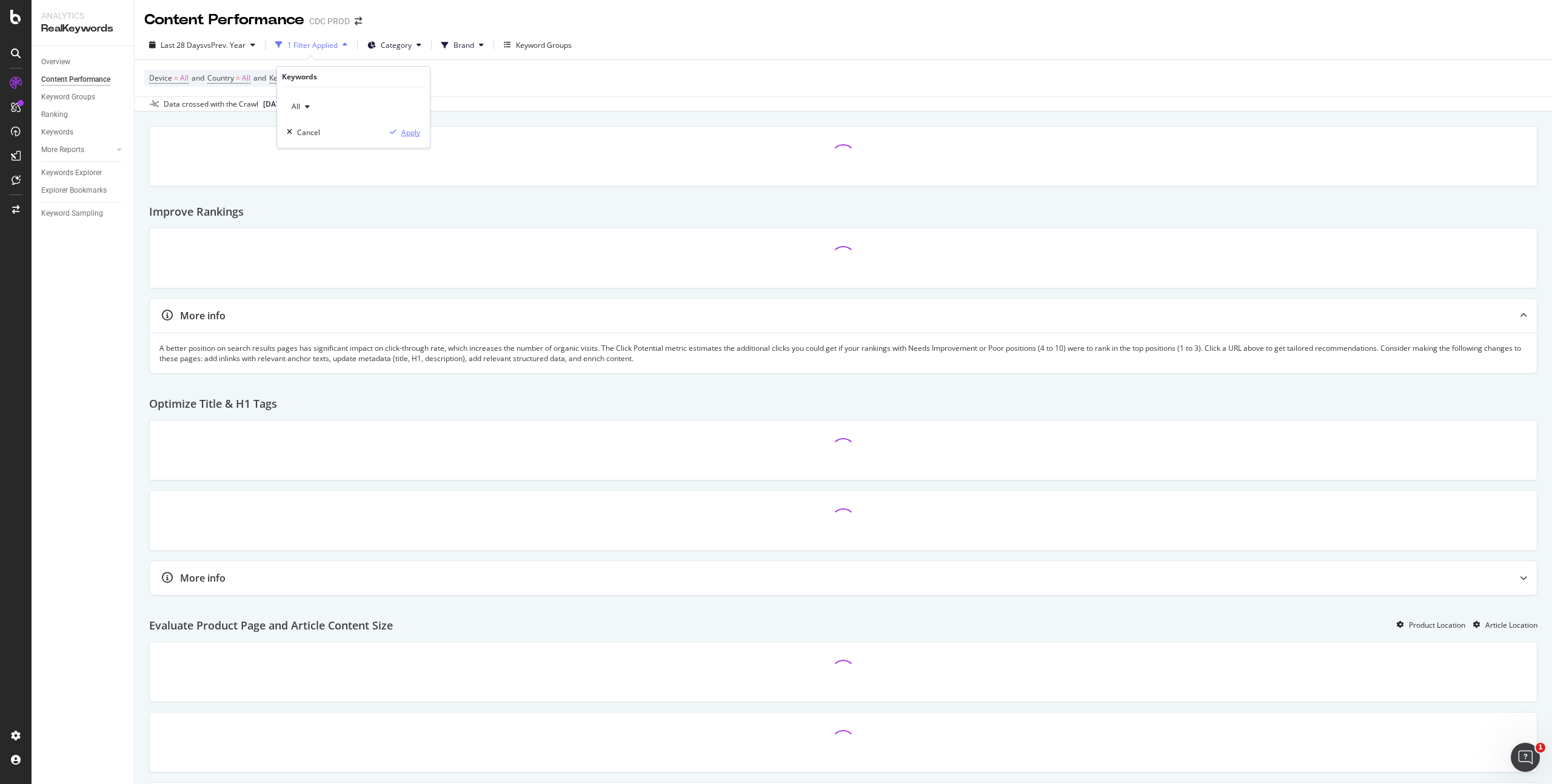
click at [410, 129] on div "Apply" at bounding box center [411, 132] width 19 height 11
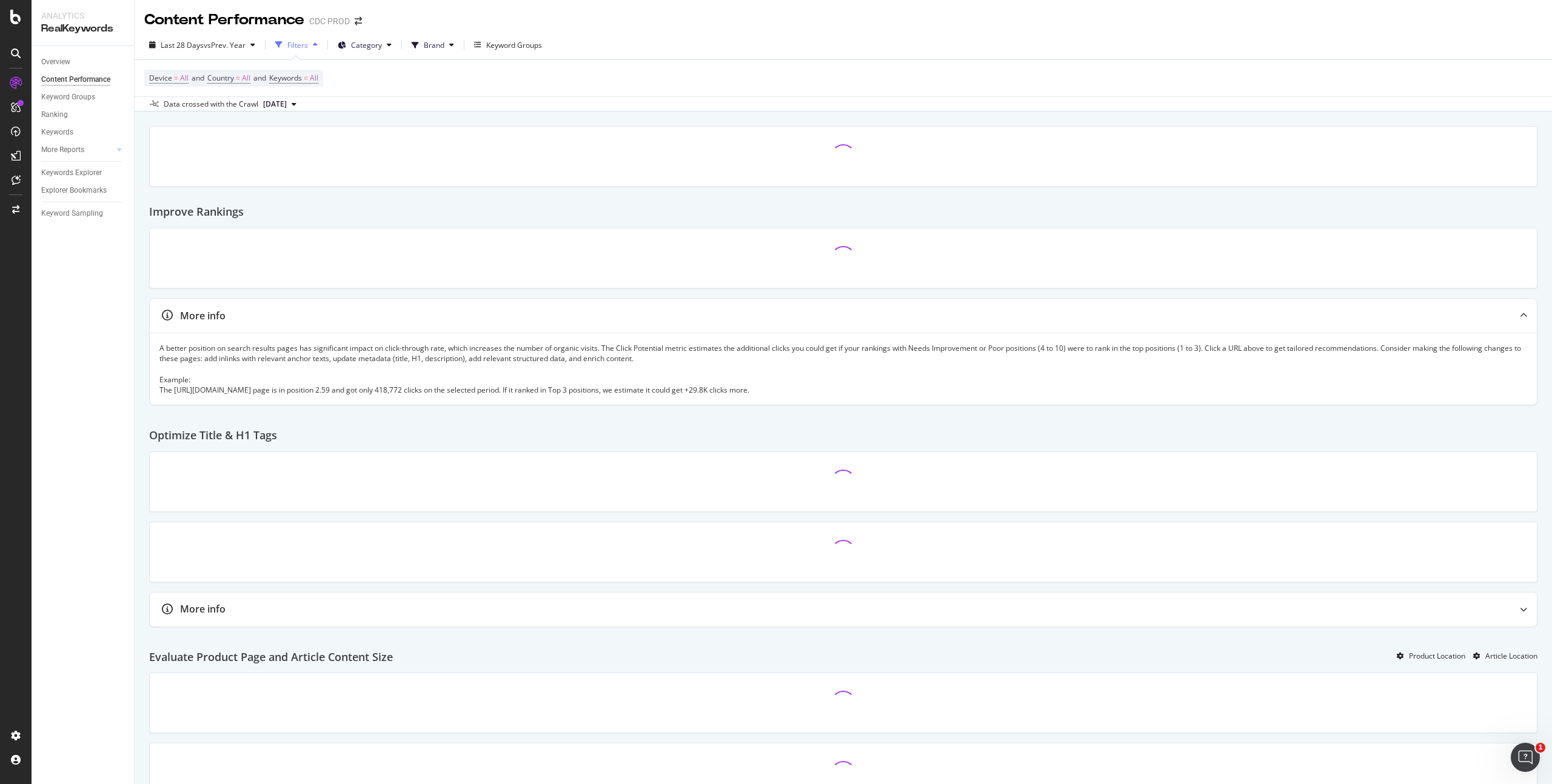
click at [631, 62] on div "Device = All and Country = All and Keywords = All" at bounding box center [844, 78] width 1398 height 37
click at [377, 46] on span "Category" at bounding box center [366, 46] width 31 height 11
click at [354, 113] on div at bounding box center [352, 113] width 10 height 10
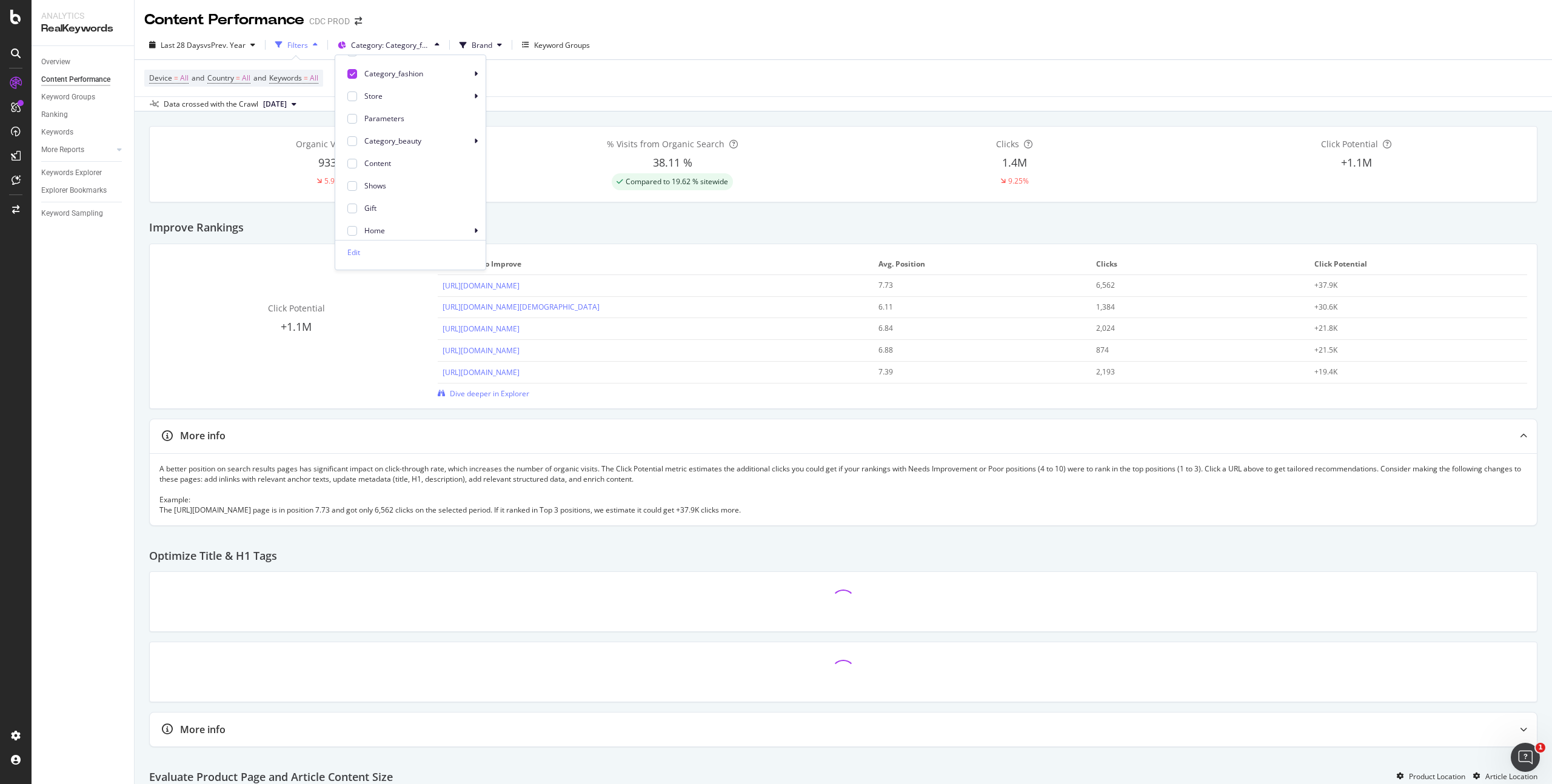
scroll to position [26, 0]
click at [351, 221] on div at bounding box center [352, 222] width 10 height 10
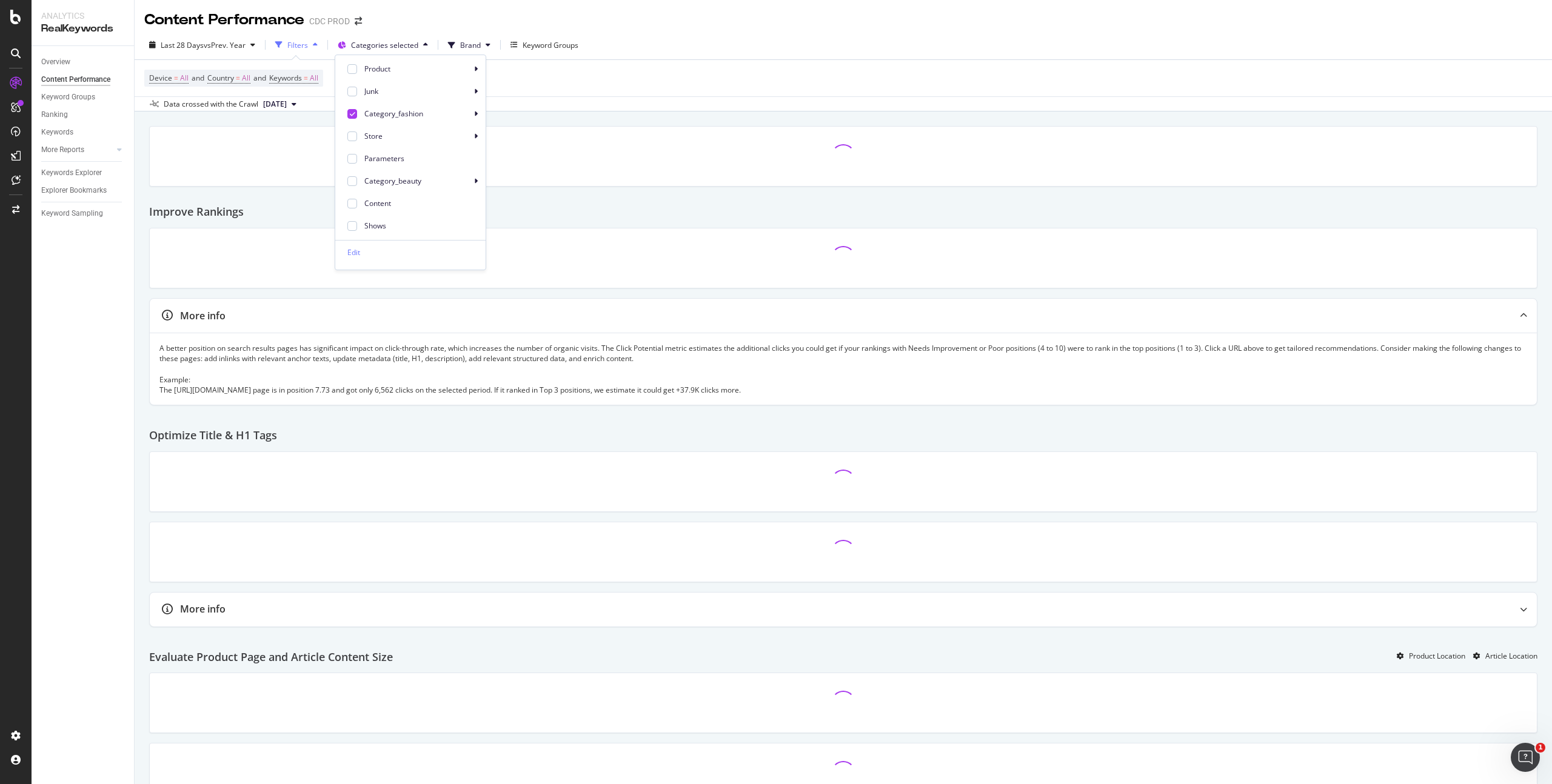
click at [650, 38] on div "Last 28 Days vs Prev. Year Filters Categories selected Brand Keyword Groups" at bounding box center [844, 47] width 1418 height 24
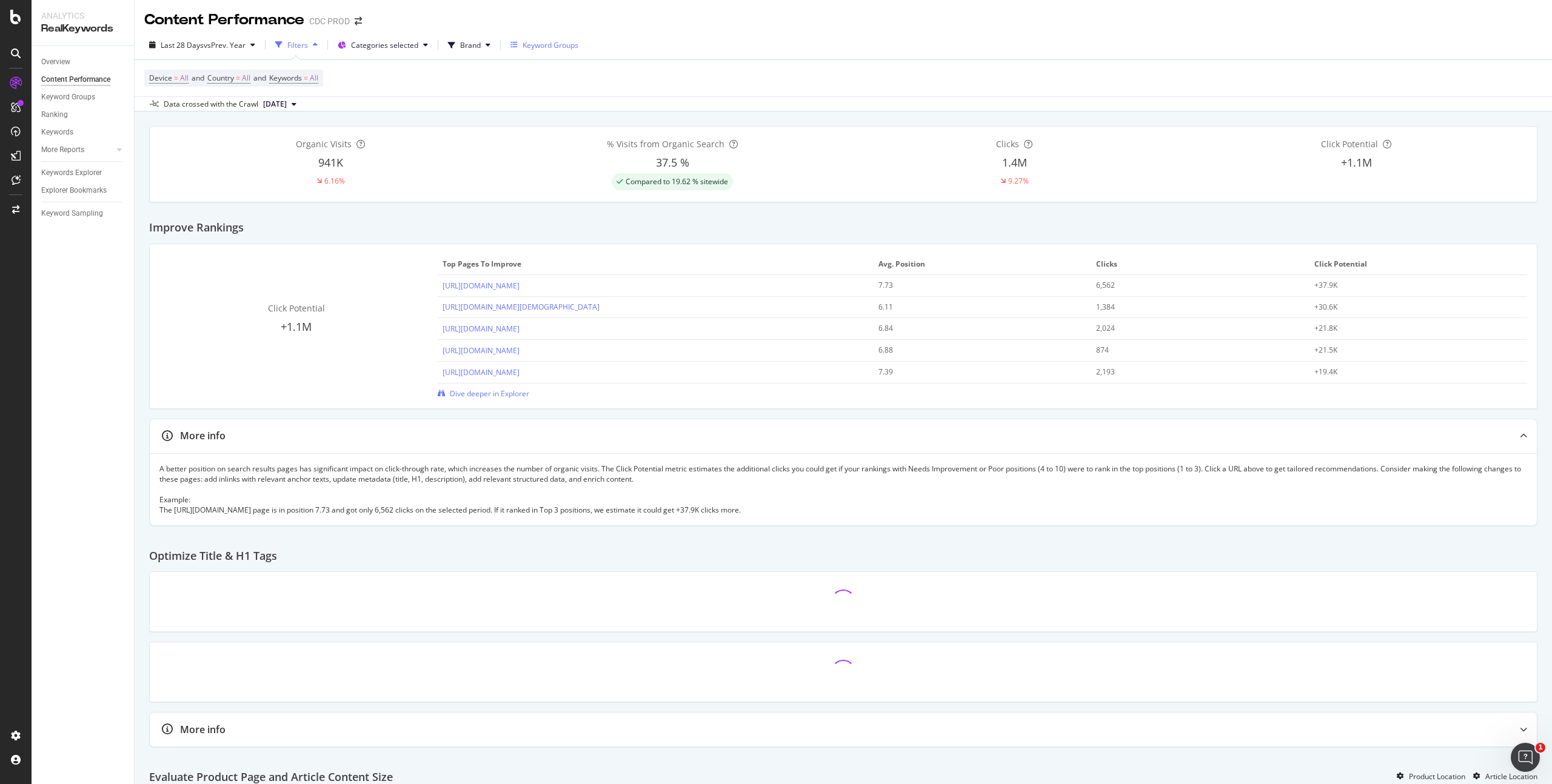
click at [544, 46] on div "Keyword Groups" at bounding box center [550, 46] width 56 height 11
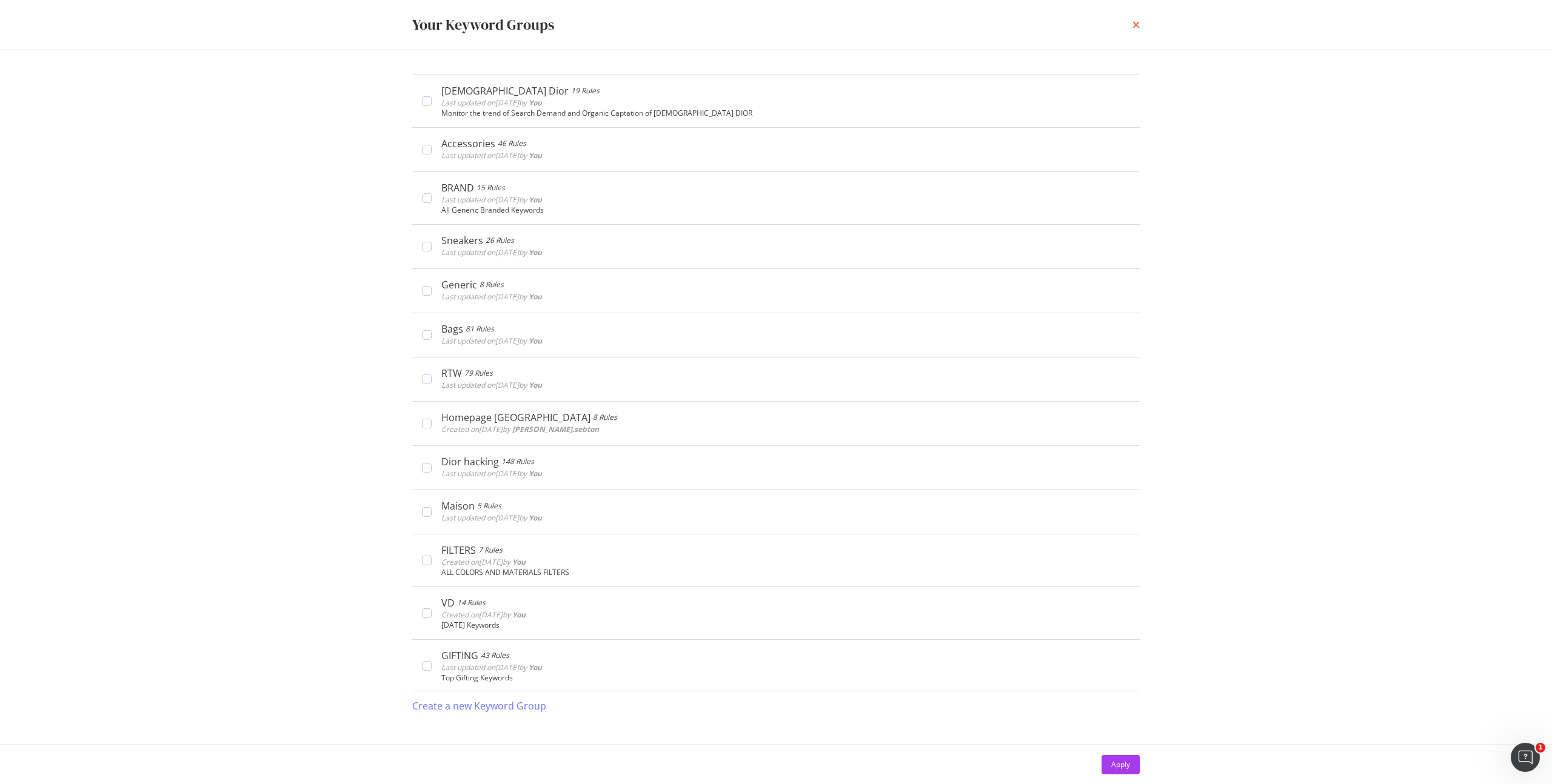
click at [1136, 24] on icon "times" at bounding box center [1137, 24] width 8 height 10
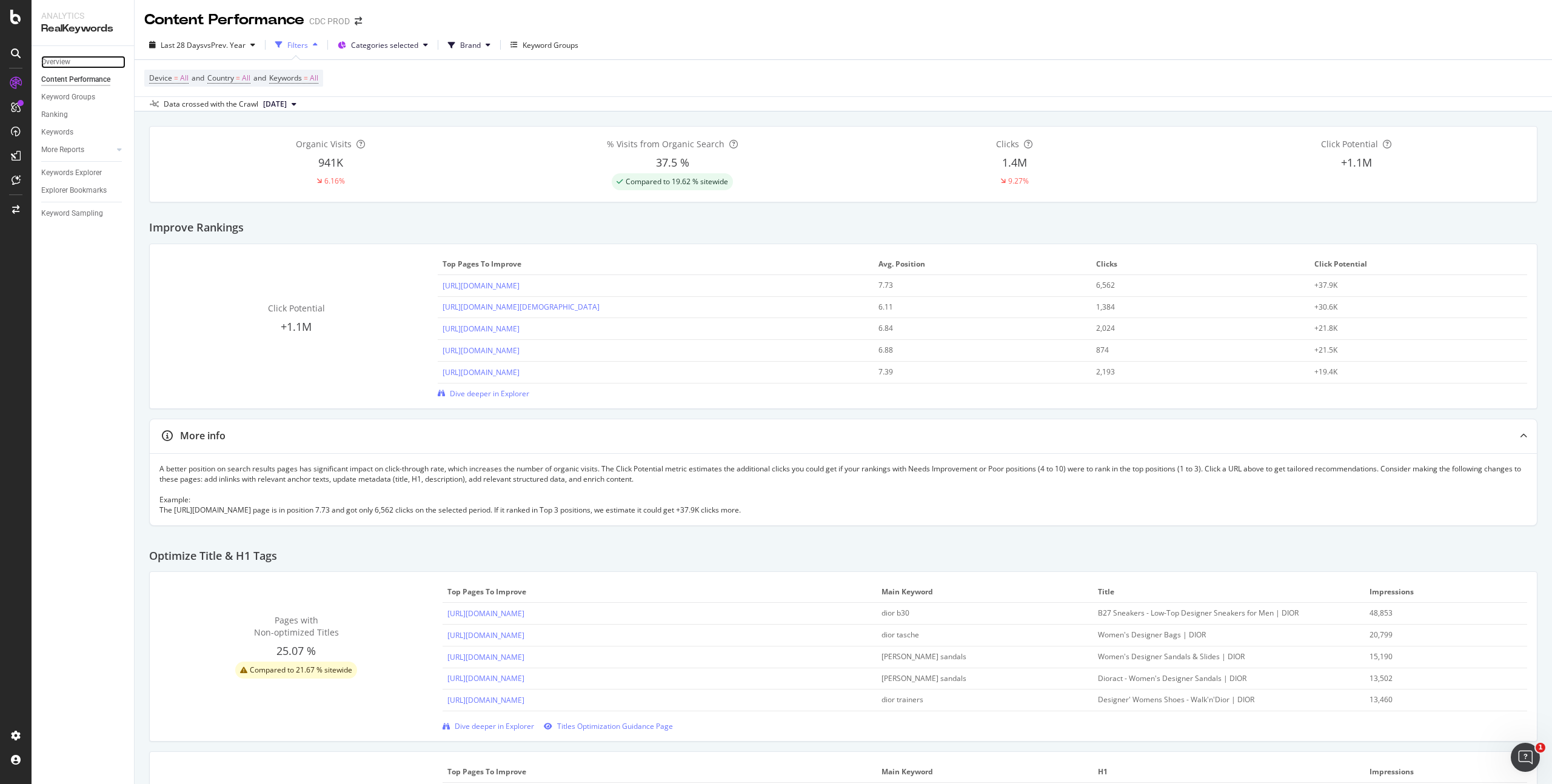
click at [64, 57] on div "Overview" at bounding box center [56, 62] width 29 height 13
drag, startPoint x: 984, startPoint y: 318, endPoint x: 958, endPoint y: 332, distance: 29.5
drag, startPoint x: 1525, startPoint y: 506, endPoint x: 1528, endPoint y: 491, distance: 15.3
drag, startPoint x: 1522, startPoint y: 486, endPoint x: 1511, endPoint y: 491, distance: 12.1
drag, startPoint x: 1509, startPoint y: 471, endPoint x: 1484, endPoint y: 482, distance: 27.3
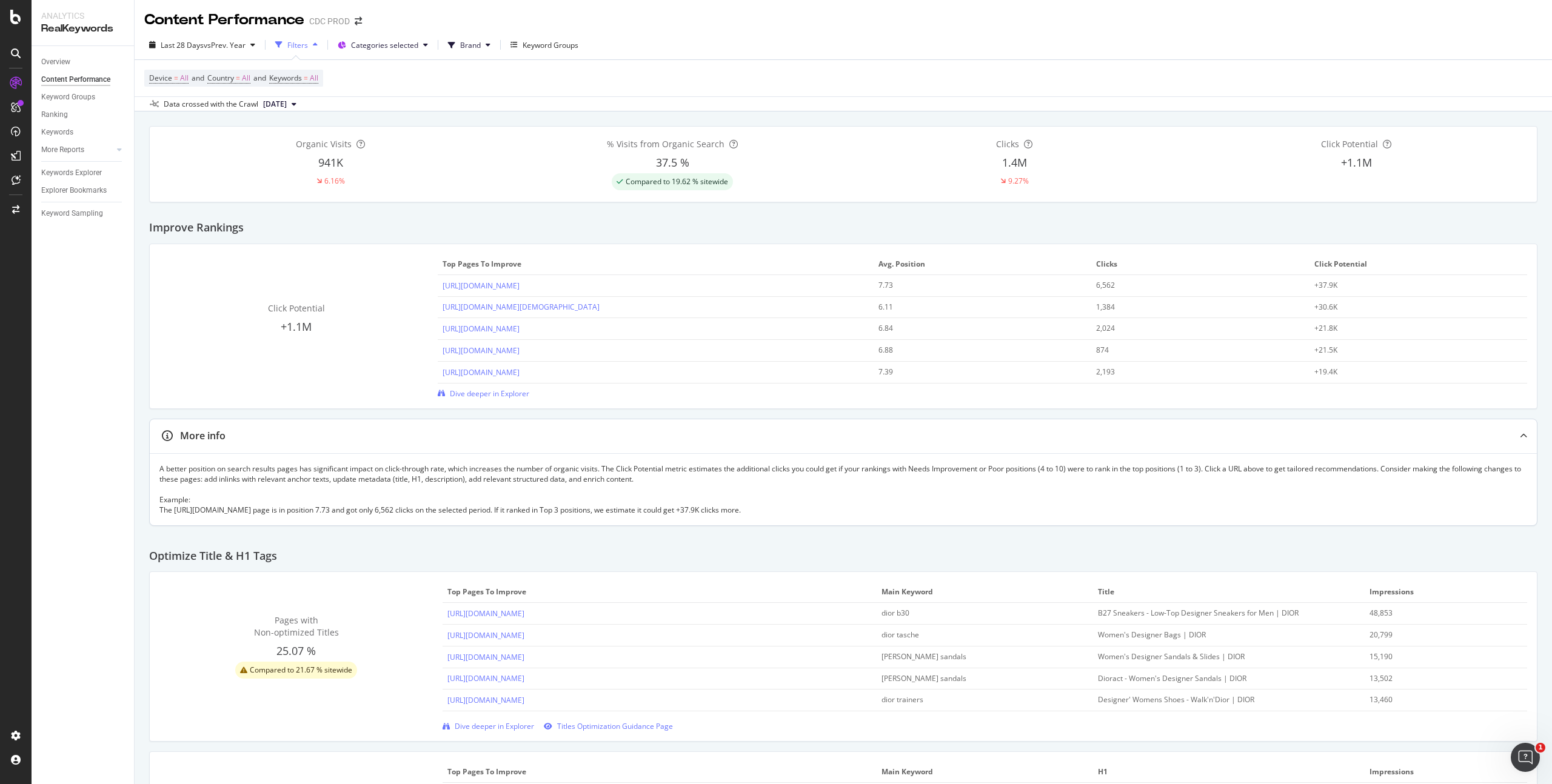
drag, startPoint x: 1484, startPoint y: 482, endPoint x: 1468, endPoint y: 492, distance: 18.9
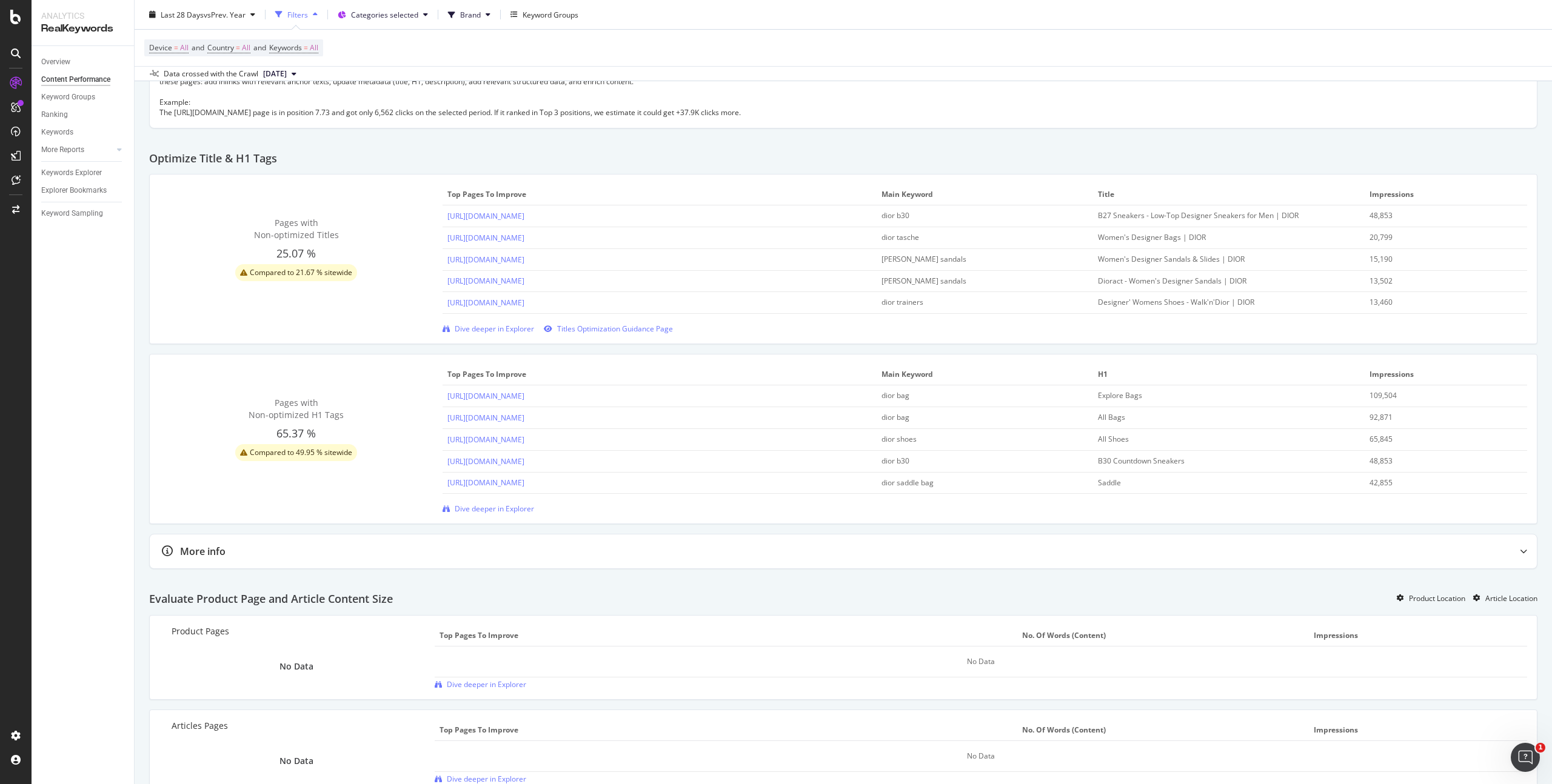
scroll to position [396, 0]
drag, startPoint x: 284, startPoint y: 153, endPoint x: 234, endPoint y: 156, distance: 50.1
click at [233, 157] on div "Optimize Title & H1 Tags" at bounding box center [843, 155] width 1388 height 41
click at [287, 157] on div "Optimize Title & H1 Tags" at bounding box center [843, 155] width 1388 height 41
drag, startPoint x: 282, startPoint y: 160, endPoint x: 147, endPoint y: 154, distance: 135.1
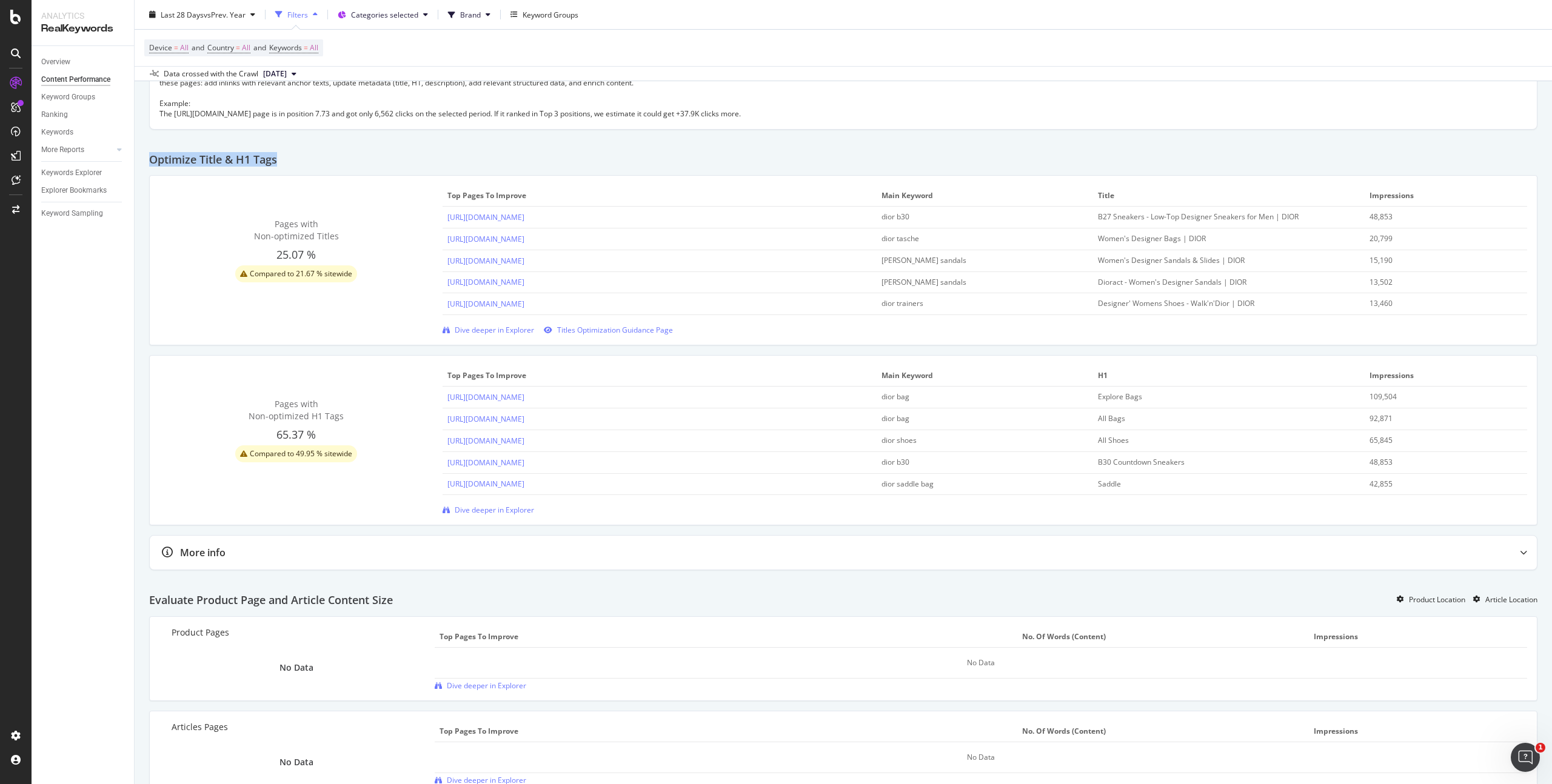
click at [147, 154] on div "Organic Visits 941K 6.16% % Visits from Organic Search 37.5 % Compared to 19.62…" at bounding box center [844, 798] width 1418 height 2166
copy h2 "Optimize Title & H1 Tags"
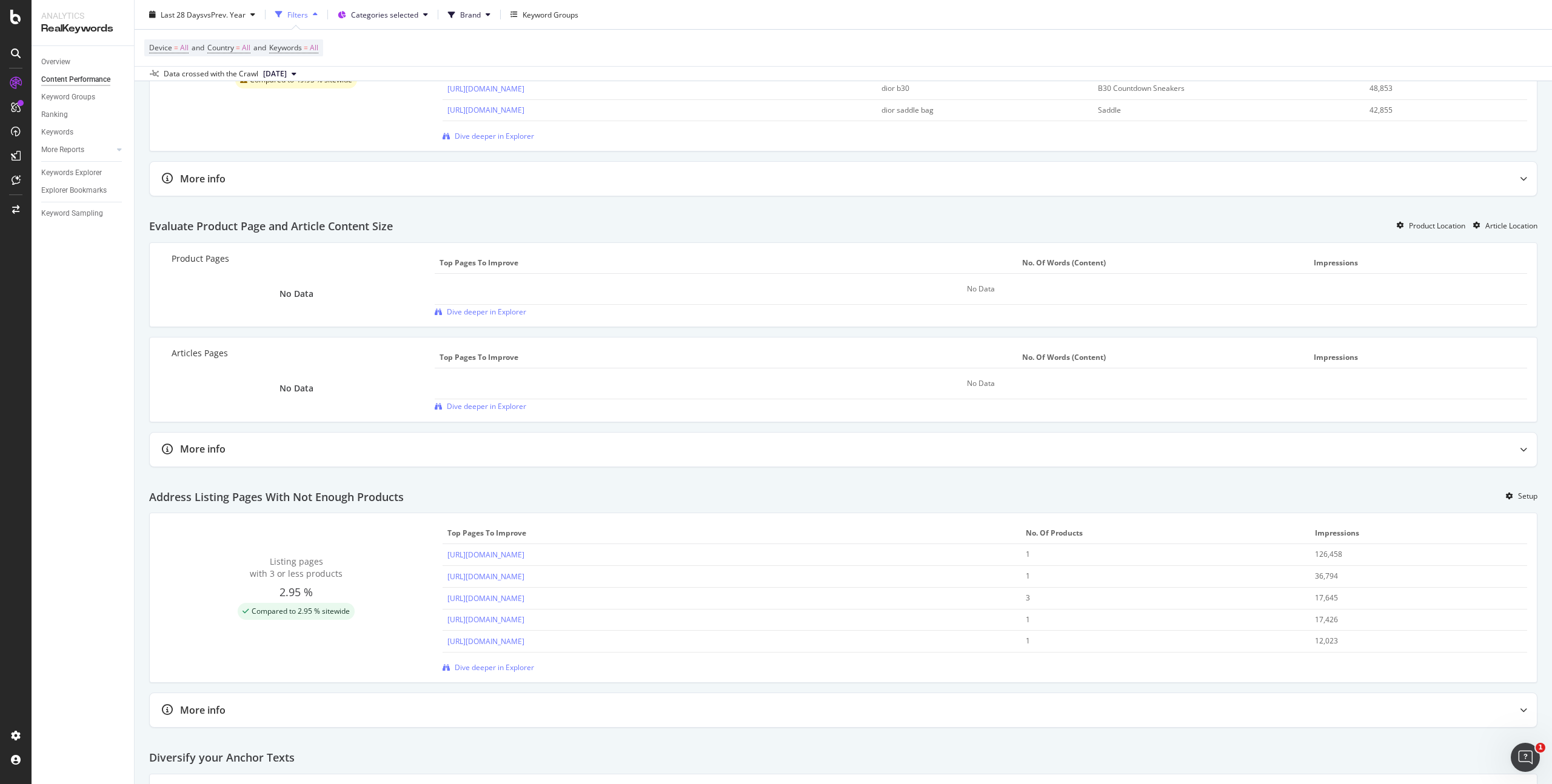
scroll to position [766, 0]
click at [1417, 231] on div "Product Location" at bounding box center [1437, 231] width 56 height 11
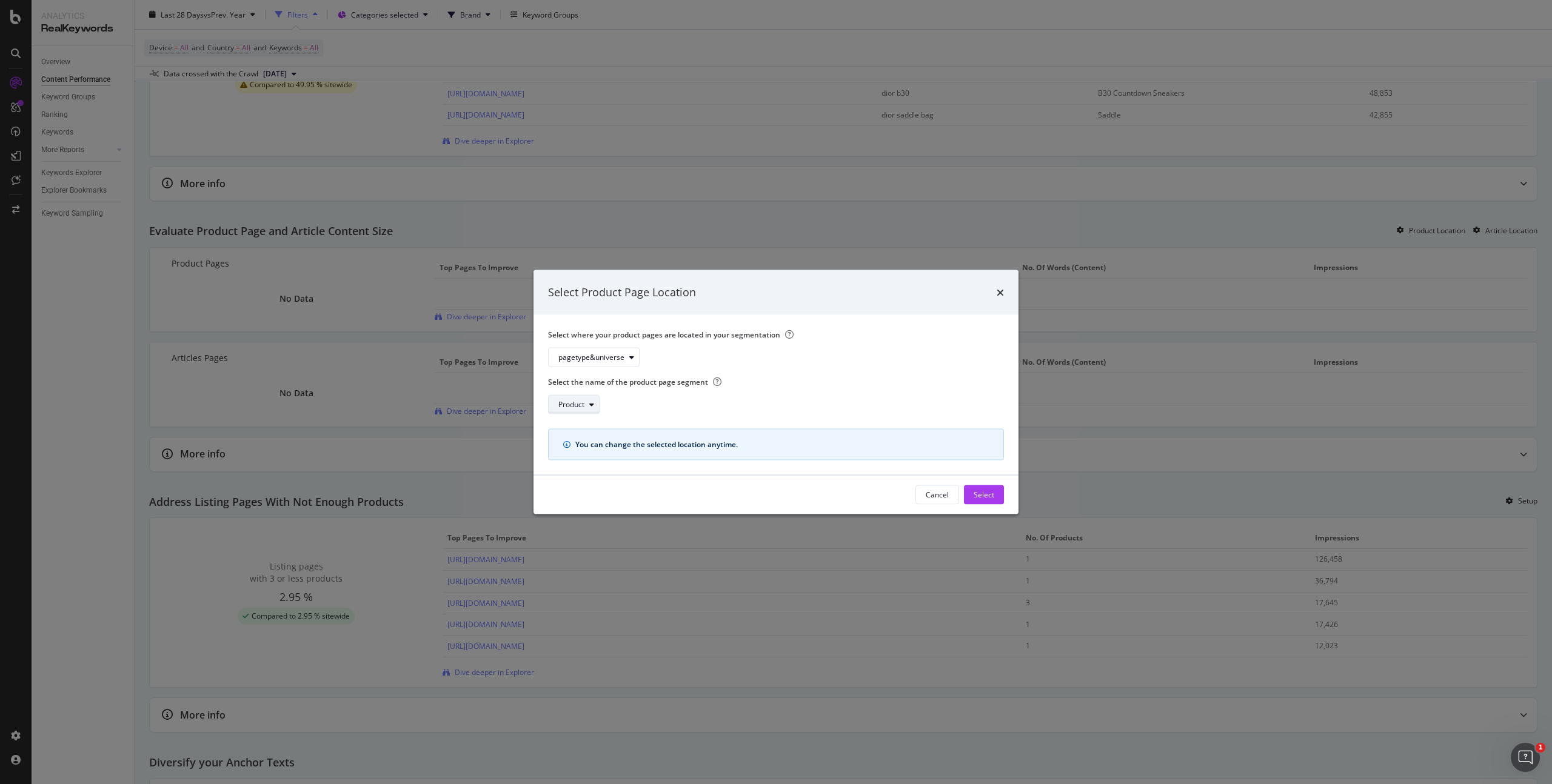
click at [589, 402] on div "modal" at bounding box center [591, 405] width 14 height 8
drag, startPoint x: 677, startPoint y: 361, endPoint x: 666, endPoint y: 363, distance: 11.2
click at [677, 362] on div "pagetype&universe" at bounding box center [771, 357] width 447 height 20
click at [584, 406] on div "modal" at bounding box center [591, 405] width 14 height 8
click at [868, 381] on label "Select the name of the product page segment" at bounding box center [771, 382] width 447 height 11
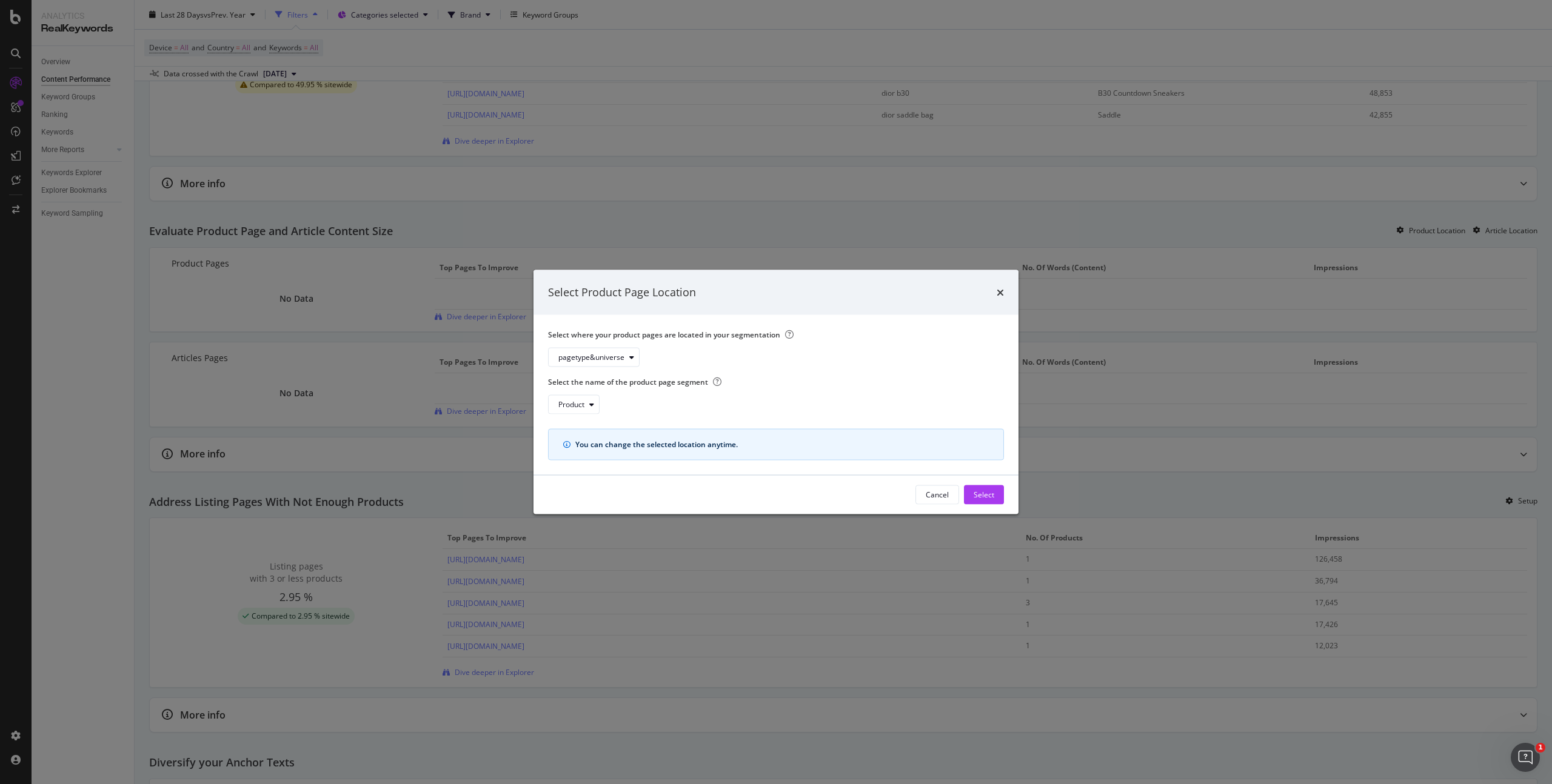
click at [1000, 293] on icon "times" at bounding box center [1000, 292] width 8 height 10
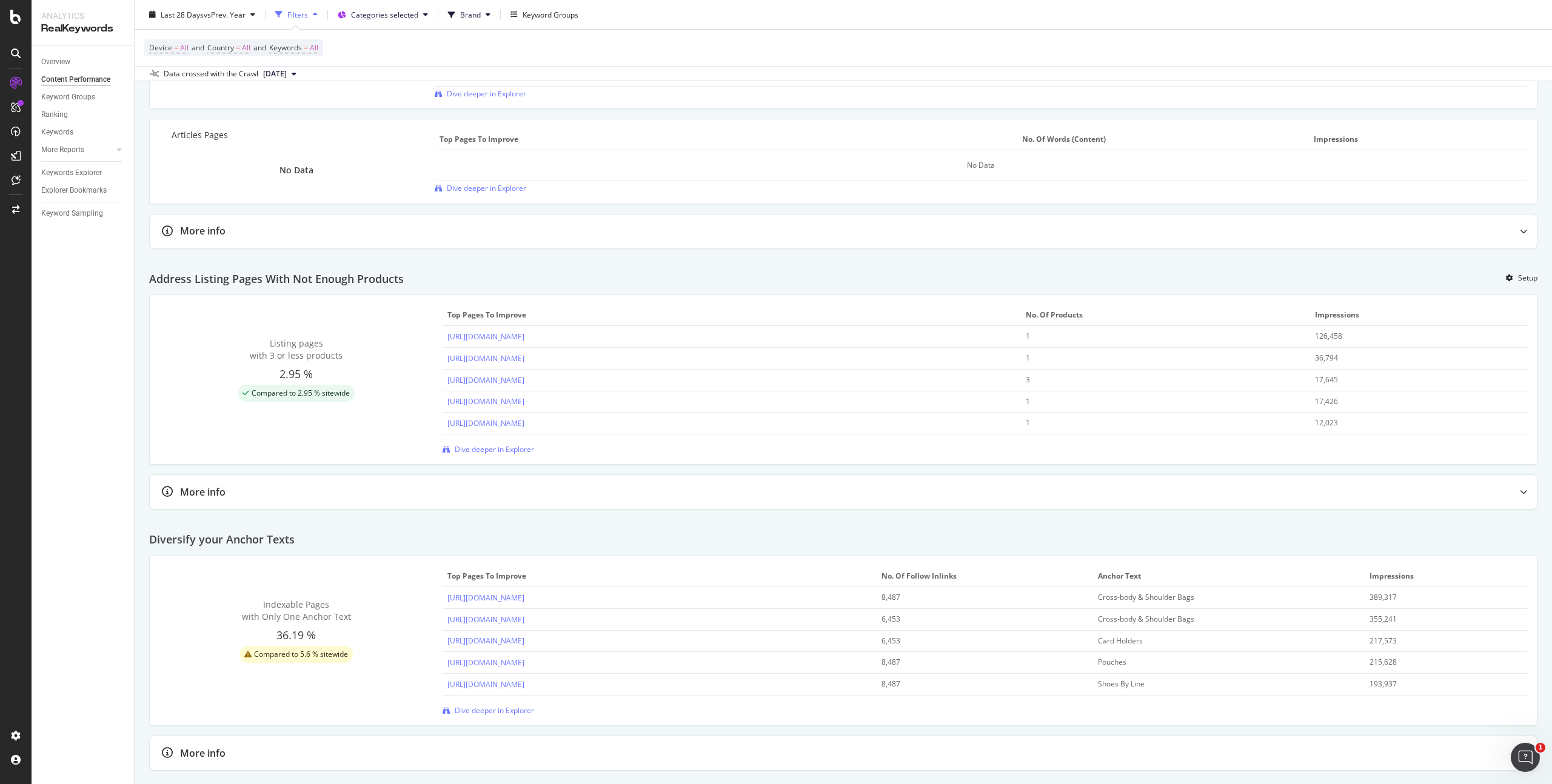
scroll to position [990, 0]
drag, startPoint x: 393, startPoint y: 277, endPoint x: 149, endPoint y: 275, distance: 244.0
click at [145, 276] on div "Organic Visits 941K 6.16% % Visits from Organic Search 37.5 % Compared to 19.62…" at bounding box center [844, 204] width 1418 height 2166
copy h2 "Address Listing Pages With Not Enough Products"
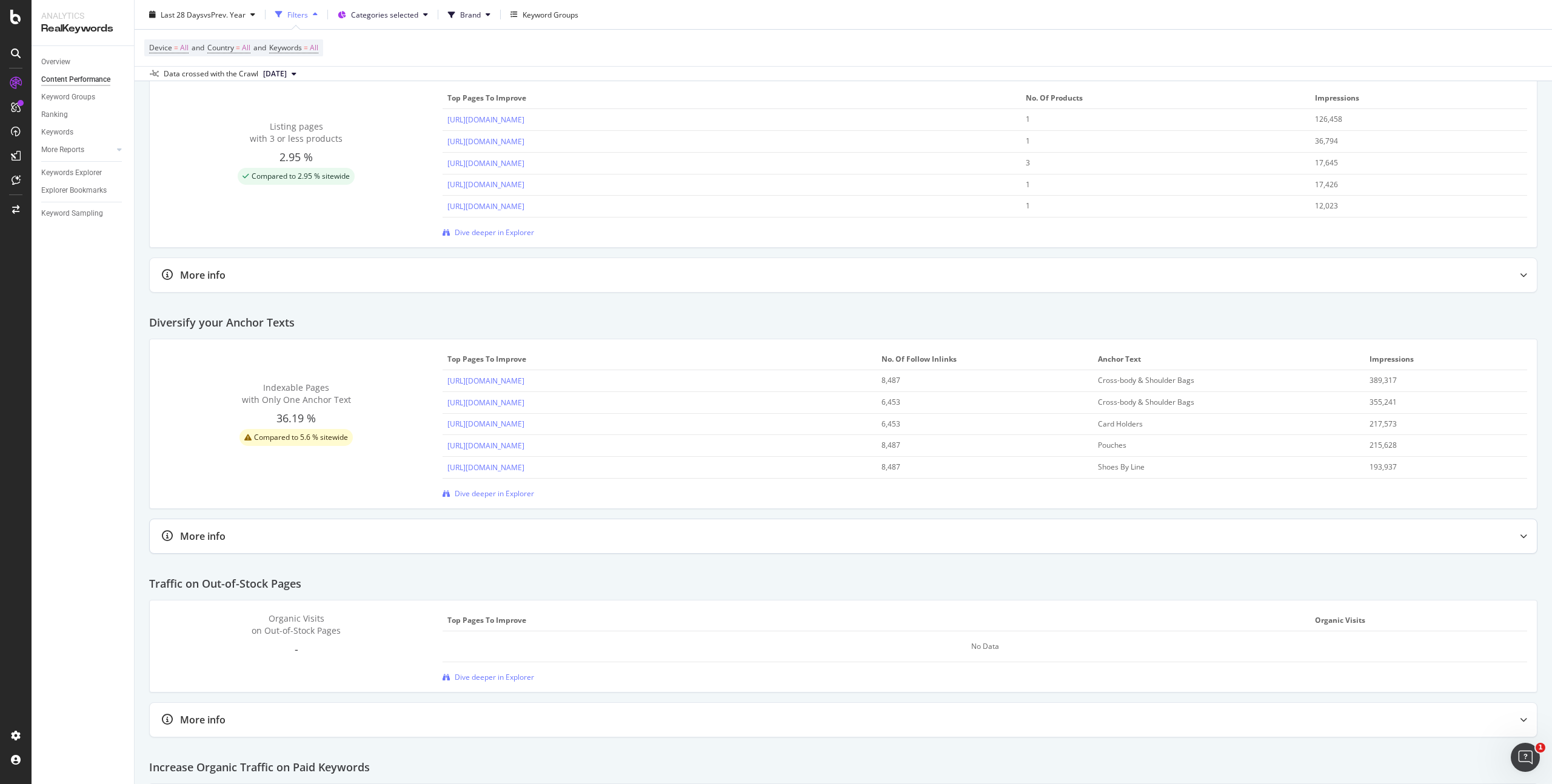
scroll to position [1207, 0]
drag, startPoint x: 312, startPoint y: 324, endPoint x: 151, endPoint y: 318, distance: 161.1
click at [151, 318] on div "Diversify your Anchor Texts" at bounding box center [843, 317] width 1388 height 41
copy h2 "Diversify your Anchor Texts"
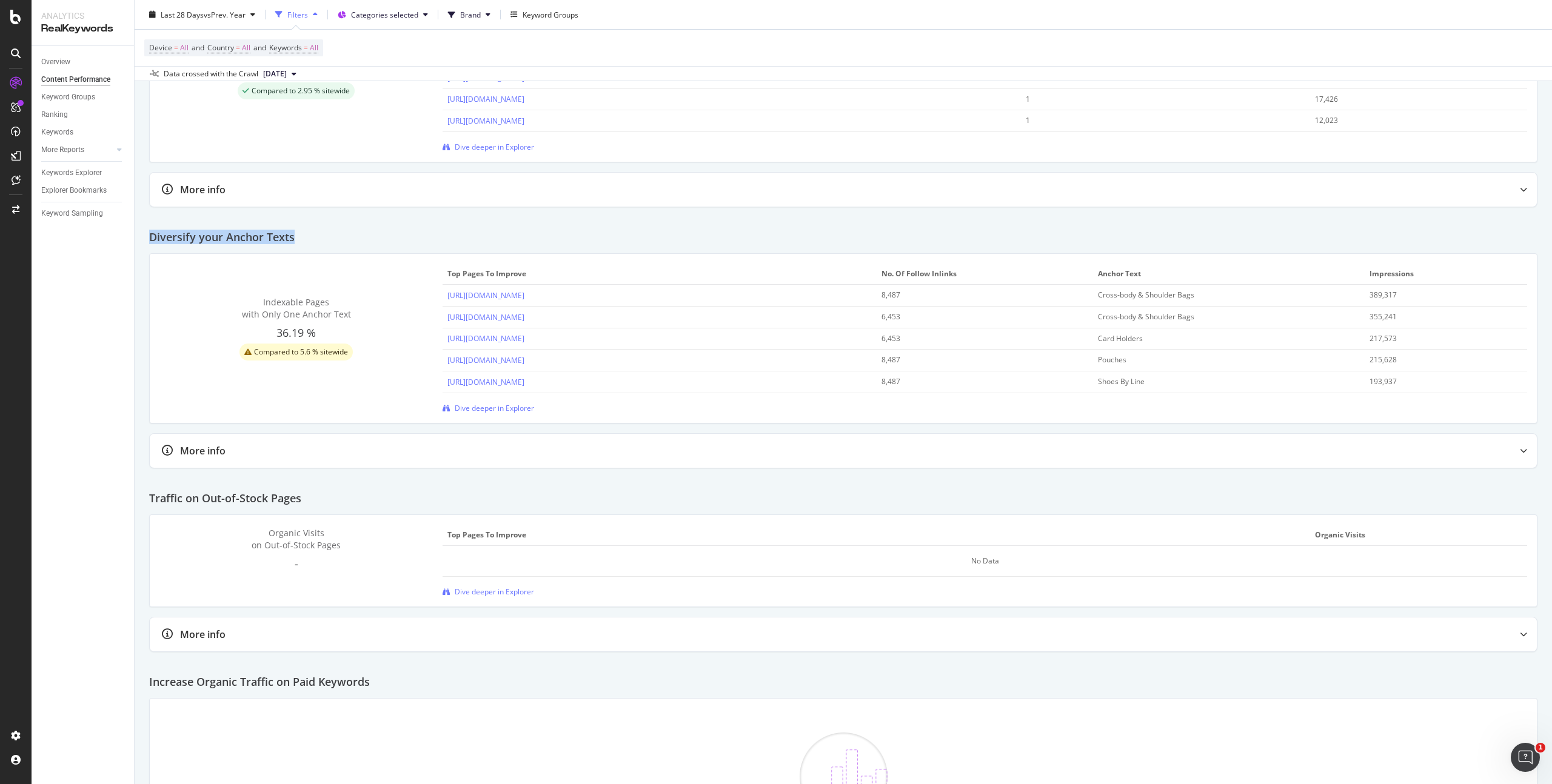
scroll to position [1296, 0]
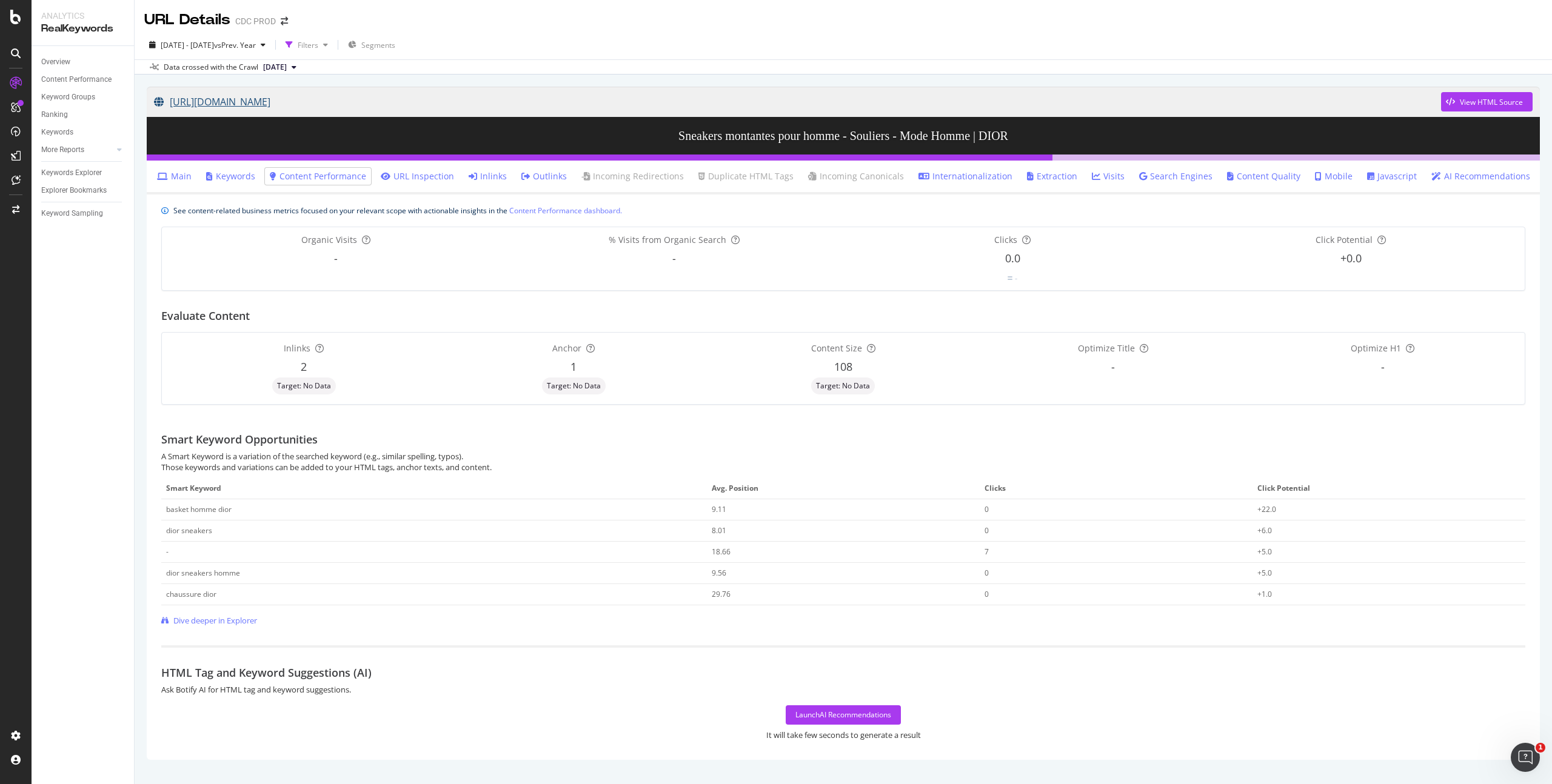
click at [534, 100] on link "[URL][DOMAIN_NAME]" at bounding box center [797, 102] width 1287 height 30
